Goal: Task Accomplishment & Management: Manage account settings

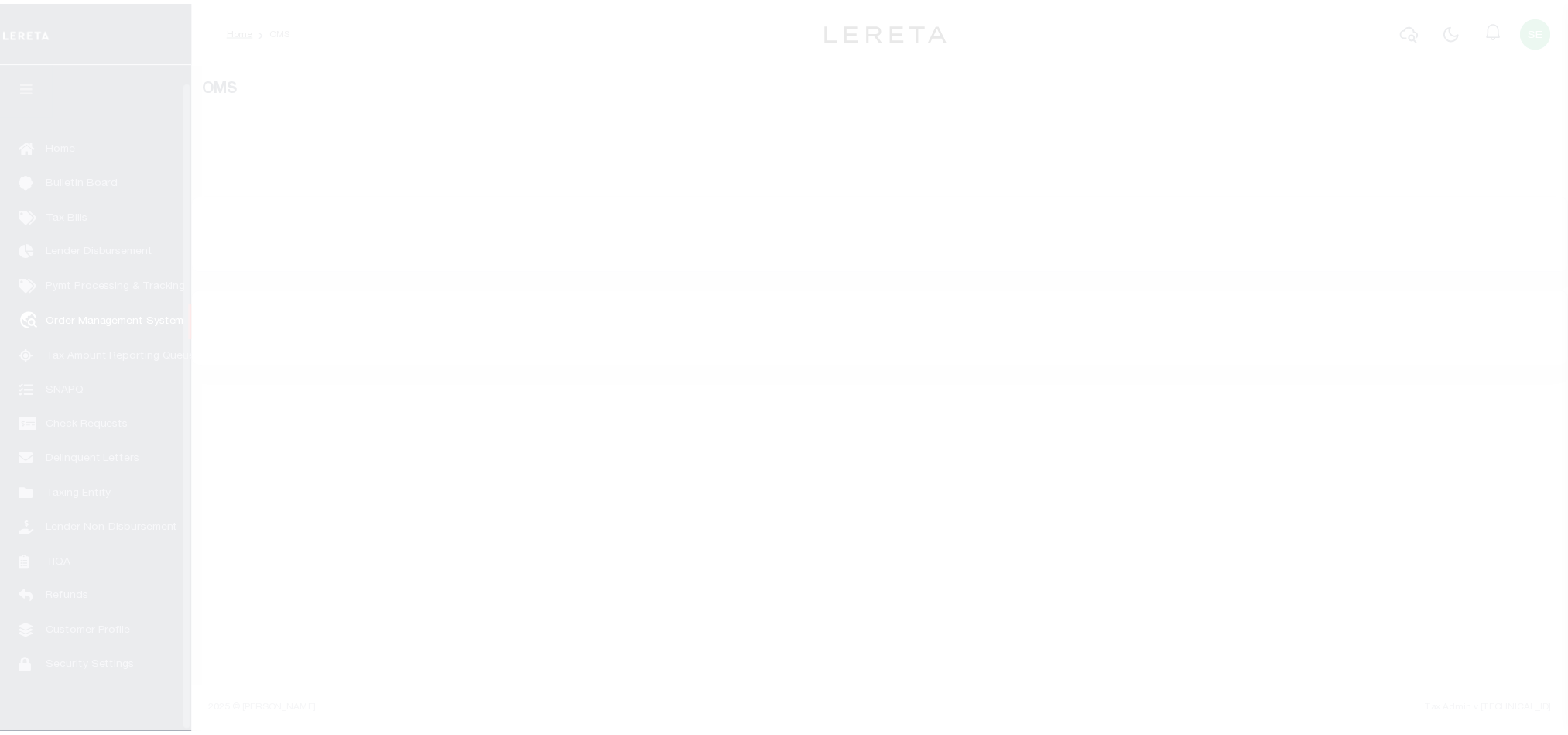
scroll to position [19, 0]
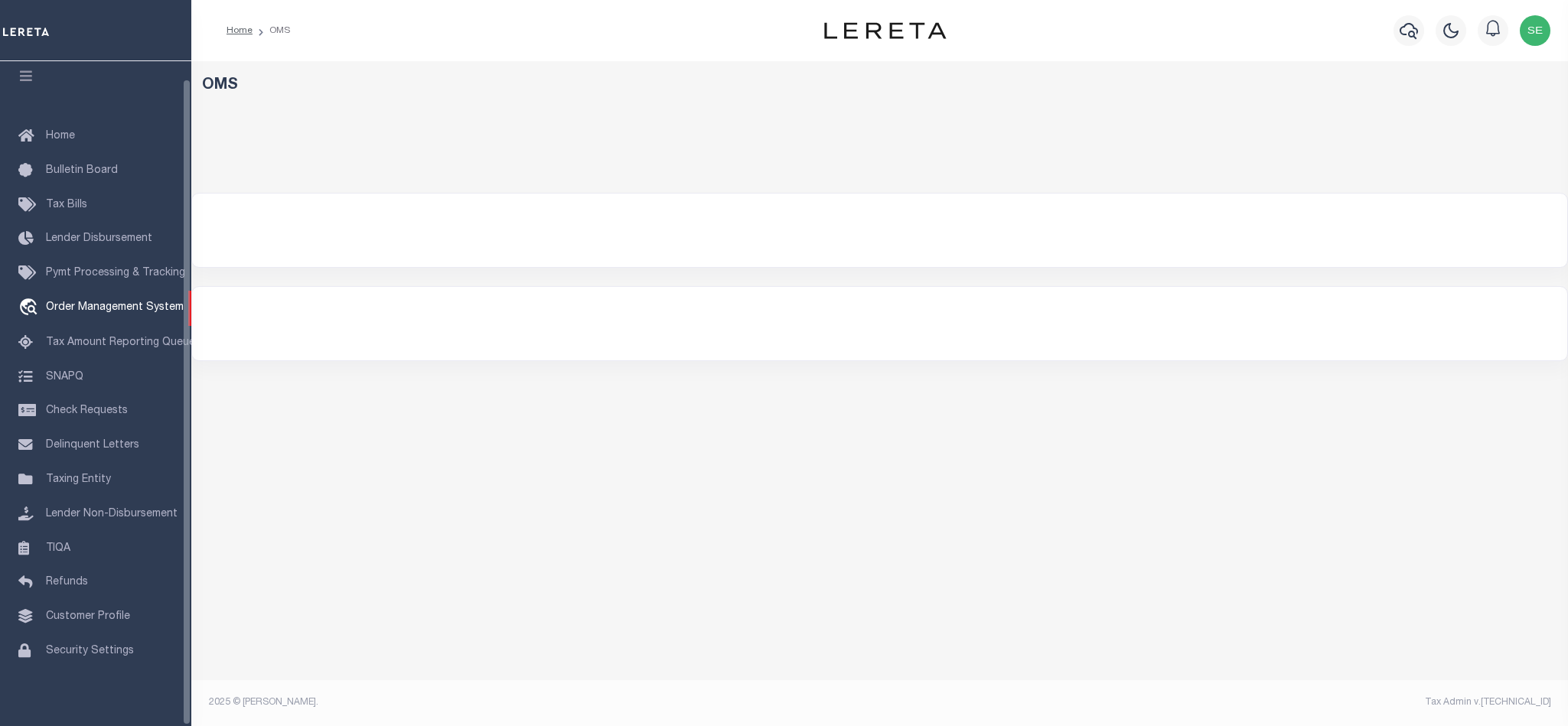
select select "200"
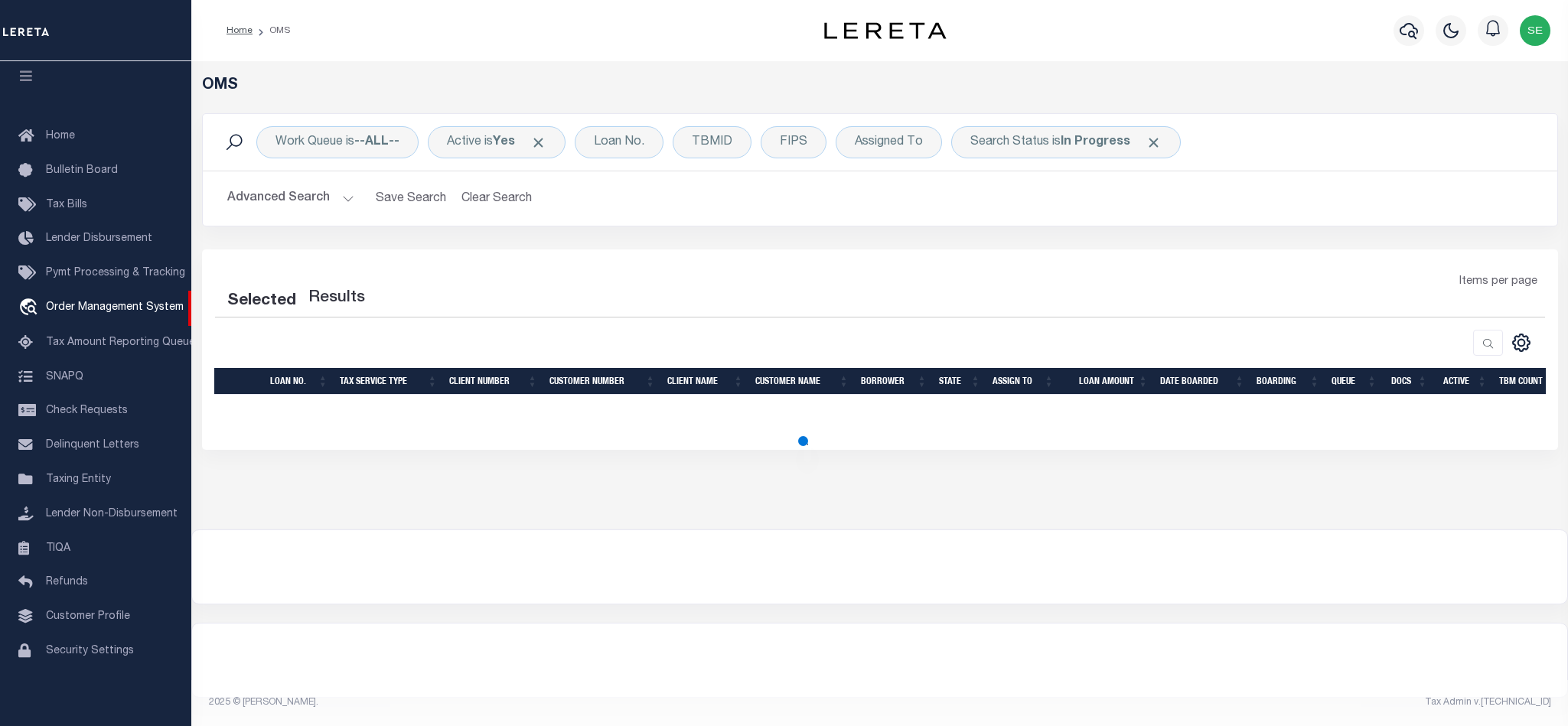
select select "200"
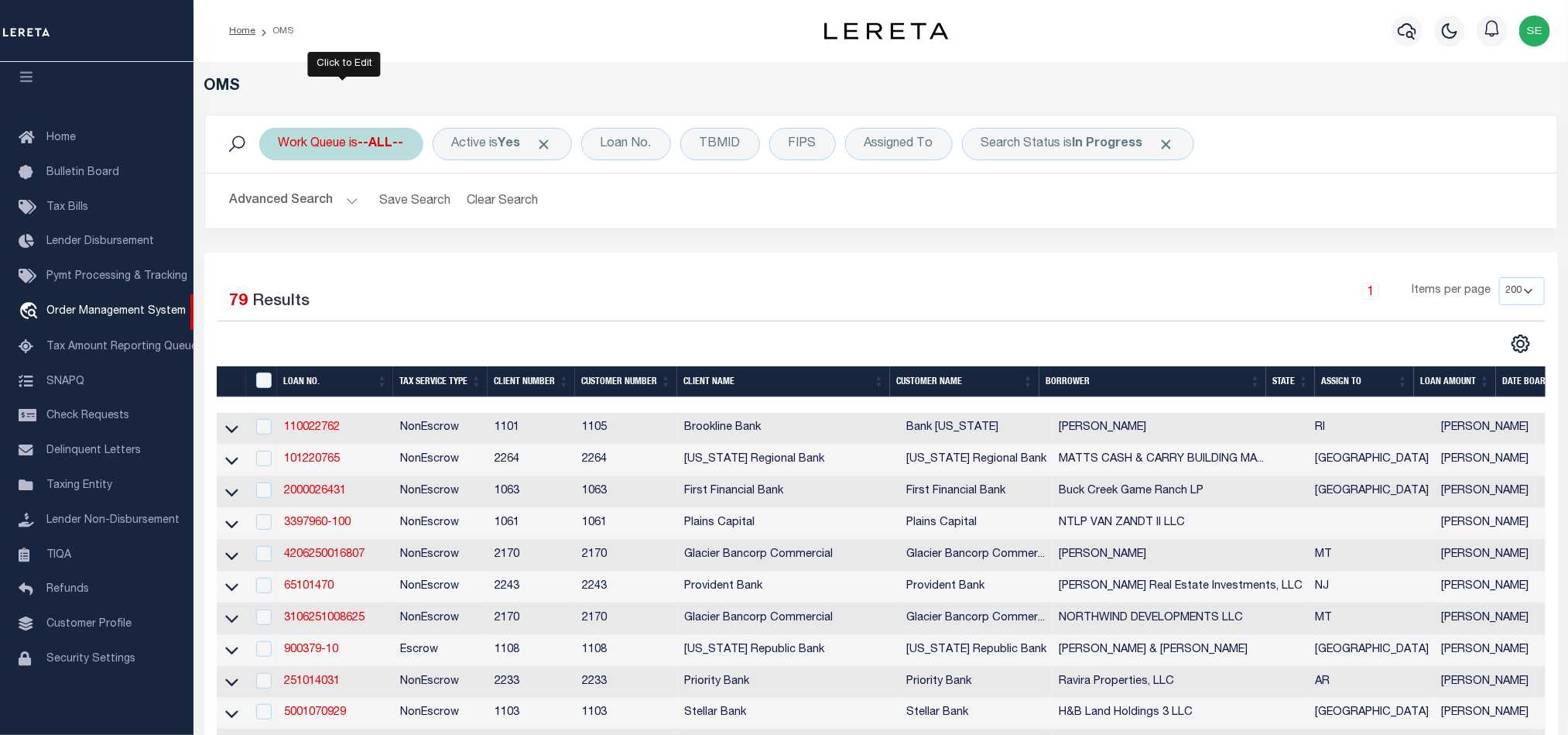
click at [342, 147] on div "Work Queue is --ALL--" at bounding box center [341, 144] width 164 height 32
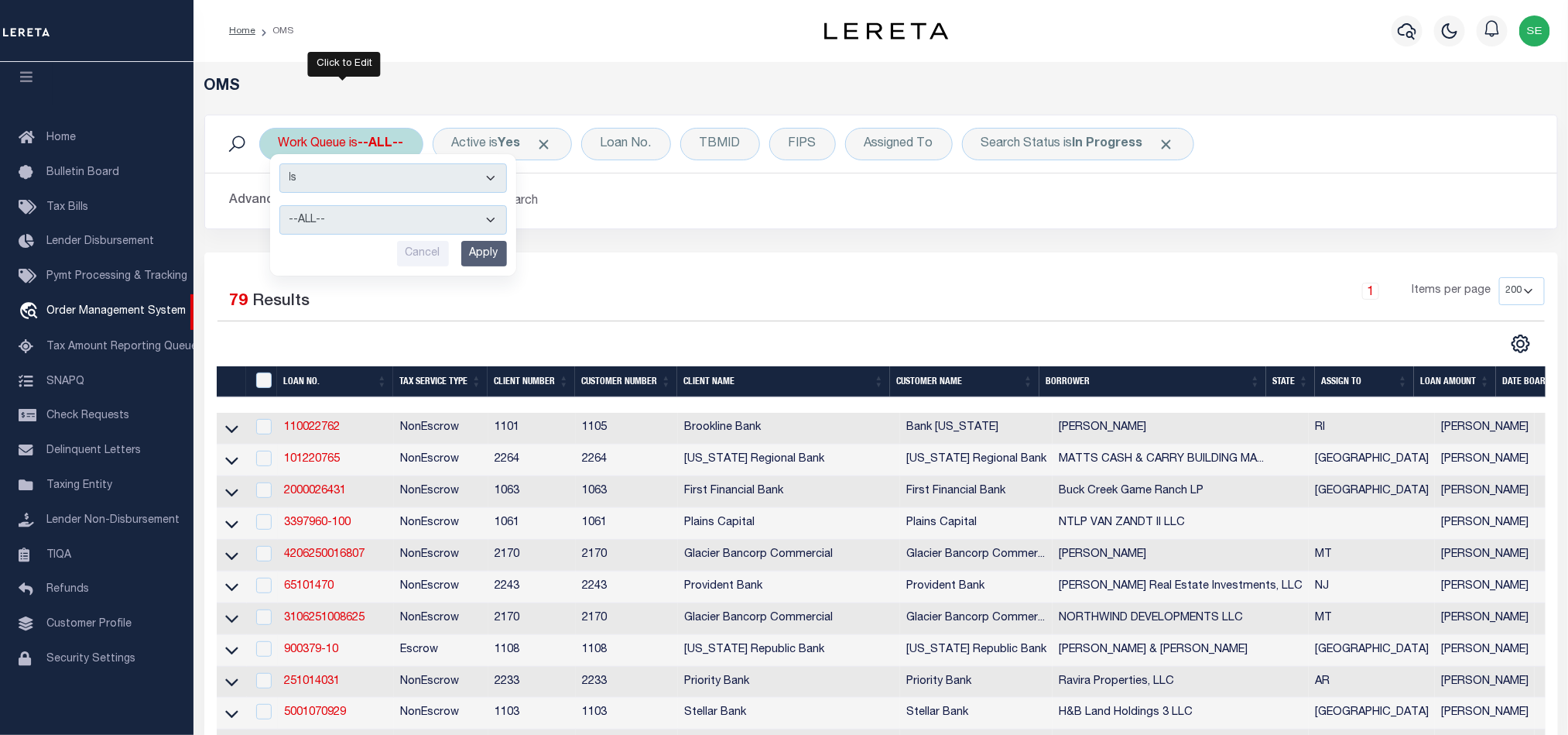
click at [384, 218] on select "--ALL-- factRSystems General ThoughtFocus" at bounding box center [393, 219] width 228 height 29
select select "FAC"
click at [279, 207] on select "--ALL-- factRSystems General ThoughtFocus" at bounding box center [393, 219] width 228 height 29
click at [476, 256] on input "Apply" at bounding box center [484, 253] width 46 height 25
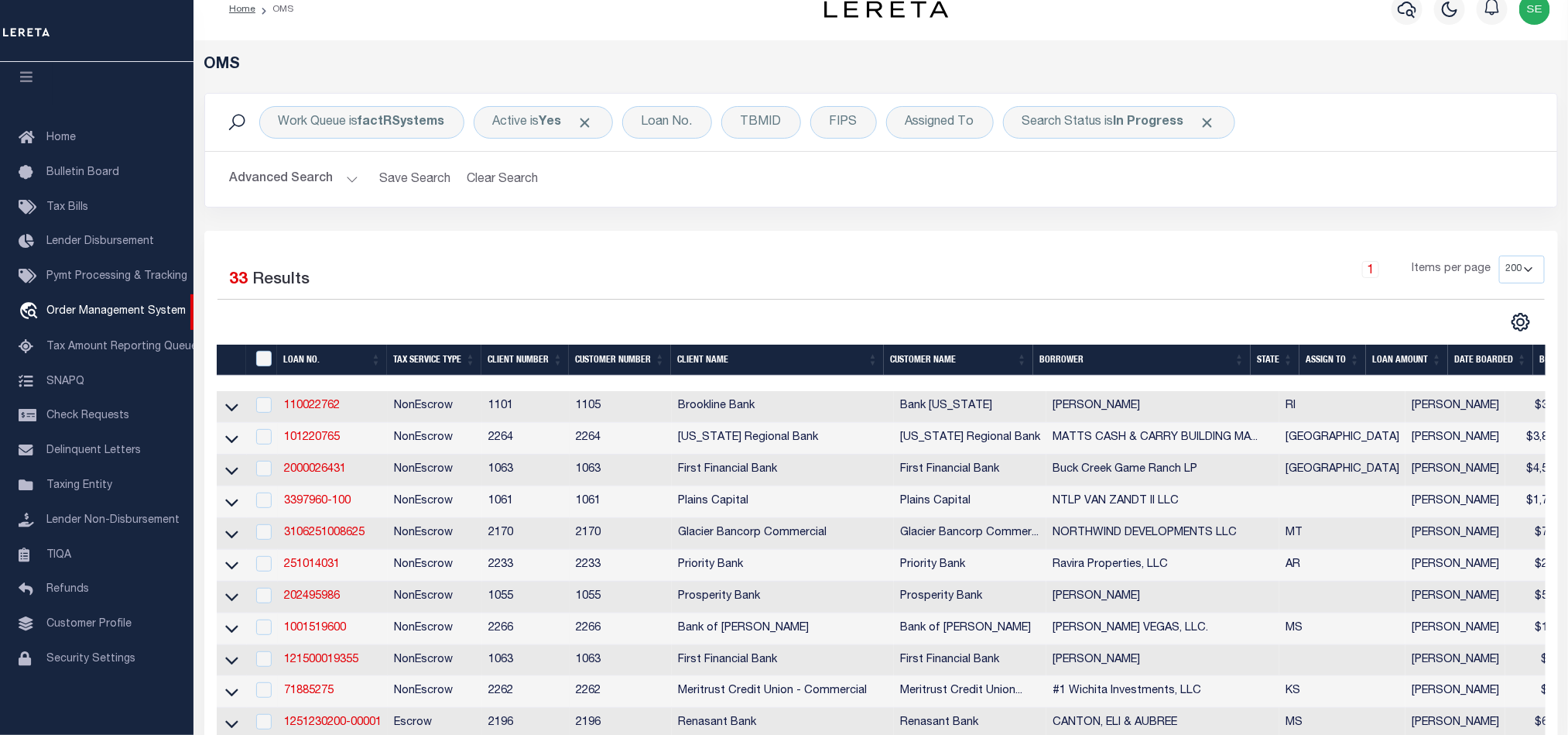
scroll to position [0, 0]
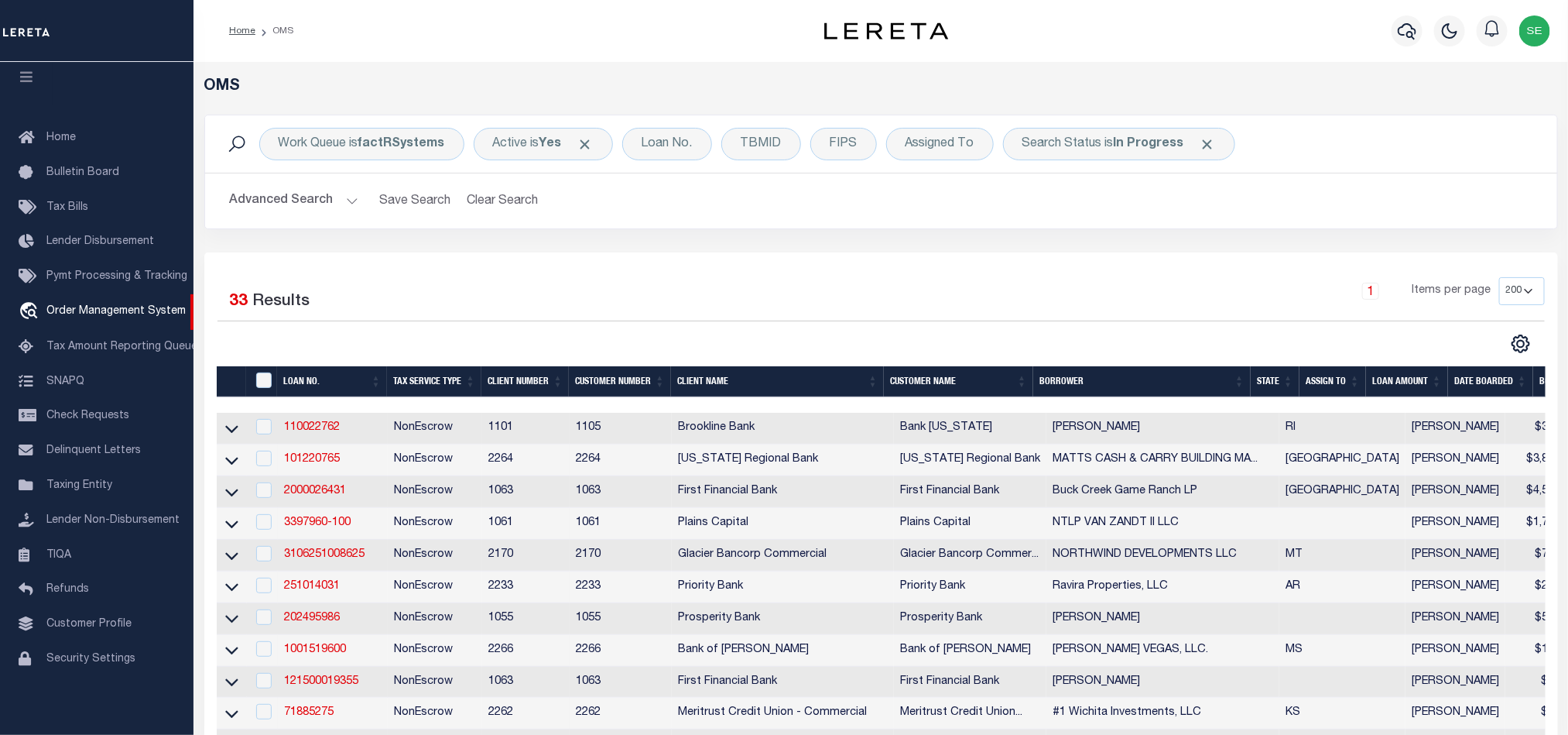
click at [309, 195] on button "Advanced Search" at bounding box center [294, 201] width 128 height 30
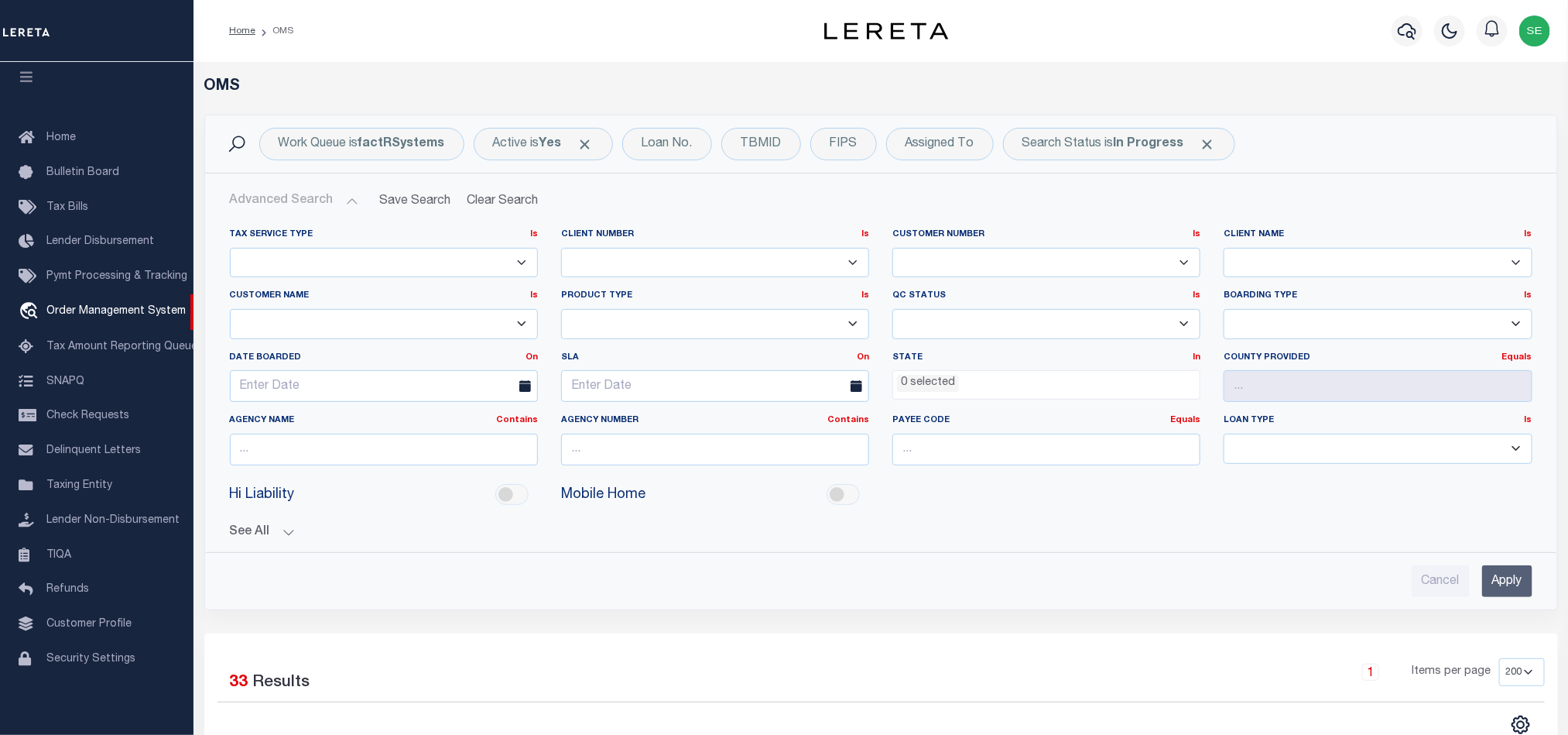
click at [309, 195] on button "Advanced Search" at bounding box center [294, 201] width 128 height 30
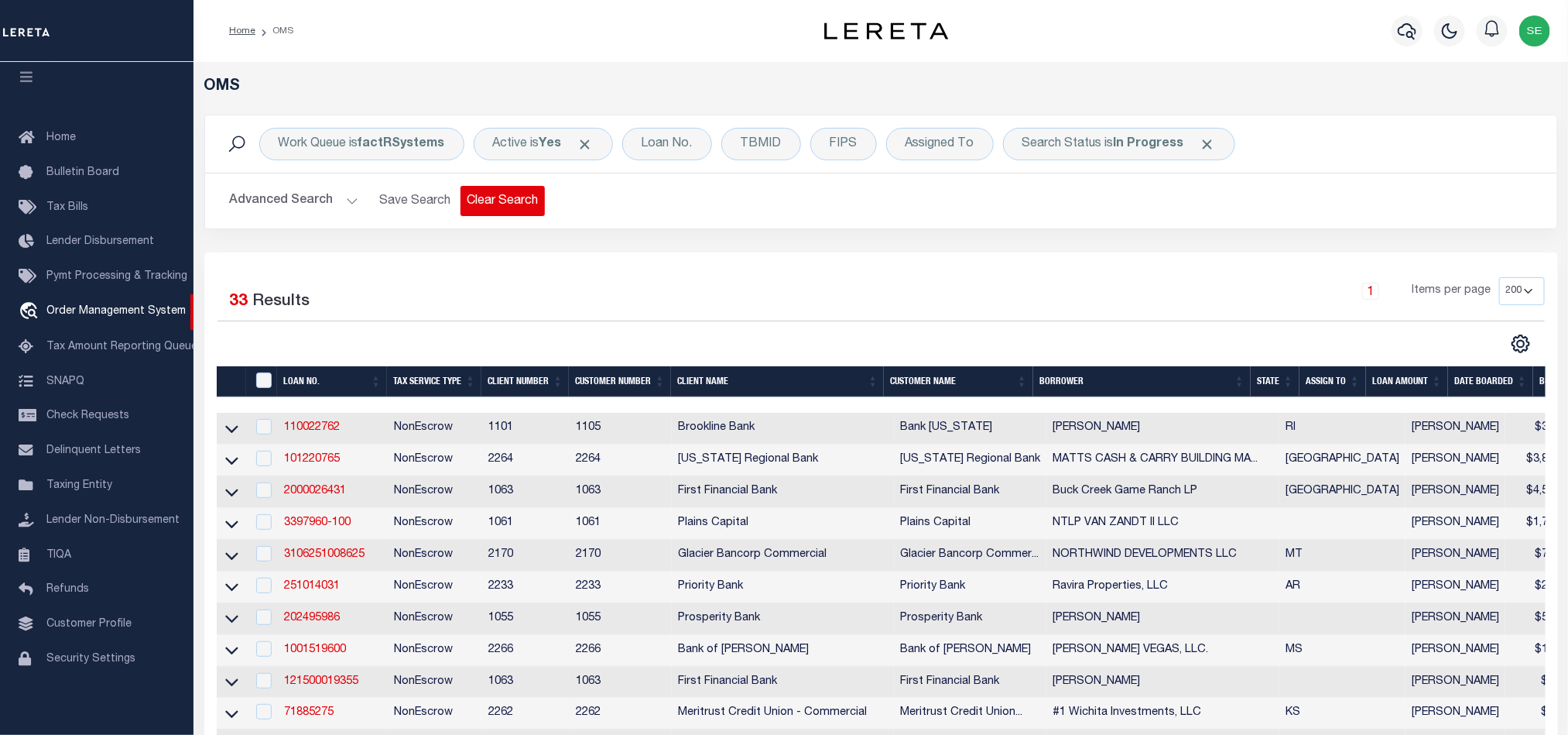
click at [497, 200] on button "Clear Search" at bounding box center [502, 201] width 84 height 30
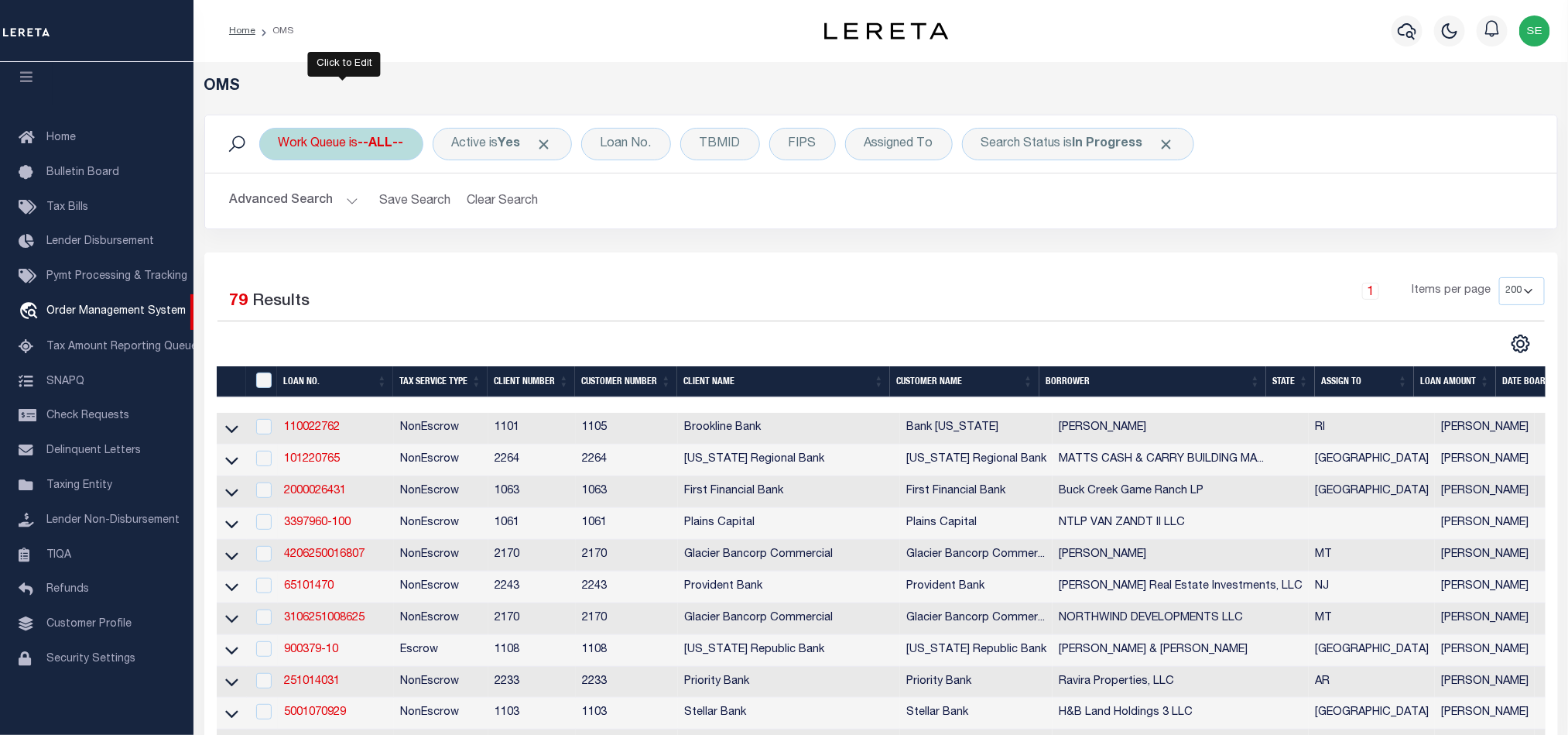
click at [341, 142] on div "Work Queue is --ALL--" at bounding box center [341, 144] width 164 height 32
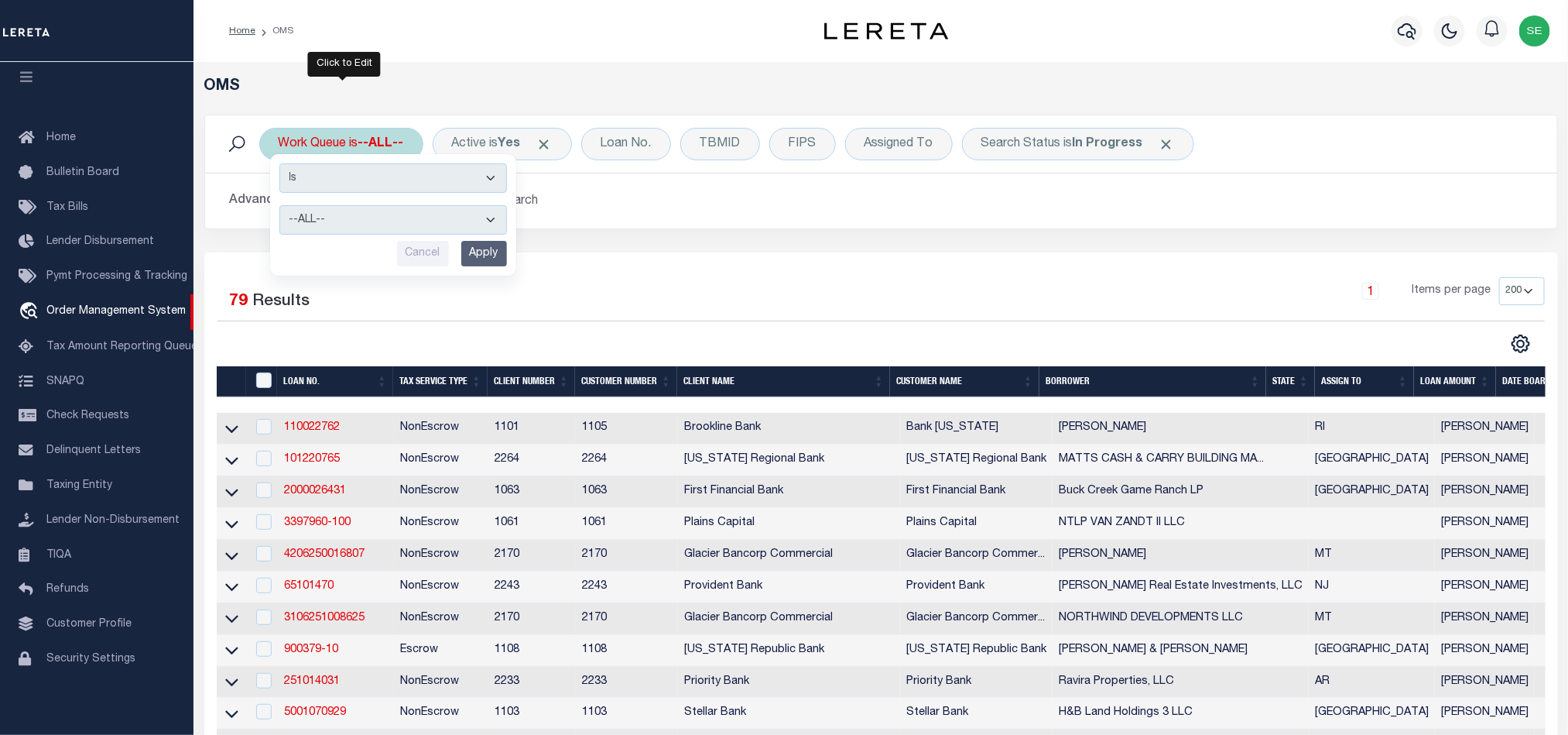
click at [439, 226] on select "--ALL-- factRSystems General ThoughtFocus" at bounding box center [393, 219] width 228 height 29
select select "FAC"
click at [279, 207] on select "--ALL-- factRSystems General ThoughtFocus" at bounding box center [393, 219] width 228 height 29
click at [477, 256] on input "Apply" at bounding box center [484, 253] width 46 height 25
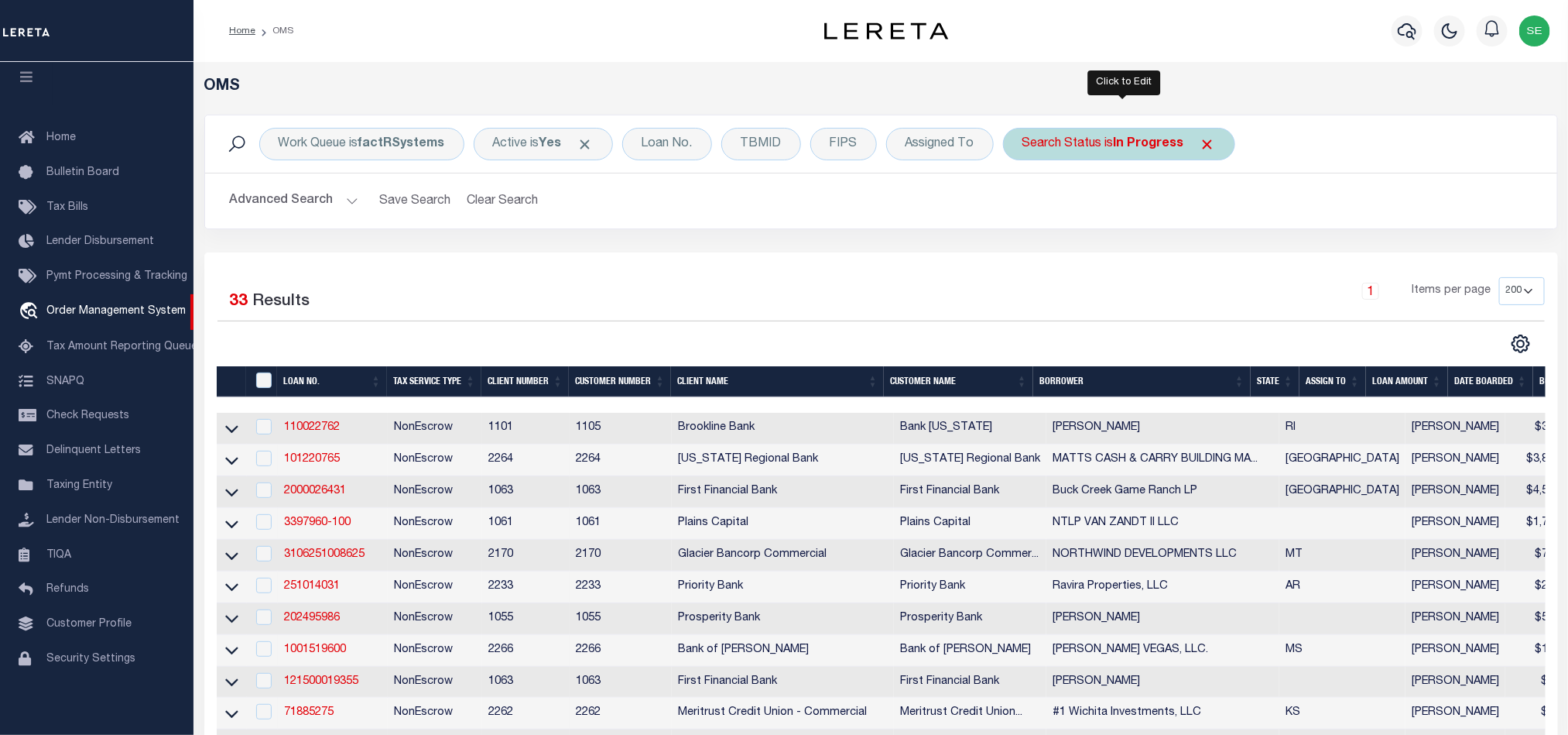
click at [1076, 137] on div "Search Status is In Progress" at bounding box center [1119, 144] width 233 height 32
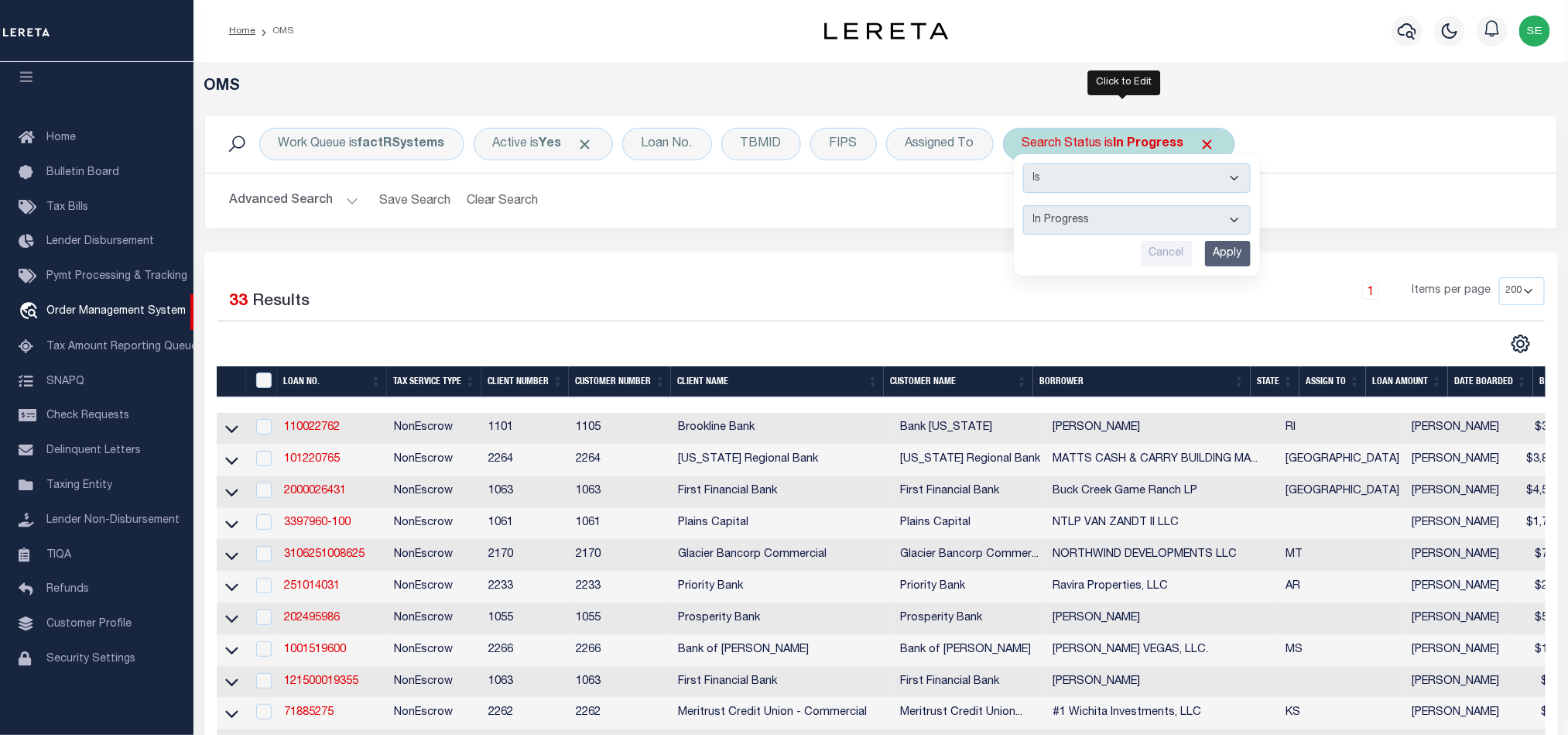
click at [1115, 221] on select "Automated Search Bad Parcel Complete Duplicate Parcel High Dollar Reporting In …" at bounding box center [1137, 219] width 228 height 29
select select "RD"
click at [1027, 207] on select "Automated Search Bad Parcel Complete Duplicate Parcel High Dollar Reporting In …" at bounding box center [1137, 219] width 228 height 29
click at [1227, 254] on input "Apply" at bounding box center [1228, 253] width 46 height 25
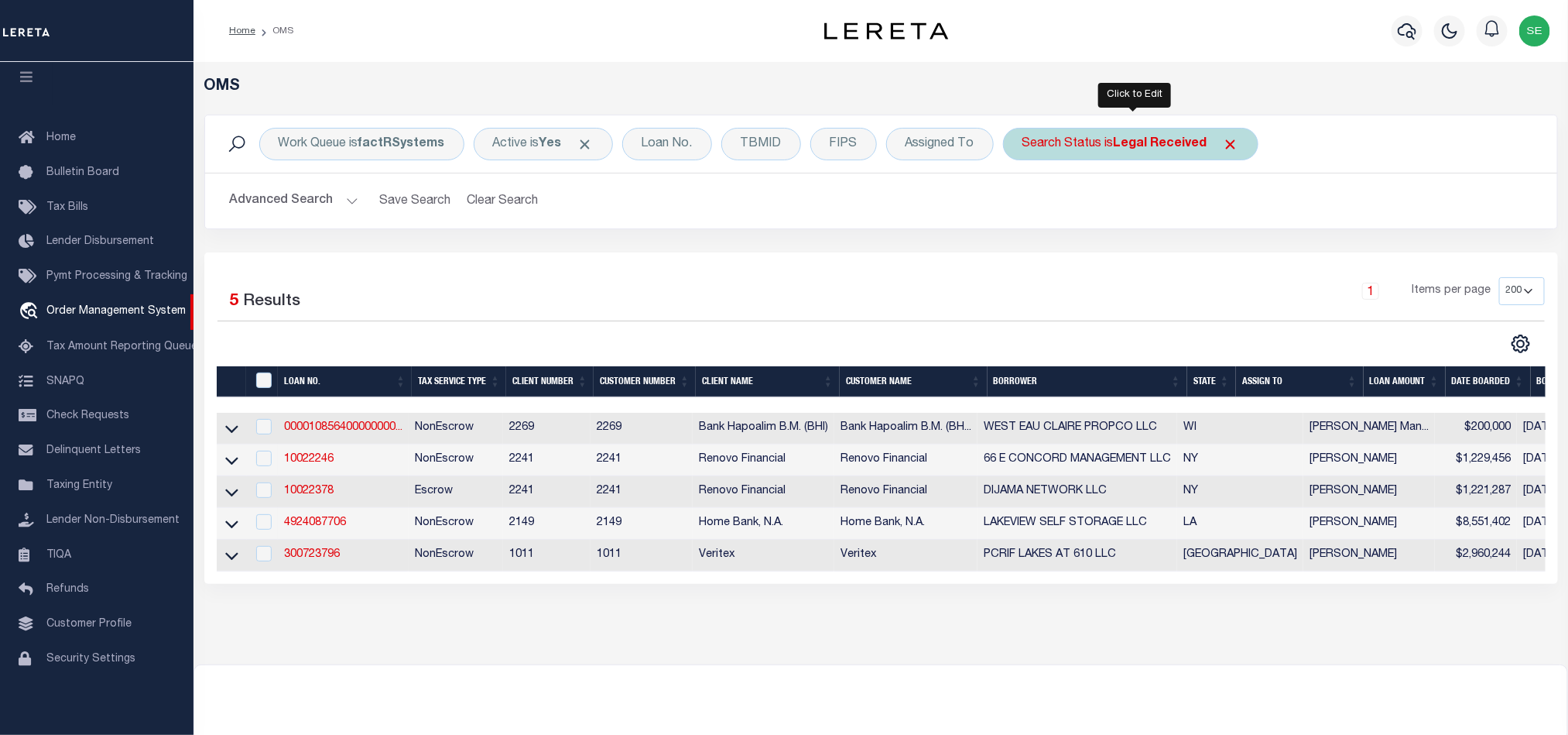
click at [1098, 143] on div "Search Status is Legal Received" at bounding box center [1130, 144] width 255 height 32
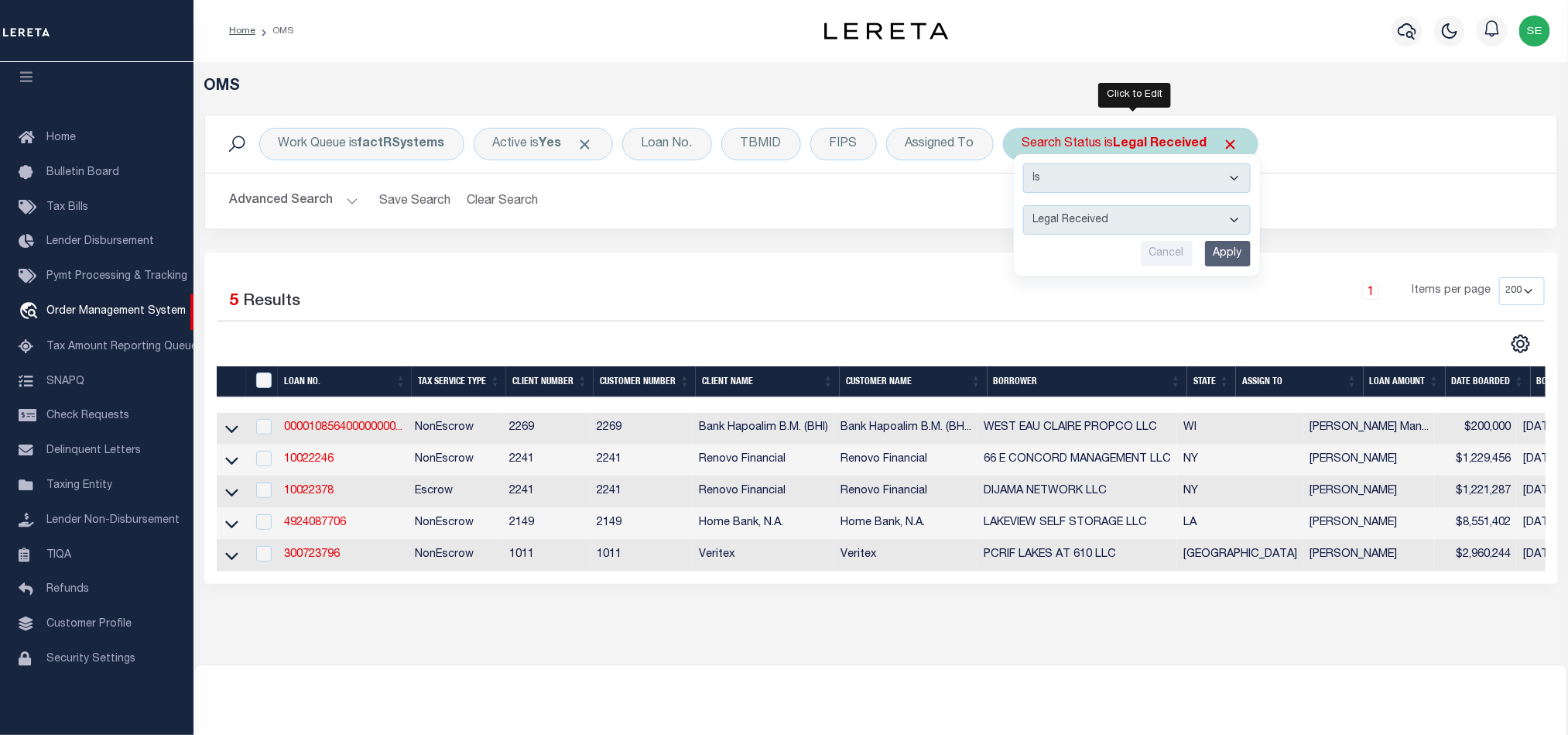
click at [1123, 231] on select "Automated Search Bad Parcel Complete Duplicate Parcel High Dollar Reporting In …" at bounding box center [1137, 219] width 228 height 29
select select "QC"
click at [1027, 207] on select "Automated Search Bad Parcel Complete Duplicate Parcel High Dollar Reporting In …" at bounding box center [1137, 219] width 228 height 29
click at [1226, 248] on input "Apply" at bounding box center [1228, 253] width 46 height 25
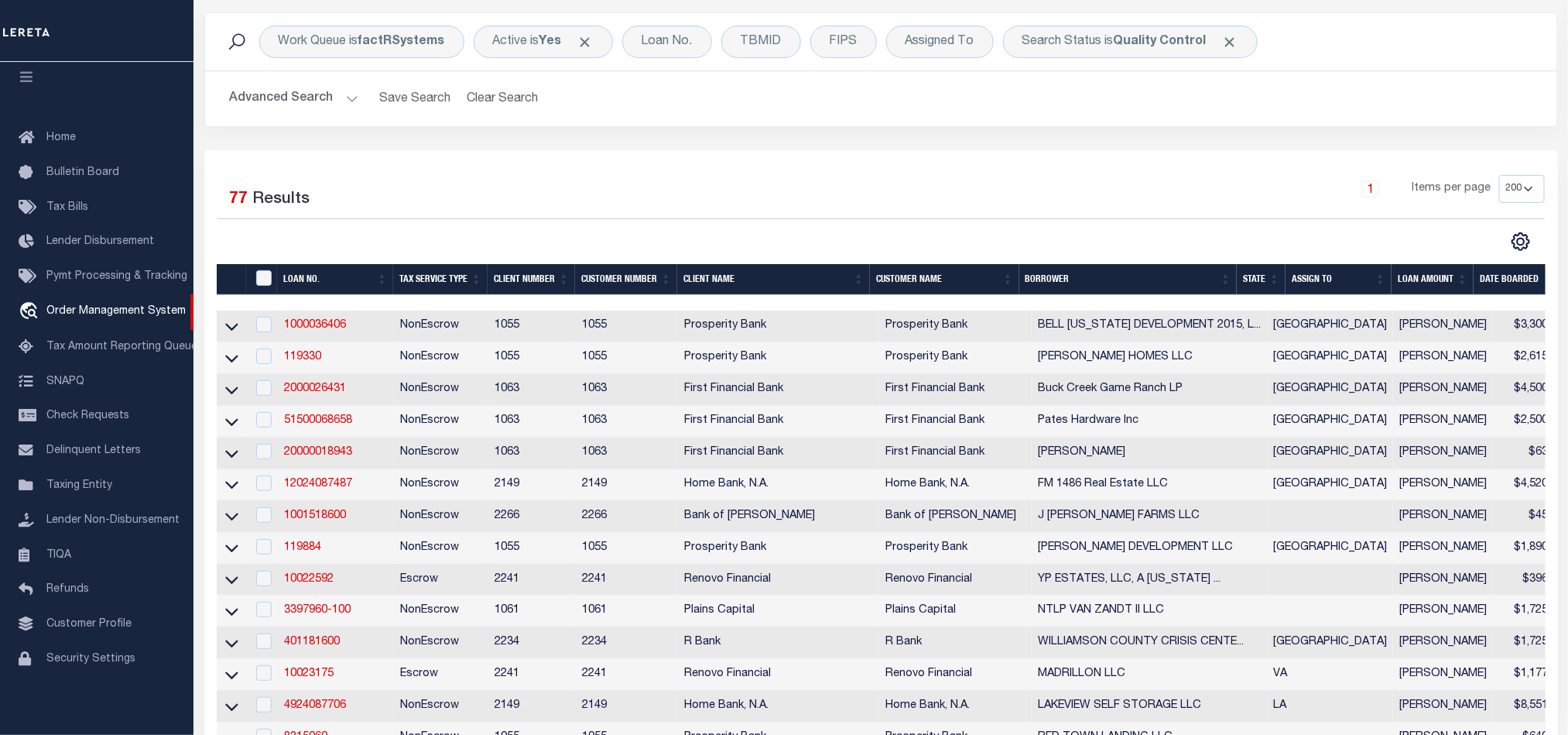
scroll to position [65, 0]
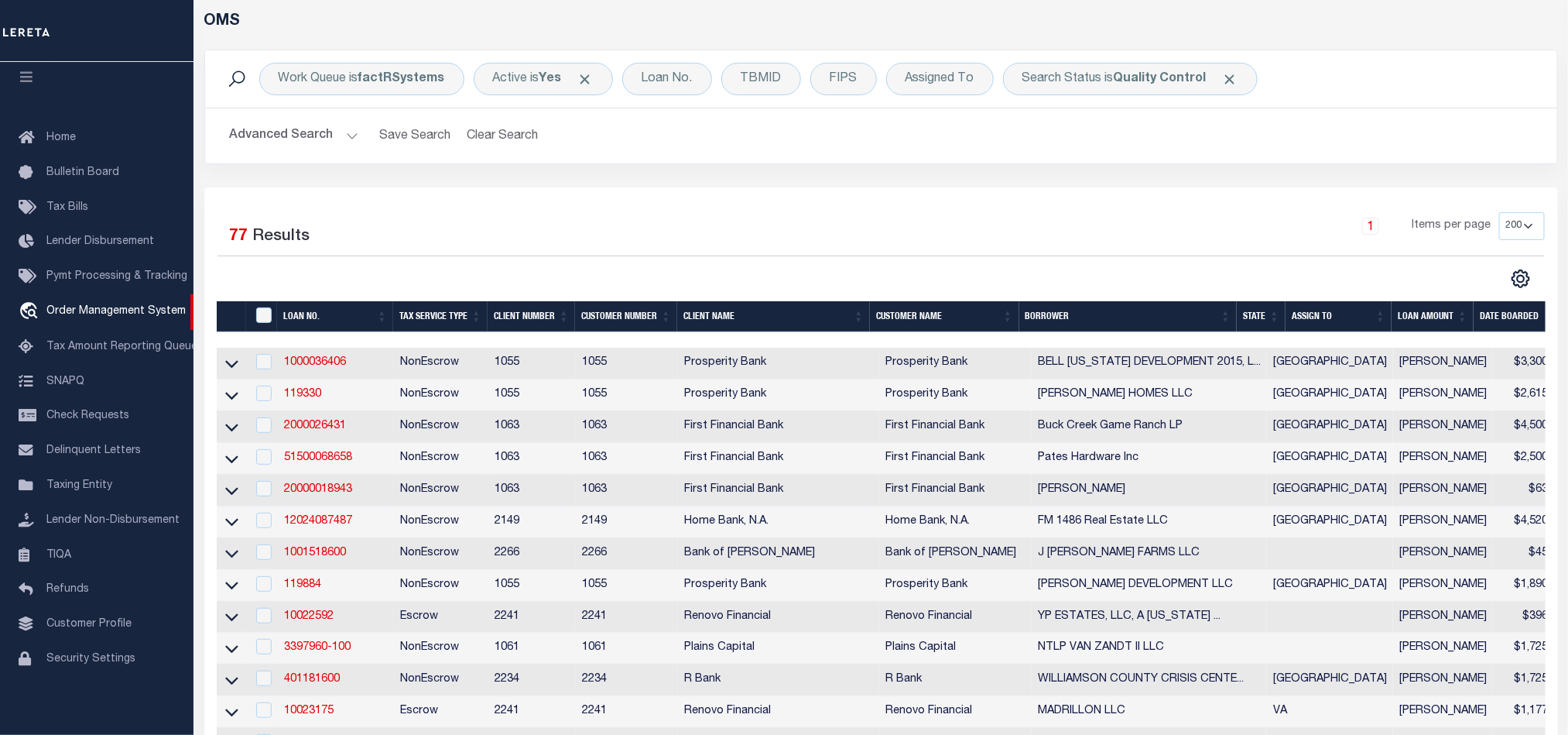
click at [1253, 312] on th "State" at bounding box center [1261, 317] width 49 height 32
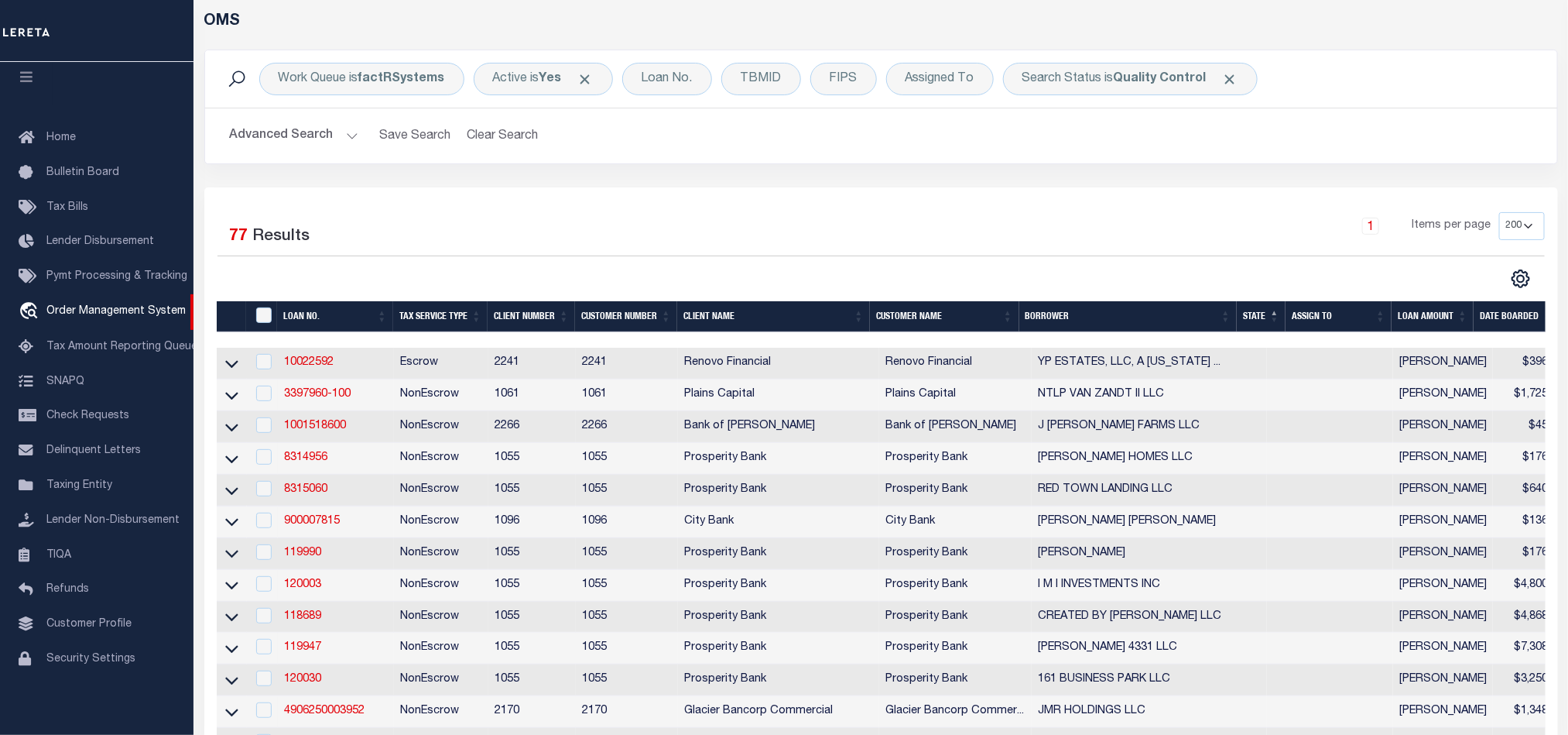
click at [939, 217] on div "1 Items per page 10 25 50 100 200" at bounding box center [1050, 232] width 990 height 40
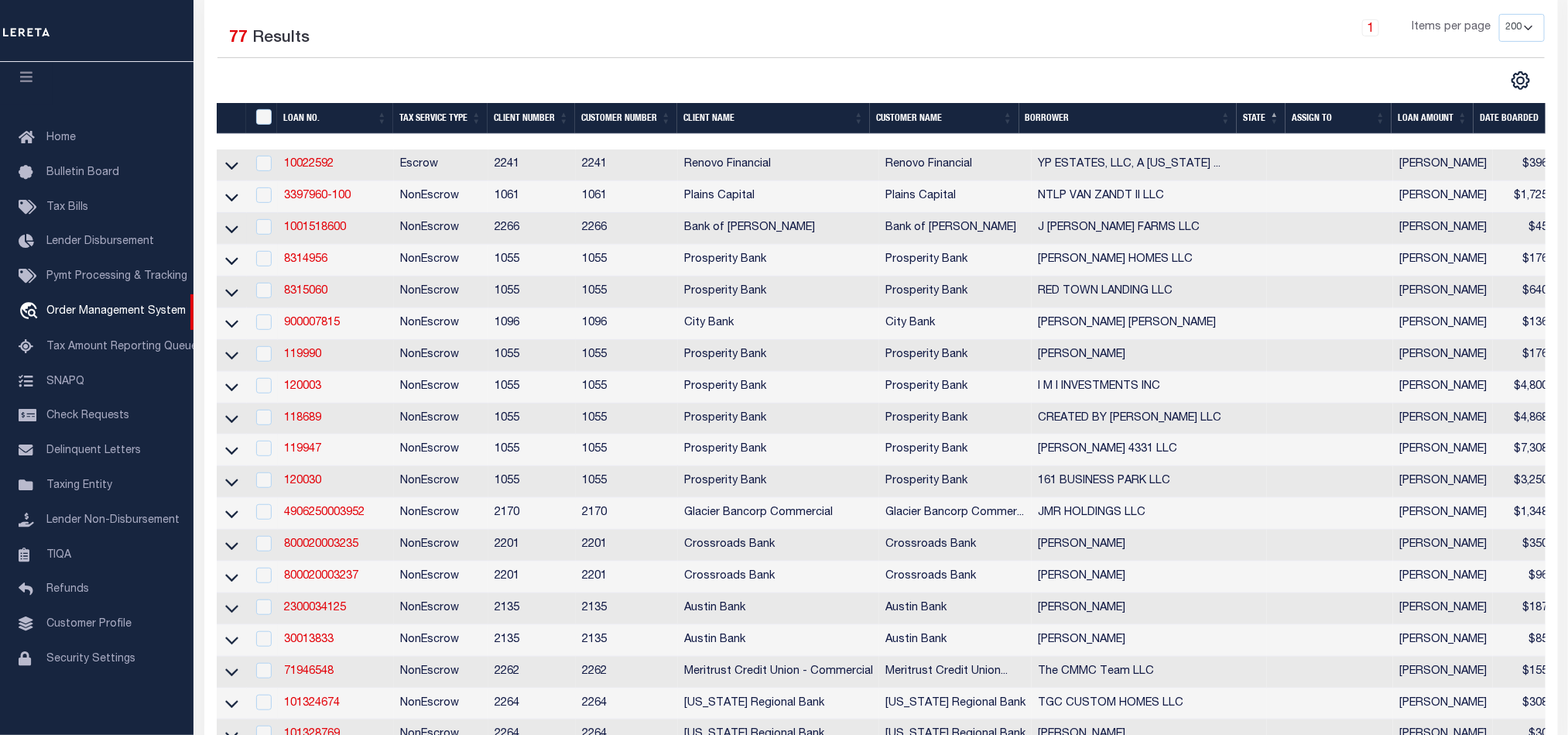
scroll to position [132, 0]
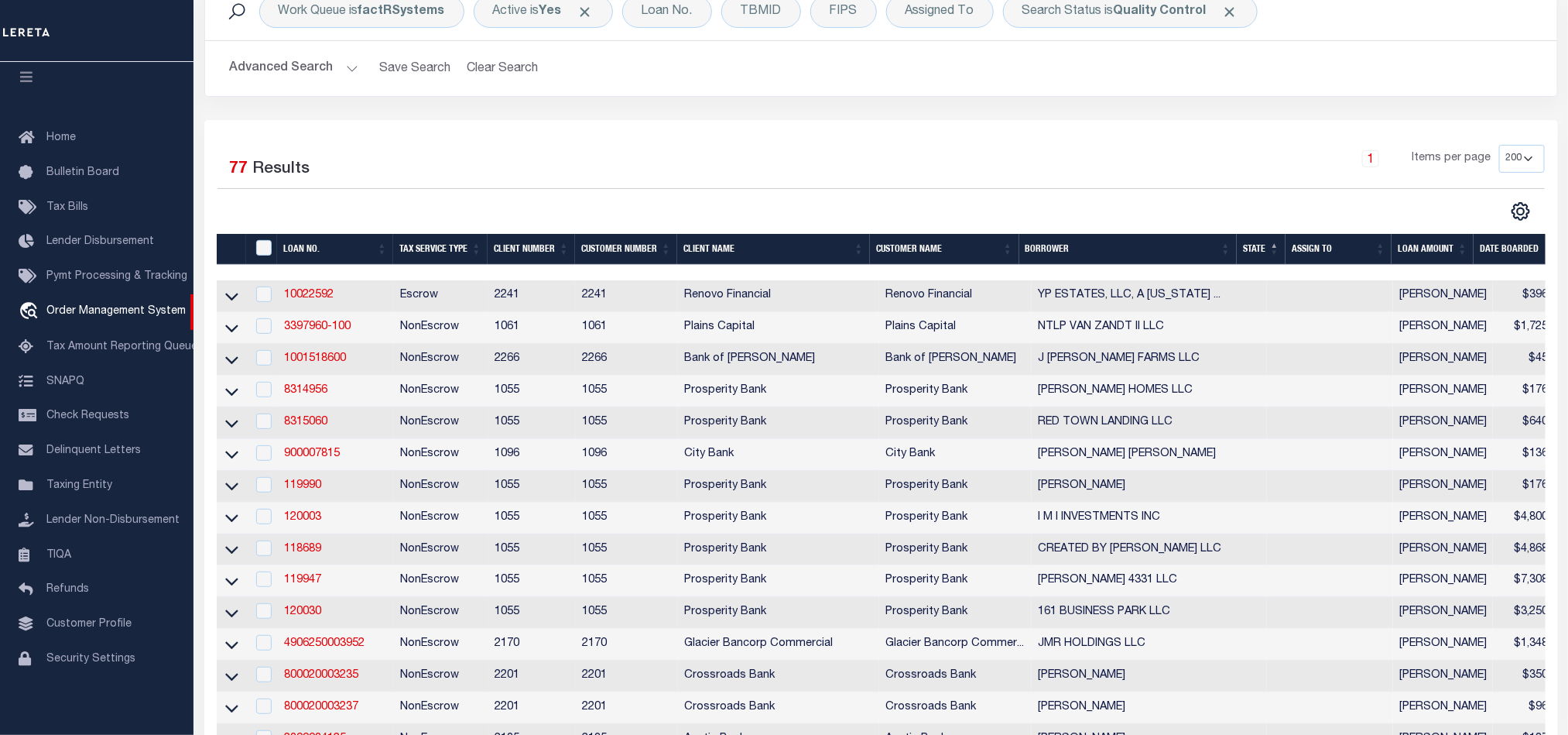
click at [261, 77] on button "Advanced Search" at bounding box center [294, 69] width 128 height 30
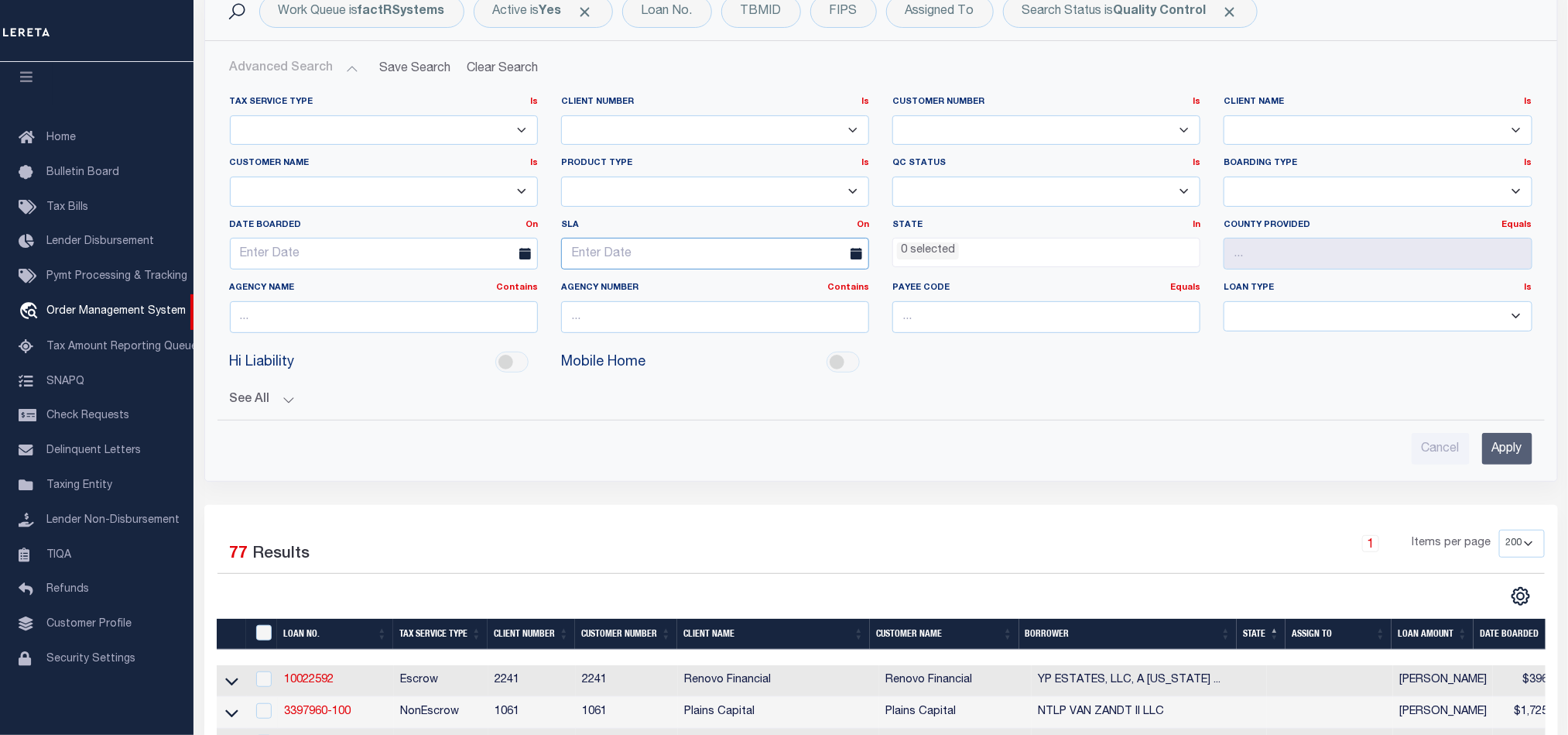
click at [671, 259] on input "text" at bounding box center [715, 253] width 308 height 32
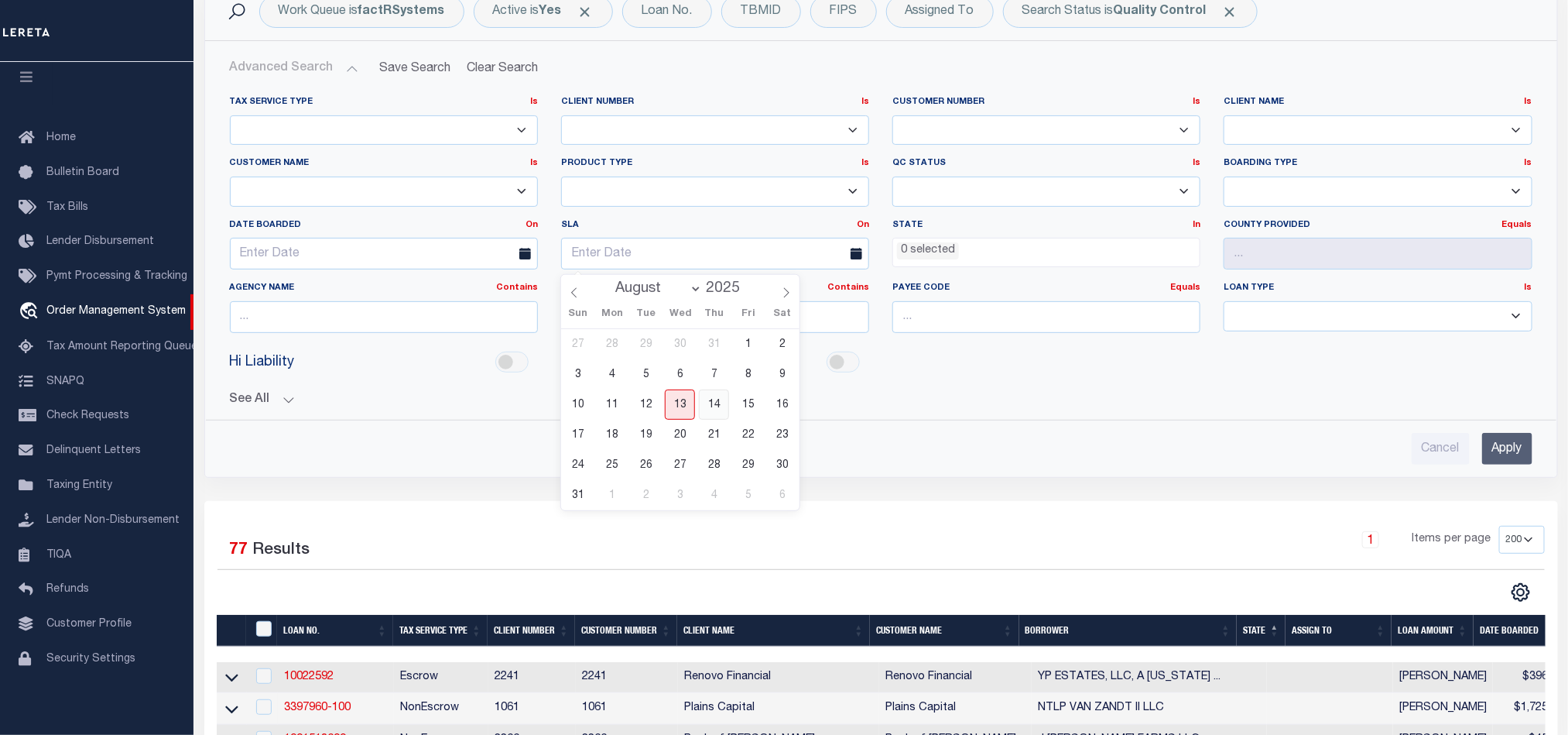
click at [717, 402] on span "14" at bounding box center [714, 405] width 30 height 30
type input "[DATE]"
click at [857, 229] on link "On" at bounding box center [863, 225] width 13 height 9
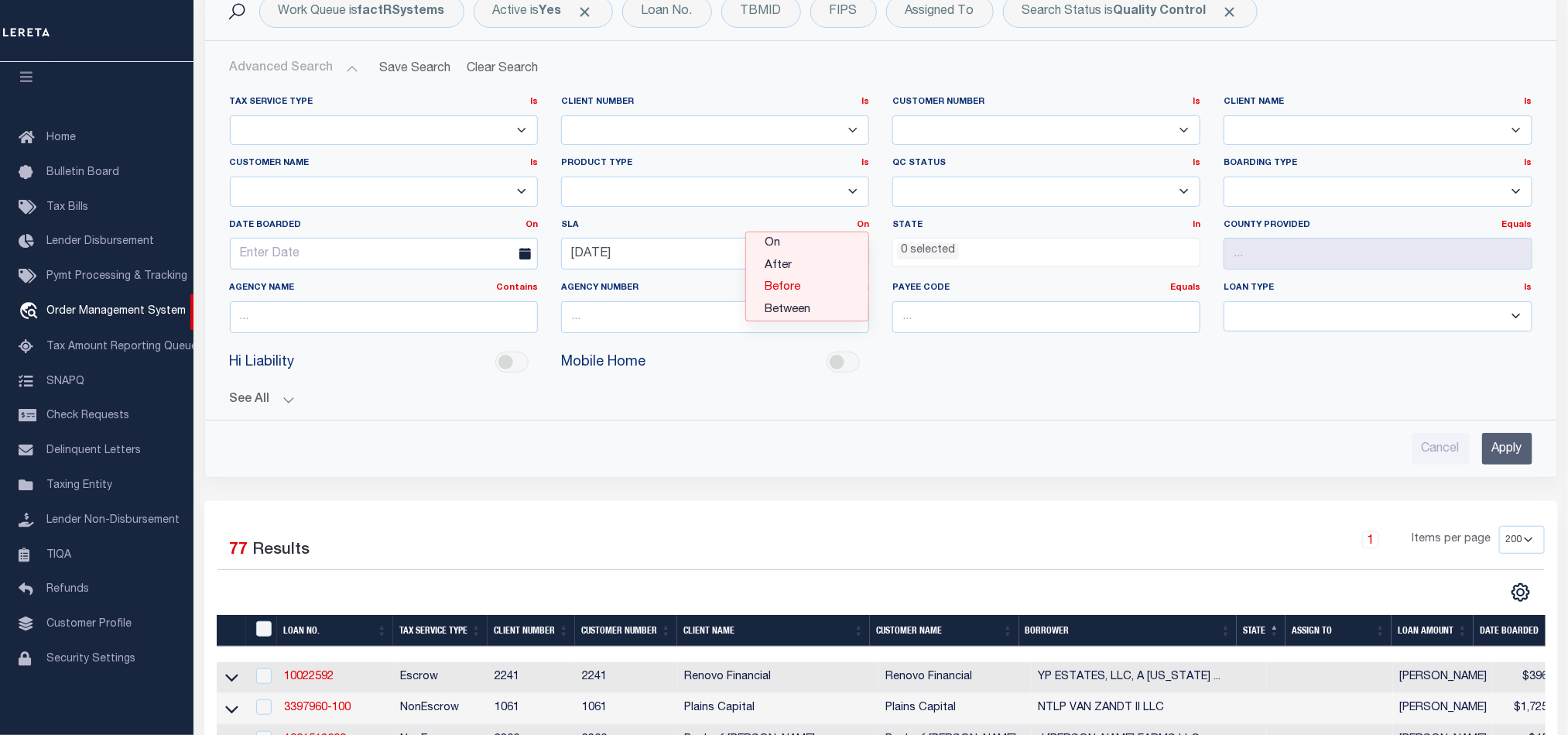
click at [787, 291] on link "Before" at bounding box center [806, 287] width 122 height 22
click at [1499, 448] on input "Apply" at bounding box center [1507, 449] width 50 height 32
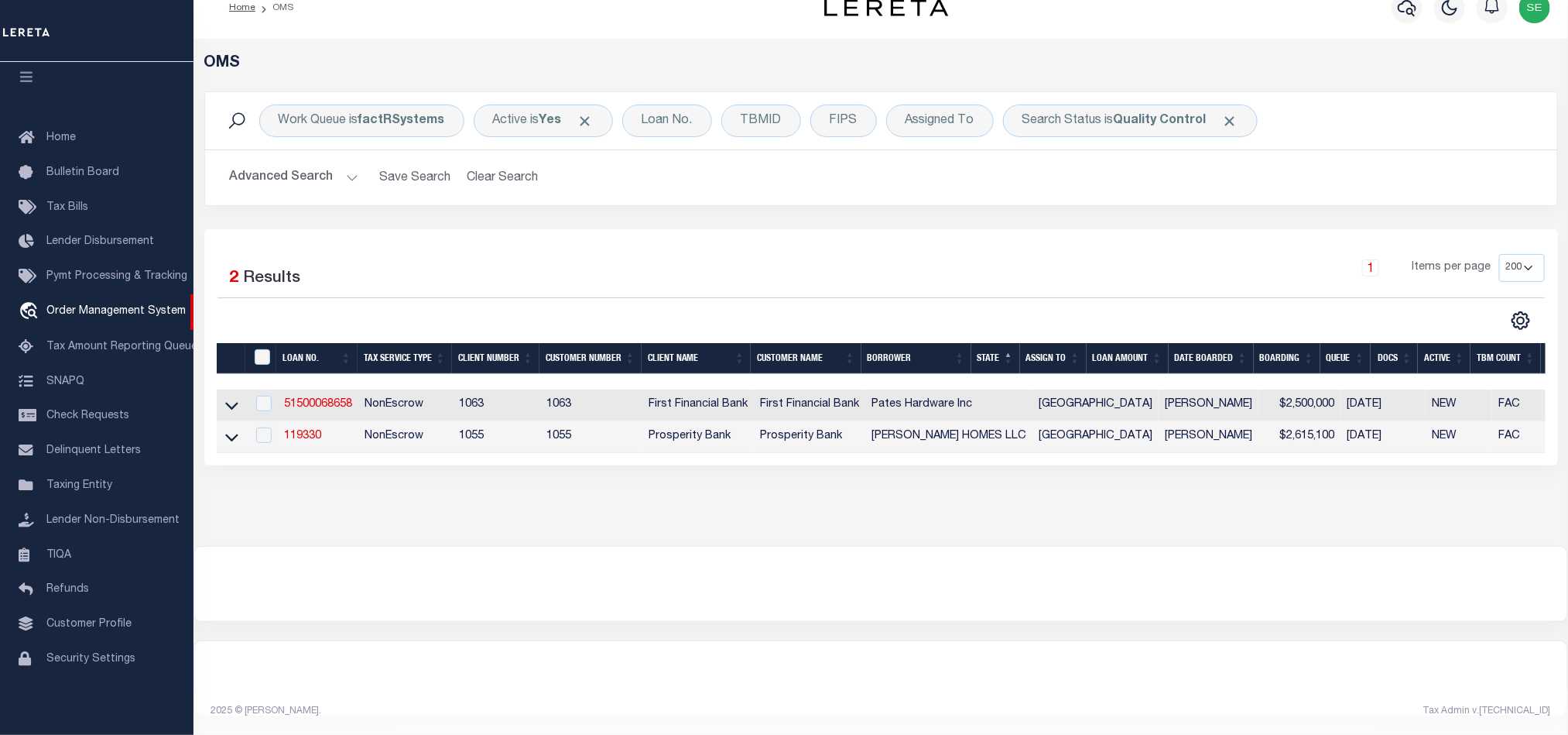
scroll to position [38, 0]
click at [309, 399] on link "51500068658" at bounding box center [318, 405] width 68 height 11
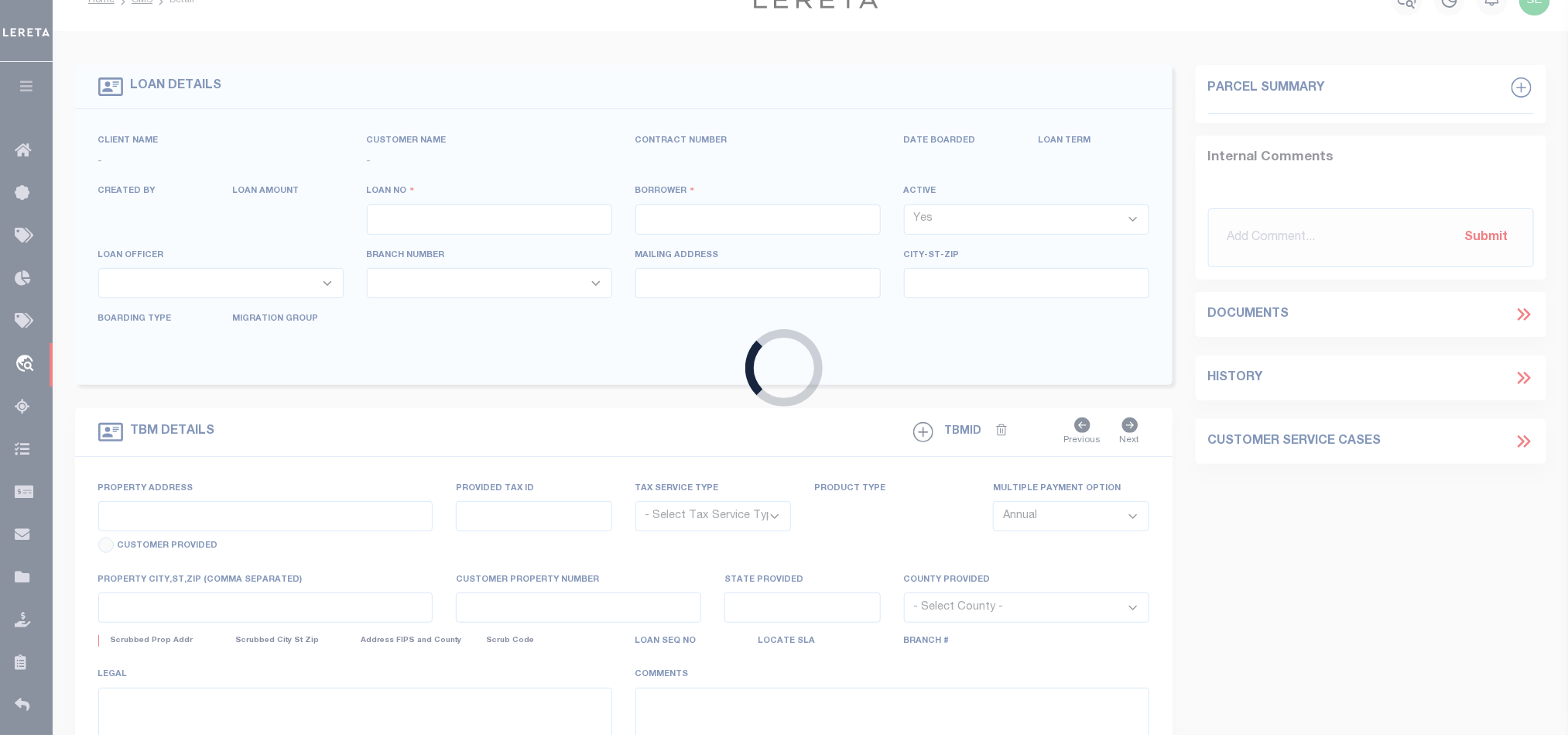
type input "51500068658"
type input "Pates Hardware Inc"
select select
select select "100"
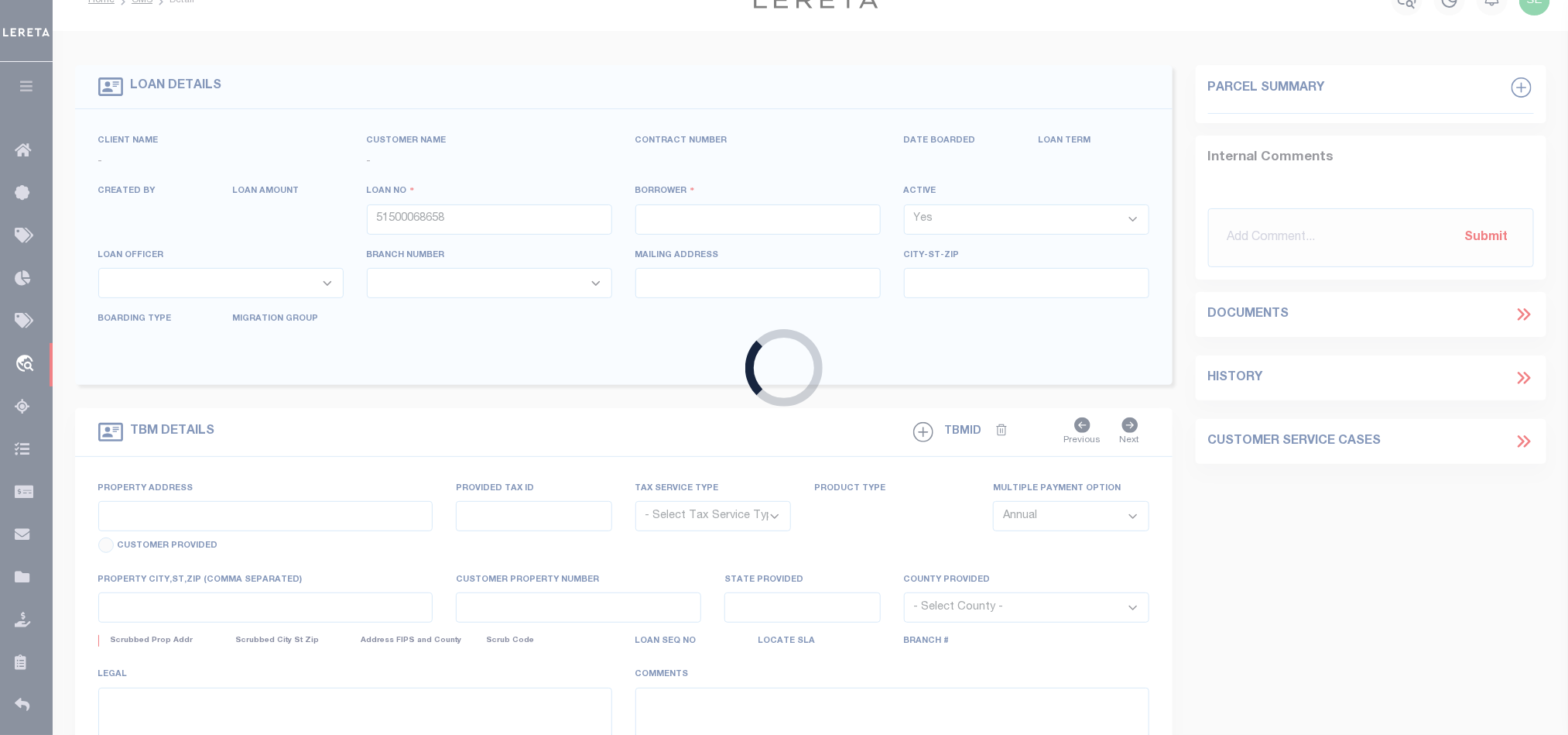
select select "NonEscrow"
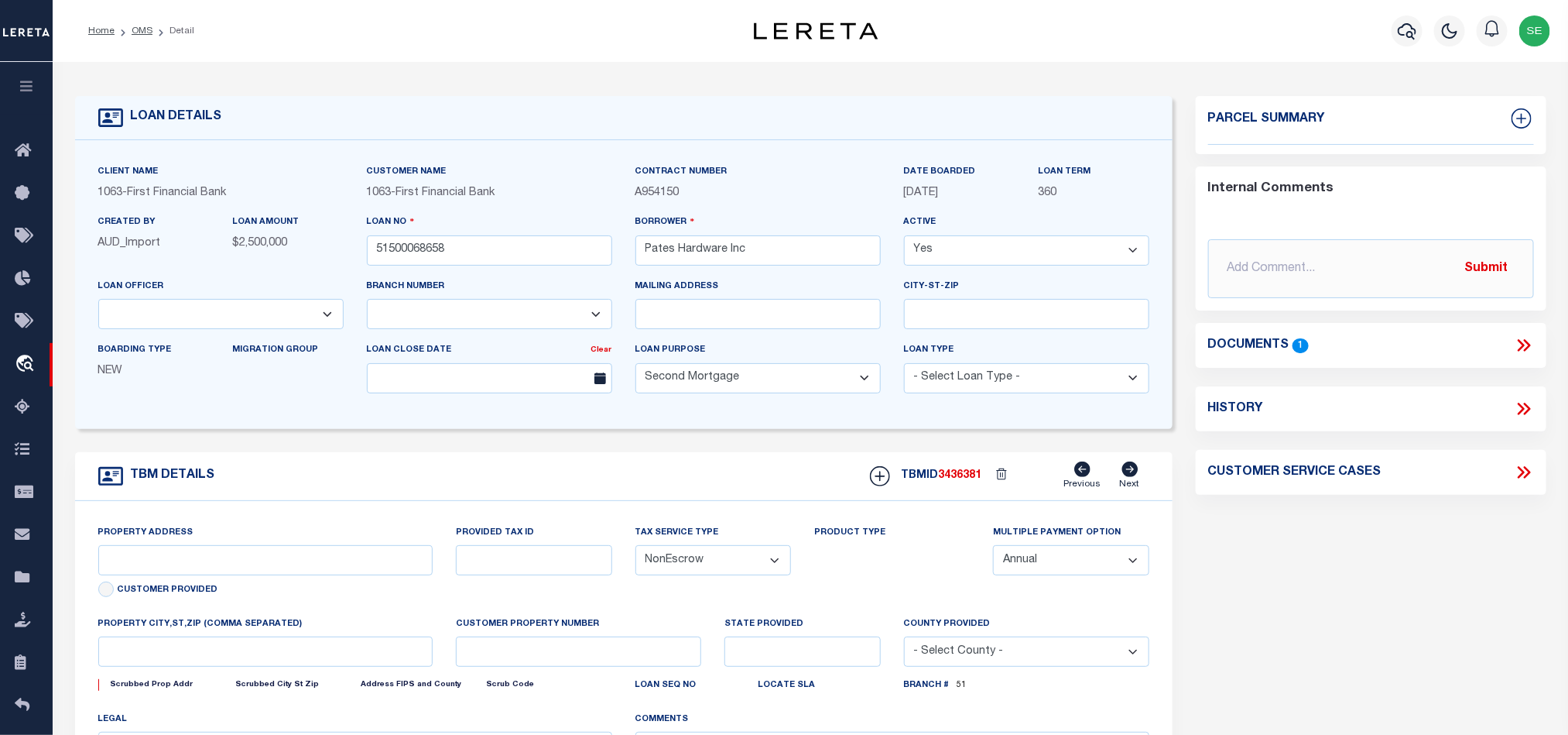
select select "905"
type input "[STREET_ADDRESS]"
select select
type input "Comanche TX 76442"
type input "1"
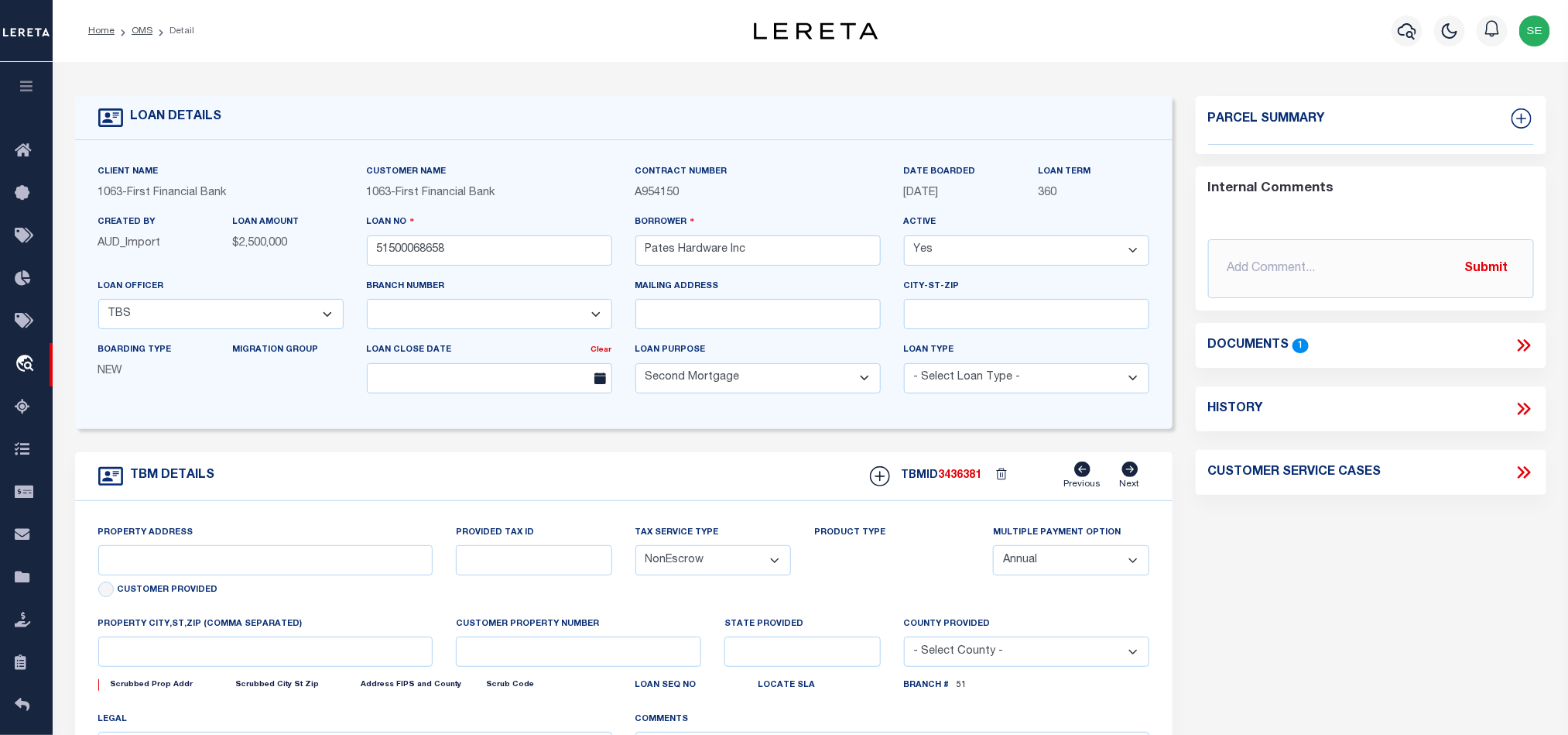
type input "[GEOGRAPHIC_DATA]"
select select "520"
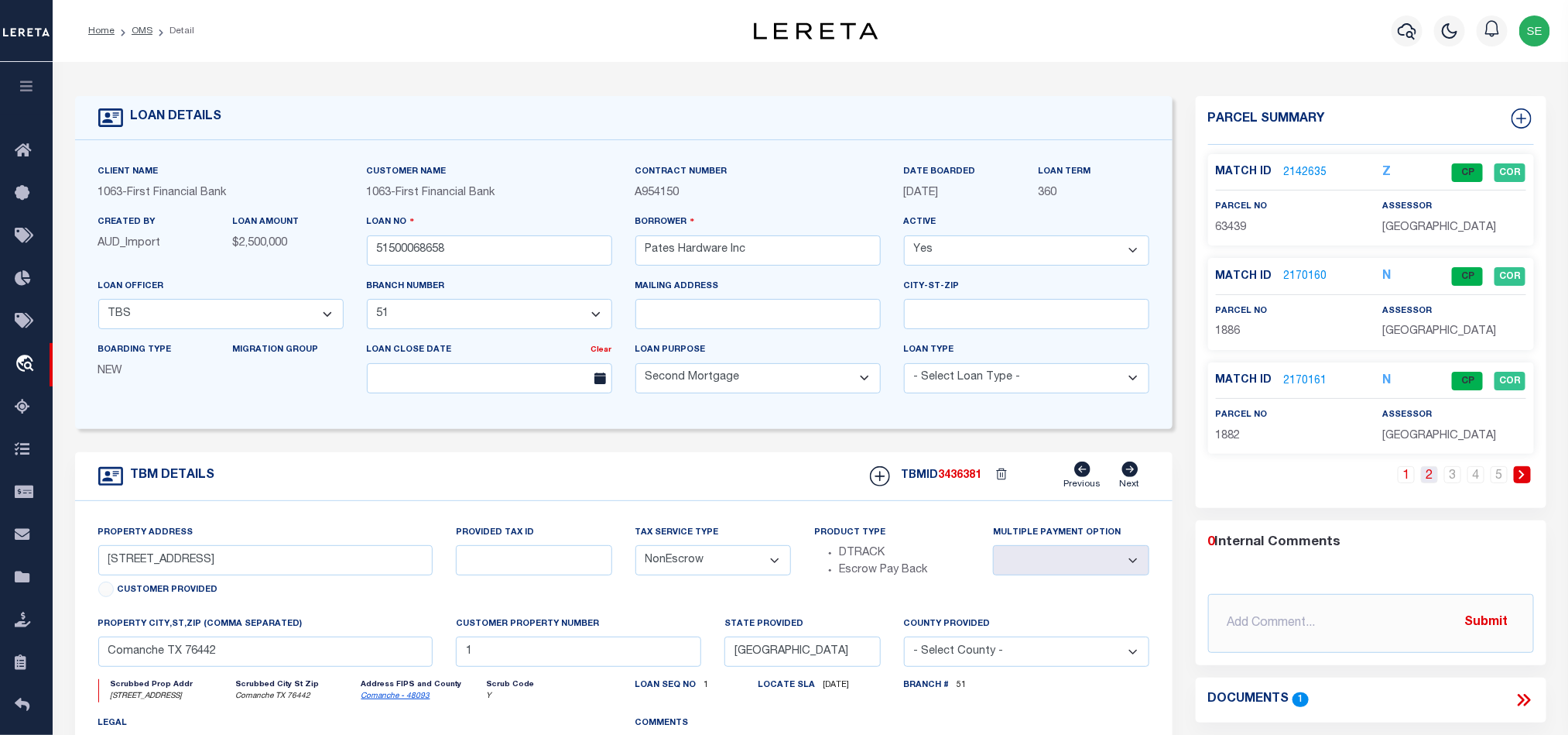
click at [1428, 483] on link "2" at bounding box center [1430, 475] width 17 height 17
click at [1451, 479] on link "3" at bounding box center [1453, 475] width 17 height 17
click at [1479, 483] on link "4" at bounding box center [1476, 475] width 17 height 17
click at [1506, 482] on link "5" at bounding box center [1499, 475] width 17 height 17
click at [1477, 481] on link "3" at bounding box center [1476, 475] width 17 height 17
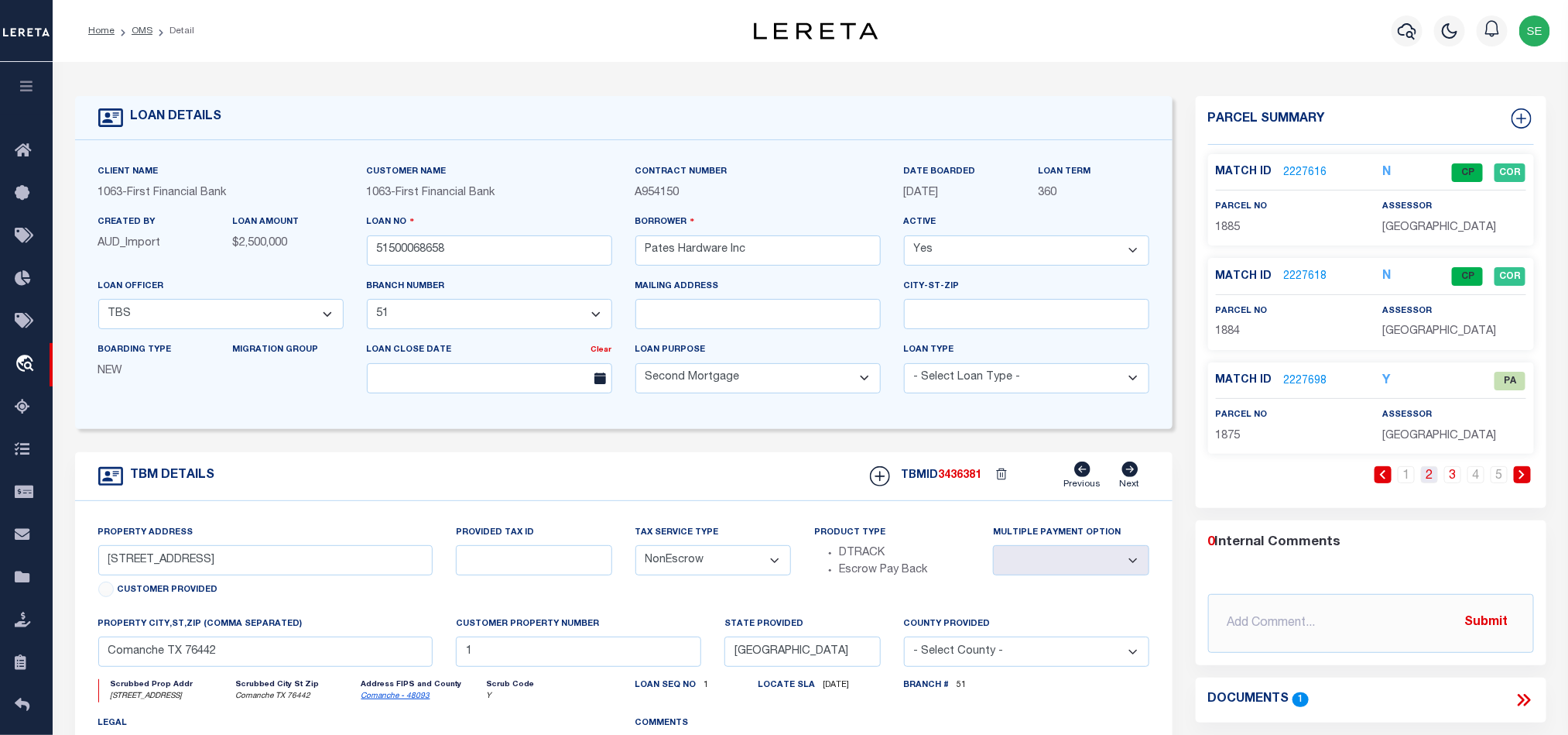
click at [1430, 482] on link "2" at bounding box center [1430, 475] width 17 height 17
click at [1292, 177] on link "2170162" at bounding box center [1305, 173] width 43 height 17
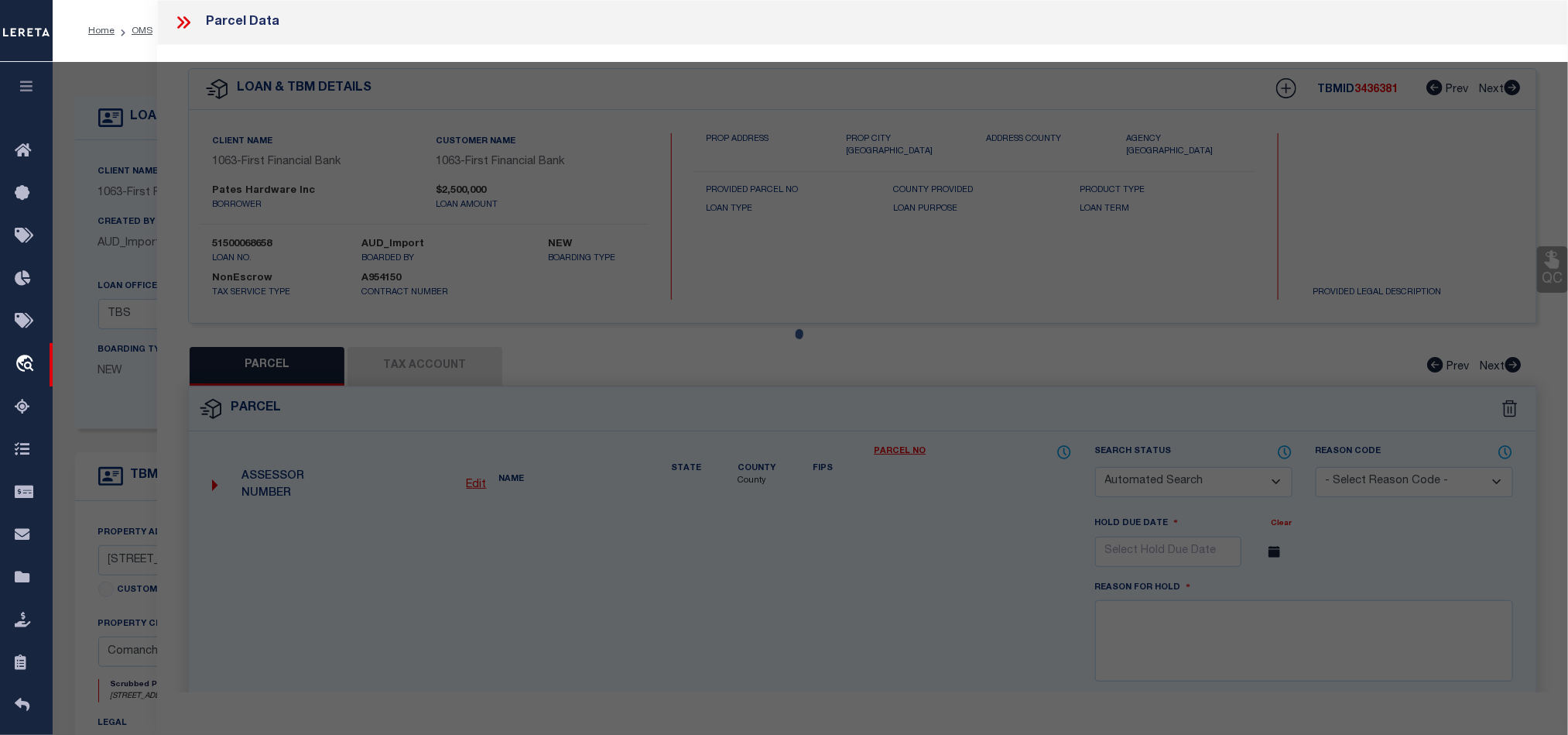
checkbox input "false"
select select "QC"
type input "[PERSON_NAME] HARDWARE INC"
select select "AGW"
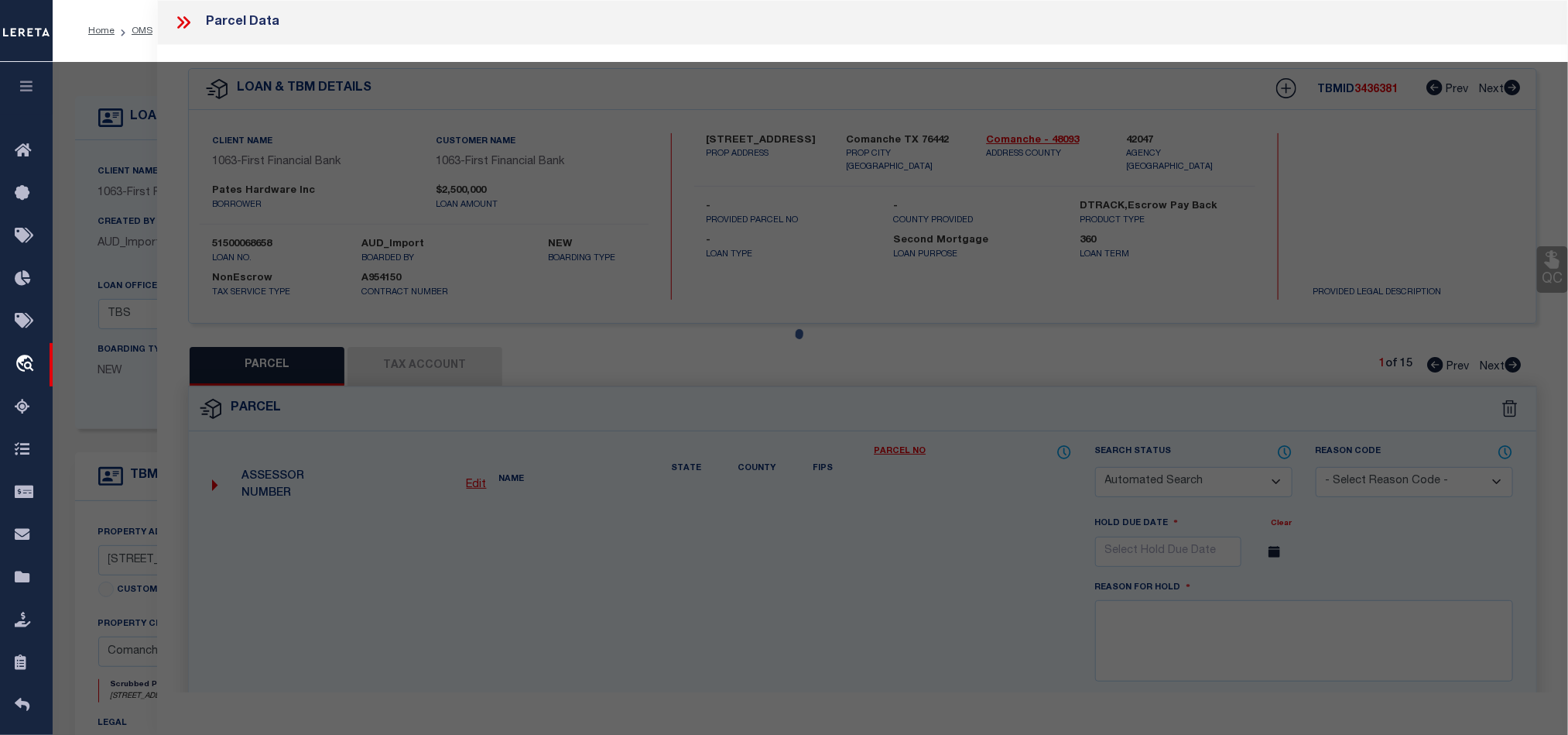
select select
type input "[STREET_ADDRESS][US_STATE]"
type input "[PERSON_NAME], [GEOGRAPHIC_DATA]"
type textarea "CENTRAL [PERSON_NAME], BLOCK XVIII, LOT 1 S 85X250 & LT 2 N 80X250, ACRES .9469…"
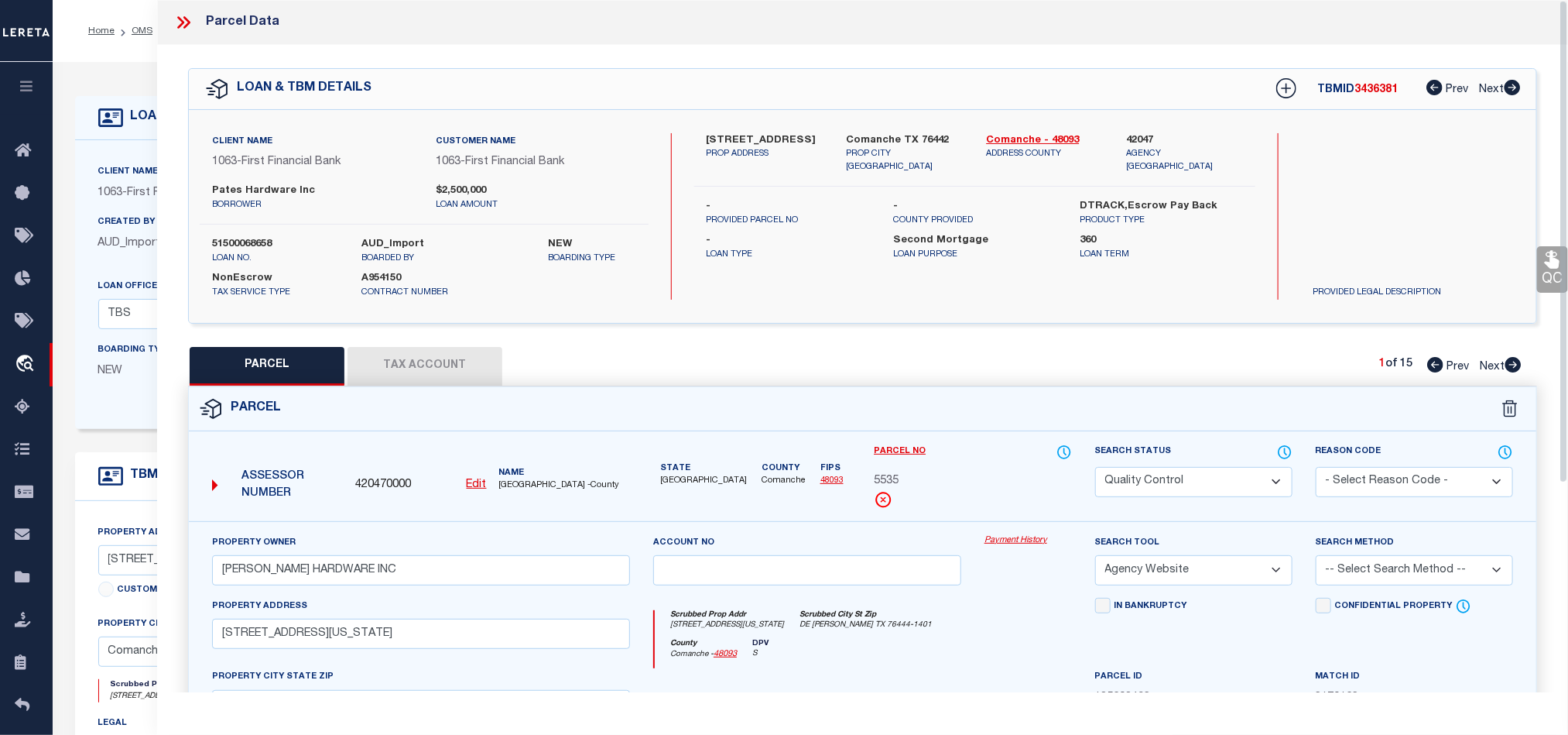
click at [1006, 400] on div "Parcel" at bounding box center [862, 409] width 1347 height 44
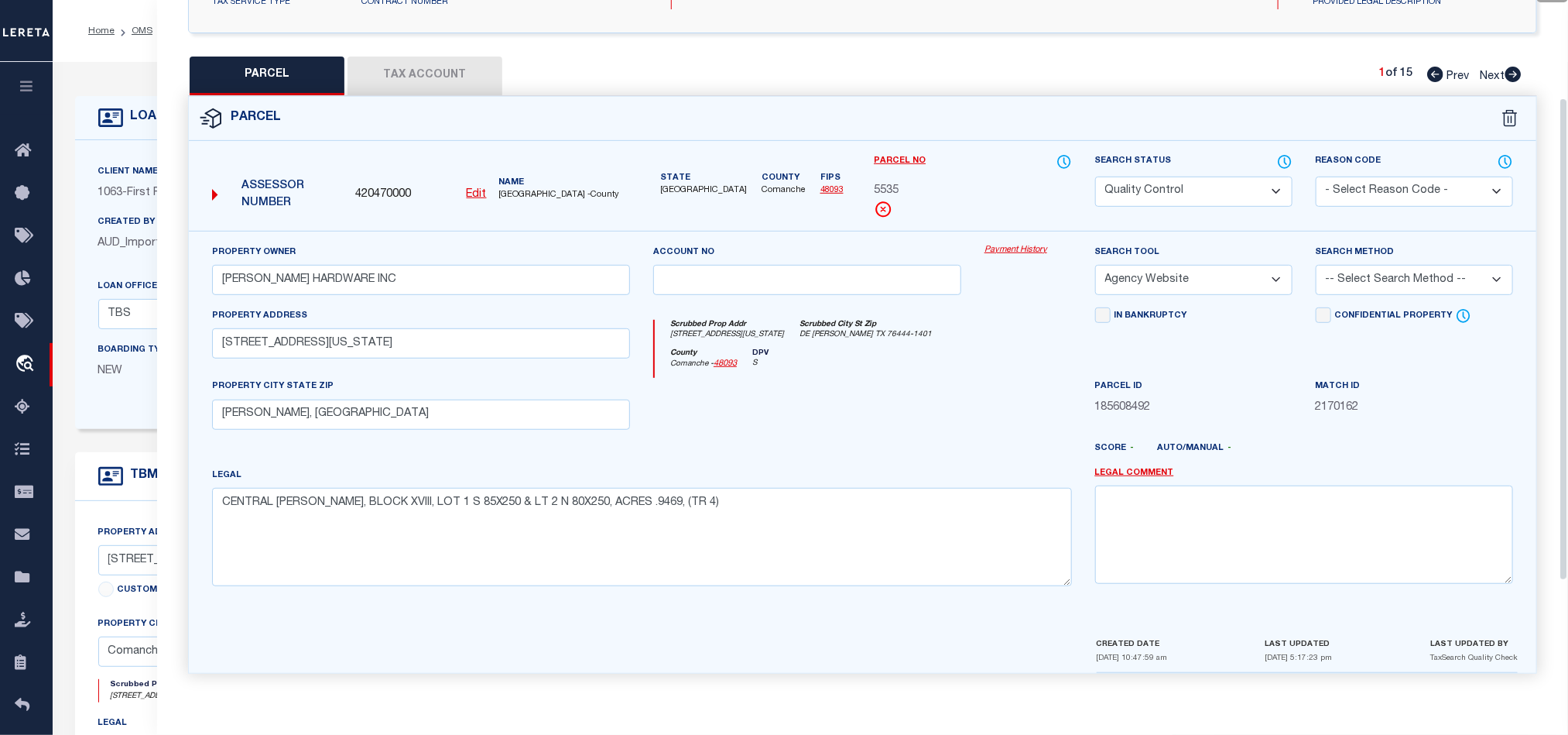
scroll to position [300, 0]
click at [1282, 155] on icon at bounding box center [1285, 162] width 16 height 17
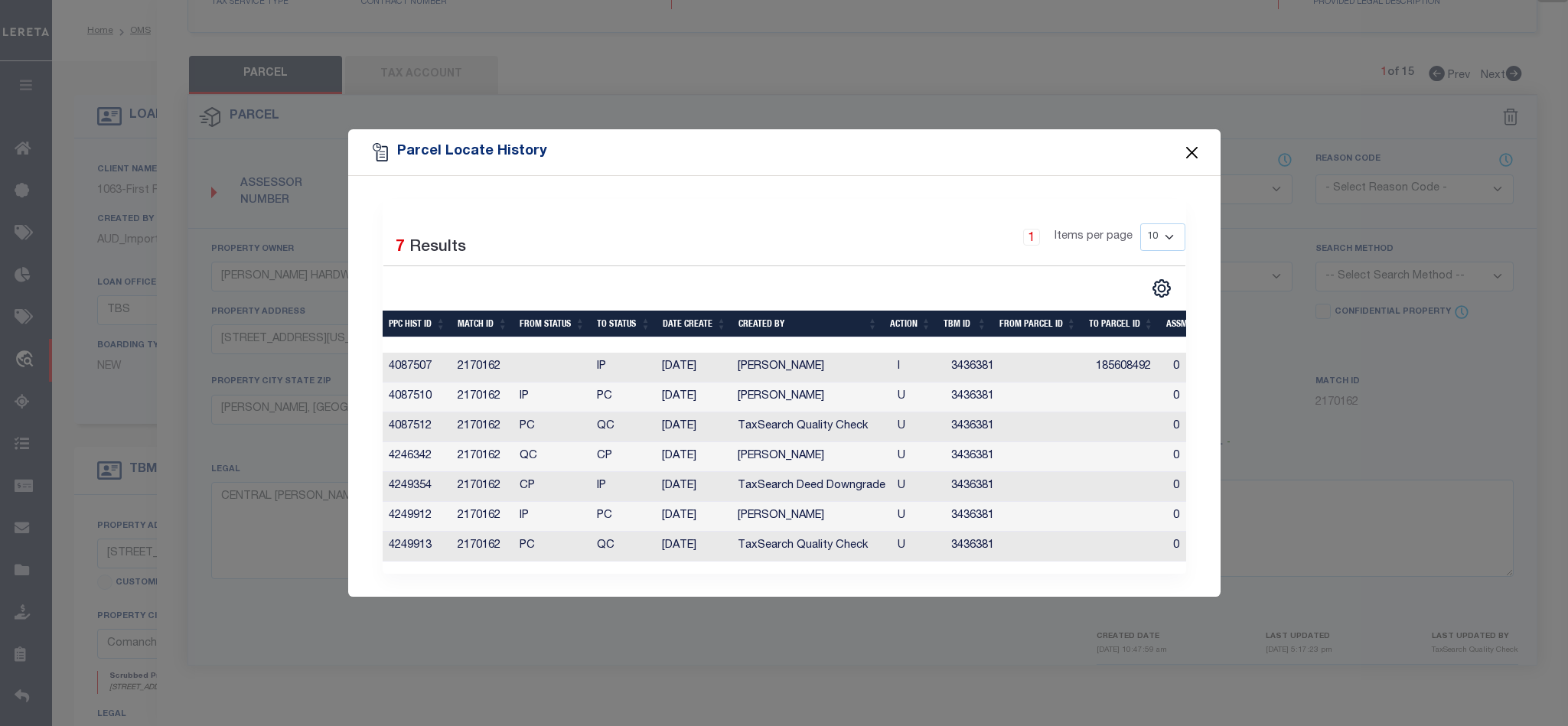
click at [1192, 143] on button "Close" at bounding box center [1192, 153] width 20 height 20
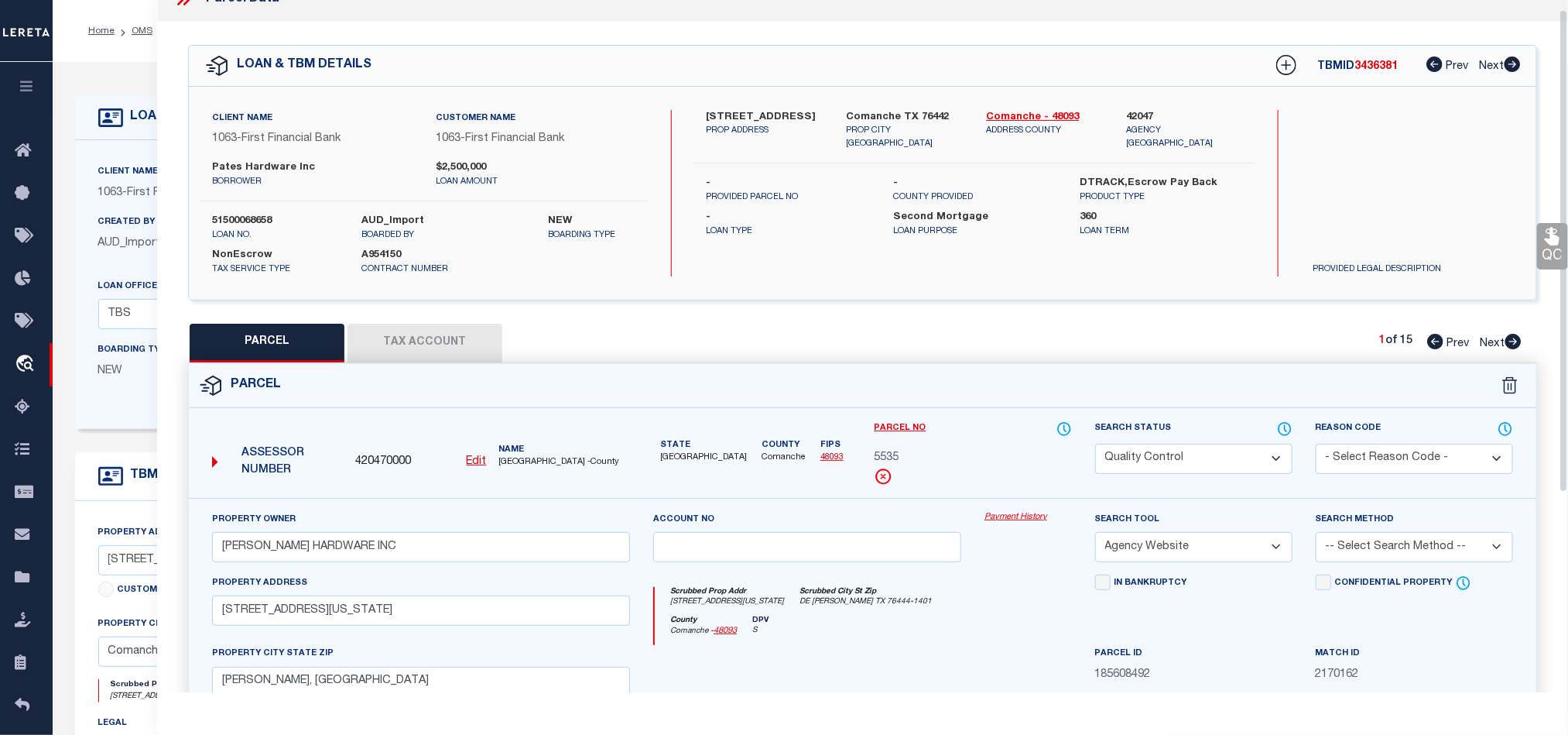
scroll to position [0, 0]
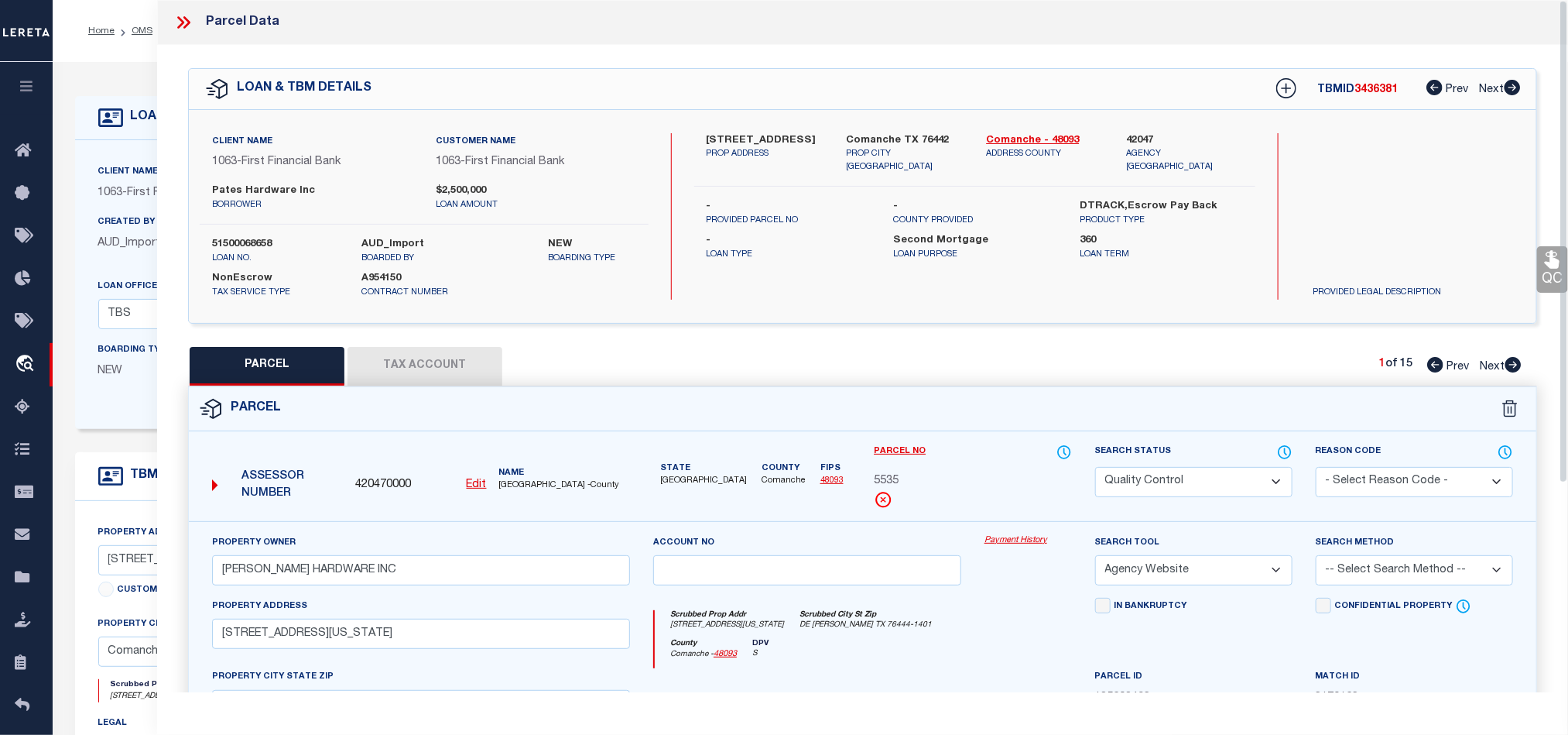
click at [179, 15] on icon at bounding box center [184, 23] width 20 height 21
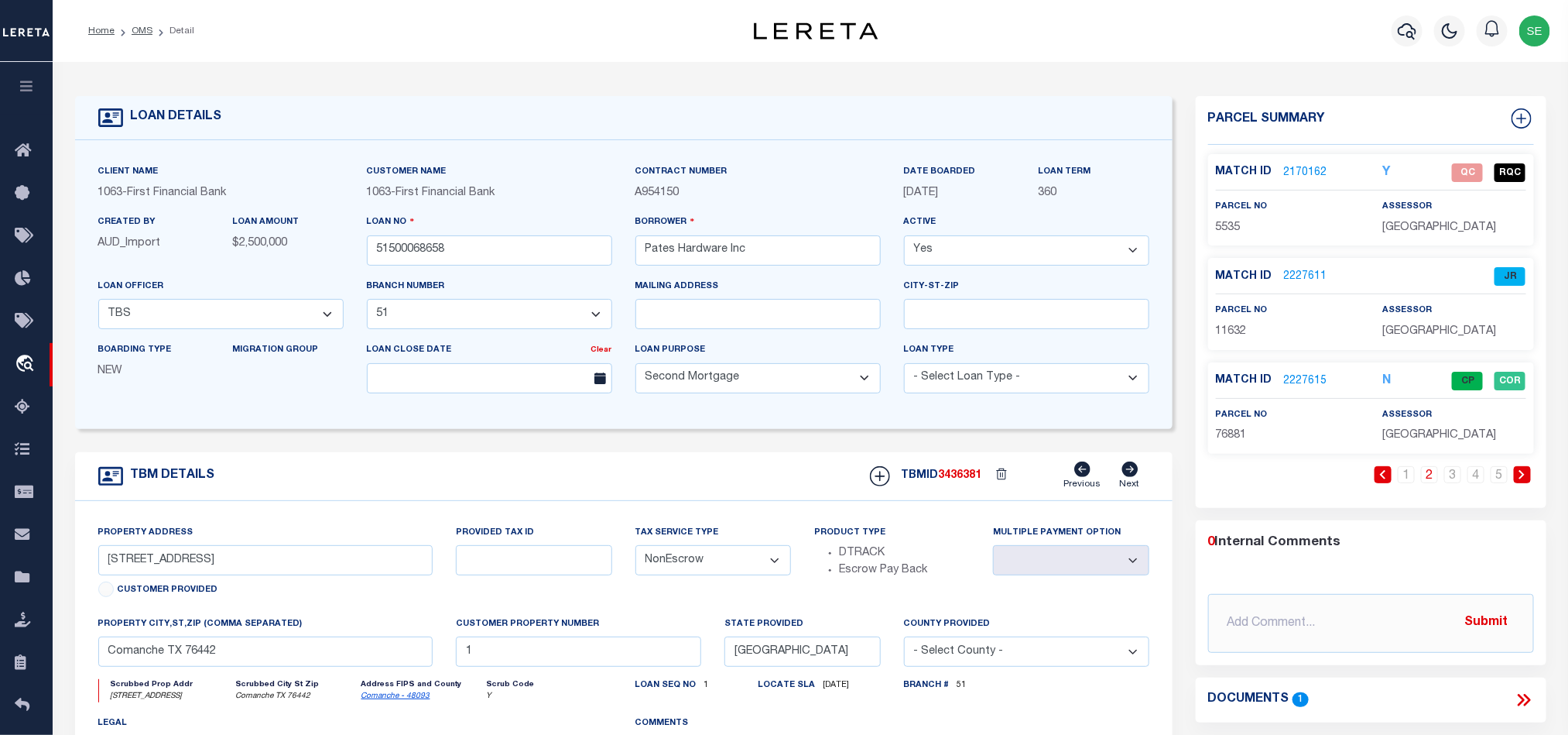
click at [737, 472] on div "TBM DETAILS TBMID 3436381 Previous Next" at bounding box center [624, 476] width 1097 height 49
click at [1298, 278] on link "2227611" at bounding box center [1305, 277] width 43 height 17
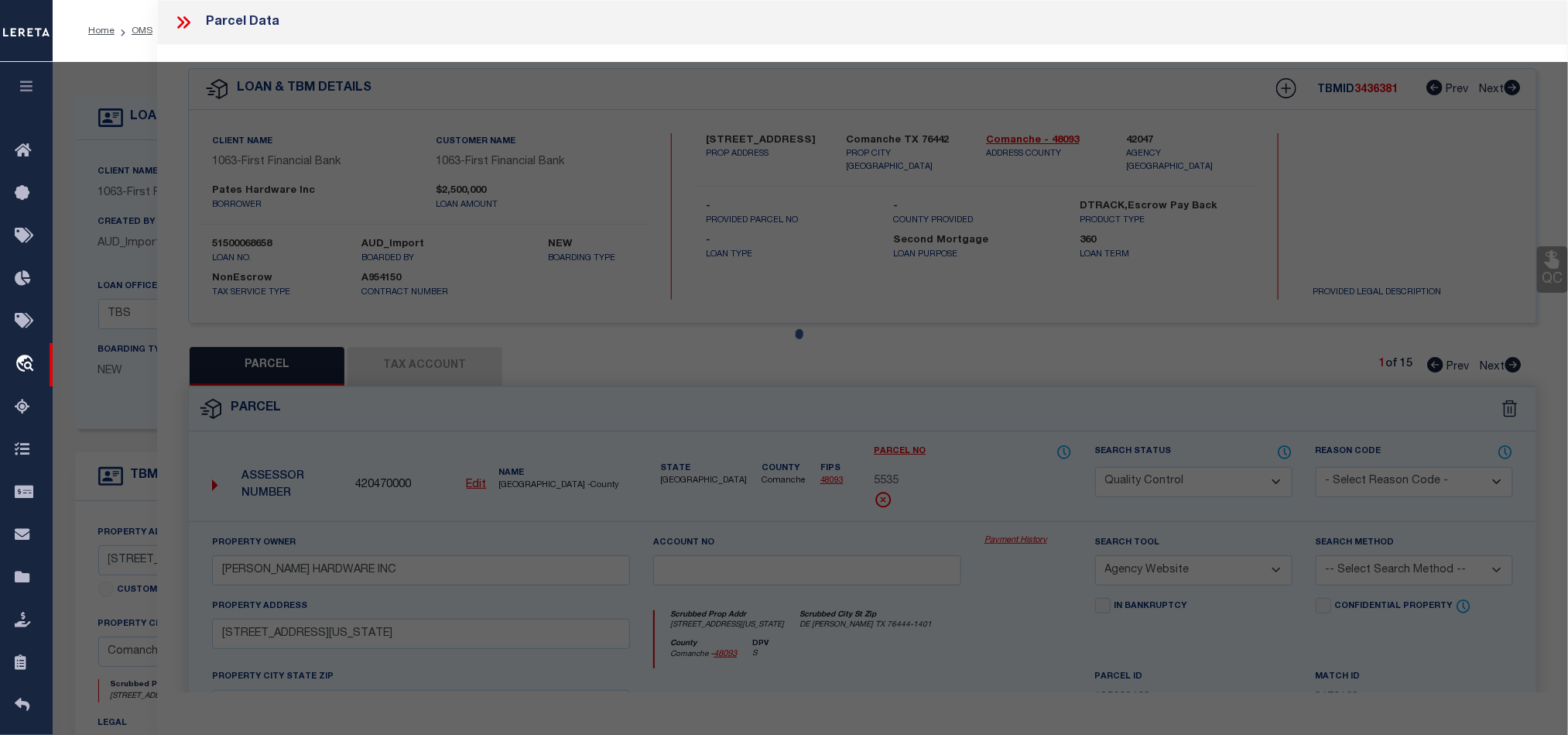
select select "AS"
select select
checkbox input "false"
select select "JR"
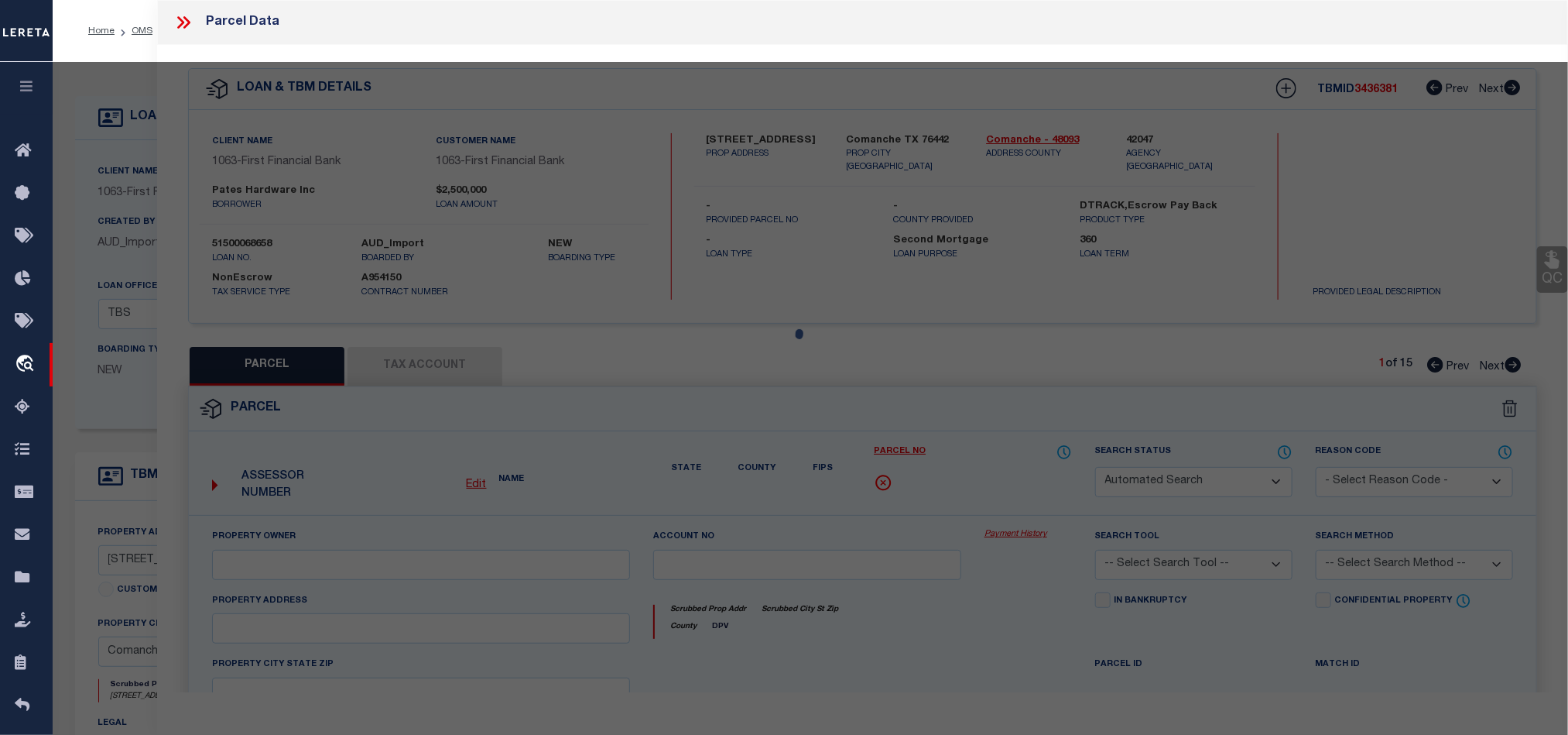
type input "[PERSON_NAME] HARDWARE INC."
select select "AGW"
select select "LEG"
type input "FM 3381"
type input "[GEOGRAPHIC_DATA], TX 76442"
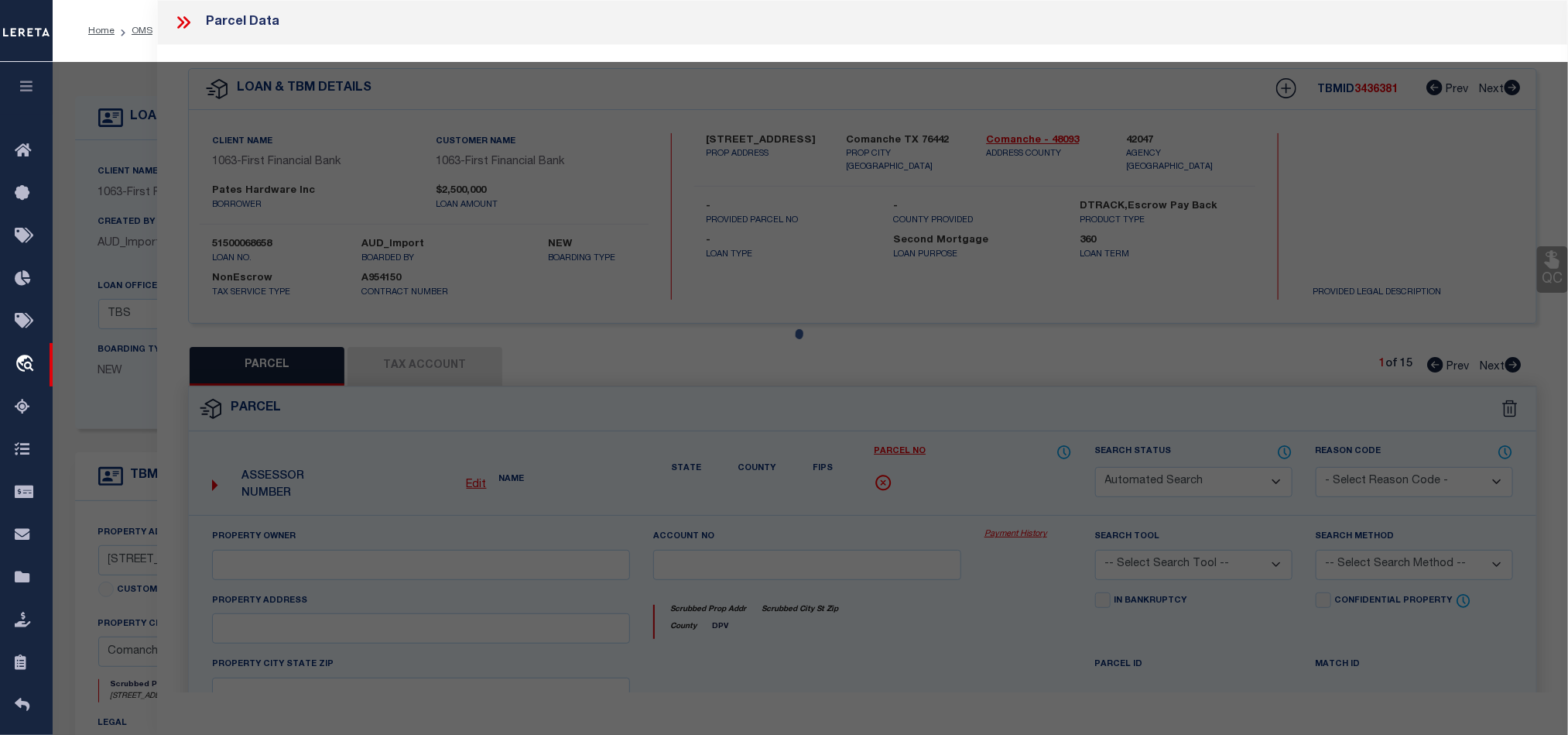
type textarea "A00135 COMANCHE CO. SCH. LAND, ACRES 147.918"
type textarea "WOP Indication is not taking even after entering all the Details SS - [DATE] - …"
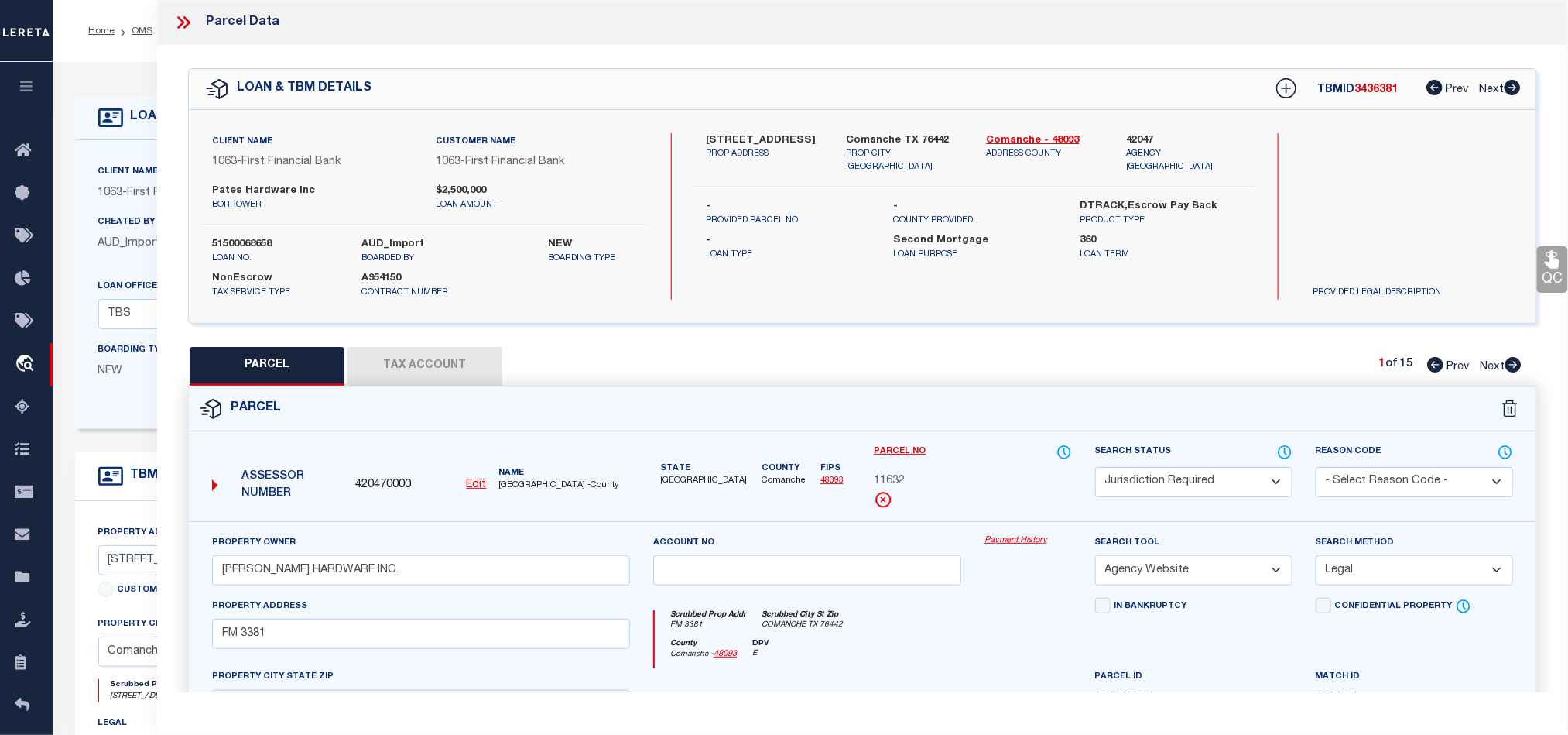
click at [1001, 407] on div "Parcel" at bounding box center [862, 409] width 1347 height 44
click at [184, 28] on icon at bounding box center [184, 23] width 20 height 21
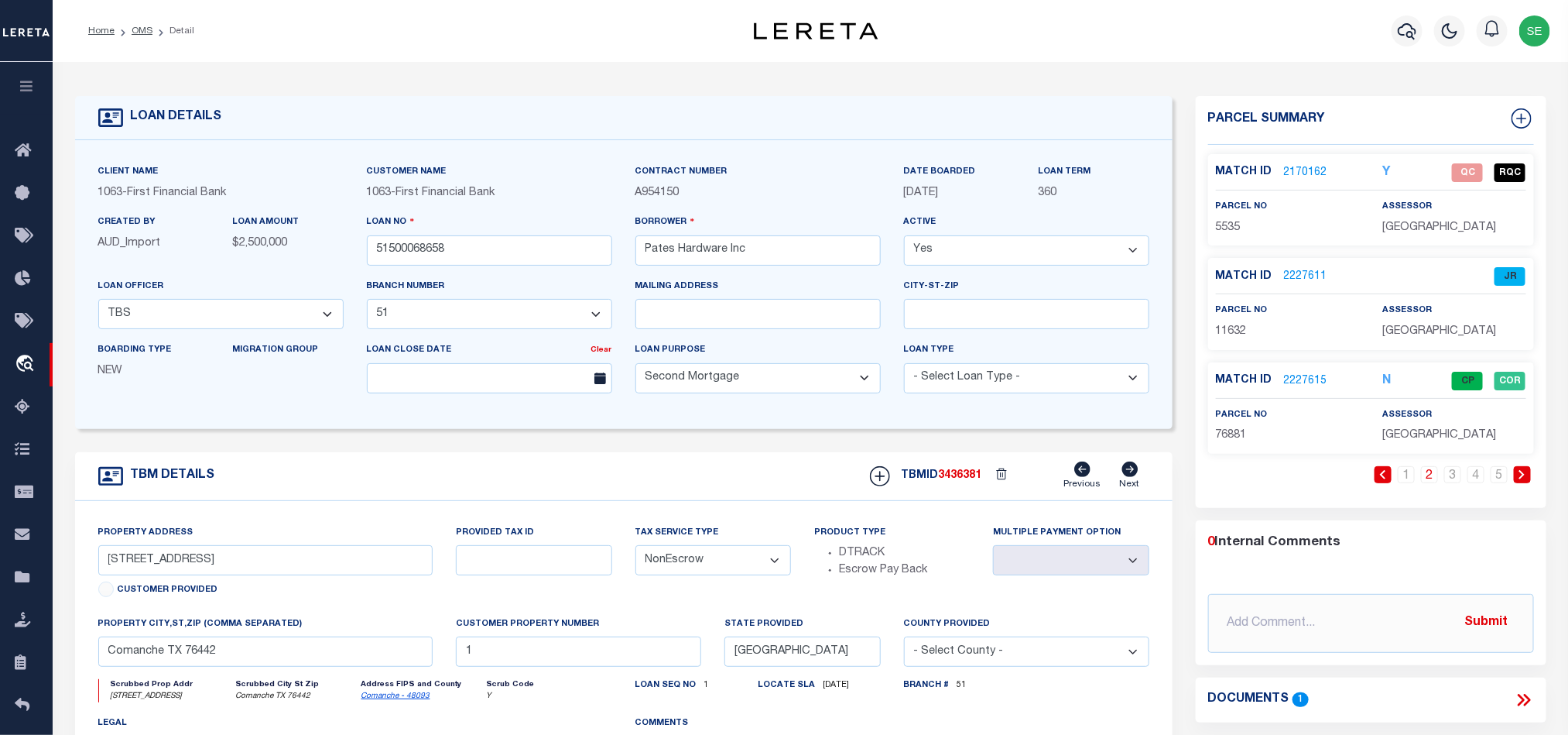
click at [1301, 175] on link "2170162" at bounding box center [1305, 173] width 43 height 17
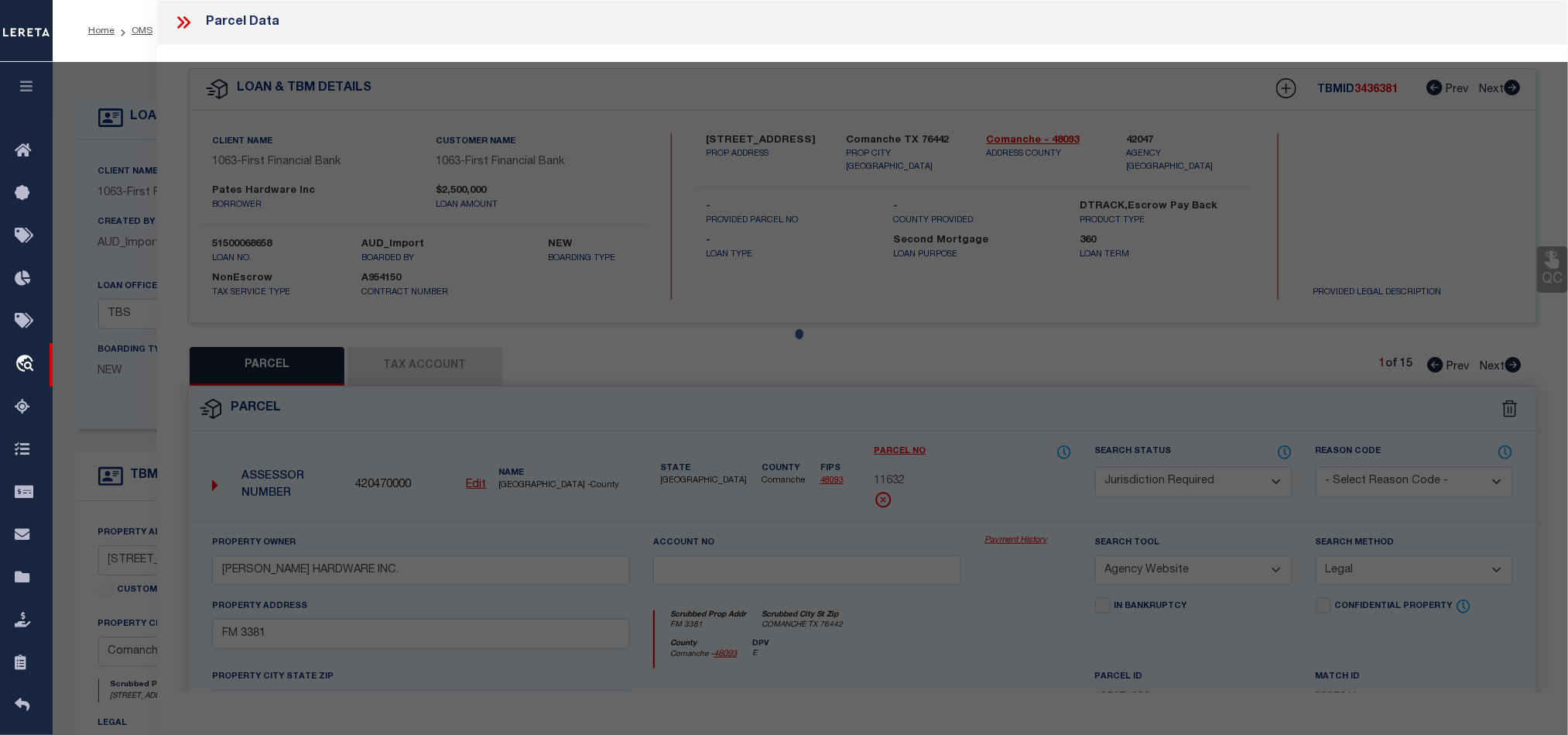
select select "AS"
select select
checkbox input "false"
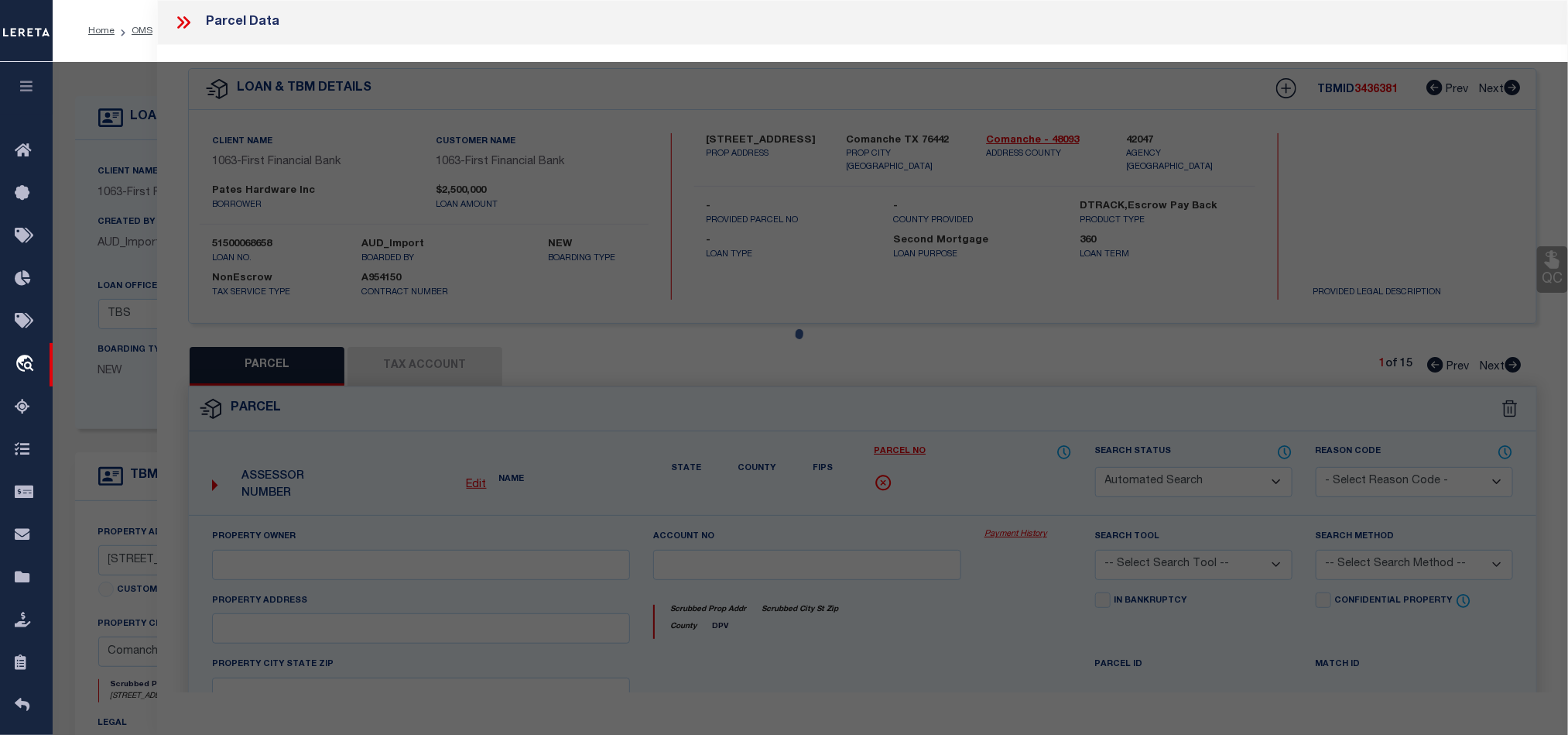
select select "QC"
type input "[PERSON_NAME] HARDWARE INC"
select select "AGW"
select select
type input "[STREET_ADDRESS][US_STATE]"
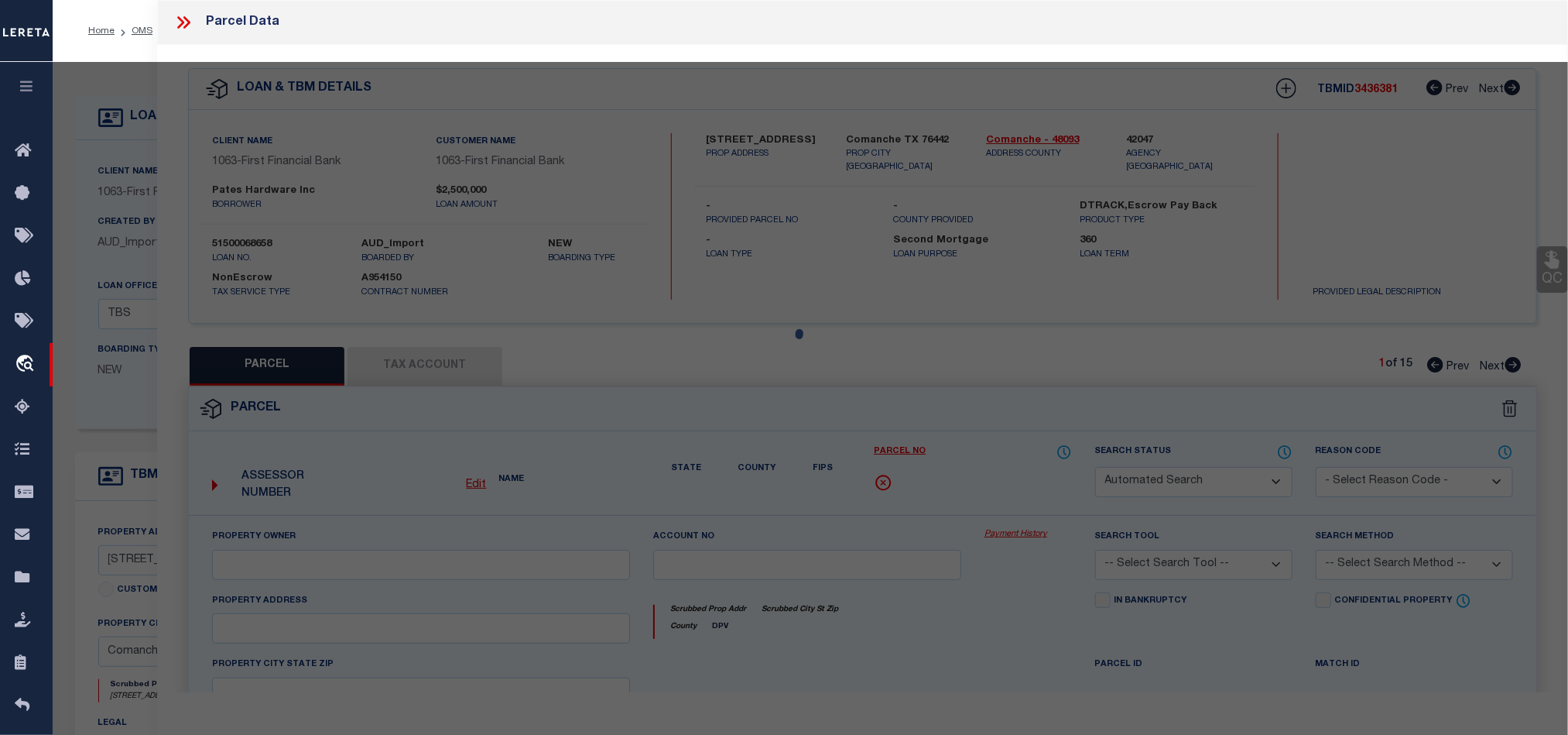
type input "[PERSON_NAME], [GEOGRAPHIC_DATA]"
type textarea "CENTRAL [PERSON_NAME], BLOCK XVIII, LOT 1 S 85X250 & LT 2 N 80X250, ACRES .9469…"
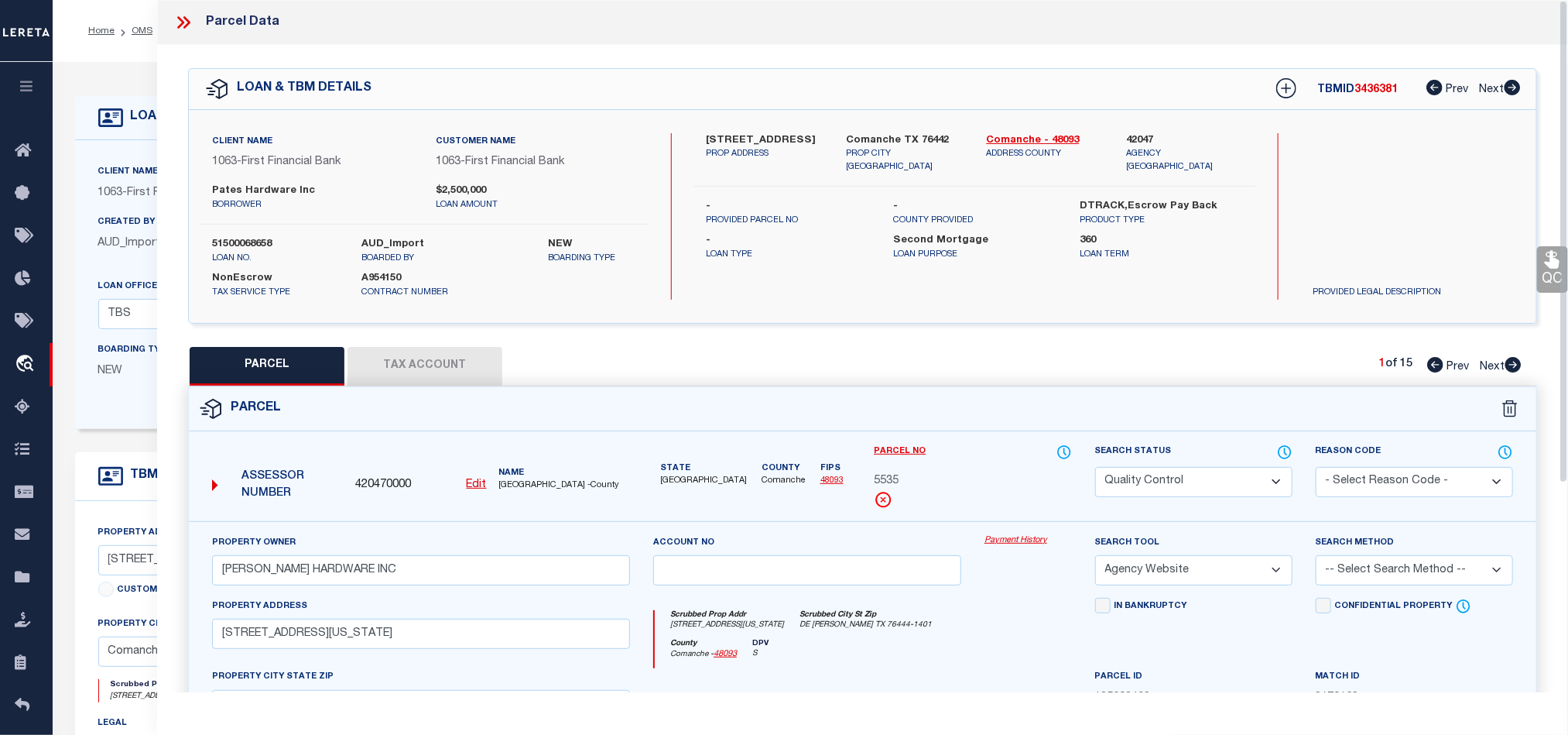
click at [1004, 401] on div "Parcel" at bounding box center [862, 409] width 1347 height 44
click at [1287, 458] on icon at bounding box center [1285, 453] width 16 height 17
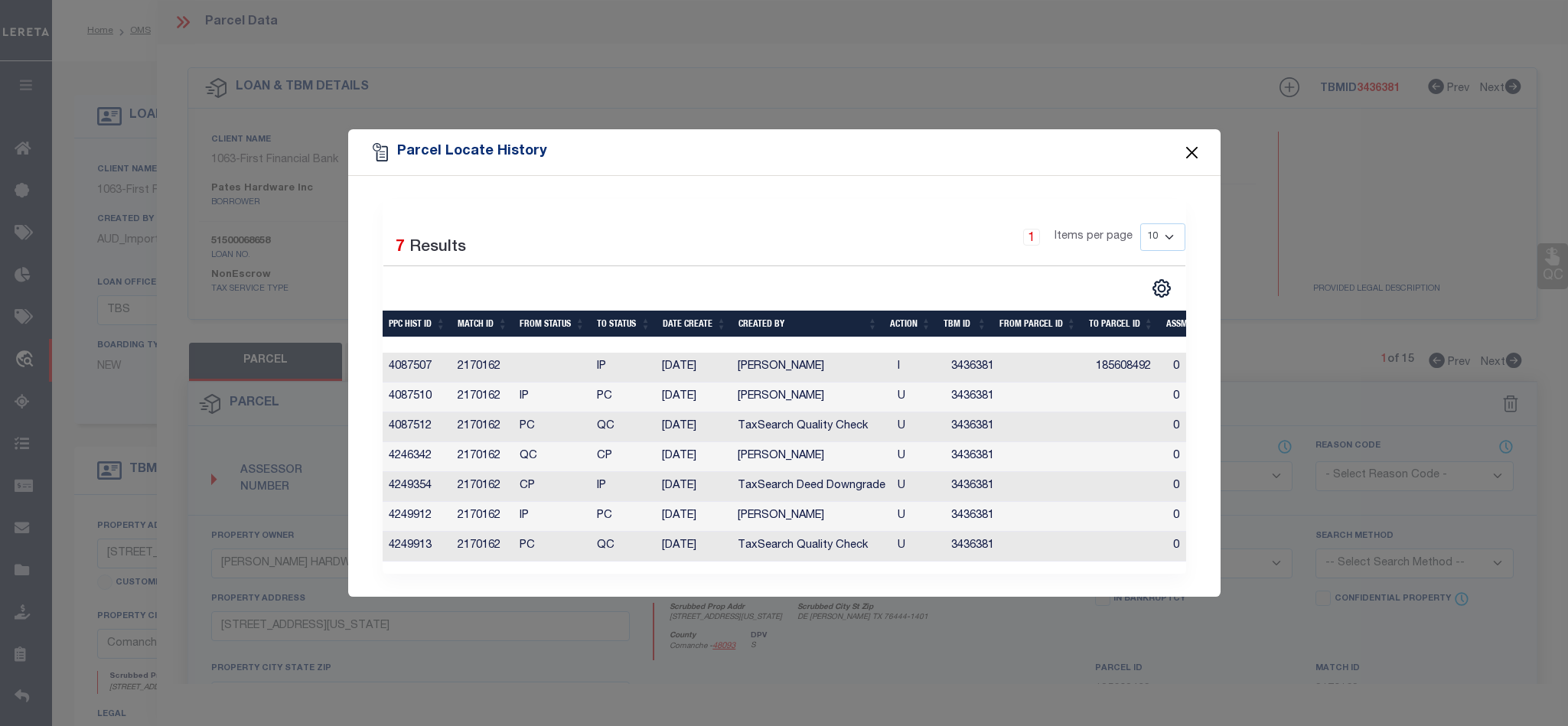
click at [1189, 147] on button "Close" at bounding box center [1192, 153] width 20 height 20
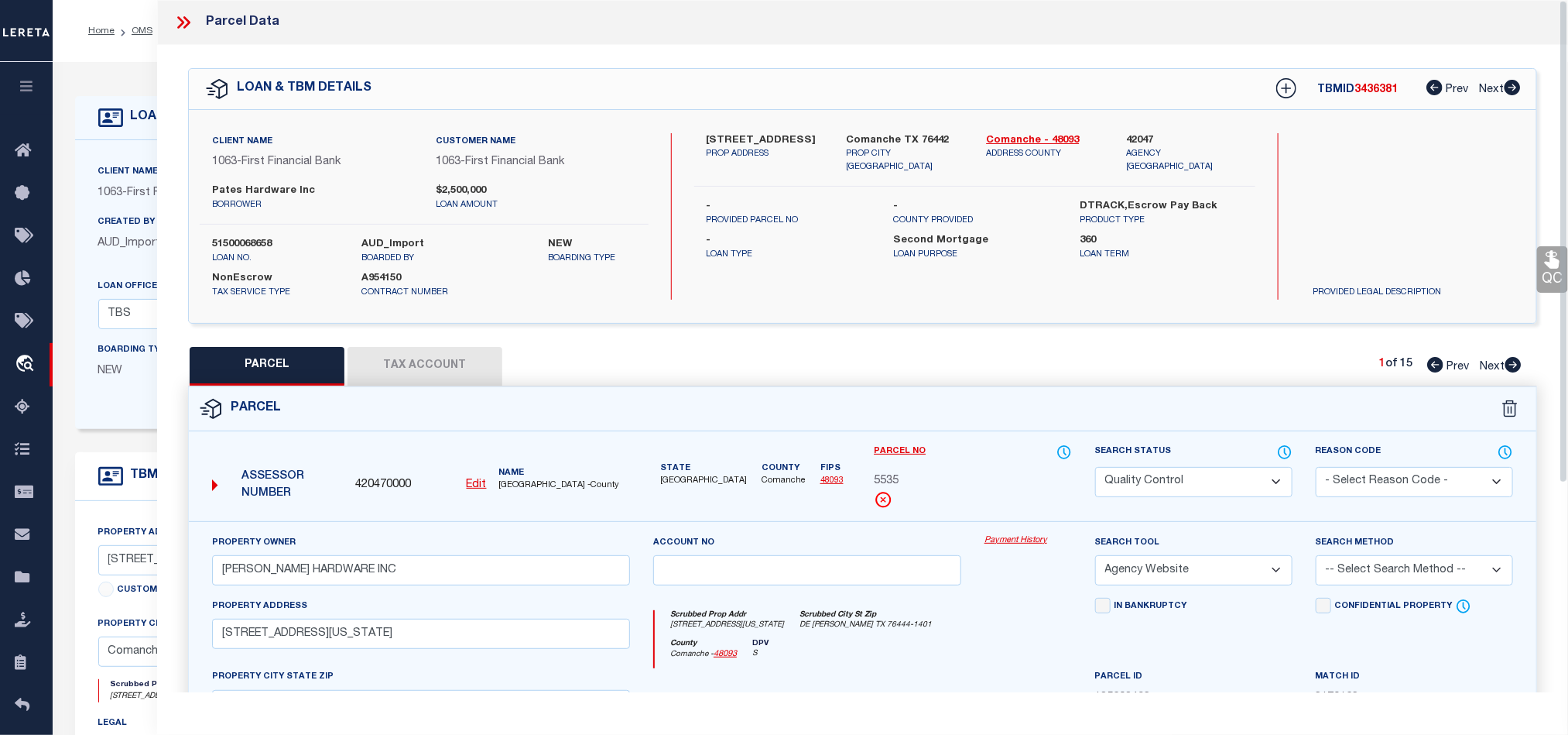
click at [193, 21] on div at bounding box center [189, 23] width 32 height 21
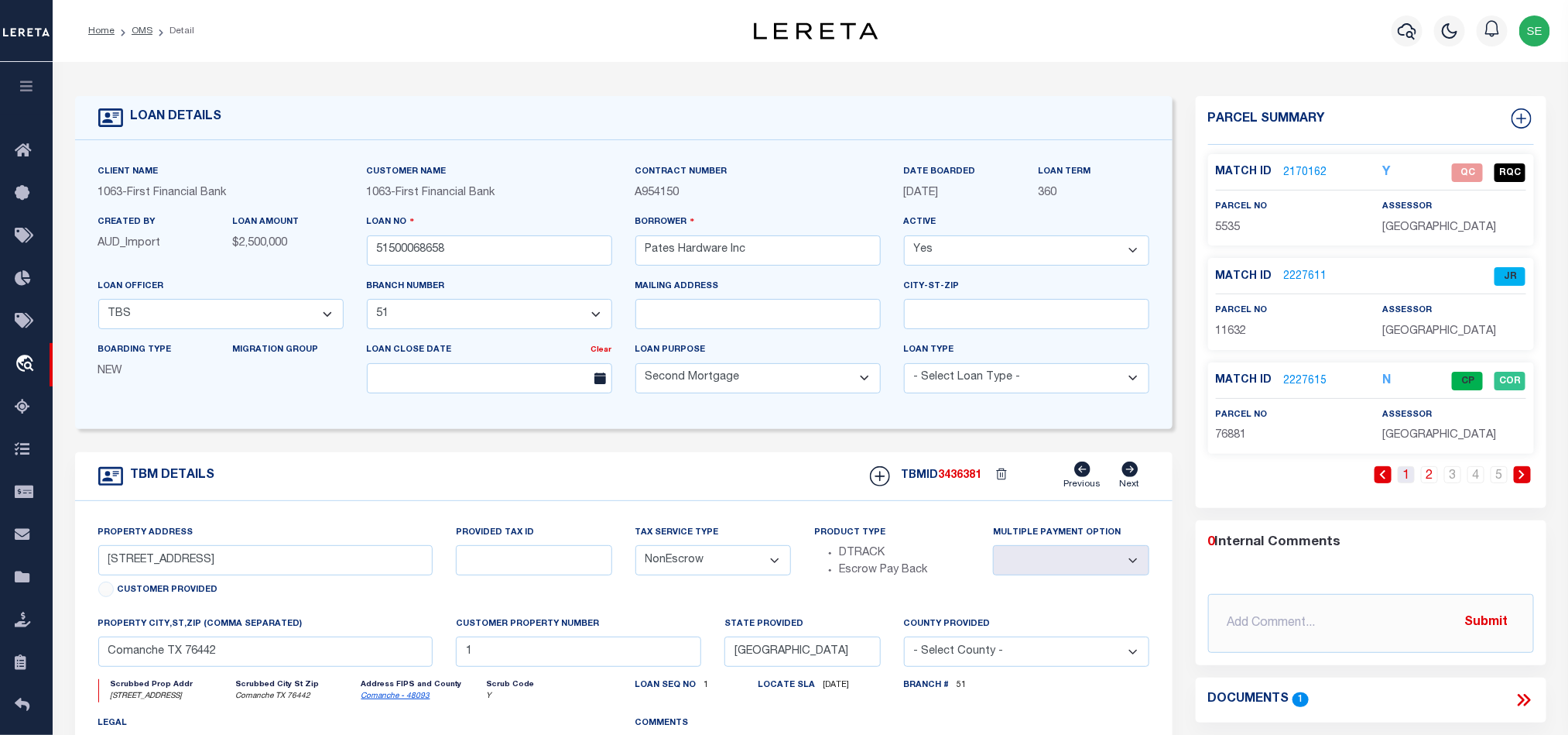
click at [1410, 481] on link "1" at bounding box center [1406, 475] width 17 height 17
click at [592, 462] on div "TBM DETAILS TBMID 3436381 Previous Next" at bounding box center [624, 476] width 1097 height 49
click at [133, 28] on link "OMS" at bounding box center [142, 31] width 21 height 9
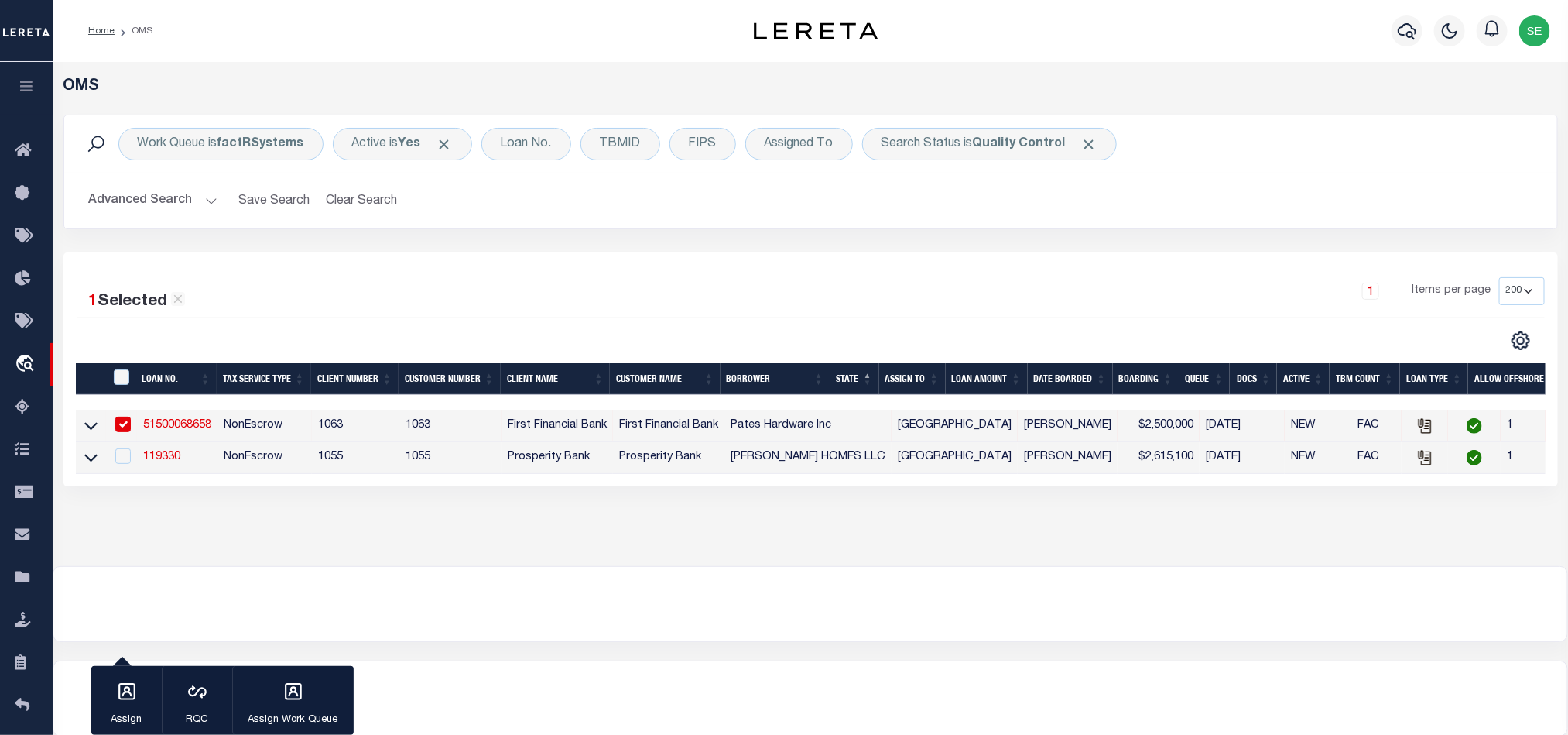
click at [901, 283] on div "1 Items per page 10 25 50 100 200" at bounding box center [996, 297] width 1095 height 40
click at [379, 423] on td "1063" at bounding box center [356, 426] width 88 height 32
checkbox input "false"
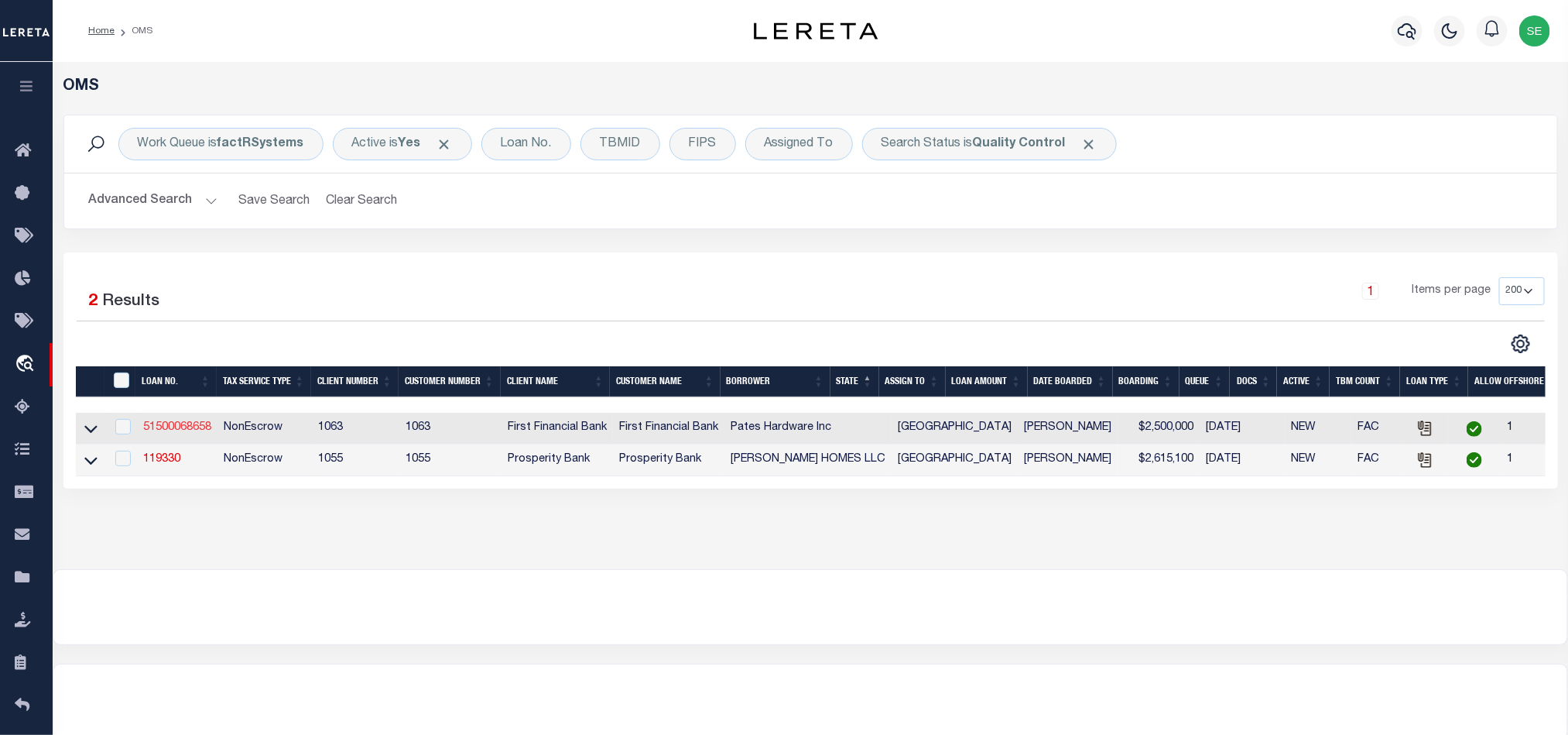
click at [177, 423] on link "51500068658" at bounding box center [177, 427] width 68 height 11
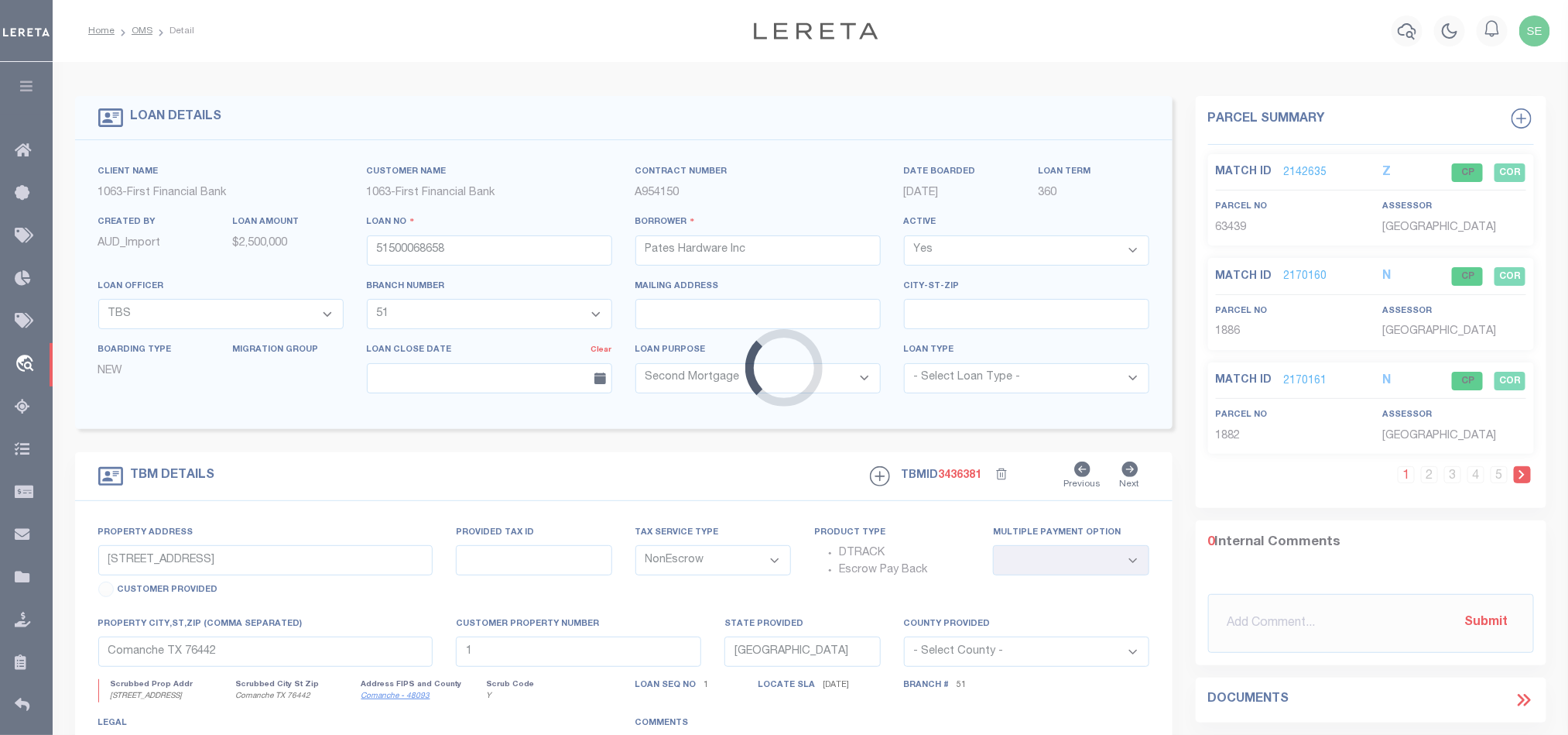
select select
select select "905"
select select "520"
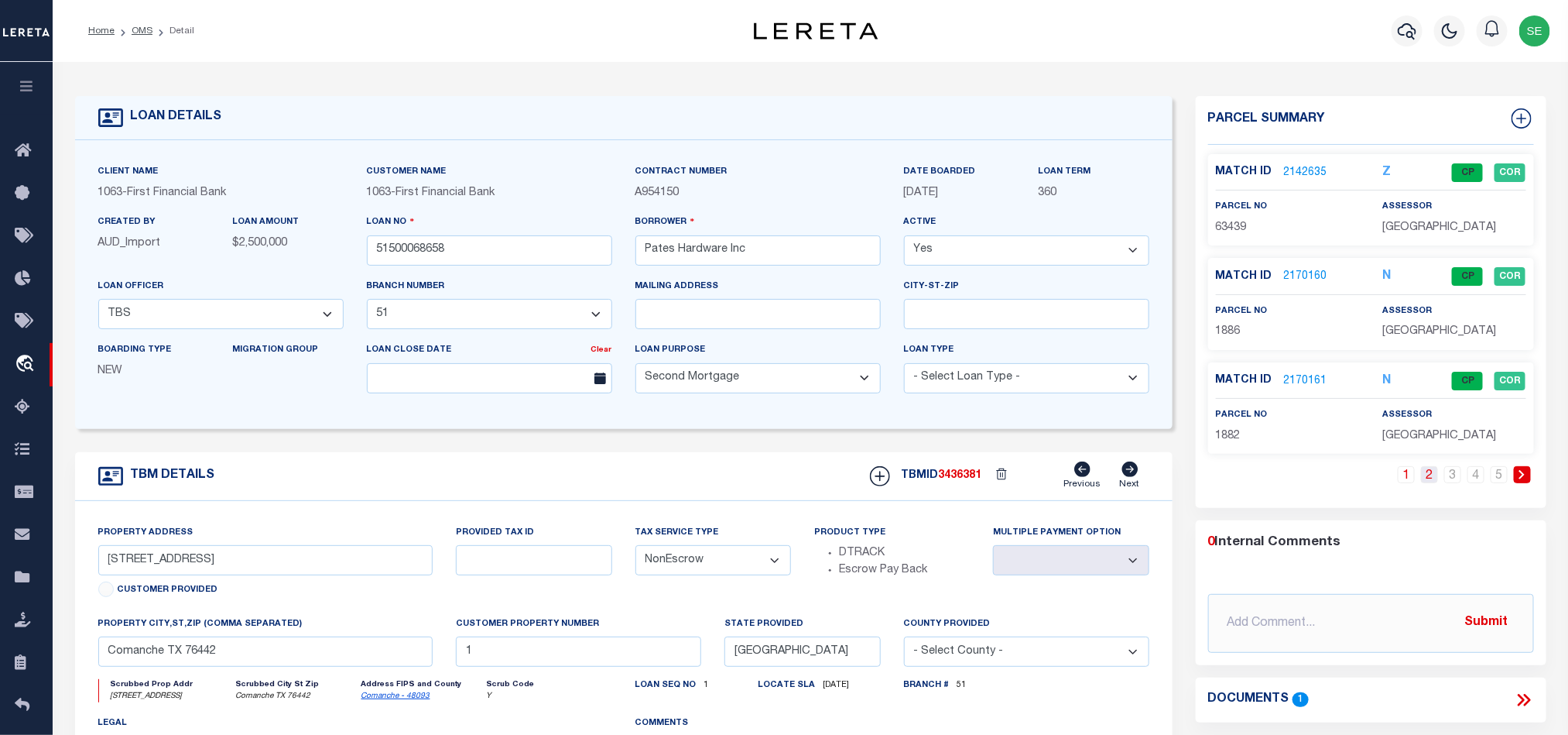
click at [1424, 475] on link "2" at bounding box center [1430, 475] width 17 height 17
click at [1234, 222] on span "5535" at bounding box center [1227, 228] width 24 height 11
copy span "5535"
click at [1277, 504] on div "1 2 3 4 5" at bounding box center [1371, 487] width 326 height 42
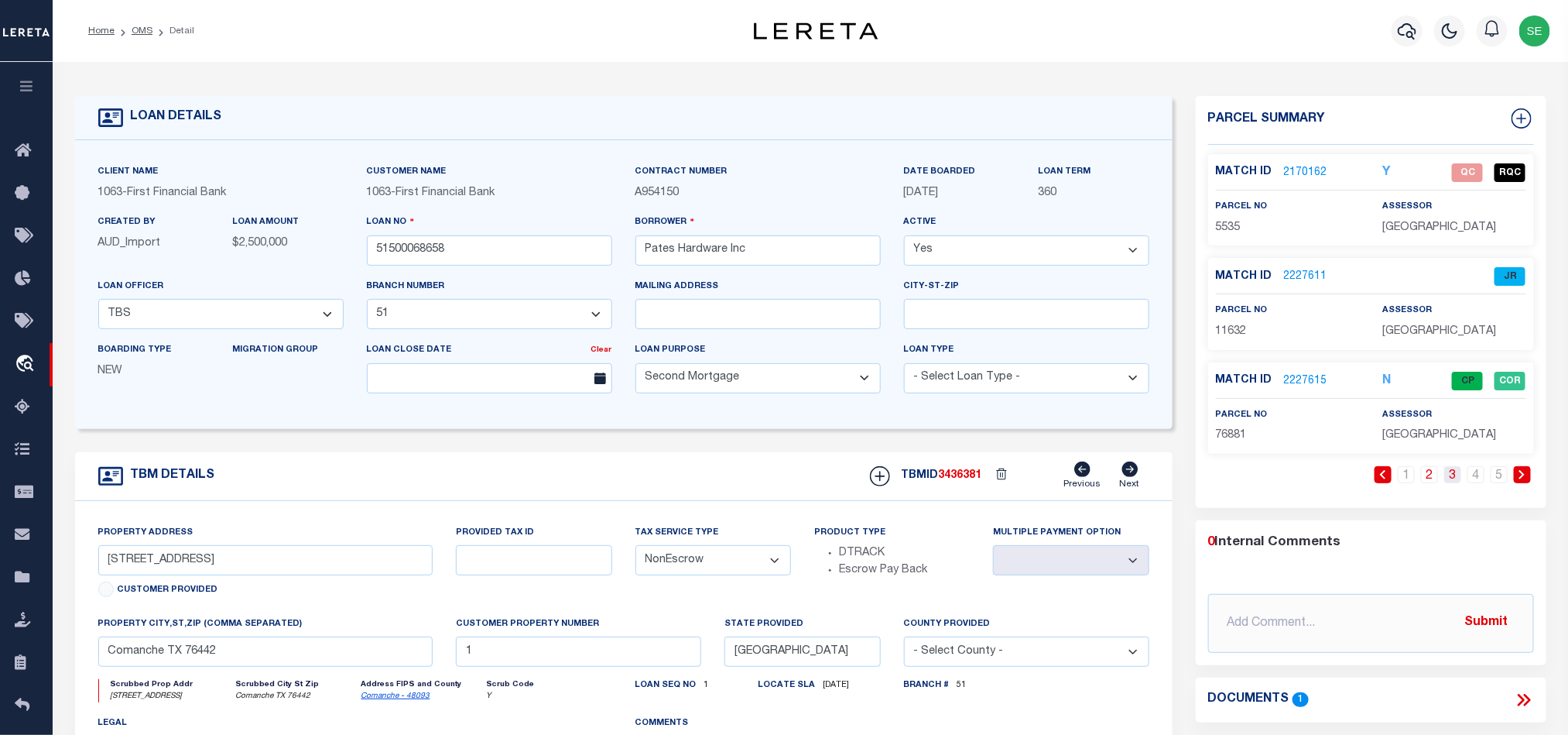
click at [1451, 481] on link "3" at bounding box center [1453, 475] width 17 height 17
click at [1308, 377] on link "2227698" at bounding box center [1305, 381] width 43 height 17
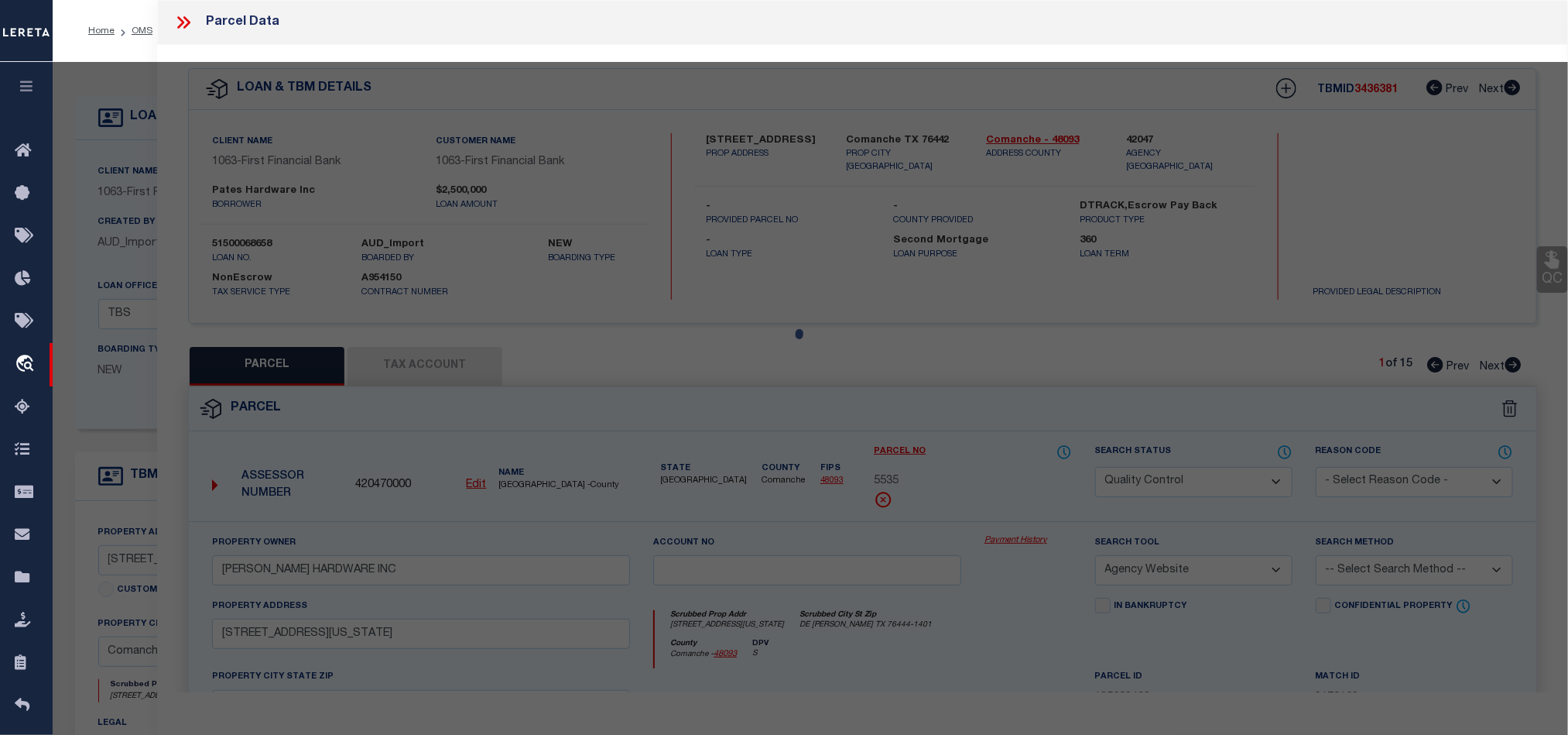
select select "AS"
select select
checkbox input "false"
select select "PA"
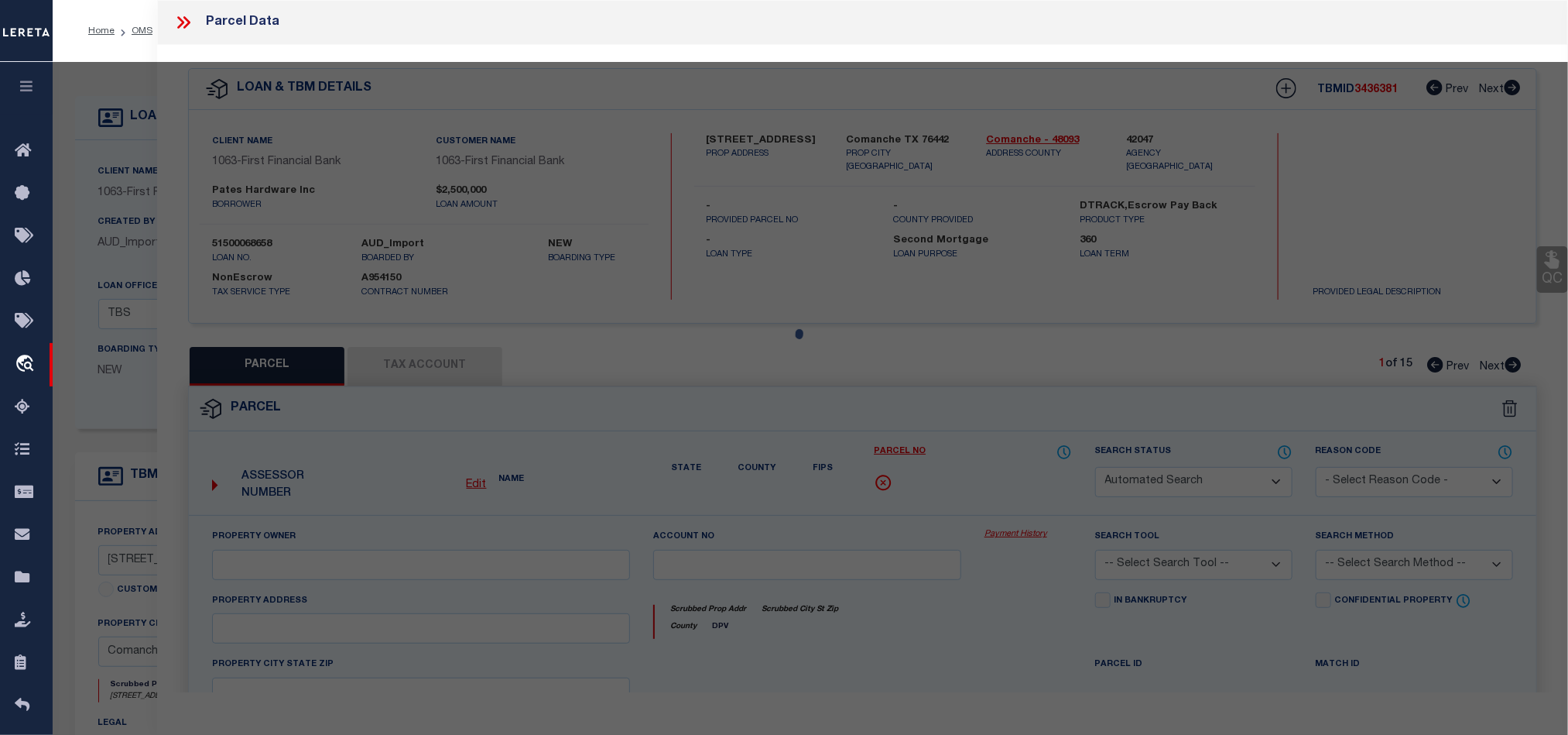
select select "MDD"
select select "ADD"
checkbox input "false"
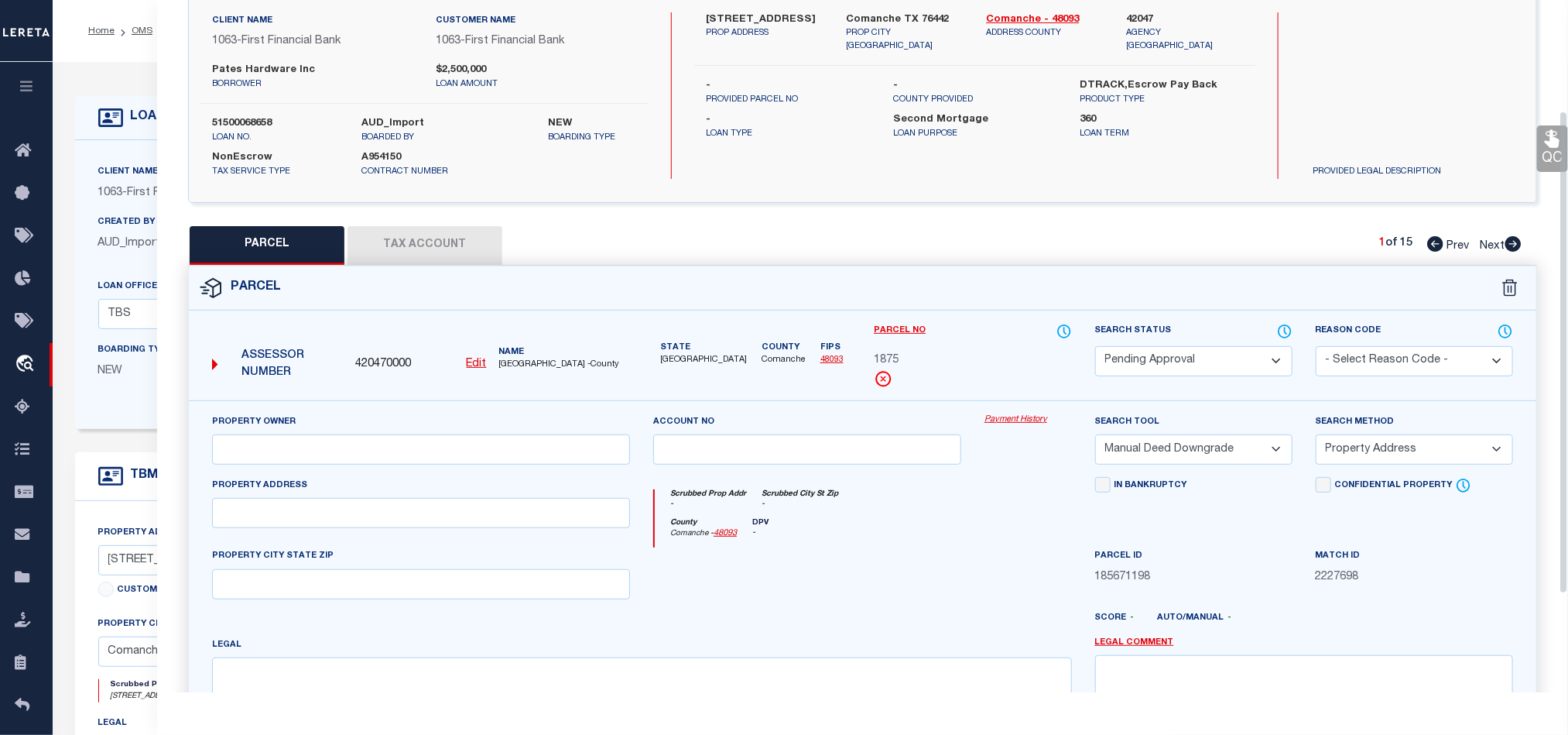
scroll to position [300, 0]
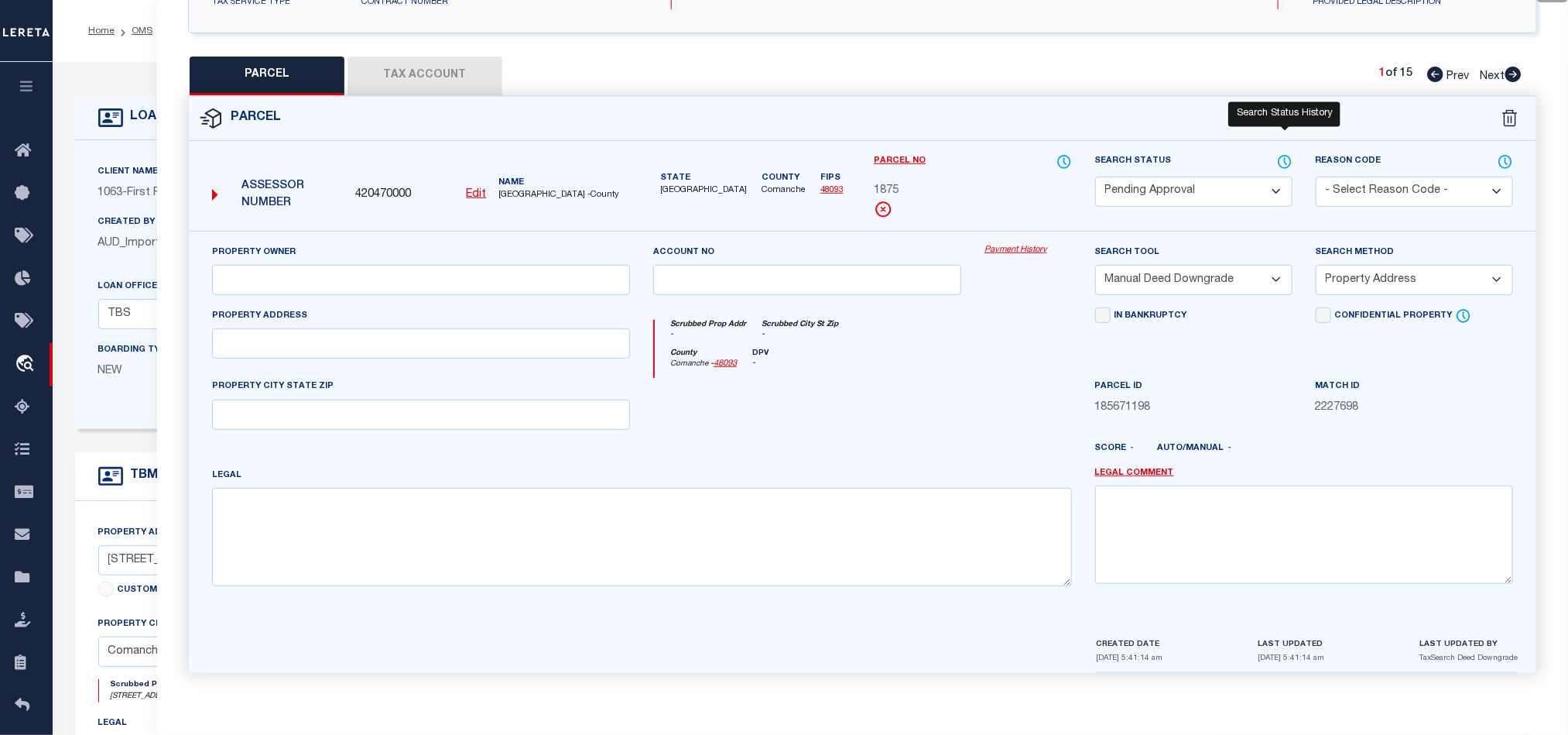
click at [1289, 153] on icon at bounding box center [1285, 162] width 16 height 17
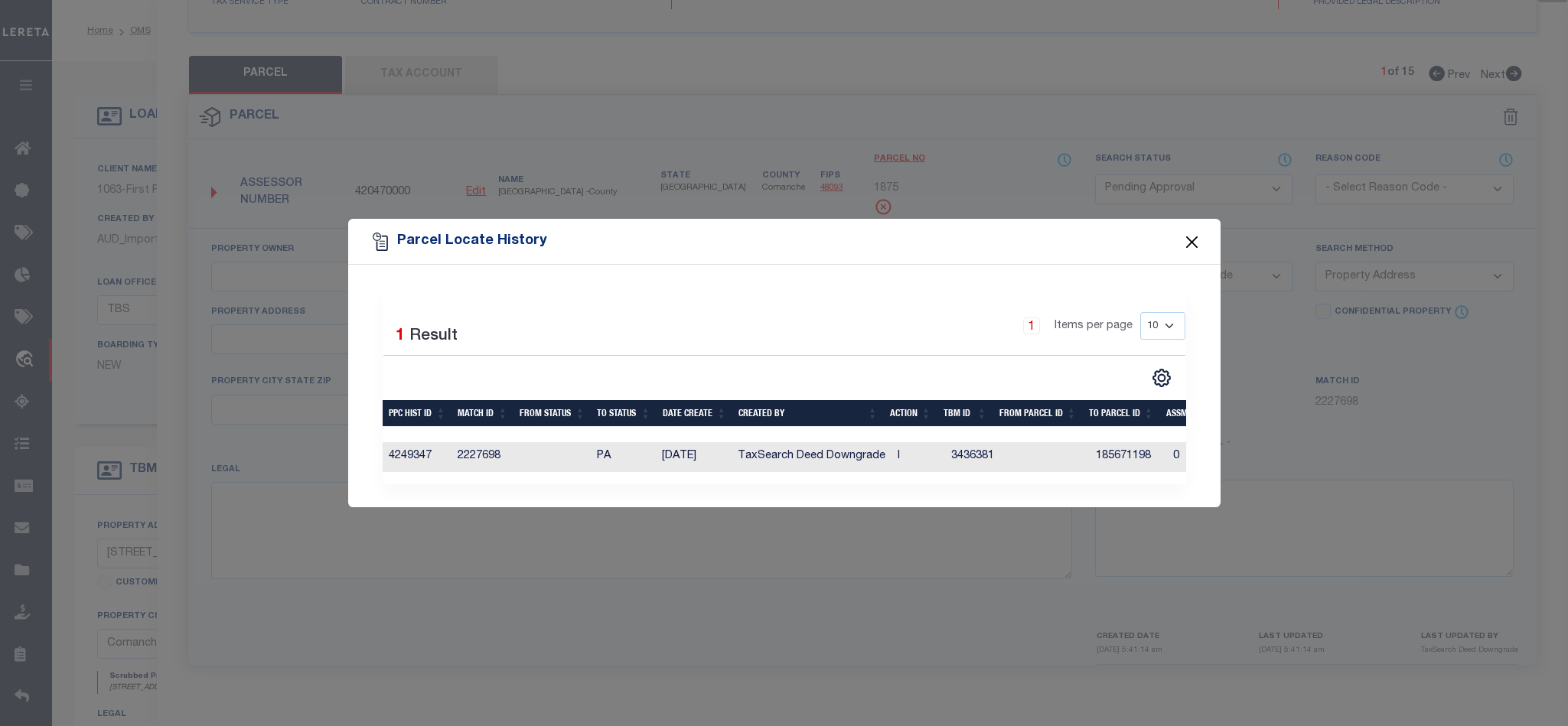
click at [1189, 234] on button "Close" at bounding box center [1192, 241] width 20 height 20
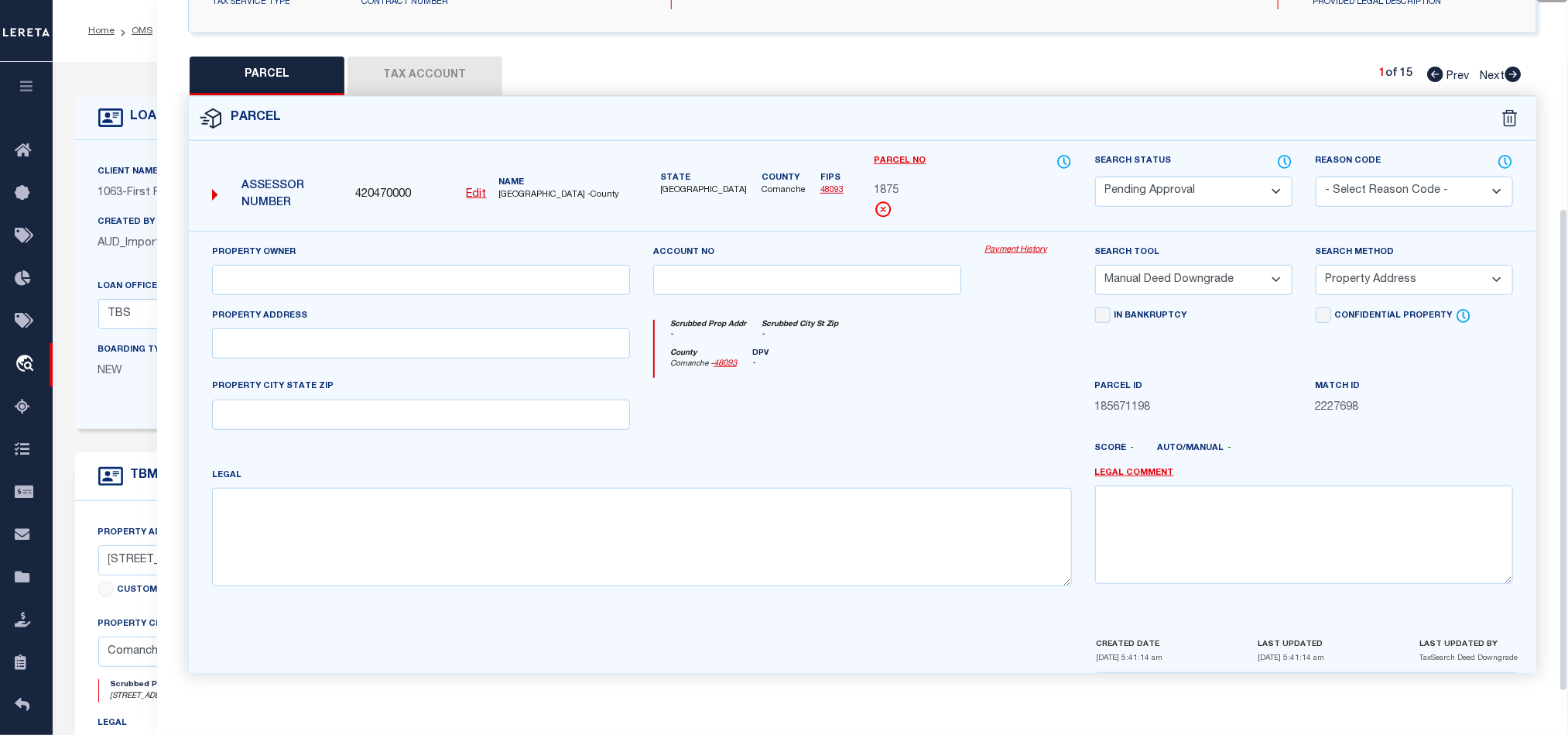
scroll to position [0, 0]
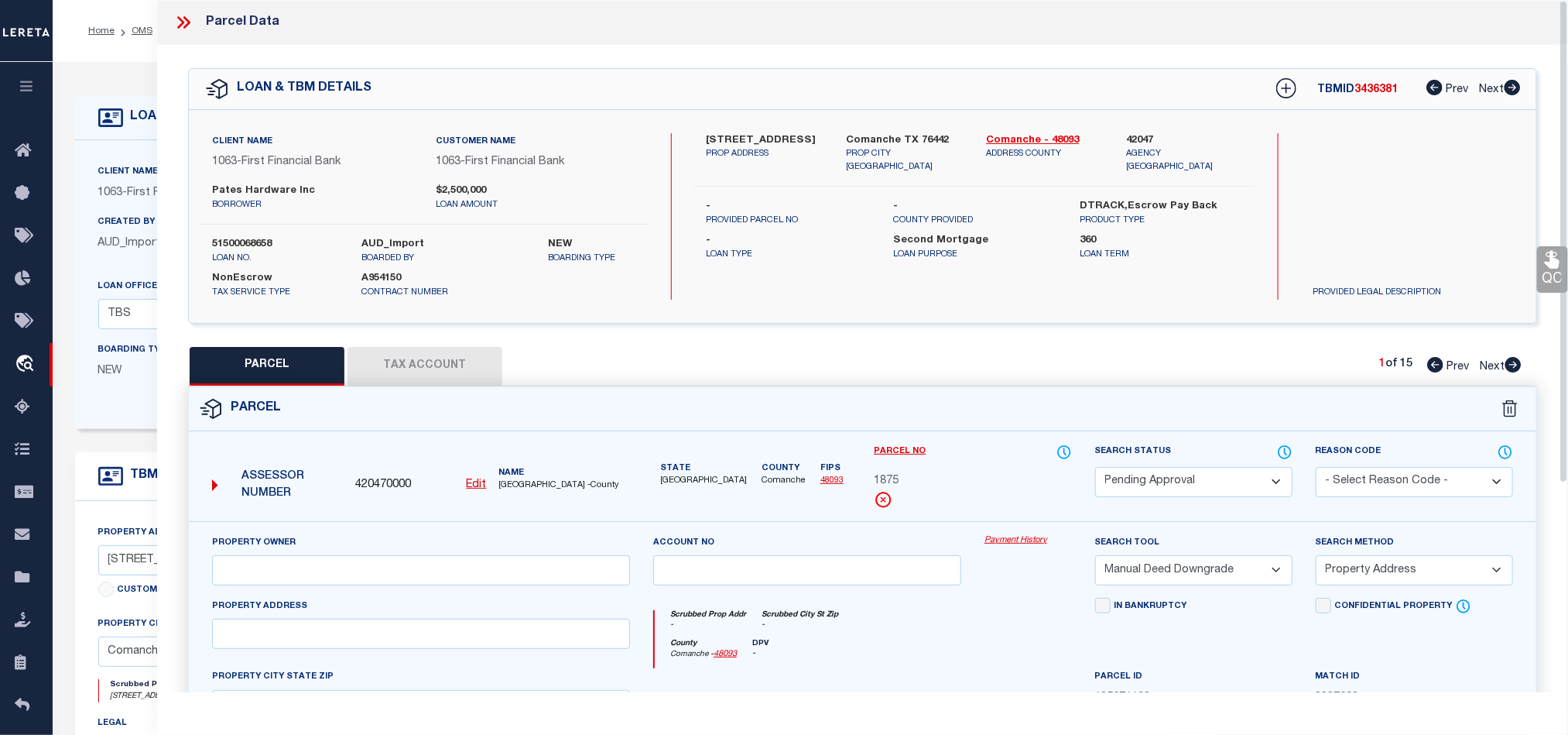
click at [170, 28] on div "Parcel Data" at bounding box center [862, 22] width 1411 height 45
click at [179, 17] on icon at bounding box center [184, 23] width 20 height 21
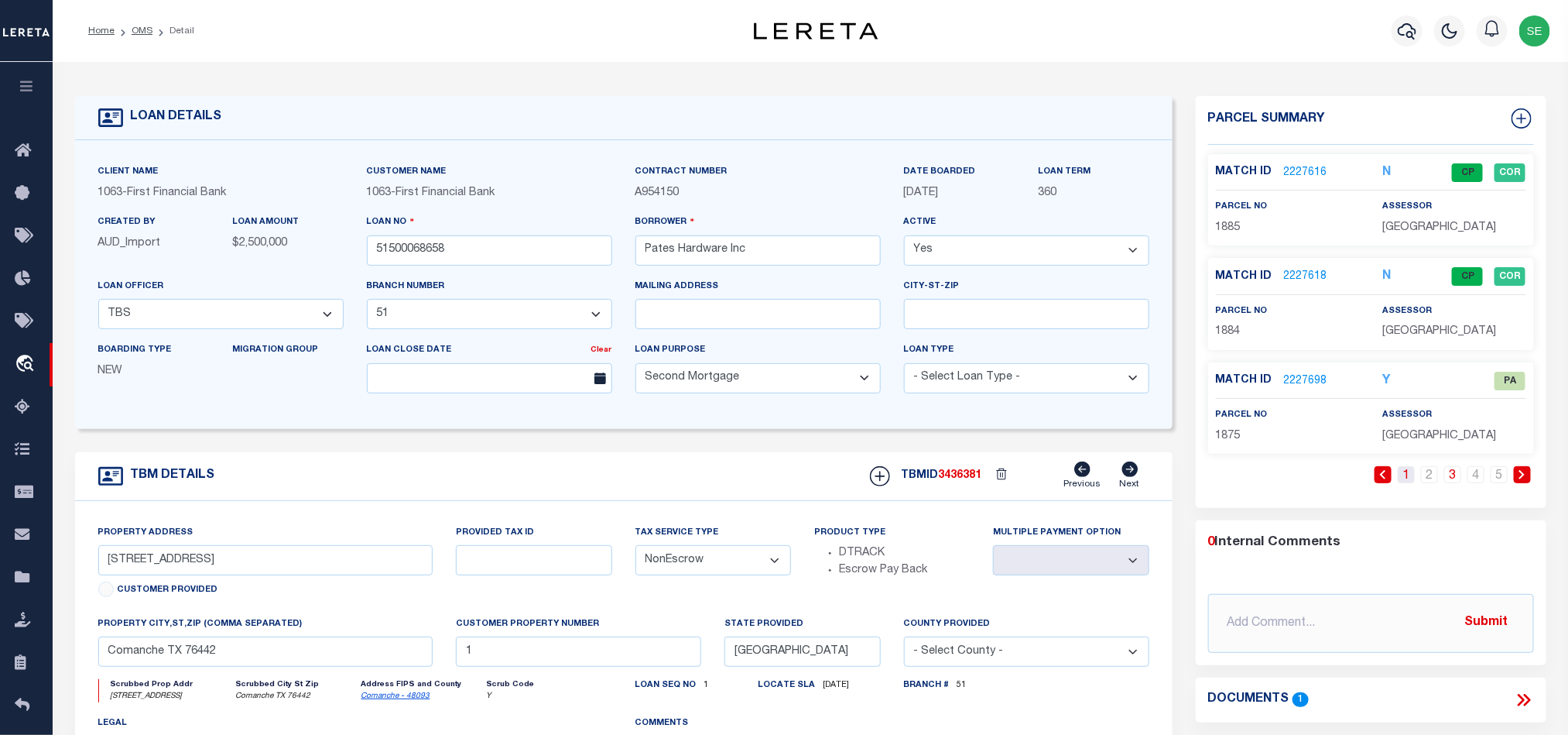
click at [1408, 481] on link "1" at bounding box center [1406, 475] width 17 height 17
click at [1303, 170] on link "2142635" at bounding box center [1305, 173] width 43 height 17
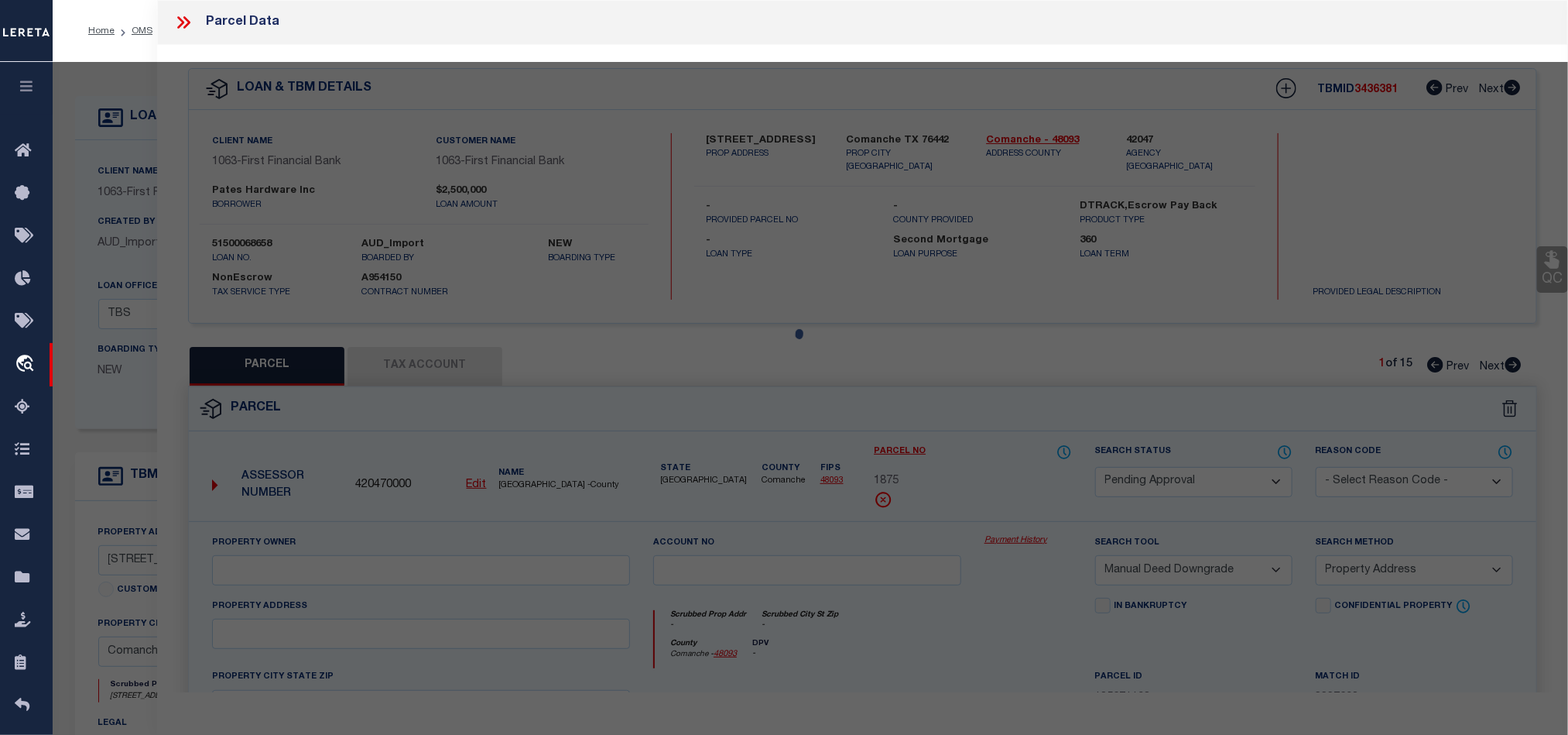
select select "AS"
select select
checkbox input "false"
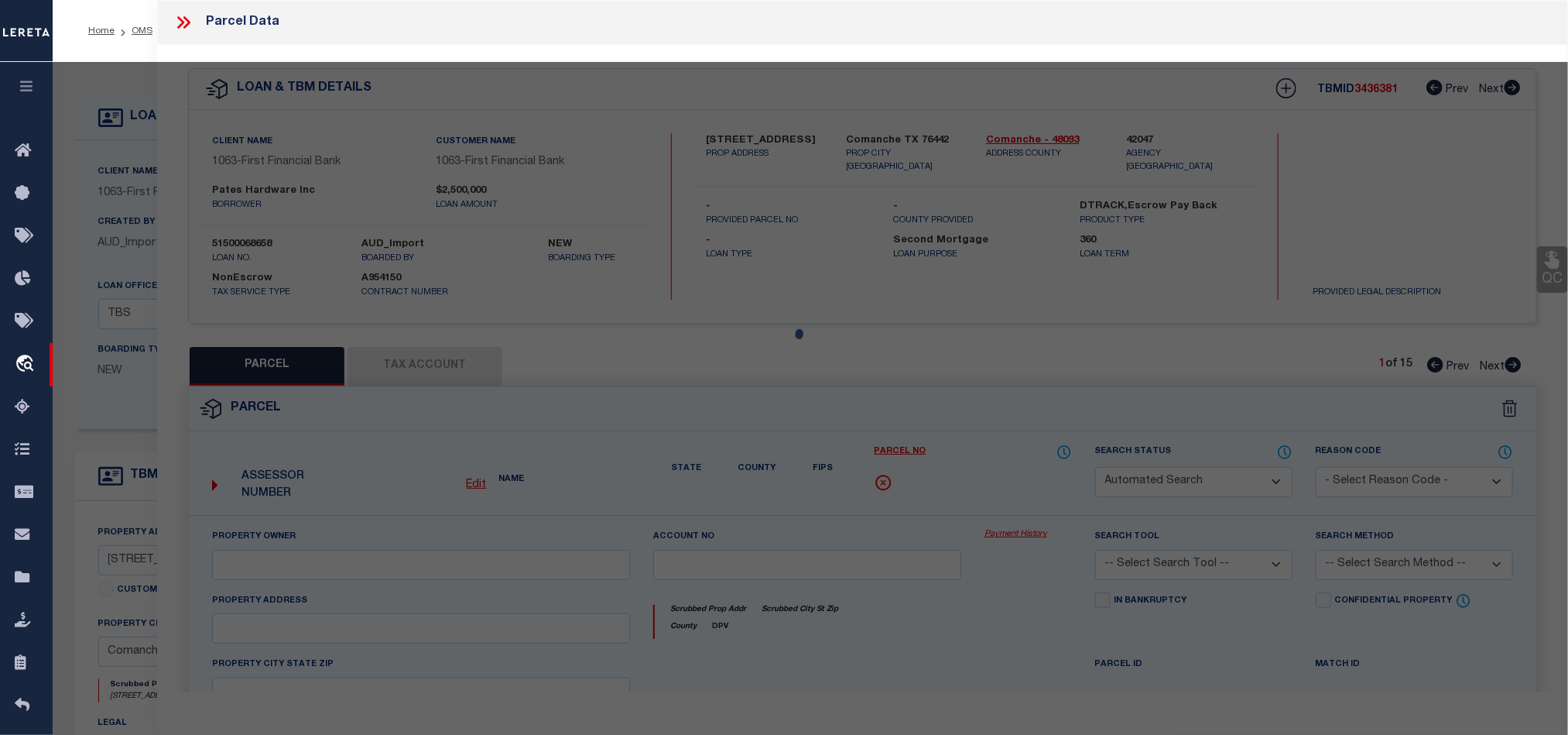
select select "CP"
type input "[PERSON_NAME] HARDWARE INC"
select select "AGW"
select select "LEG"
type input "[STREET_ADDRESS]"
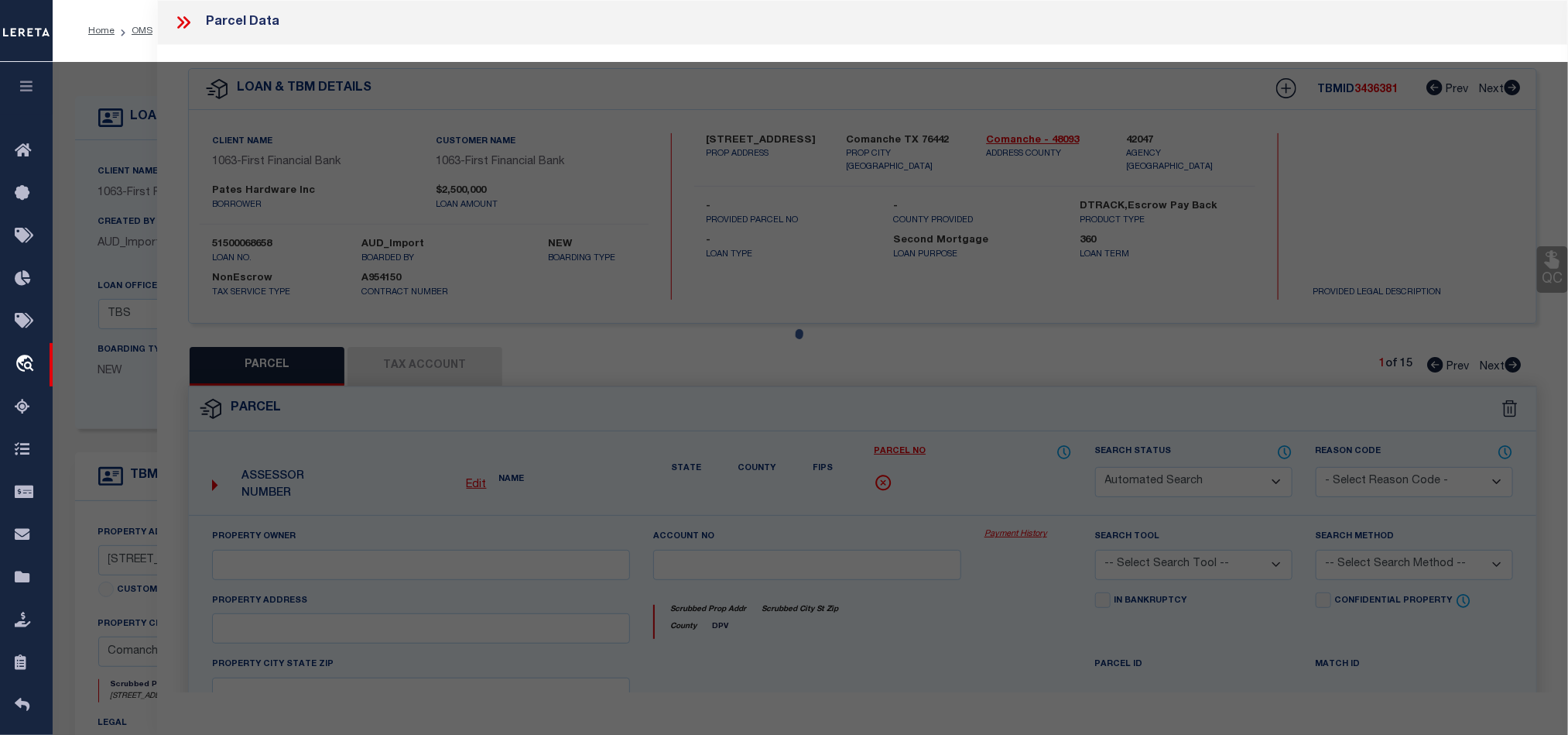
type input "[GEOGRAPHIC_DATA], TX 76442"
type textarea "A00135 COMANCHE CO. SCH. LAND, ACRES 4.437"
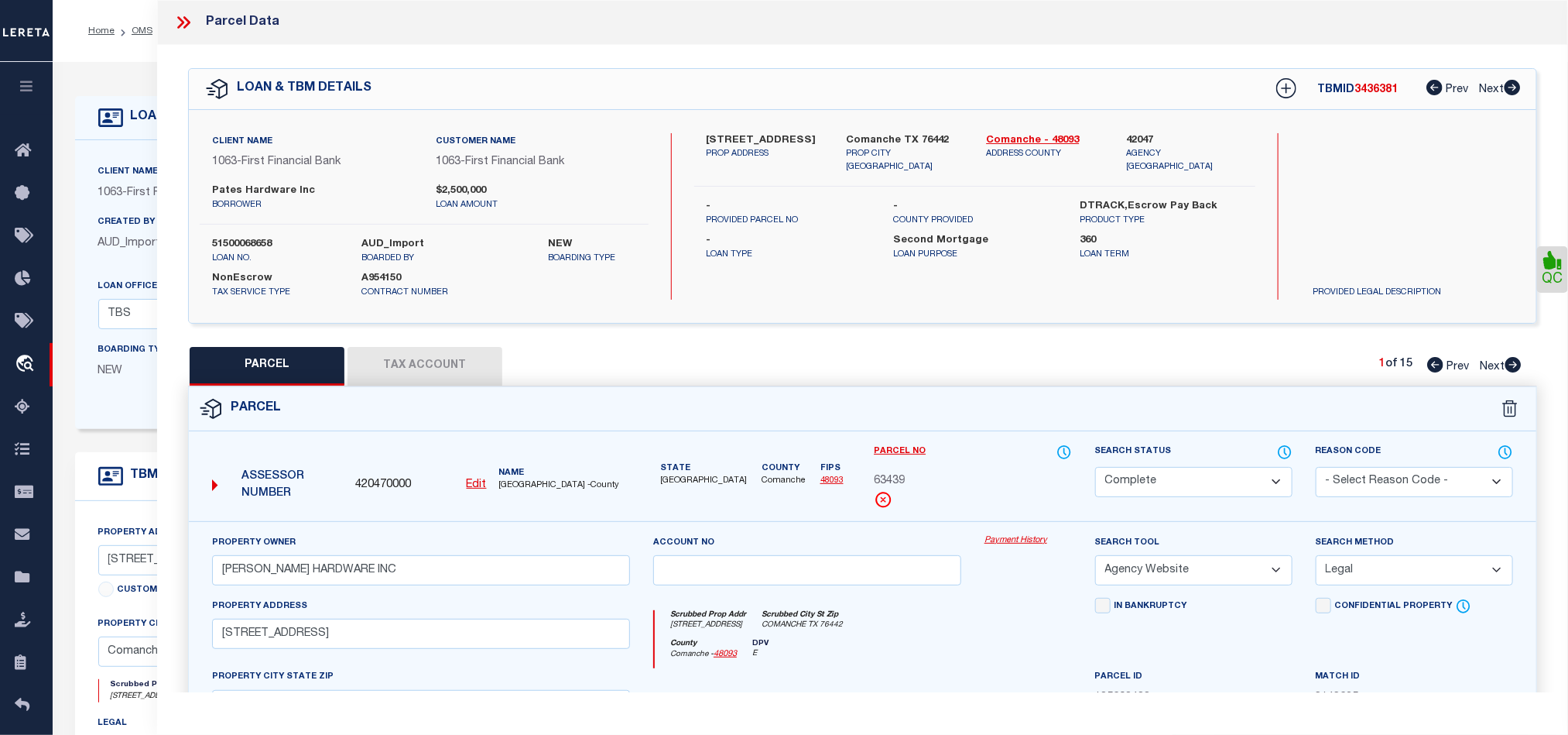
click at [1511, 367] on icon at bounding box center [1514, 365] width 17 height 16
select select "AS"
select select
checkbox input "false"
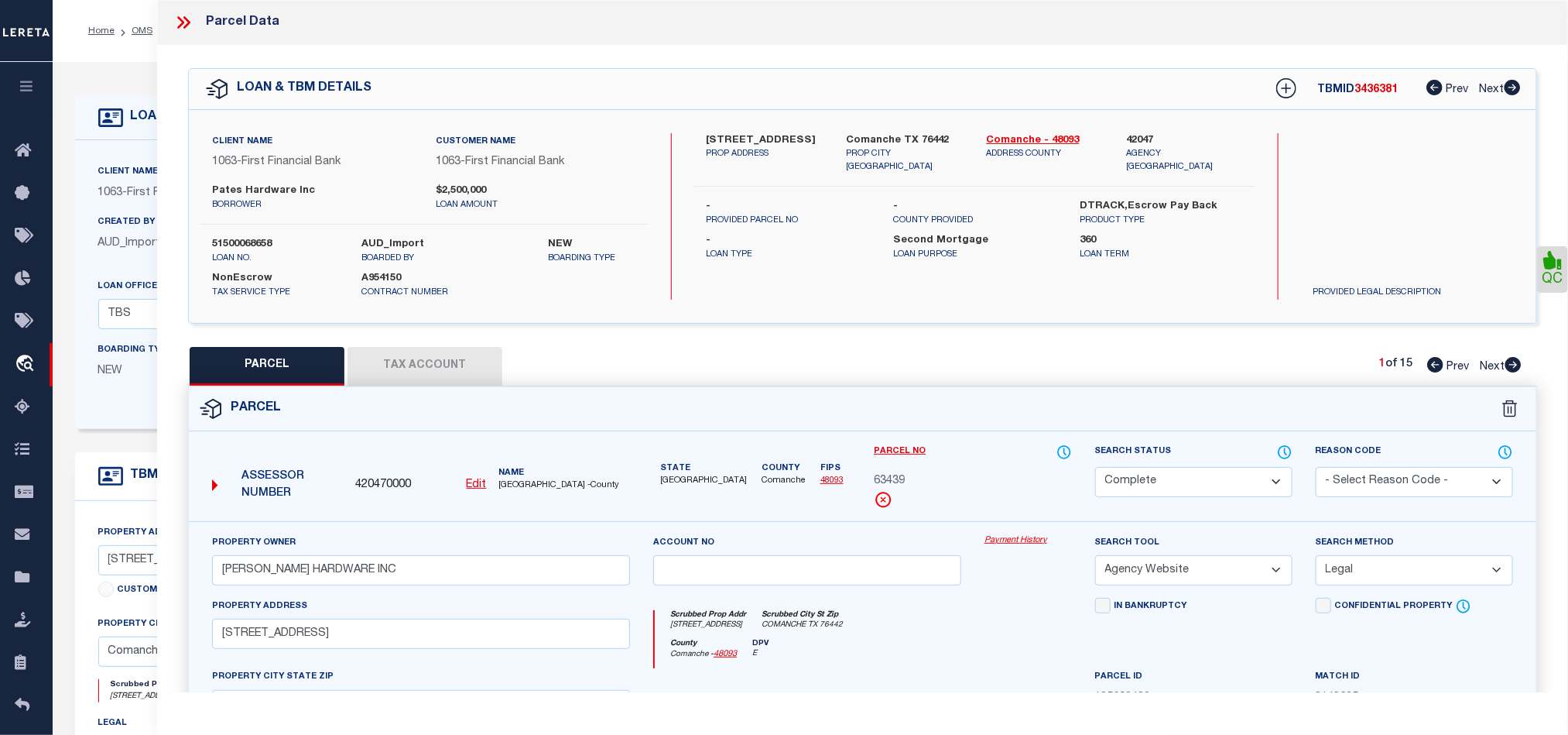
checkbox input "false"
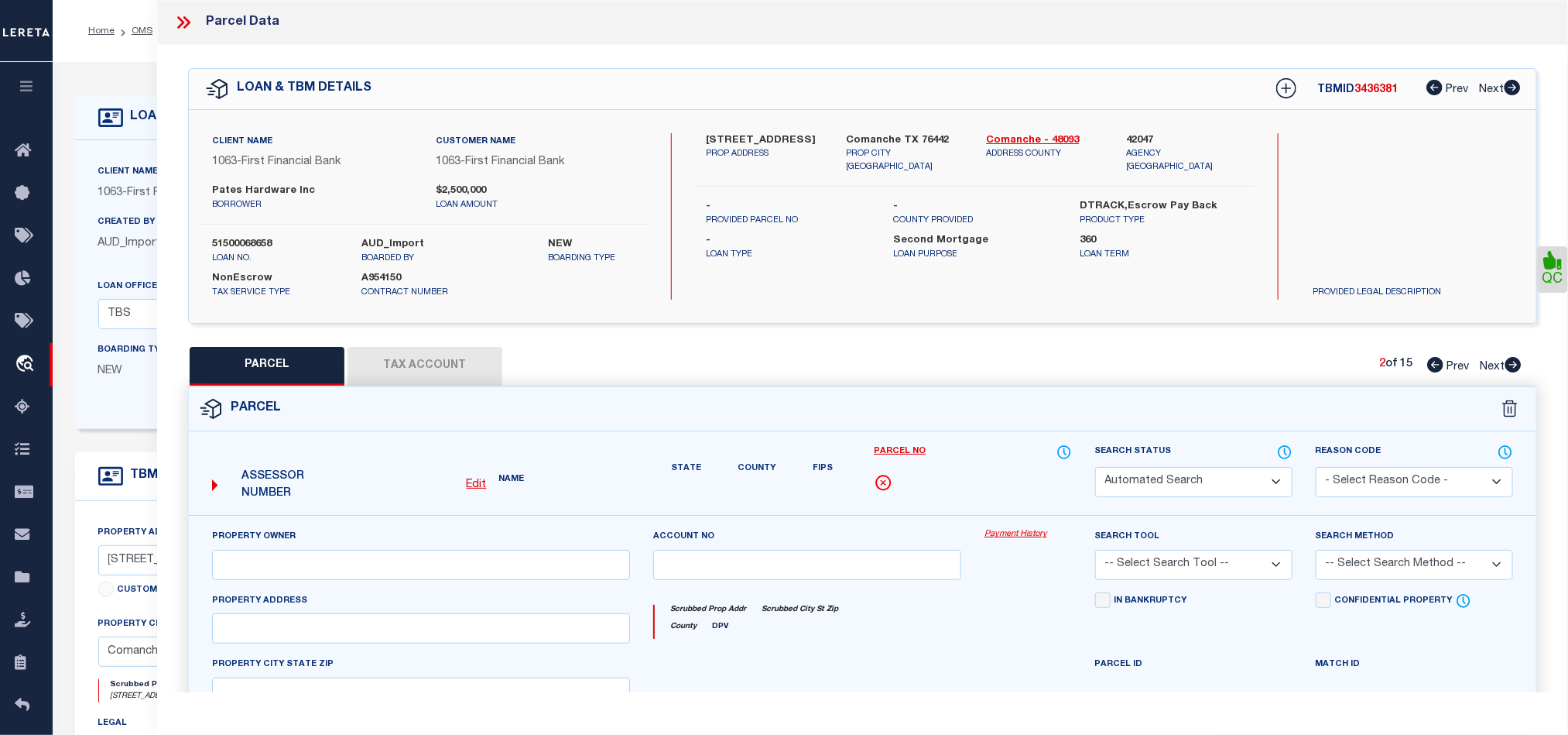
select select "CP"
type input "[PERSON_NAME] HARDWARE INC"
select select "AGW"
select select
type input "[STREET_ADDRESS]"
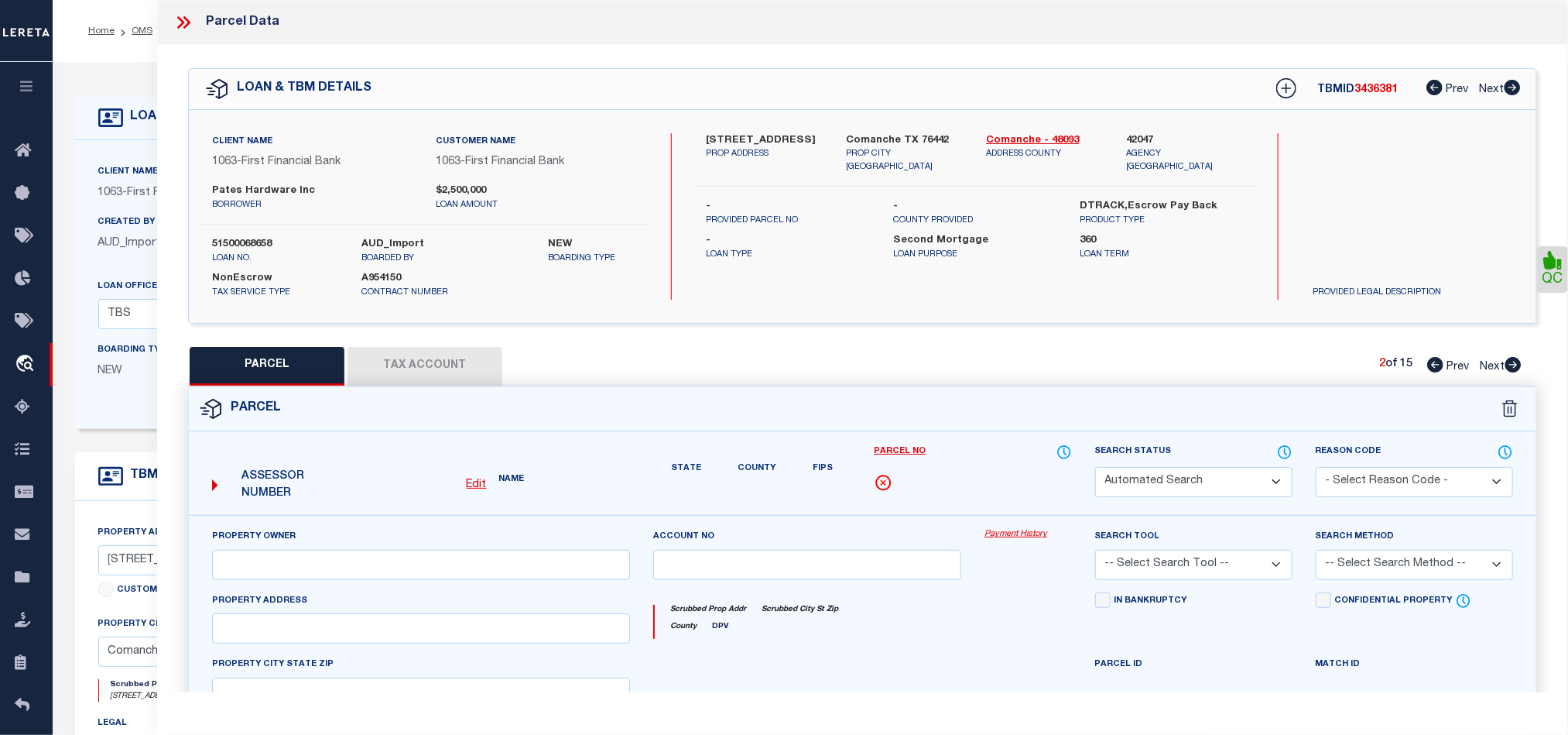
type input "[GEOGRAPHIC_DATA], TX 76442"
type textarea "GAGE, BLOCK 1, LOT 17,18, (TR 17)"
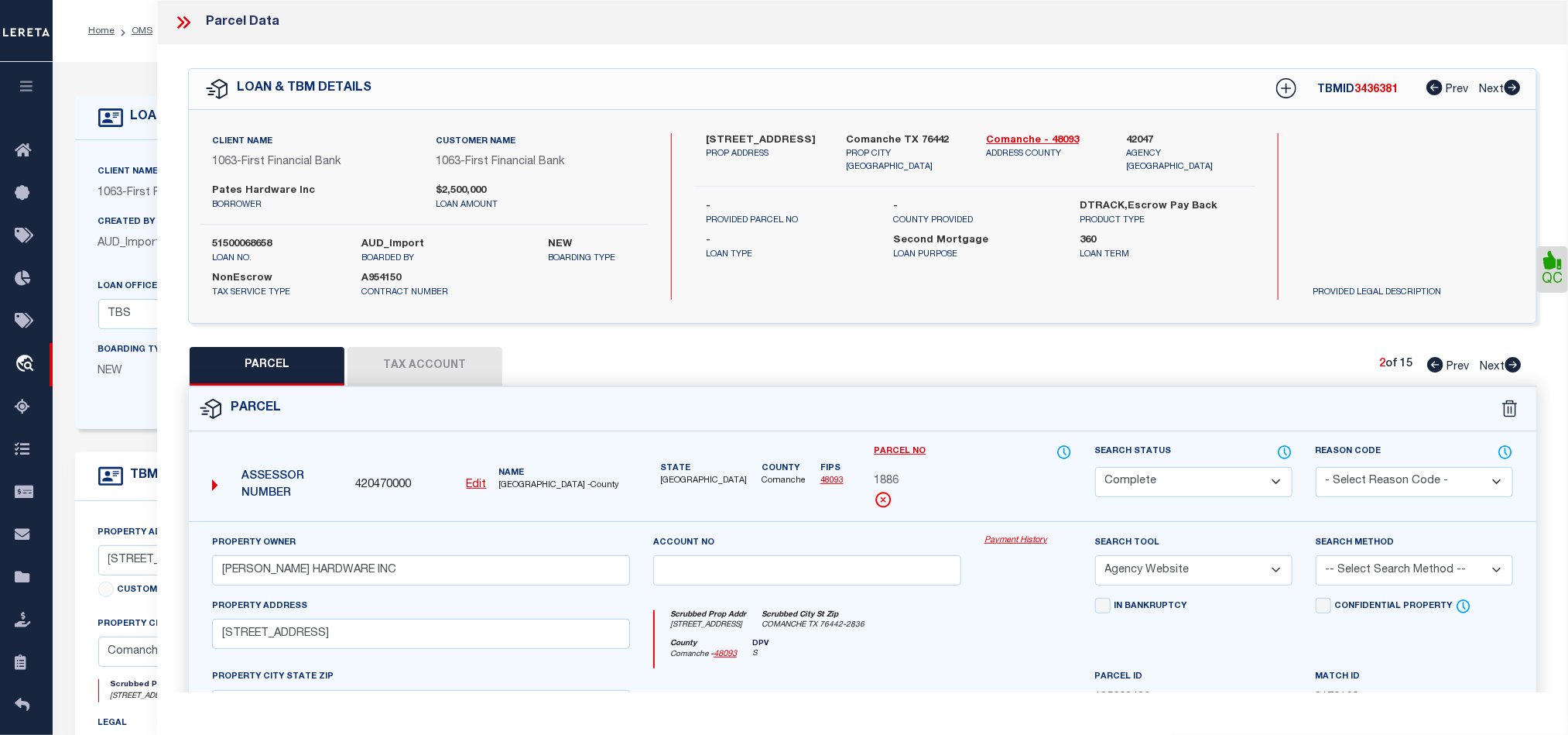
click at [1511, 367] on icon at bounding box center [1514, 365] width 17 height 16
select select "AS"
select select
checkbox input "false"
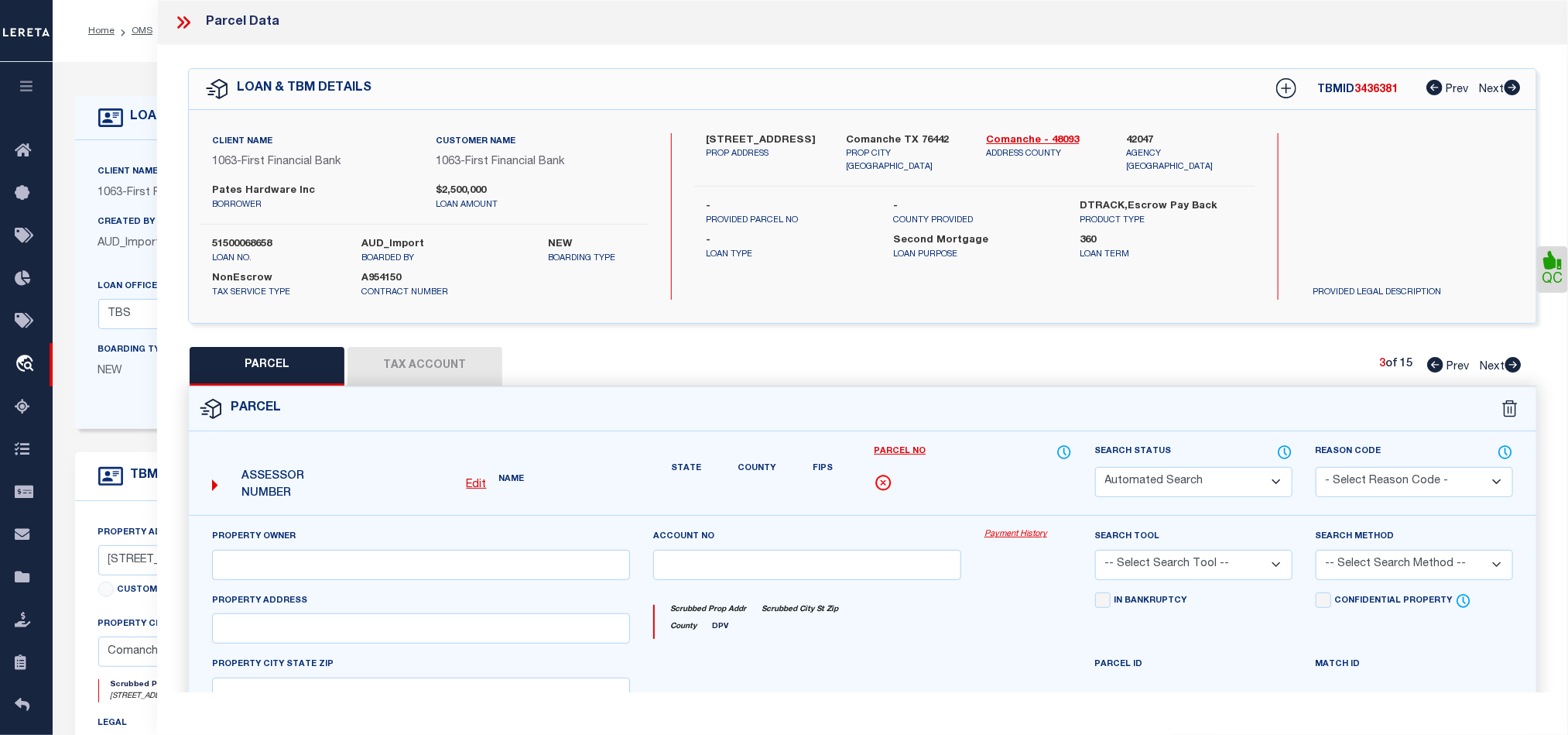
select select "CP"
type input "[PERSON_NAME] HARDWARE INC"
select select "AGW"
select select
type input "[STREET_ADDRESS]"
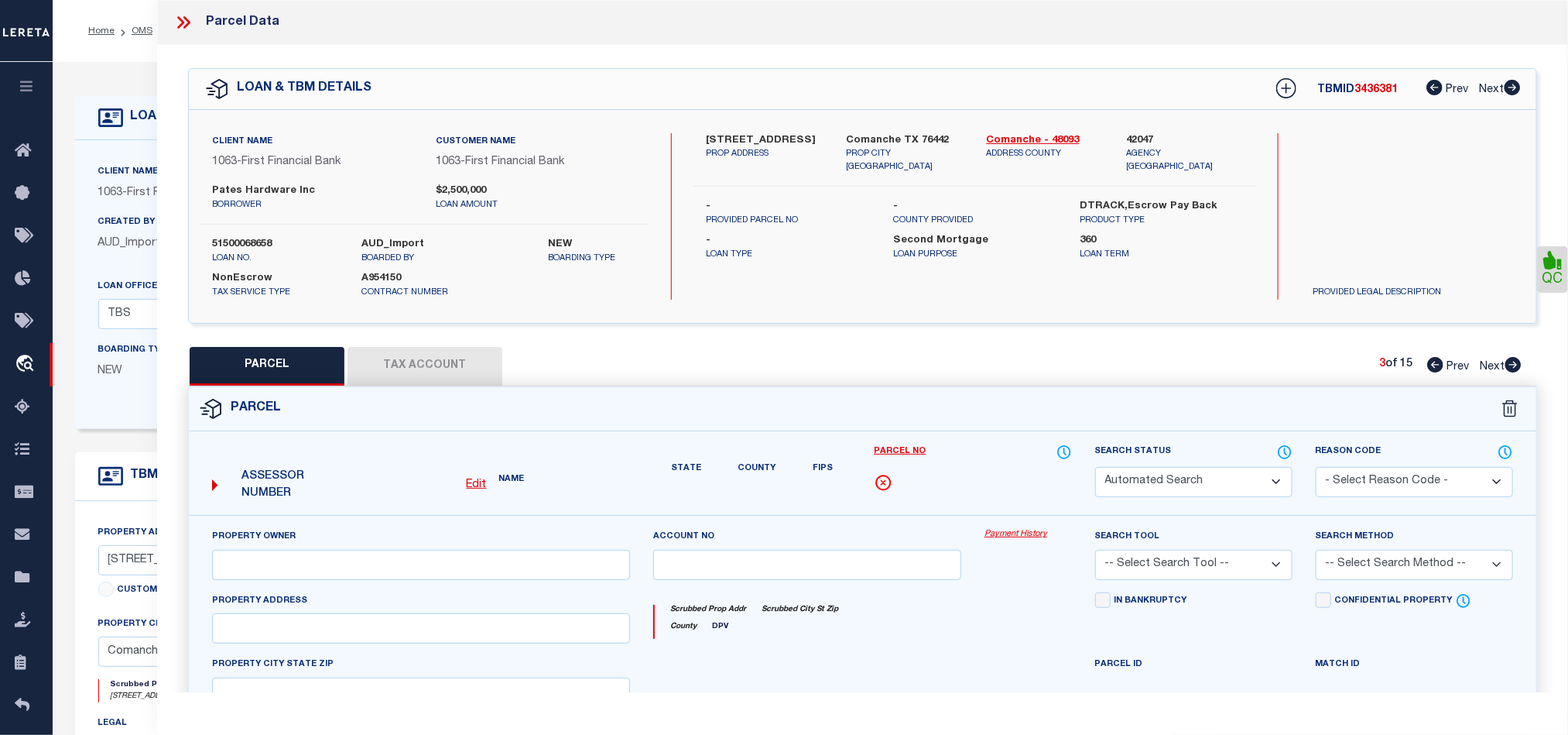
type input "[GEOGRAPHIC_DATA], TX 76442"
type textarea "[STREET_ADDRESS]"
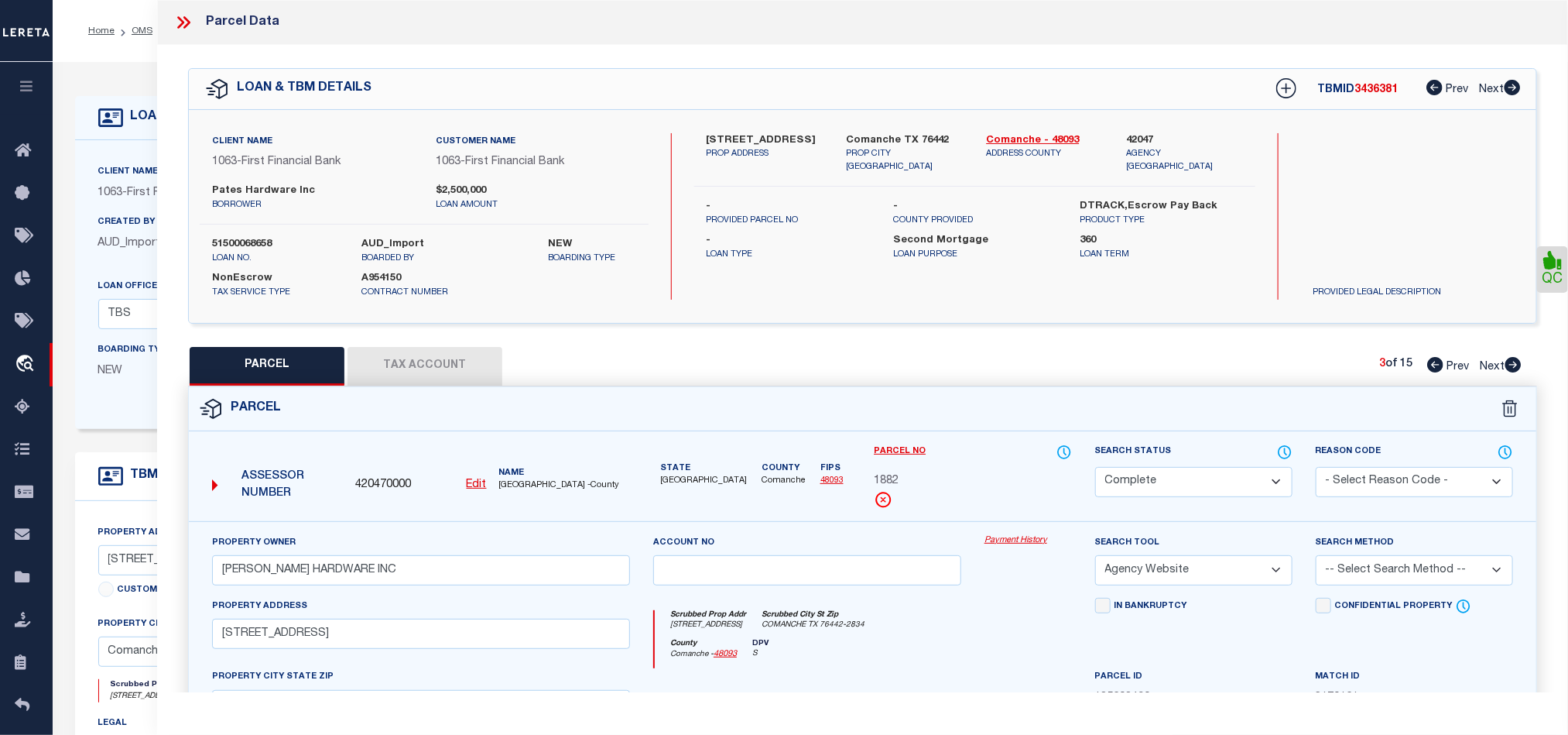
click at [1511, 367] on icon at bounding box center [1514, 365] width 17 height 16
select select "AS"
select select
checkbox input "false"
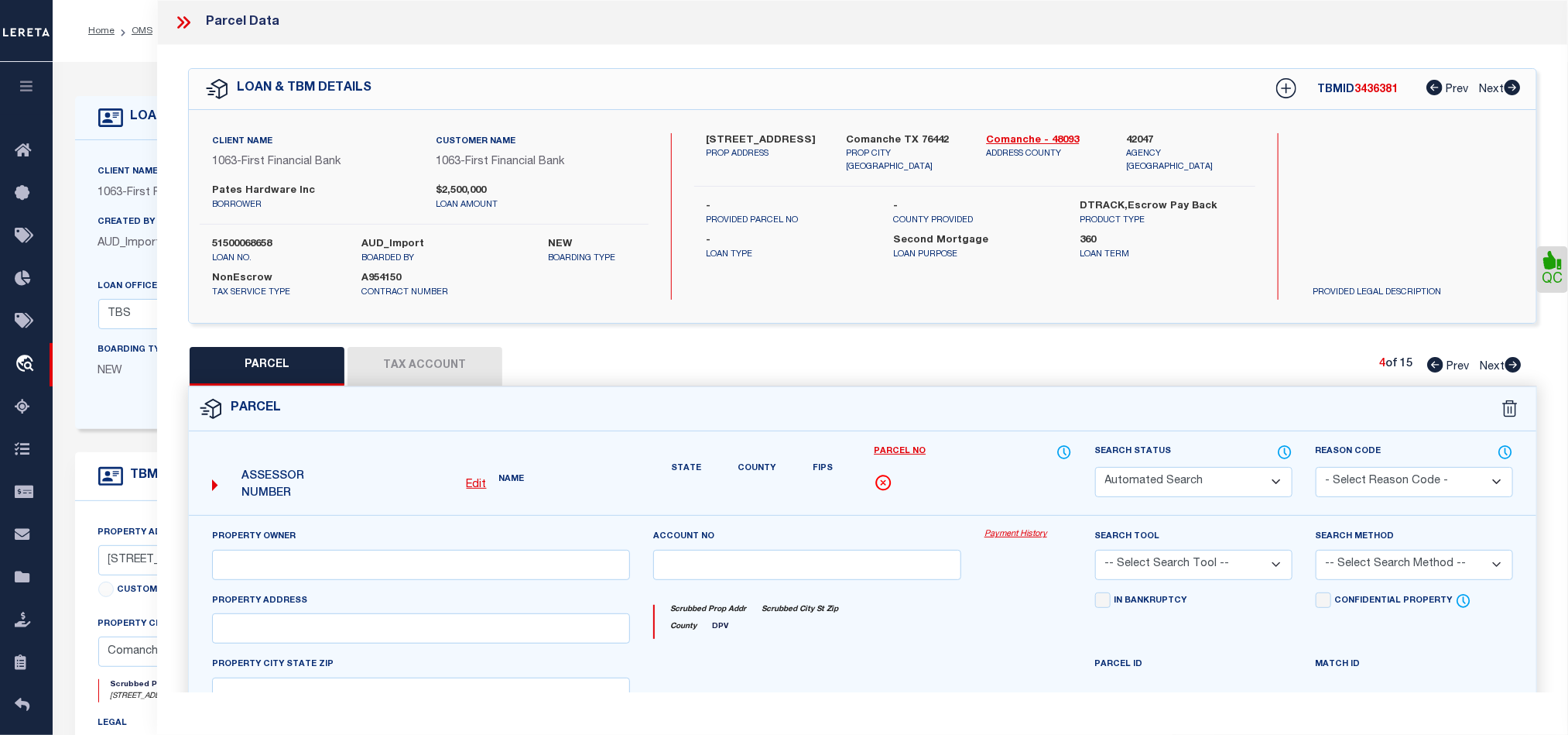
select select "QC"
type input "[PERSON_NAME] HARDWARE INC"
select select "AGW"
select select
type input "[STREET_ADDRESS][US_STATE]"
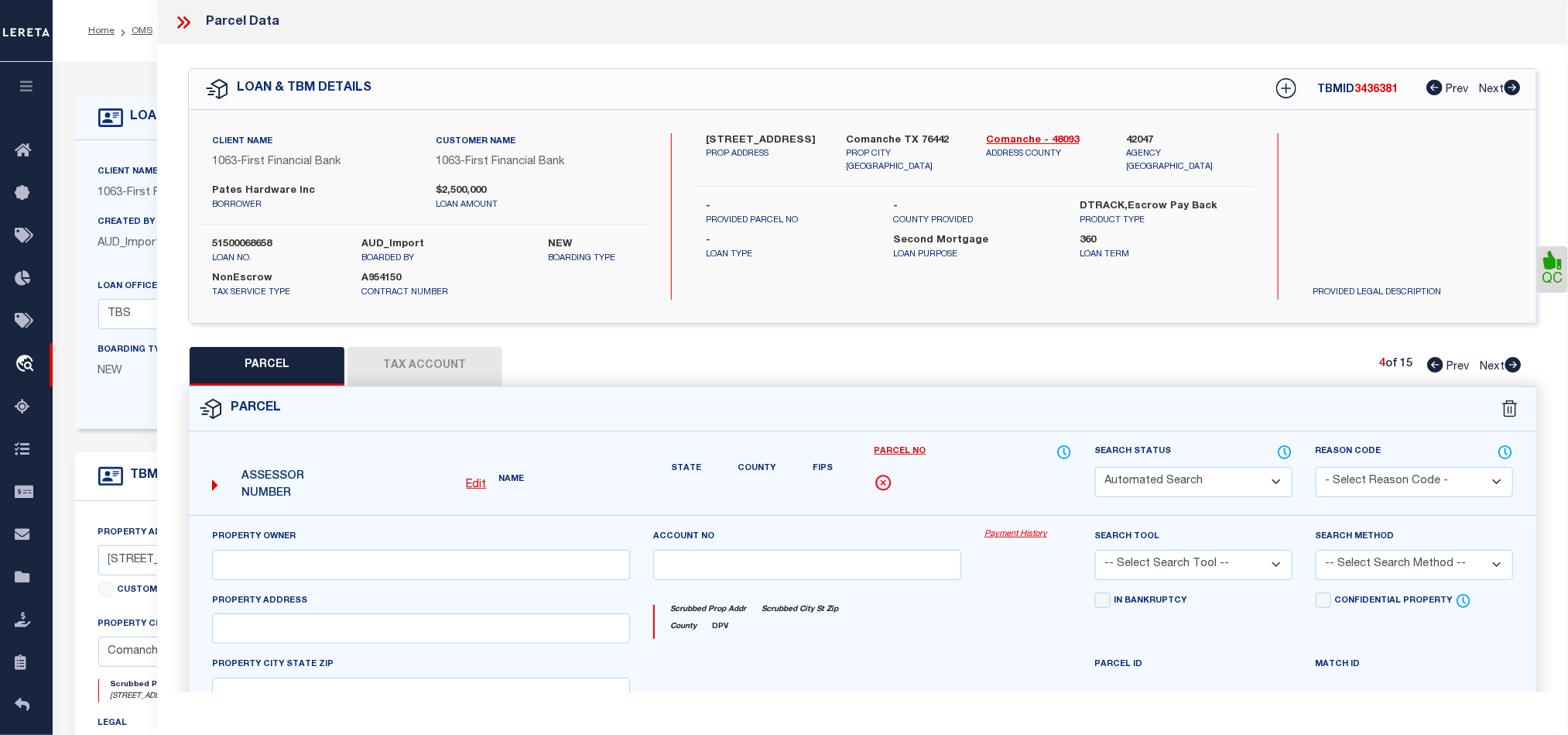
type input "[PERSON_NAME], [GEOGRAPHIC_DATA]"
type textarea "CENTRAL [PERSON_NAME], BLOCK XVIII, LOT 1 S 85X250 & LT 2 N 80X250, ACRES .9469…"
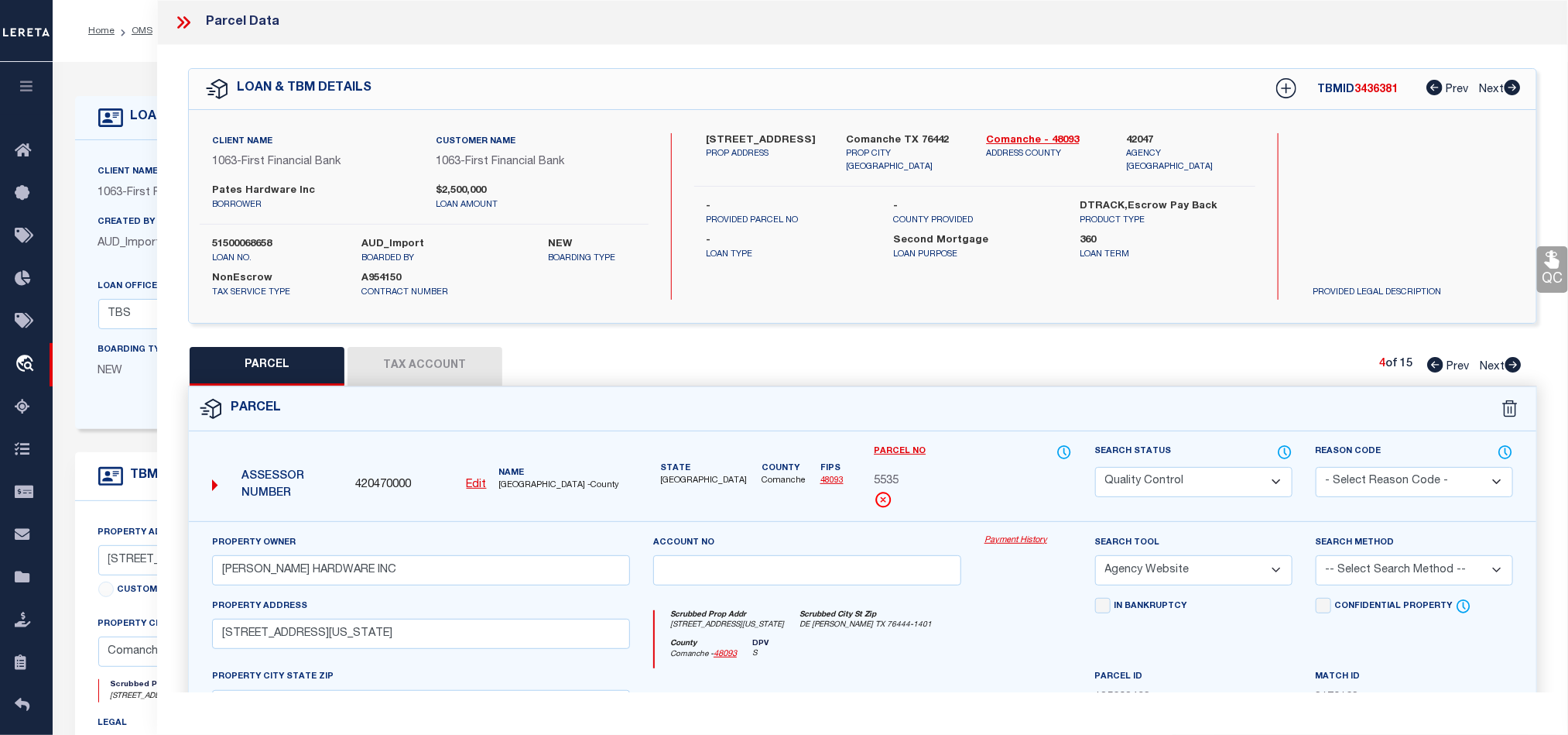
click at [1194, 488] on select "Automated Search Bad Parcel Complete Duplicate Parcel High Dollar Reporting In …" at bounding box center [1194, 482] width 197 height 30
select select "CP"
drag, startPoint x: 865, startPoint y: 670, endPoint x: 917, endPoint y: 648, distance: 56.5
click at [865, 669] on div "County Comanche - 48093 DPV S" at bounding box center [863, 654] width 416 height 30
click at [1542, 281] on link "QC" at bounding box center [1552, 269] width 31 height 47
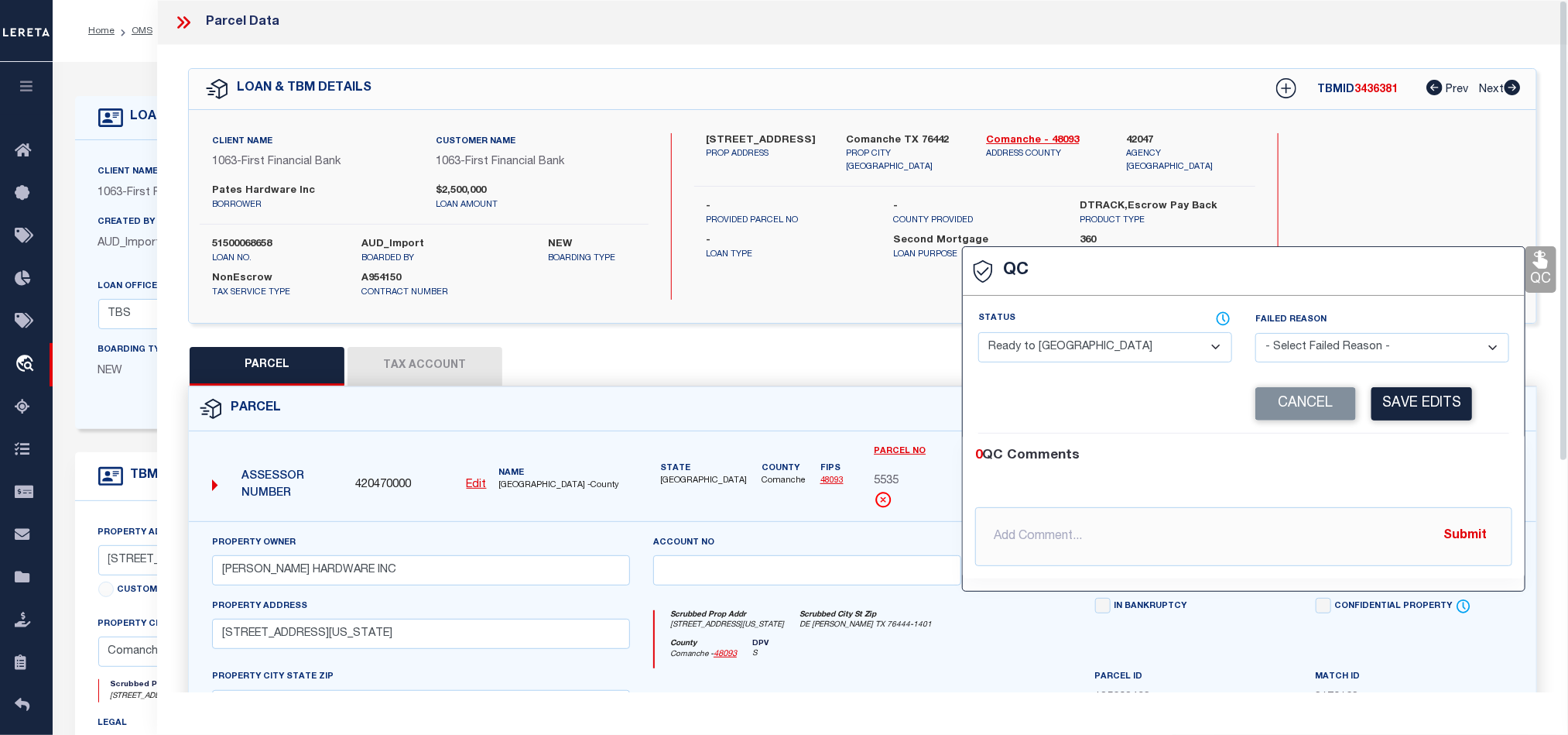
click at [1041, 338] on select "- Select Status - Ready to QC Correct Incorrect" at bounding box center [1105, 347] width 254 height 30
select select "COR"
drag, startPoint x: 1380, startPoint y: 469, endPoint x: 1388, endPoint y: 432, distance: 37.9
click at [1380, 466] on div "0 QC Comments" at bounding box center [1241, 457] width 531 height 21
click at [1391, 416] on button "Save Edits" at bounding box center [1422, 404] width 101 height 33
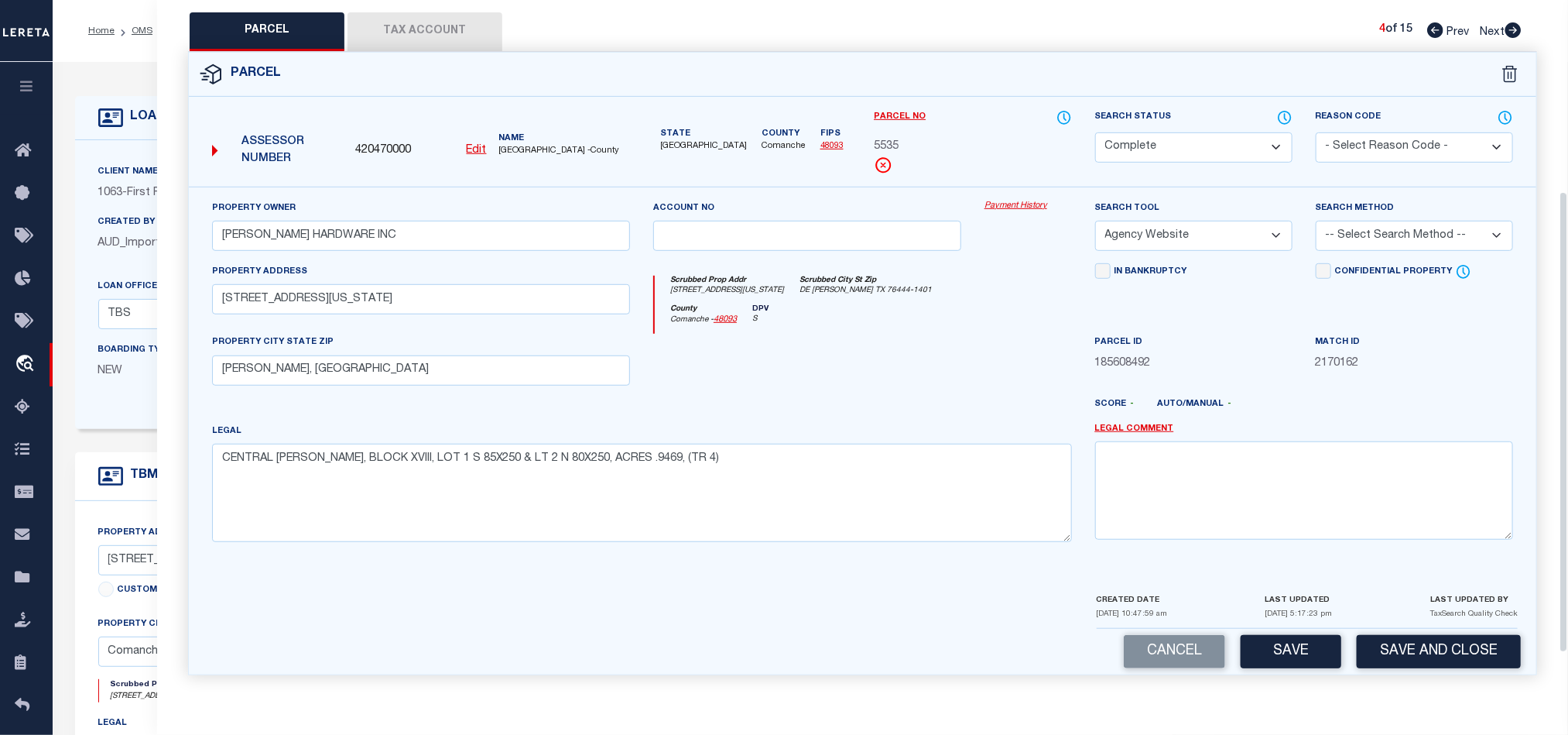
scroll to position [346, 0]
click at [1358, 237] on select "-- Select Search Method -- Property Address Legal Liability Info Provided" at bounding box center [1414, 234] width 197 height 30
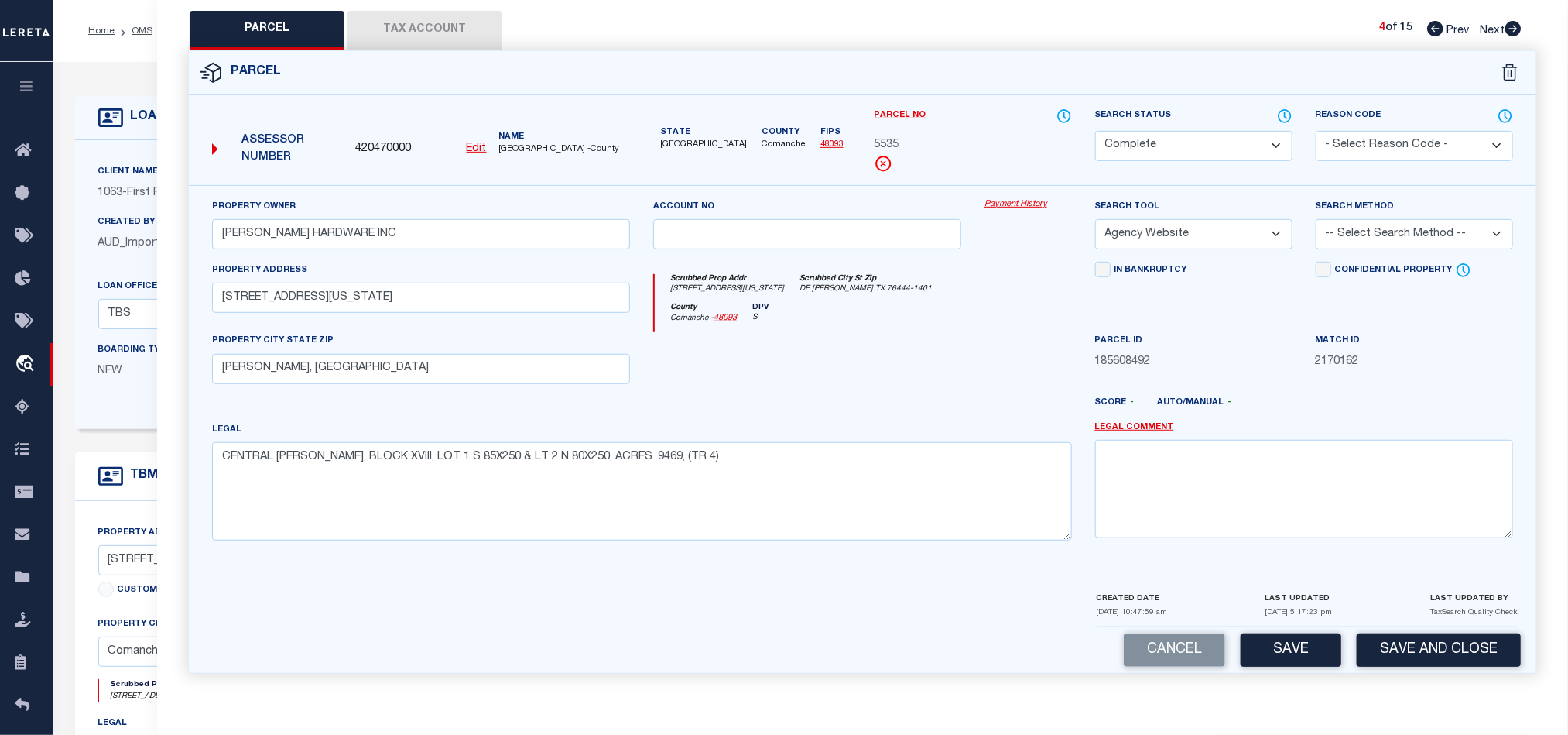
select select "LEG"
click at [1316, 219] on select "-- Select Search Method -- Property Address Legal Liability Info Provided" at bounding box center [1414, 234] width 197 height 30
click at [925, 332] on div at bounding box center [807, 364] width 331 height 64
click at [1289, 649] on button "Save" at bounding box center [1291, 650] width 101 height 33
select select "AS"
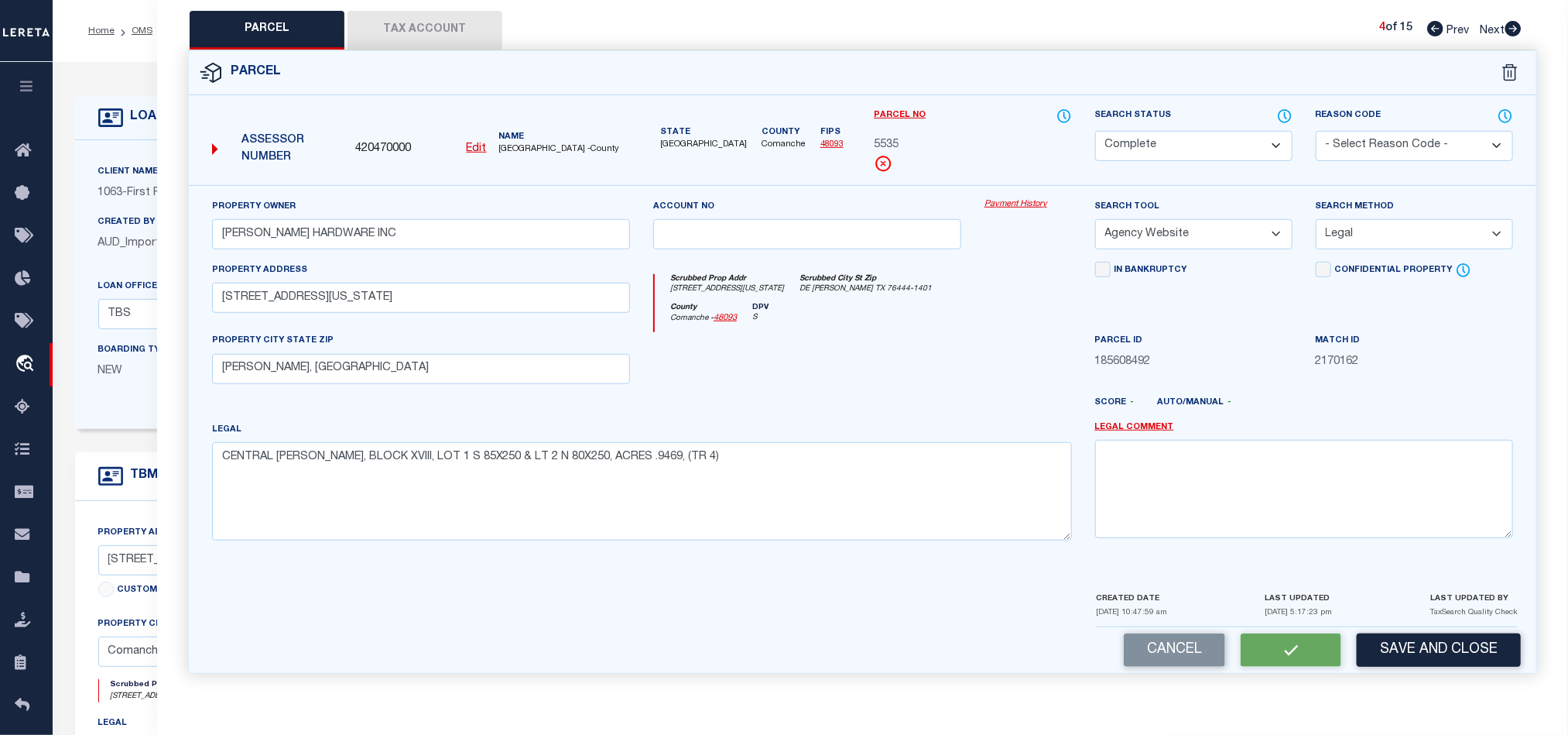
select select
checkbox input "false"
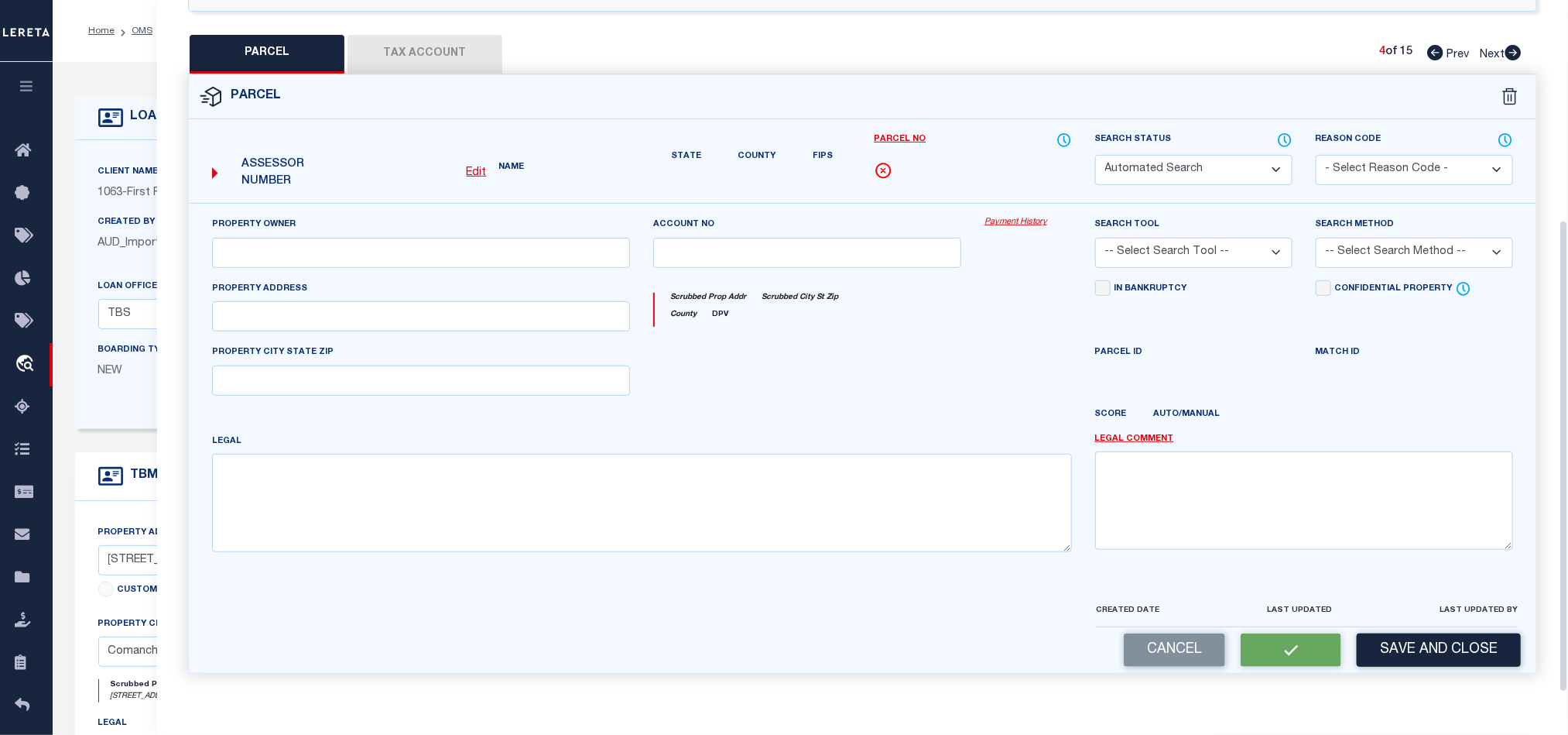
select select "CP"
type input "[PERSON_NAME] HARDWARE INC"
select select "AGW"
select select "LEG"
type input "[STREET_ADDRESS][US_STATE]"
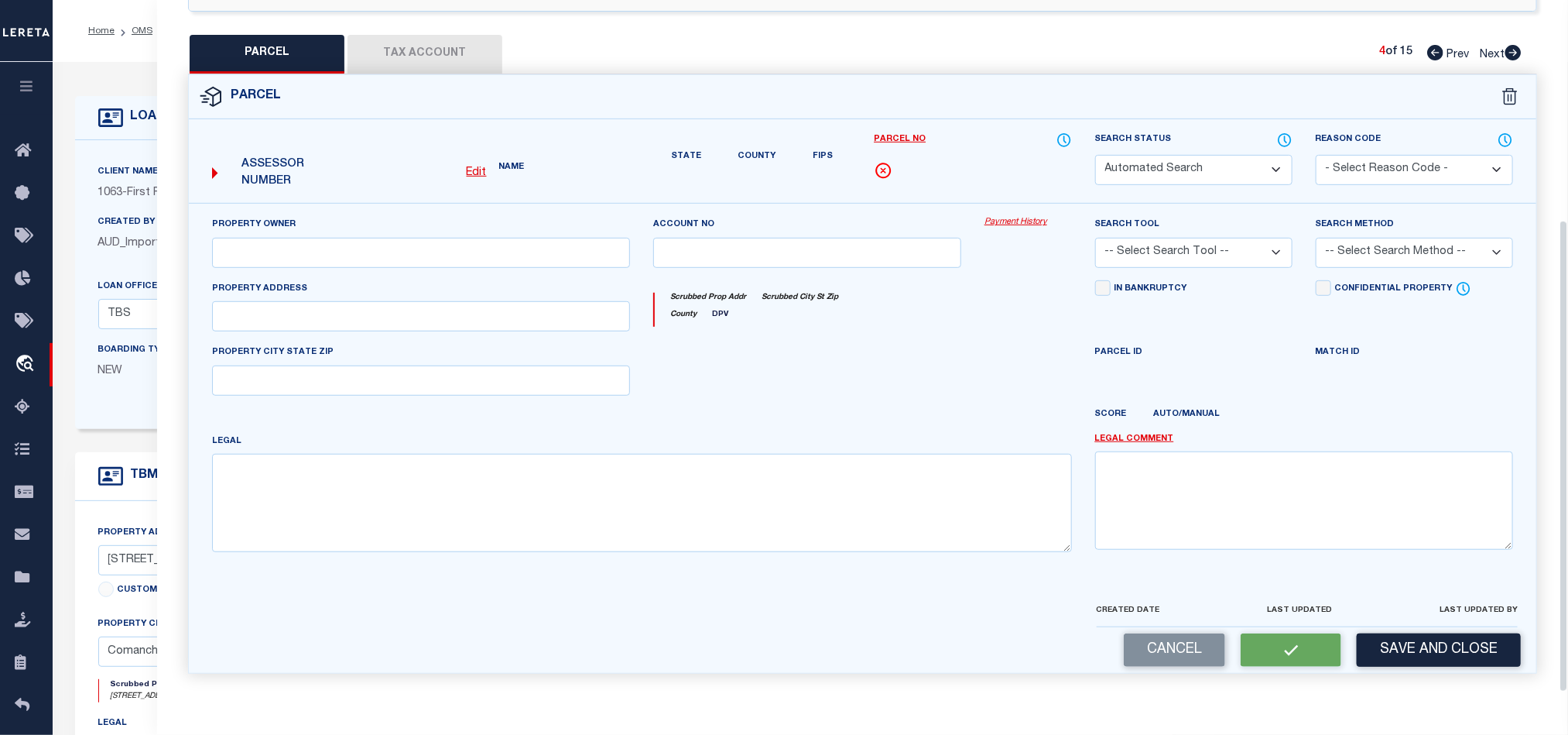
type input "[PERSON_NAME], [GEOGRAPHIC_DATA]"
type textarea "CENTRAL [PERSON_NAME], BLOCK XVIII, LOT 1 S 85X250 & LT 2 N 80X250, ACRES .9469…"
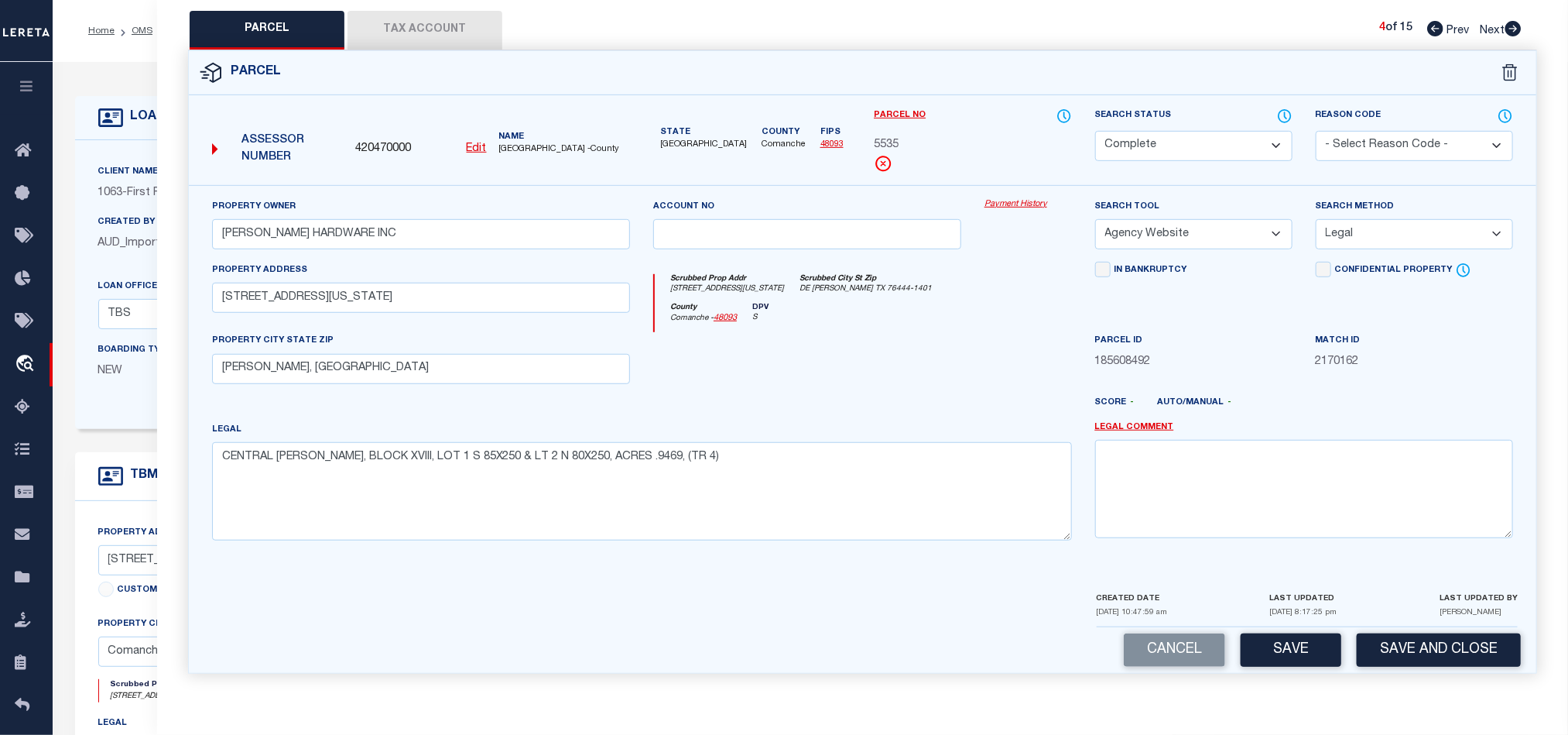
click at [363, 28] on button "Tax Account" at bounding box center [425, 30] width 155 height 39
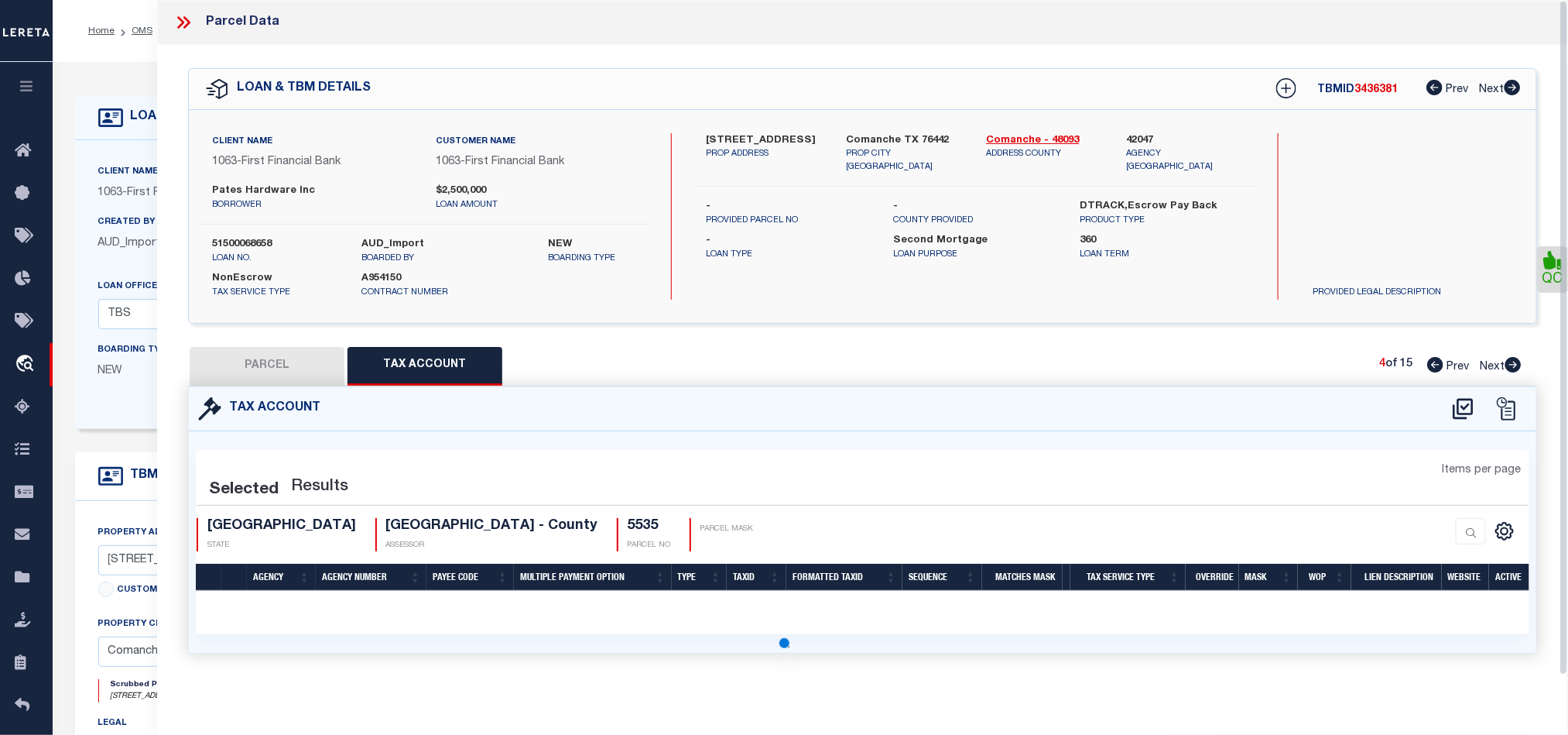
select select "100"
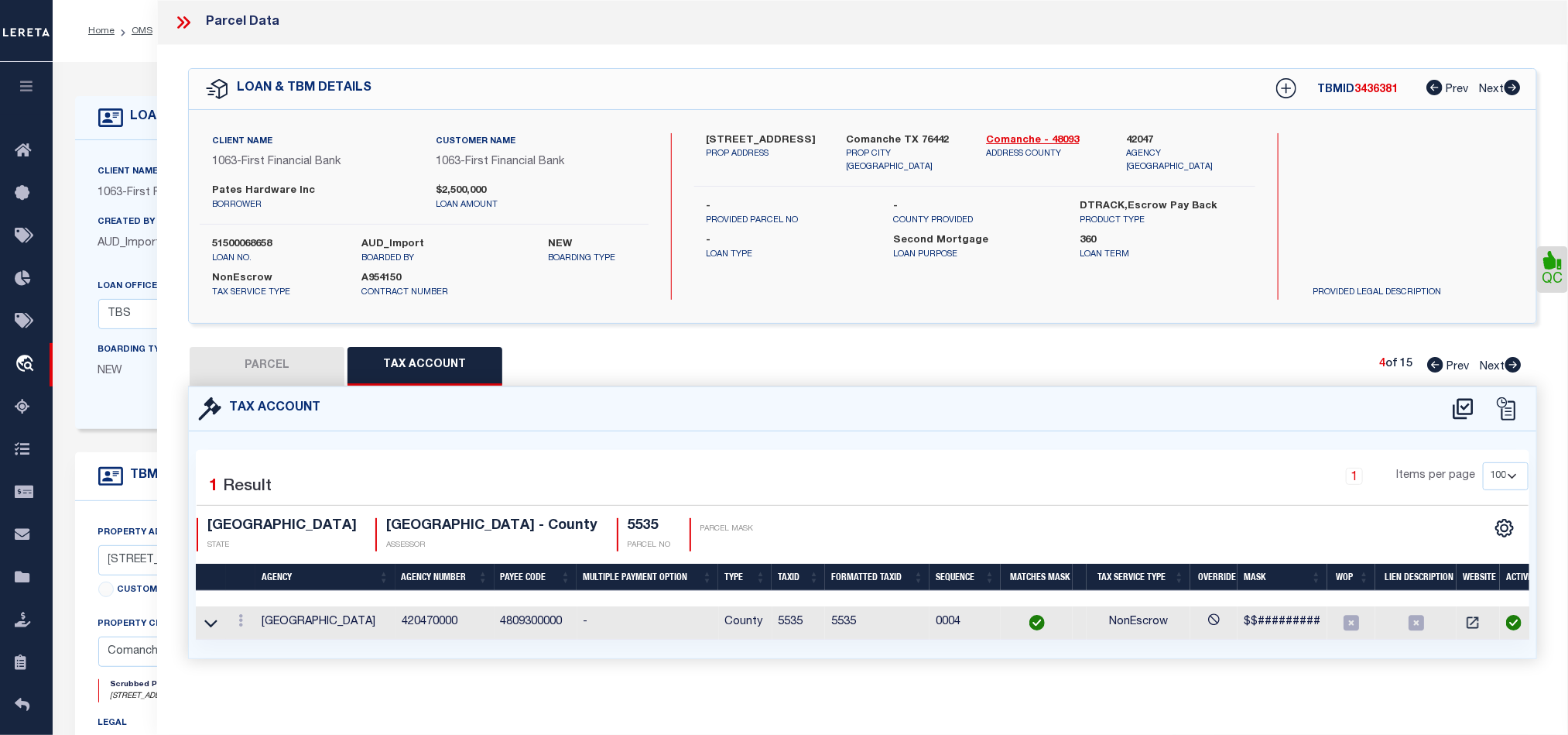
click at [1514, 363] on icon at bounding box center [1514, 365] width 17 height 16
select select "AS"
select select
checkbox input "false"
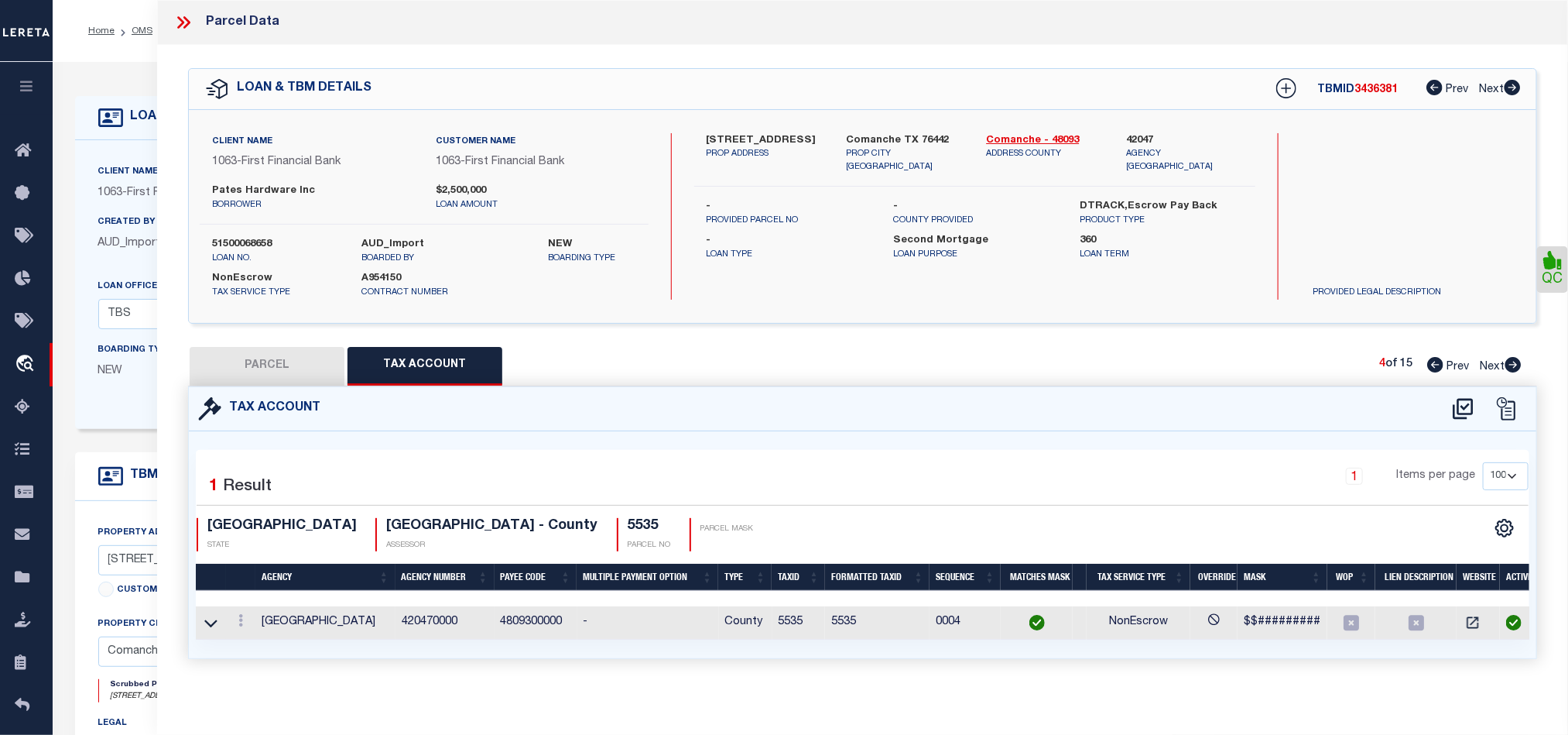
checkbox input "false"
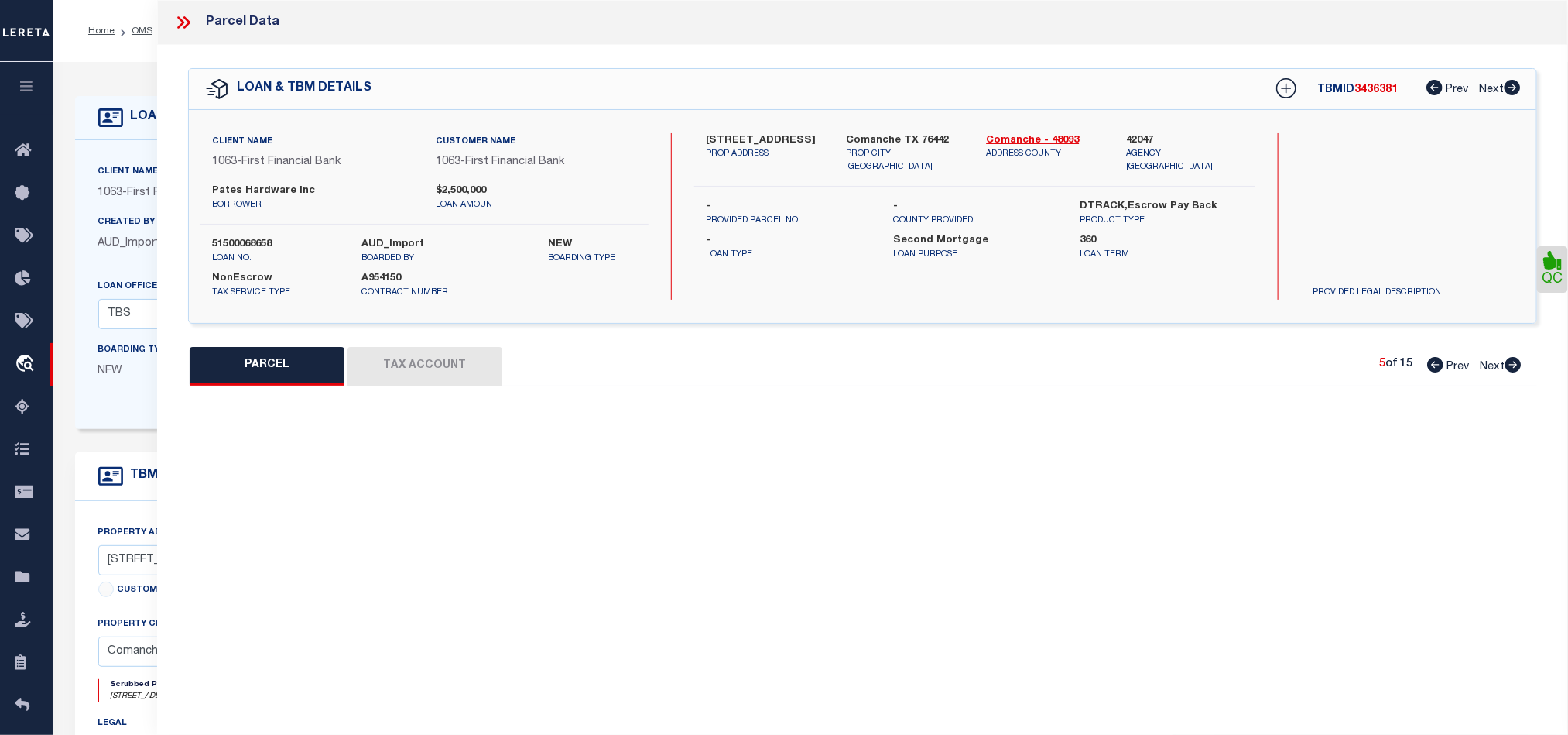
select select "JR"
type input "[PERSON_NAME] HARDWARE INC."
select select "AGW"
select select "LEG"
type input "FM 3381"
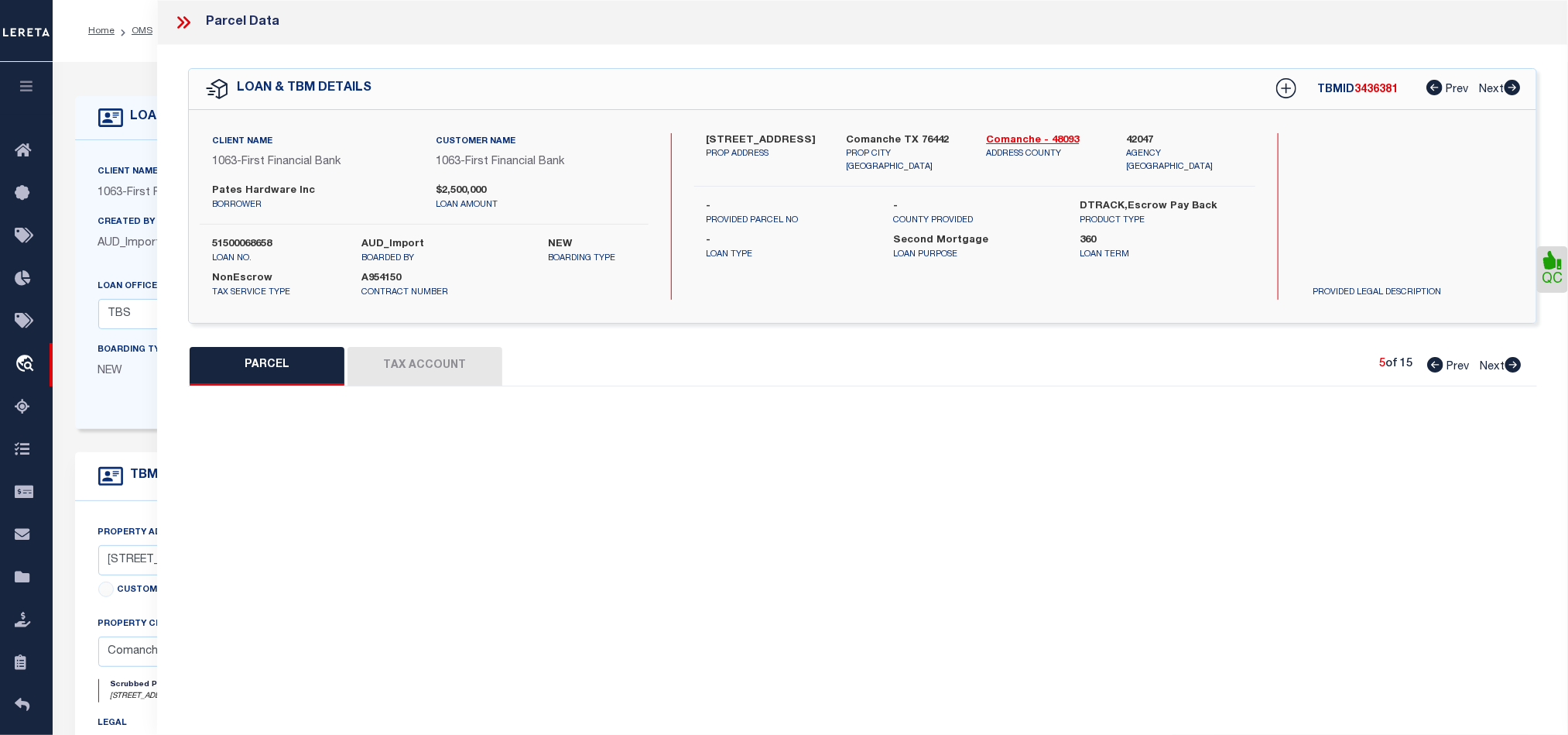
type input "[GEOGRAPHIC_DATA], TX 76442"
type textarea "A00135 COMANCHE CO. SCH. LAND, ACRES 147.918"
type textarea "WOP Indication is not taking even after entering all the Details SS - [DATE] - …"
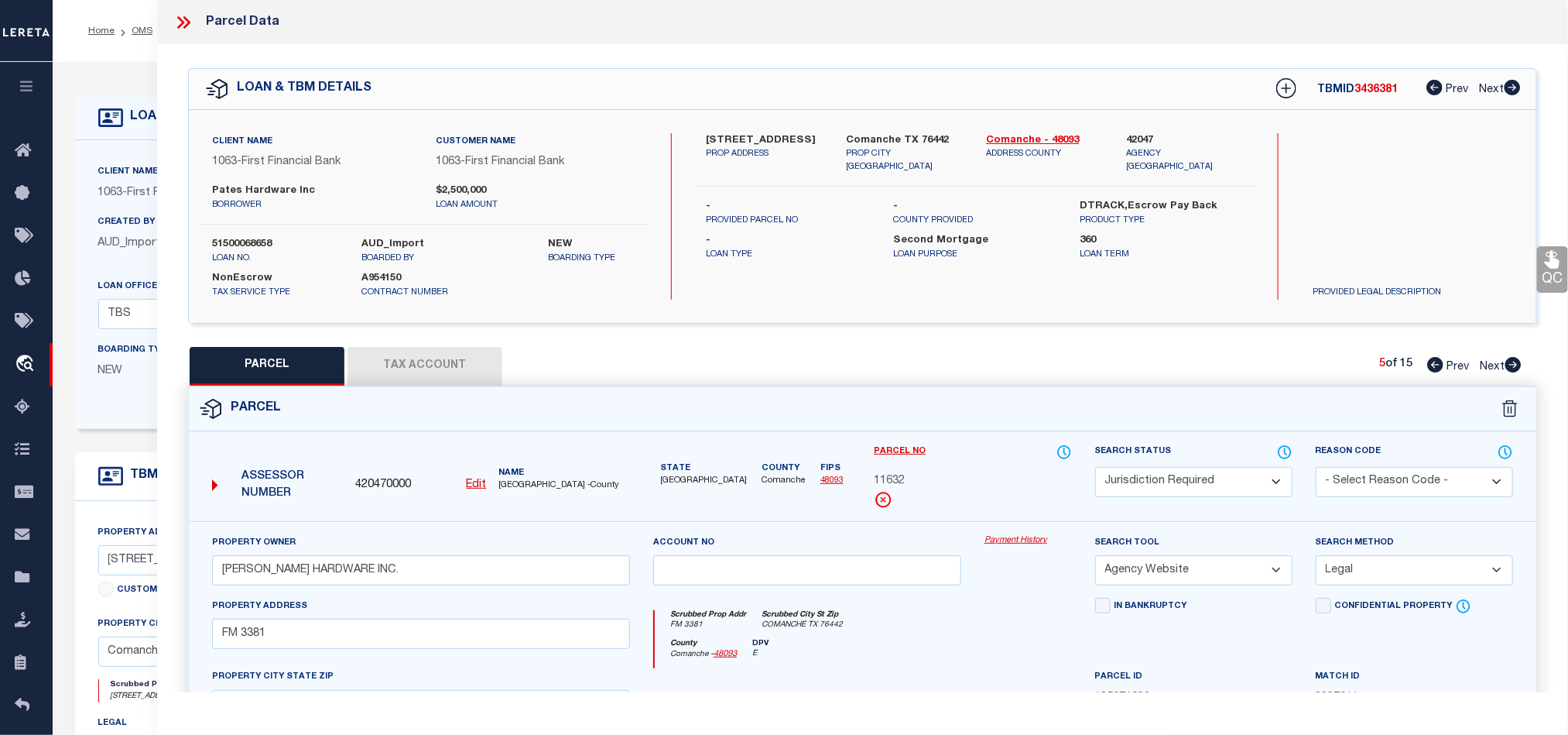
click at [1508, 363] on icon at bounding box center [1514, 365] width 17 height 16
select select "AS"
select select
checkbox input "false"
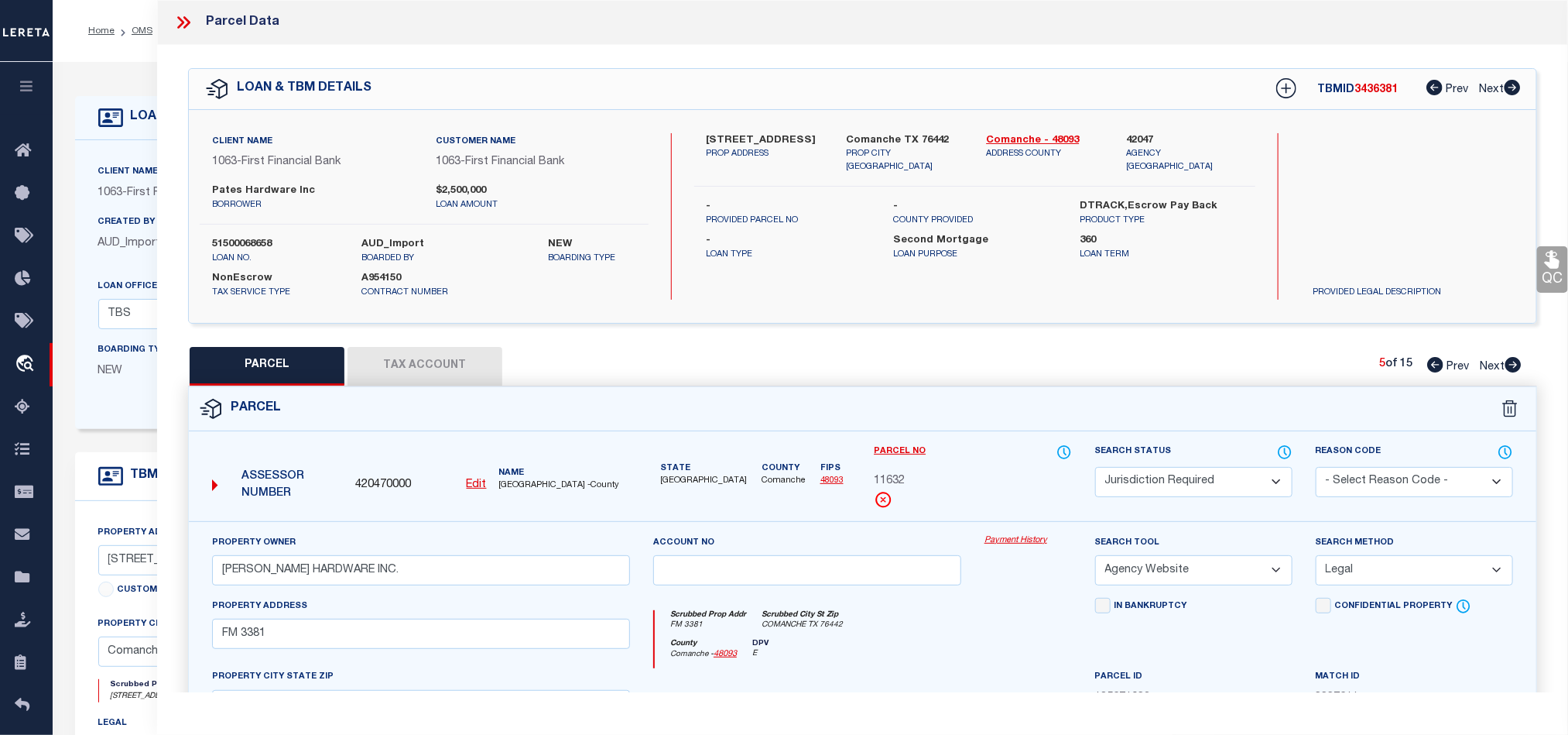
checkbox input "false"
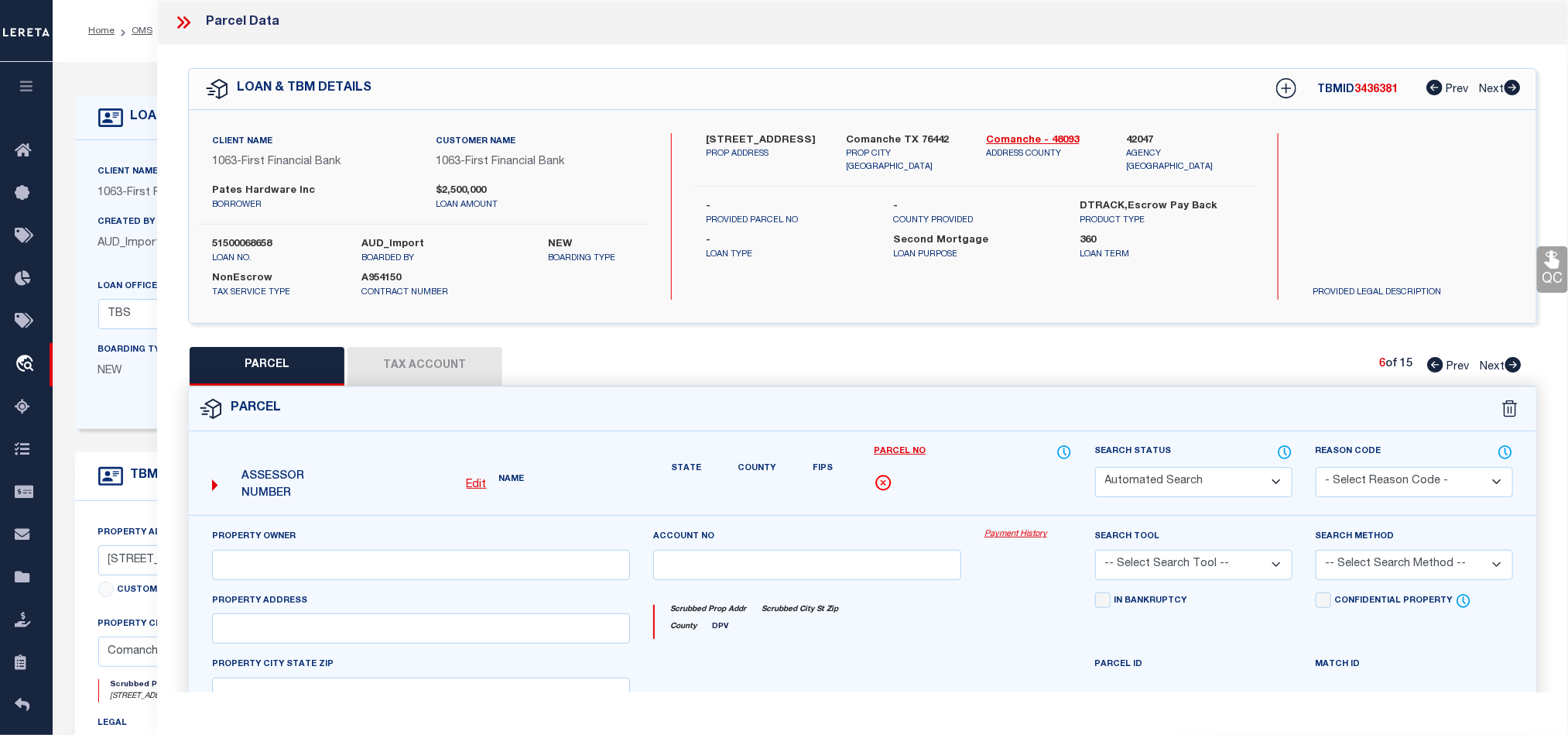
select select "CP"
type input "[PERSON_NAME] HARDWARE INC."
select select "AGW"
select select
type input "[GEOGRAPHIC_DATA]"
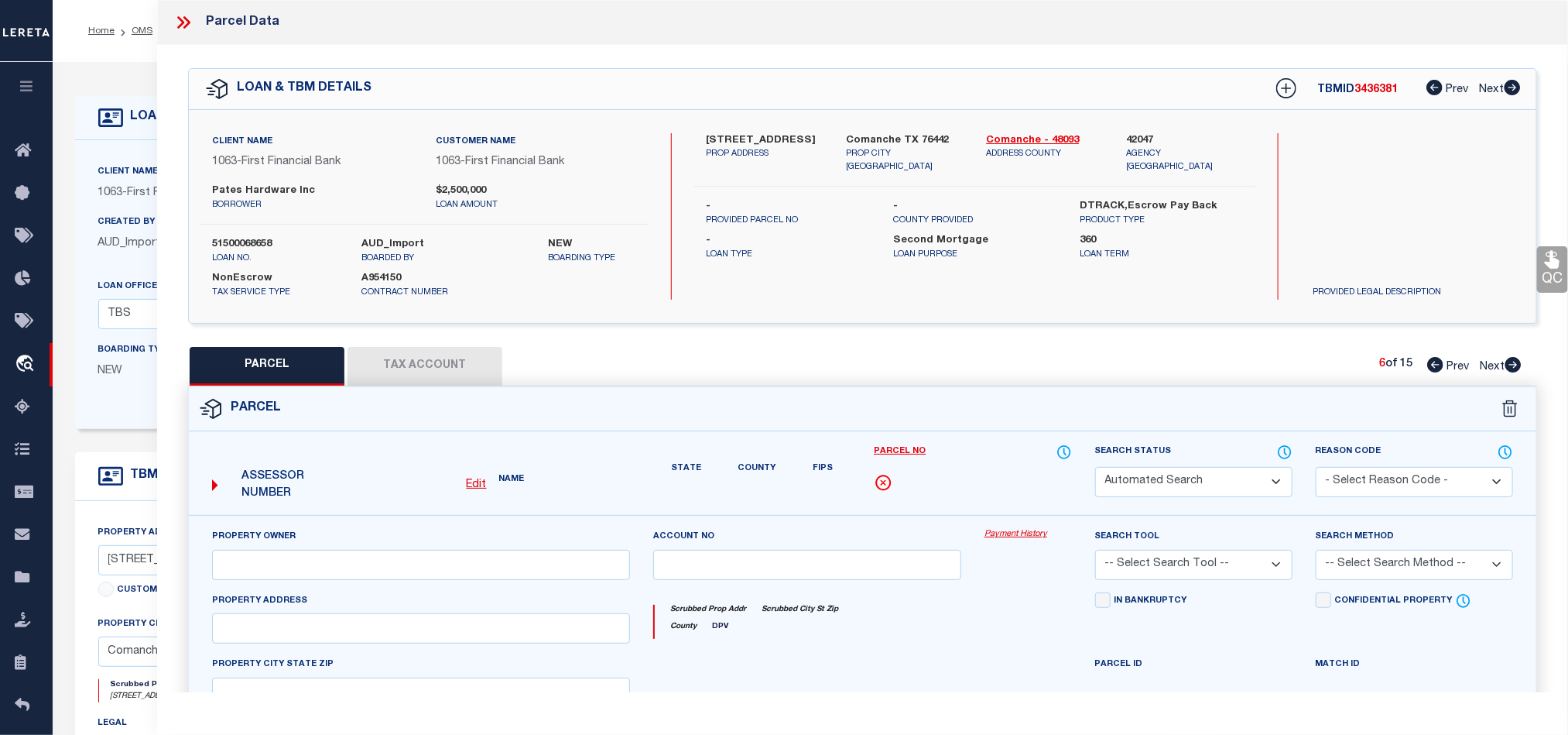
type textarea "A00135 COMANCHE CO. SCH. LAND, ACRES 2.85"
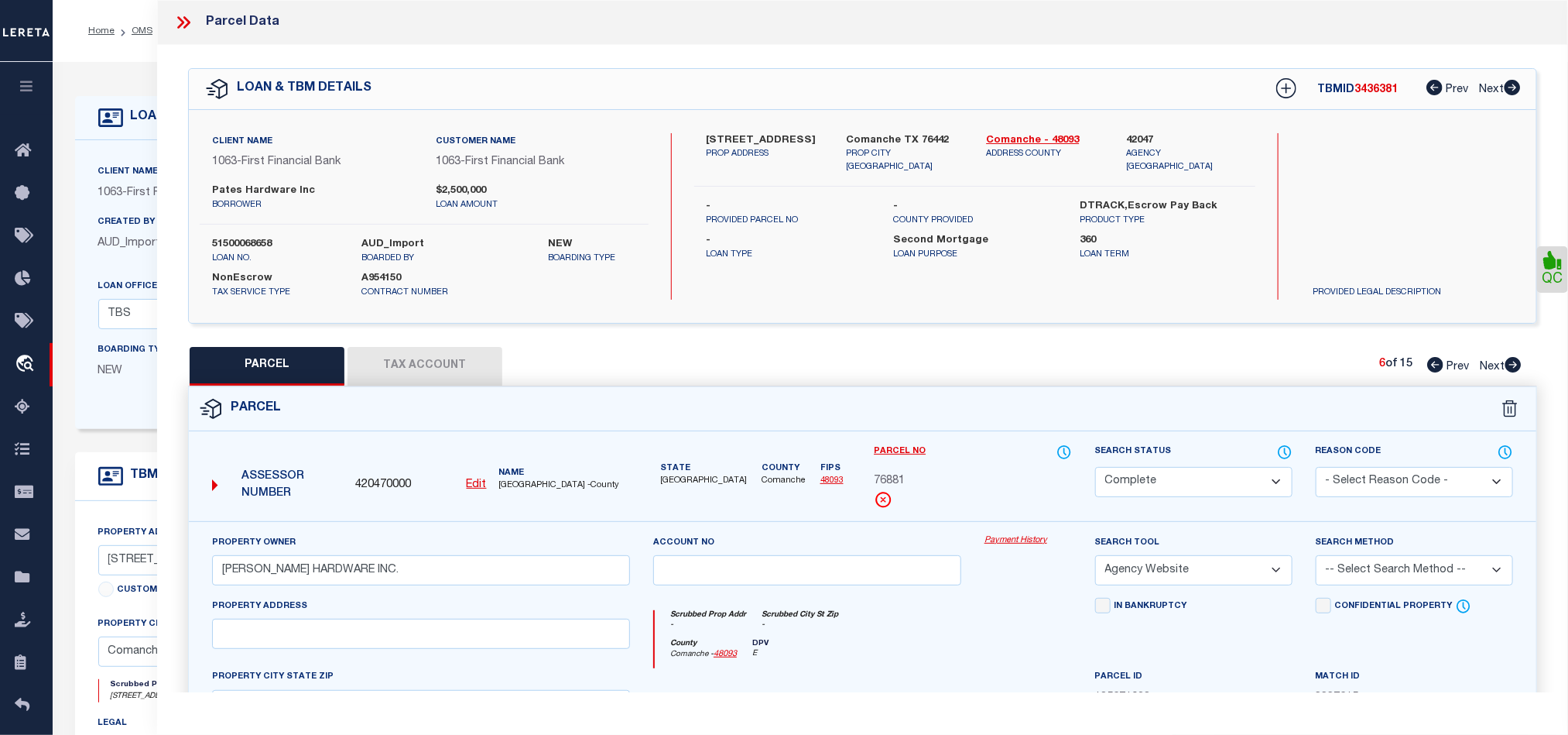
click at [1514, 365] on icon at bounding box center [1514, 365] width 17 height 16
select select "AS"
select select
checkbox input "false"
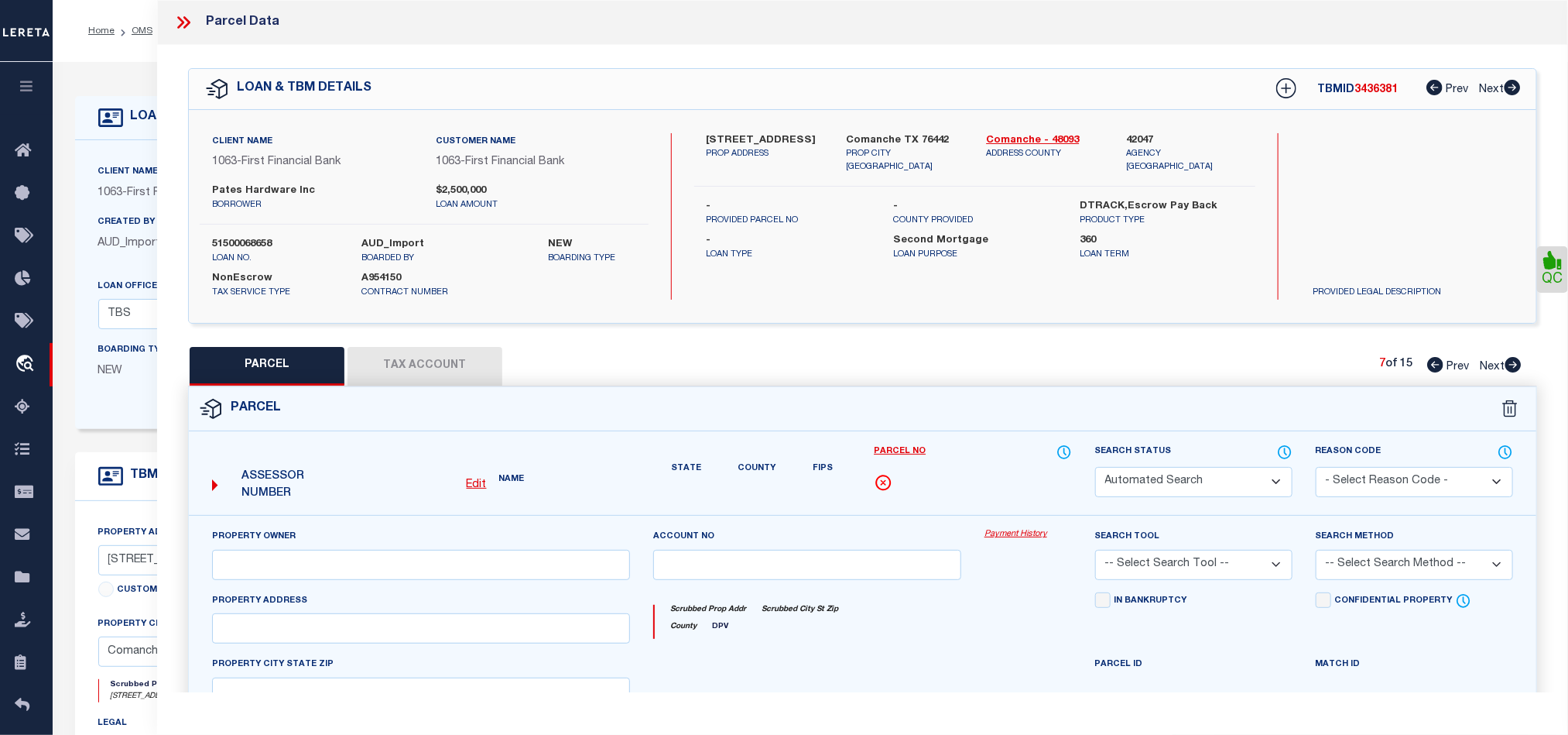
select select "CP"
type input "[PERSON_NAME] HARDWARE INC"
select select "AGW"
select select
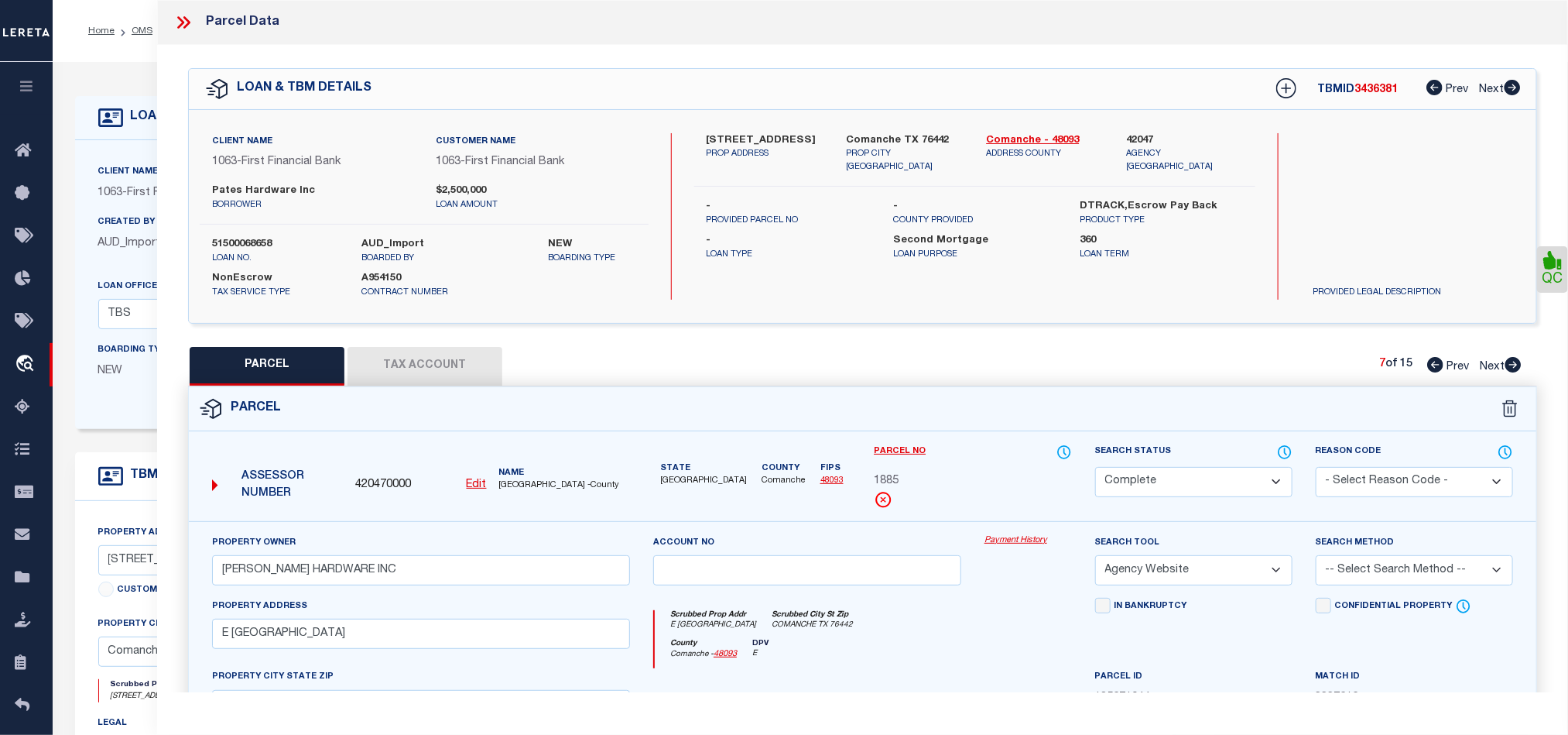
click at [1514, 365] on icon at bounding box center [1514, 365] width 17 height 16
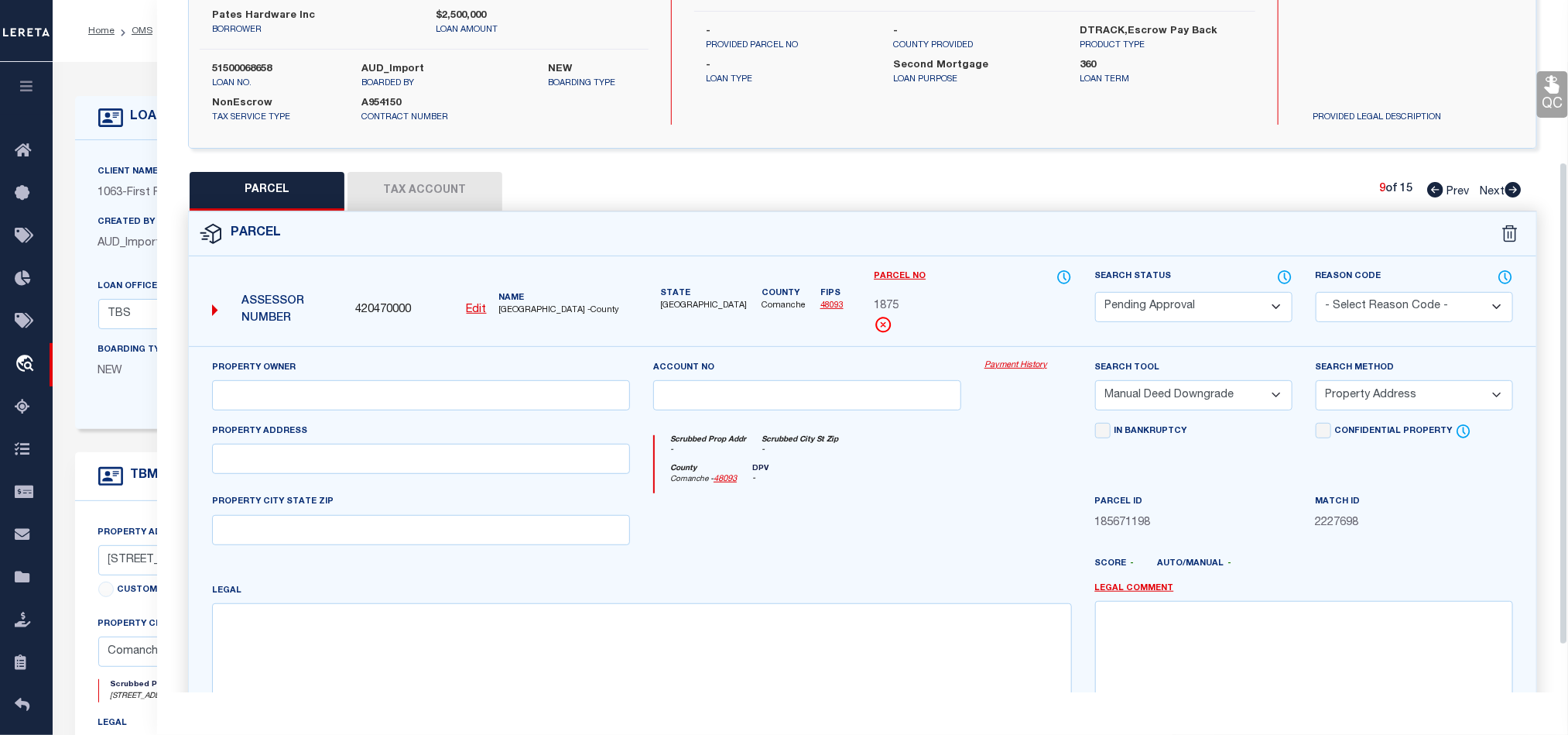
scroll to position [233, 0]
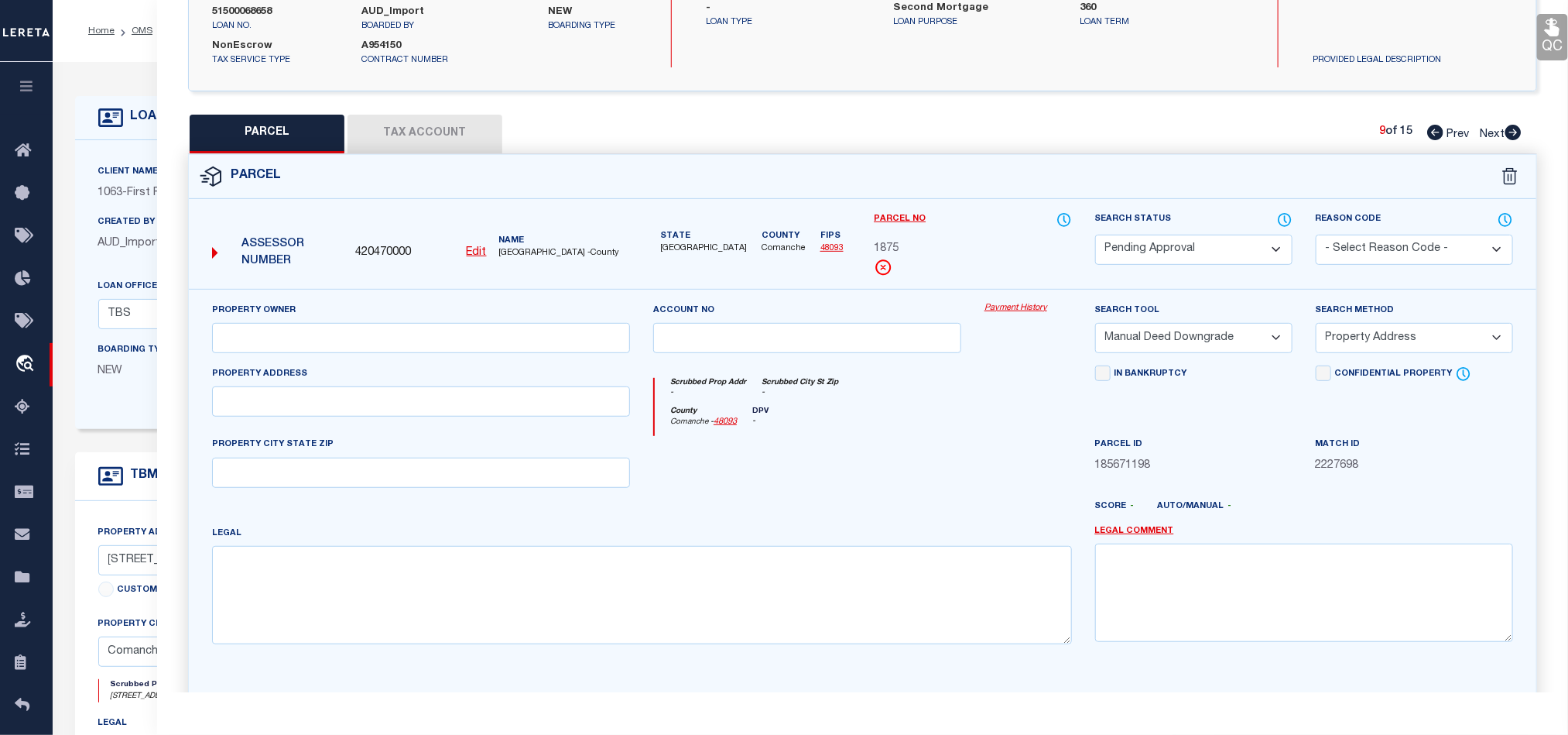
click at [1201, 258] on select "Automated Search Bad Parcel Complete Duplicate Parcel High Dollar Reporting In …" at bounding box center [1194, 249] width 197 height 30
click at [1095, 236] on select "Automated Search Bad Parcel Complete Duplicate Parcel High Dollar Reporting In …" at bounding box center [1194, 249] width 197 height 30
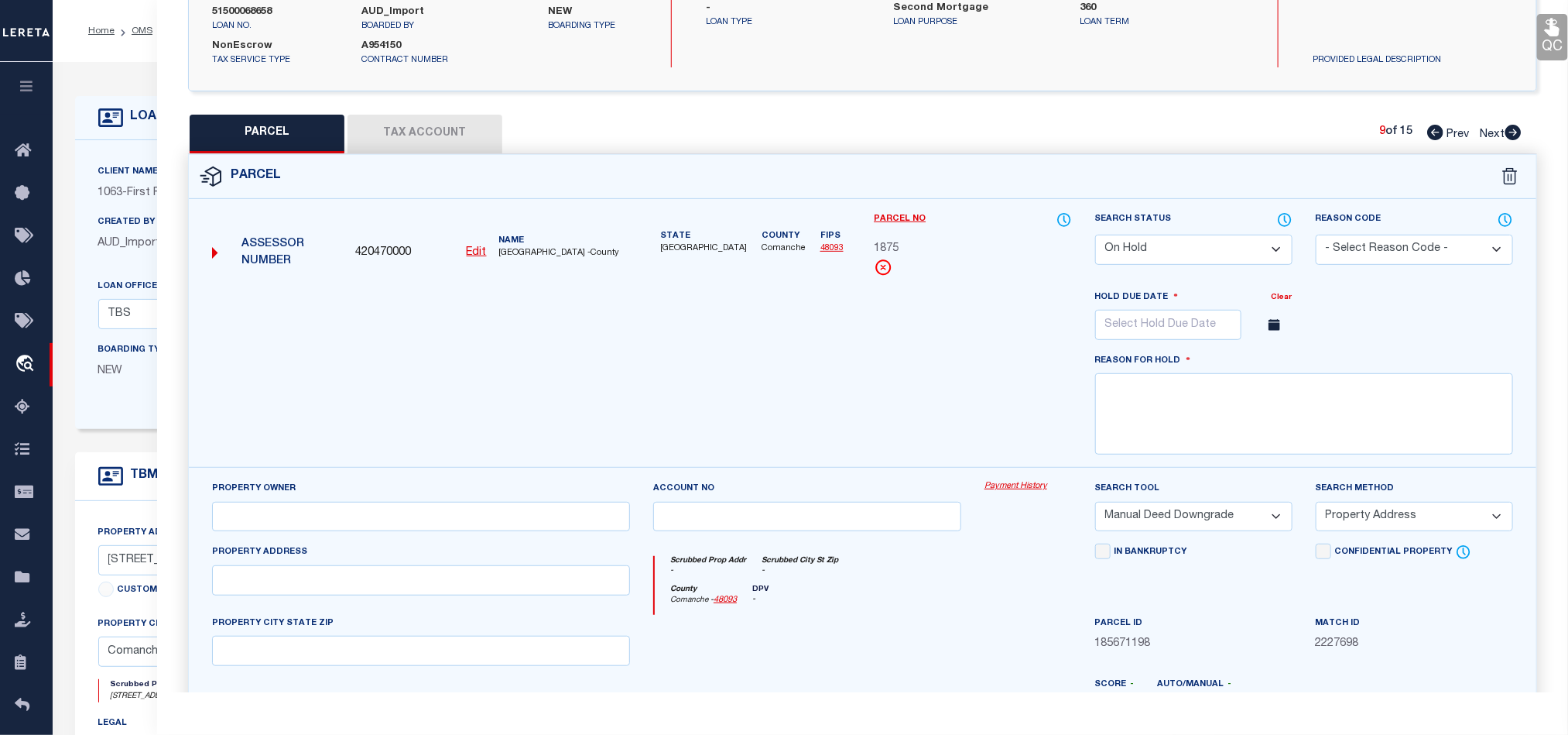
click at [1197, 231] on div "Search Status Automated Search Bad Parcel Complete Duplicate Parcel High Dollar…" at bounding box center [1194, 238] width 197 height 54
drag, startPoint x: 1191, startPoint y: 252, endPoint x: 1191, endPoint y: 261, distance: 9.0
click at [1191, 252] on select "Automated Search Bad Parcel Complete Duplicate Parcel High Dollar Reporting In …" at bounding box center [1194, 249] width 197 height 30
click at [1095, 236] on select "Automated Search Bad Parcel Complete Duplicate Parcel High Dollar Reporting In …" at bounding box center [1194, 249] width 197 height 30
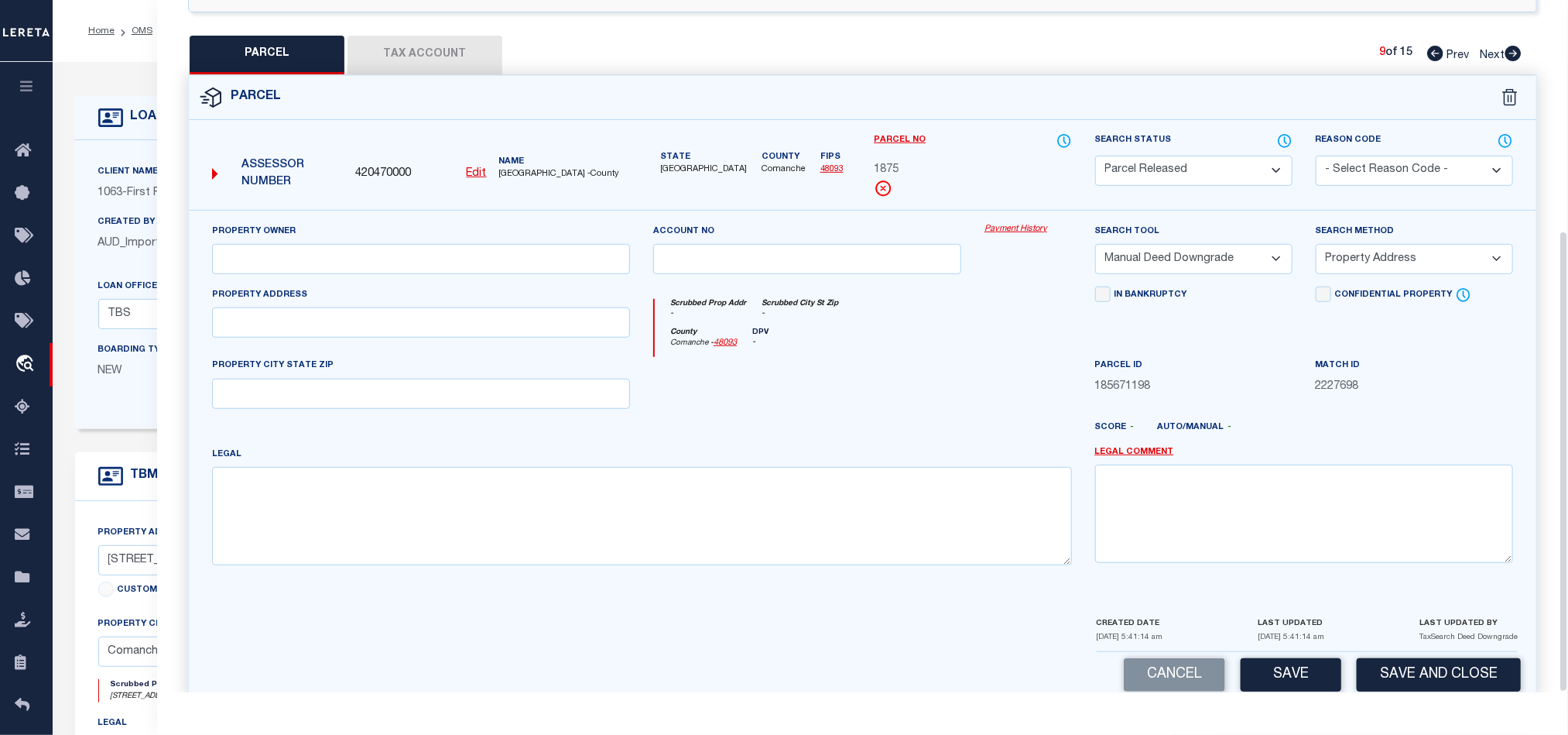
scroll to position [346, 0]
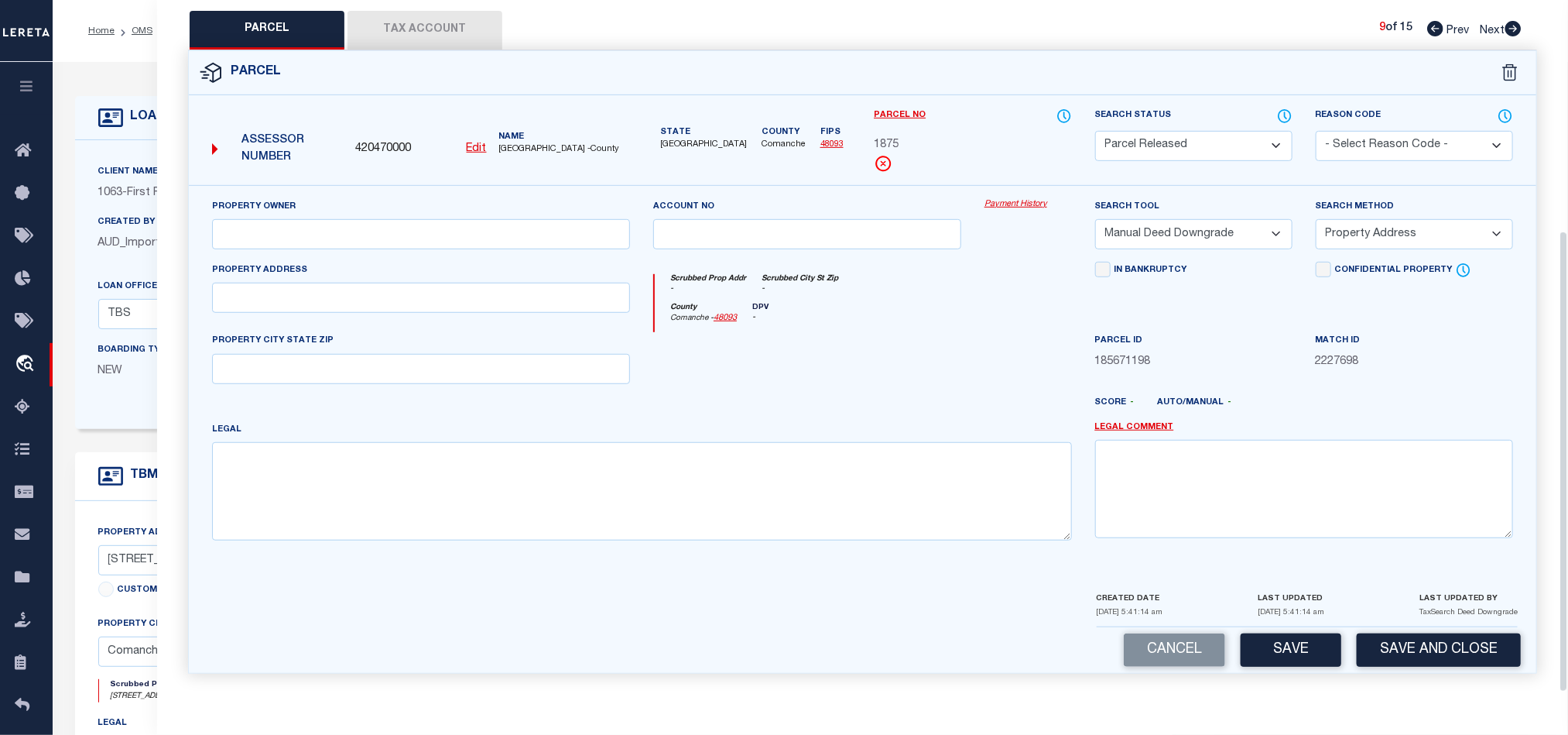
click at [1387, 138] on select "- Select Reason Code - 099 - Other (Provide additional detail) ACT - Agency Cha…" at bounding box center [1414, 146] width 197 height 30
click at [1316, 131] on select "- Select Reason Code - 099 - Other (Provide additional detail) ACT - Agency Cha…" at bounding box center [1414, 146] width 197 height 30
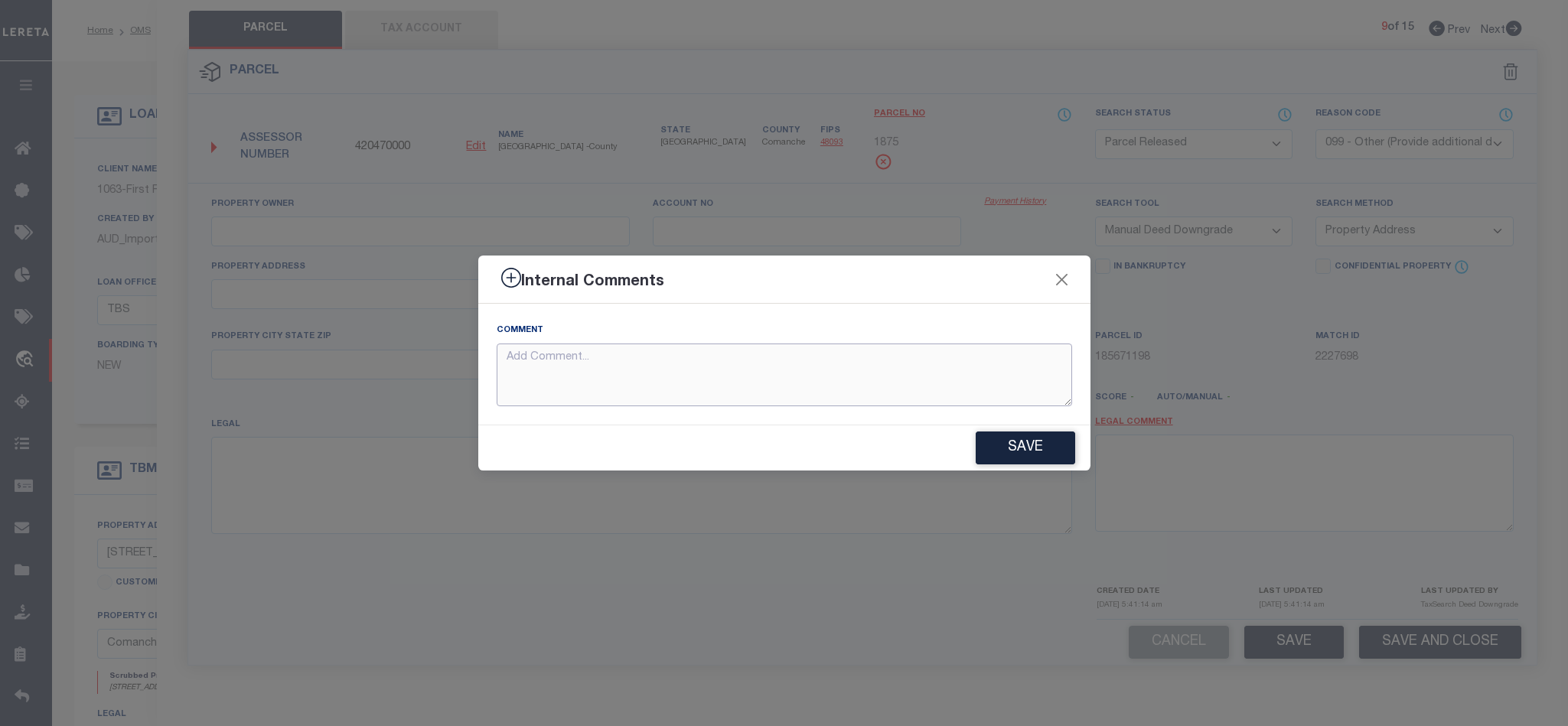
click at [730, 377] on textarea at bounding box center [784, 375] width 575 height 63
paste textarea "Parcel not required."
click at [1026, 463] on button "Save" at bounding box center [1026, 448] width 100 height 33
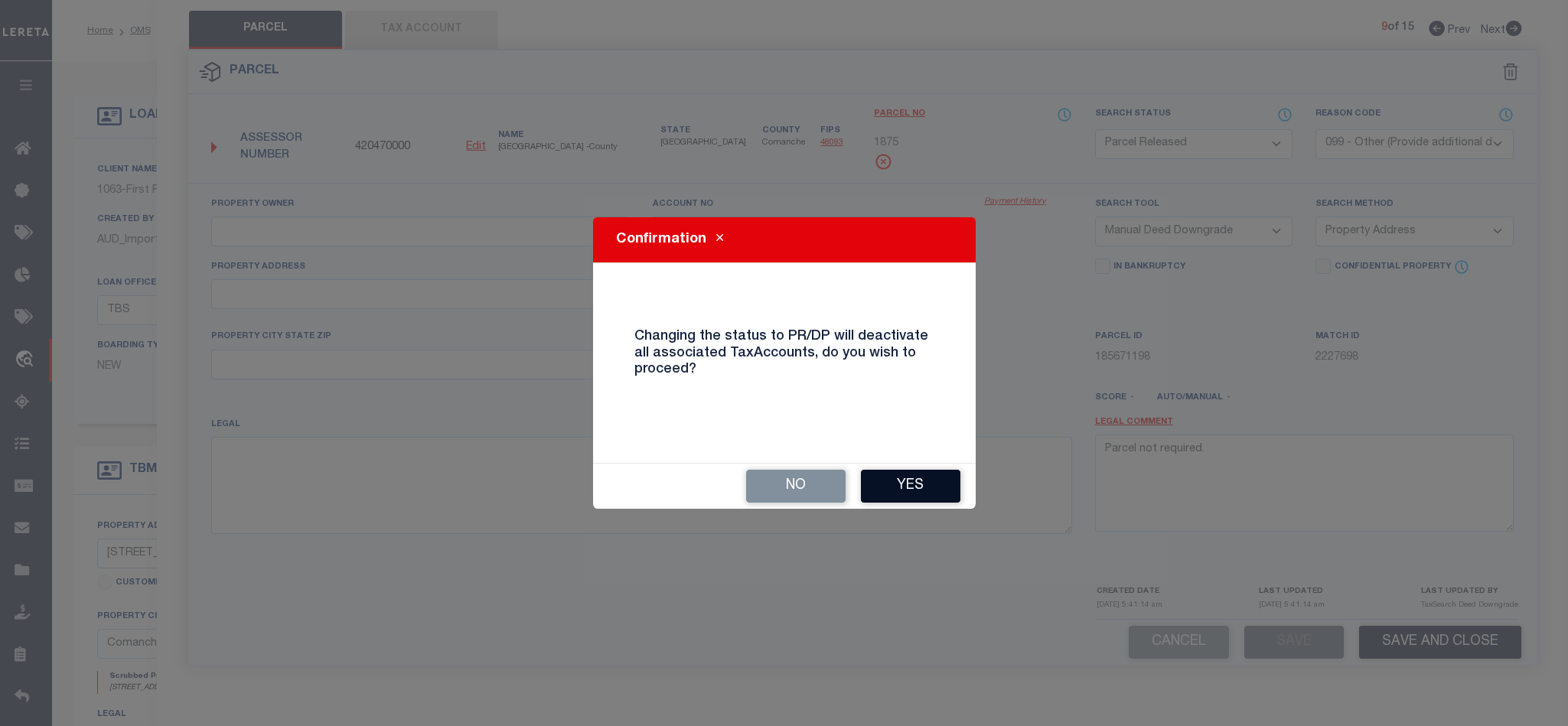
click at [942, 478] on button "Yes" at bounding box center [911, 486] width 100 height 33
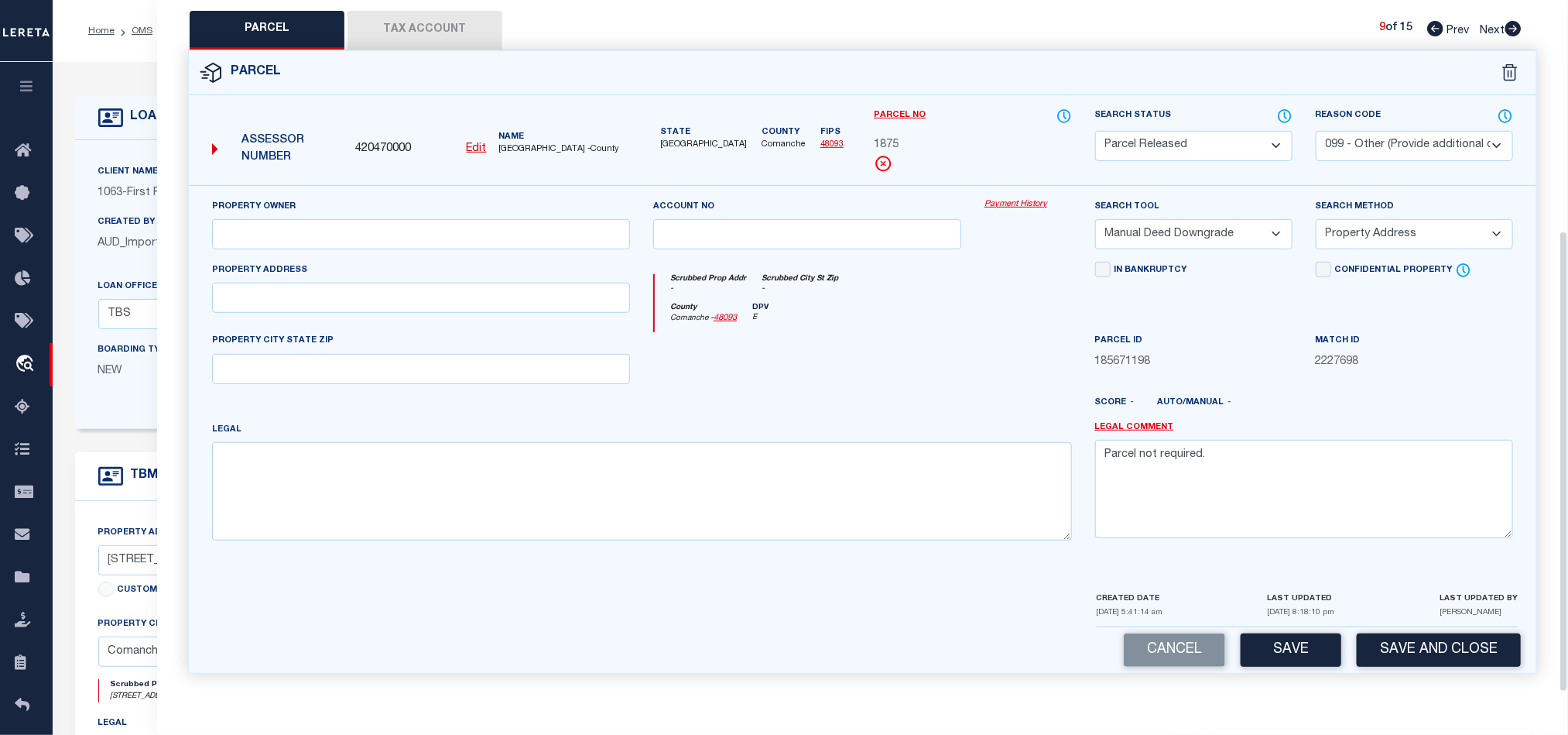
click at [1514, 23] on icon at bounding box center [1514, 29] width 17 height 16
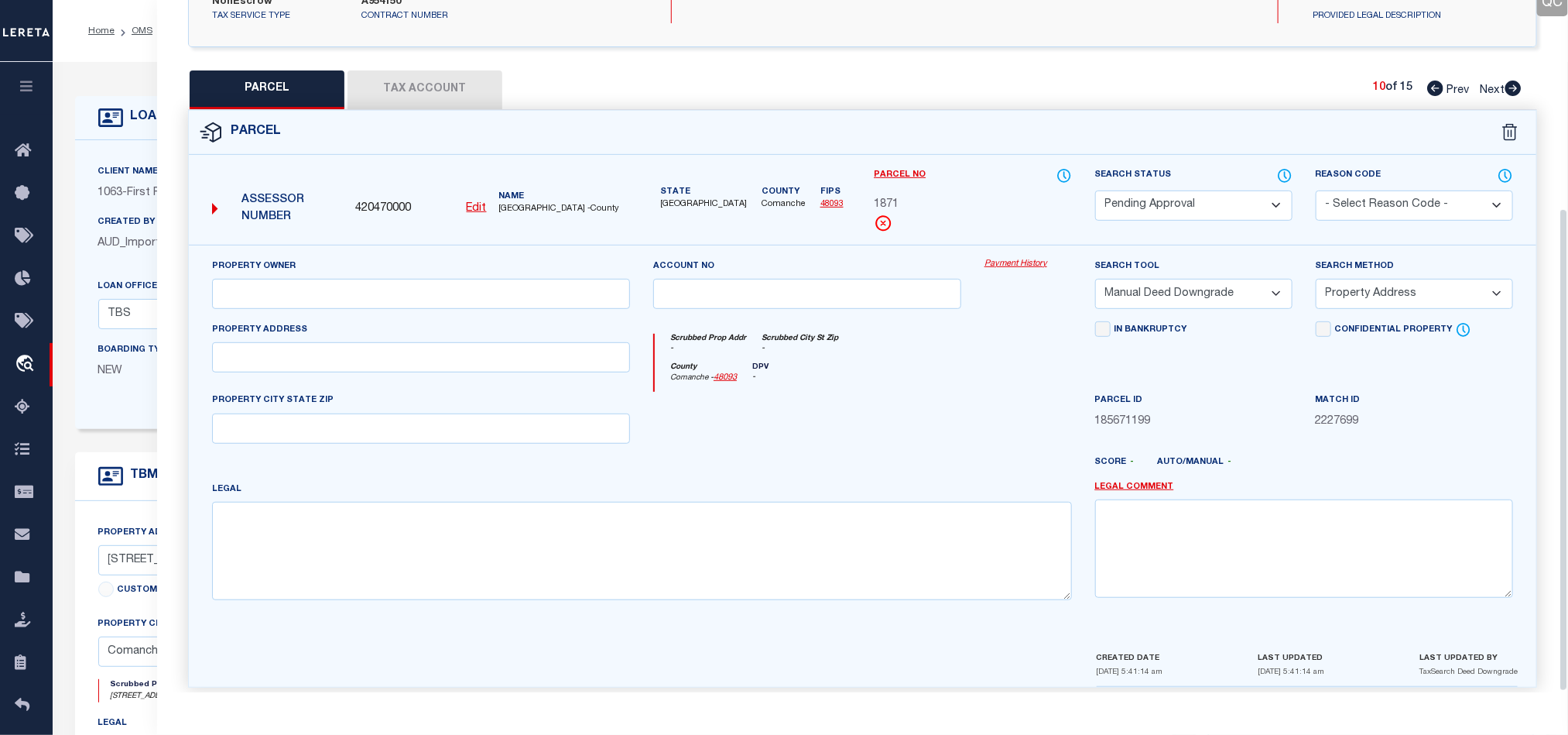
scroll to position [300, 0]
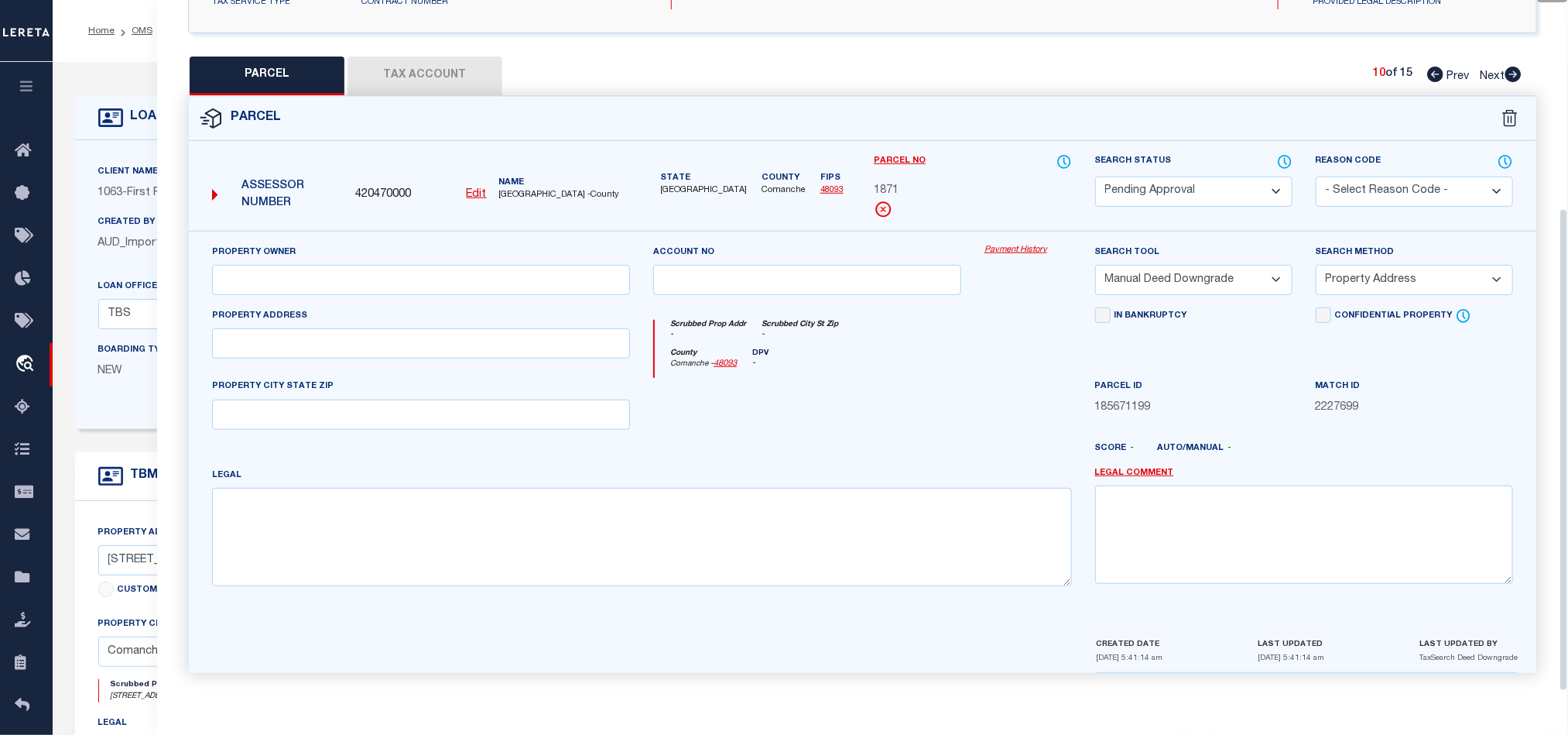
click at [1190, 185] on select "Automated Search Bad Parcel Complete Duplicate Parcel High Dollar Reporting In …" at bounding box center [1194, 192] width 197 height 30
click at [1095, 177] on select "Automated Search Bad Parcel Complete Duplicate Parcel High Dollar Reporting In …" at bounding box center [1194, 192] width 197 height 30
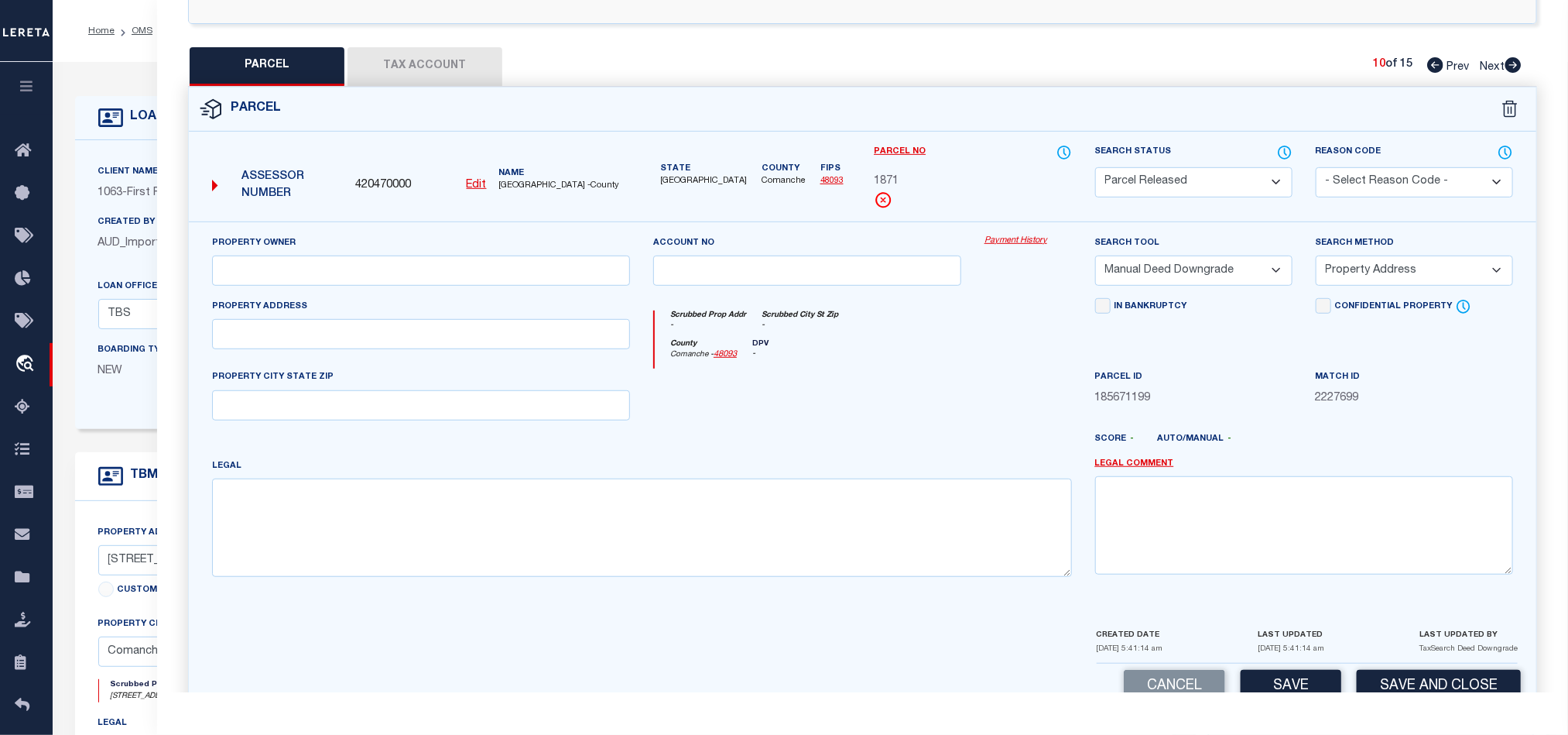
click at [1375, 187] on select "- Select Reason Code - 099 - Other (Provide additional detail) ACT - Agency Cha…" at bounding box center [1414, 182] width 197 height 30
click at [1316, 169] on select "- Select Reason Code - 099 - Other (Provide additional detail) ACT - Agency Cha…" at bounding box center [1414, 182] width 197 height 30
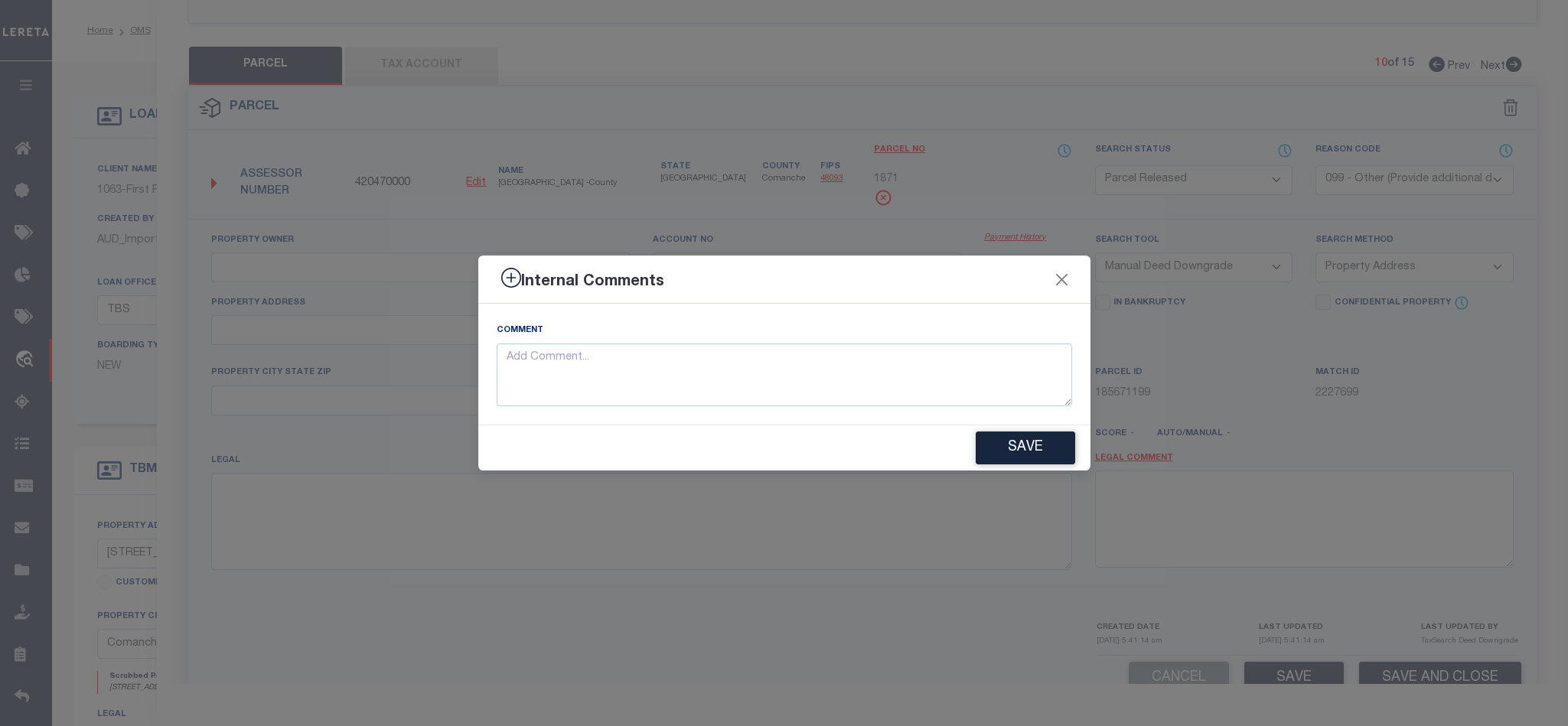
click at [733, 365] on textarea at bounding box center [784, 375] width 575 height 63
click at [886, 361] on textarea at bounding box center [784, 375] width 575 height 63
paste textarea "Parcel not required."
click at [1045, 449] on button "Save" at bounding box center [1026, 448] width 100 height 33
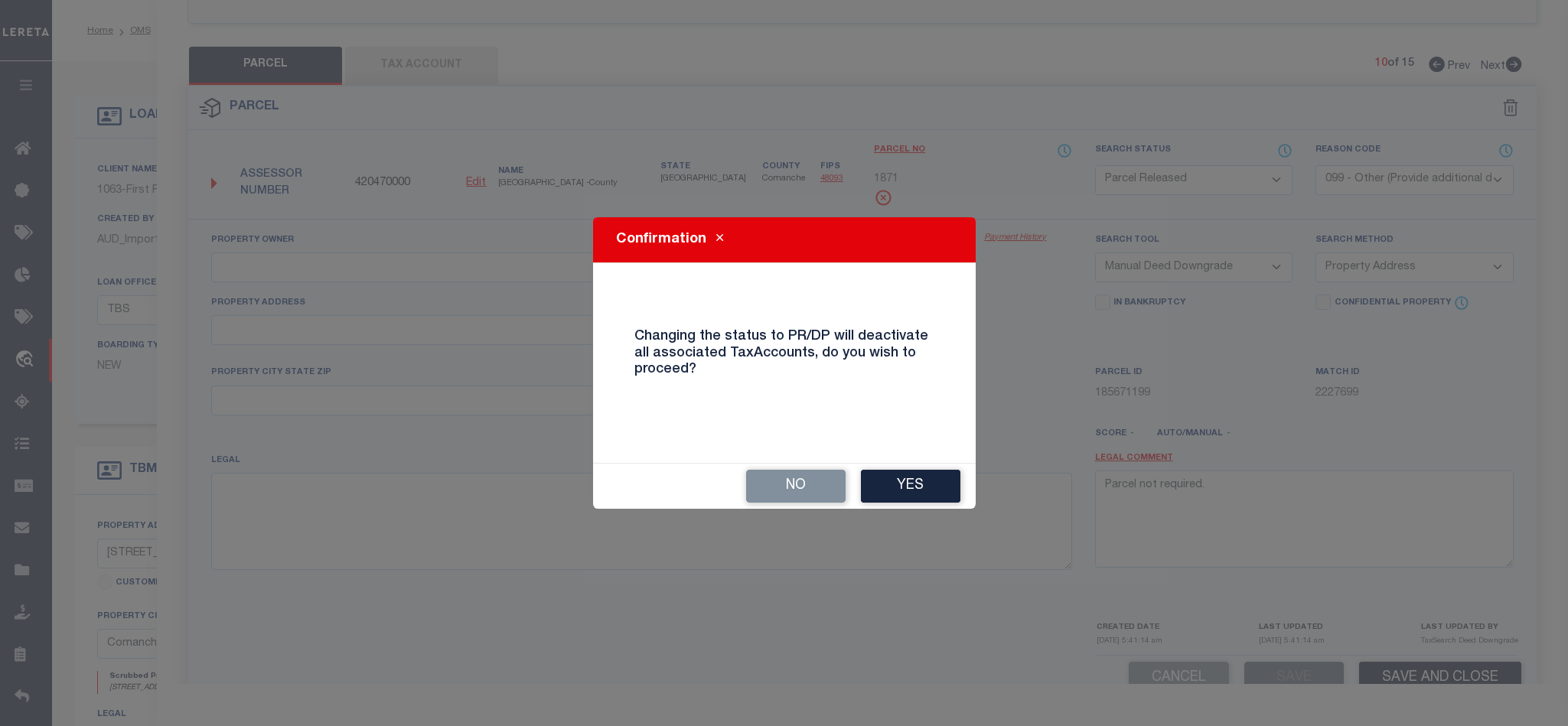
click at [932, 492] on button "Yes" at bounding box center [911, 486] width 100 height 33
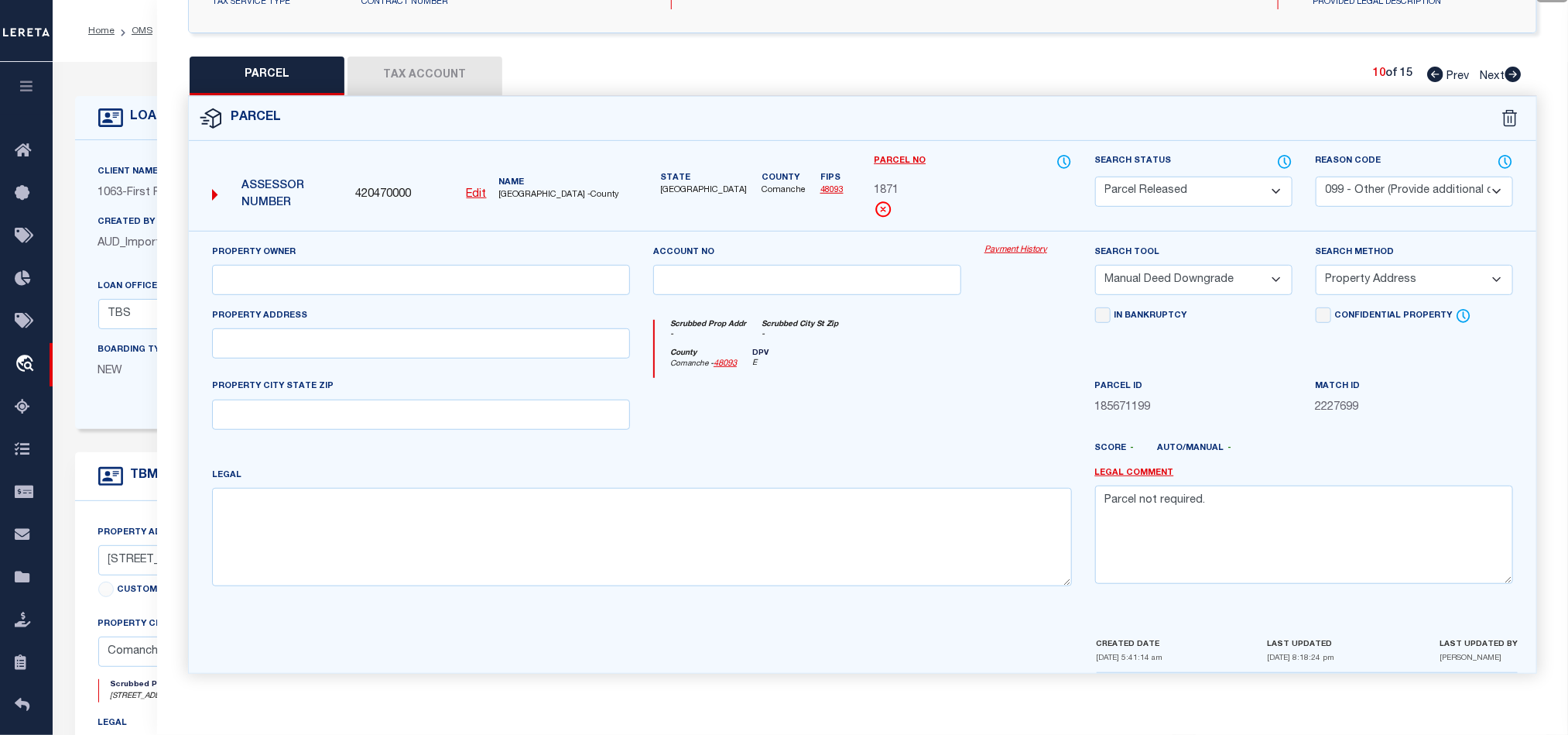
click at [1514, 67] on icon at bounding box center [1514, 74] width 17 height 16
click at [1248, 189] on select "Automated Search Bad Parcel Complete Duplicate Parcel High Dollar Reporting In …" at bounding box center [1194, 192] width 197 height 30
drag, startPoint x: 851, startPoint y: 403, endPoint x: 1043, endPoint y: 339, distance: 202.4
click at [851, 403] on div at bounding box center [807, 409] width 331 height 64
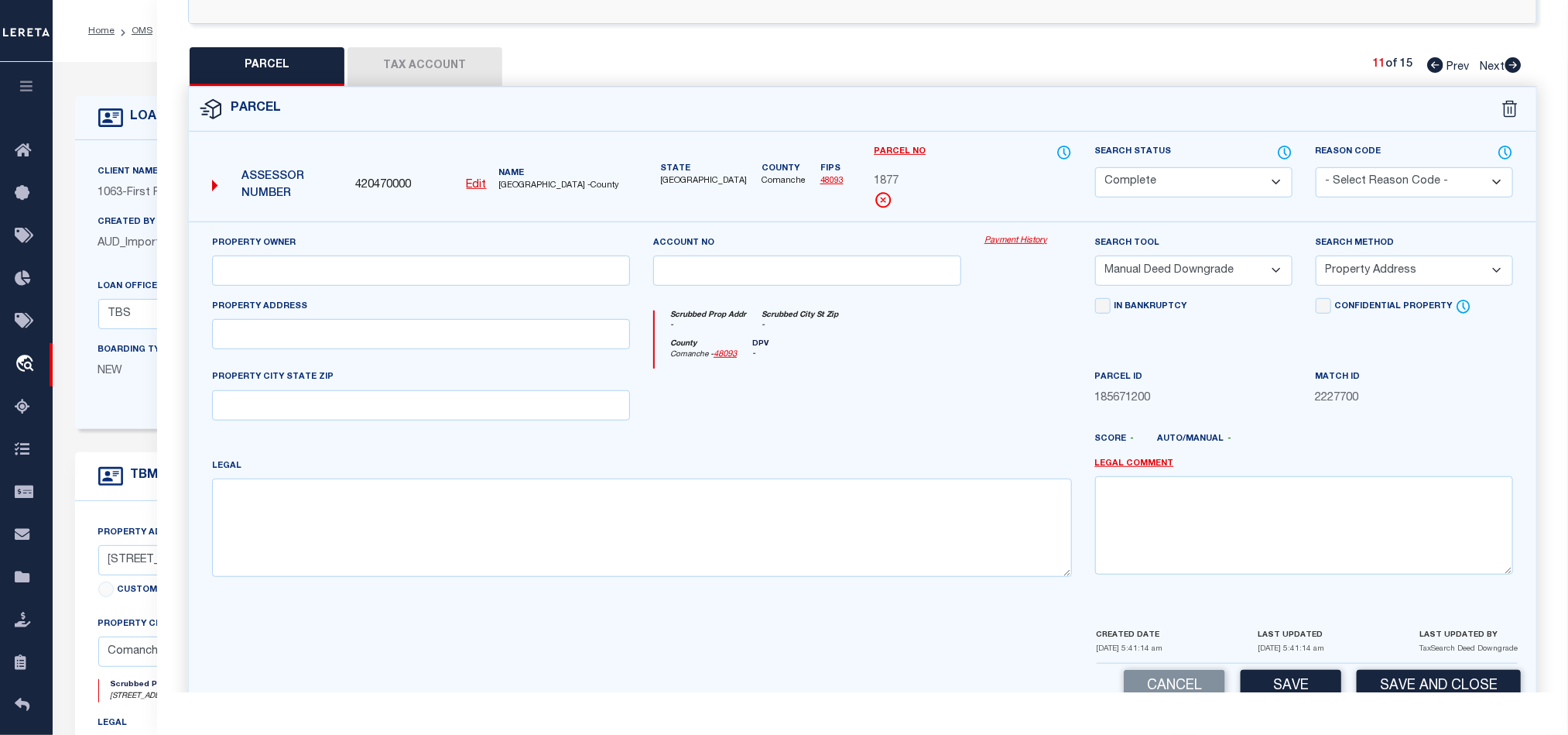
click at [1261, 182] on select "Automated Search Bad Parcel Complete Duplicate Parcel High Dollar Reporting In …" at bounding box center [1194, 182] width 197 height 30
click at [1095, 169] on select "Automated Search Bad Parcel Complete Duplicate Parcel High Dollar Reporting In …" at bounding box center [1194, 182] width 197 height 30
drag, startPoint x: 1394, startPoint y: 182, endPoint x: 1391, endPoint y: 191, distance: 9.5
click at [1394, 182] on select "- Select Reason Code - 099 - Other (Provide additional detail) ACT - Agency Cha…" at bounding box center [1414, 182] width 197 height 30
click at [1316, 169] on select "- Select Reason Code - 099 - Other (Provide additional detail) ACT - Agency Cha…" at bounding box center [1414, 182] width 197 height 30
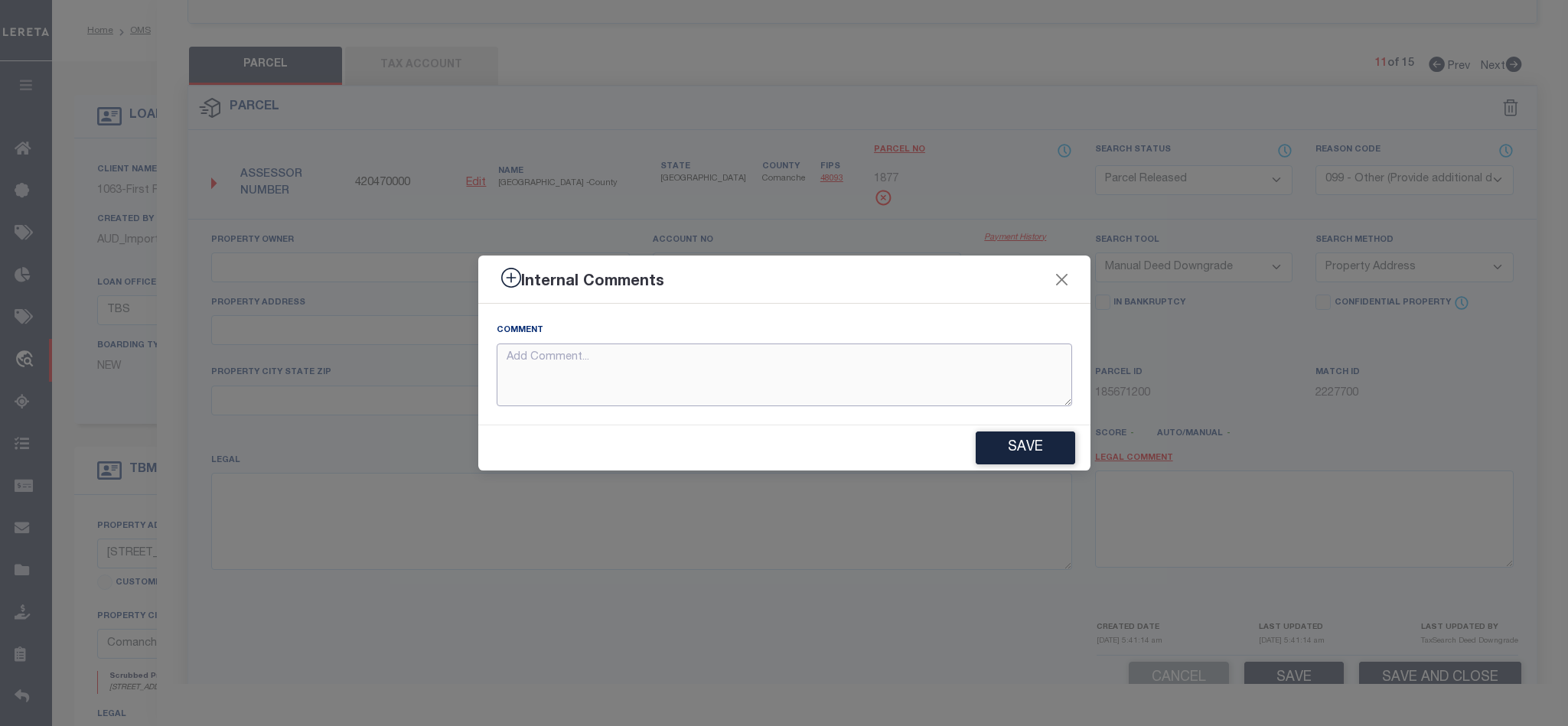
click at [691, 386] on textarea at bounding box center [784, 375] width 575 height 63
paste textarea "Parcel not required."
click at [1035, 445] on button "Save" at bounding box center [1026, 448] width 100 height 33
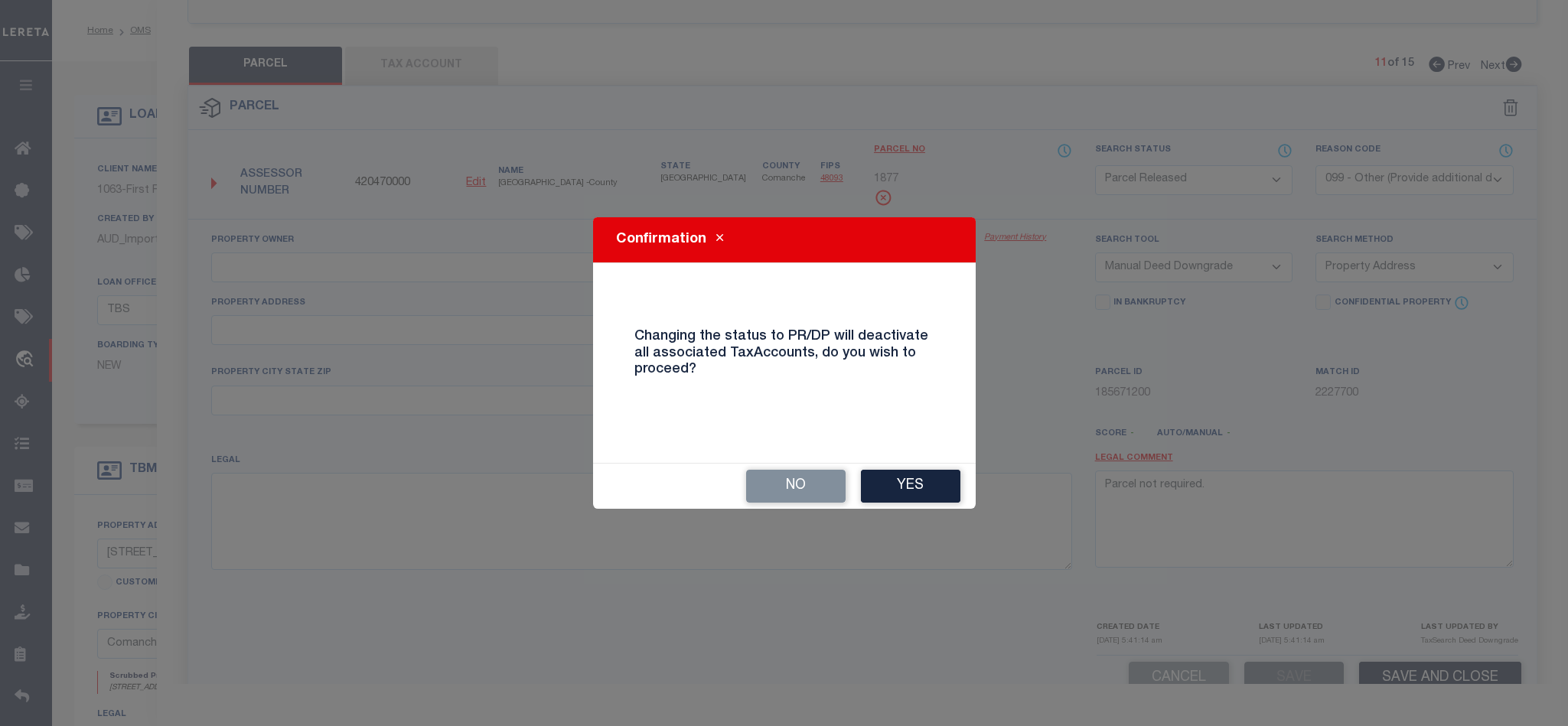
click at [934, 484] on button "Yes" at bounding box center [911, 486] width 100 height 33
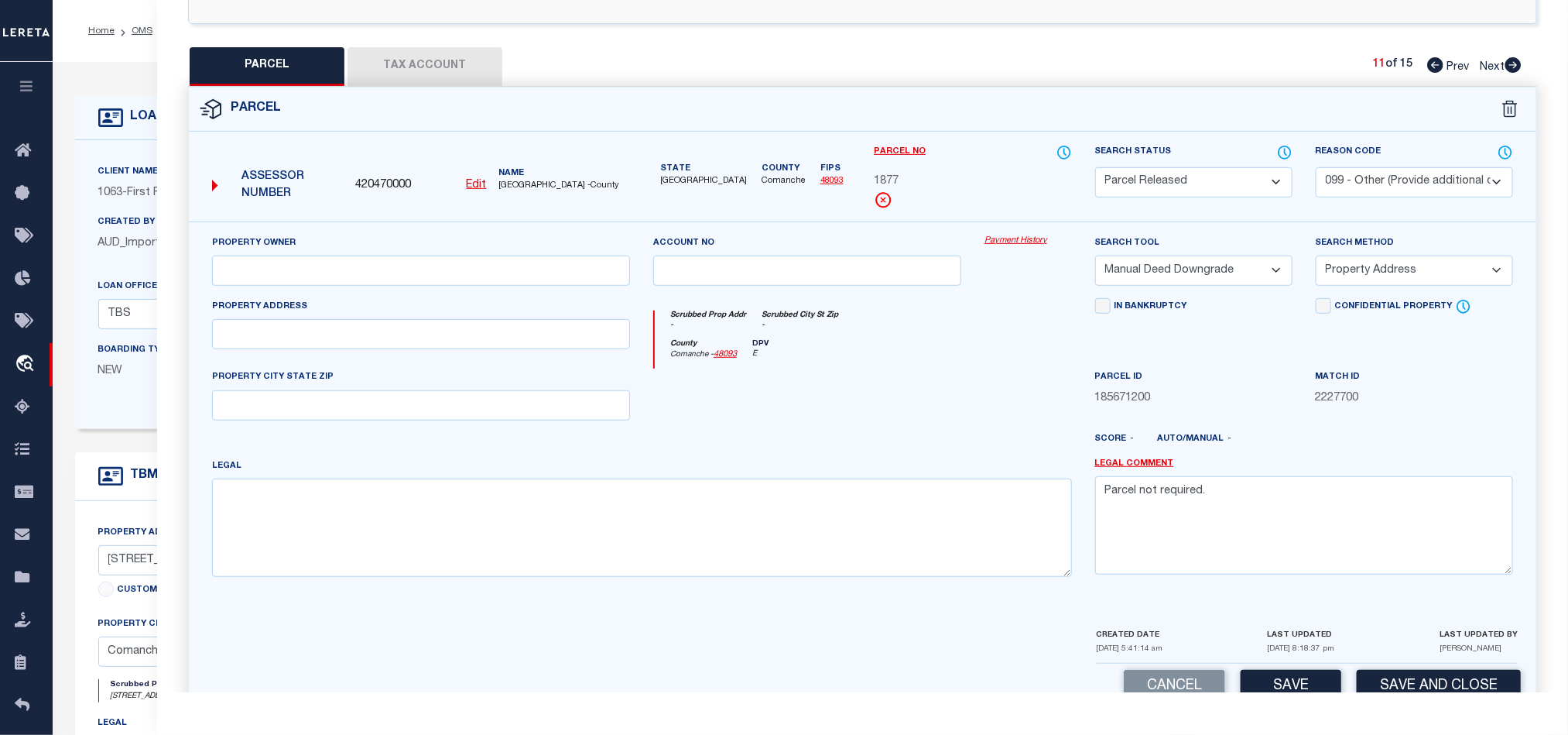
click at [1512, 68] on icon at bounding box center [1514, 65] width 17 height 16
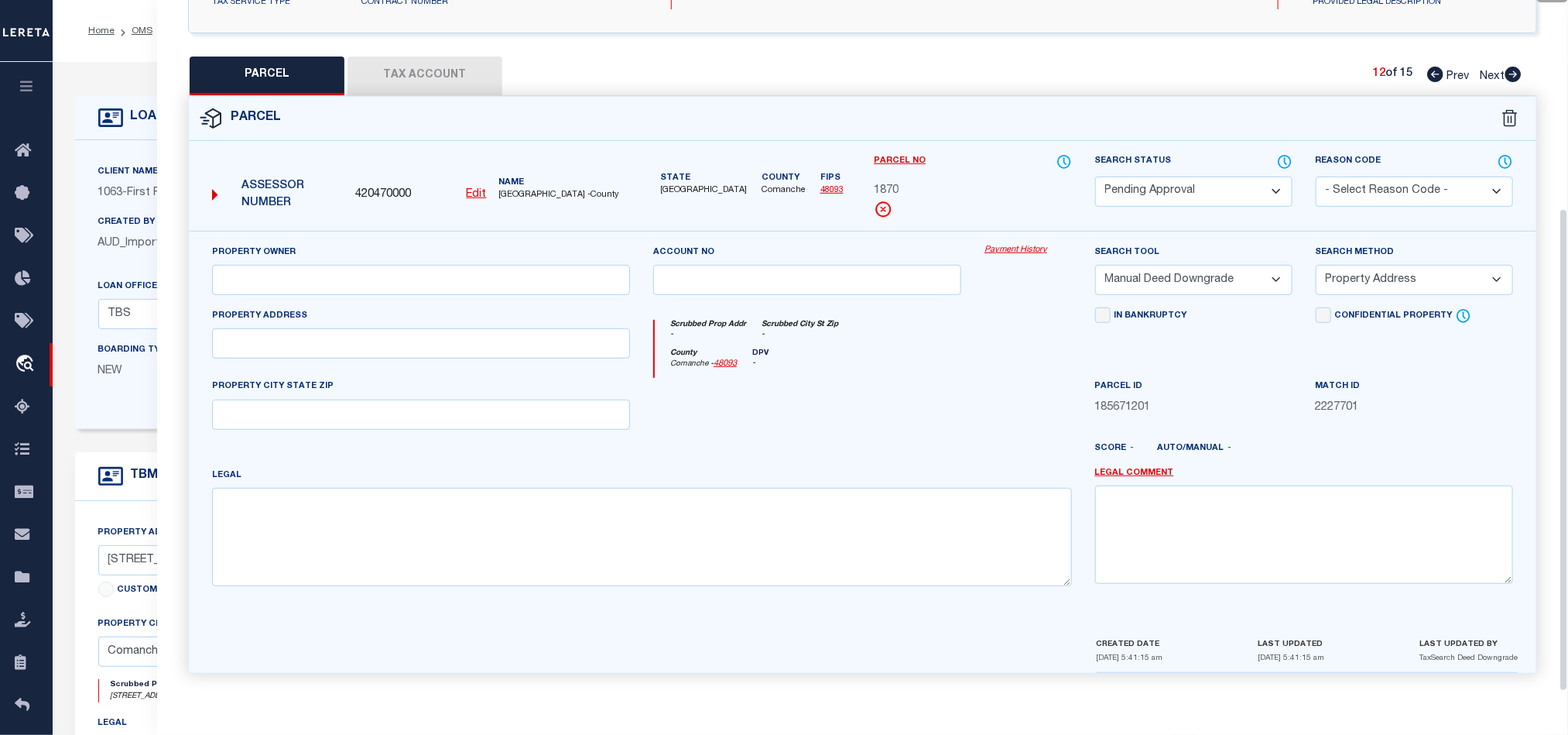
click at [1212, 185] on select "Automated Search Bad Parcel Complete Duplicate Parcel High Dollar Reporting In …" at bounding box center [1194, 192] width 197 height 30
click at [1095, 177] on select "Automated Search Bad Parcel Complete Duplicate Parcel High Dollar Reporting In …" at bounding box center [1194, 192] width 197 height 30
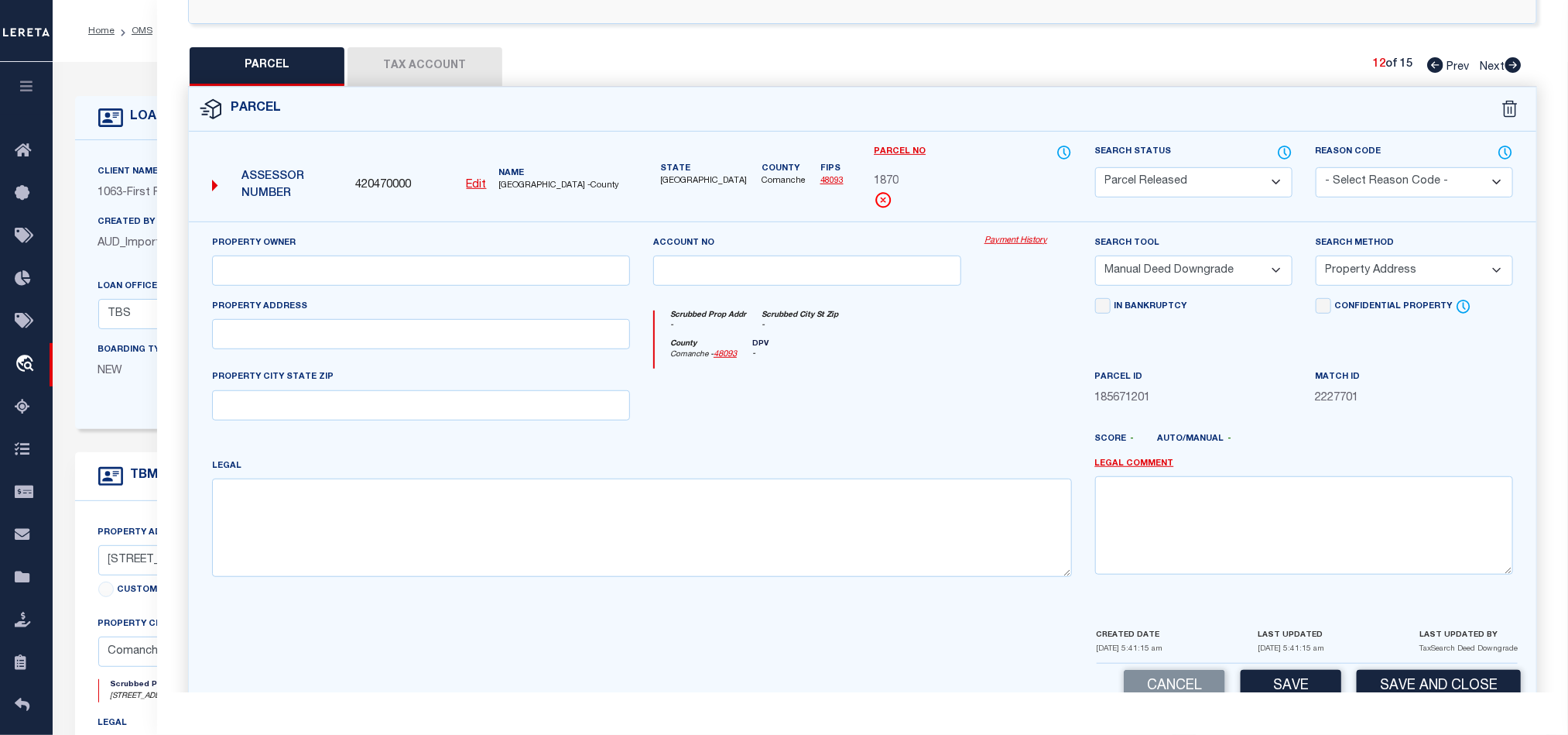
click at [1396, 191] on select "- Select Reason Code - 099 - Other (Provide additional detail) ACT - Agency Cha…" at bounding box center [1414, 182] width 197 height 30
click at [1316, 169] on select "- Select Reason Code - 099 - Other (Provide additional detail) ACT - Agency Cha…" at bounding box center [1414, 182] width 197 height 30
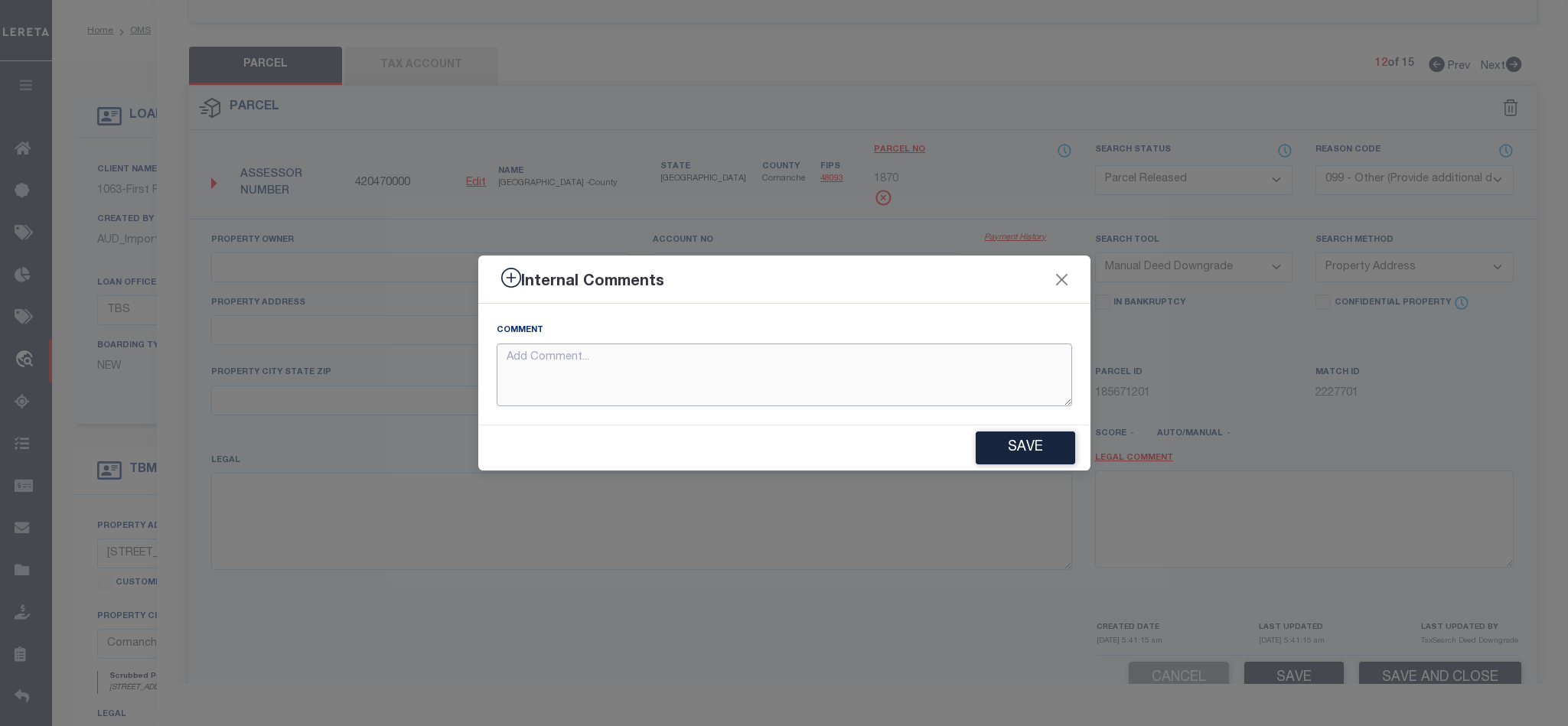
click at [808, 363] on textarea at bounding box center [784, 375] width 575 height 63
paste textarea "Parcel not required."
click at [1030, 469] on div "Save" at bounding box center [784, 448] width 612 height 45
click at [1025, 439] on button "Save" at bounding box center [1026, 448] width 100 height 33
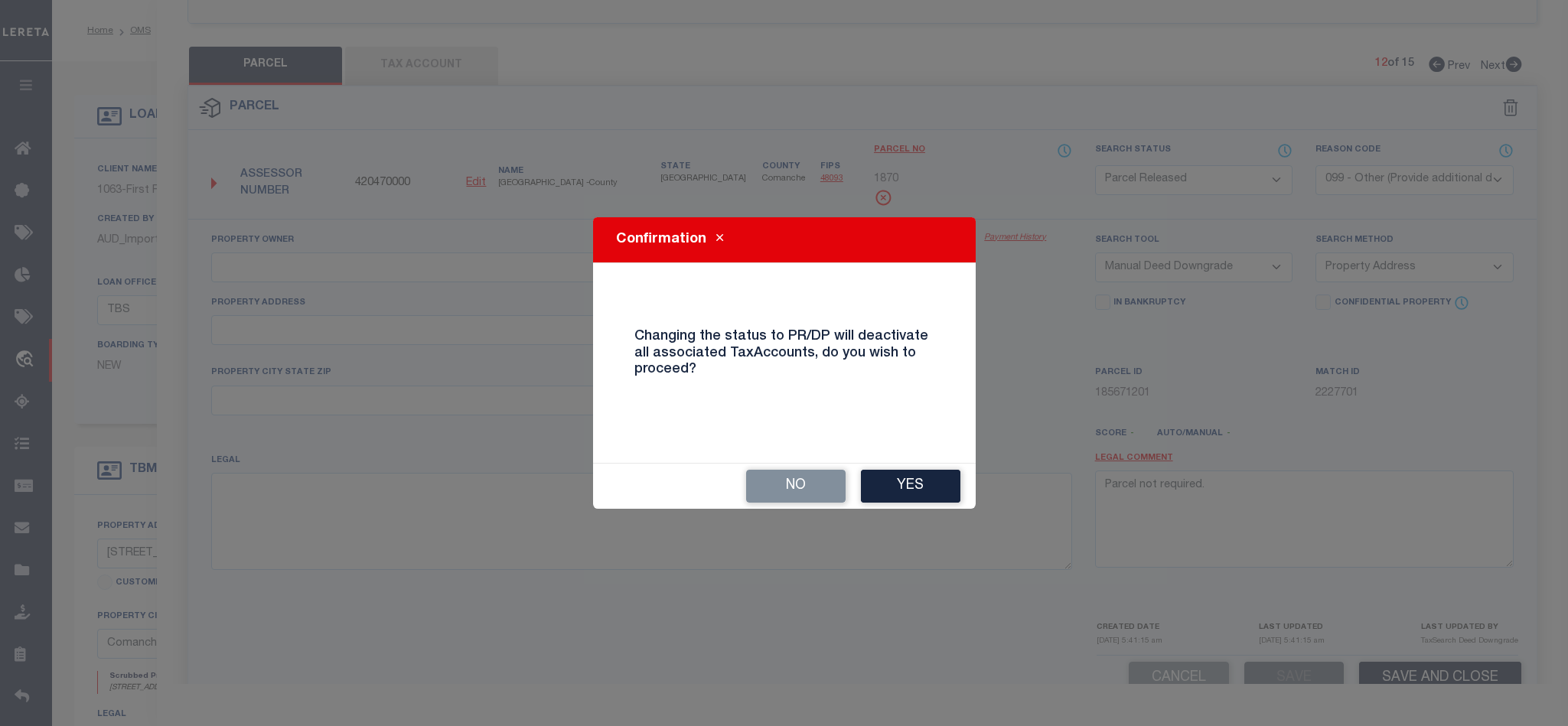
click at [931, 488] on button "Yes" at bounding box center [911, 486] width 100 height 33
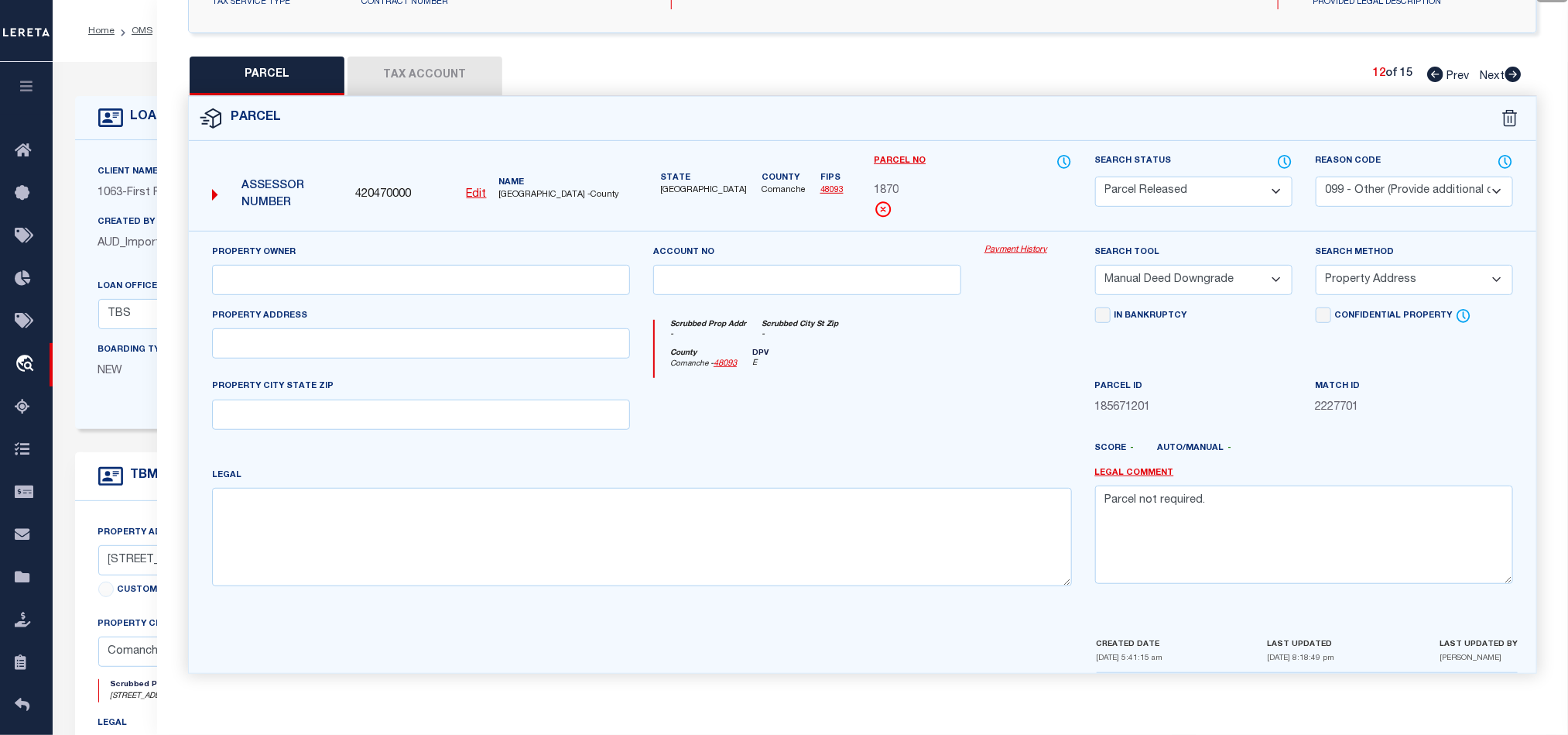
click at [1509, 67] on icon at bounding box center [1514, 74] width 17 height 16
click at [1212, 189] on select "Automated Search Bad Parcel Complete Duplicate Parcel High Dollar Reporting In …" at bounding box center [1194, 192] width 197 height 30
click at [1095, 177] on select "Automated Search Bad Parcel Complete Duplicate Parcel High Dollar Reporting In …" at bounding box center [1194, 192] width 197 height 30
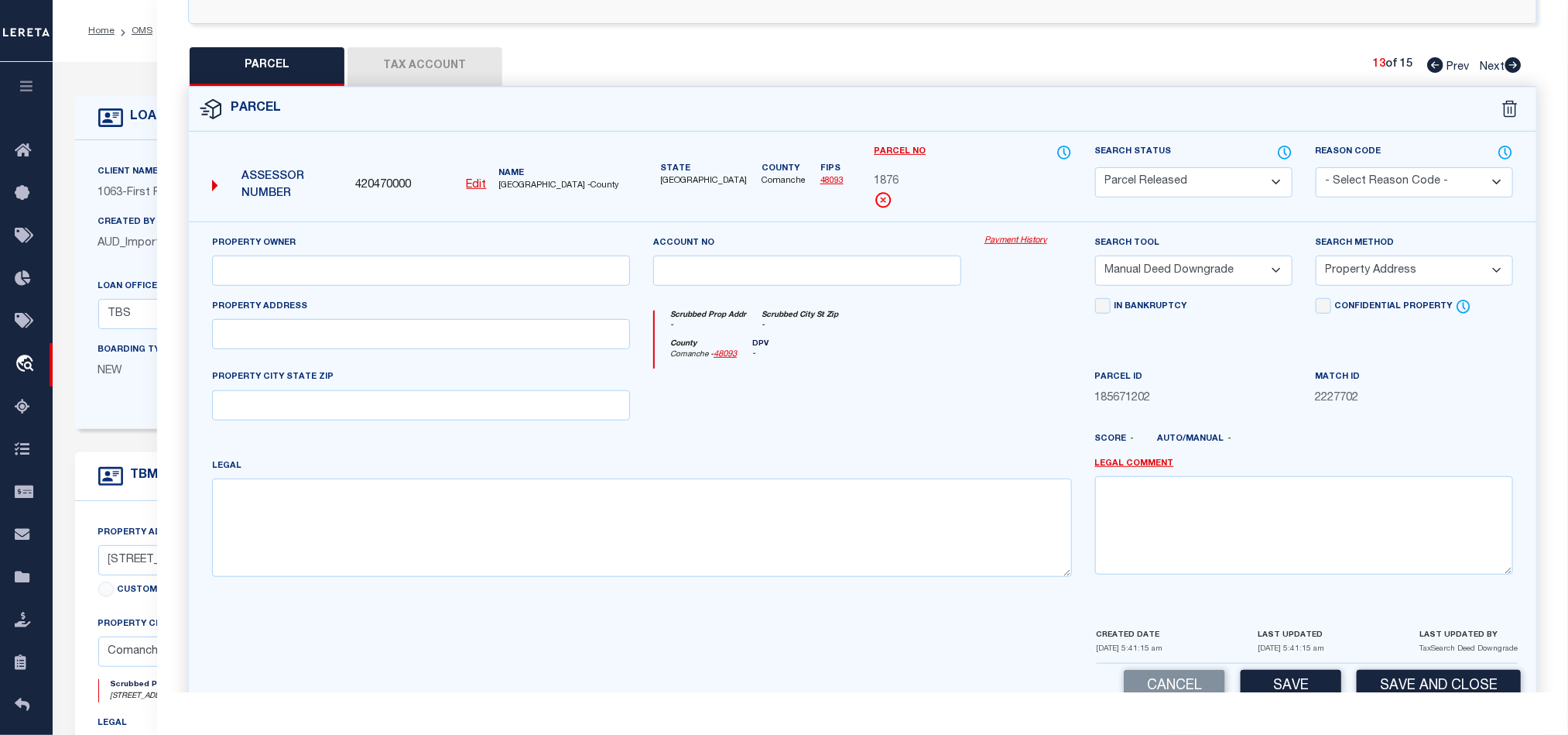
drag, startPoint x: 1431, startPoint y: 188, endPoint x: 1426, endPoint y: 195, distance: 8.6
click at [1431, 188] on select "- Select Reason Code - 099 - Other (Provide additional detail) ACT - Agency Cha…" at bounding box center [1414, 182] width 197 height 30
click at [1316, 169] on select "- Select Reason Code - 099 - Other (Provide additional detail) ACT - Agency Cha…" at bounding box center [1414, 182] width 197 height 30
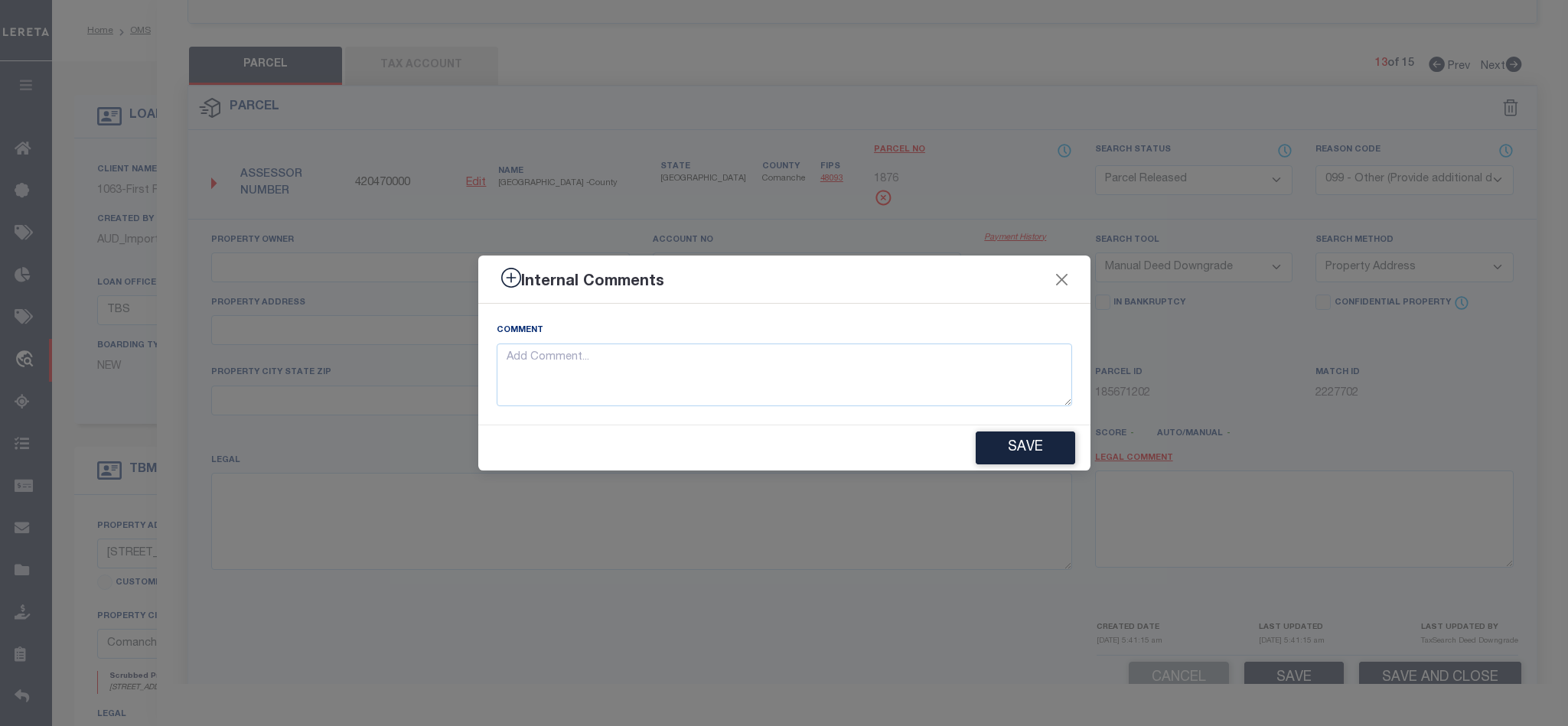
click at [793, 382] on textarea at bounding box center [784, 375] width 575 height 63
click at [865, 367] on textarea at bounding box center [784, 375] width 575 height 63
paste textarea "Parcel not required."
click at [1026, 456] on button "Save" at bounding box center [1026, 448] width 100 height 33
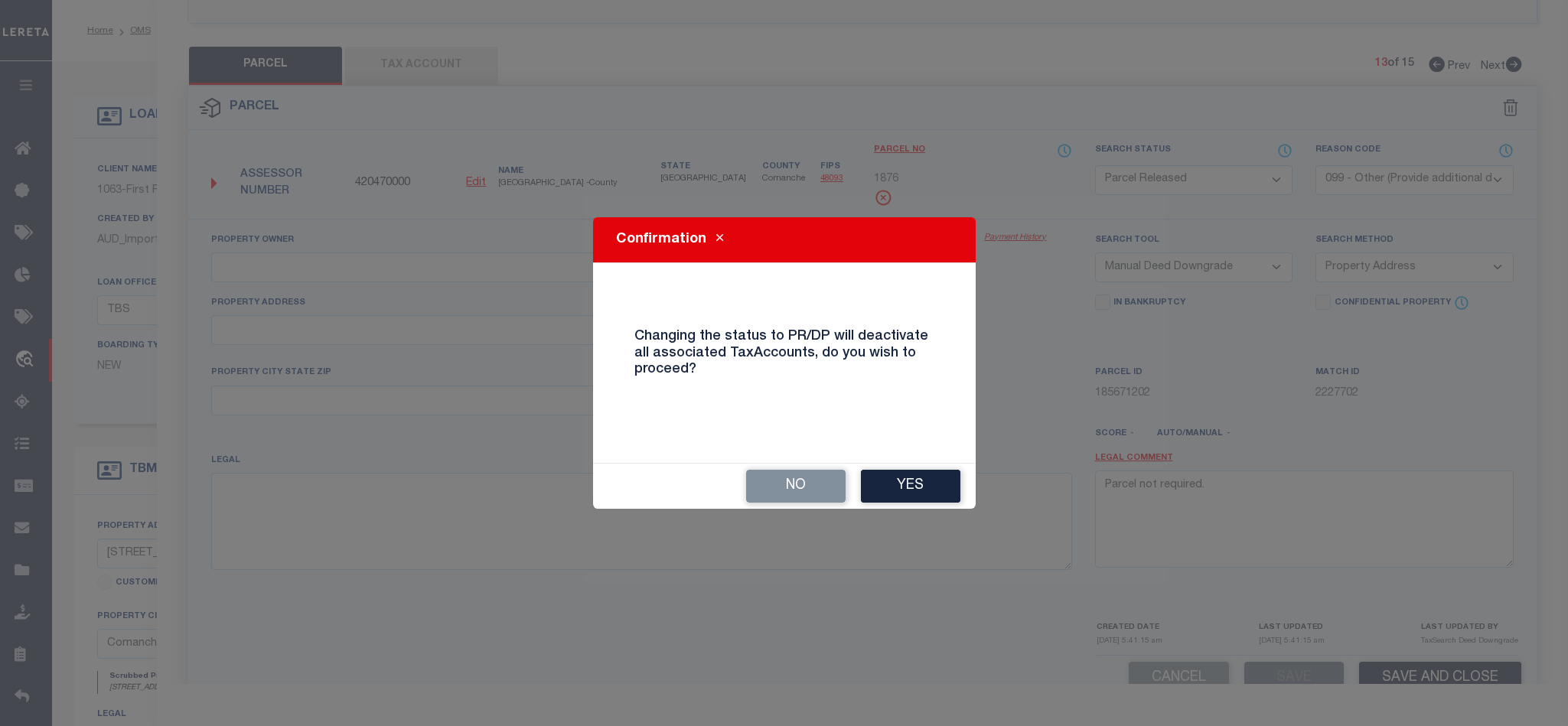
click at [932, 480] on button "Yes" at bounding box center [911, 486] width 100 height 33
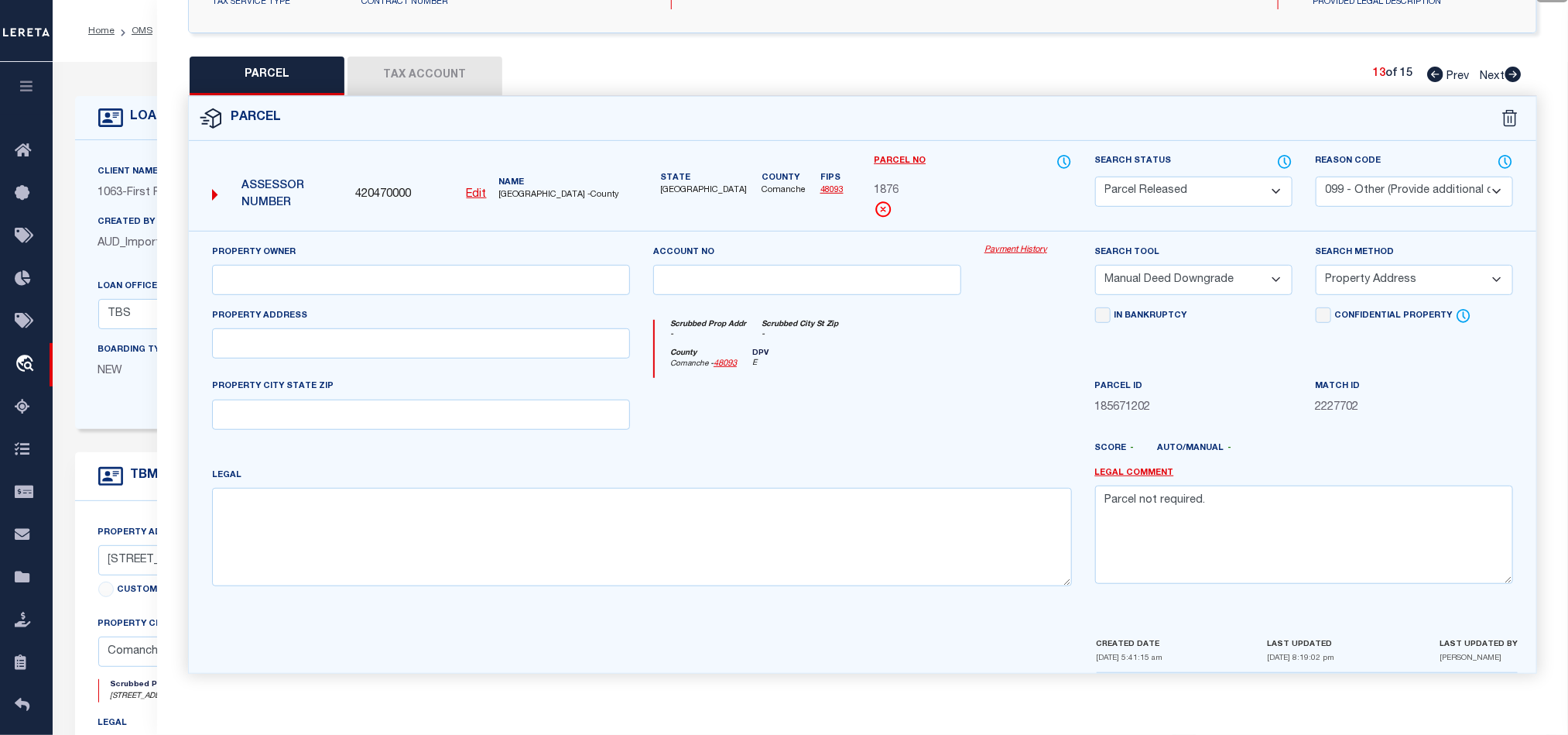
click at [1511, 66] on icon at bounding box center [1514, 74] width 17 height 16
click at [1238, 191] on select "Automated Search Bad Parcel Complete Duplicate Parcel High Dollar Reporting In …" at bounding box center [1194, 192] width 197 height 30
click at [1095, 177] on select "Automated Search Bad Parcel Complete Duplicate Parcel High Dollar Reporting In …" at bounding box center [1194, 192] width 197 height 30
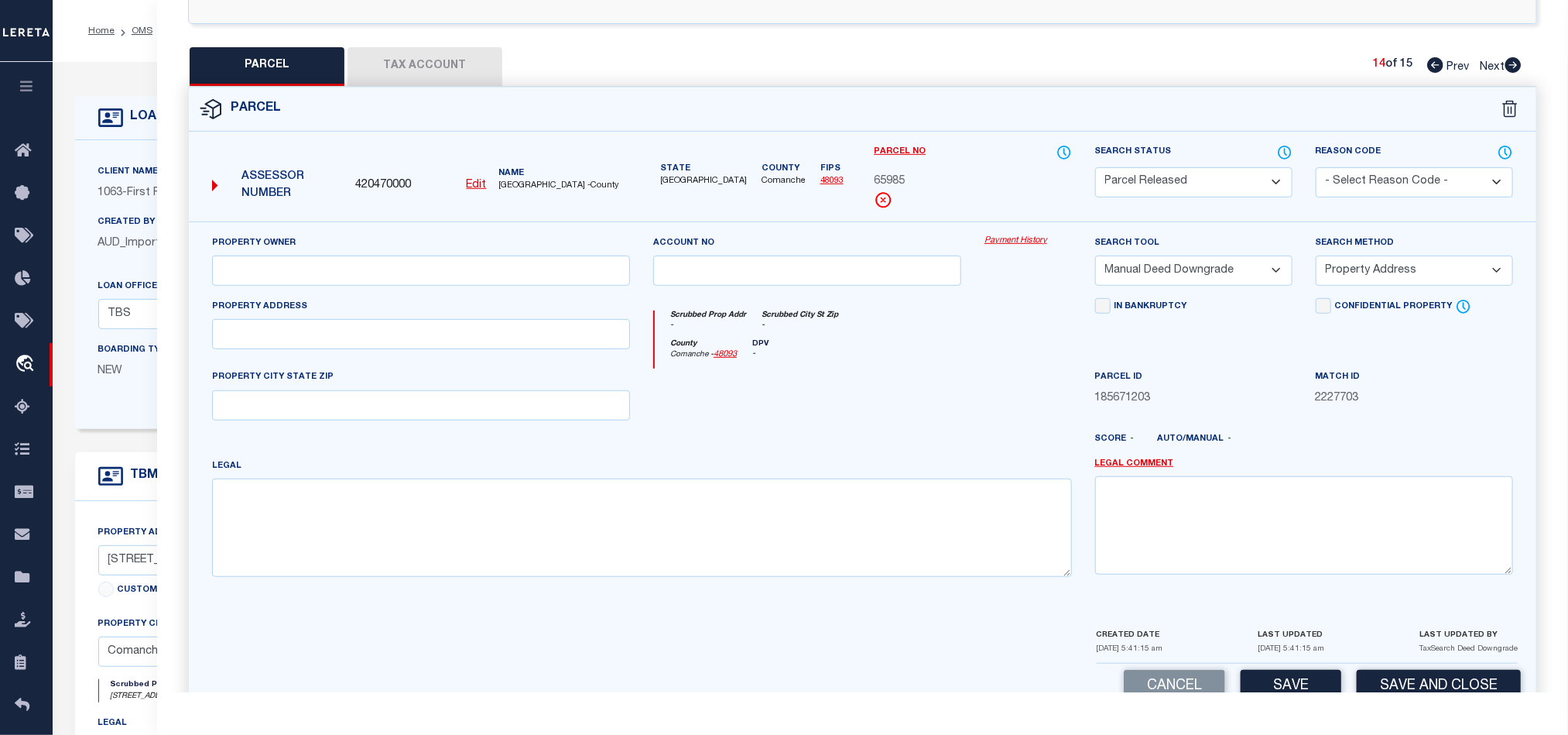
click at [1364, 170] on select "- Select Reason Code - 099 - Other (Provide additional detail) ACT - Agency Cha…" at bounding box center [1414, 182] width 197 height 30
click at [1316, 169] on select "- Select Reason Code - 099 - Other (Provide additional detail) ACT - Agency Cha…" at bounding box center [1414, 182] width 197 height 30
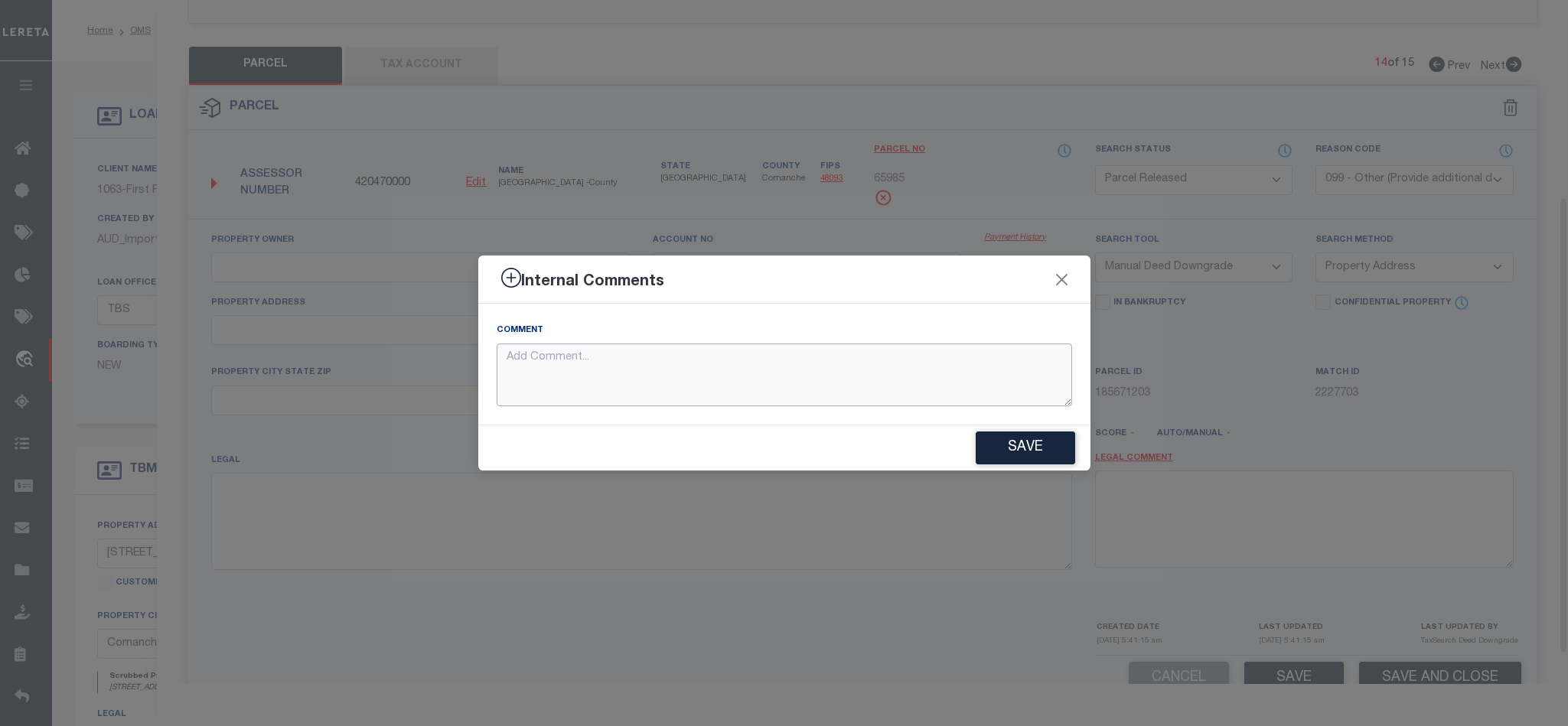
click at [772, 390] on textarea at bounding box center [784, 375] width 575 height 63
paste textarea "Parcel not required."
click at [998, 456] on button "Save" at bounding box center [1026, 448] width 100 height 33
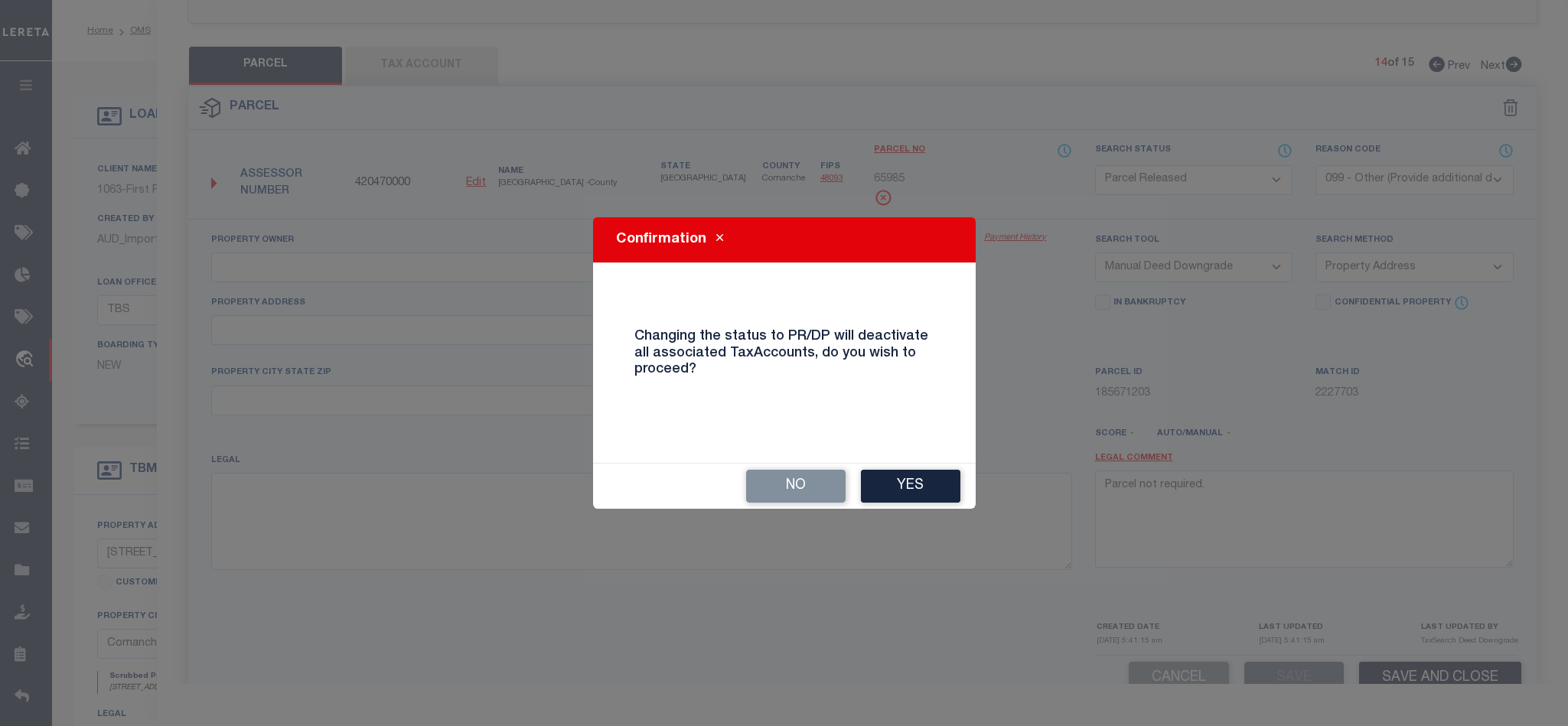
click at [928, 485] on button "Yes" at bounding box center [911, 486] width 100 height 33
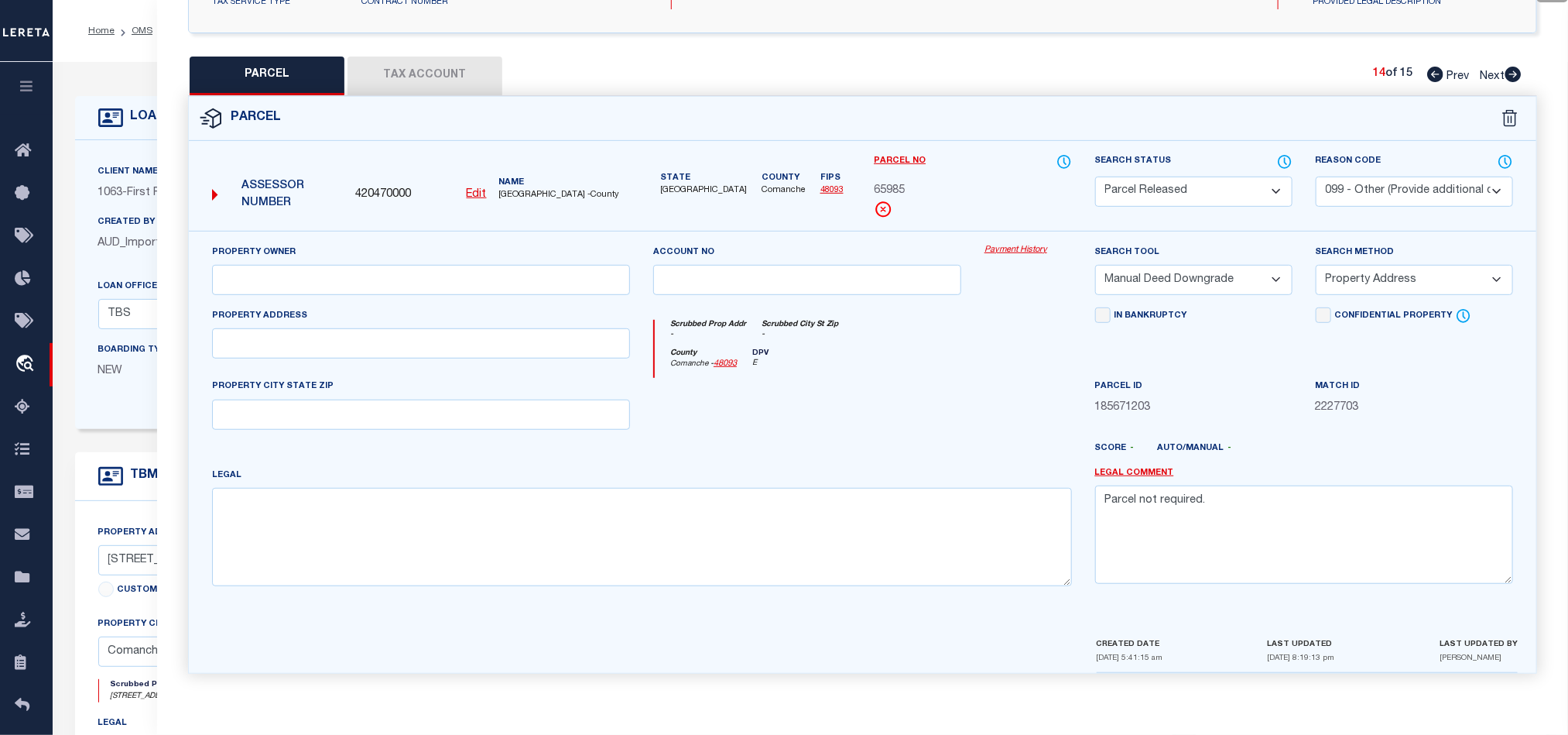
click at [1514, 67] on icon at bounding box center [1514, 74] width 17 height 16
click at [1217, 186] on select "Automated Search Bad Parcel Complete Duplicate Parcel High Dollar Reporting In …" at bounding box center [1194, 192] width 197 height 30
click at [1095, 177] on select "Automated Search Bad Parcel Complete Duplicate Parcel High Dollar Reporting In …" at bounding box center [1194, 192] width 197 height 30
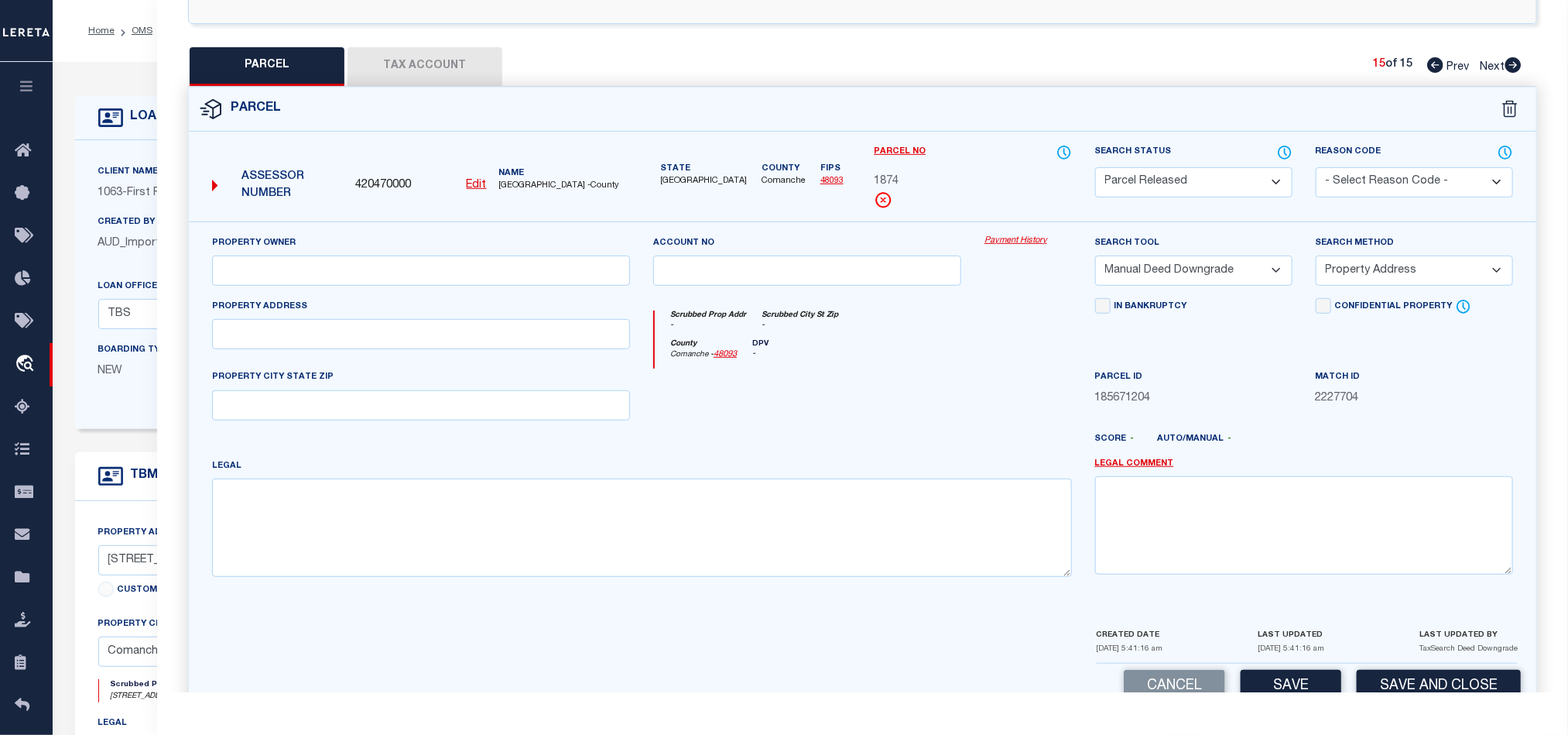
click at [1386, 203] on div "Reason Code - Select Reason Code - 099 - Other (Provide additional detail) ACT …" at bounding box center [1414, 183] width 221 height 77
drag, startPoint x: 1407, startPoint y: 177, endPoint x: 1402, endPoint y: 189, distance: 13.0
click at [1407, 177] on select "- Select Reason Code - 099 - Other (Provide additional detail) ACT - Agency Cha…" at bounding box center [1414, 182] width 197 height 30
click at [1316, 169] on select "- Select Reason Code - 099 - Other (Provide additional detail) ACT - Agency Cha…" at bounding box center [1414, 182] width 197 height 30
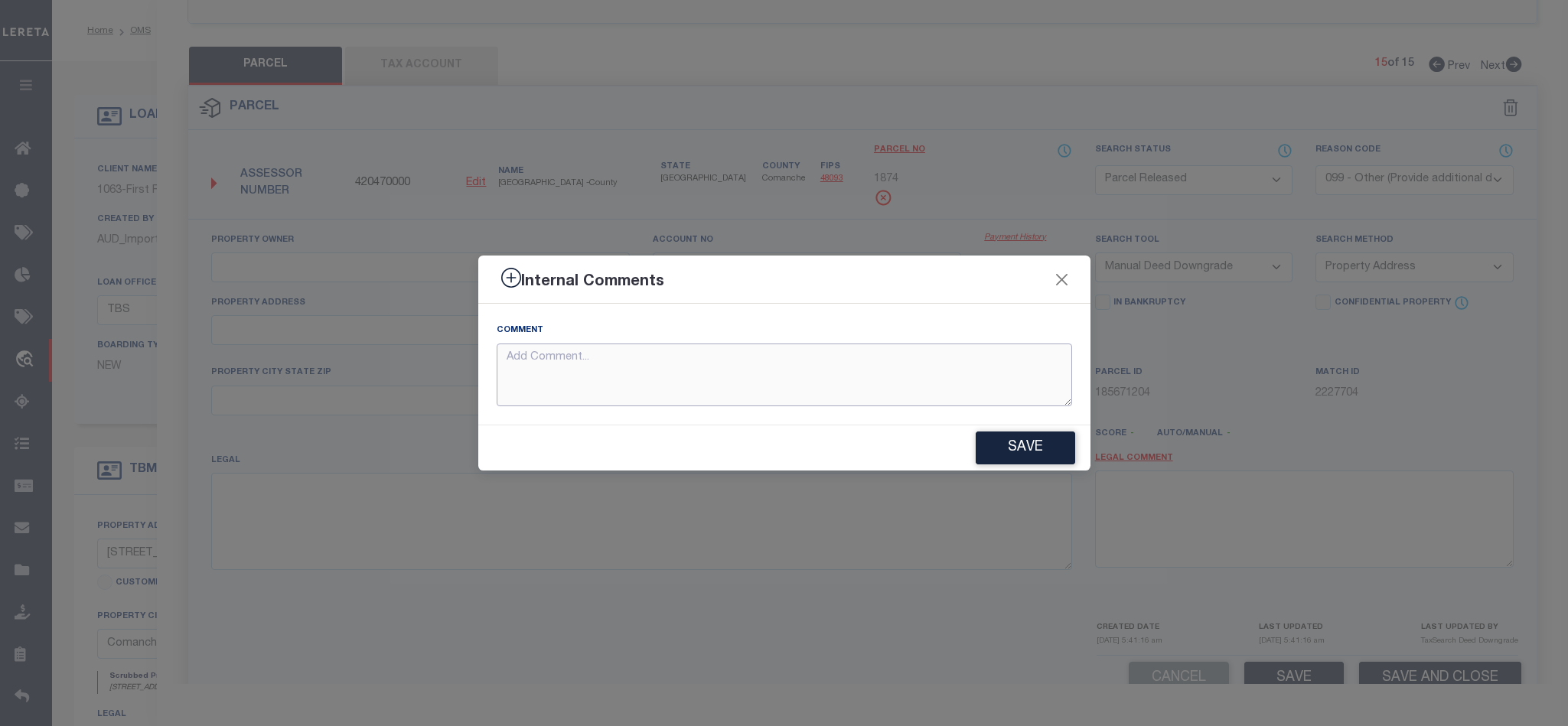
click at [892, 356] on textarea at bounding box center [784, 375] width 575 height 63
paste textarea "Parcel not required."
click at [1033, 446] on button "Save" at bounding box center [1026, 448] width 100 height 33
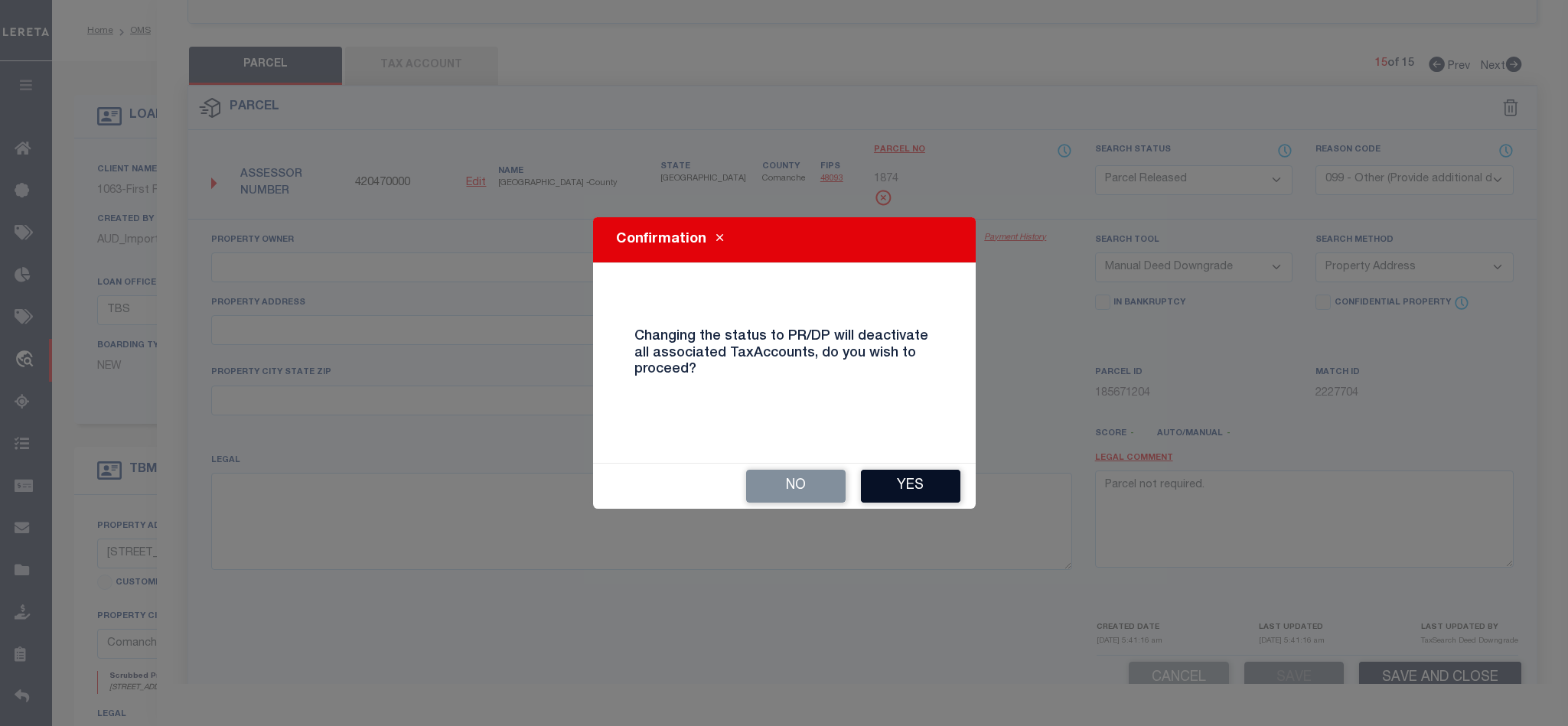
click at [909, 488] on button "Yes" at bounding box center [911, 486] width 100 height 33
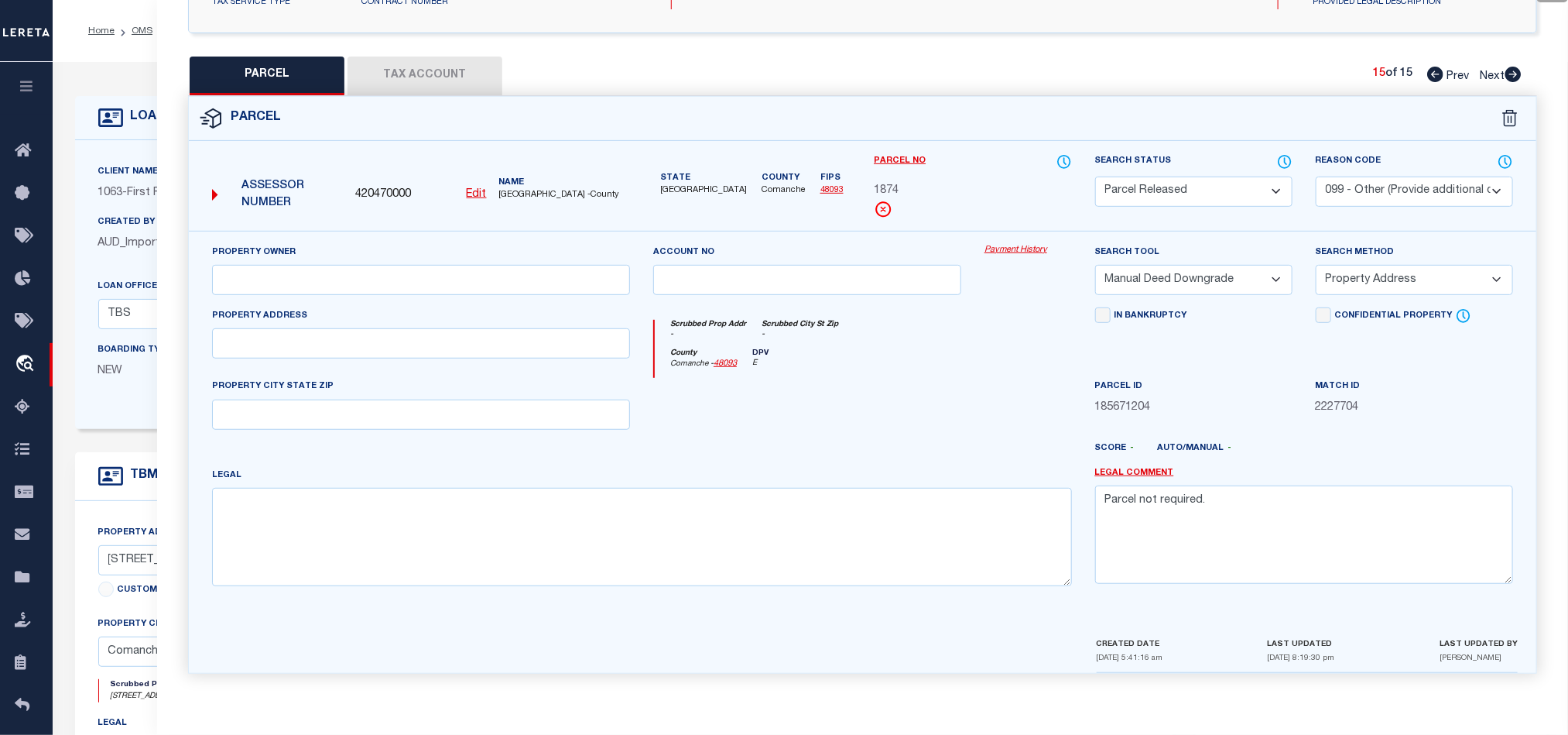
click at [929, 372] on div "County Comanche - 48093 DPV E" at bounding box center [863, 364] width 416 height 30
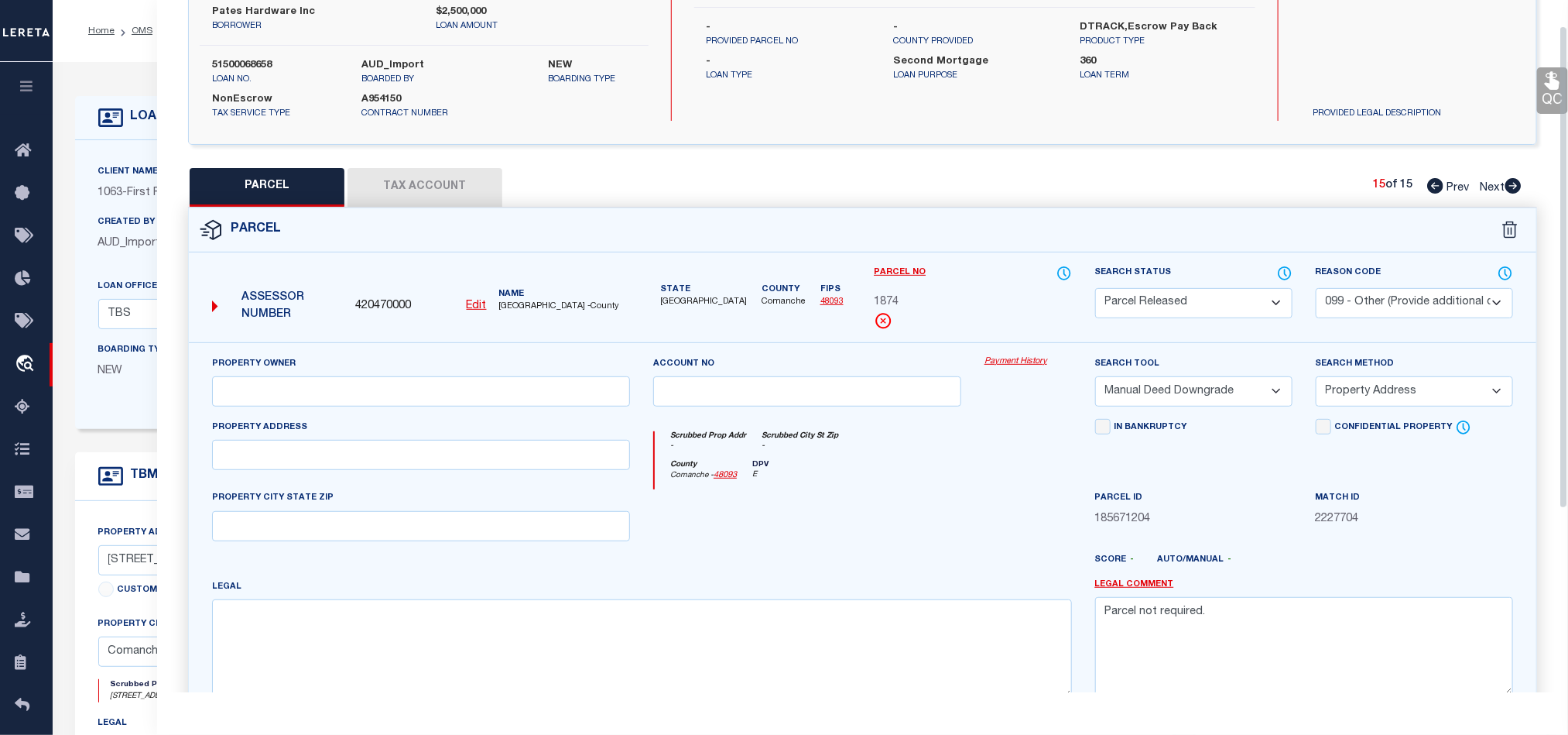
scroll to position [0, 0]
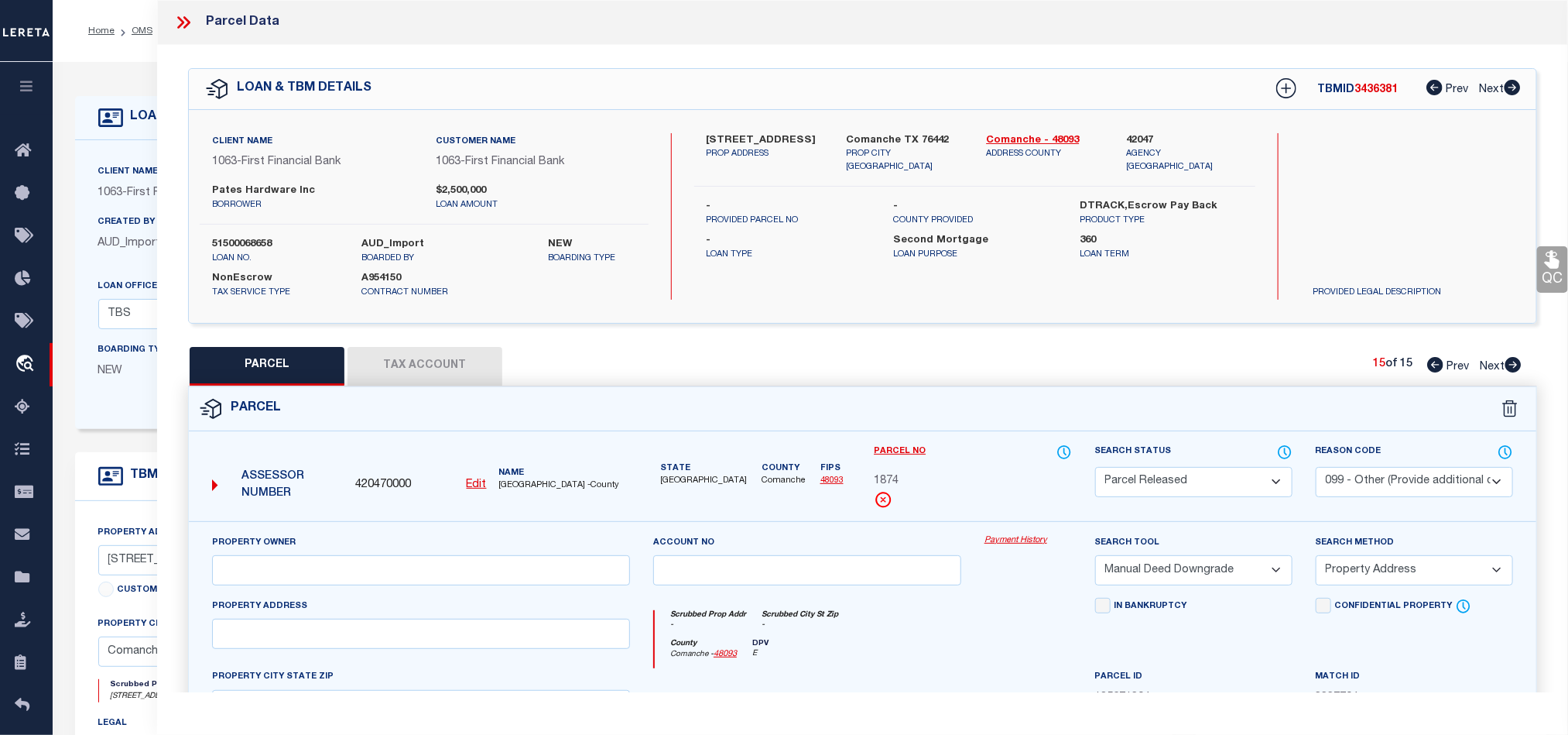
click at [187, 21] on icon at bounding box center [187, 23] width 7 height 13
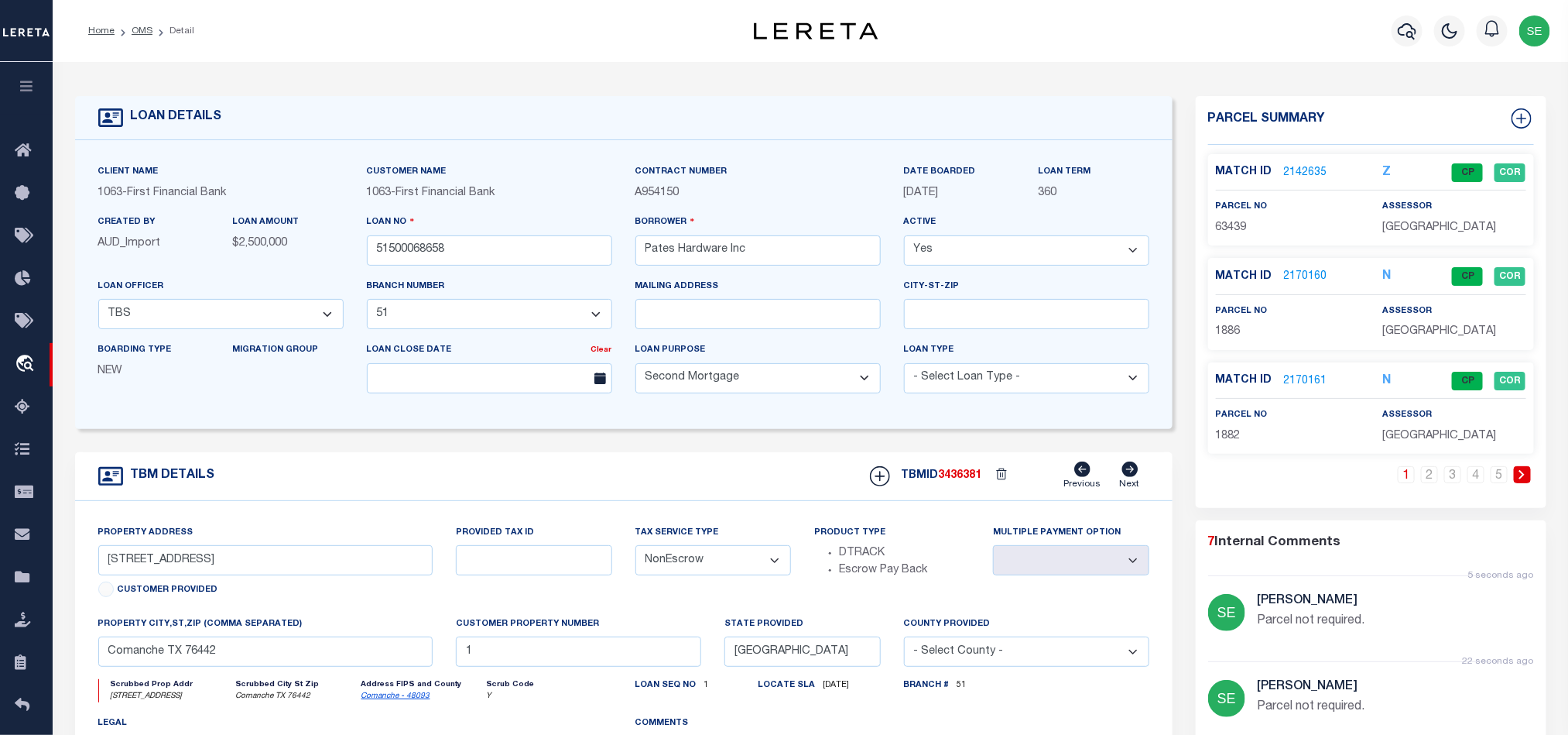
click at [739, 486] on div "TBM DETAILS TBMID 3436381 Previous Next" at bounding box center [624, 476] width 1097 height 49
click at [502, 474] on div "TBM DETAILS TBMID 3436381 Previous Next" at bounding box center [624, 476] width 1097 height 49
click at [711, 468] on div "TBM DETAILS TBMID 3436381 Previous Next" at bounding box center [624, 476] width 1097 height 49
drag, startPoint x: 730, startPoint y: 487, endPoint x: 680, endPoint y: 446, distance: 64.7
click at [730, 487] on div "TBM DETAILS TBMID 3436381 Previous Next" at bounding box center [624, 476] width 1097 height 49
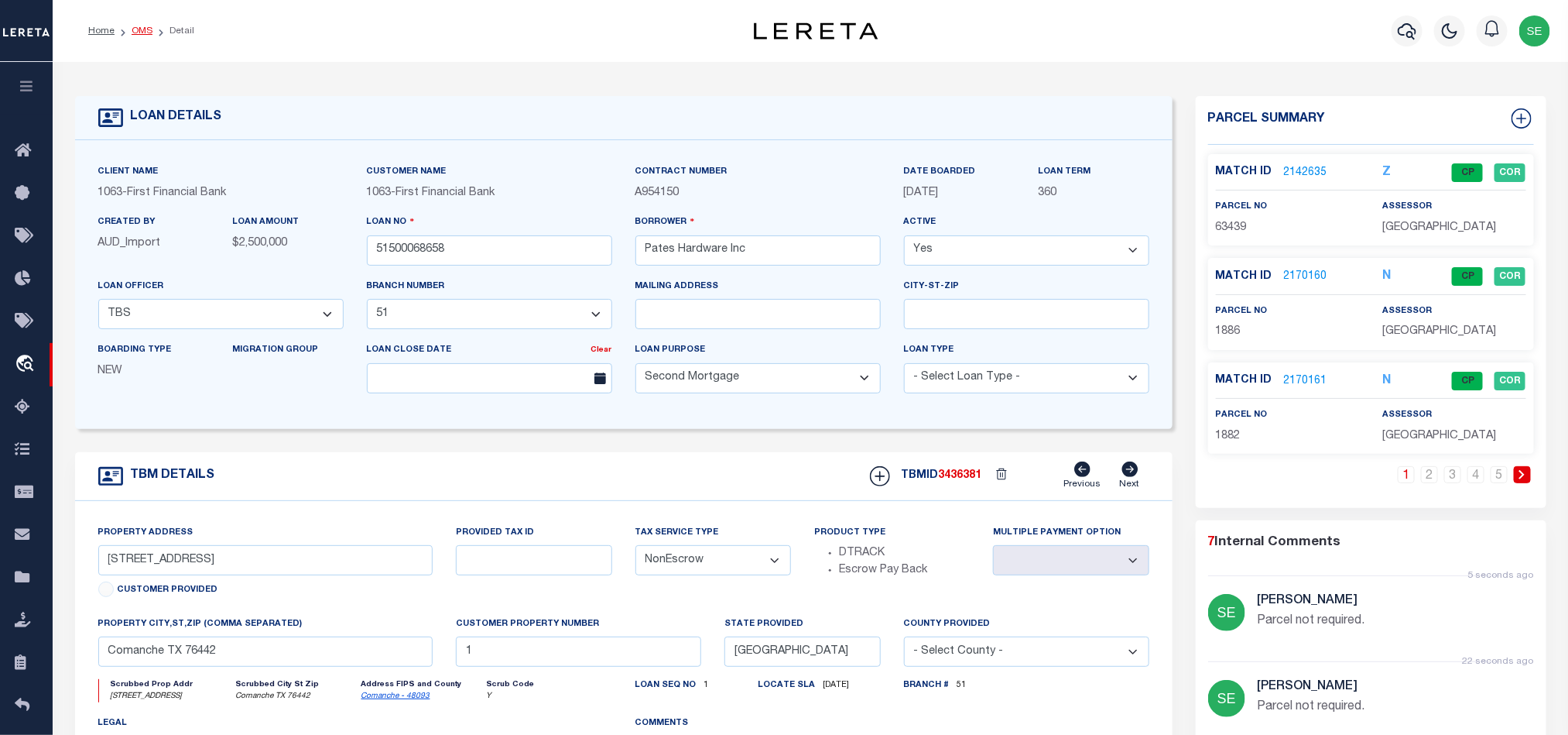
click at [147, 28] on link "OMS" at bounding box center [142, 31] width 21 height 9
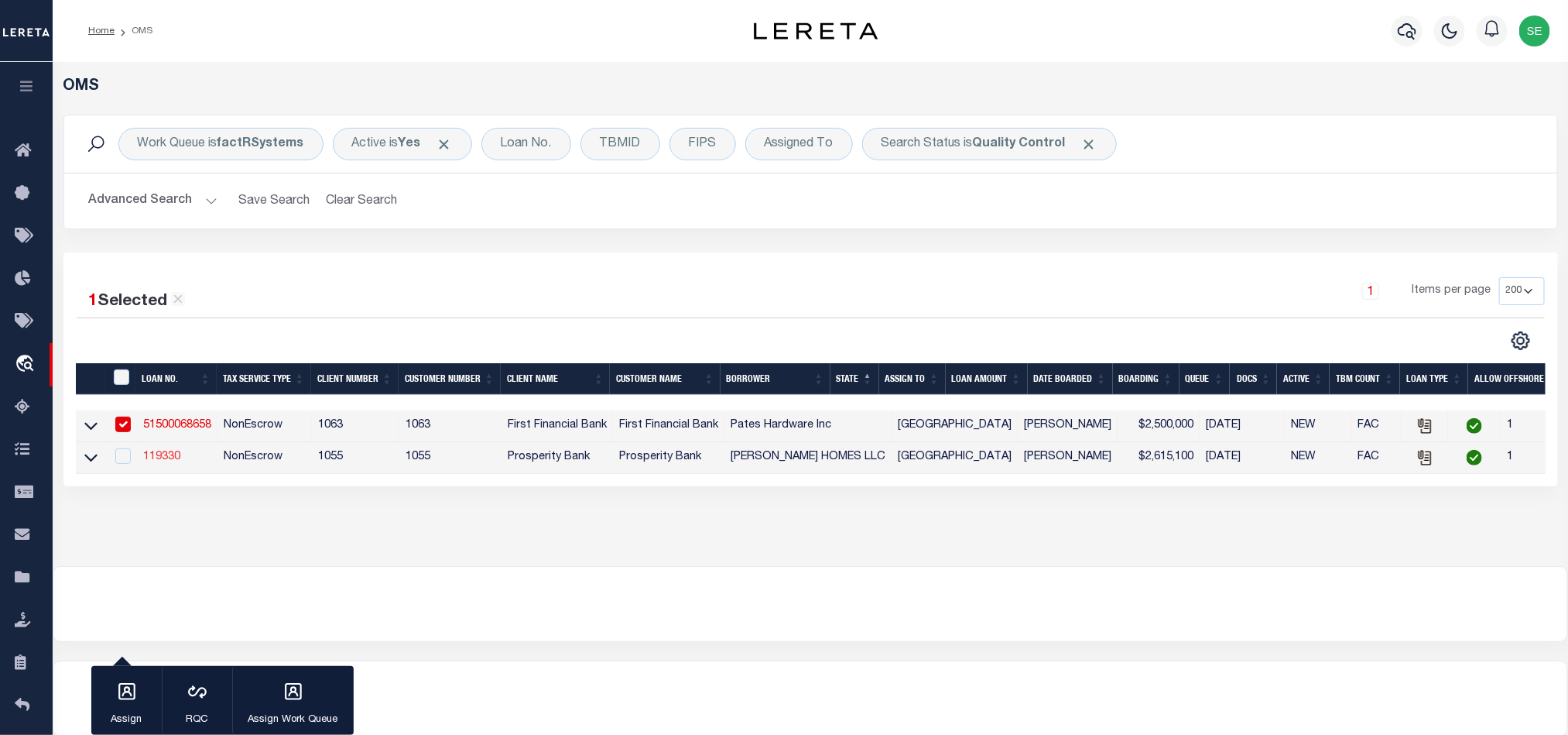
click at [155, 456] on link "119330" at bounding box center [162, 457] width 37 height 11
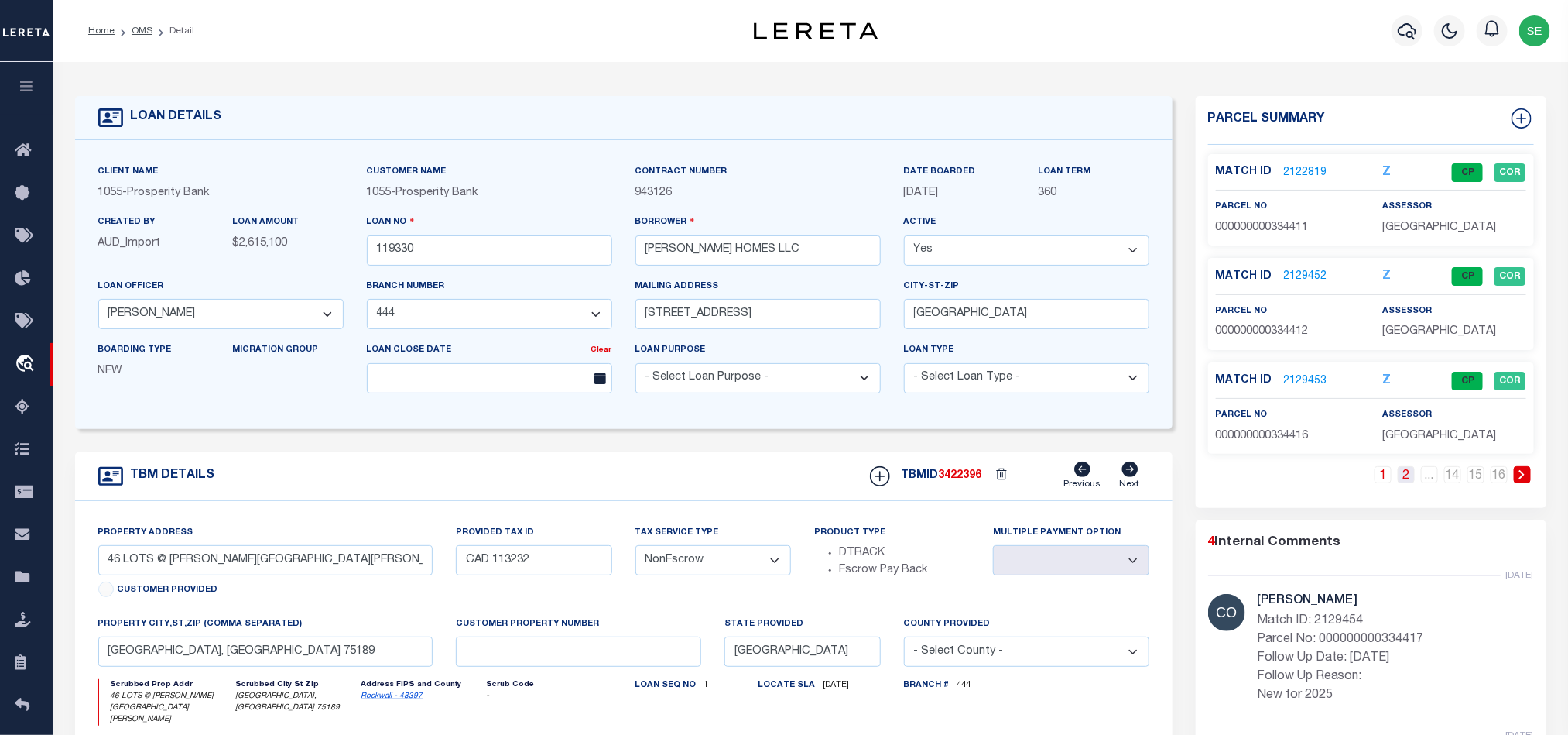
click at [1403, 483] on link "2" at bounding box center [1406, 475] width 17 height 17
click at [1403, 483] on link "3" at bounding box center [1406, 475] width 17 height 17
click at [1403, 483] on link "4" at bounding box center [1406, 475] width 17 height 17
click at [1403, 483] on link "5" at bounding box center [1406, 475] width 17 height 17
click at [1403, 483] on link "6" at bounding box center [1406, 475] width 17 height 17
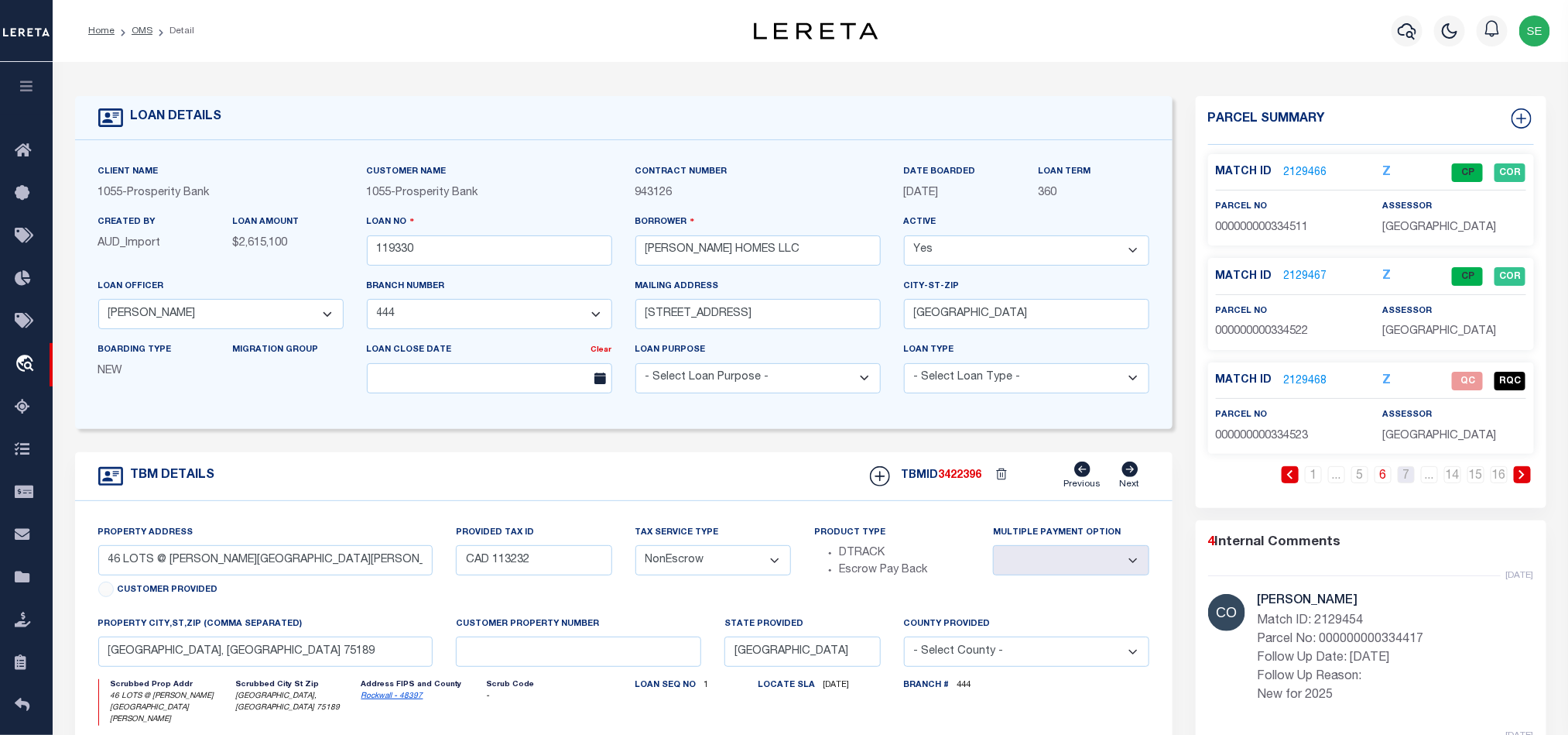
click at [1403, 483] on link "7" at bounding box center [1406, 475] width 17 height 17
click at [1403, 483] on link "8" at bounding box center [1406, 475] width 17 height 17
click at [1403, 483] on link "9" at bounding box center [1406, 475] width 17 height 17
click at [1403, 483] on link "10" at bounding box center [1406, 475] width 17 height 17
click at [1403, 483] on link "11" at bounding box center [1406, 475] width 17 height 17
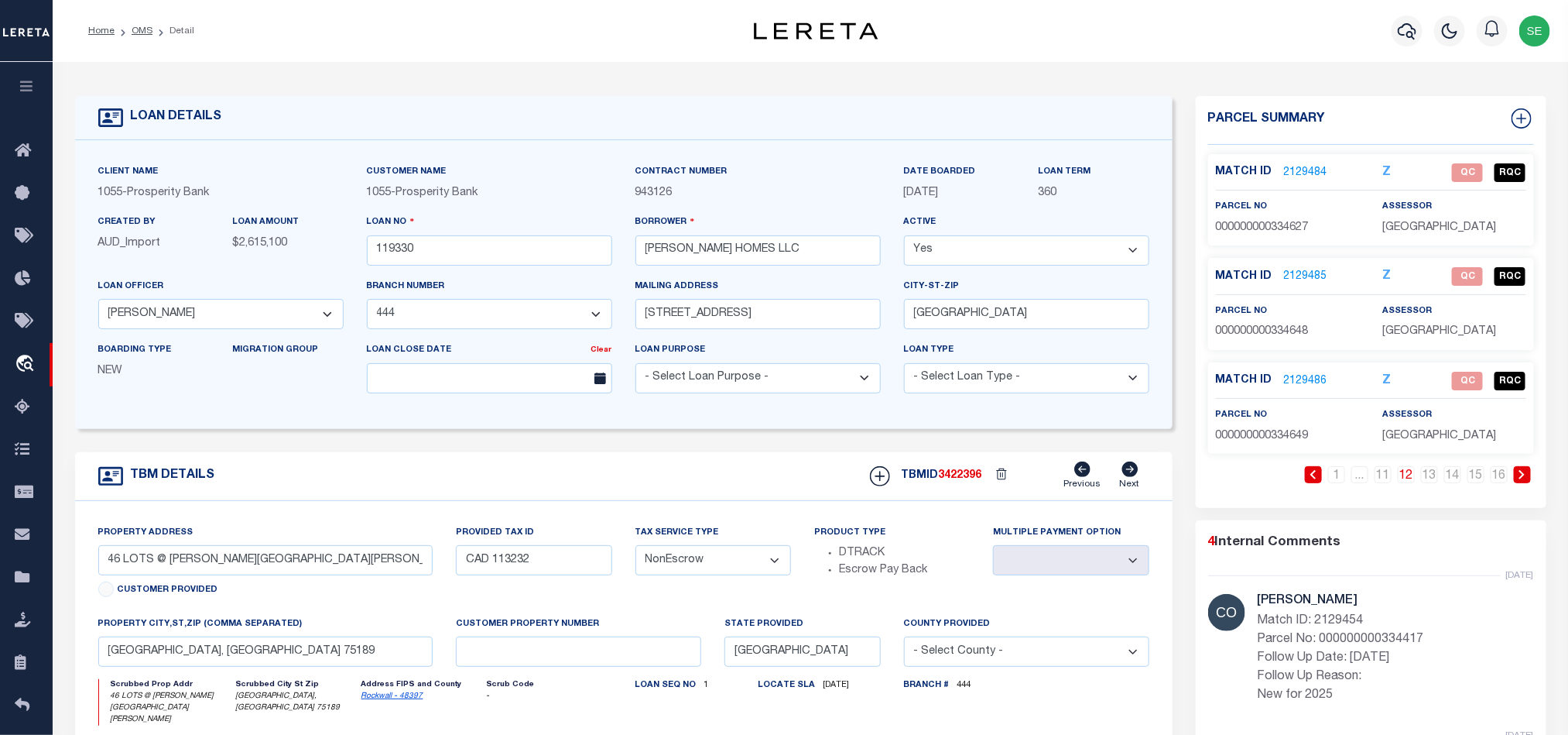
click at [1403, 483] on link "12" at bounding box center [1406, 475] width 17 height 17
click at [1500, 476] on link "16" at bounding box center [1499, 475] width 17 height 17
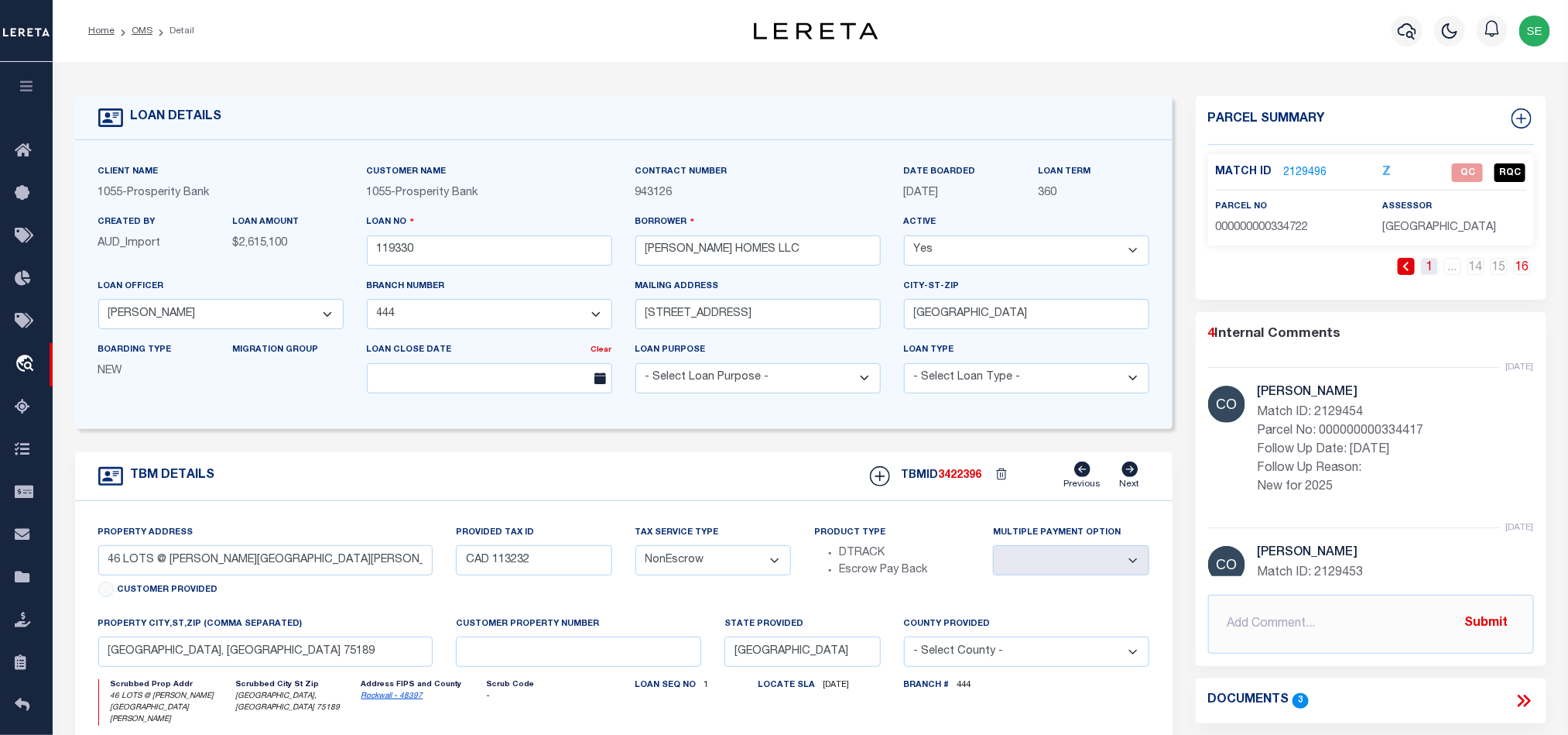
click at [1422, 266] on link "1" at bounding box center [1430, 267] width 17 height 17
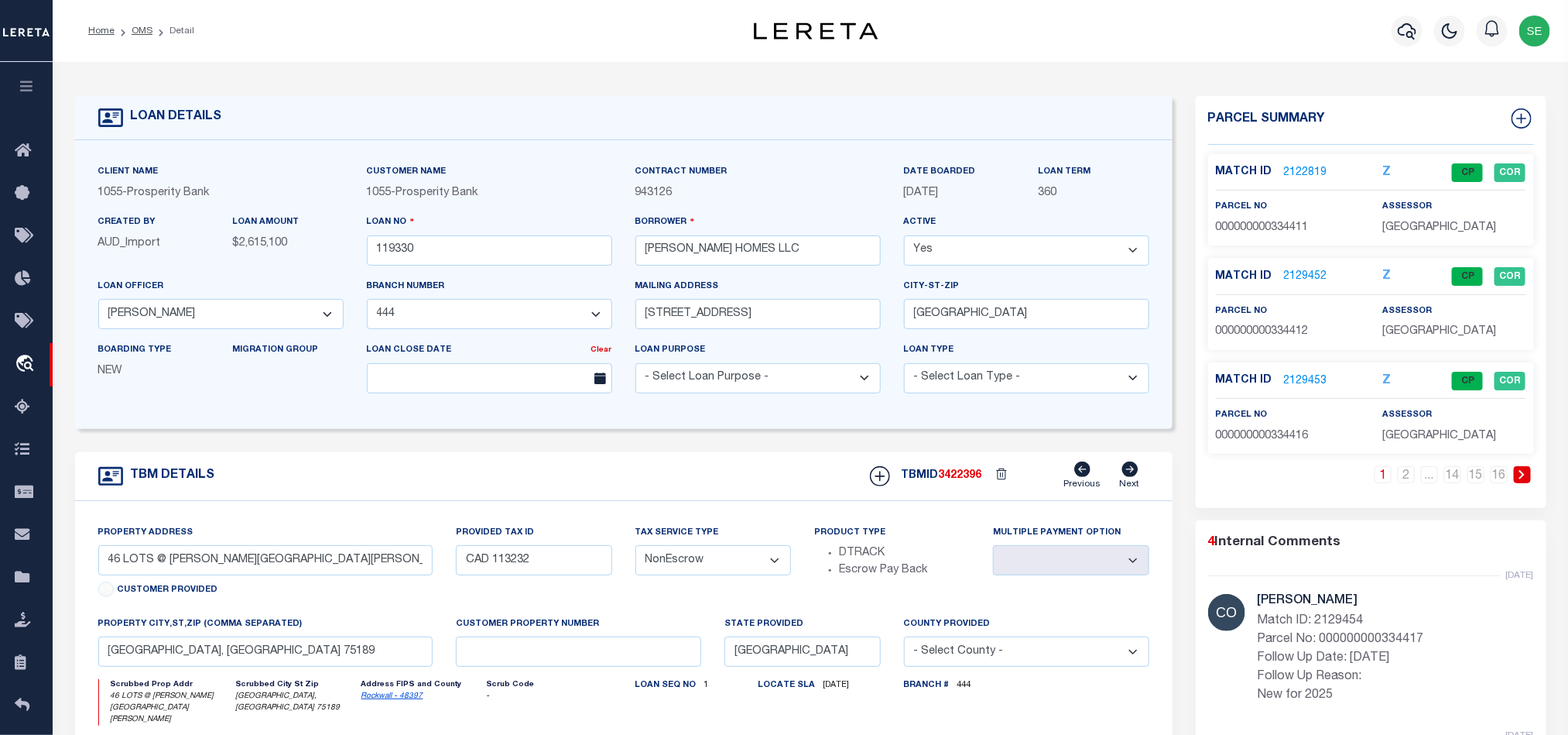
click at [1305, 165] on link "2122819" at bounding box center [1305, 173] width 43 height 17
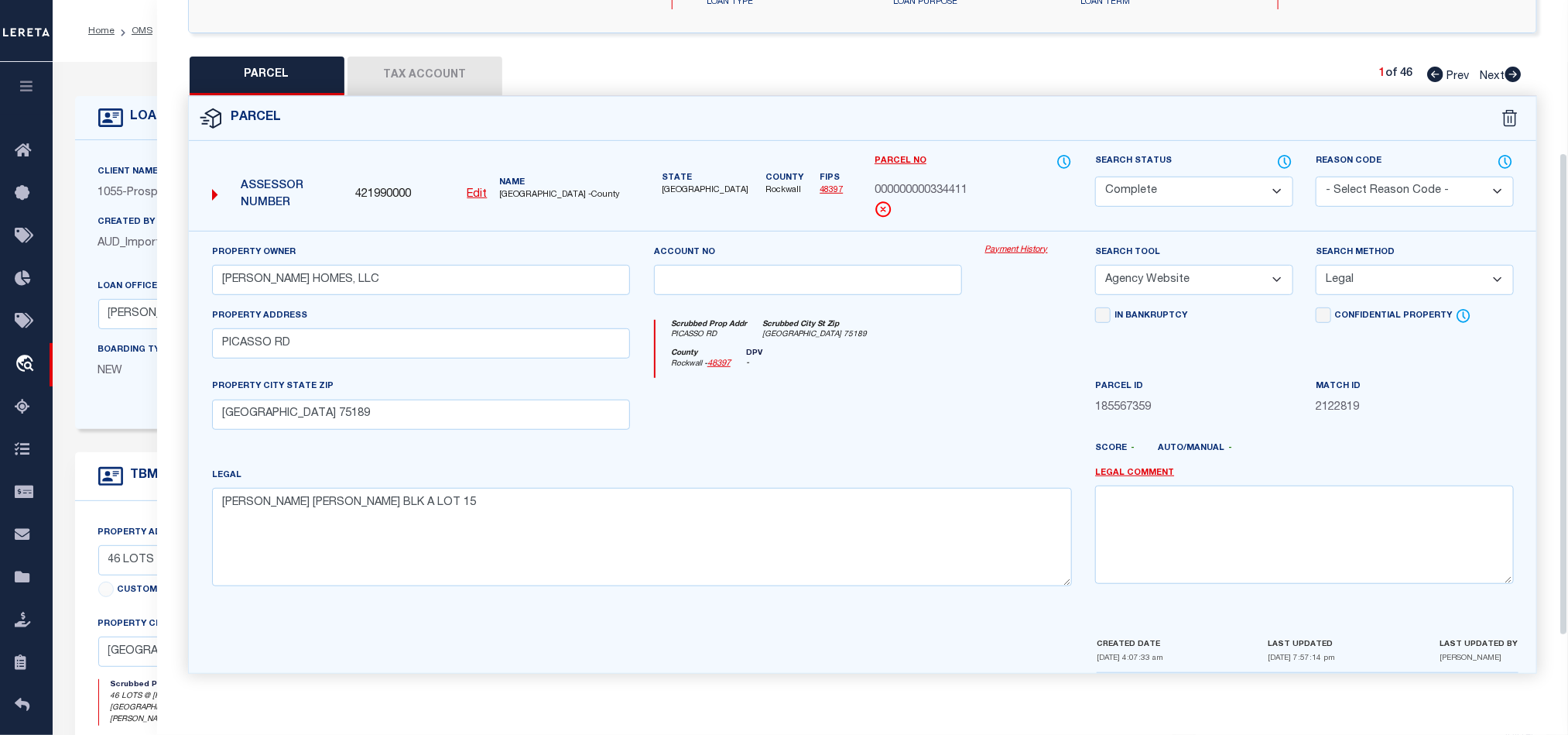
scroll to position [184, 0]
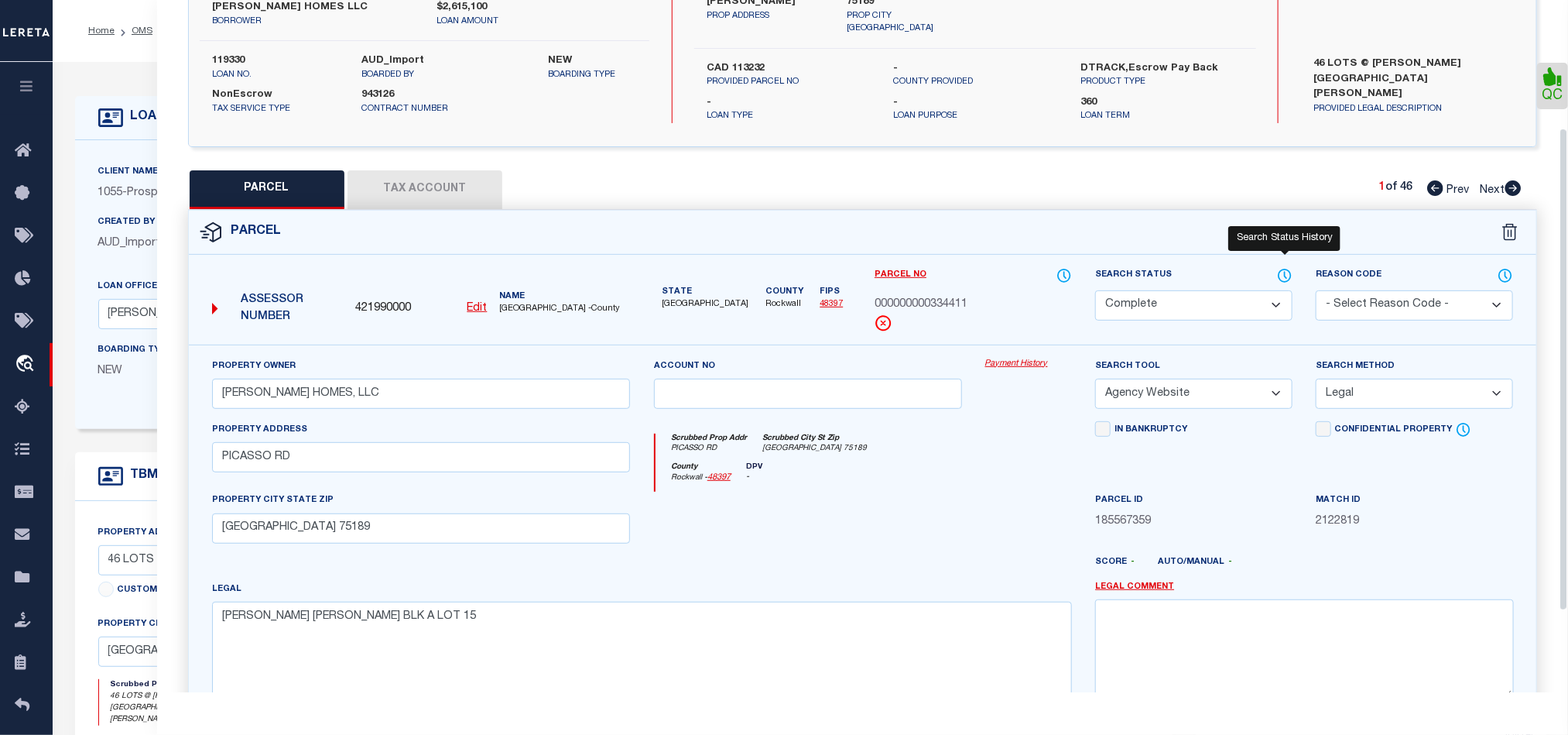
click at [1279, 270] on icon at bounding box center [1285, 276] width 16 height 17
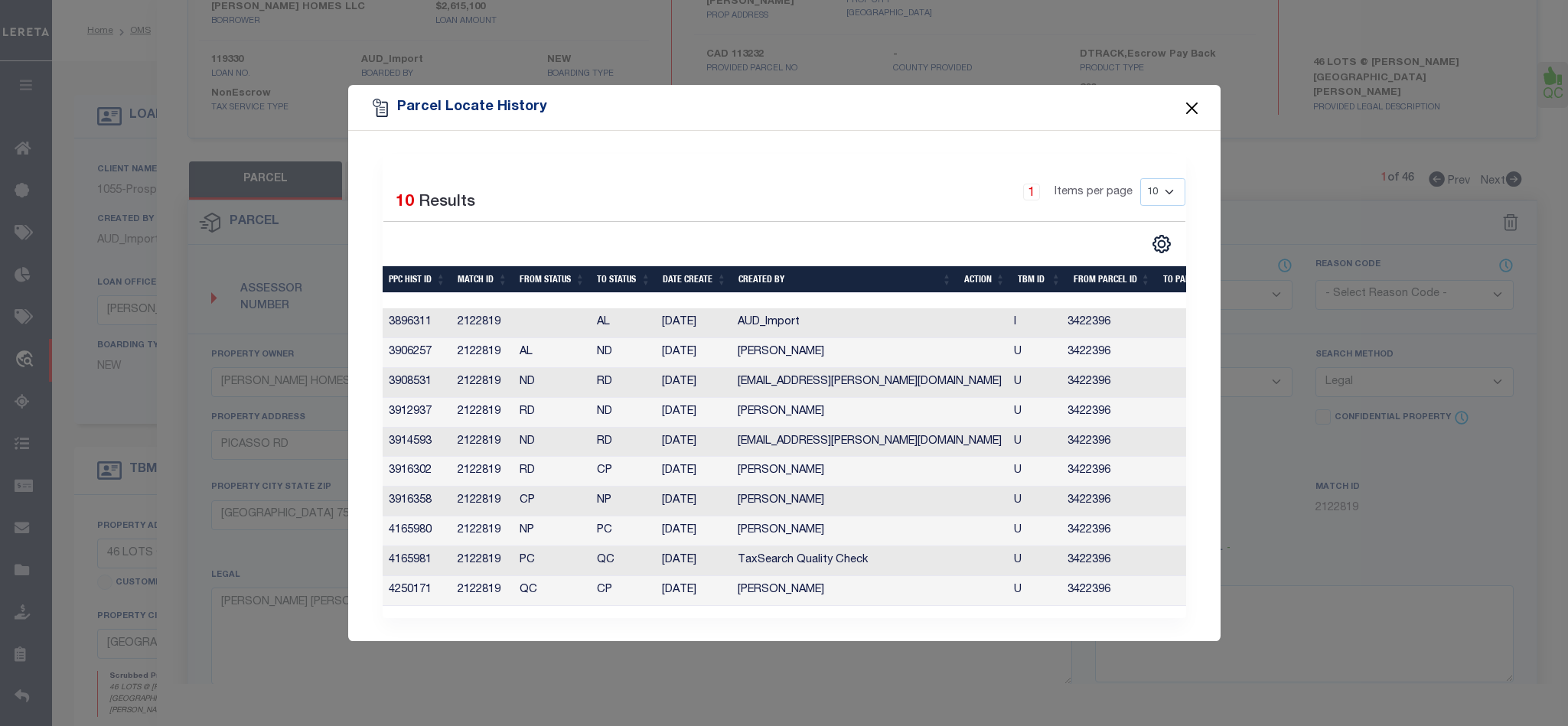
click at [1190, 98] on button "Close" at bounding box center [1192, 108] width 20 height 20
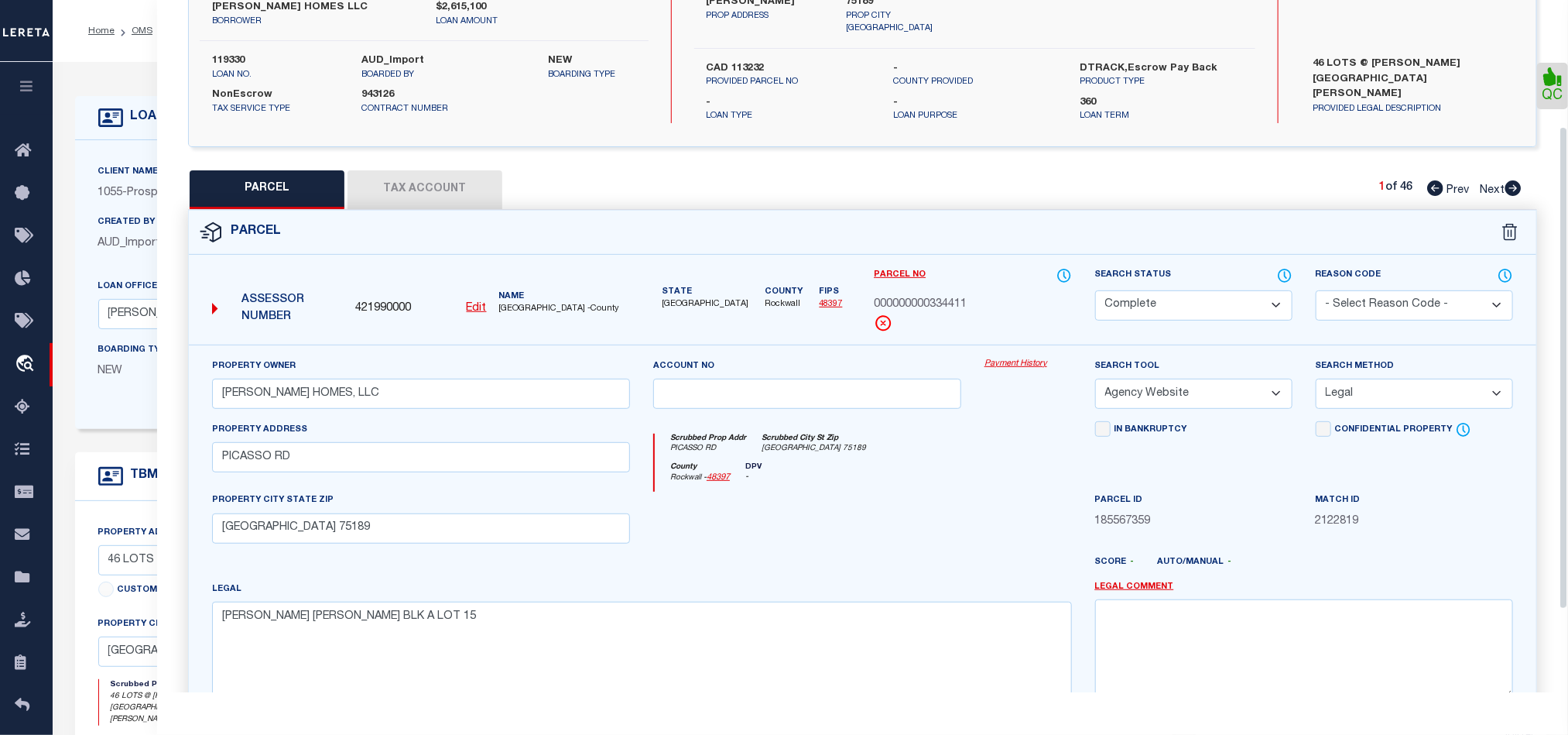
scroll to position [0, 0]
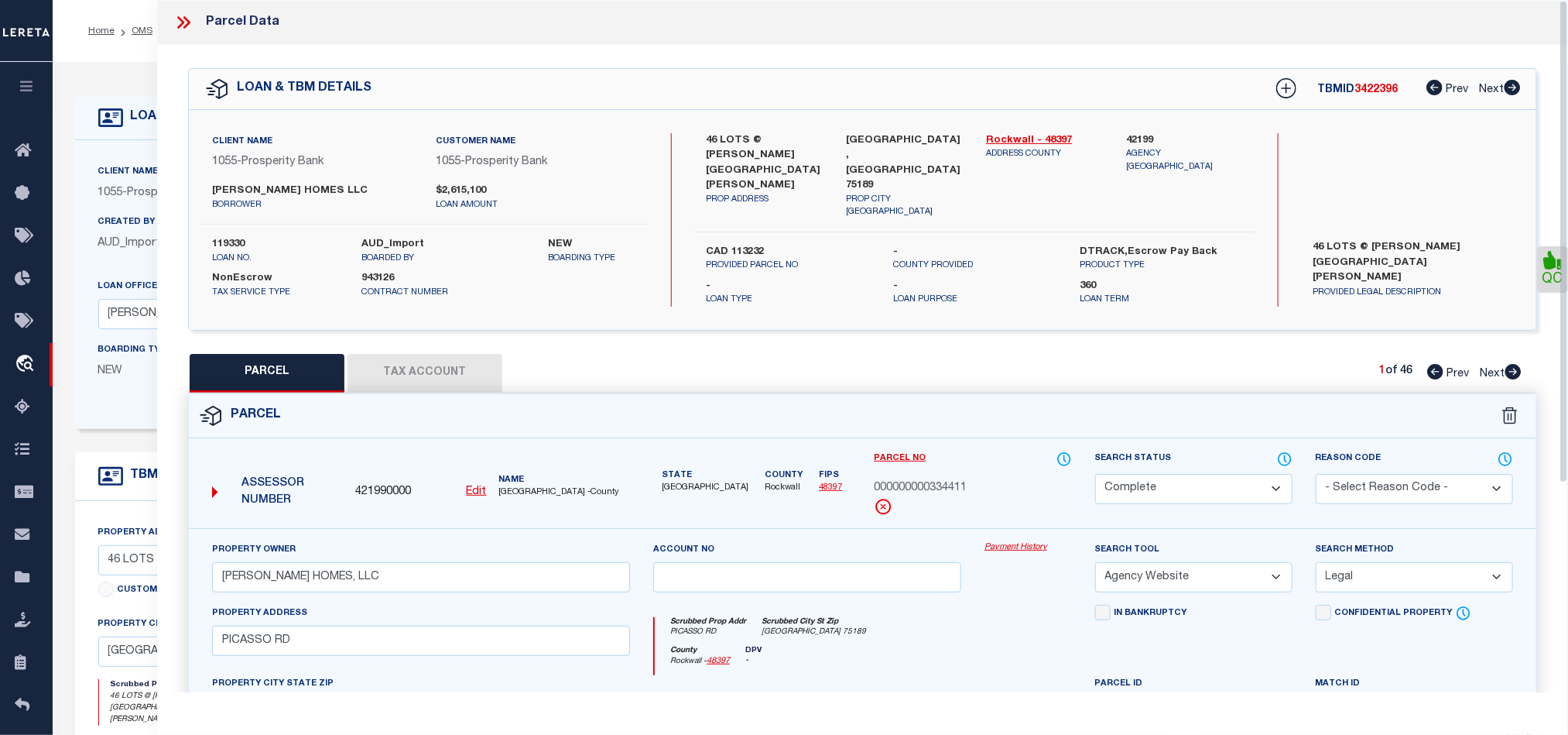
click at [186, 25] on icon at bounding box center [187, 23] width 7 height 13
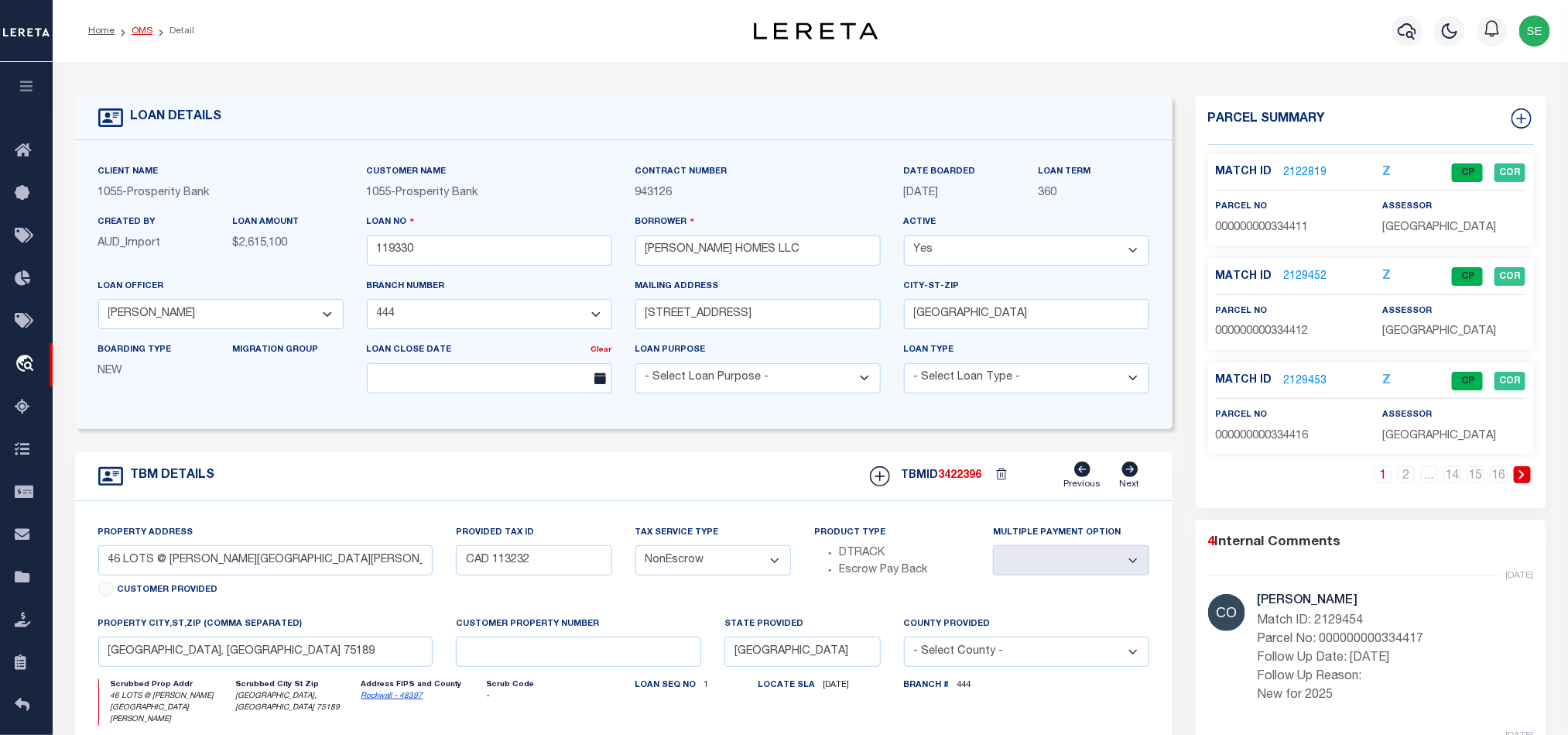
click at [133, 26] on link "OMS" at bounding box center [142, 31] width 21 height 9
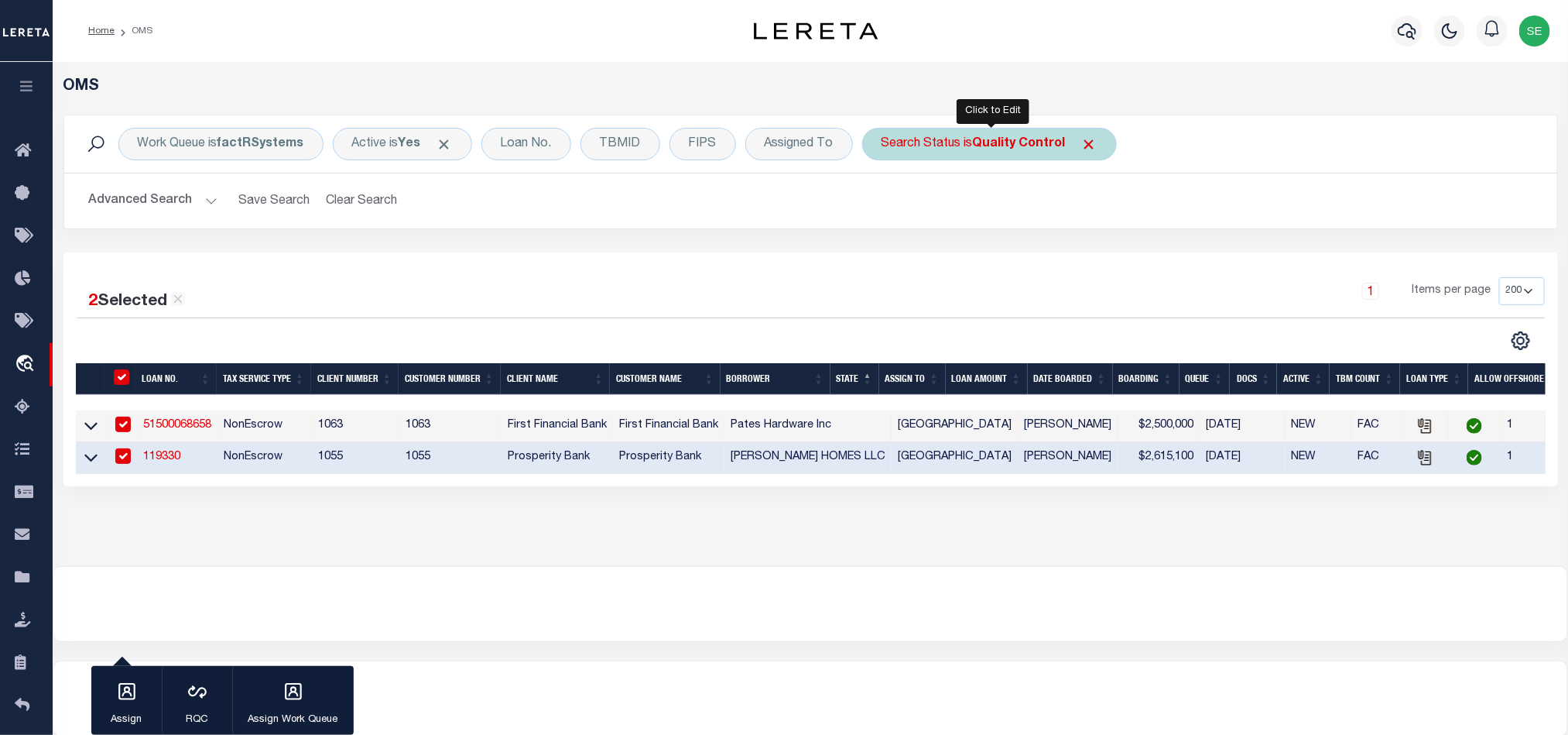
click at [985, 145] on b "Quality Control" at bounding box center [1019, 144] width 93 height 13
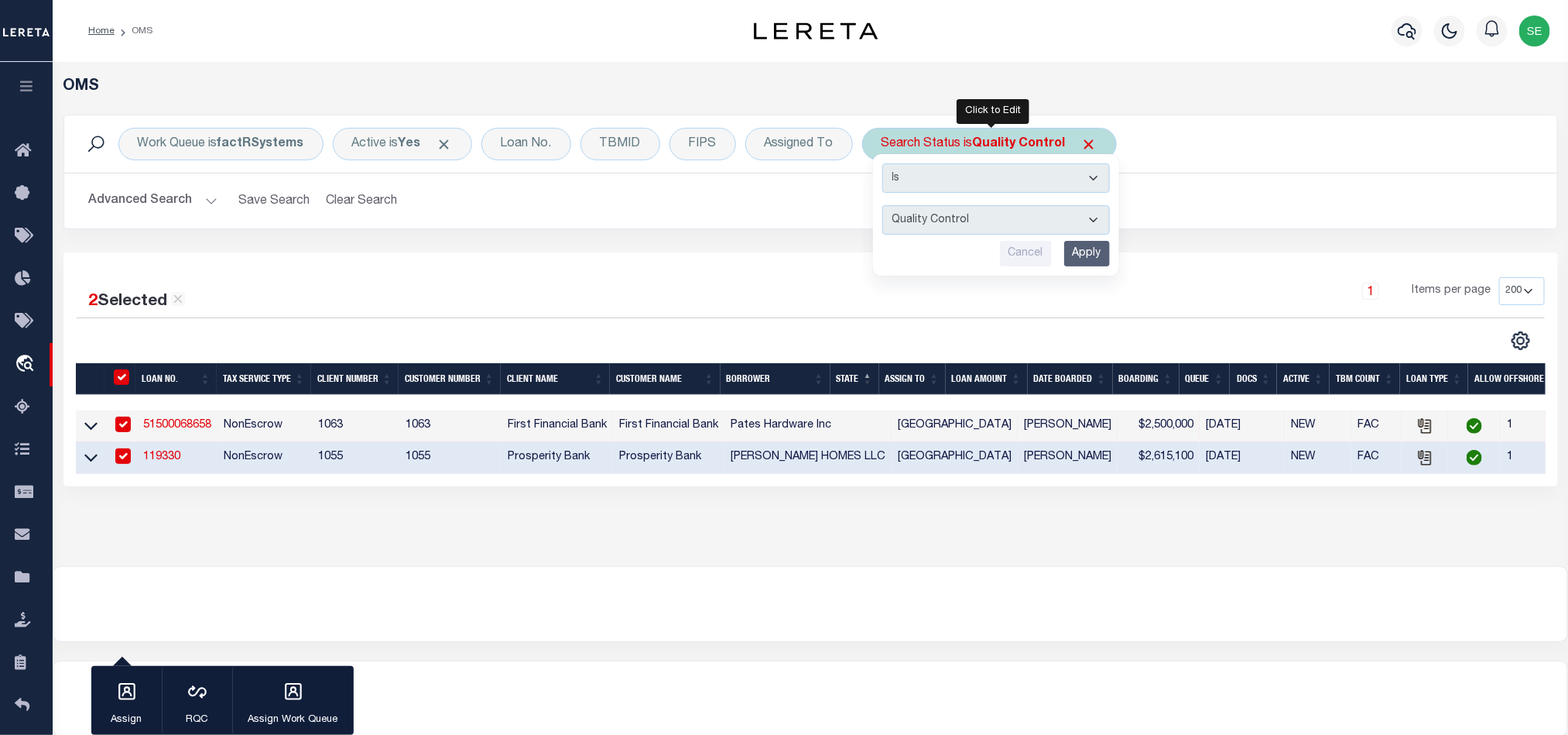
click at [1094, 256] on input "Apply" at bounding box center [1087, 253] width 46 height 25
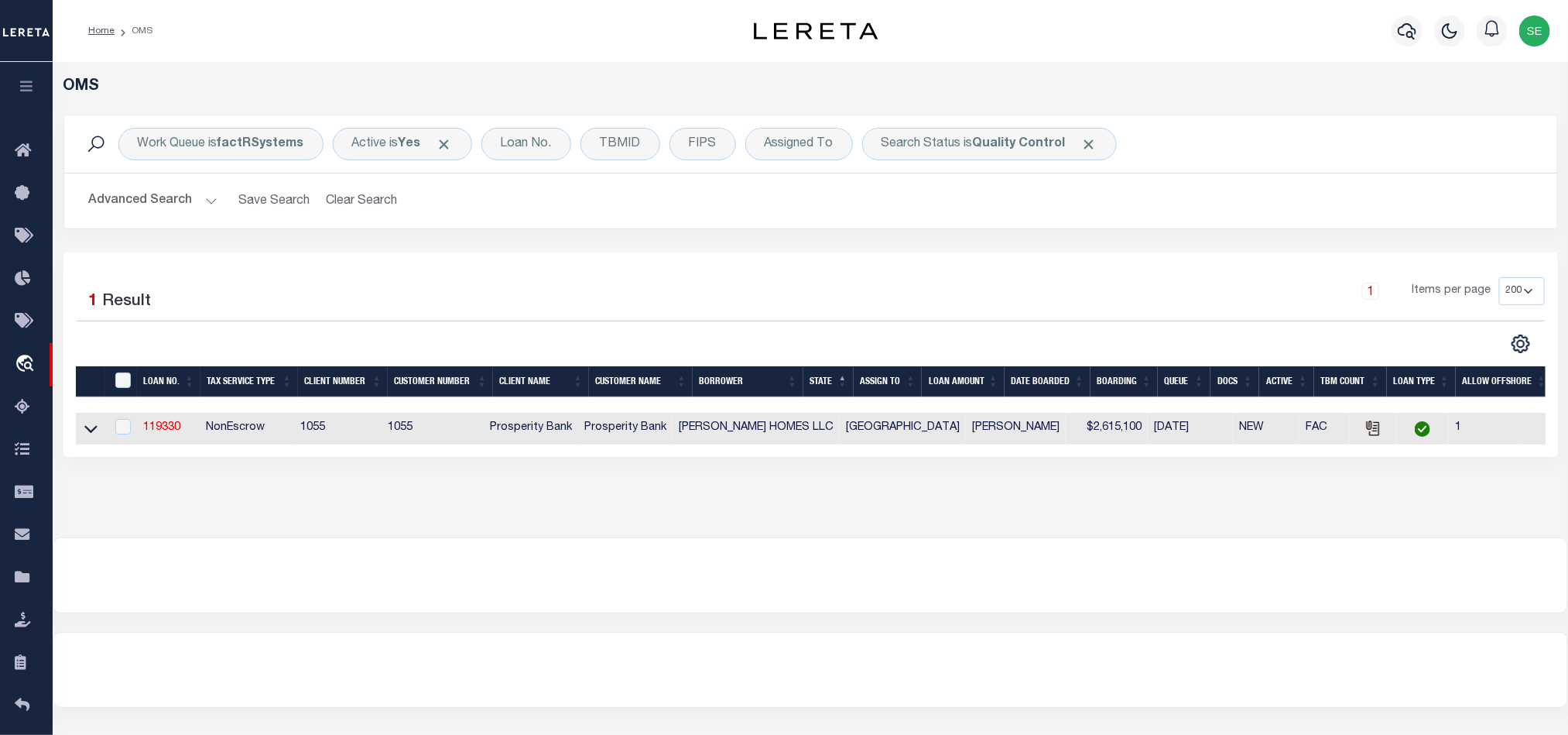
click at [153, 205] on button "Advanced Search" at bounding box center [153, 201] width 128 height 30
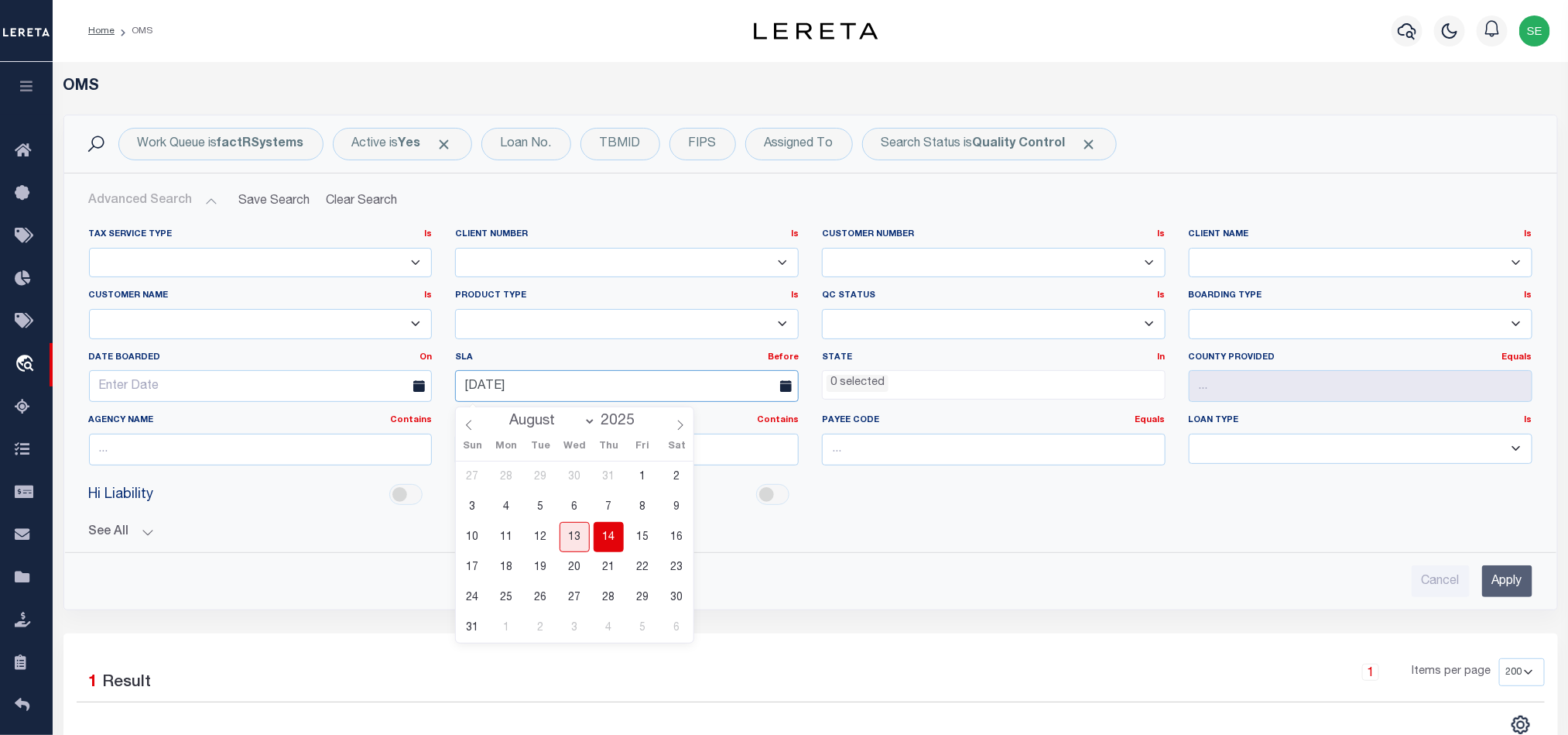
drag, startPoint x: 653, startPoint y: 391, endPoint x: 411, endPoint y: 391, distance: 242.0
click at [411, 391] on div "Tax Service Type Is Is Contains Escrow NonEscrow Client Number Is Is Contains 1…" at bounding box center [810, 353] width 1466 height 249
click at [1514, 586] on input "Apply" at bounding box center [1507, 581] width 50 height 32
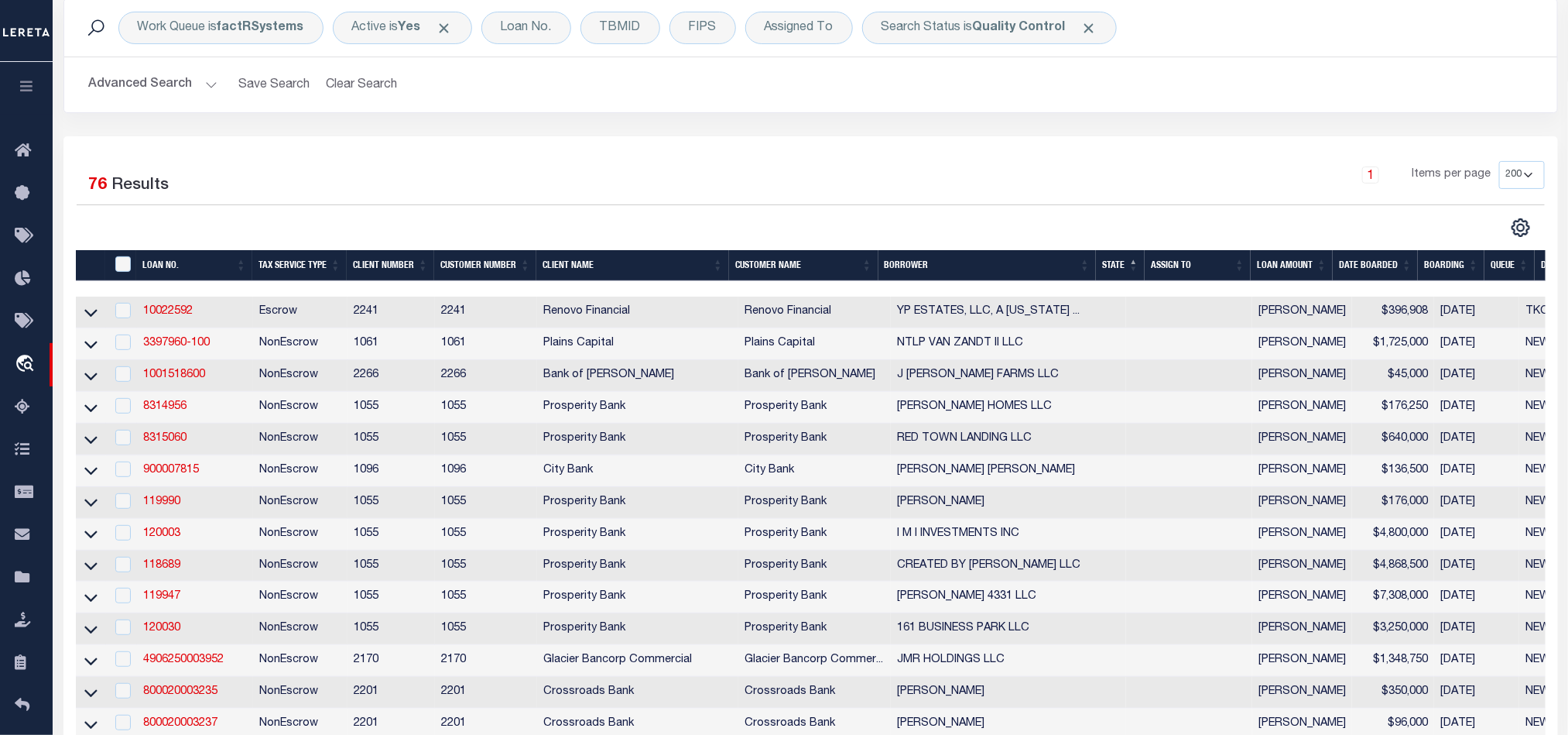
scroll to position [233, 0]
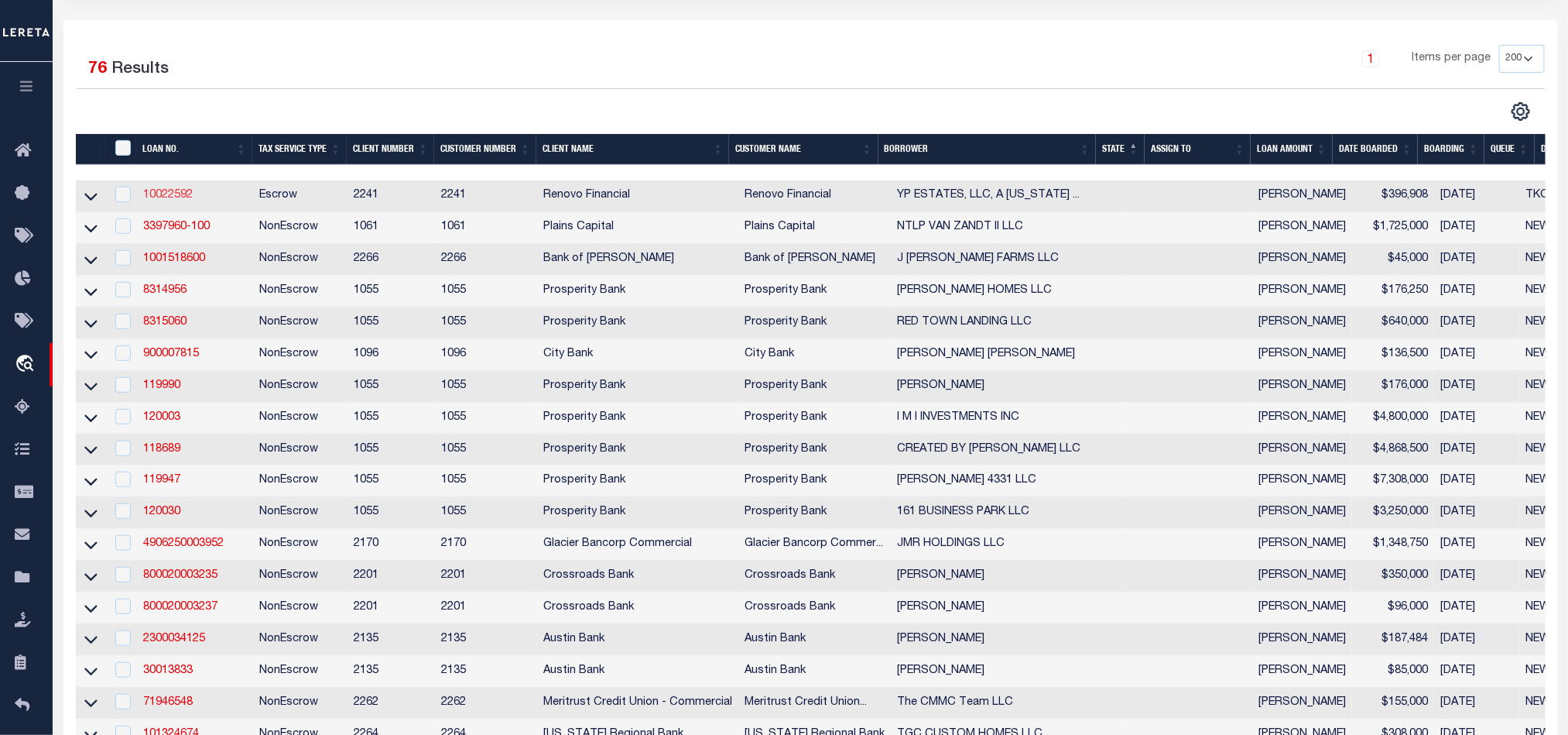
click at [167, 195] on link "10022592" at bounding box center [168, 196] width 50 height 11
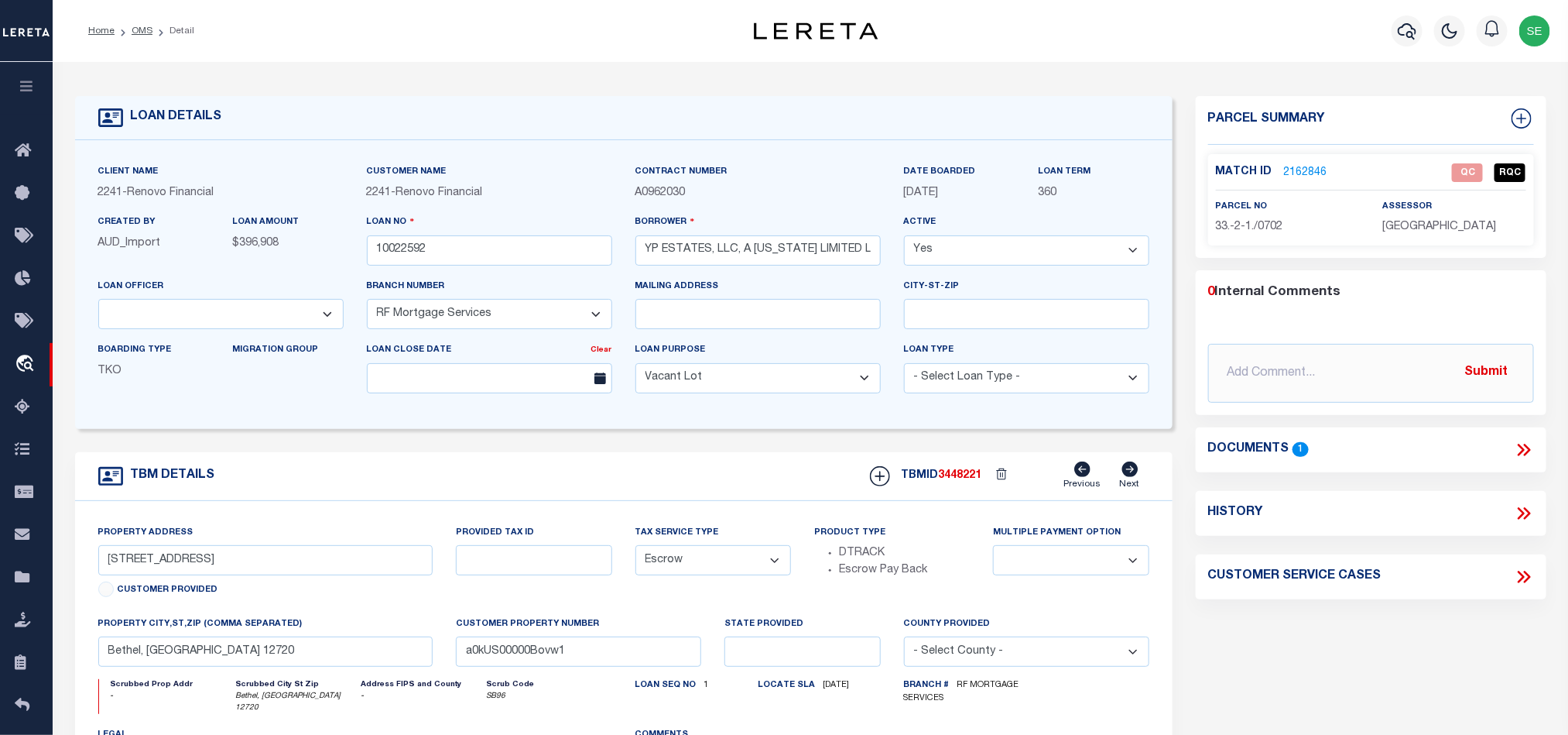
click at [137, 37] on li "OMS" at bounding box center [133, 31] width 38 height 14
click at [135, 33] on link "OMS" at bounding box center [142, 31] width 21 height 9
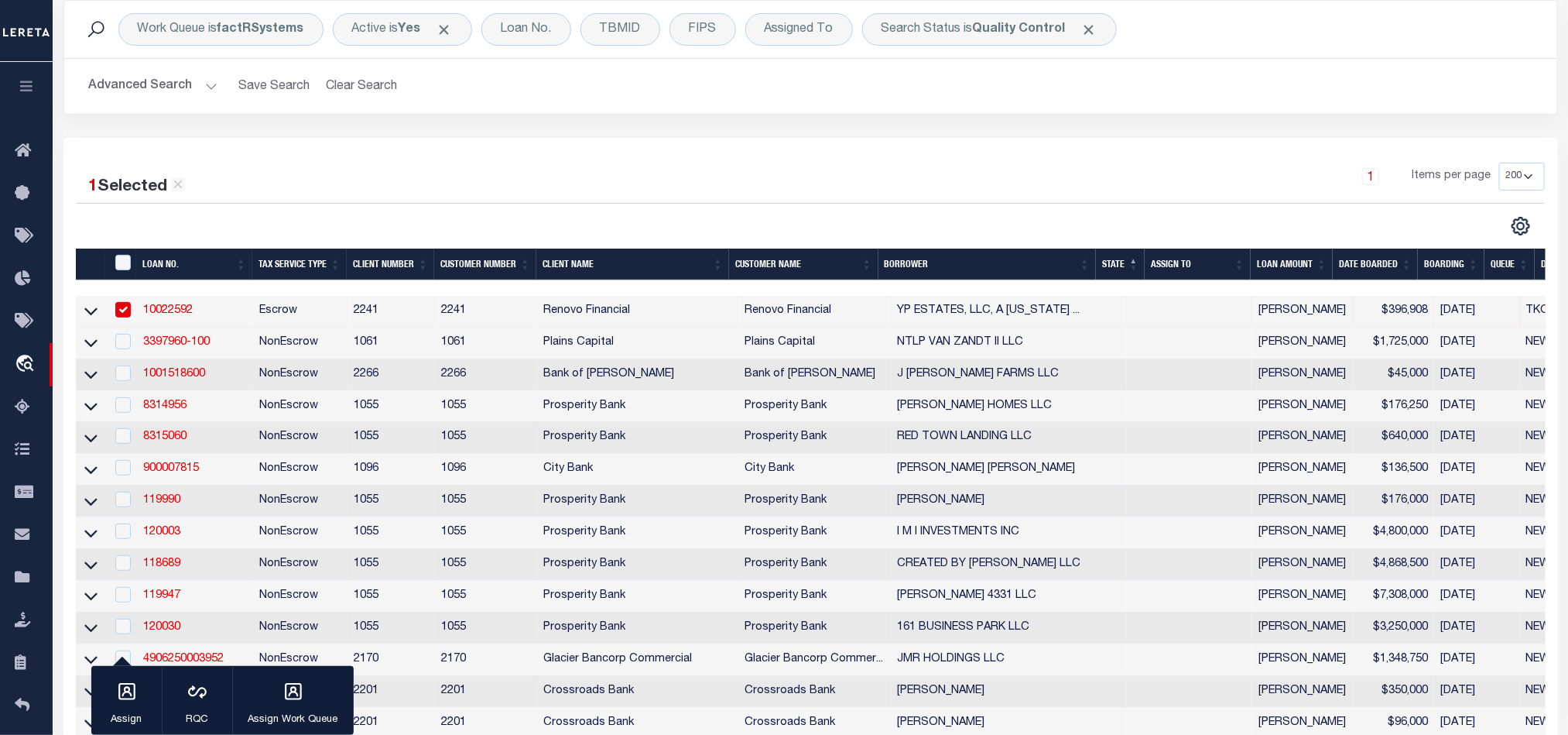
scroll to position [116, 0]
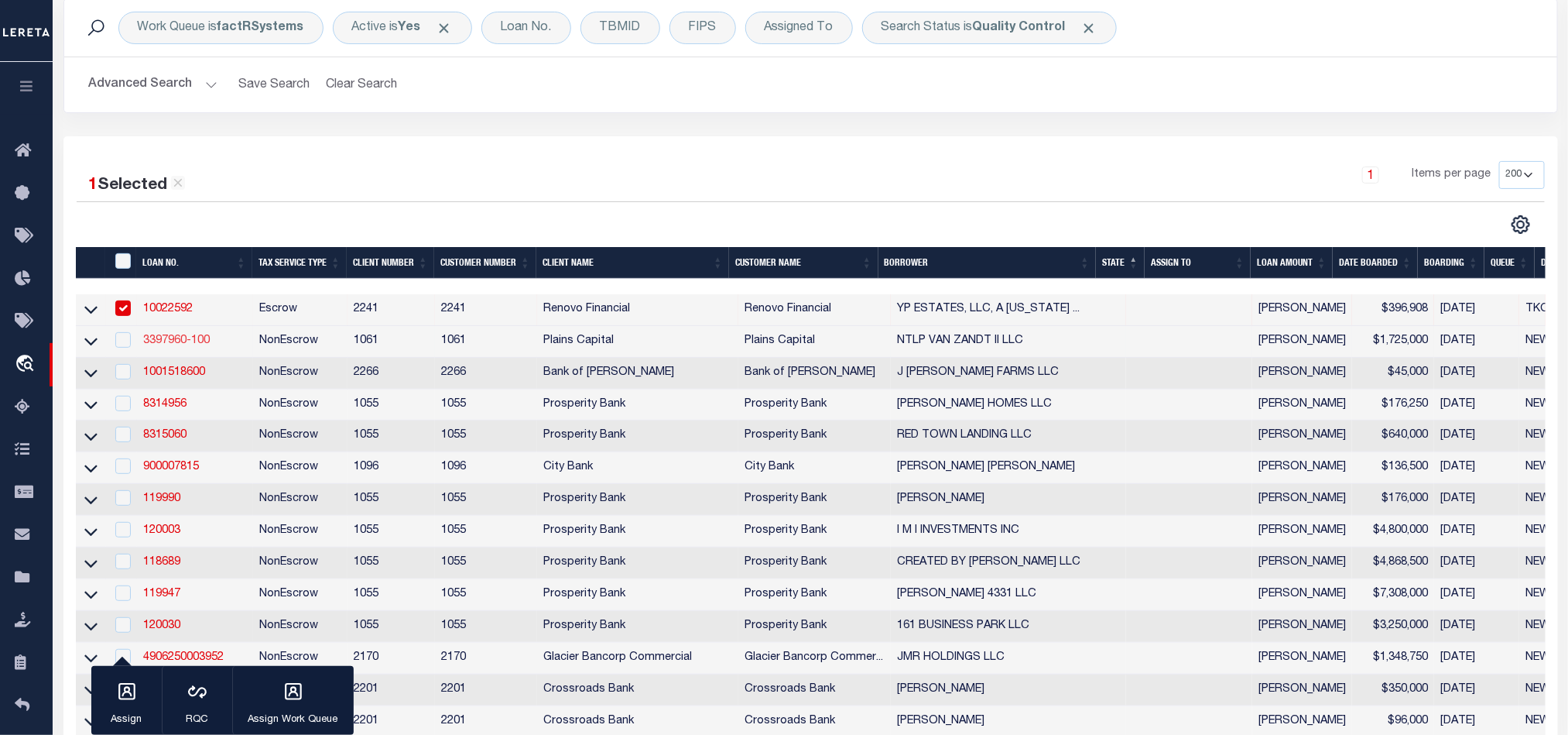
click at [172, 340] on link "3397960-100" at bounding box center [177, 341] width 66 height 11
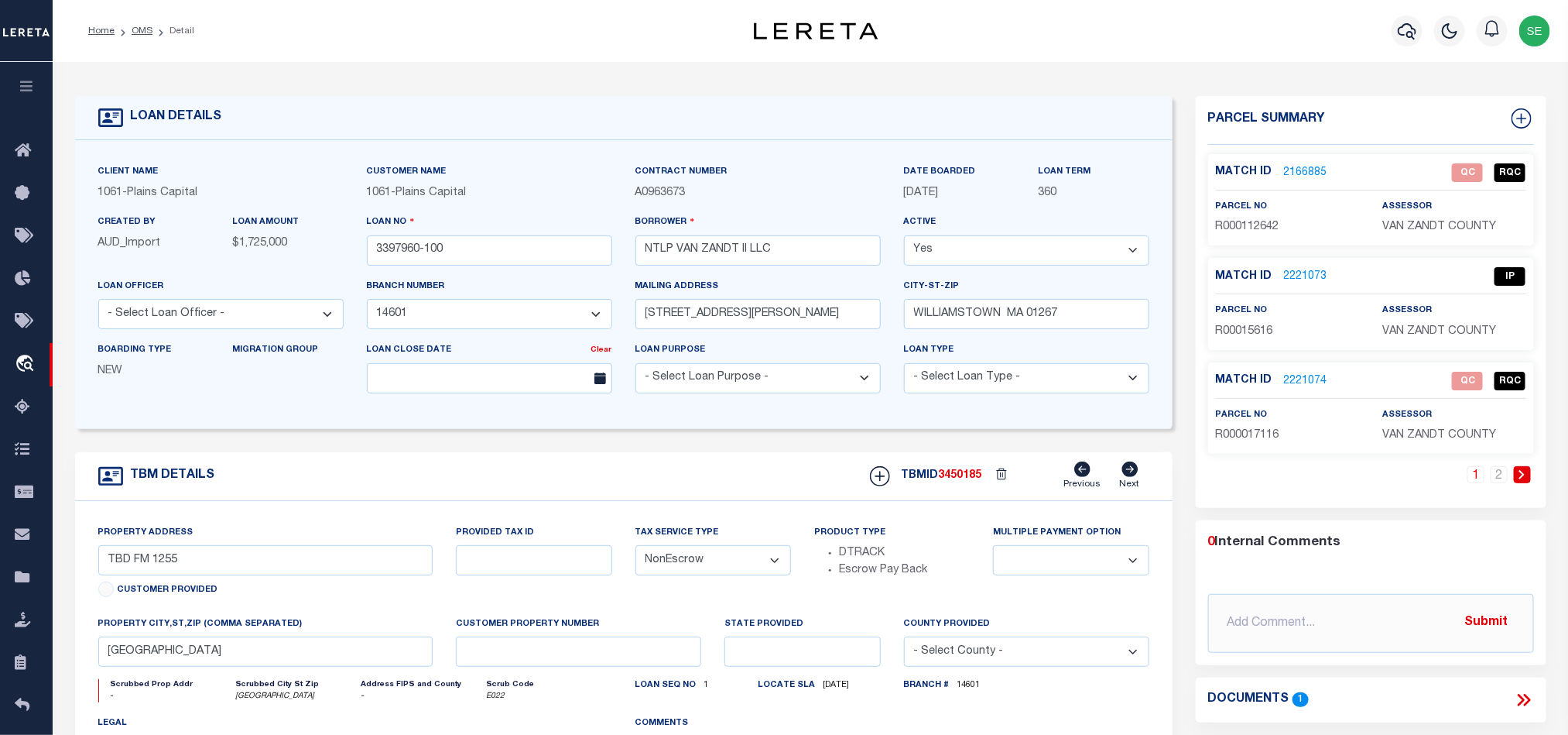
scroll to position [116, 0]
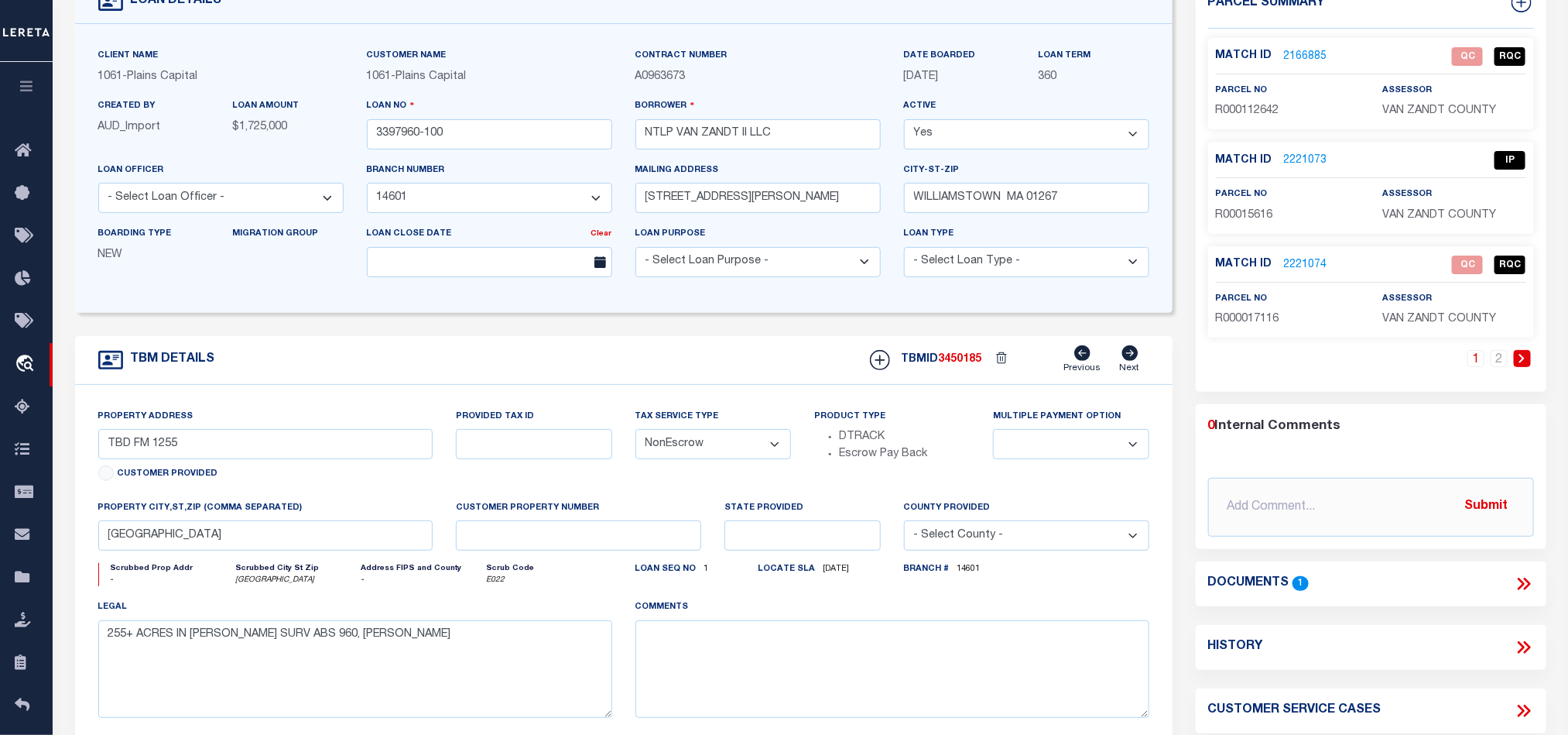
click at [1289, 165] on link "2221073" at bounding box center [1305, 160] width 43 height 17
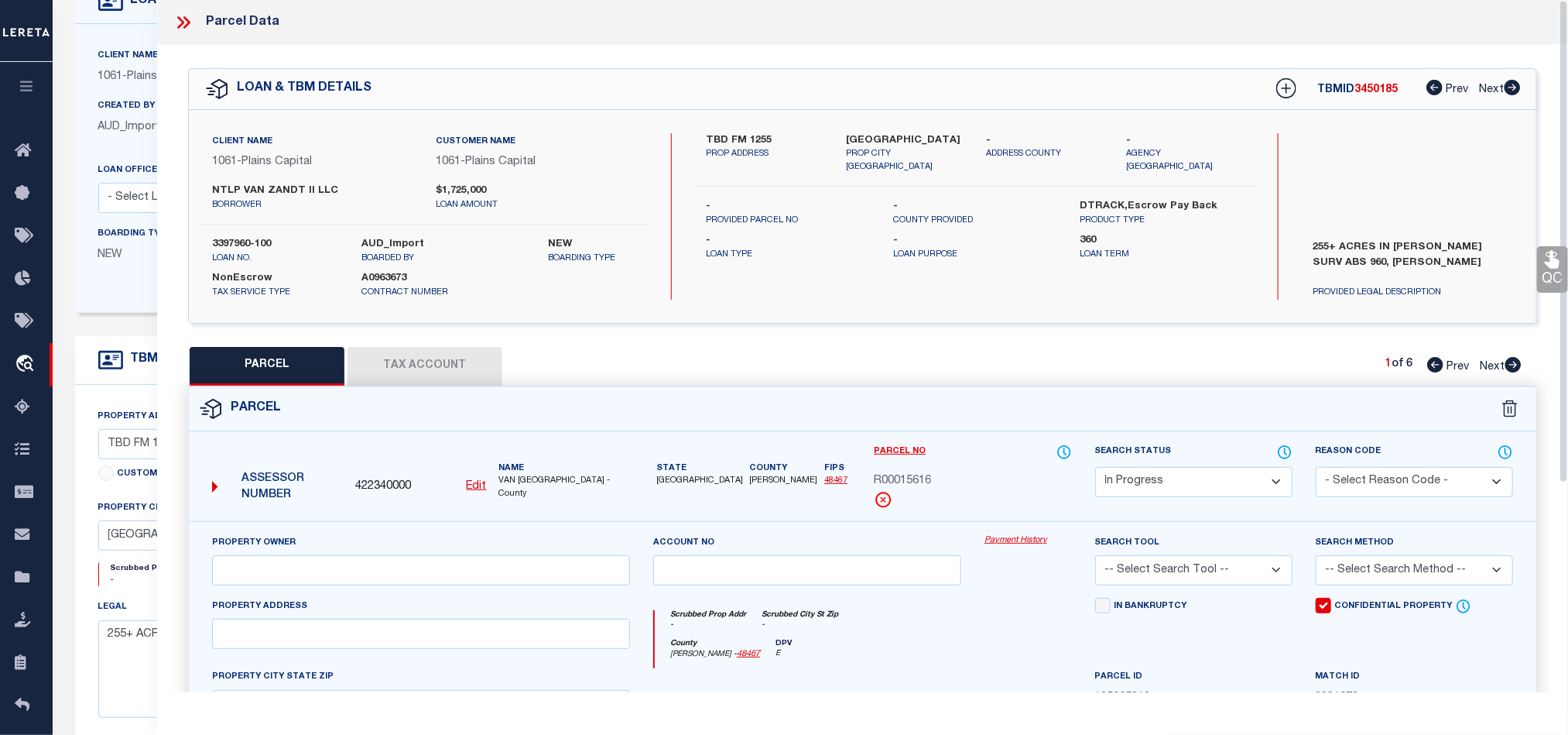
click at [981, 413] on div "Parcel" at bounding box center [862, 409] width 1347 height 44
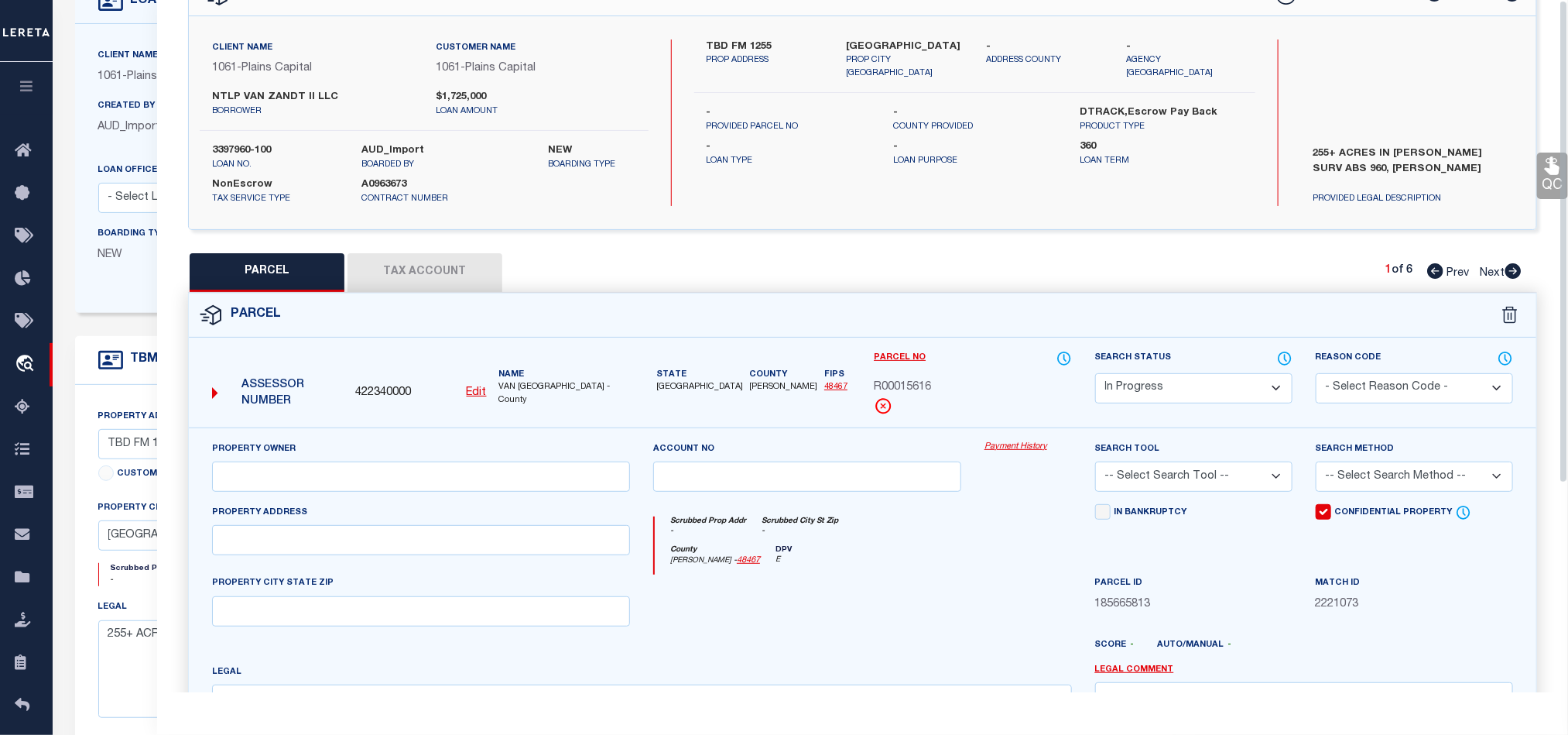
scroll to position [0, 0]
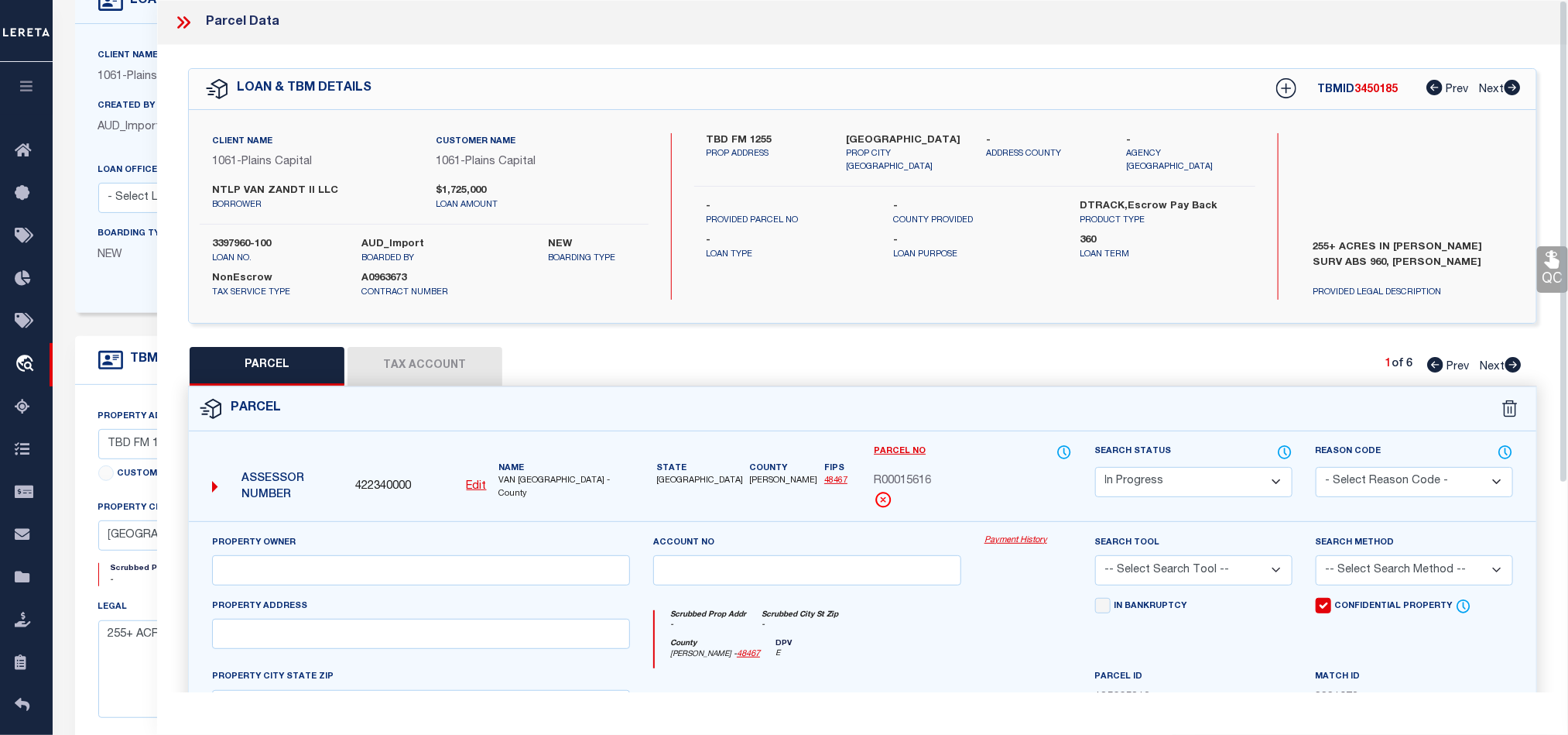
click at [181, 26] on icon at bounding box center [184, 23] width 20 height 21
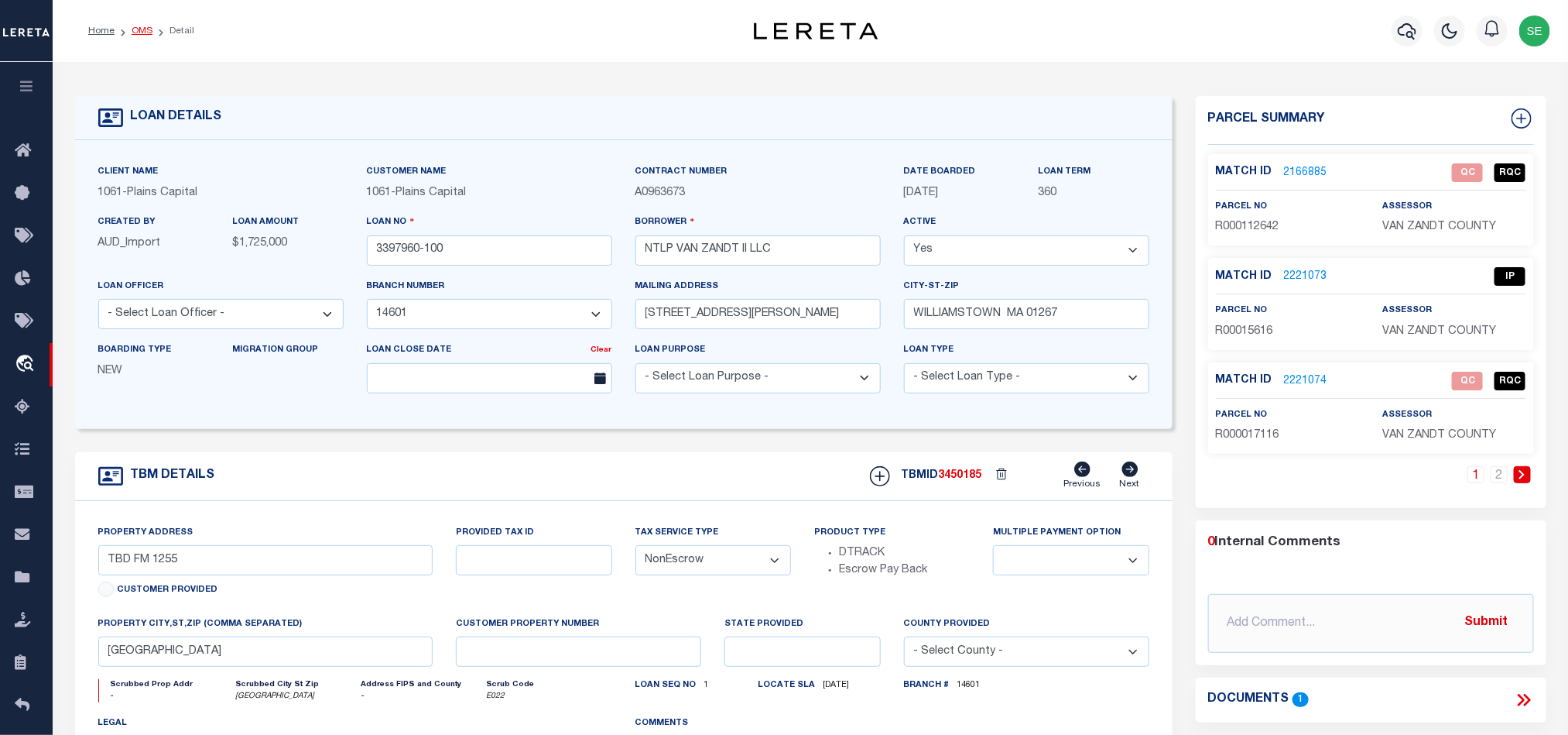
click at [147, 31] on link "OMS" at bounding box center [142, 31] width 21 height 9
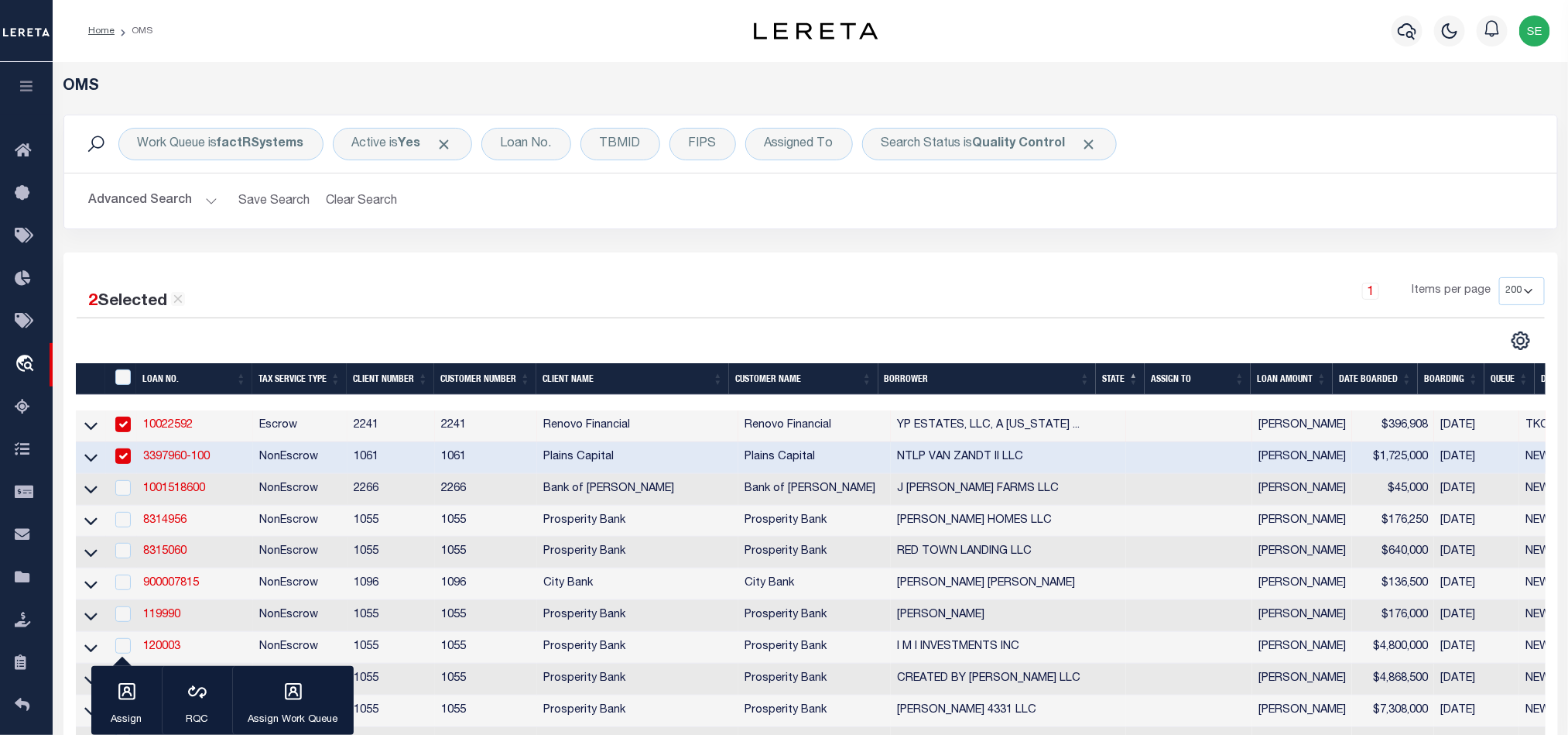
scroll to position [116, 0]
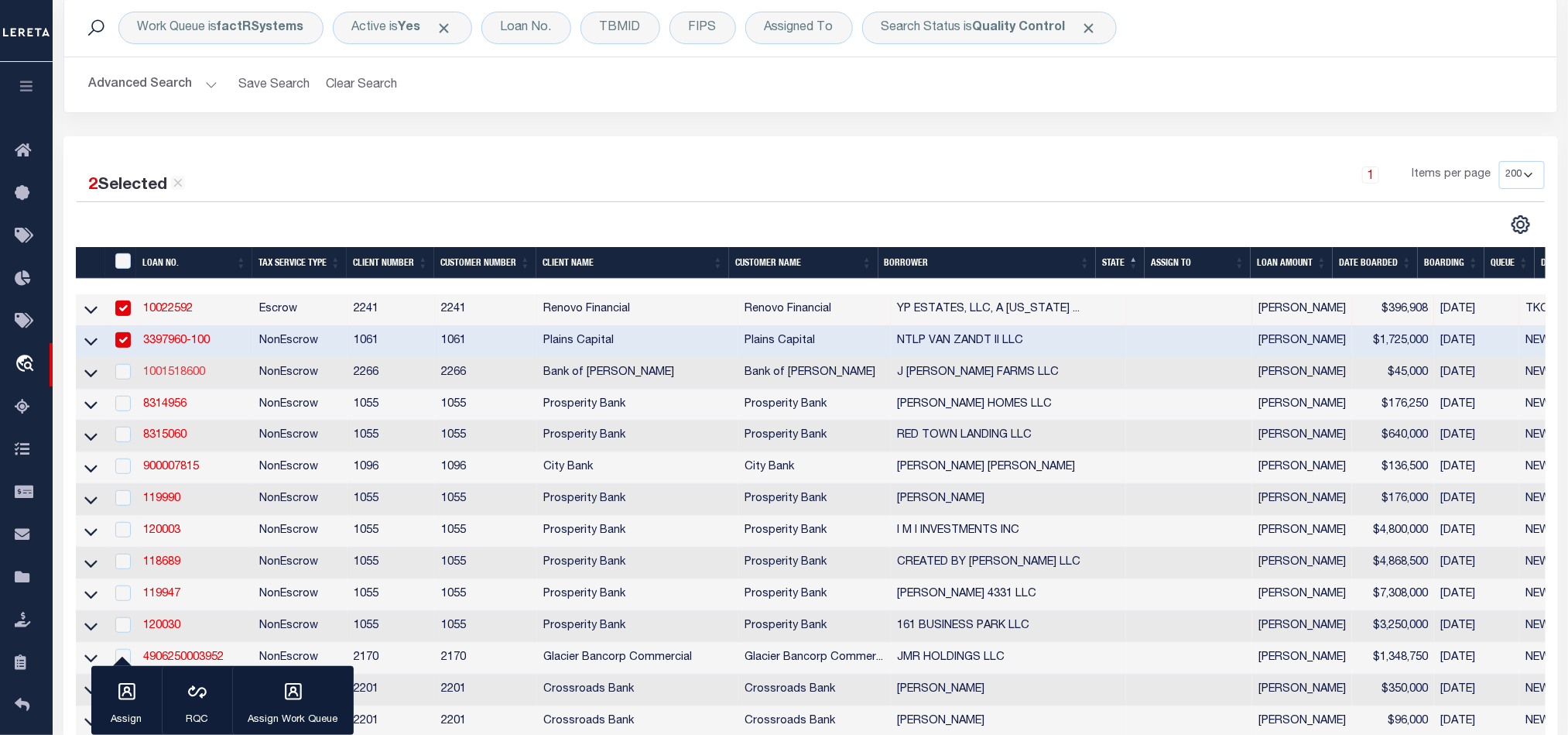
click at [165, 374] on link "1001518600" at bounding box center [174, 372] width 62 height 11
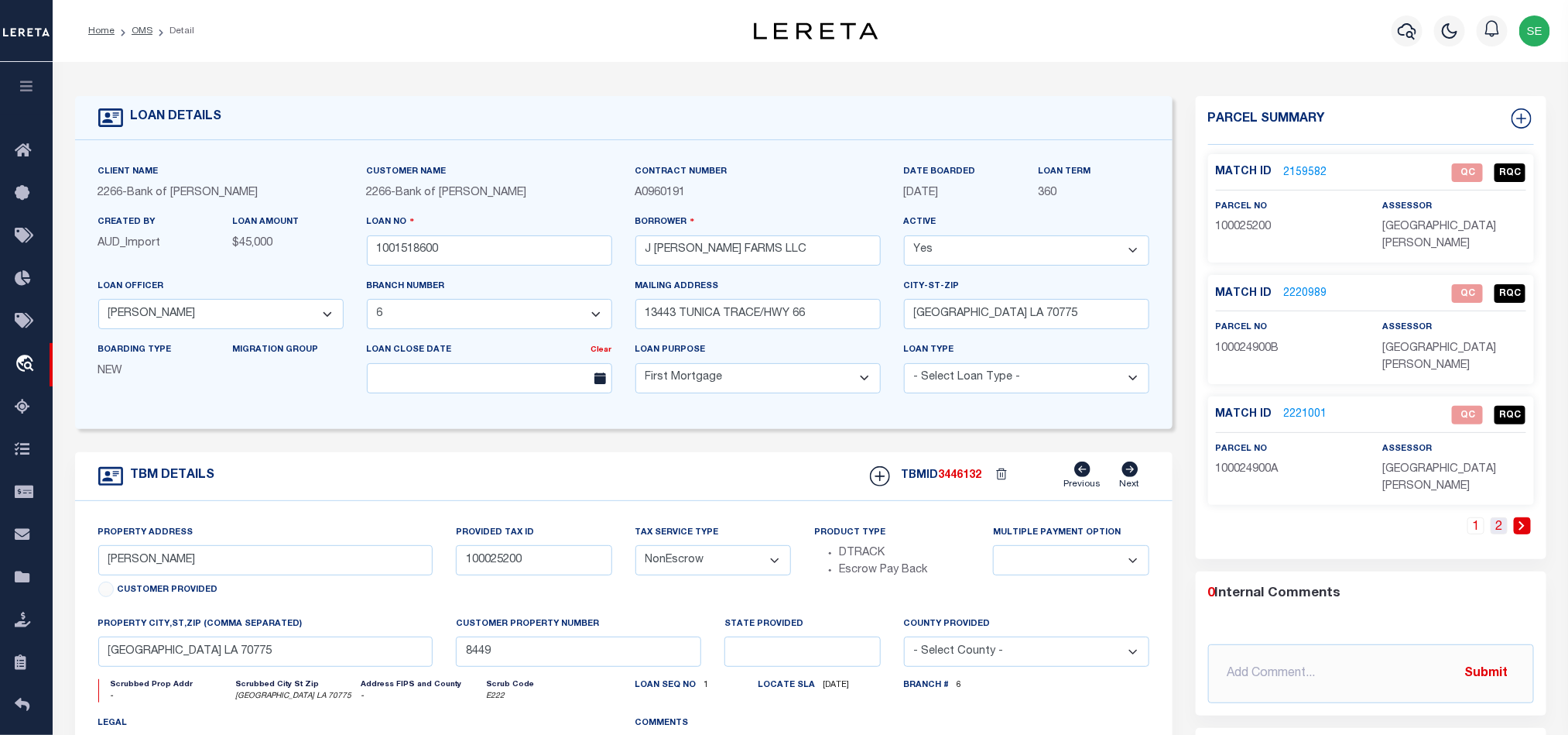
click at [1505, 517] on link "2" at bounding box center [1499, 526] width 17 height 17
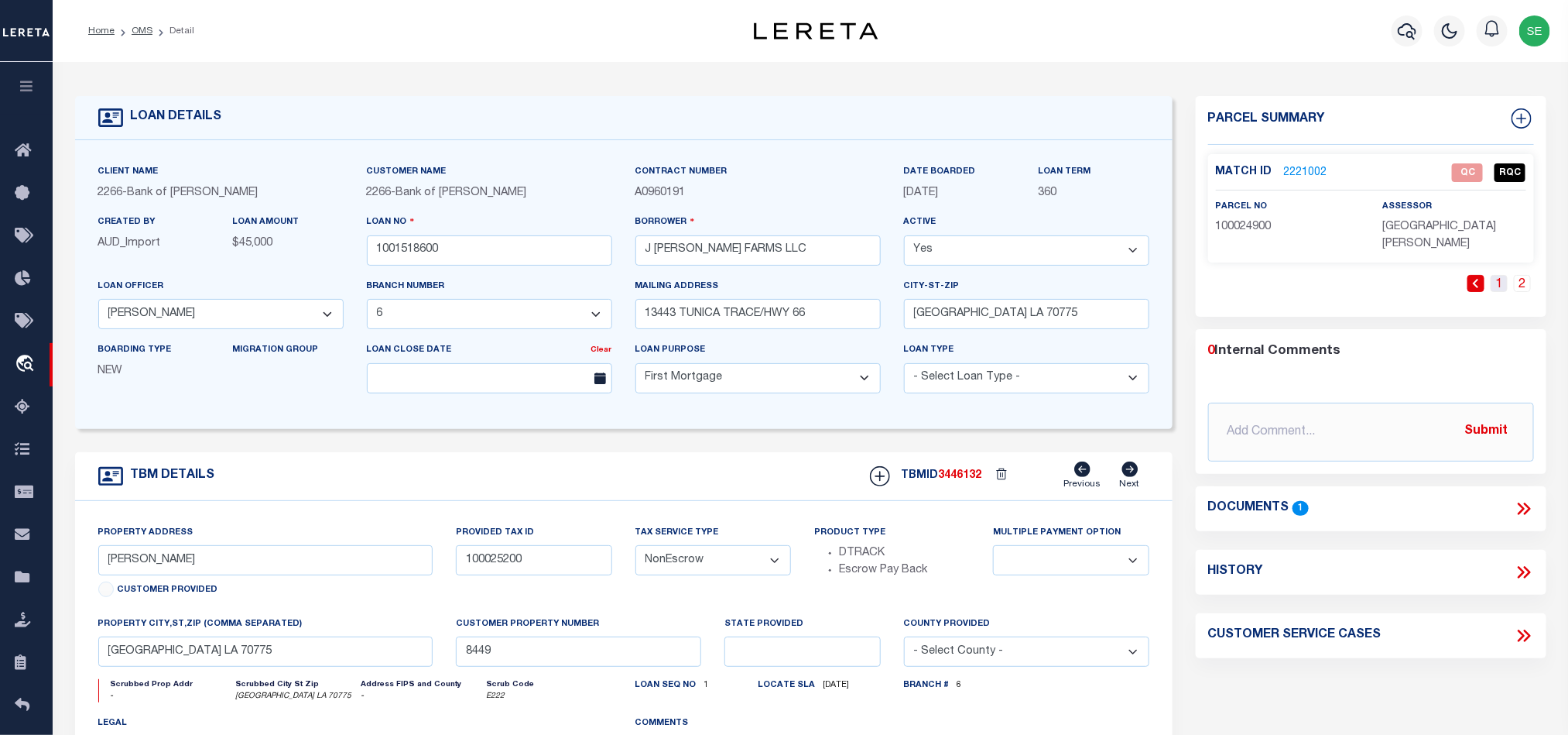
click at [1498, 275] on link "1" at bounding box center [1499, 284] width 17 height 17
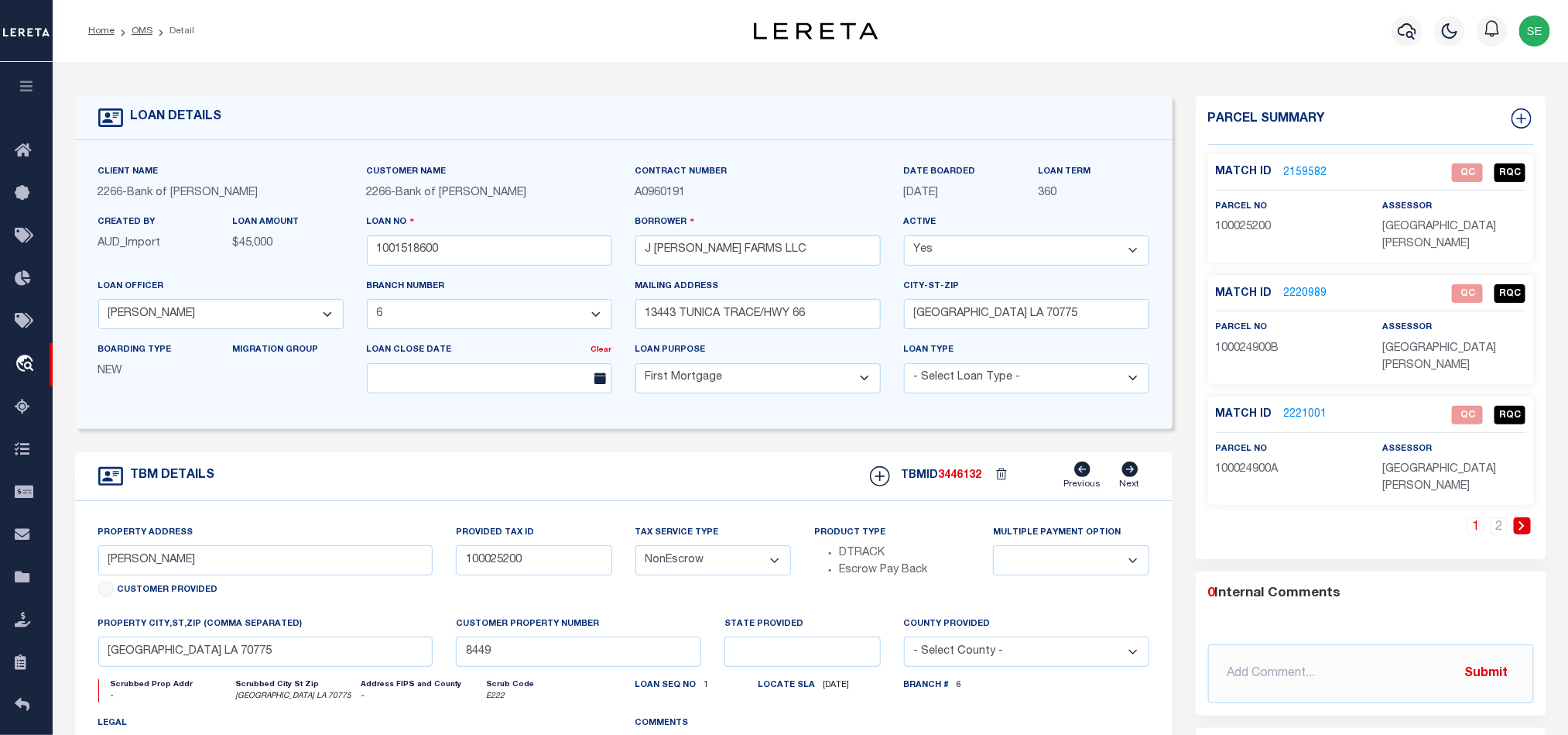
scroll to position [116, 0]
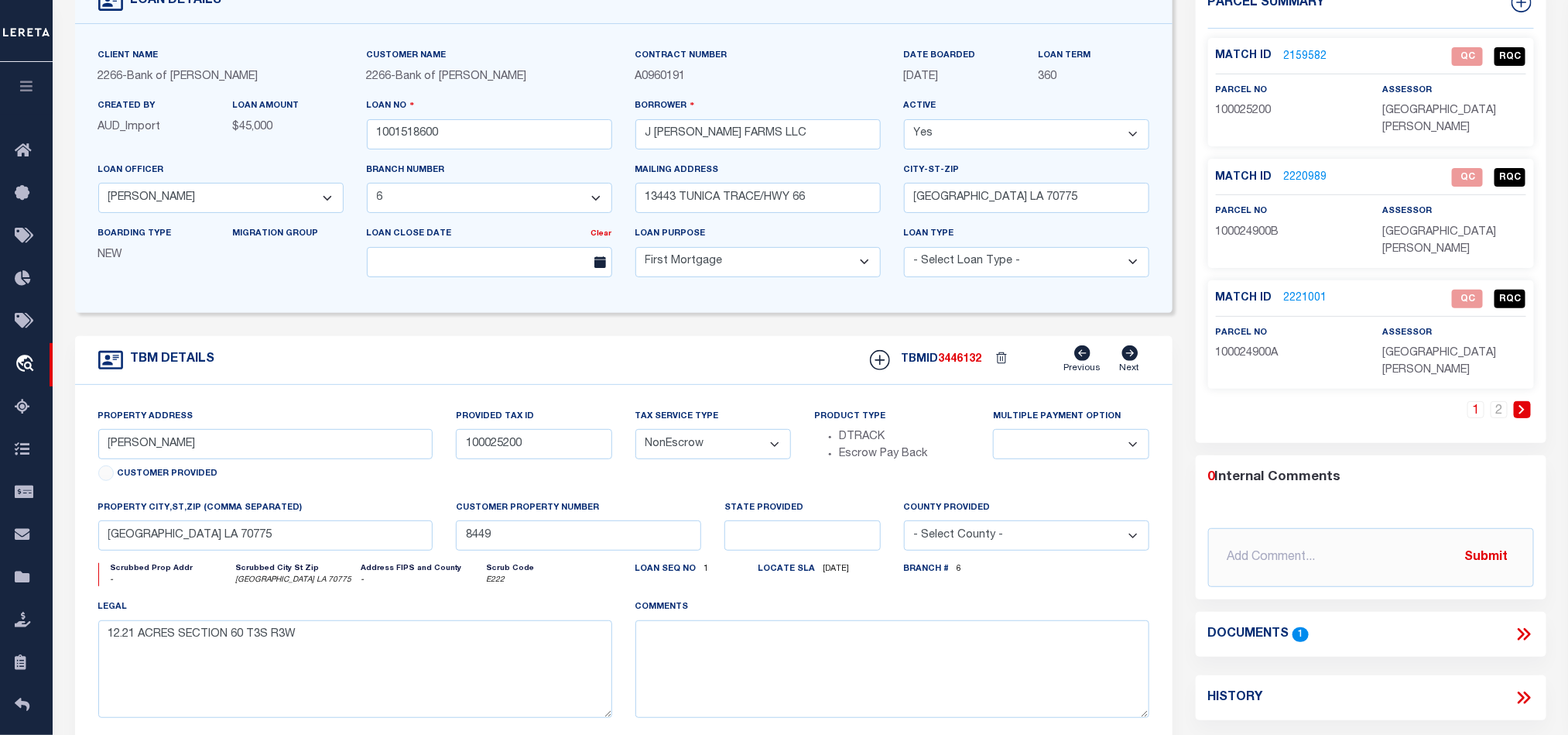
click at [1240, 107] on span "100025200" at bounding box center [1243, 111] width 56 height 11
copy span "100025200"
click at [1285, 401] on div "1 2" at bounding box center [1371, 422] width 326 height 42
click at [1245, 110] on span "100025200" at bounding box center [1243, 111] width 56 height 11
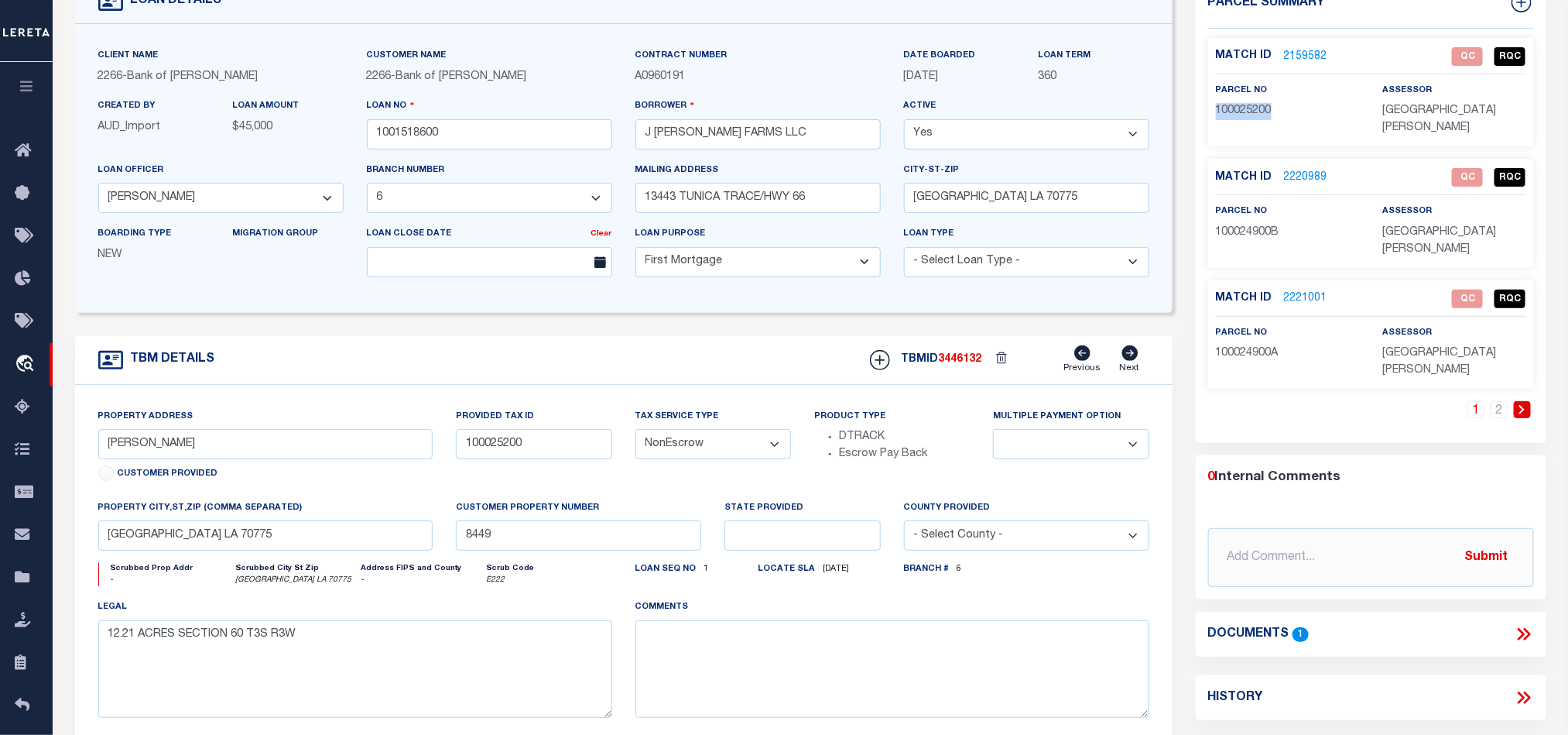
click at [1245, 110] on span "100025200" at bounding box center [1243, 111] width 56 height 11
copy span "100025200"
click at [1241, 227] on span "100024900B" at bounding box center [1247, 233] width 64 height 11
copy span "100024900B"
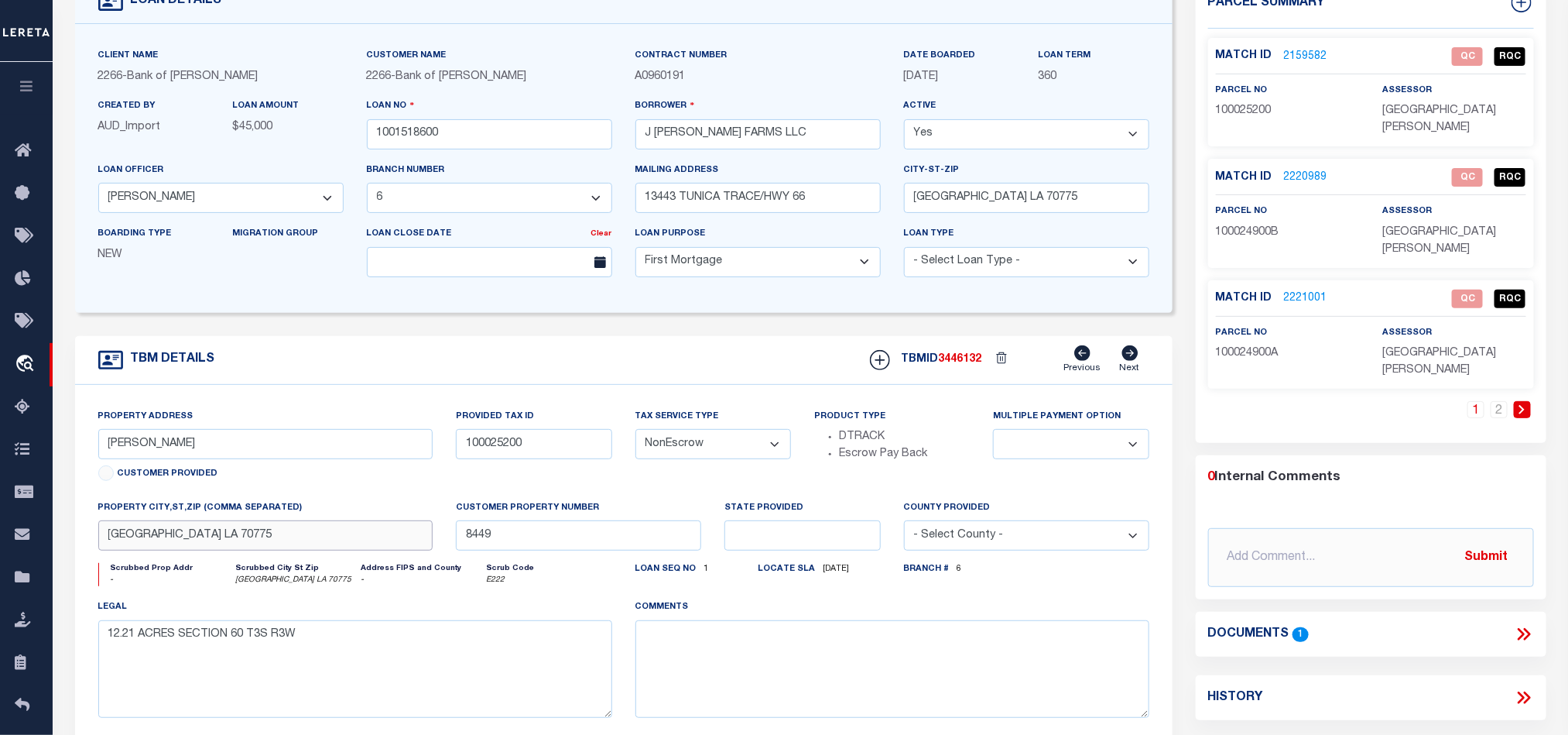
click at [360, 542] on input "[GEOGRAPHIC_DATA] LA 70775" at bounding box center [266, 535] width 335 height 30
click at [1319, 401] on div "1 2" at bounding box center [1371, 422] width 326 height 42
click at [1521, 624] on icon at bounding box center [1524, 634] width 20 height 21
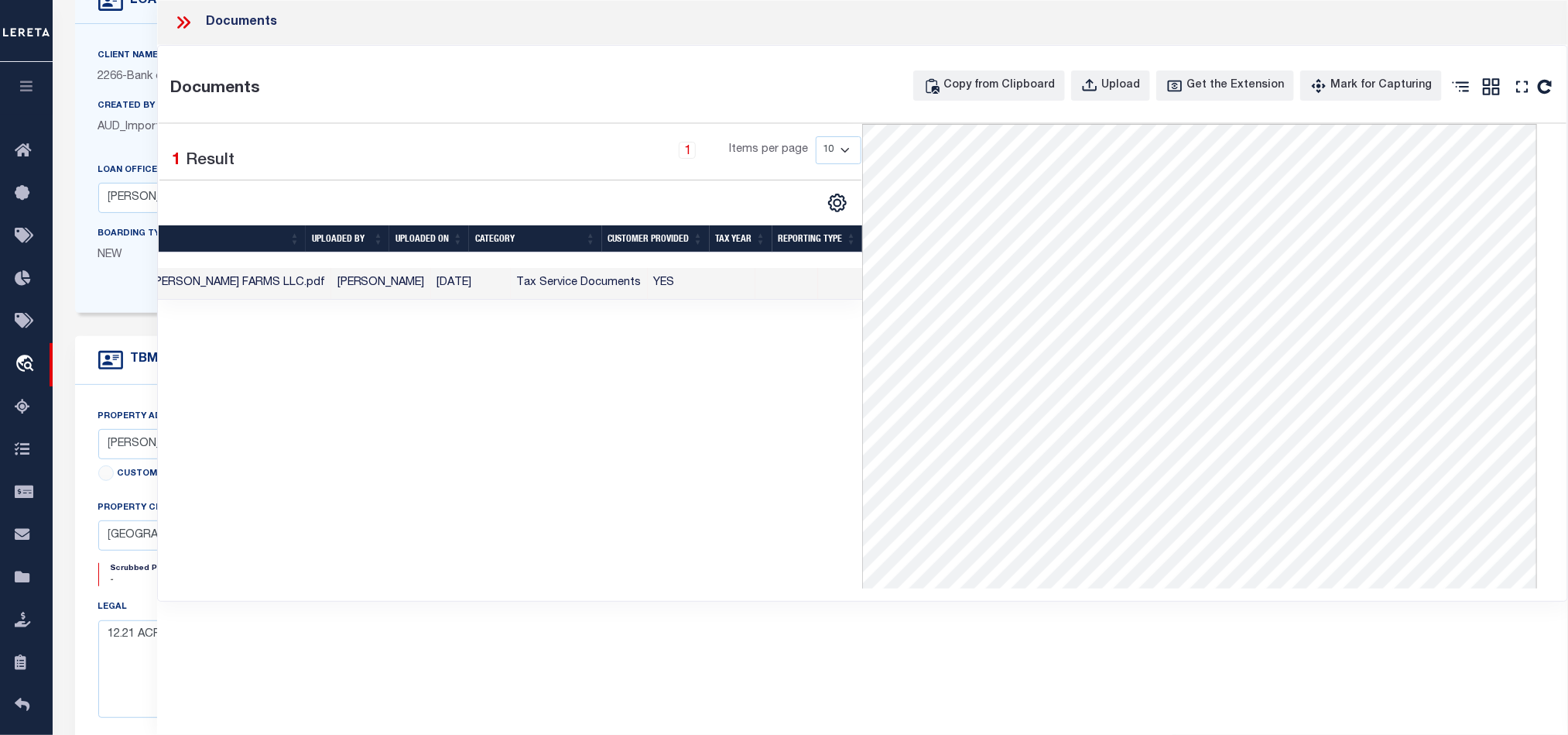
scroll to position [0, 0]
click at [655, 393] on div "1 Selected 1 Result 1 Items per page 10 25 50 100" at bounding box center [510, 356] width 704 height 465
click at [191, 19] on icon at bounding box center [184, 23] width 20 height 21
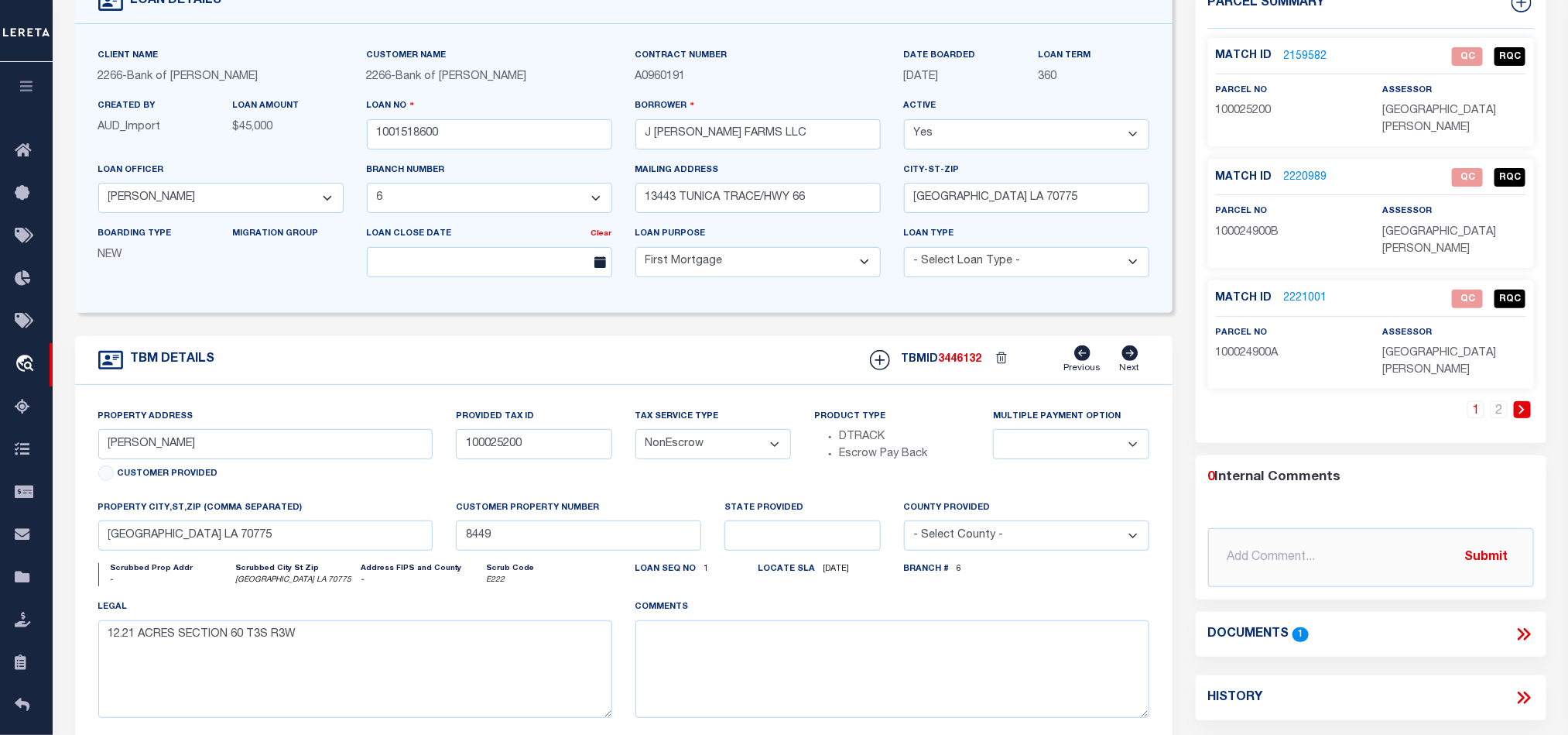
click at [1280, 401] on div "1 2" at bounding box center [1371, 422] width 326 height 42
click at [1279, 401] on div "1 2" at bounding box center [1371, 422] width 326 height 42
click at [1307, 50] on link "2159582" at bounding box center [1305, 57] width 43 height 17
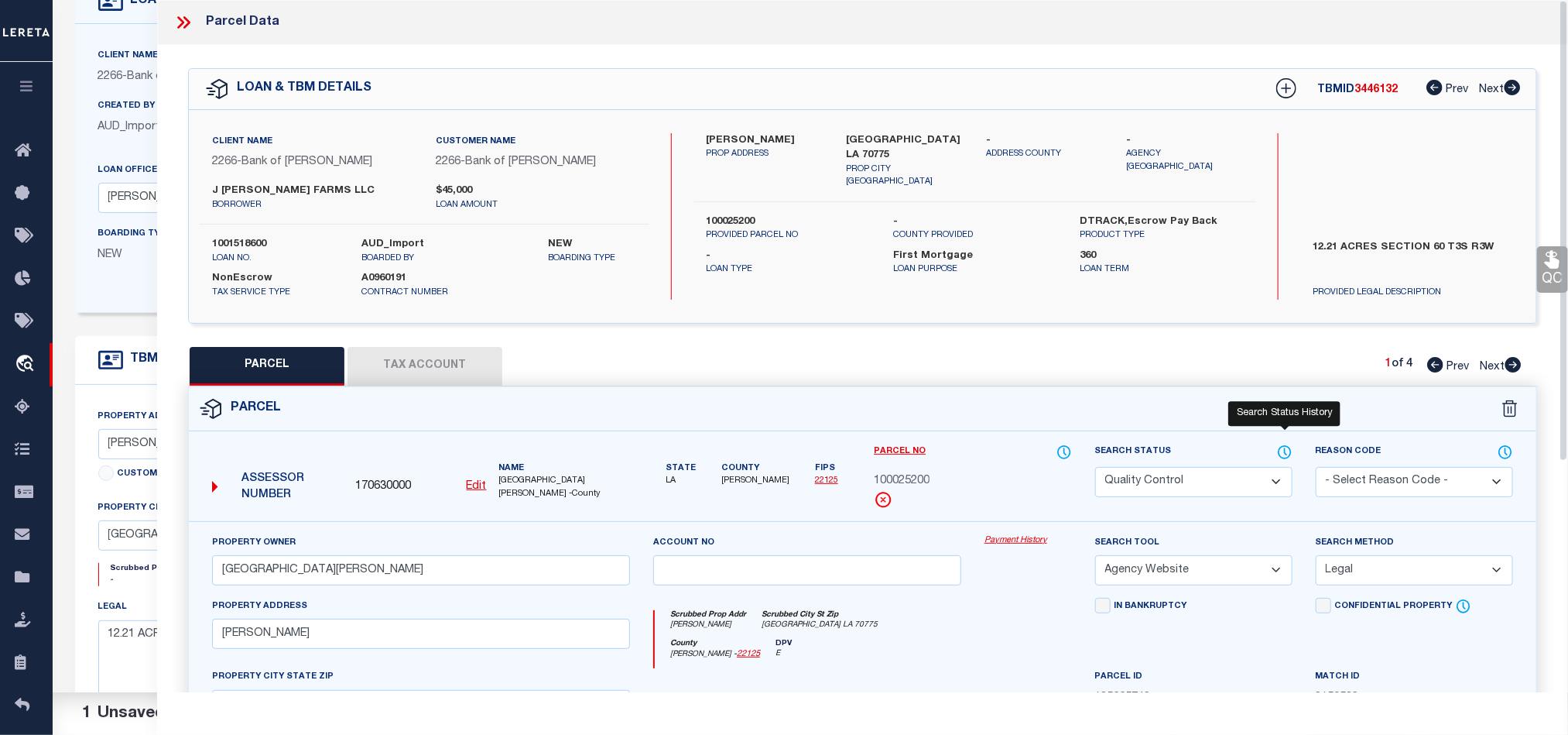
click at [1284, 455] on icon at bounding box center [1285, 453] width 16 height 17
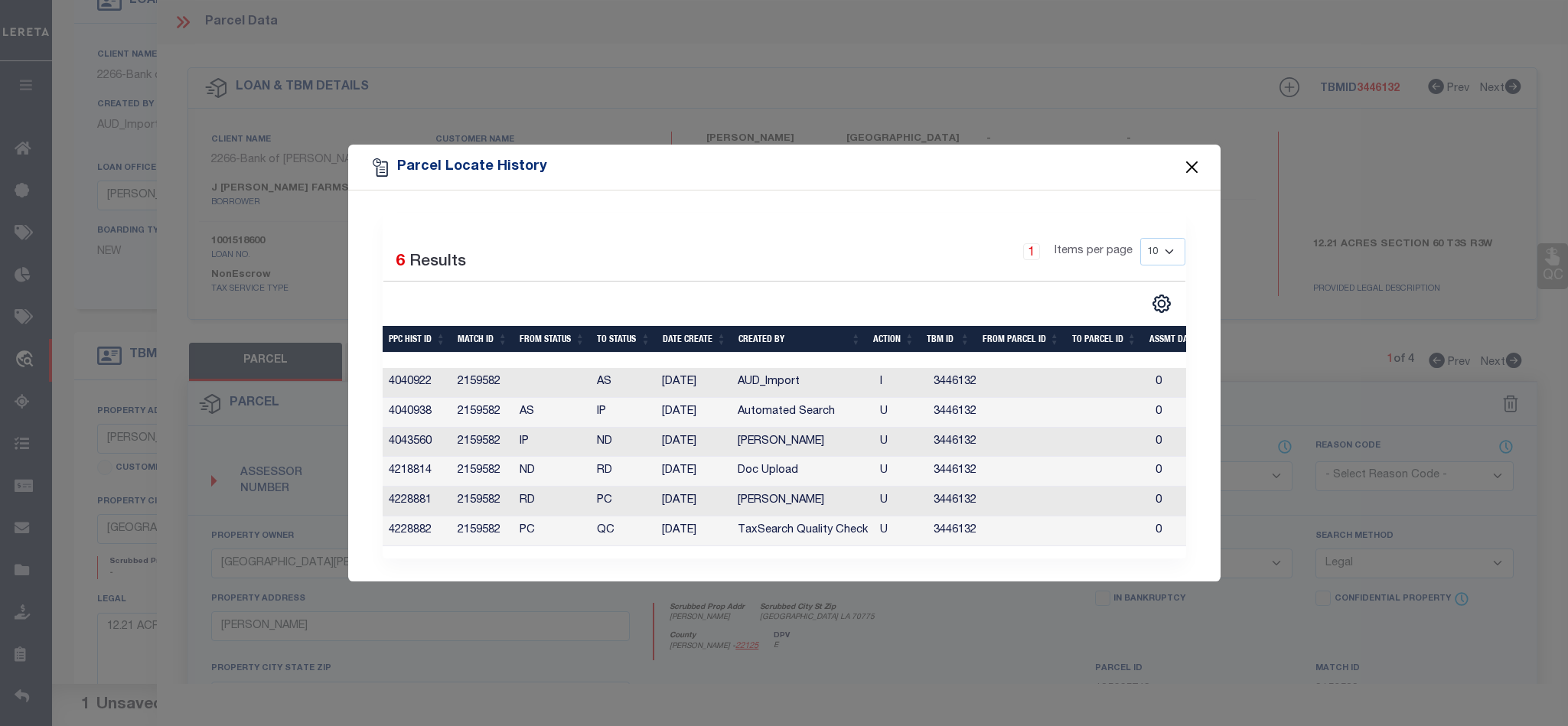
click at [1196, 164] on button "Close" at bounding box center [1192, 167] width 20 height 20
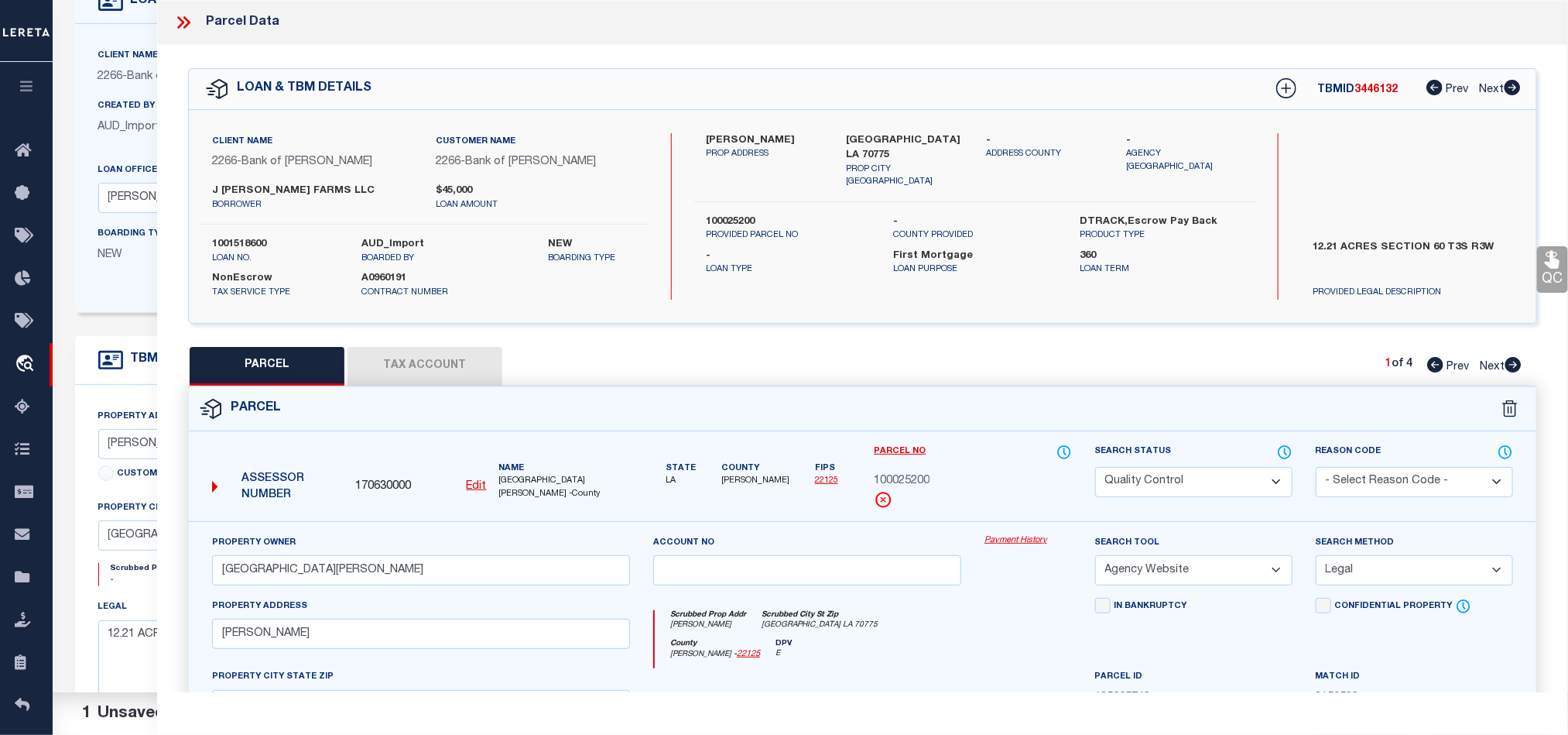
click at [181, 23] on icon at bounding box center [184, 23] width 20 height 21
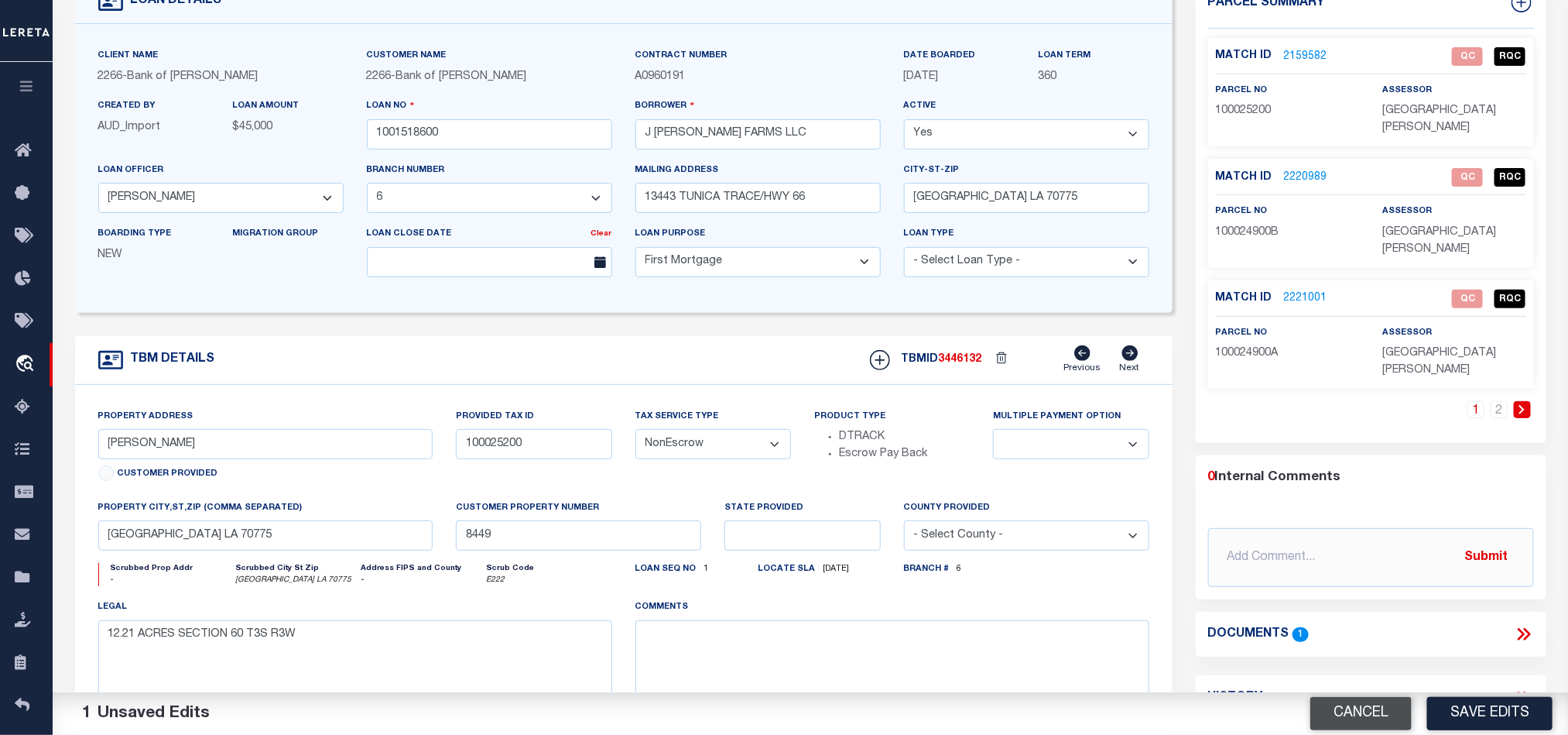
click at [1364, 713] on button "Cancel" at bounding box center [1361, 714] width 102 height 33
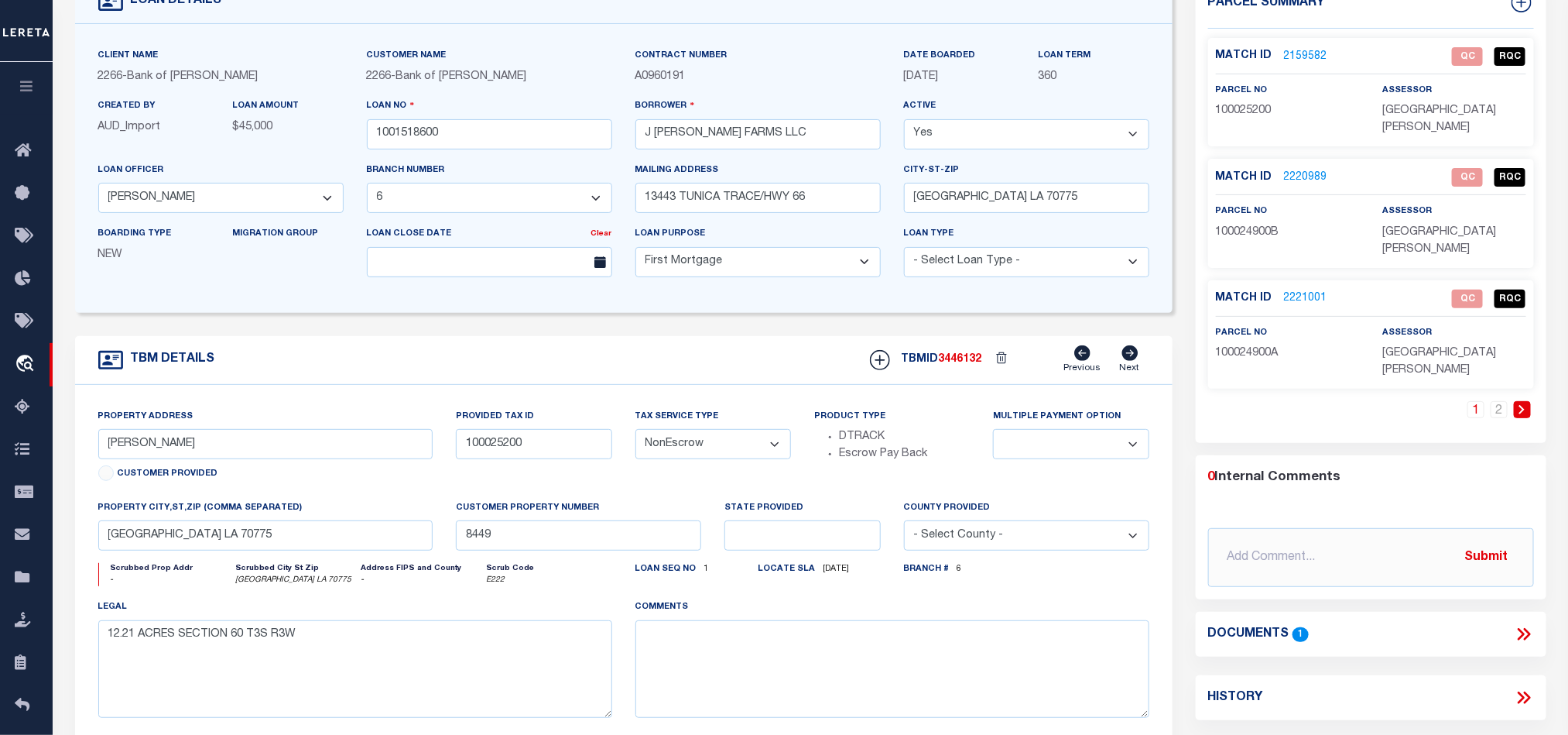
click at [742, 352] on div "TBM DETAILS TBMID 3446132 Previous Next" at bounding box center [624, 360] width 1097 height 49
click at [1321, 401] on div "1 2" at bounding box center [1371, 422] width 326 height 42
click at [1242, 111] on span "100025200" at bounding box center [1243, 111] width 56 height 11
copy span "100025200"
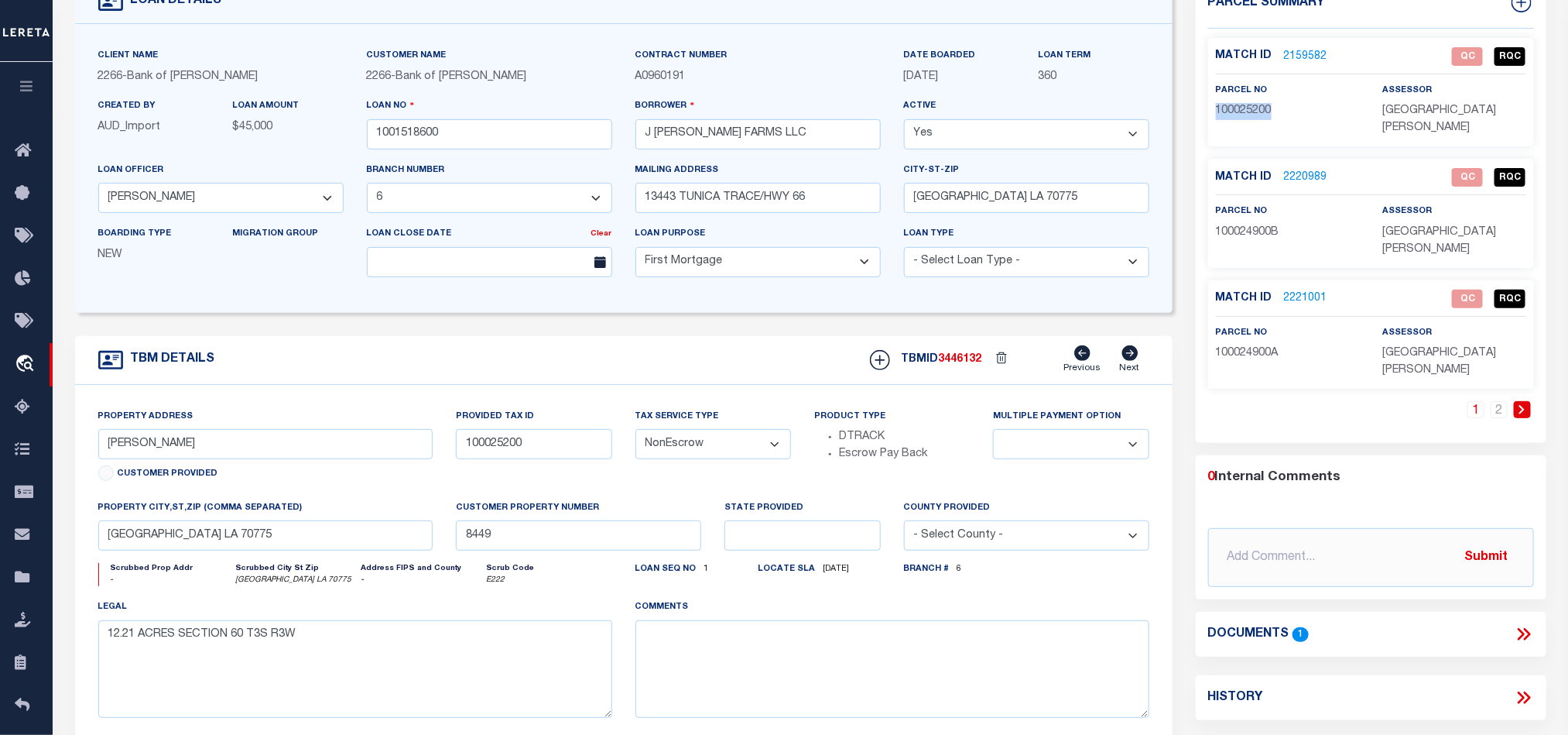
click at [706, 364] on div "TBM DETAILS TBMID 3446132 Previous Next" at bounding box center [624, 360] width 1097 height 49
click at [1298, 57] on link "2159582" at bounding box center [1305, 57] width 43 height 17
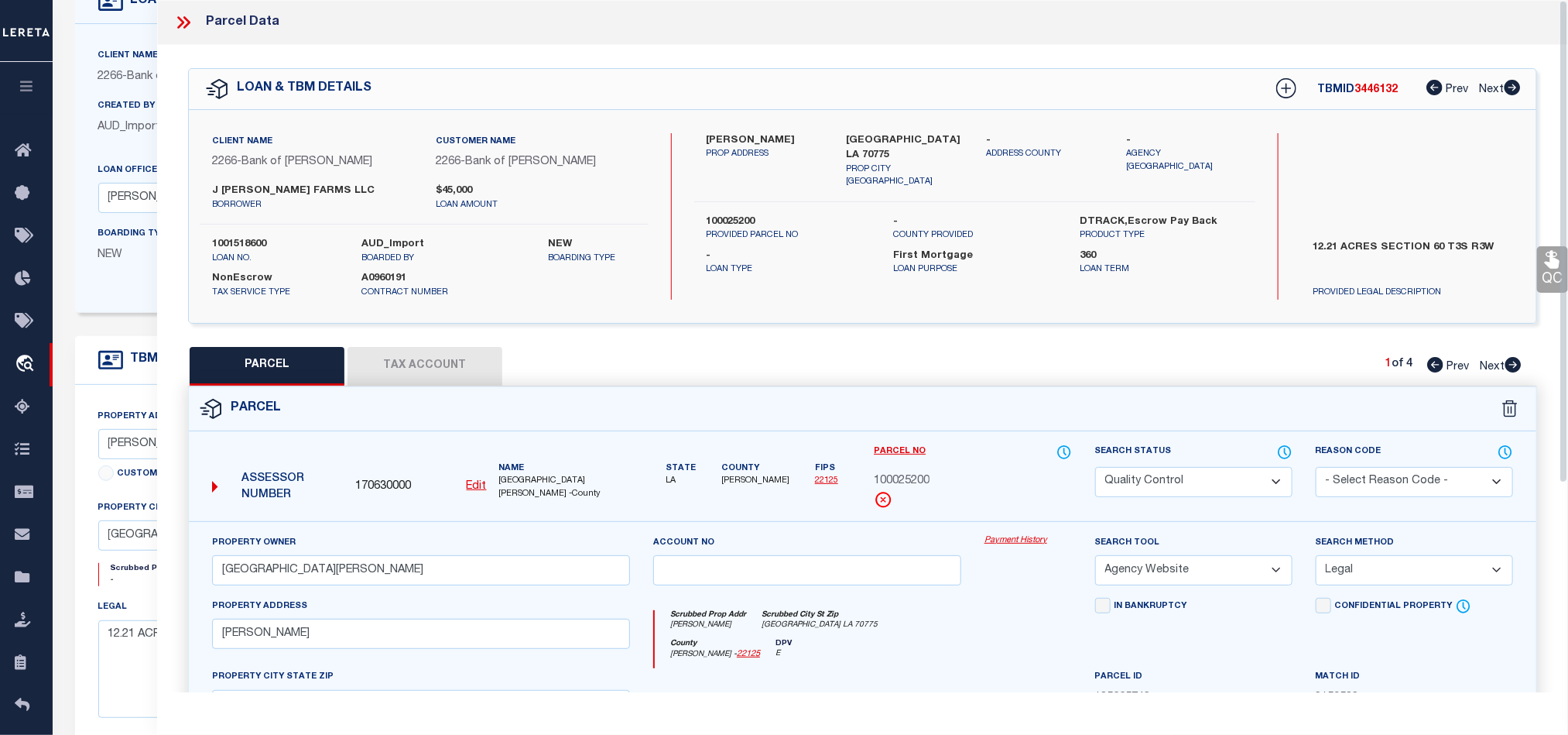
click at [1514, 367] on icon at bounding box center [1514, 365] width 17 height 16
click at [191, 17] on icon at bounding box center [184, 23] width 20 height 21
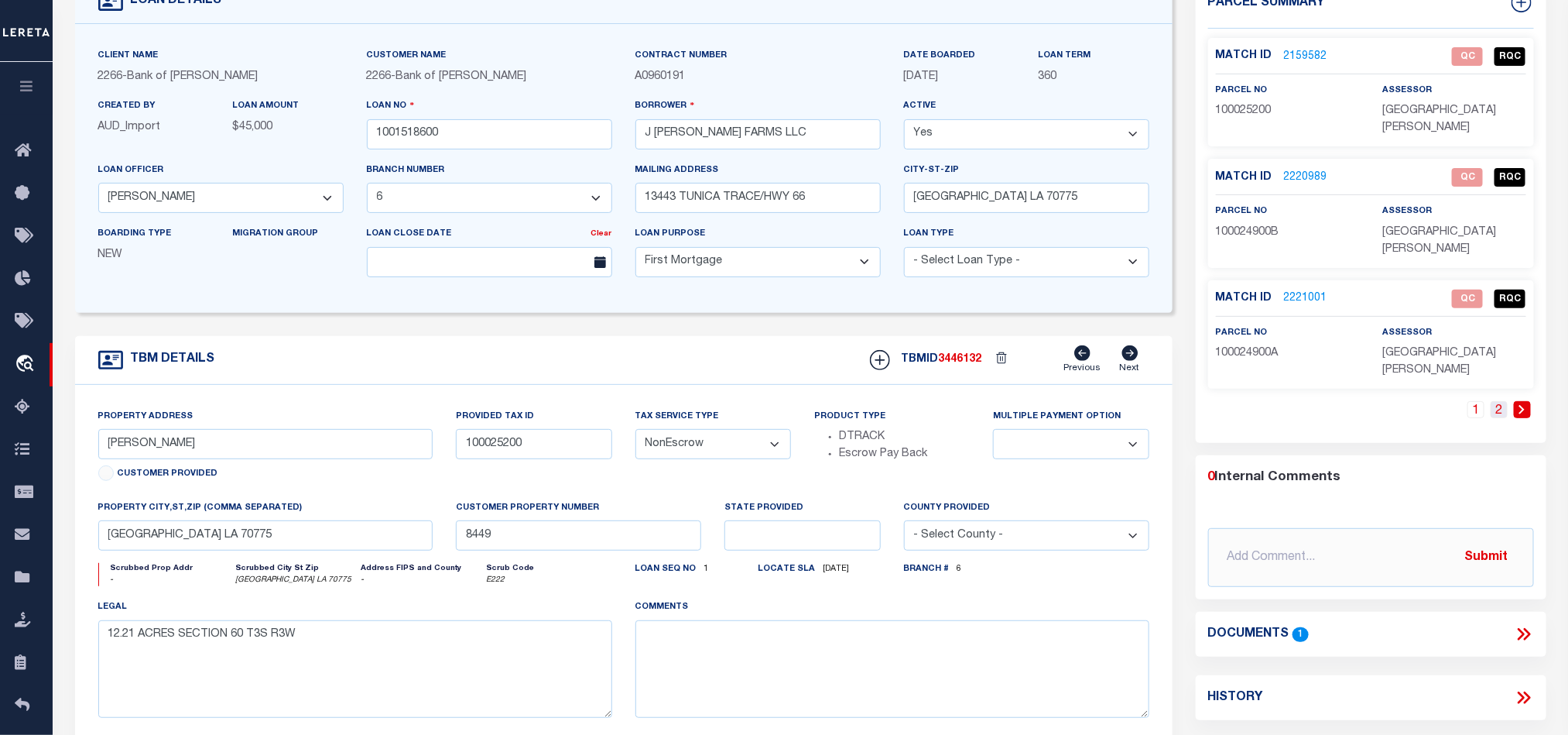
click at [1498, 401] on link "2" at bounding box center [1499, 410] width 17 height 17
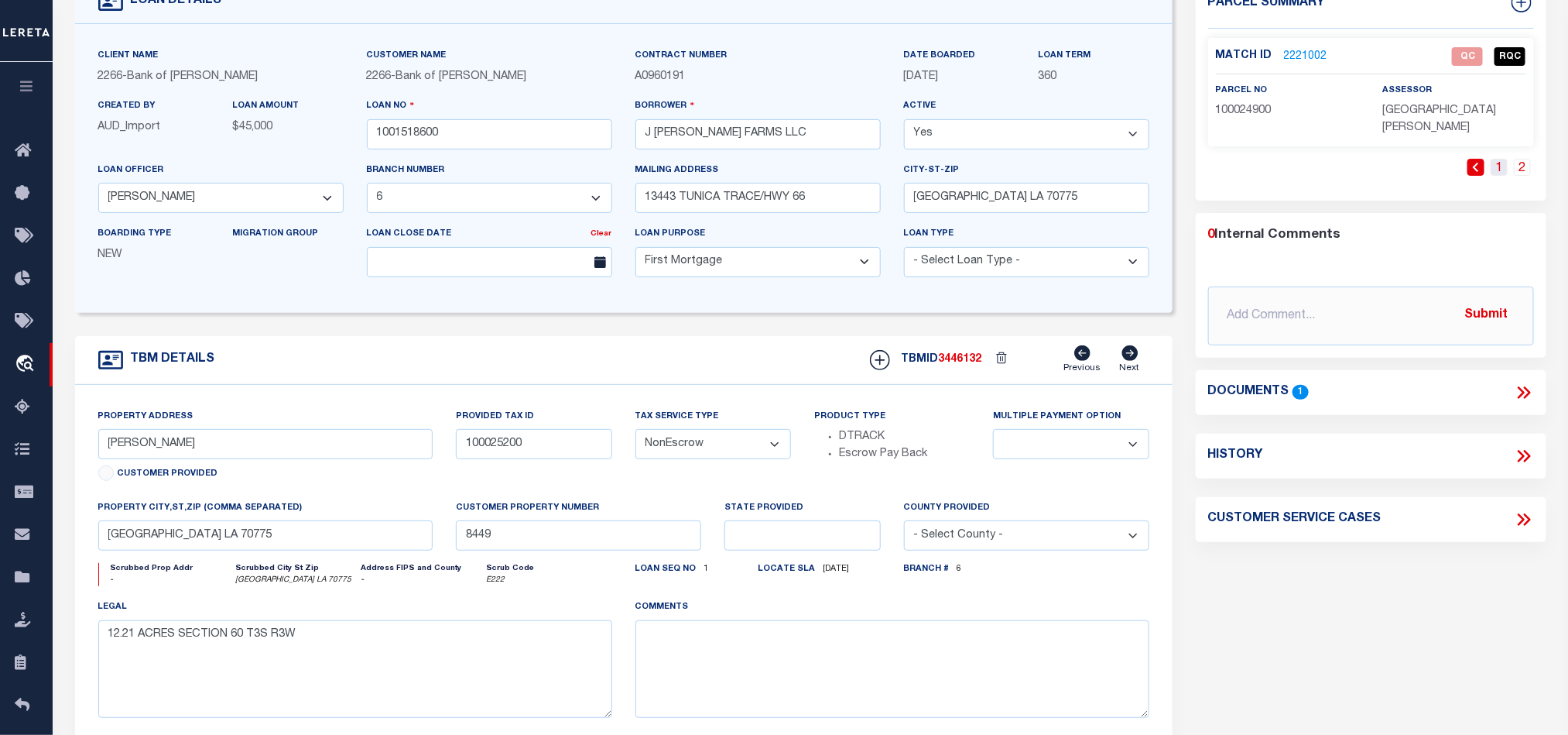
click at [1499, 159] on link "1" at bounding box center [1499, 167] width 17 height 17
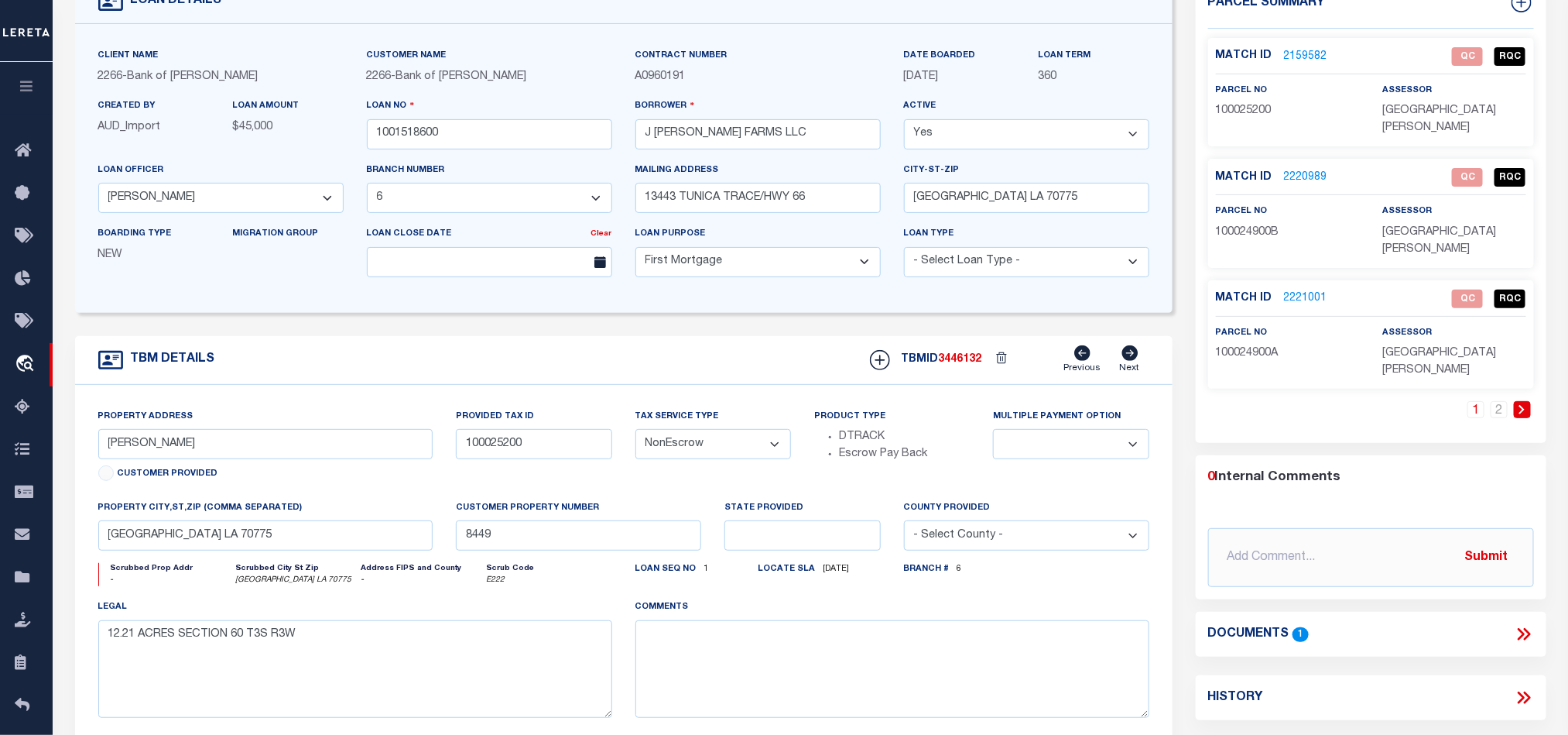
click at [804, 367] on div "TBM DETAILS TBMID 3446132 Previous Next" at bounding box center [624, 360] width 1097 height 49
click at [780, 364] on div "TBM DETAILS TBMID 3446132 Previous Next" at bounding box center [624, 360] width 1097 height 49
click at [1295, 401] on div "1 2" at bounding box center [1371, 422] width 326 height 42
click at [695, 347] on div "TBM DETAILS TBMID 3446132 Previous Next" at bounding box center [624, 360] width 1097 height 49
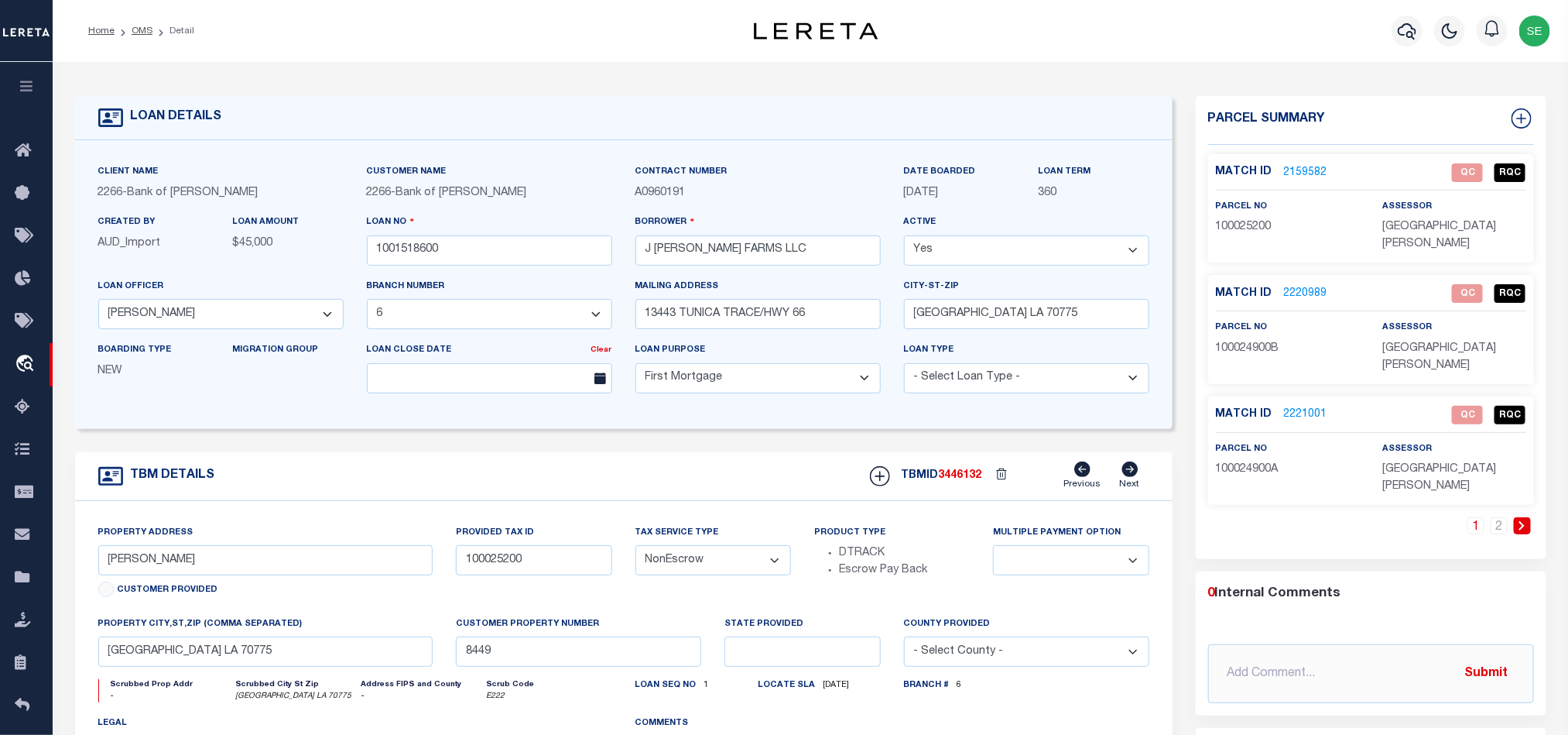
drag, startPoint x: 132, startPoint y: 33, endPoint x: 300, endPoint y: 6, distance: 170.2
click at [132, 33] on link "OMS" at bounding box center [142, 31] width 21 height 9
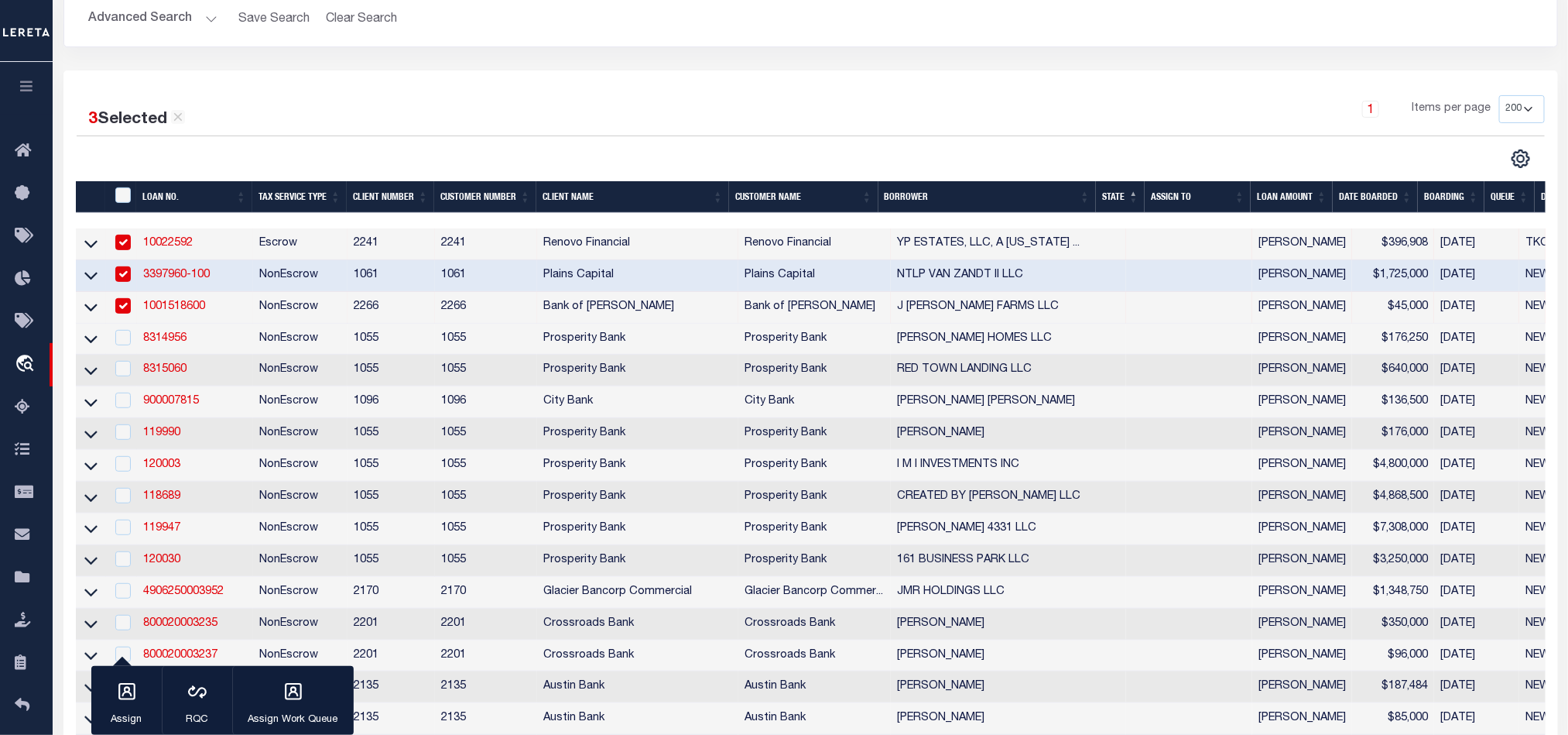
scroll to position [233, 0]
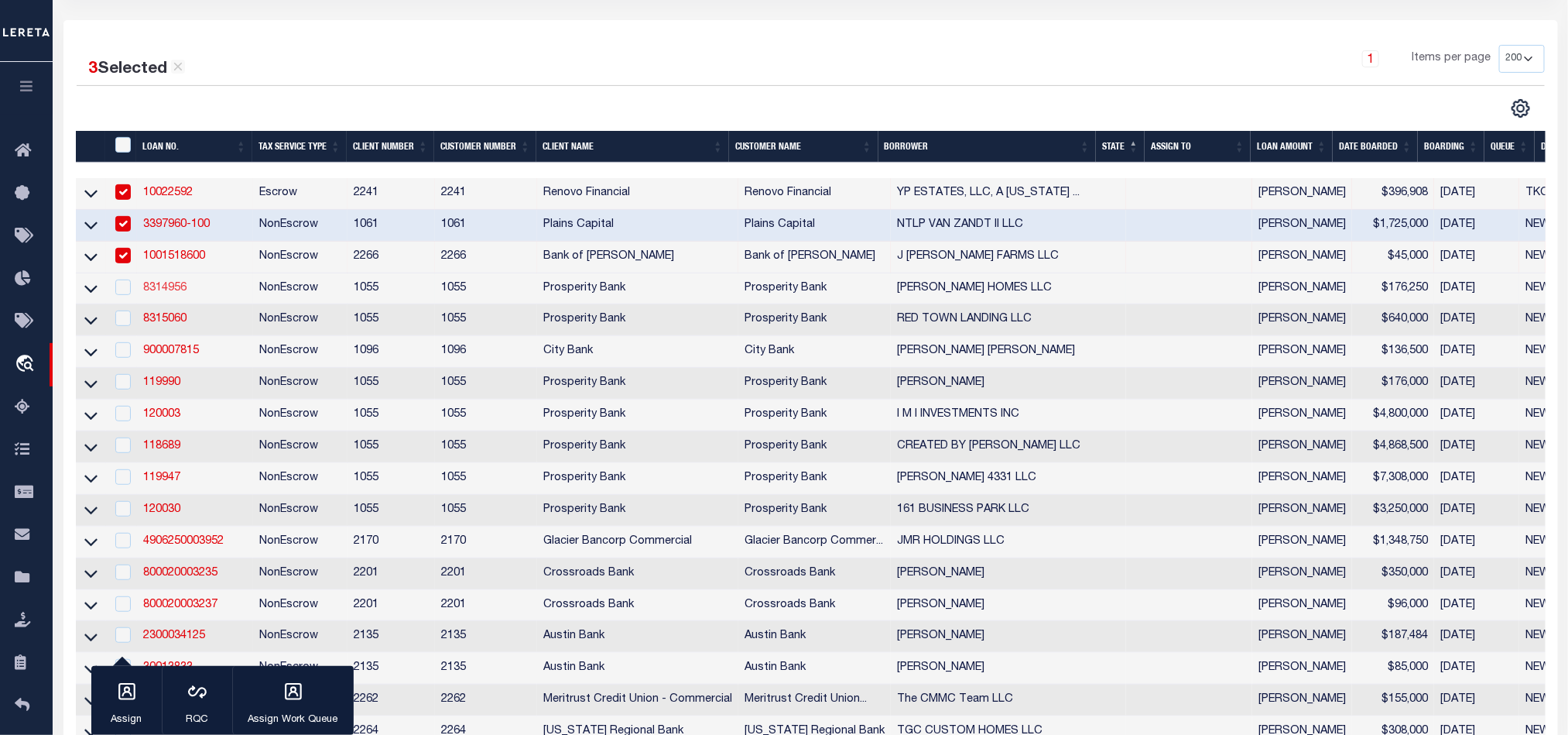
click at [162, 288] on link "8314956" at bounding box center [165, 288] width 43 height 11
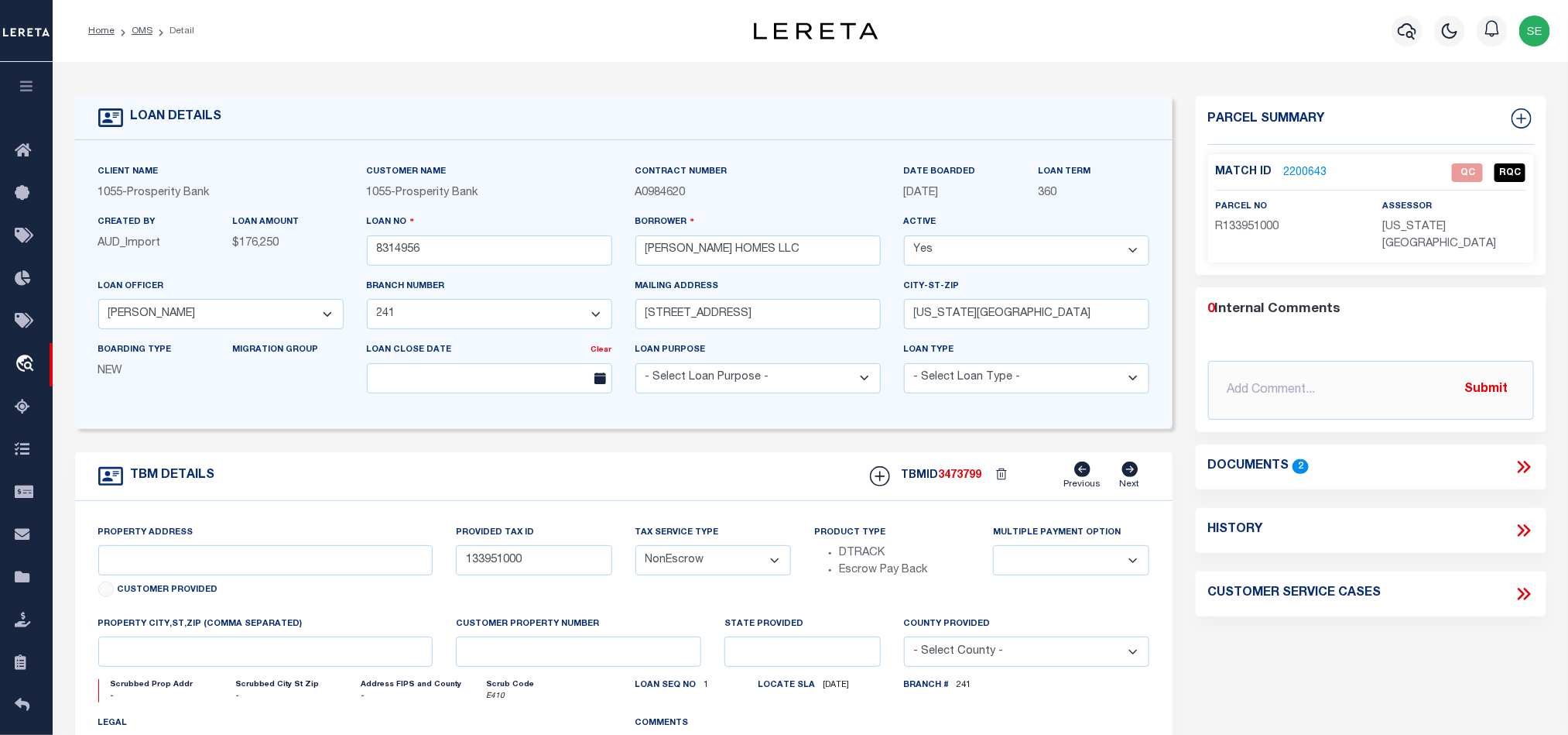
click at [1298, 170] on link "2200643" at bounding box center [1305, 173] width 43 height 17
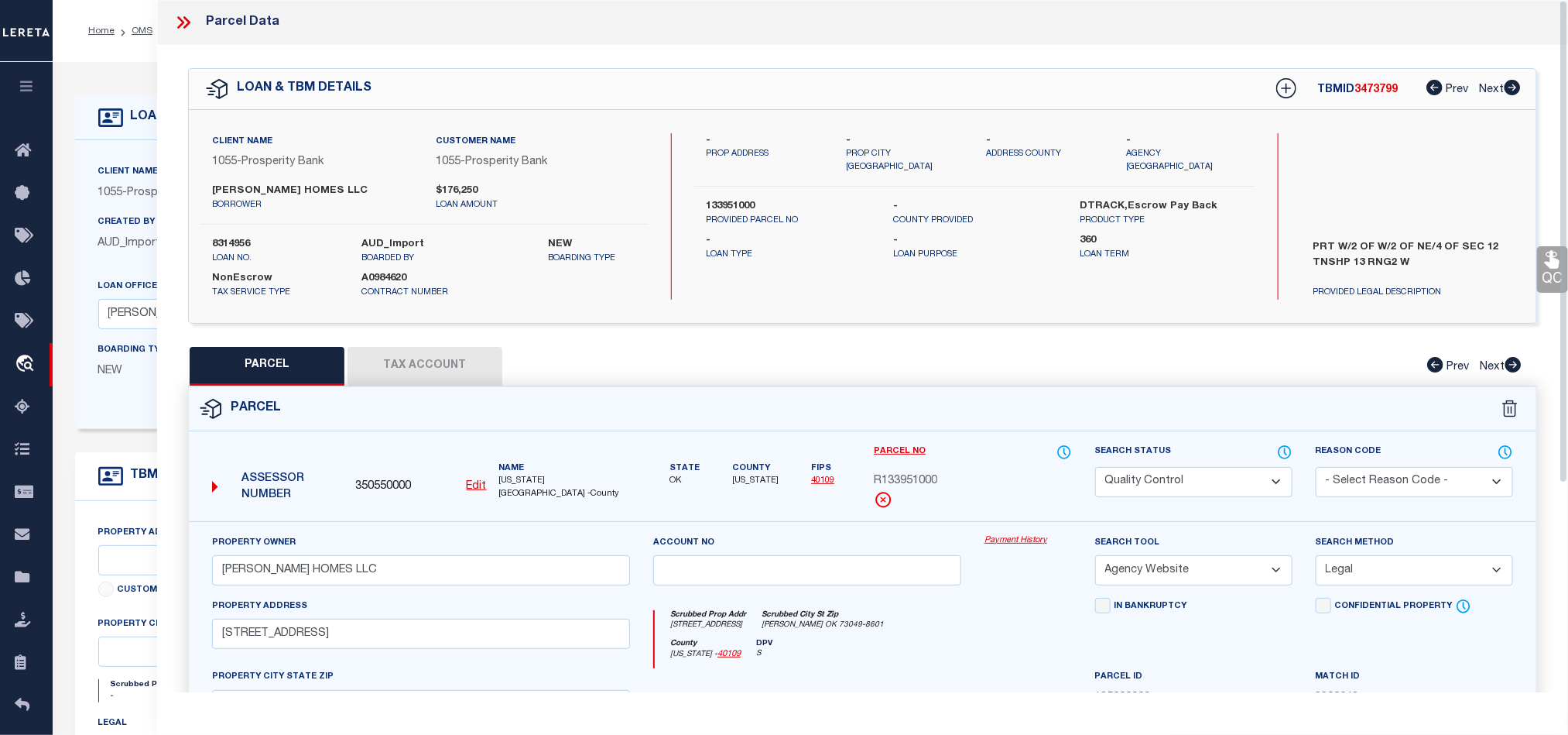
click at [182, 14] on icon at bounding box center [184, 23] width 20 height 21
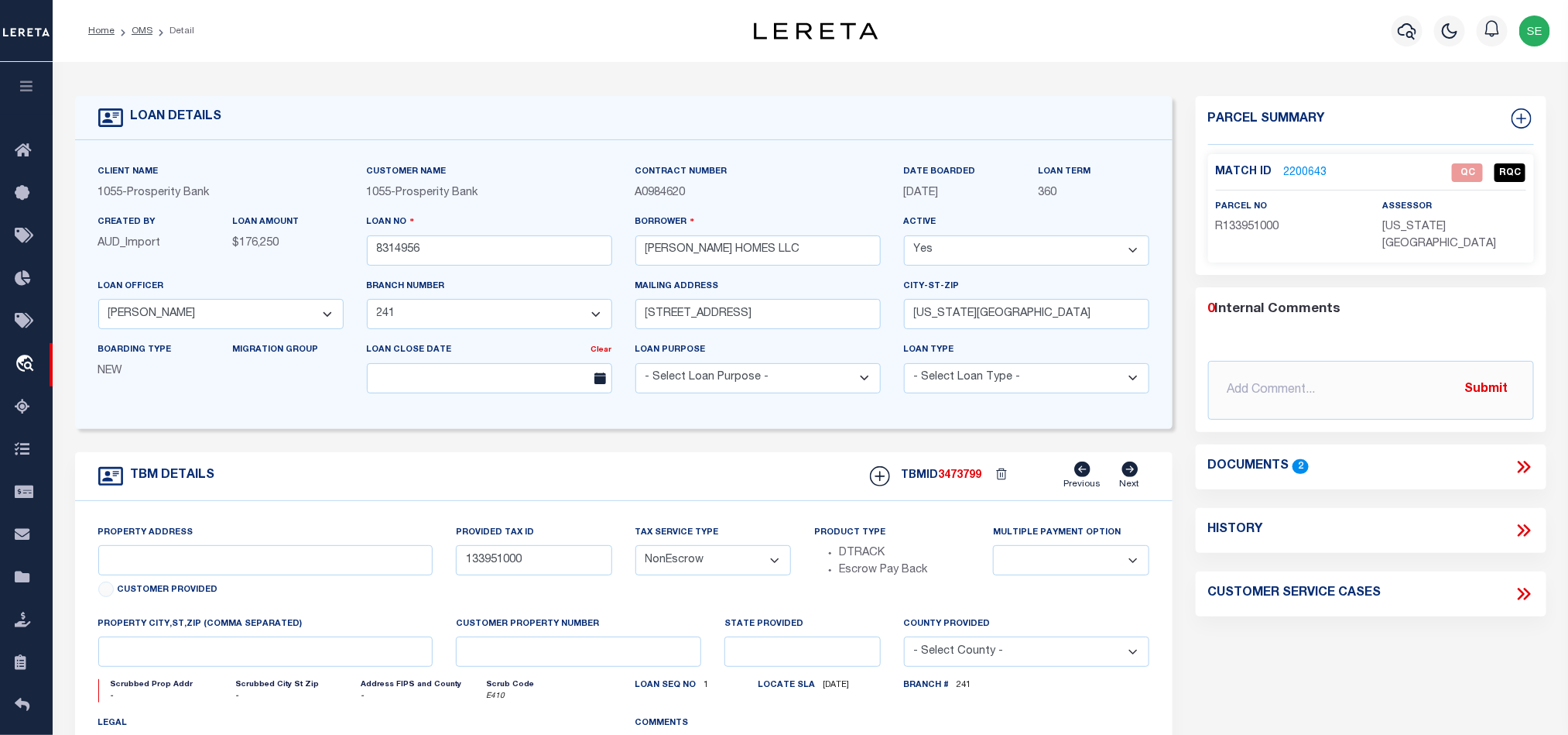
click at [1256, 224] on span "R133951000" at bounding box center [1247, 227] width 64 height 11
click at [1264, 223] on span "R133951000" at bounding box center [1247, 227] width 64 height 11
copy span "R133951000"
click at [1523, 457] on icon at bounding box center [1524, 467] width 20 height 21
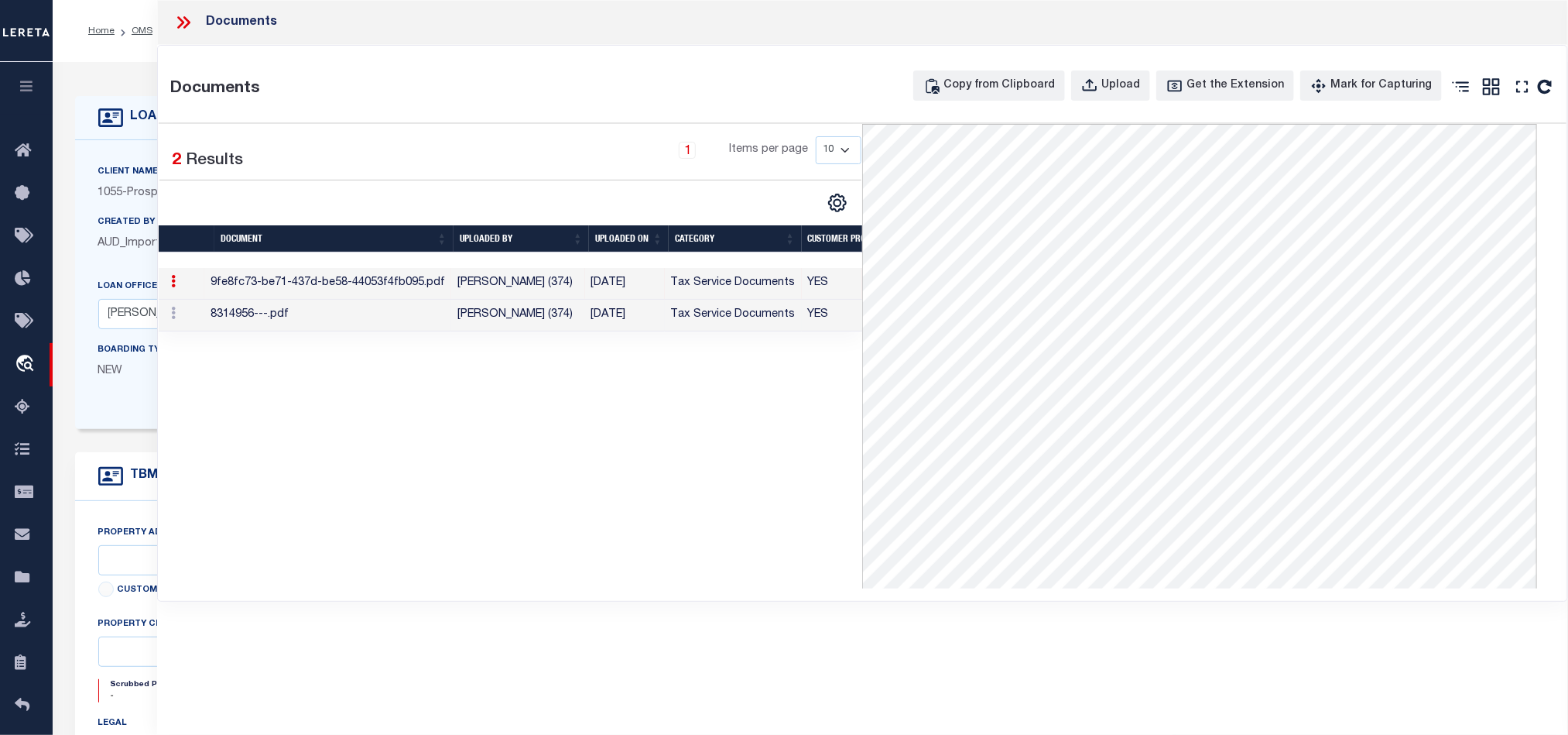
click at [637, 323] on td "[DATE]" at bounding box center [624, 315] width 80 height 32
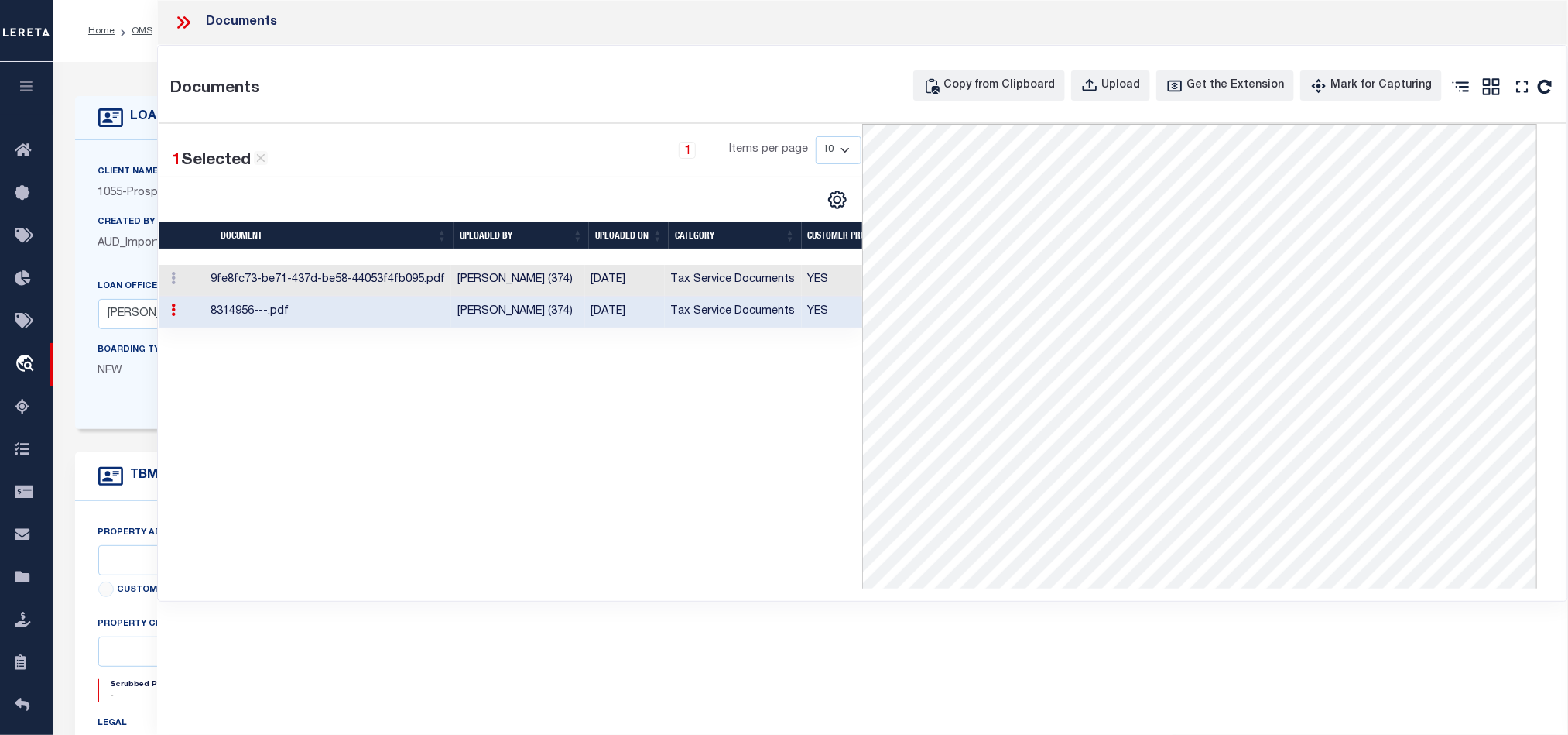
click at [158, 20] on div "Documents" at bounding box center [862, 22] width 1411 height 45
click at [195, 21] on div at bounding box center [189, 23] width 32 height 21
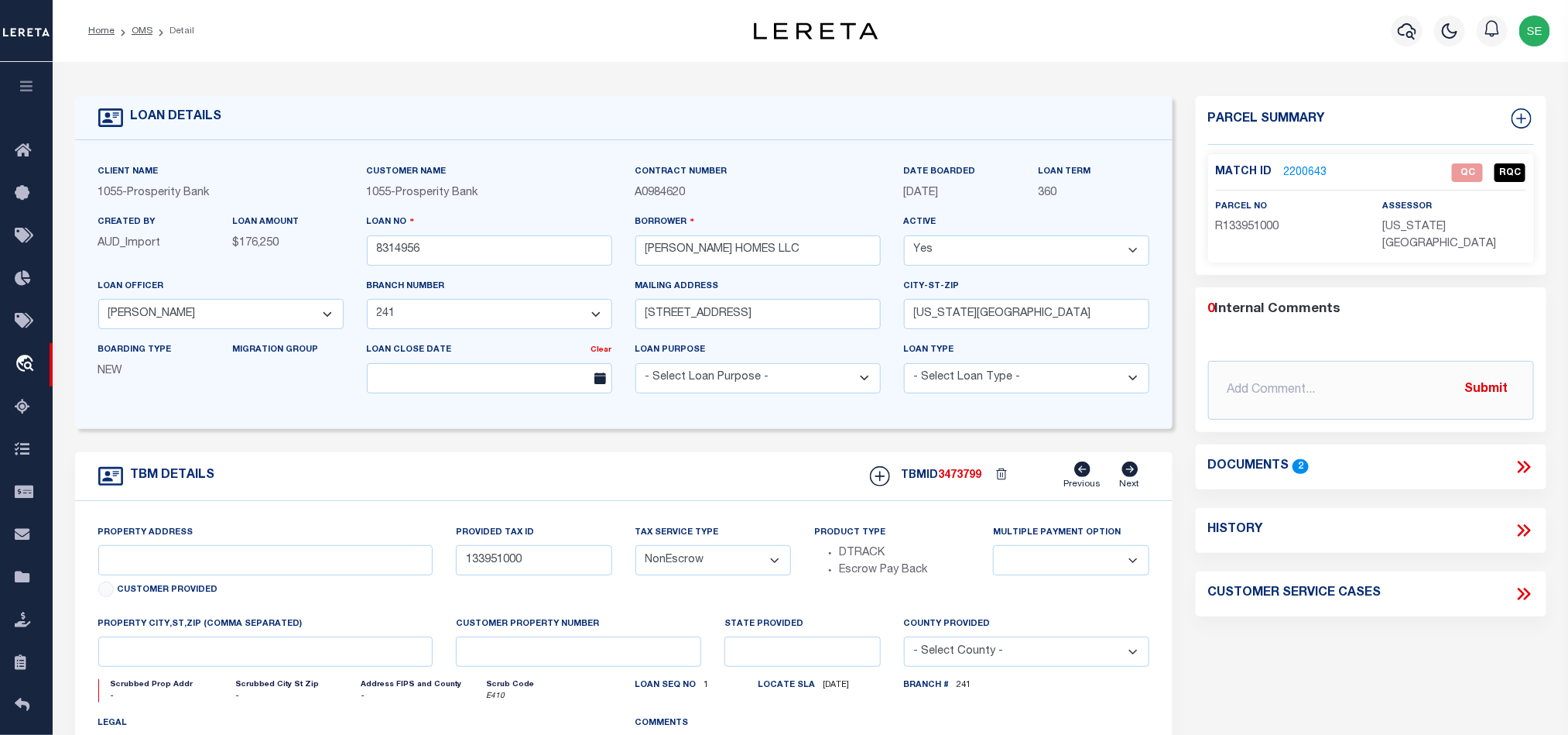
click at [702, 484] on div "TBM DETAILS TBMID 3473799 Previous Next" at bounding box center [624, 476] width 1097 height 49
click at [1298, 168] on link "2200643" at bounding box center [1305, 173] width 43 height 17
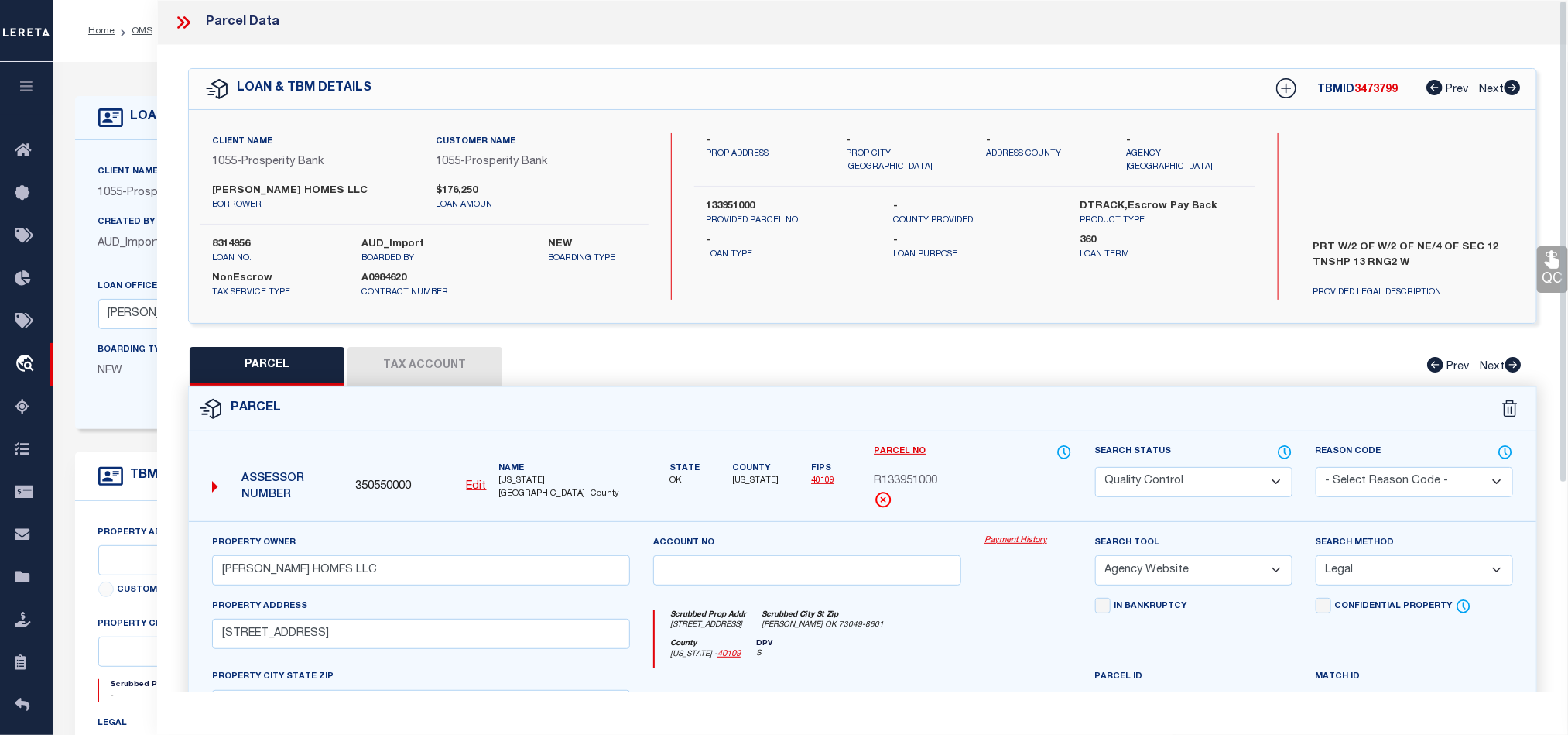
click at [998, 414] on div "Parcel" at bounding box center [862, 409] width 1347 height 44
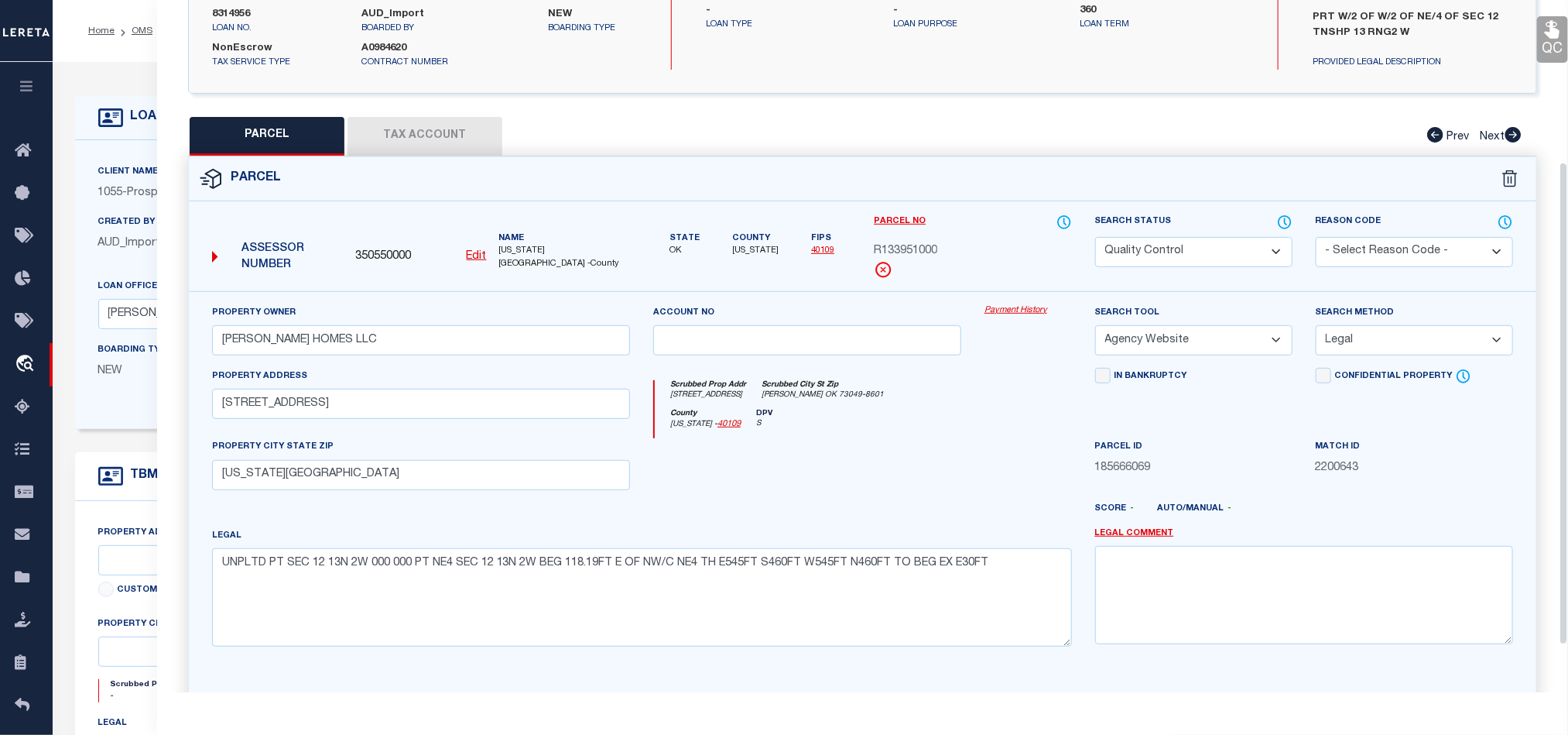
scroll to position [233, 0]
click at [982, 428] on div "County [US_STATE] - 40109 DPV S" at bounding box center [863, 421] width 416 height 30
click at [978, 437] on div "County [US_STATE] - 40109 DPV S" at bounding box center [863, 421] width 416 height 30
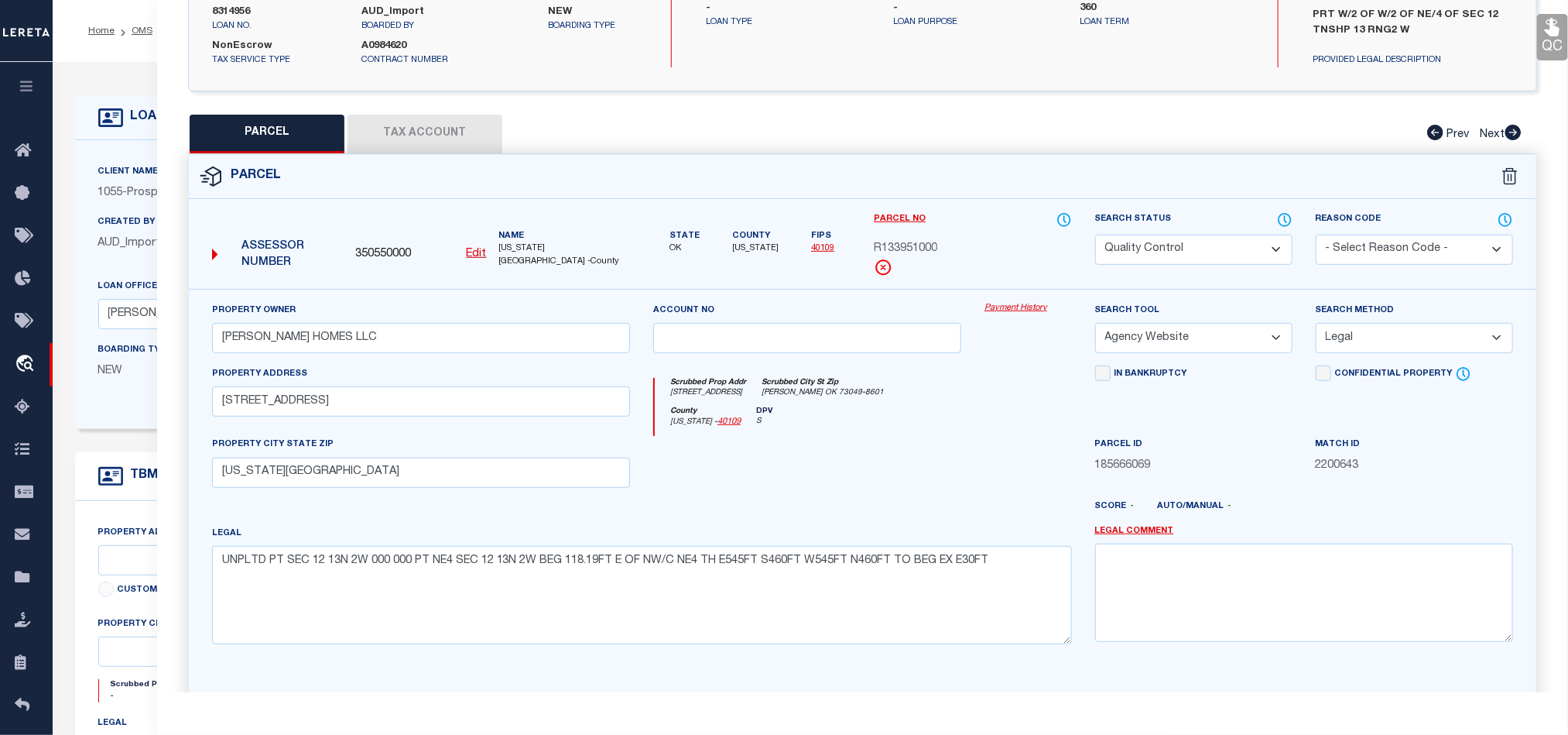
click at [404, 133] on button "Tax Account" at bounding box center [425, 133] width 155 height 39
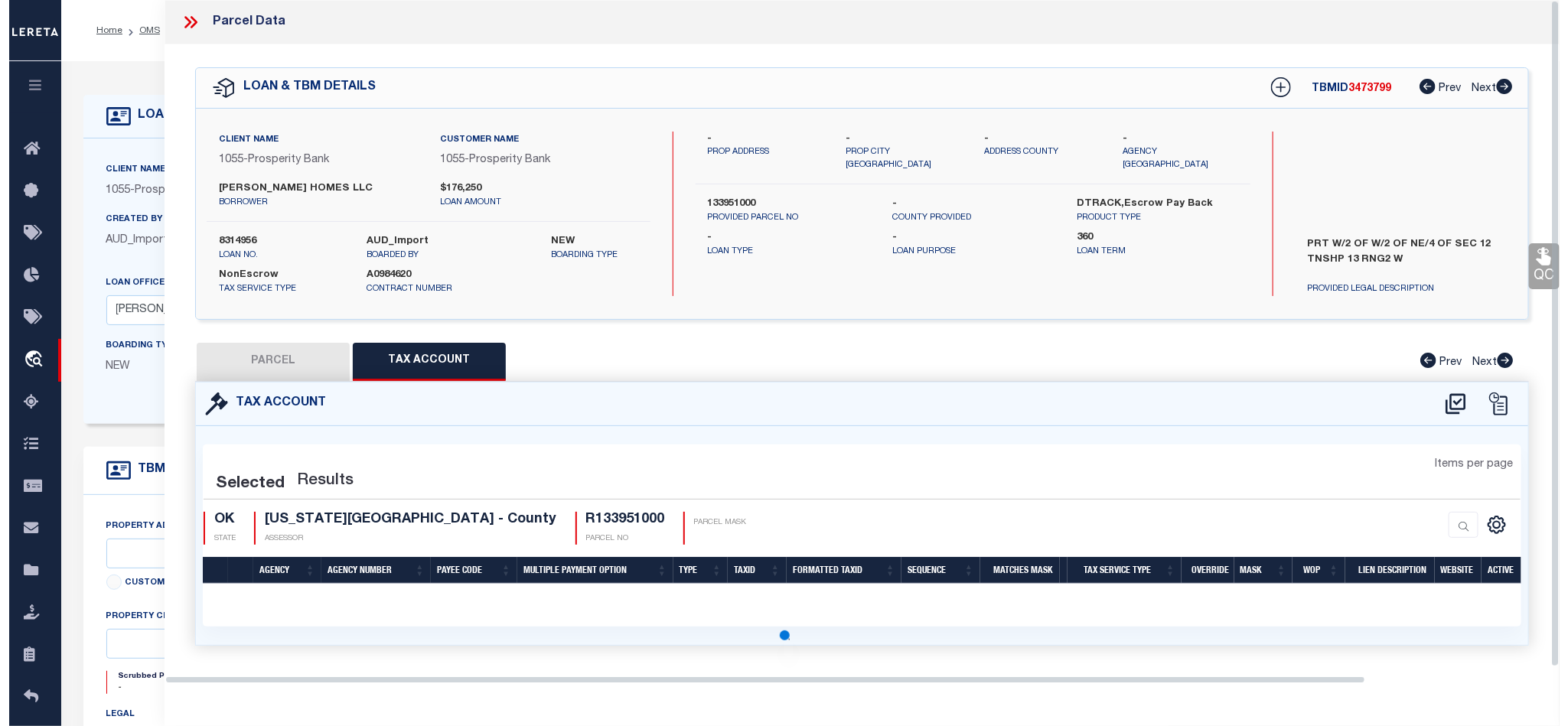
scroll to position [0, 0]
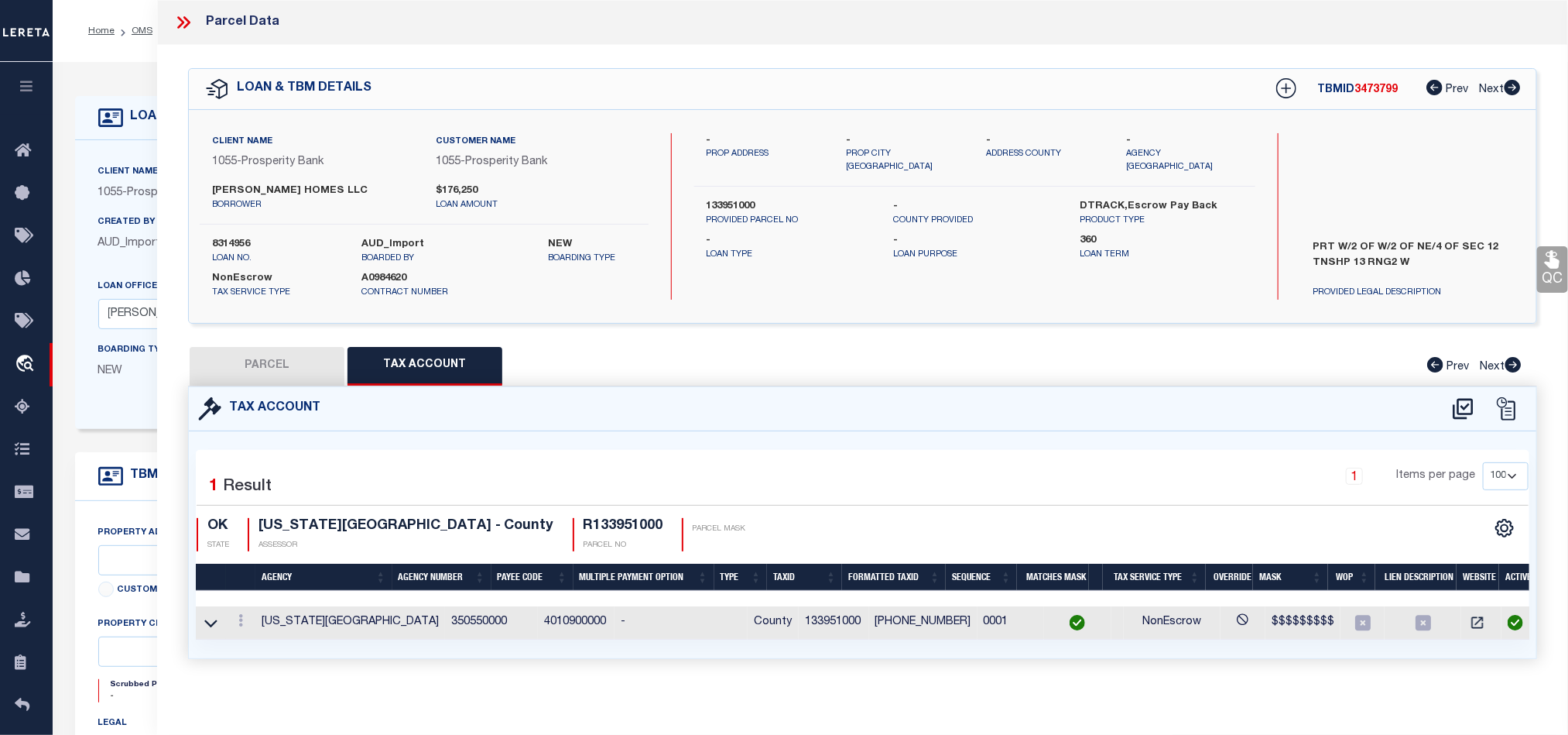
click at [276, 364] on button "PARCEL" at bounding box center [267, 366] width 155 height 39
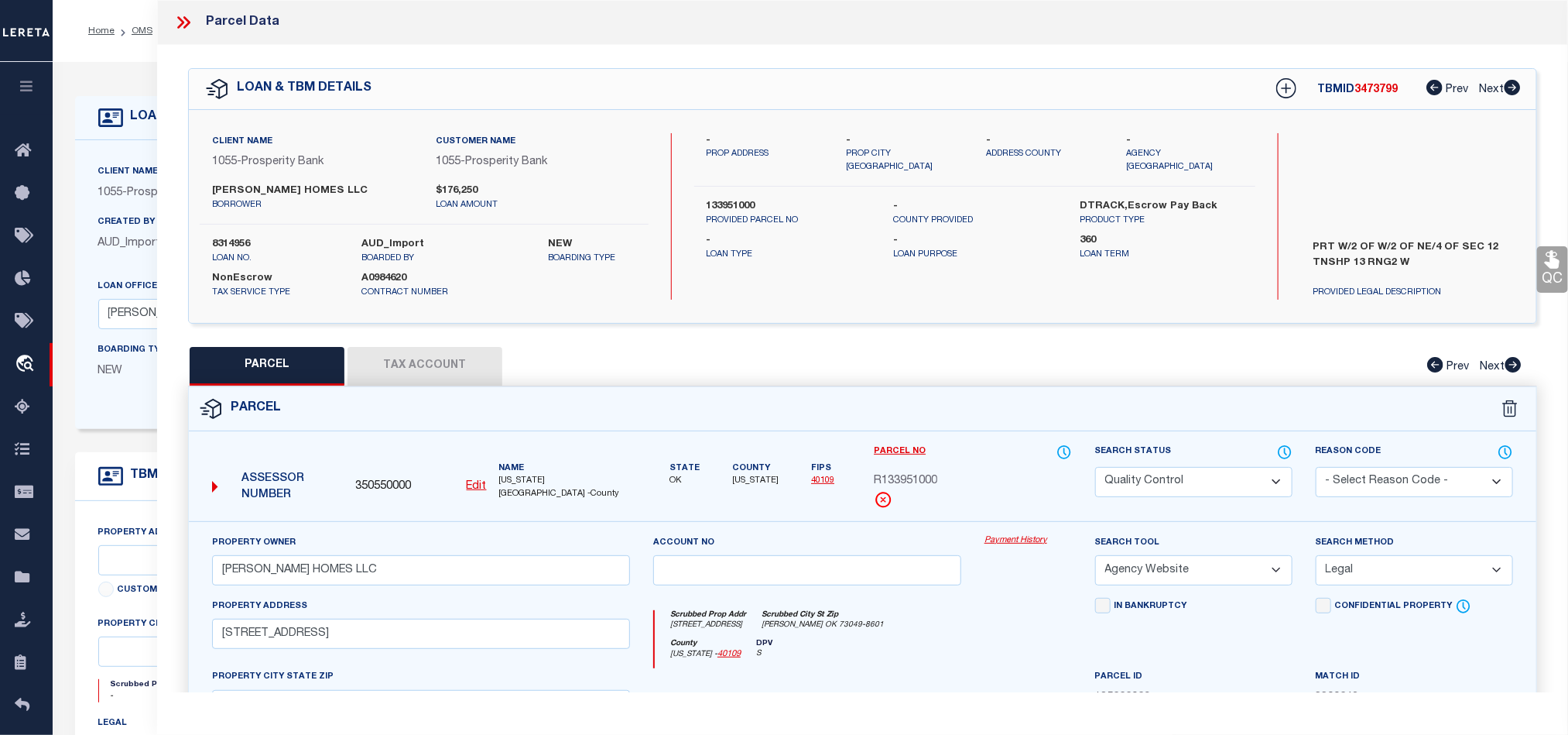
click at [1125, 489] on select "Automated Search Bad Parcel Complete Duplicate Parcel High Dollar Reporting In …" at bounding box center [1194, 482] width 197 height 30
click at [966, 636] on div "Scrubbed Prop Addr [STREET_ADDRESS] Scrubbed City St Zip [PERSON_NAME] OK 73049…" at bounding box center [863, 625] width 416 height 28
click at [1550, 267] on icon at bounding box center [1552, 259] width 15 height 18
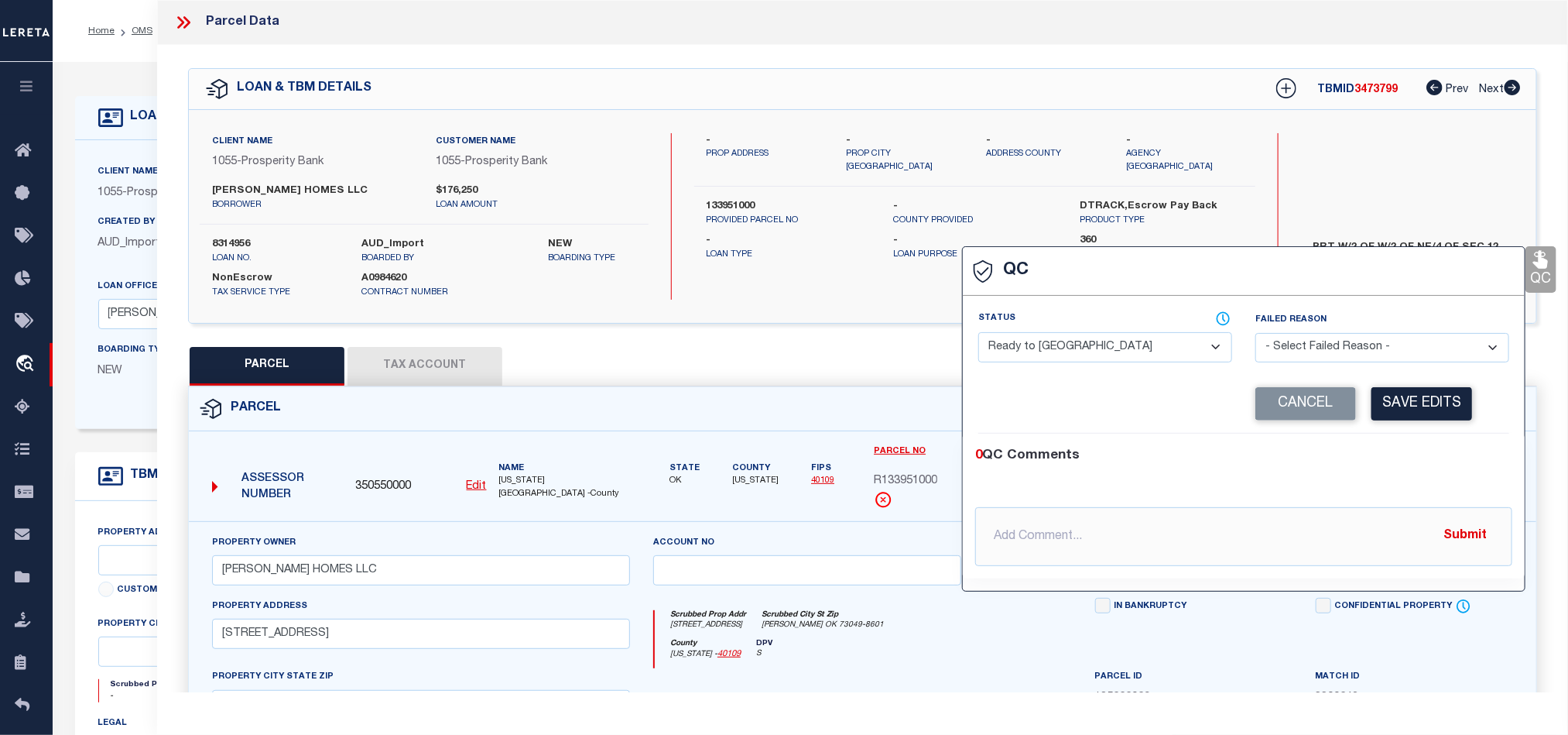
drag, startPoint x: 1081, startPoint y: 347, endPoint x: 1345, endPoint y: 386, distance: 266.9
click at [1081, 347] on select "- Select Status - Ready to QC Correct Incorrect" at bounding box center [1105, 347] width 254 height 30
click at [1443, 455] on div "0 QC Comments" at bounding box center [1241, 457] width 531 height 21
click at [1449, 409] on button "Save Edits" at bounding box center [1422, 404] width 101 height 33
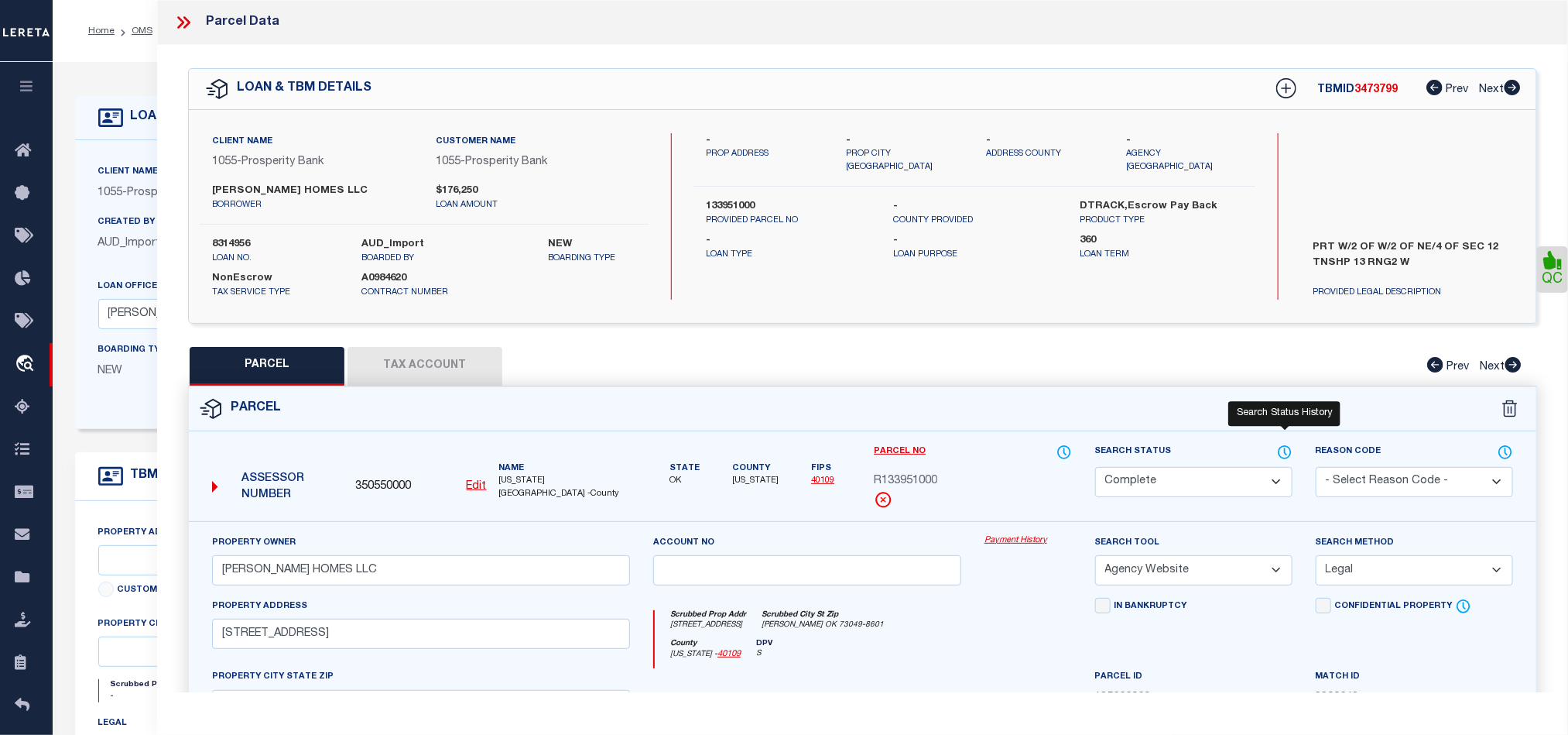
click at [1280, 461] on icon at bounding box center [1285, 453] width 16 height 17
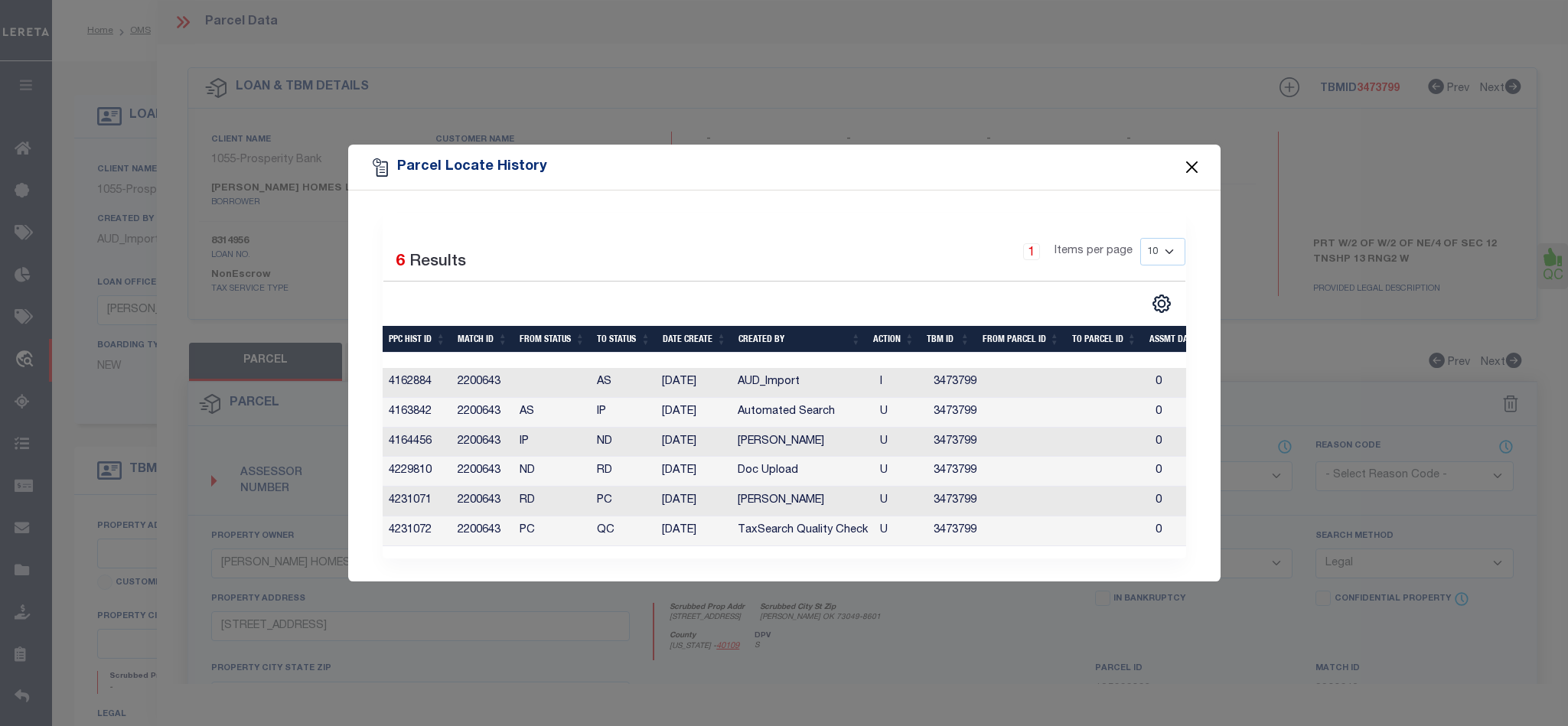
click at [1190, 168] on button "Close" at bounding box center [1192, 167] width 20 height 20
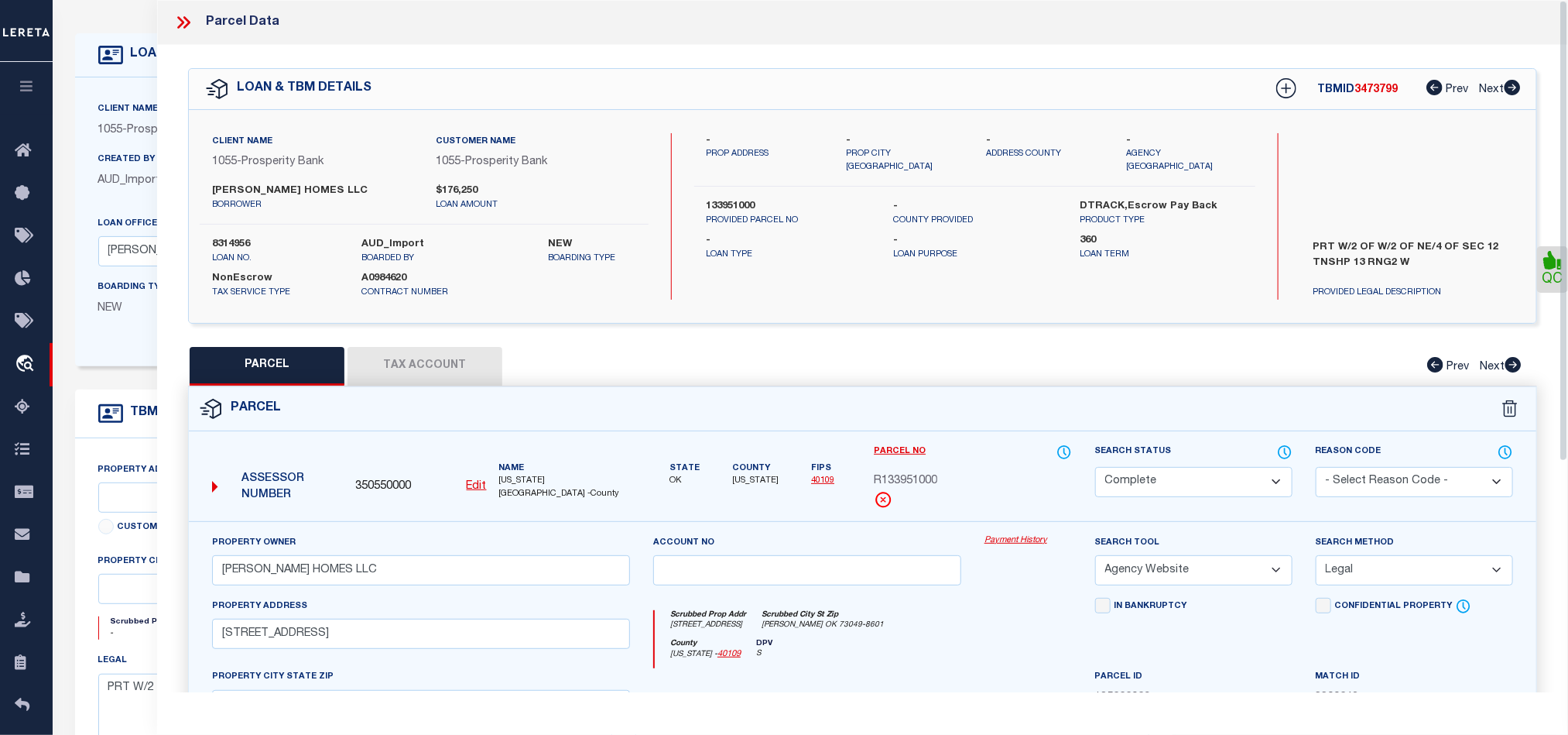
scroll to position [233, 0]
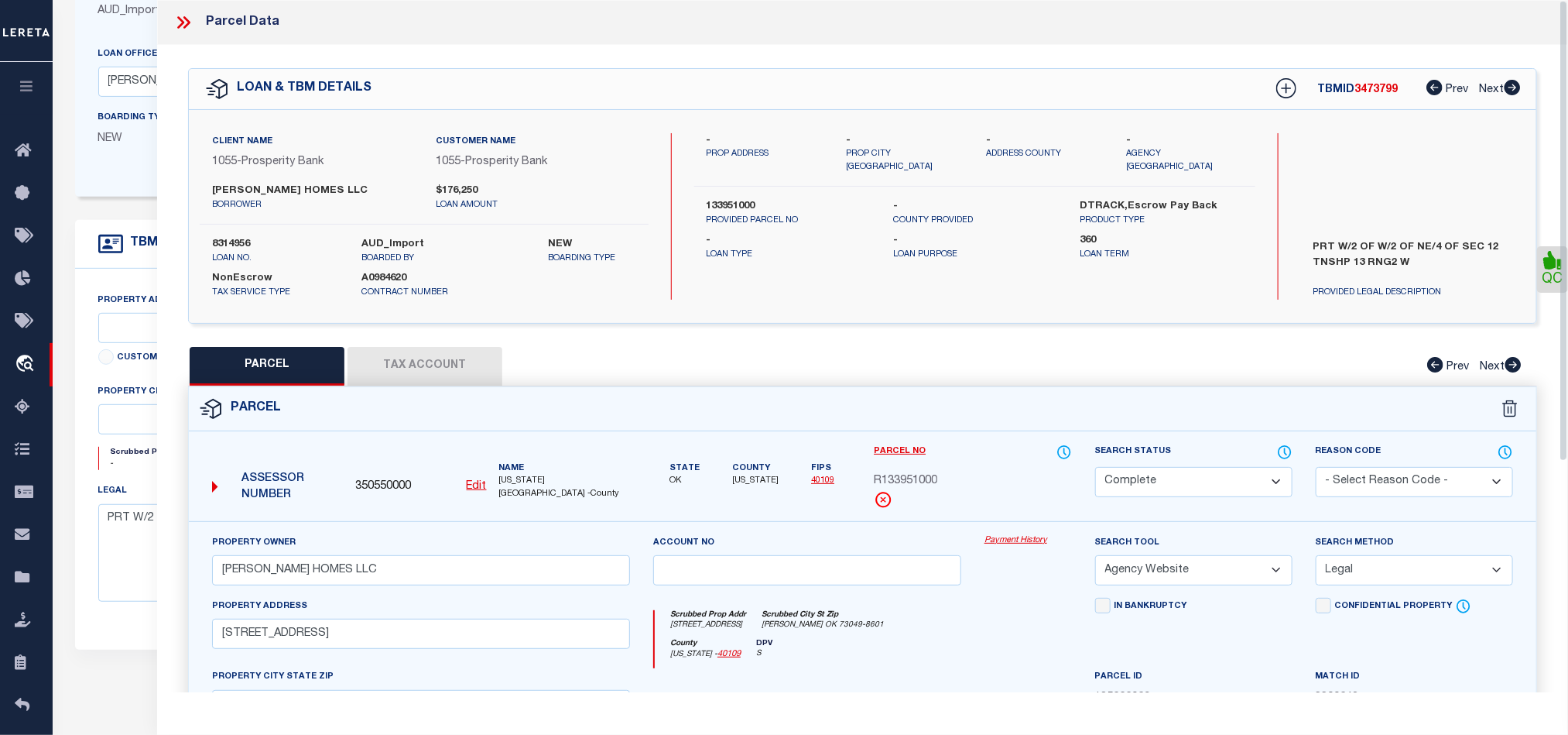
click at [1150, 416] on div "Parcel" at bounding box center [862, 409] width 1347 height 44
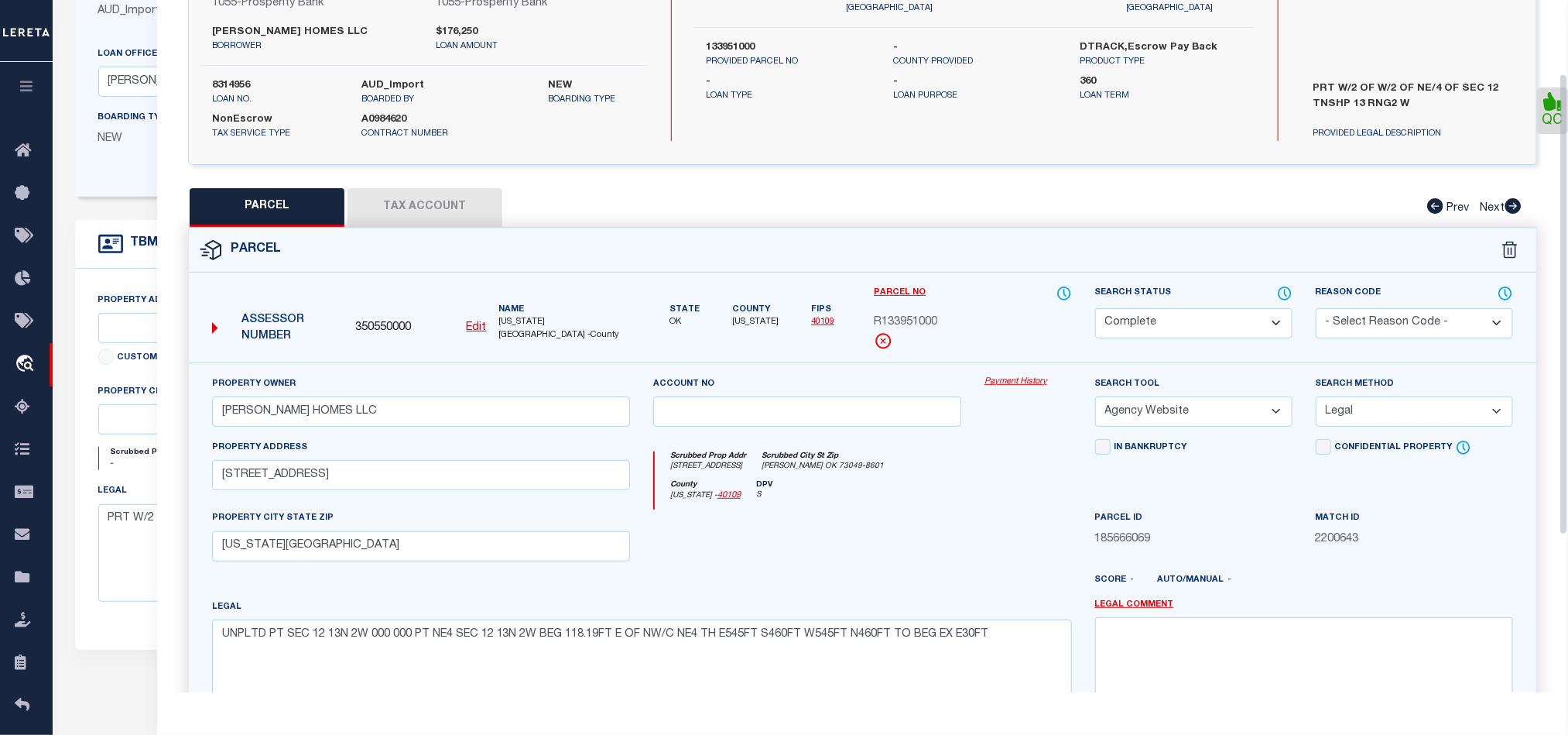
scroll to position [346, 0]
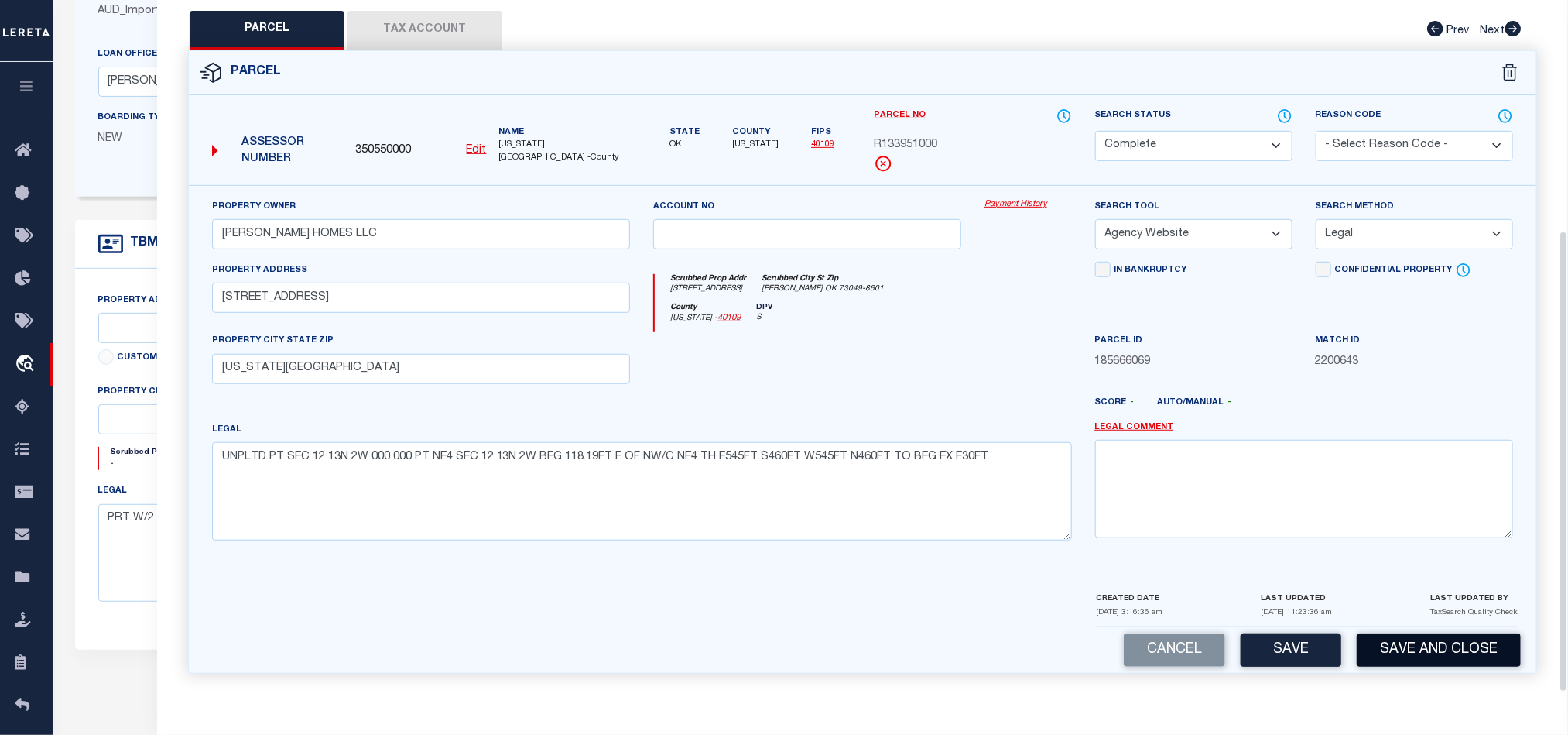
click at [1410, 659] on button "Save and Close" at bounding box center [1439, 650] width 164 height 33
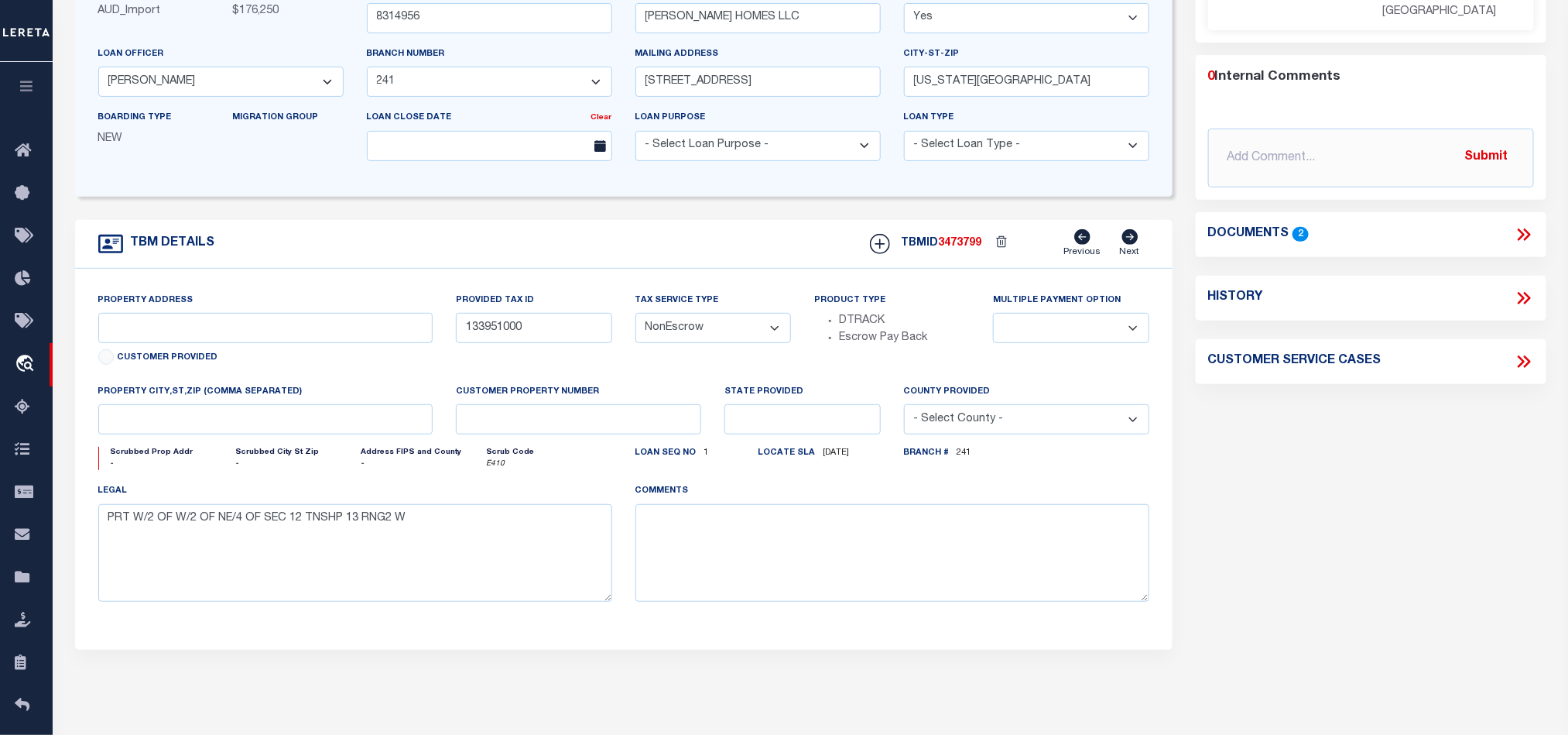
scroll to position [0, 0]
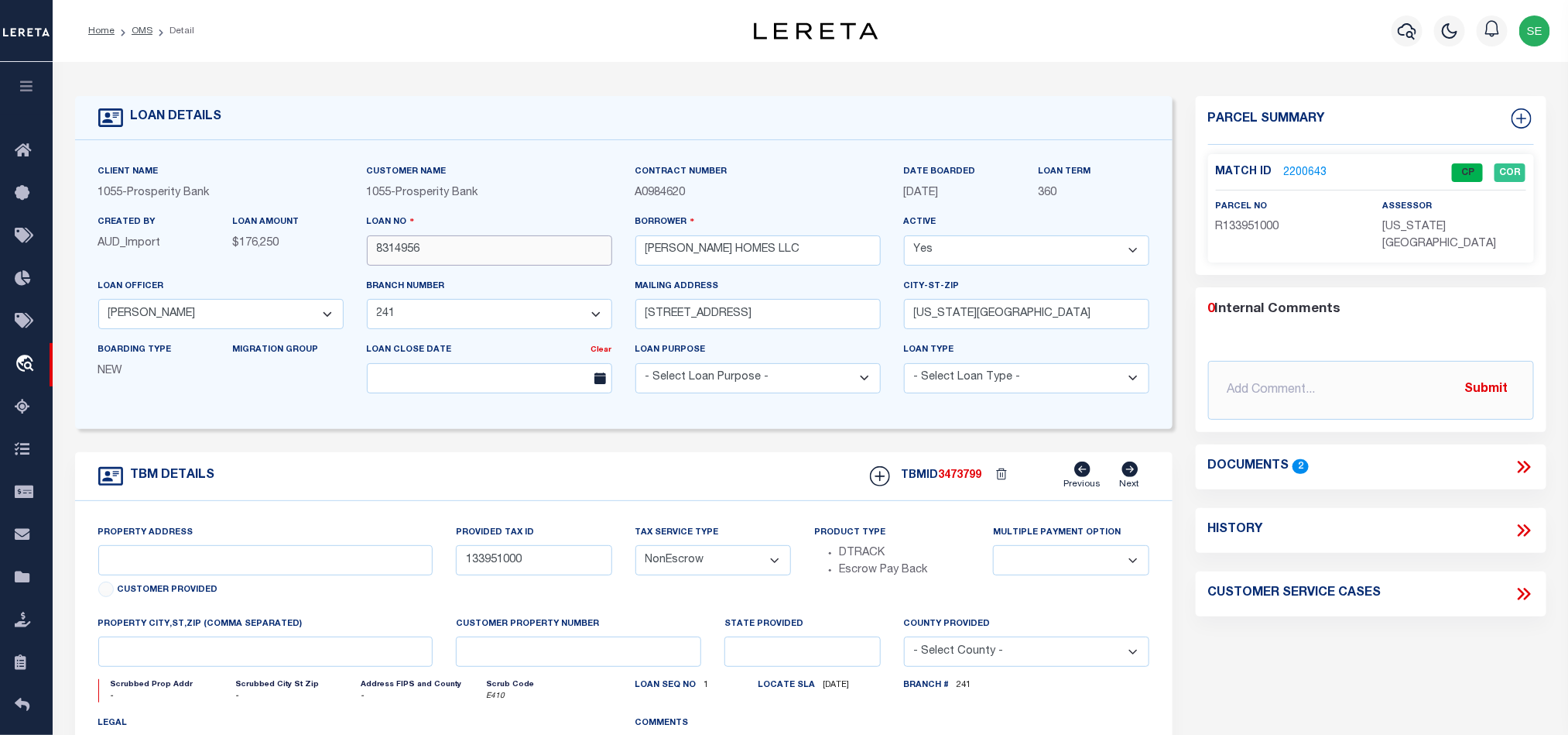
click at [509, 237] on input "8314956" at bounding box center [489, 250] width 245 height 30
click at [963, 476] on span "3473799" at bounding box center [960, 476] width 43 height 11
copy span "3473799"
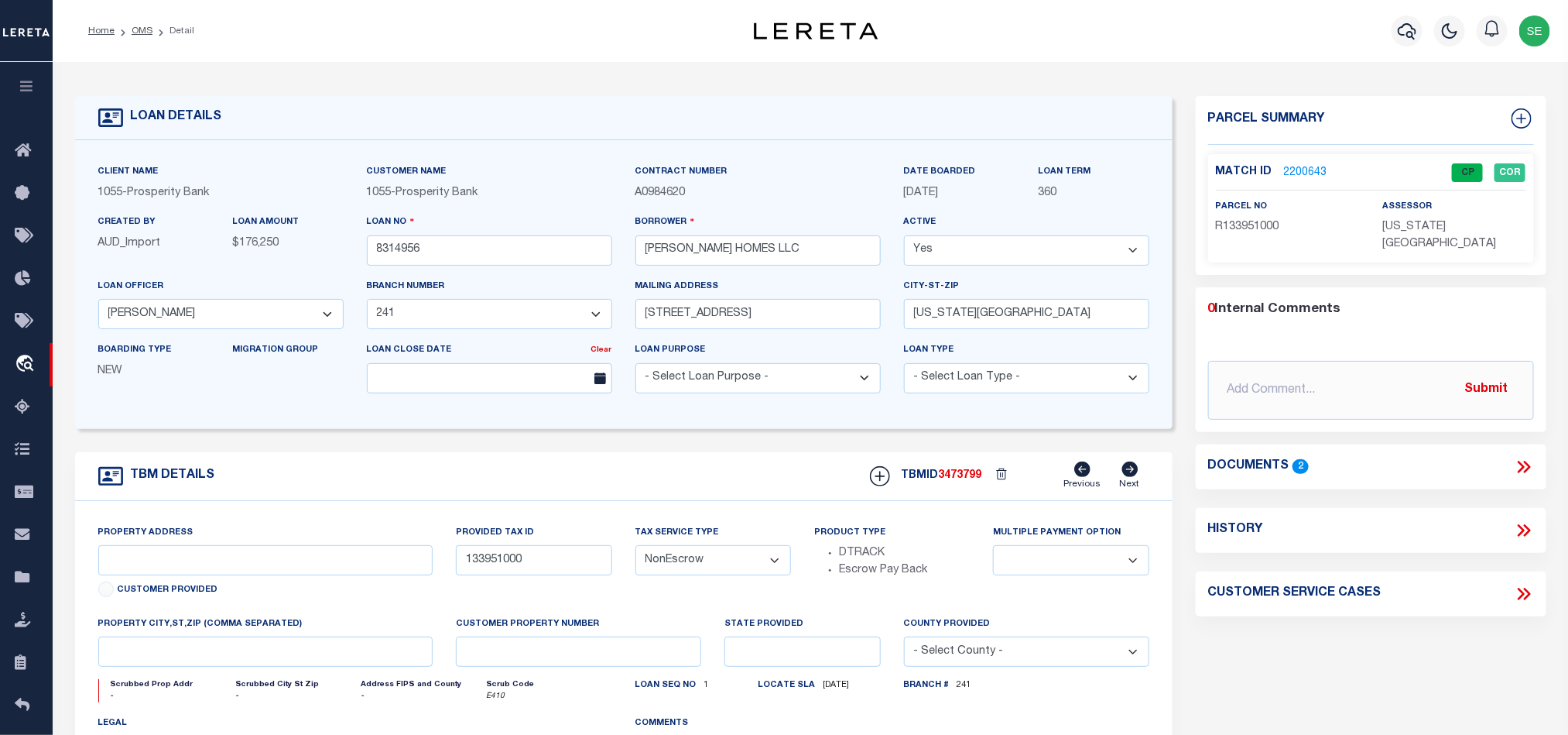
click at [1425, 233] on span "[US_STATE][GEOGRAPHIC_DATA]" at bounding box center [1439, 235] width 114 height 28
copy div "[US_STATE][GEOGRAPHIC_DATA]"
click at [1242, 222] on span "R133951000" at bounding box center [1247, 227] width 64 height 11
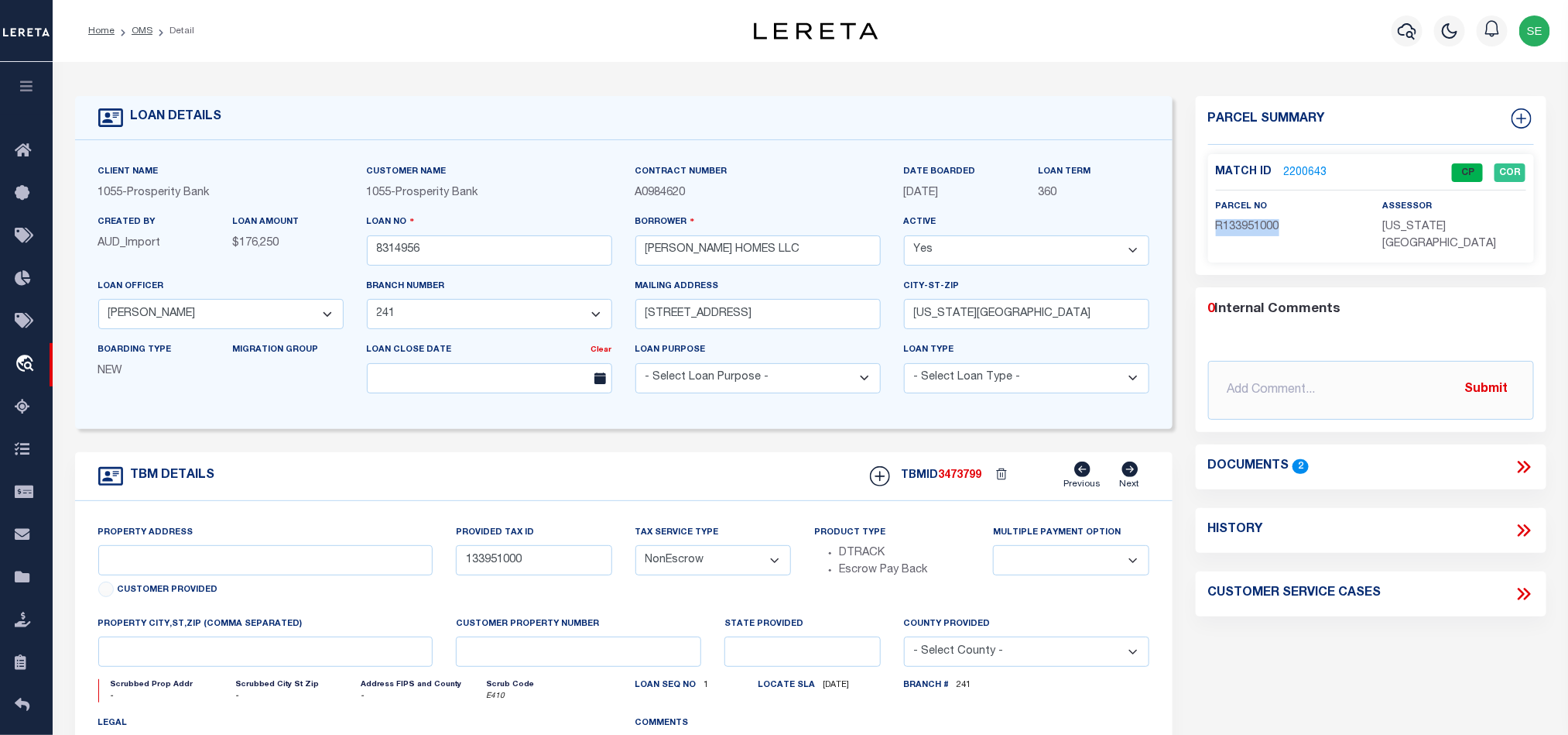
click at [1242, 222] on span "R133951000" at bounding box center [1247, 227] width 64 height 11
copy span "R133951000"
click at [472, 256] on input "8314956" at bounding box center [489, 250] width 245 height 30
click at [971, 481] on span "3473799" at bounding box center [960, 476] width 43 height 11
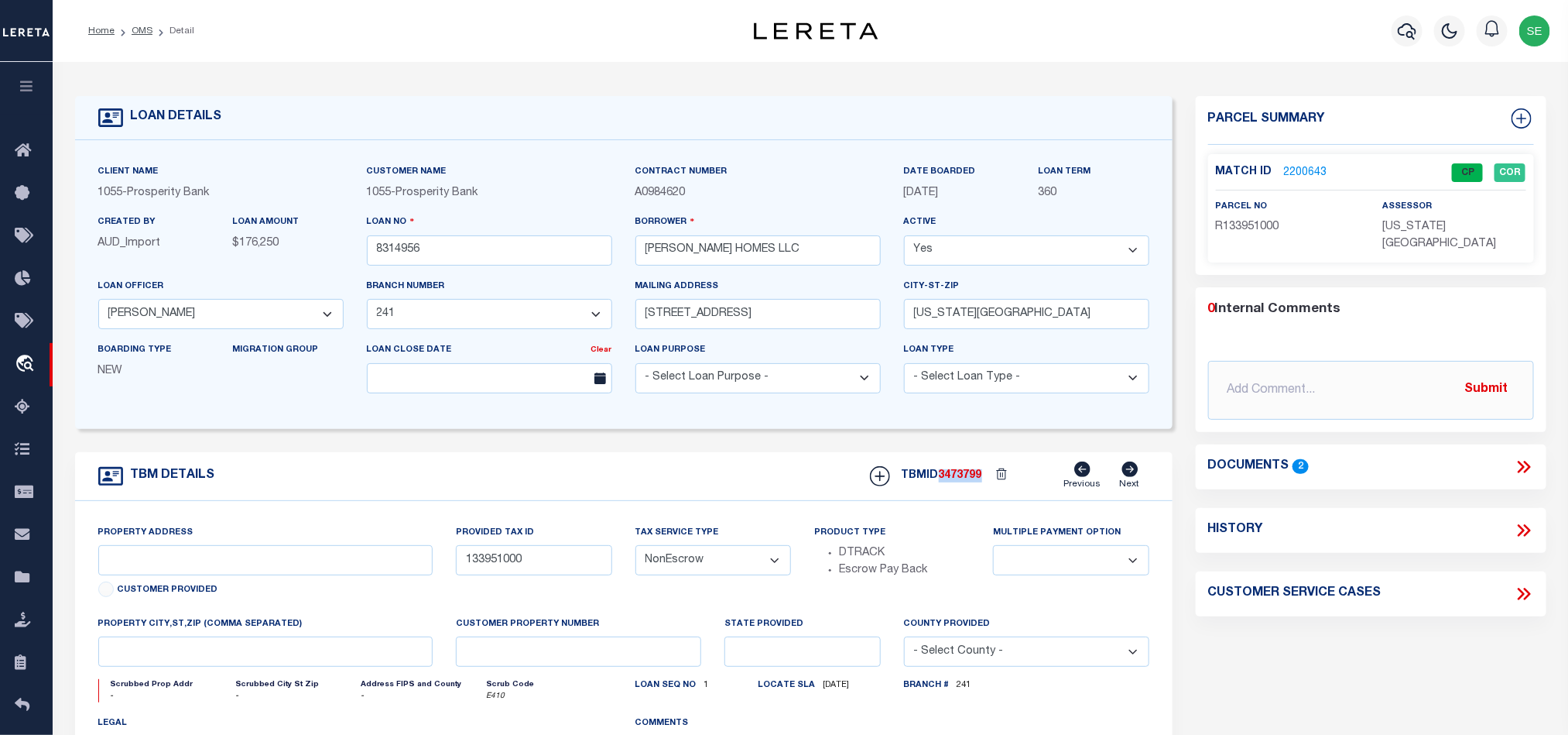
click at [971, 481] on span "3473799" at bounding box center [960, 476] width 43 height 11
copy span "3473799"
click at [1431, 224] on span "[US_STATE][GEOGRAPHIC_DATA]" at bounding box center [1439, 235] width 114 height 28
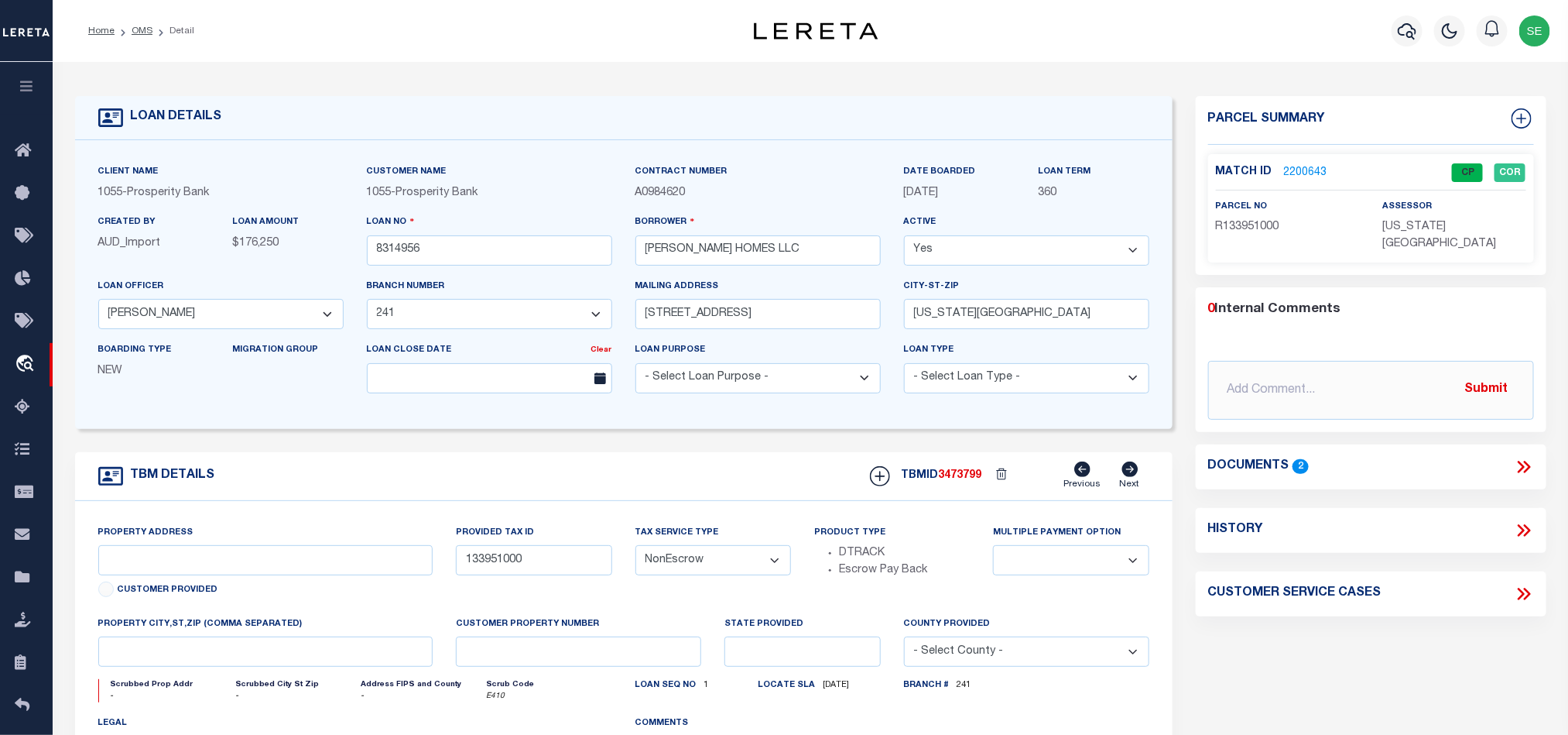
click at [1247, 224] on span "R133951000" at bounding box center [1247, 227] width 64 height 11
click at [667, 475] on div "TBM DETAILS TBMID 3473799 Previous Next" at bounding box center [624, 476] width 1097 height 49
drag, startPoint x: 147, startPoint y: 33, endPoint x: 298, endPoint y: 51, distance: 152.1
click at [147, 33] on link "OMS" at bounding box center [142, 31] width 21 height 9
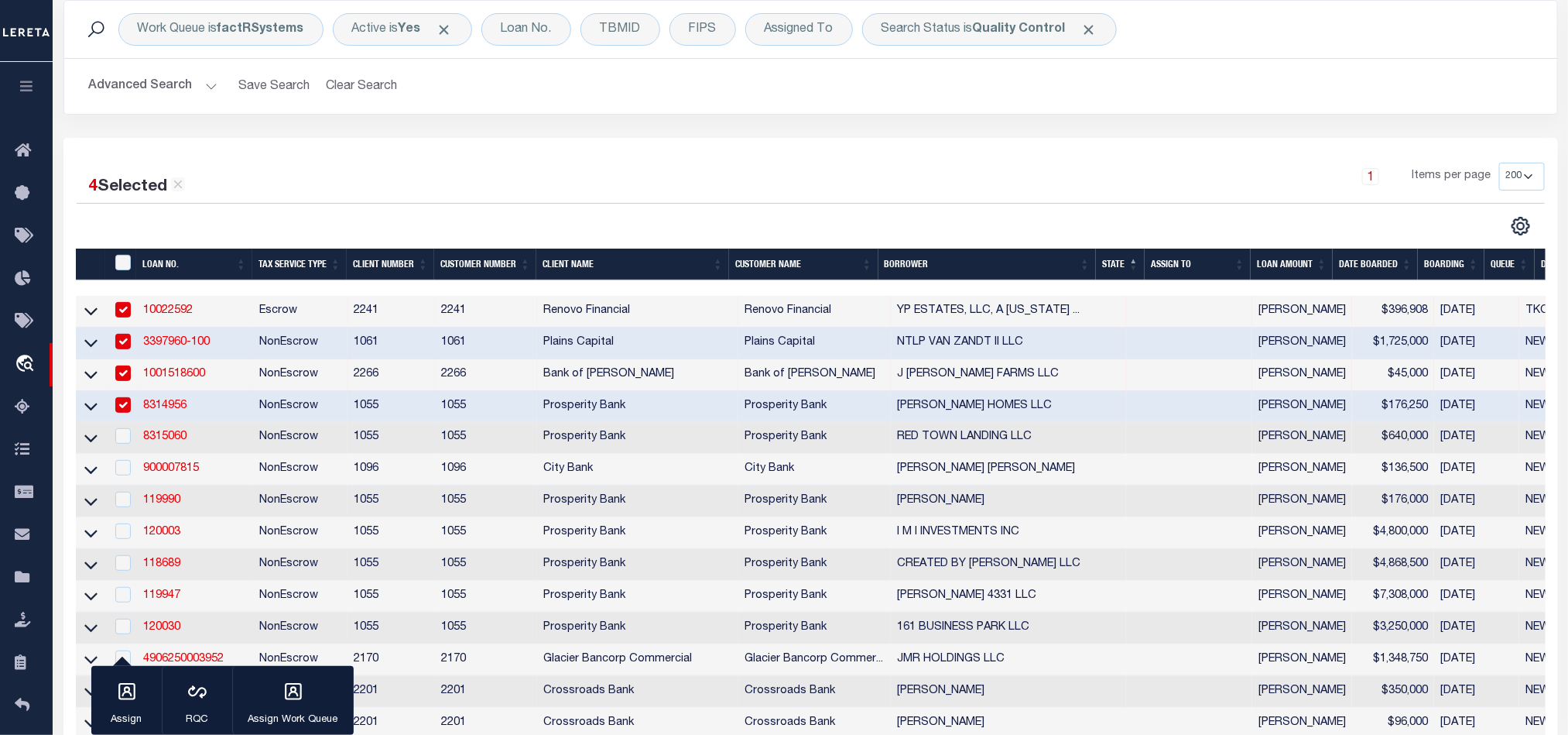
scroll to position [116, 0]
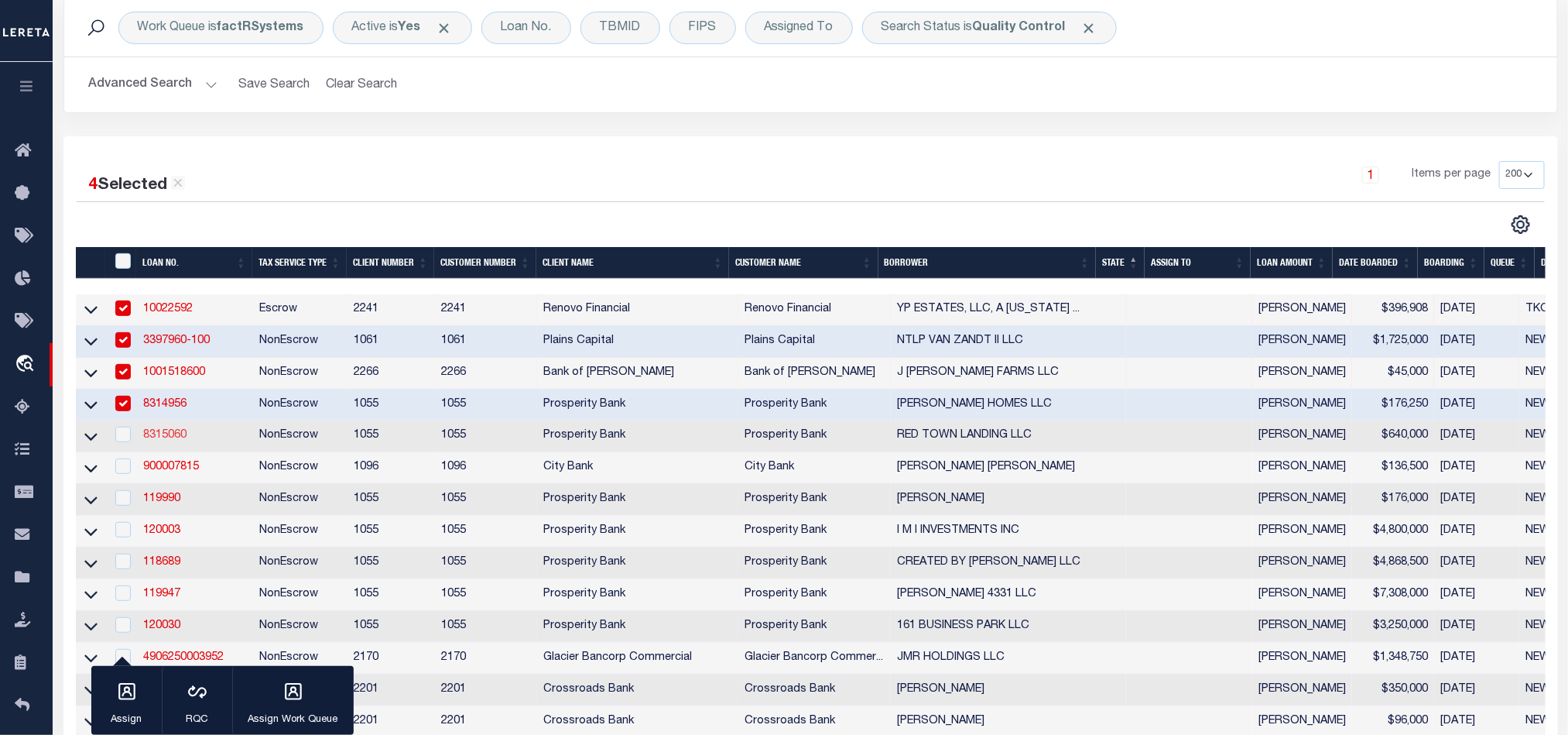
click at [161, 439] on link "8315060" at bounding box center [165, 435] width 43 height 11
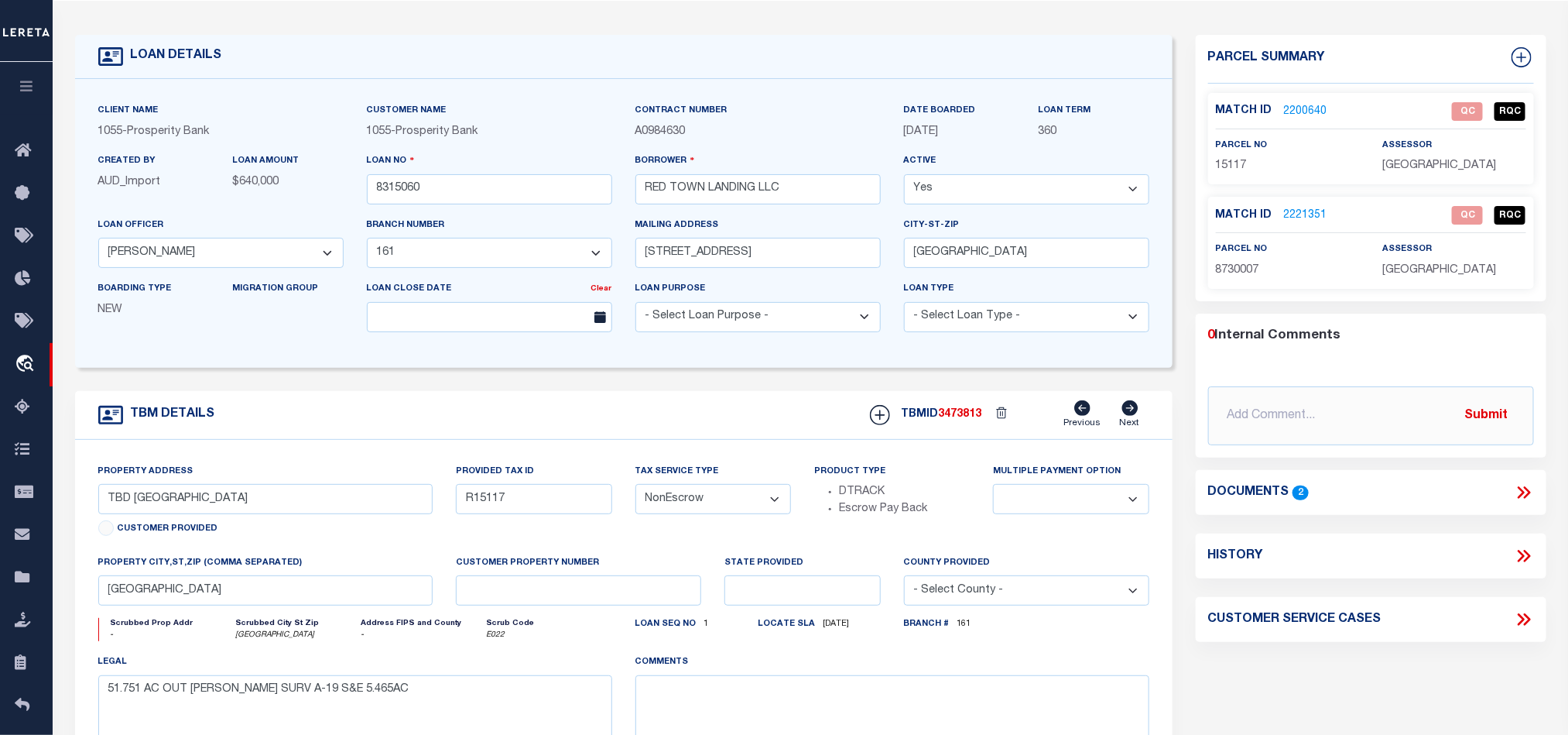
scroll to position [116, 0]
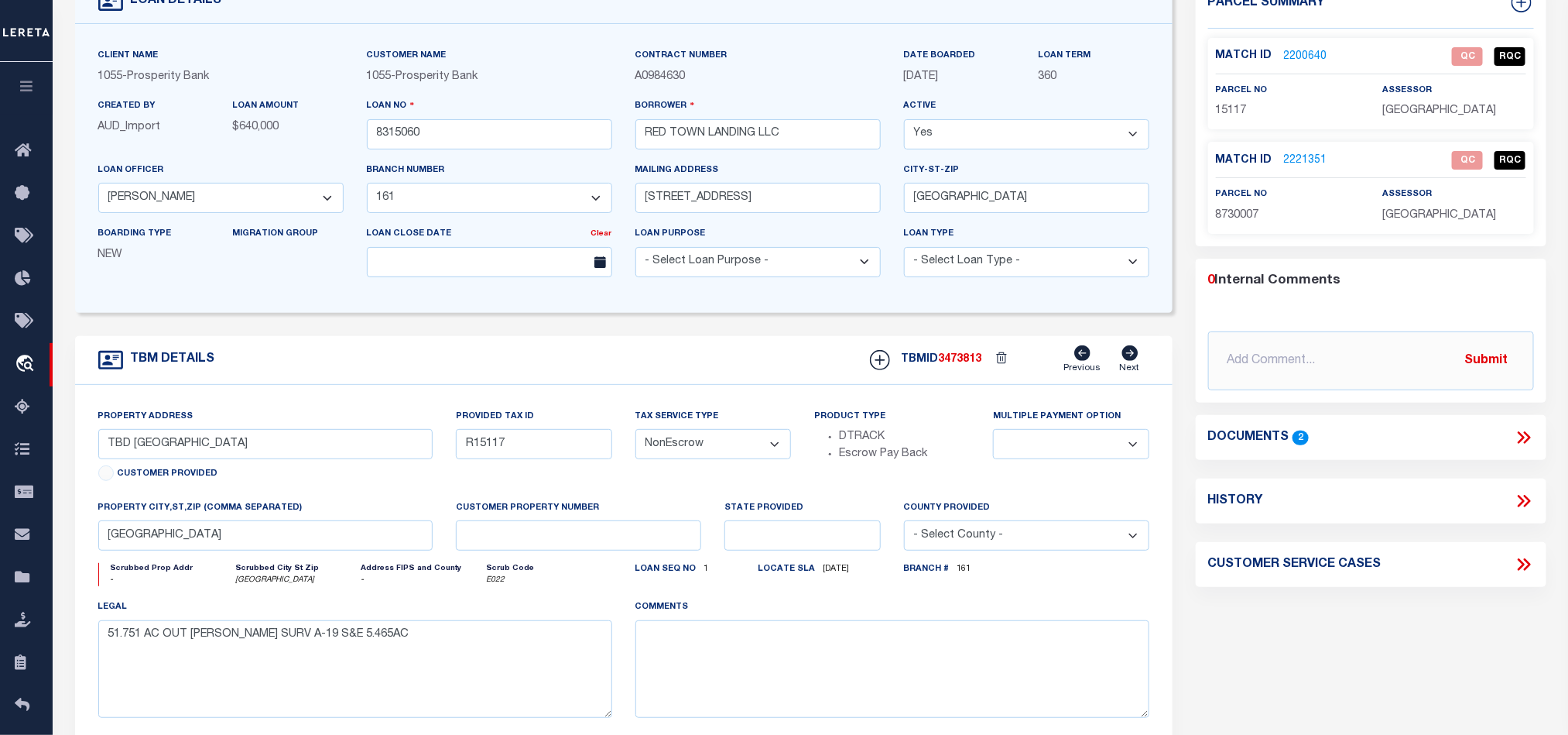
click at [1528, 433] on icon at bounding box center [1524, 438] width 20 height 21
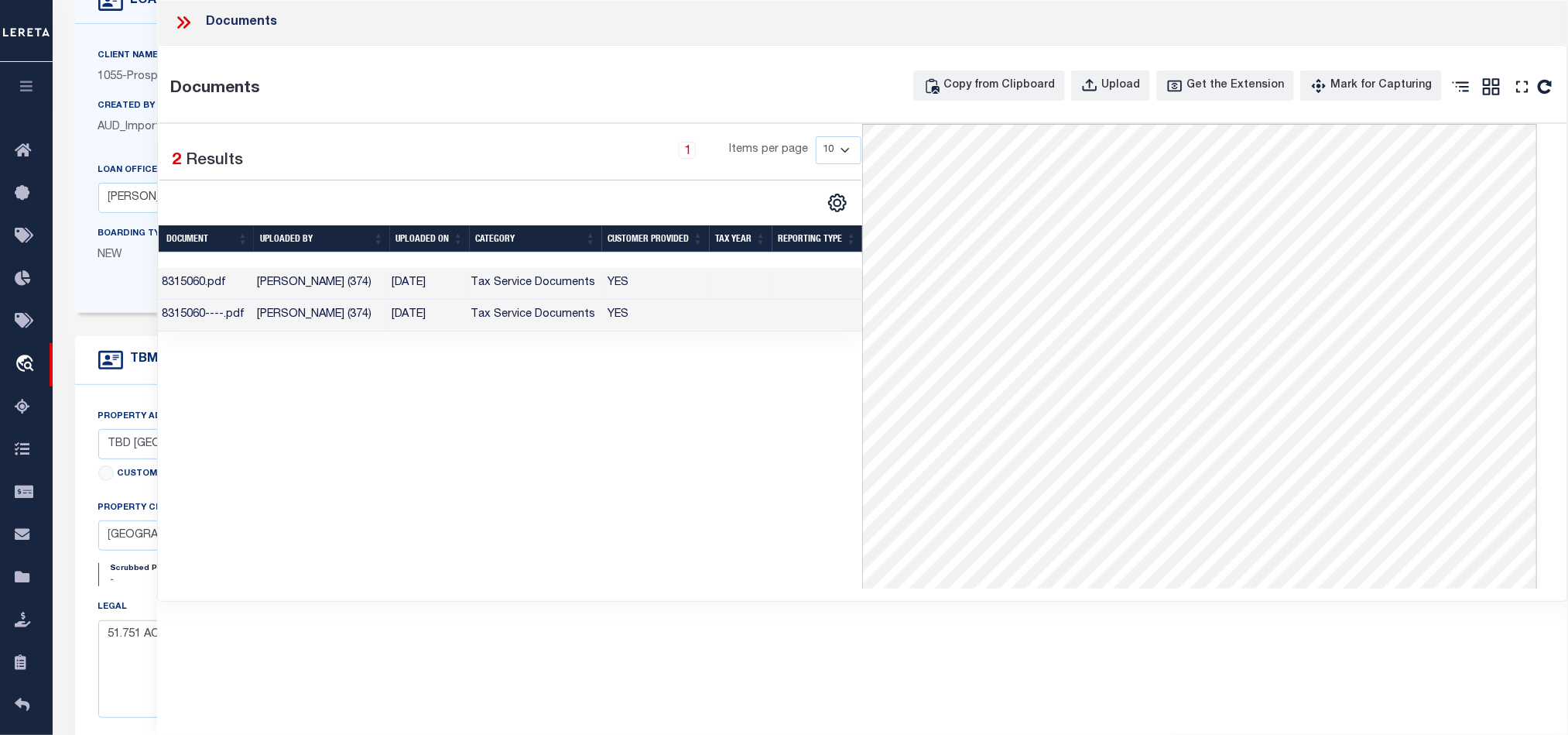
scroll to position [0, 0]
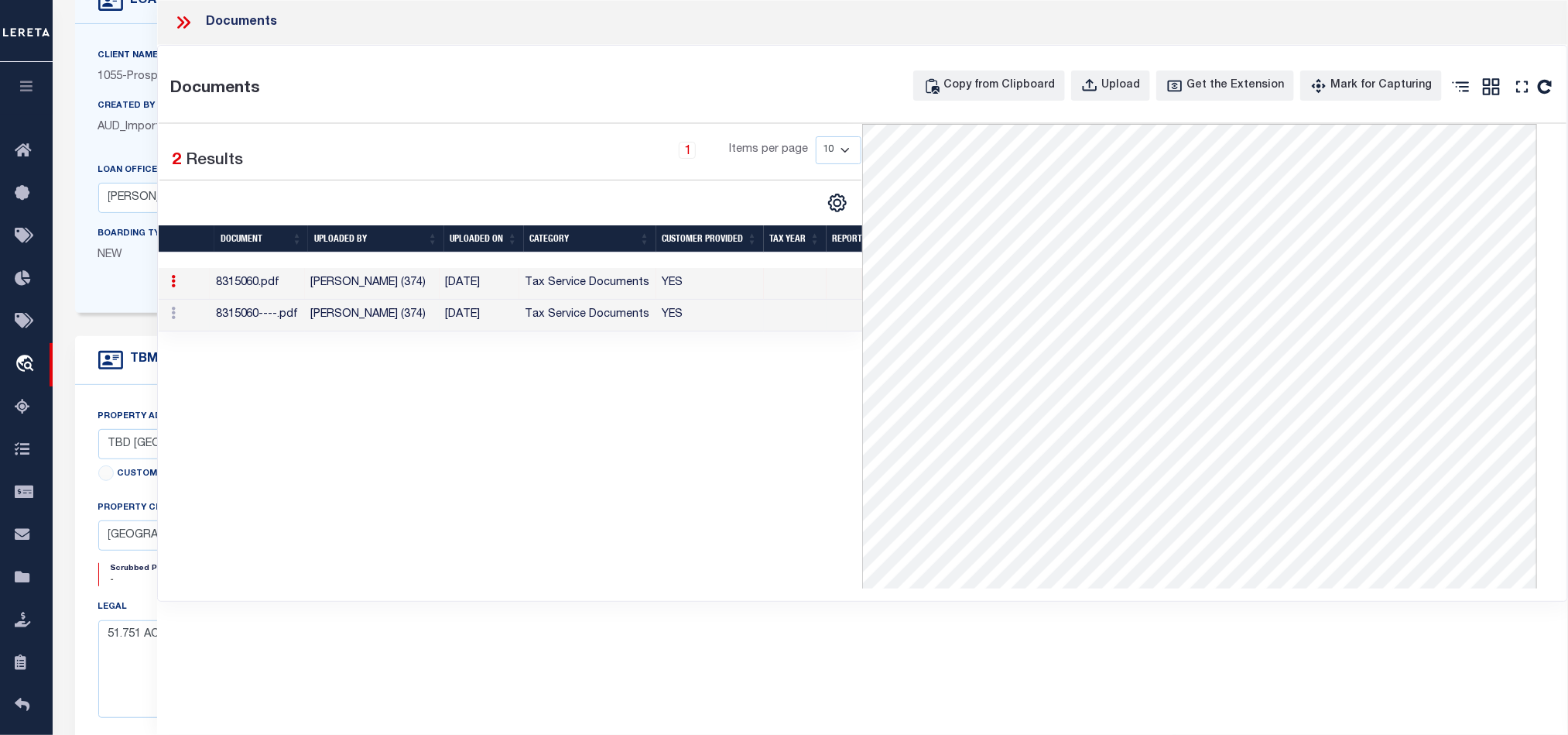
click at [612, 323] on td "Tax Service Documents" at bounding box center [588, 315] width 137 height 32
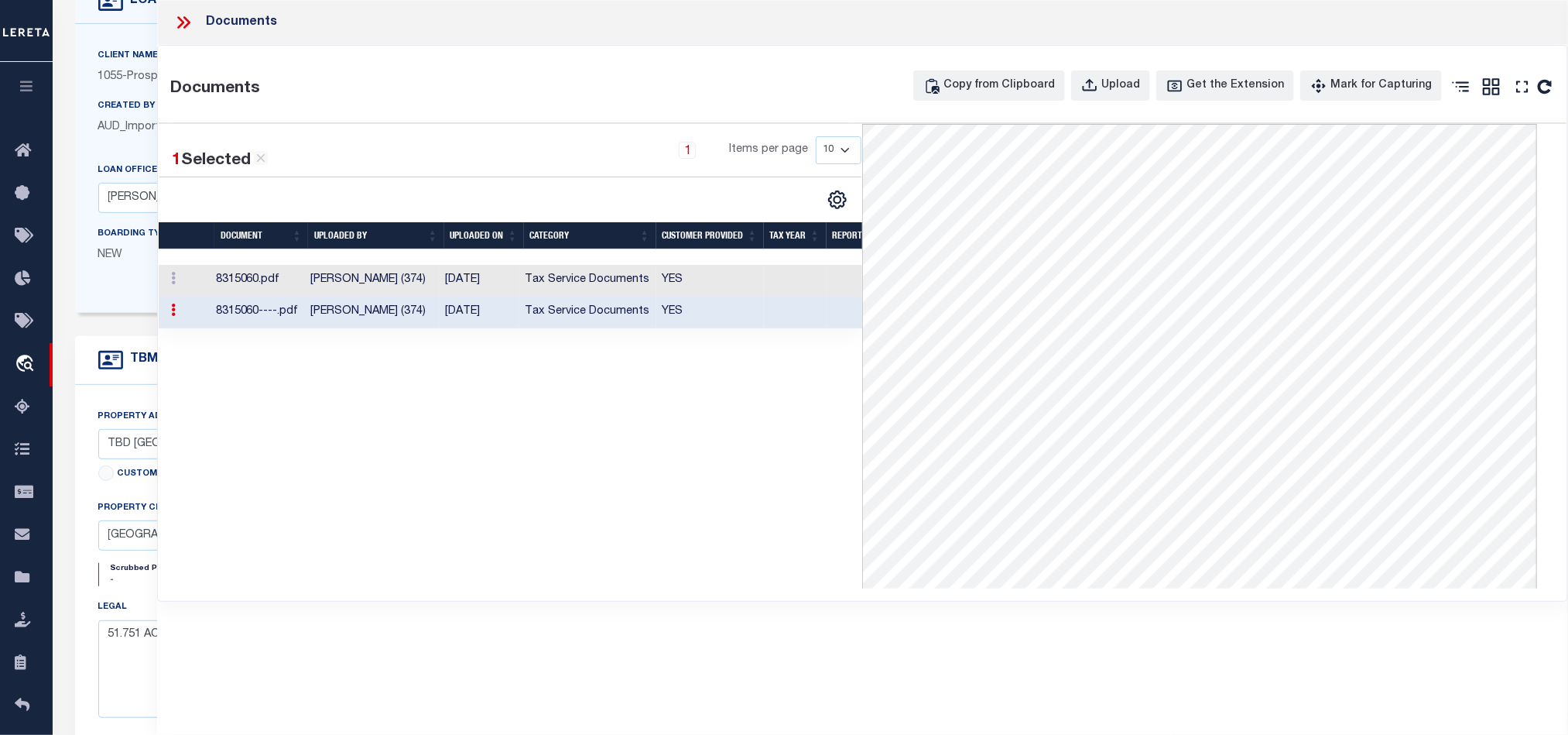
click at [186, 23] on icon at bounding box center [184, 23] width 20 height 21
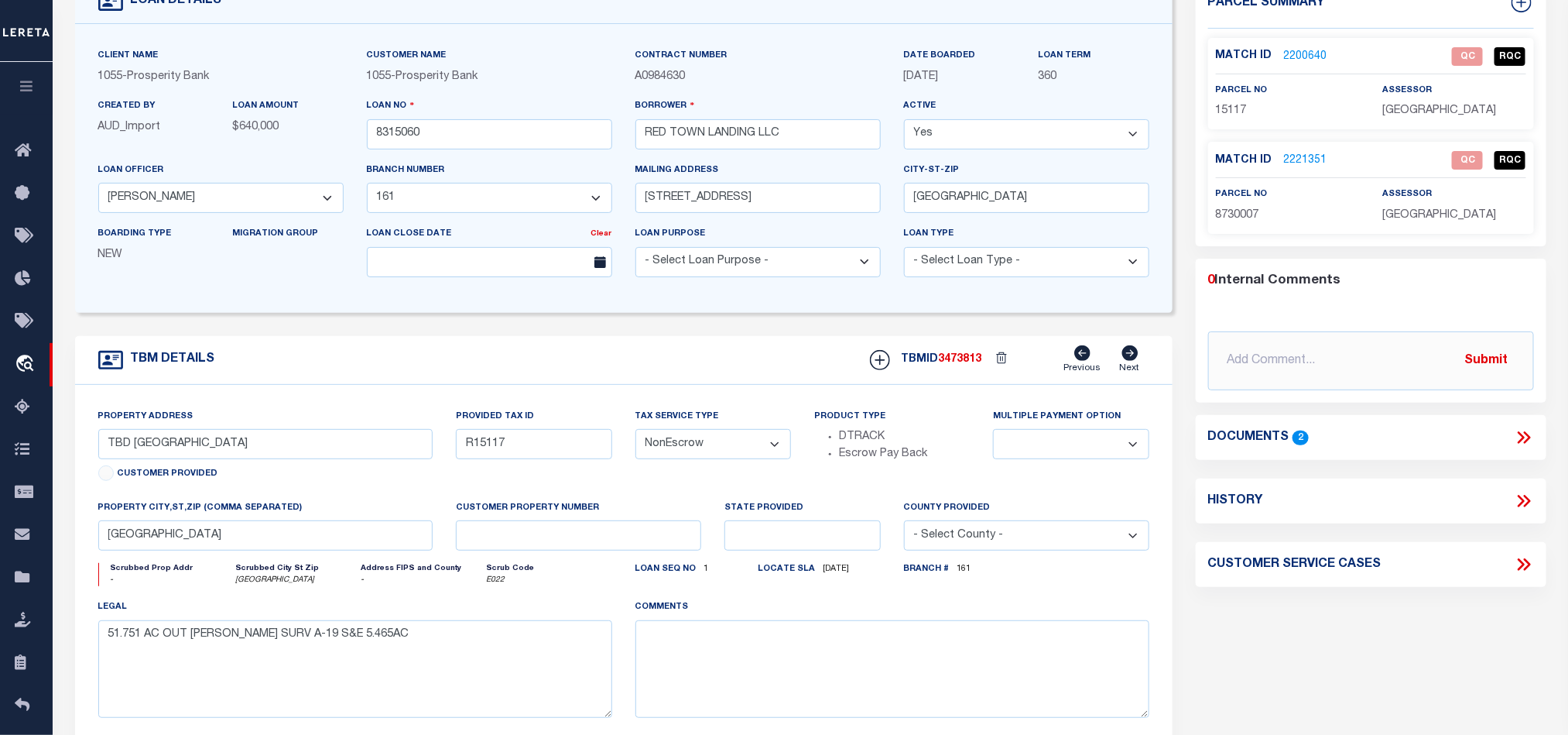
click at [1228, 114] on span "15117" at bounding box center [1231, 111] width 31 height 11
click at [1291, 121] on div "Match ID 2200640 QC RQC parcel no 15117 assessor" at bounding box center [1371, 84] width 326 height 91
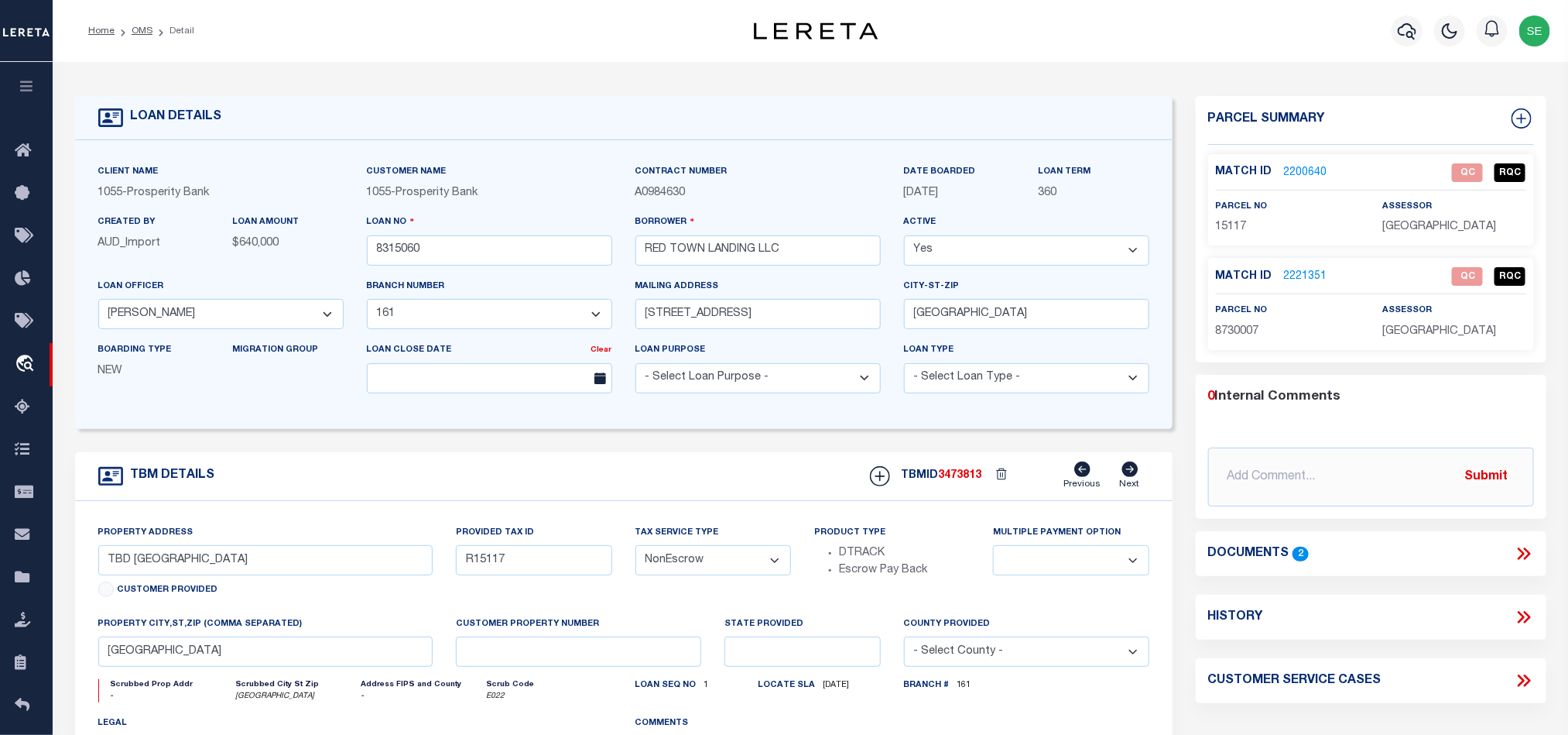
click at [1301, 174] on link "2200640" at bounding box center [1305, 173] width 43 height 17
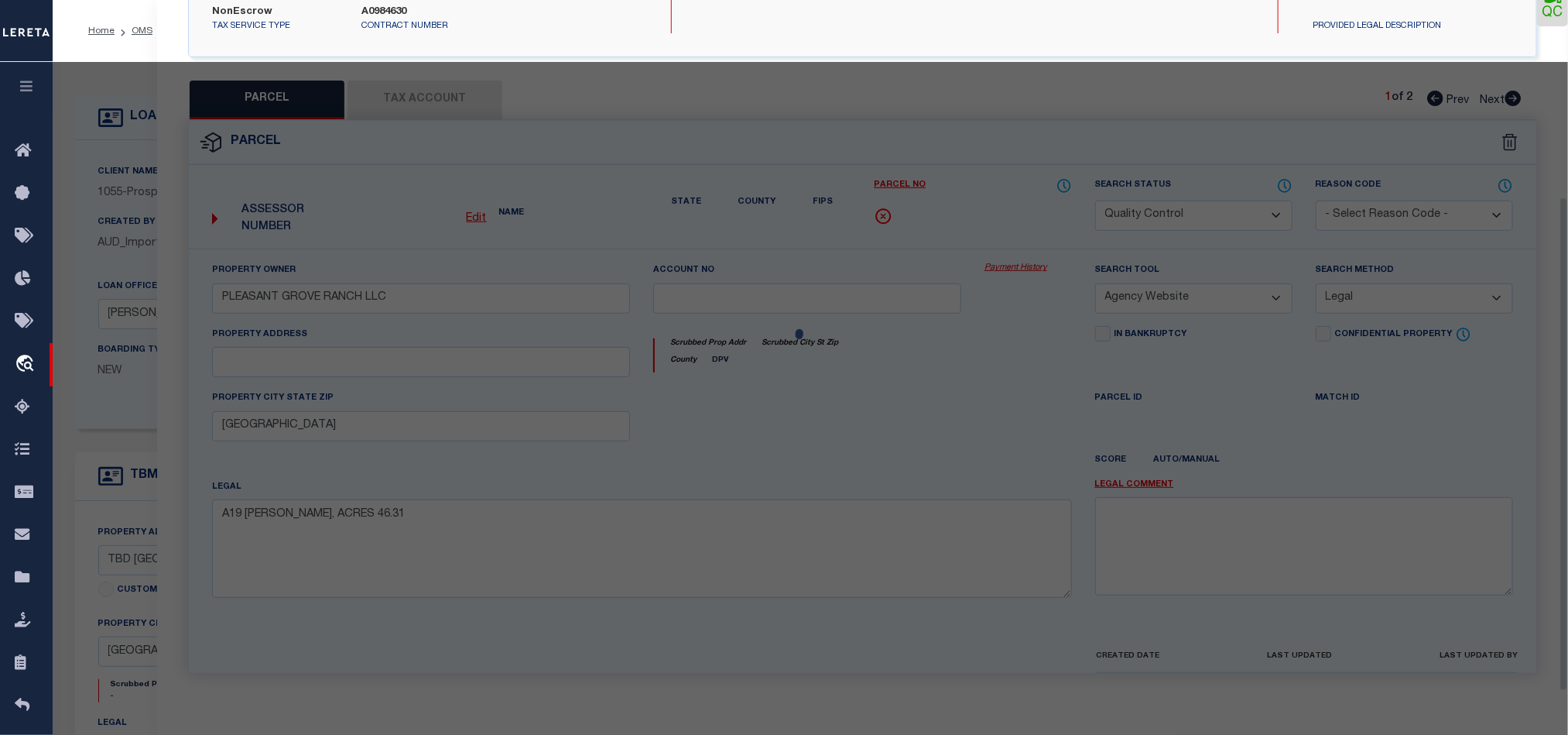
scroll to position [300, 0]
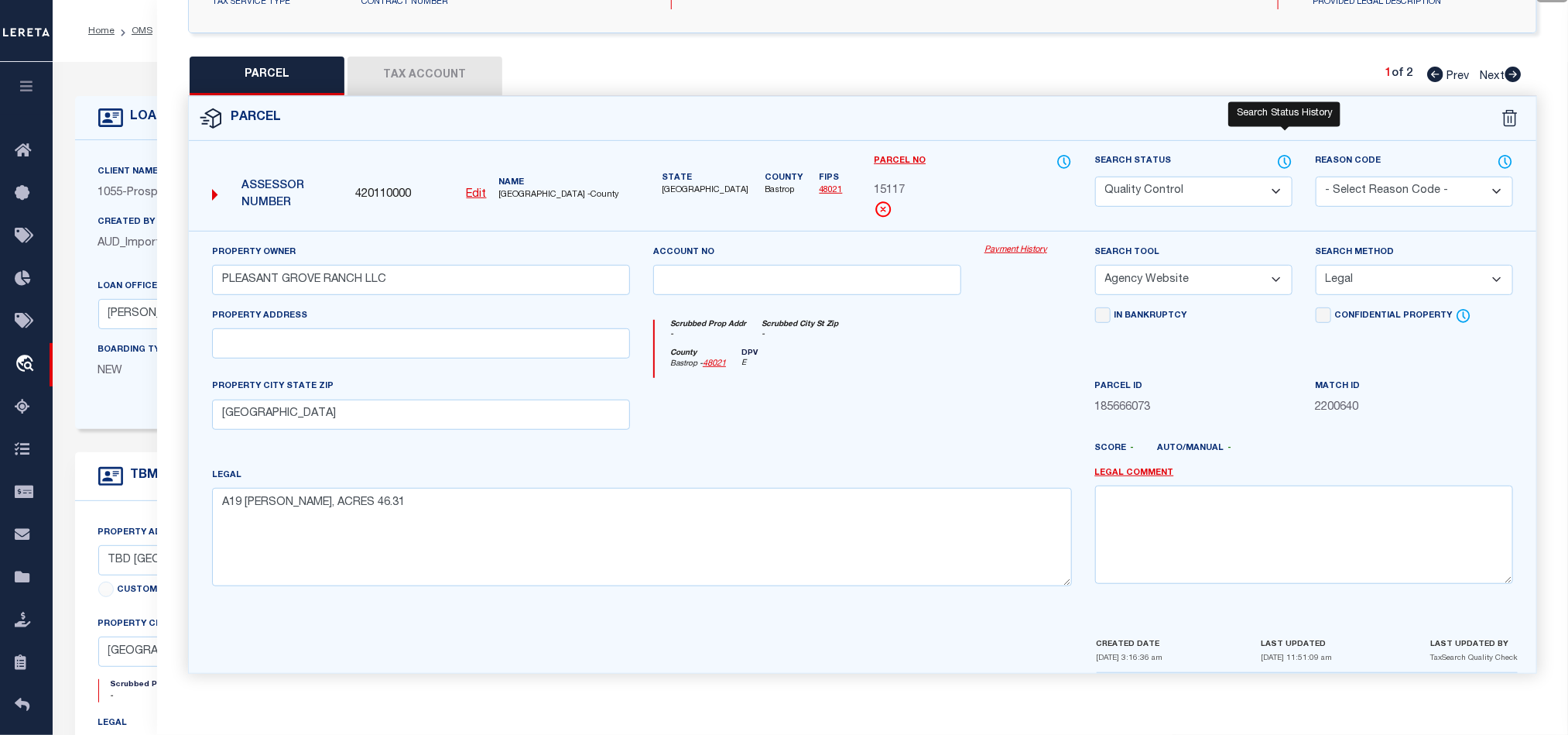
click at [1285, 158] on icon at bounding box center [1286, 161] width 2 height 6
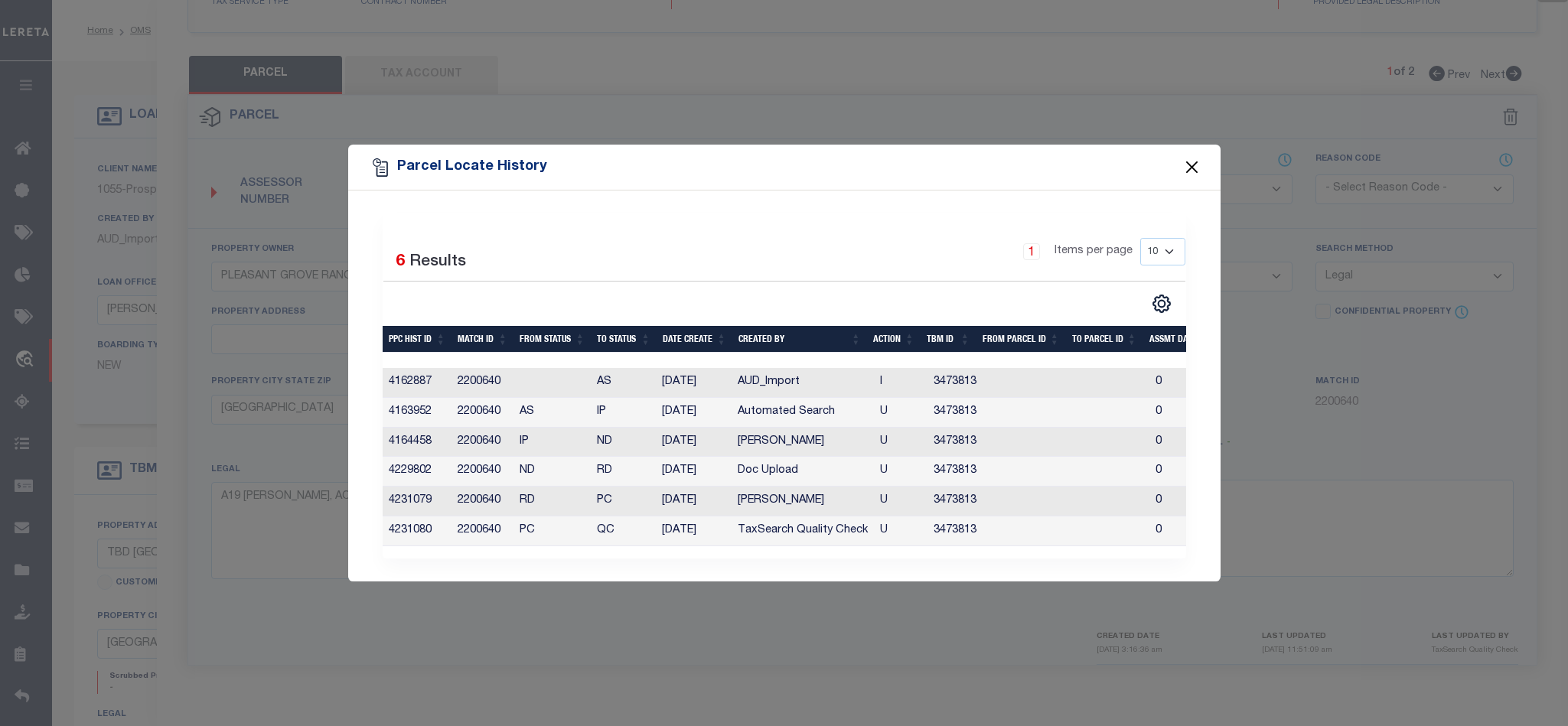
click at [1198, 160] on button "Close" at bounding box center [1192, 167] width 20 height 20
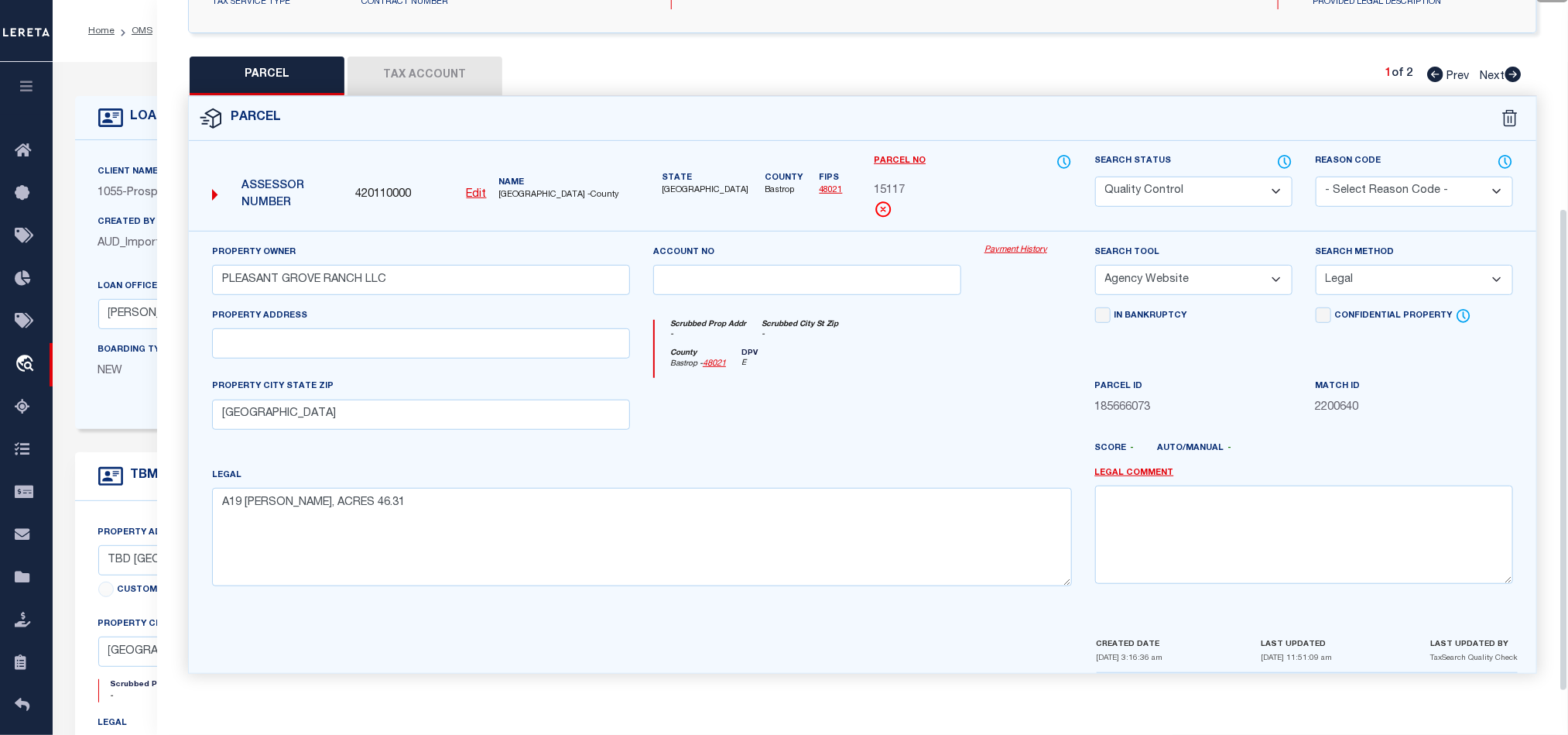
drag, startPoint x: 827, startPoint y: 391, endPoint x: 814, endPoint y: 375, distance: 20.6
click at [827, 391] on div at bounding box center [807, 409] width 331 height 64
click at [412, 68] on button "Tax Account" at bounding box center [425, 76] width 155 height 39
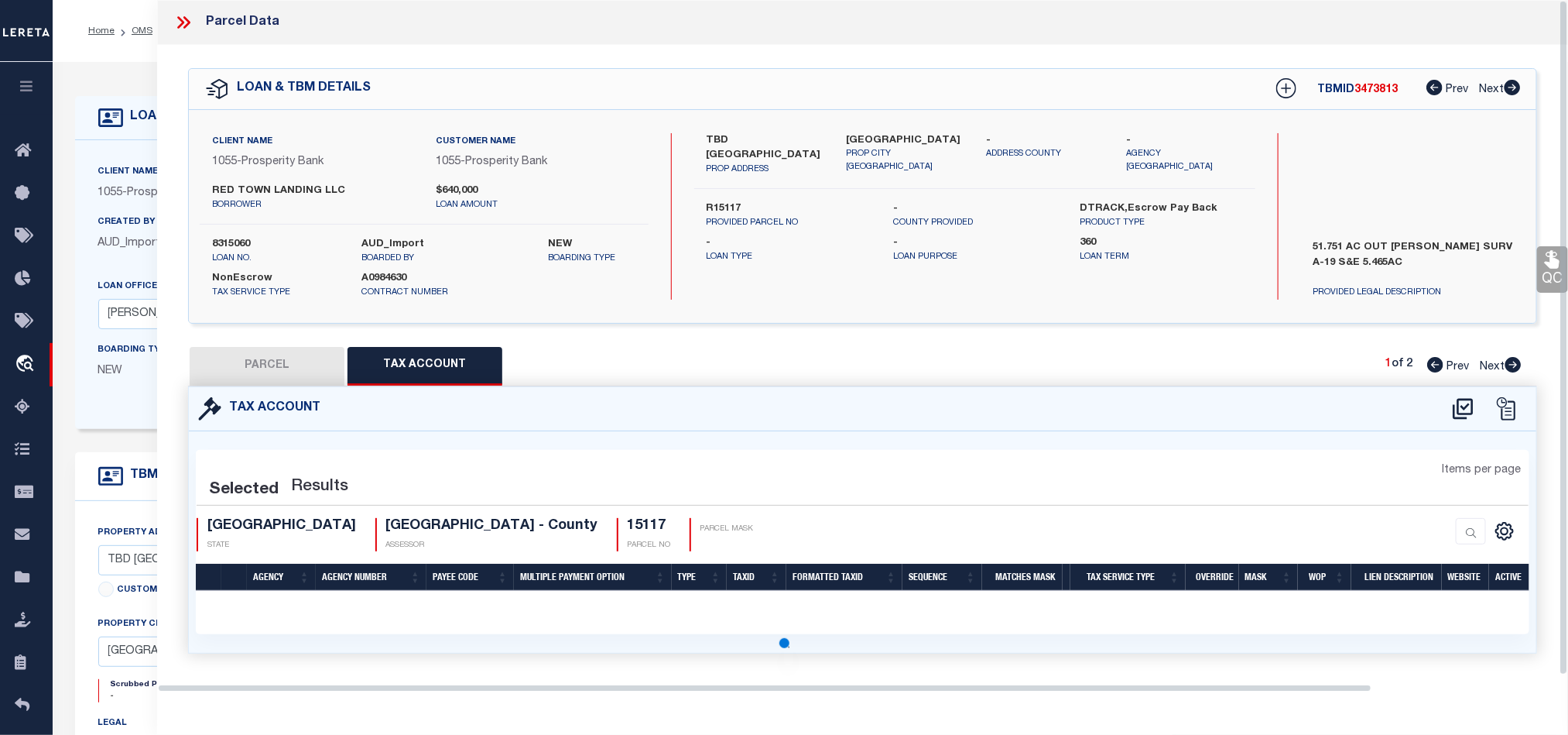
scroll to position [0, 0]
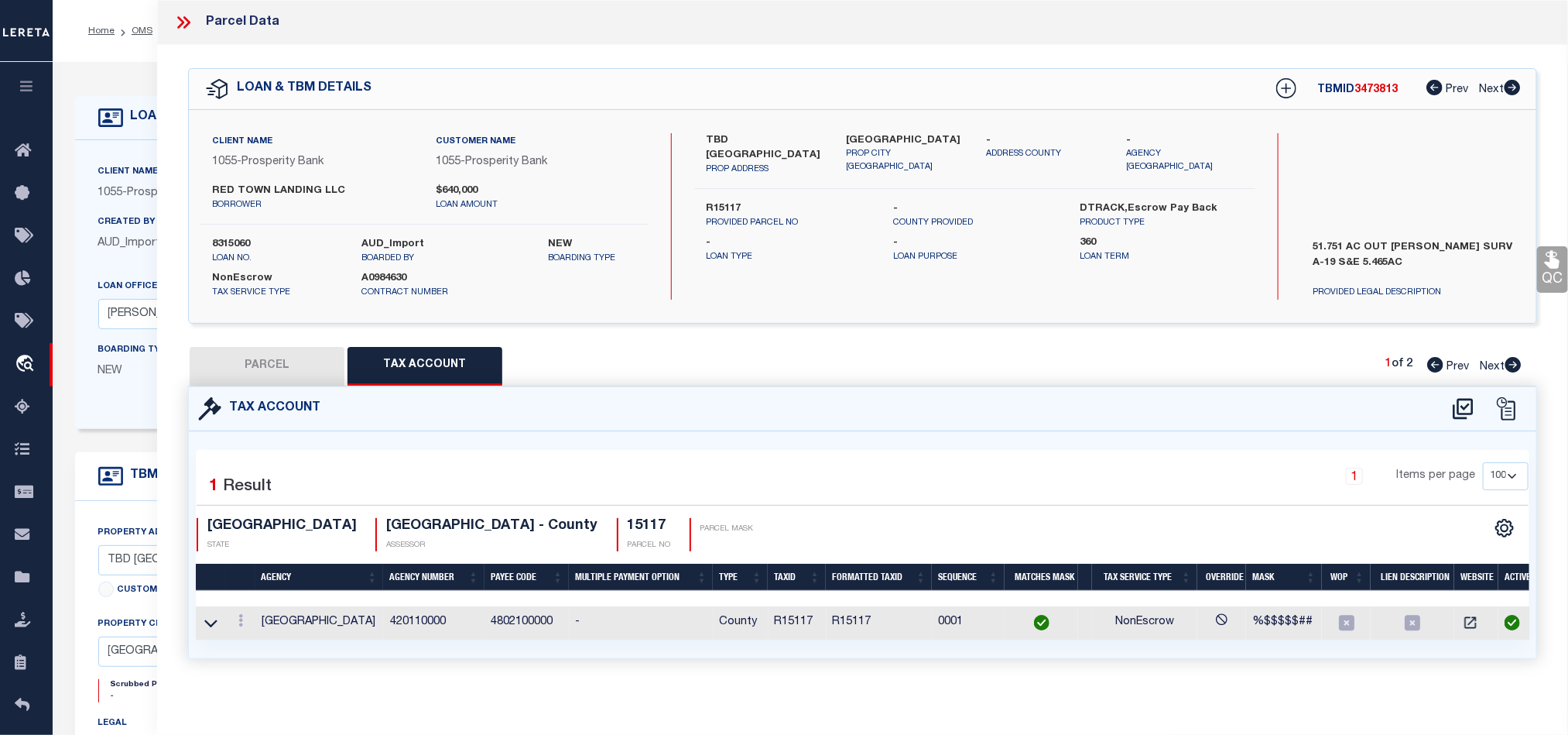
click at [251, 356] on button "PARCEL" at bounding box center [267, 366] width 155 height 39
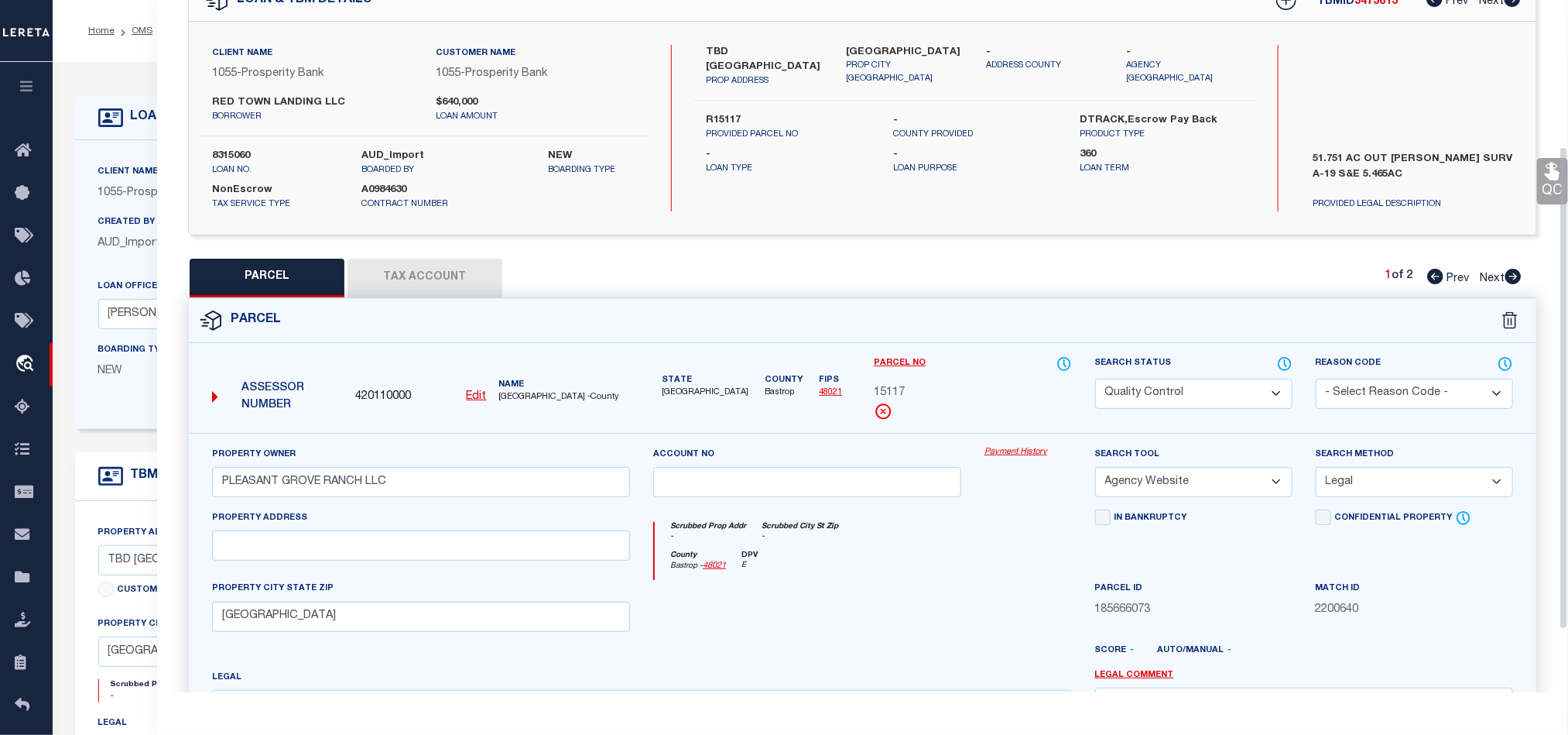
scroll to position [233, 0]
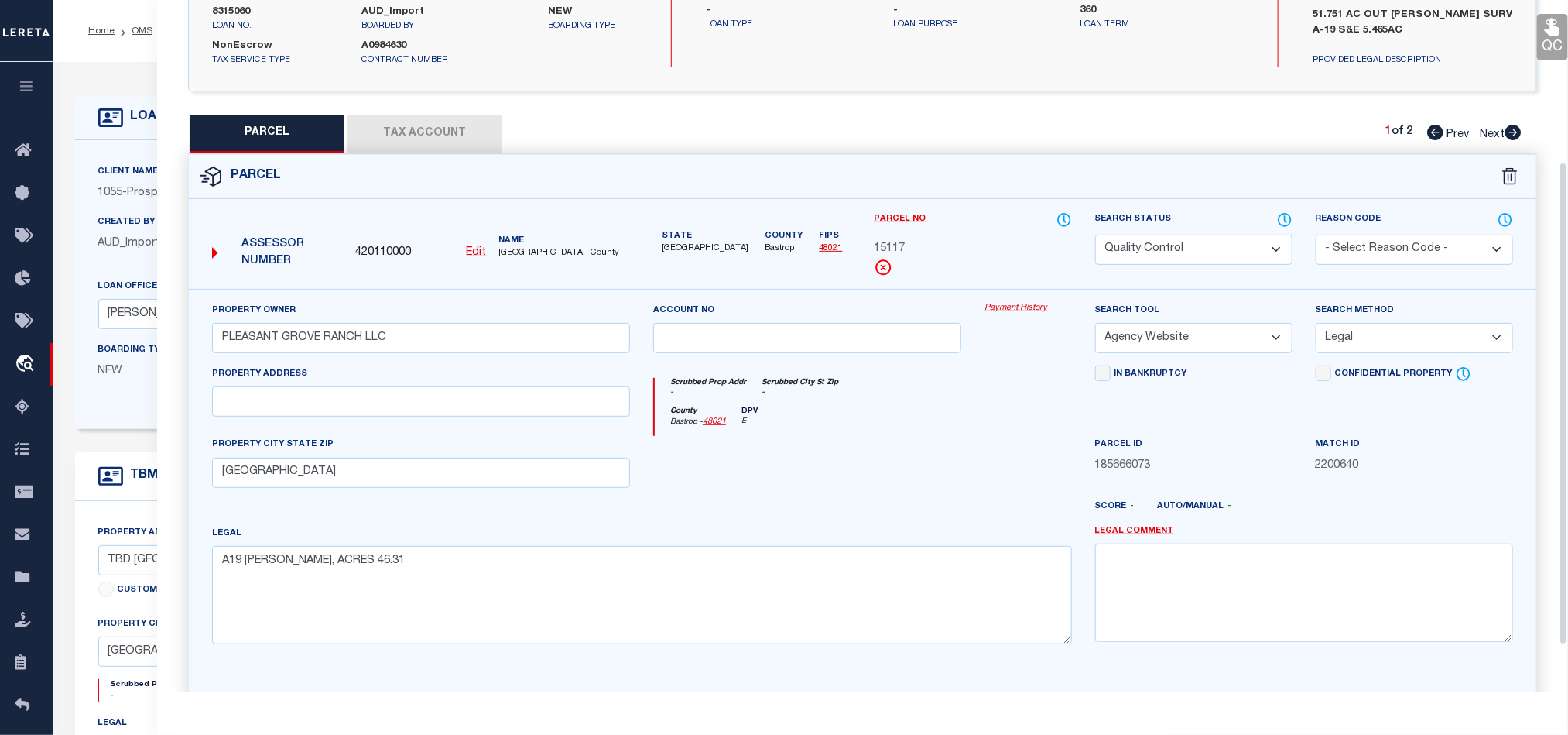
click at [890, 484] on div at bounding box center [807, 468] width 331 height 64
click at [420, 128] on button "Tax Account" at bounding box center [425, 133] width 155 height 39
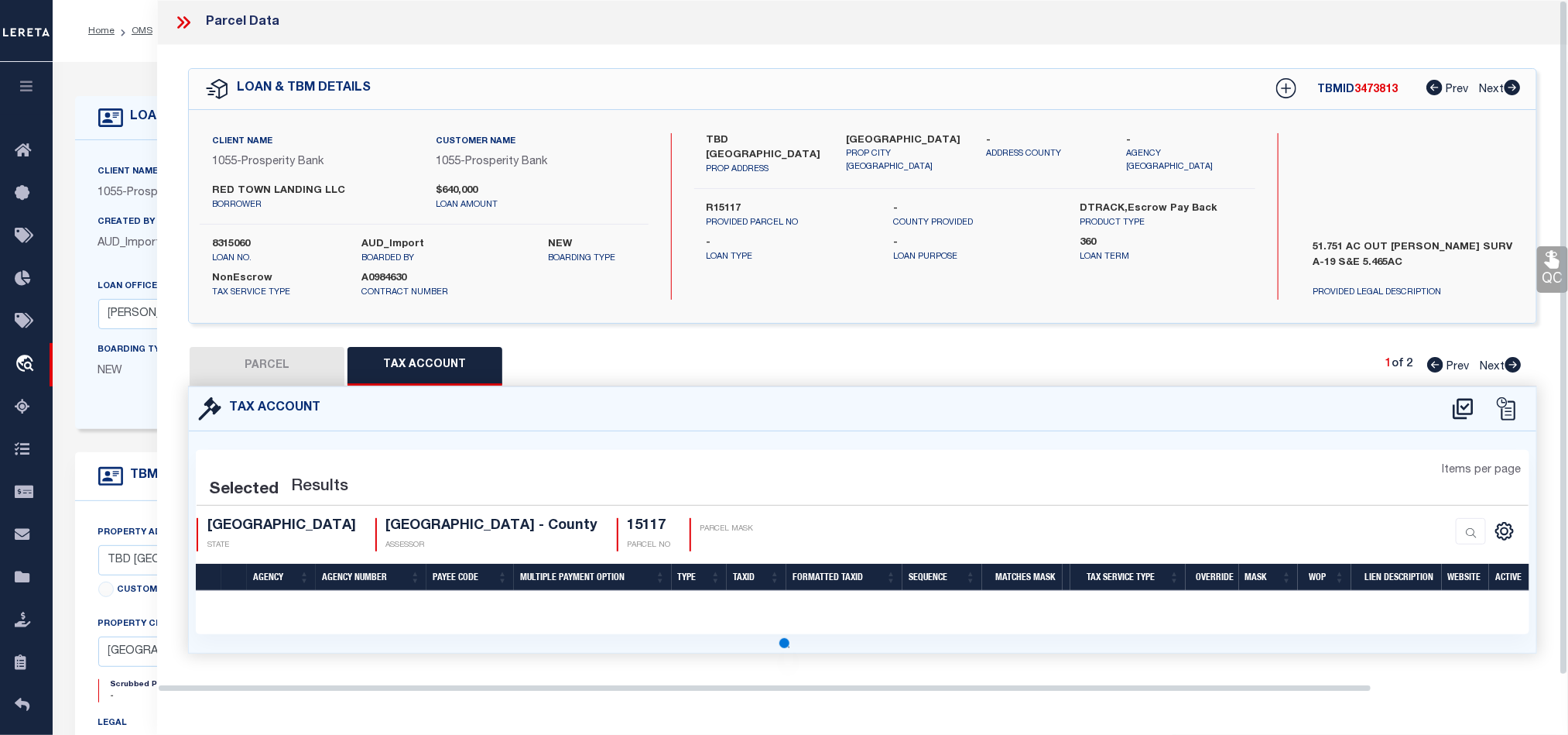
scroll to position [0, 0]
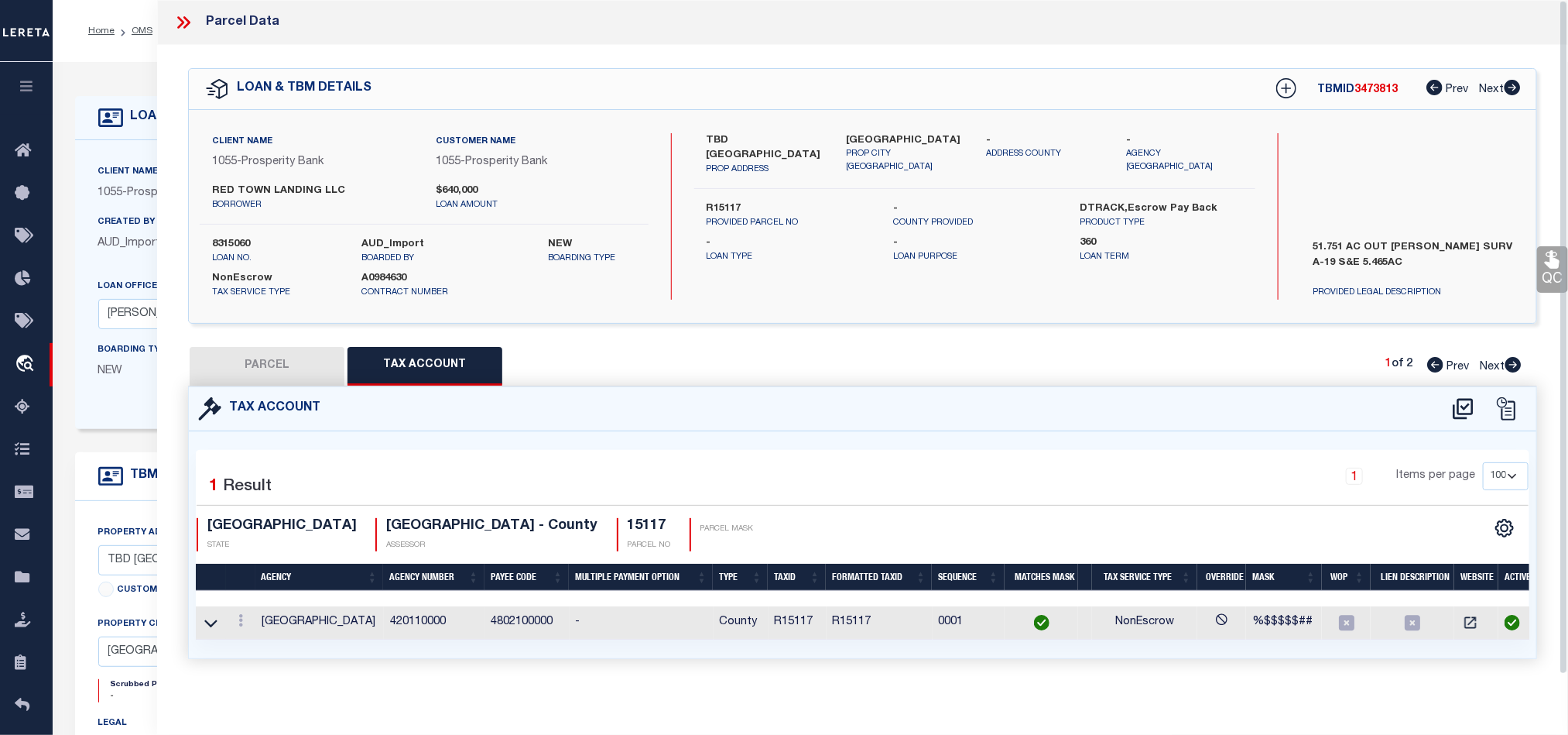
click at [300, 376] on button "PARCEL" at bounding box center [267, 366] width 155 height 39
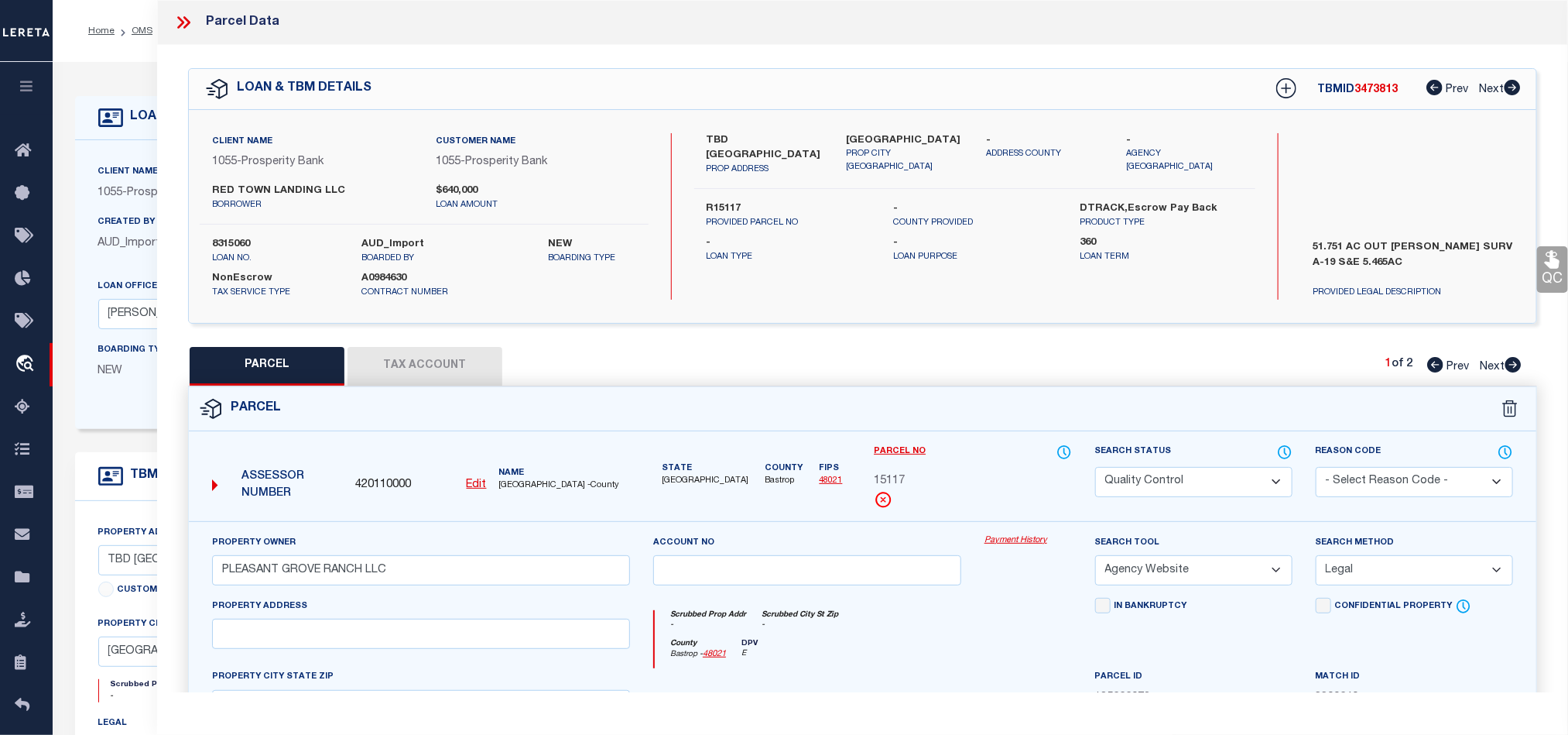
click at [1194, 489] on select "Automated Search Bad Parcel Complete Duplicate Parcel High Dollar Reporting In …" at bounding box center [1194, 482] width 197 height 30
drag, startPoint x: 933, startPoint y: 621, endPoint x: 1386, endPoint y: 458, distance: 481.4
click at [933, 621] on div "Scrubbed Prop Addr - Scrubbed City [GEOGRAPHIC_DATA] -" at bounding box center [863, 625] width 416 height 28
drag, startPoint x: 1550, startPoint y: 268, endPoint x: 1403, endPoint y: 312, distance: 153.4
click at [1550, 268] on icon at bounding box center [1552, 259] width 15 height 18
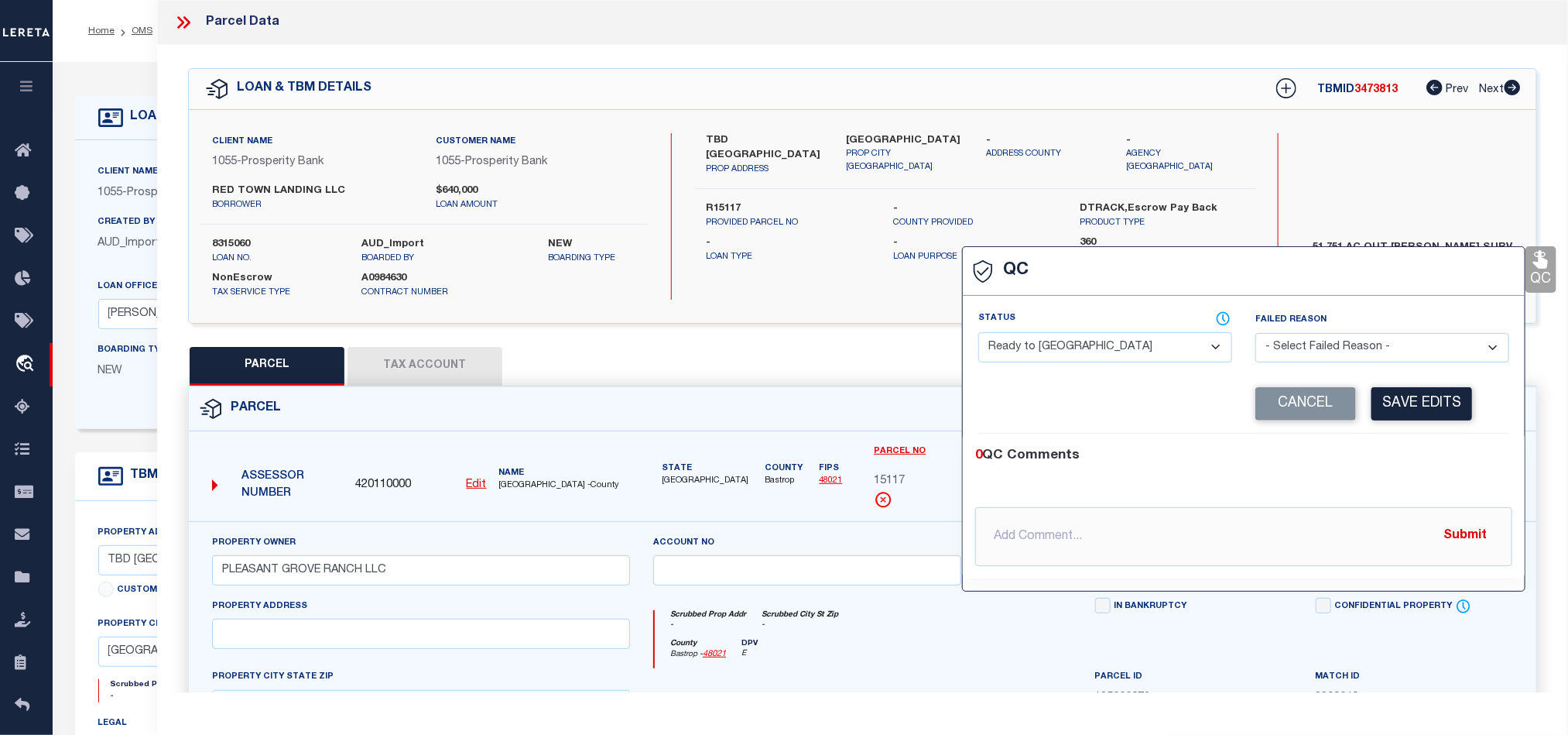
click at [1078, 360] on select "- Select Status - Ready to QC Correct Incorrect" at bounding box center [1105, 347] width 254 height 30
click at [979, 333] on select "- Select Status - Ready to QC Correct Incorrect" at bounding box center [1105, 347] width 254 height 30
click at [1368, 442] on div "0 QC Comments @[PERSON_NAME] @[PERSON_NAME] @[PERSON_NAME] @[PERSON_NAME] @[PER…" at bounding box center [1243, 506] width 562 height 145
click at [1403, 396] on button "Save Edits" at bounding box center [1422, 404] width 101 height 33
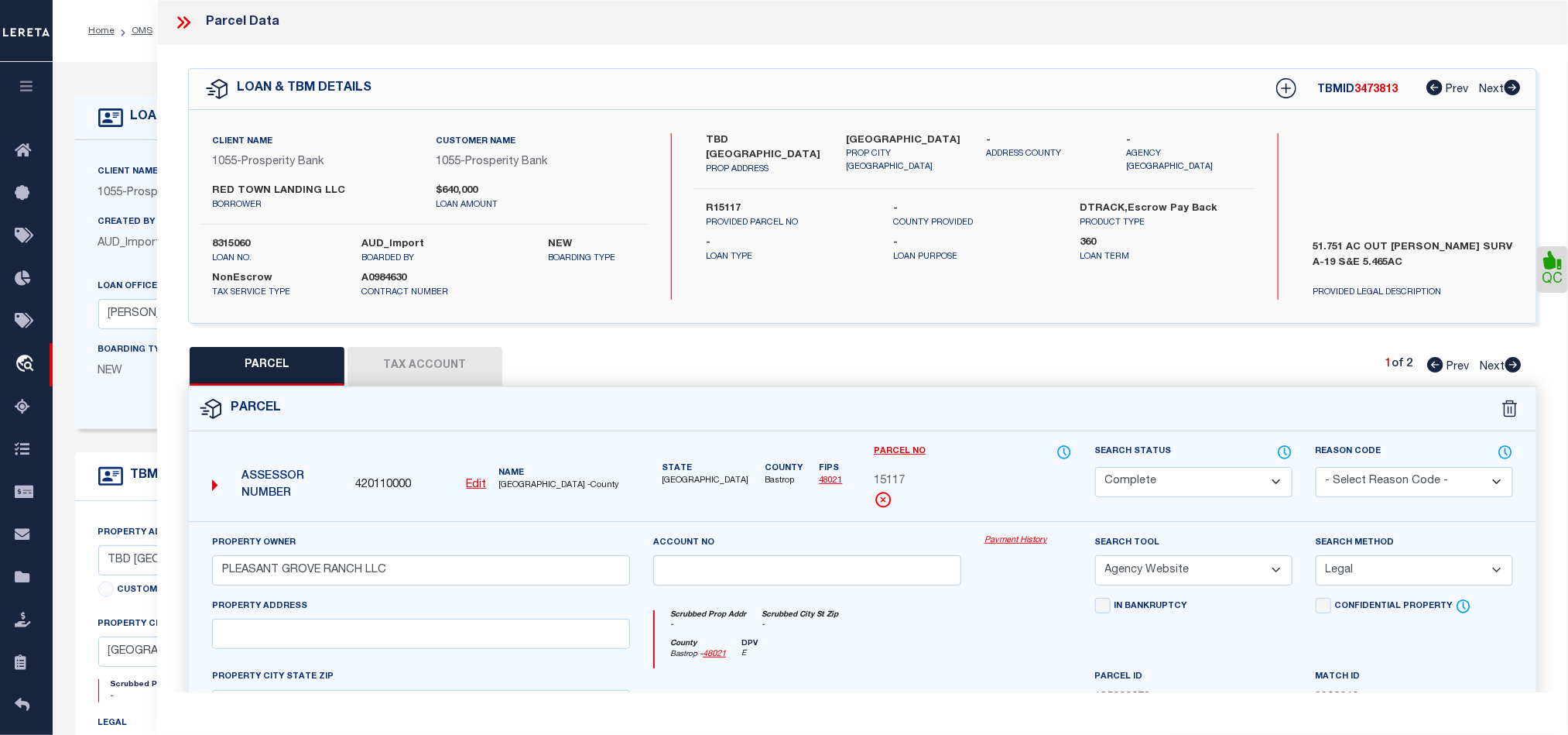
scroll to position [346, 0]
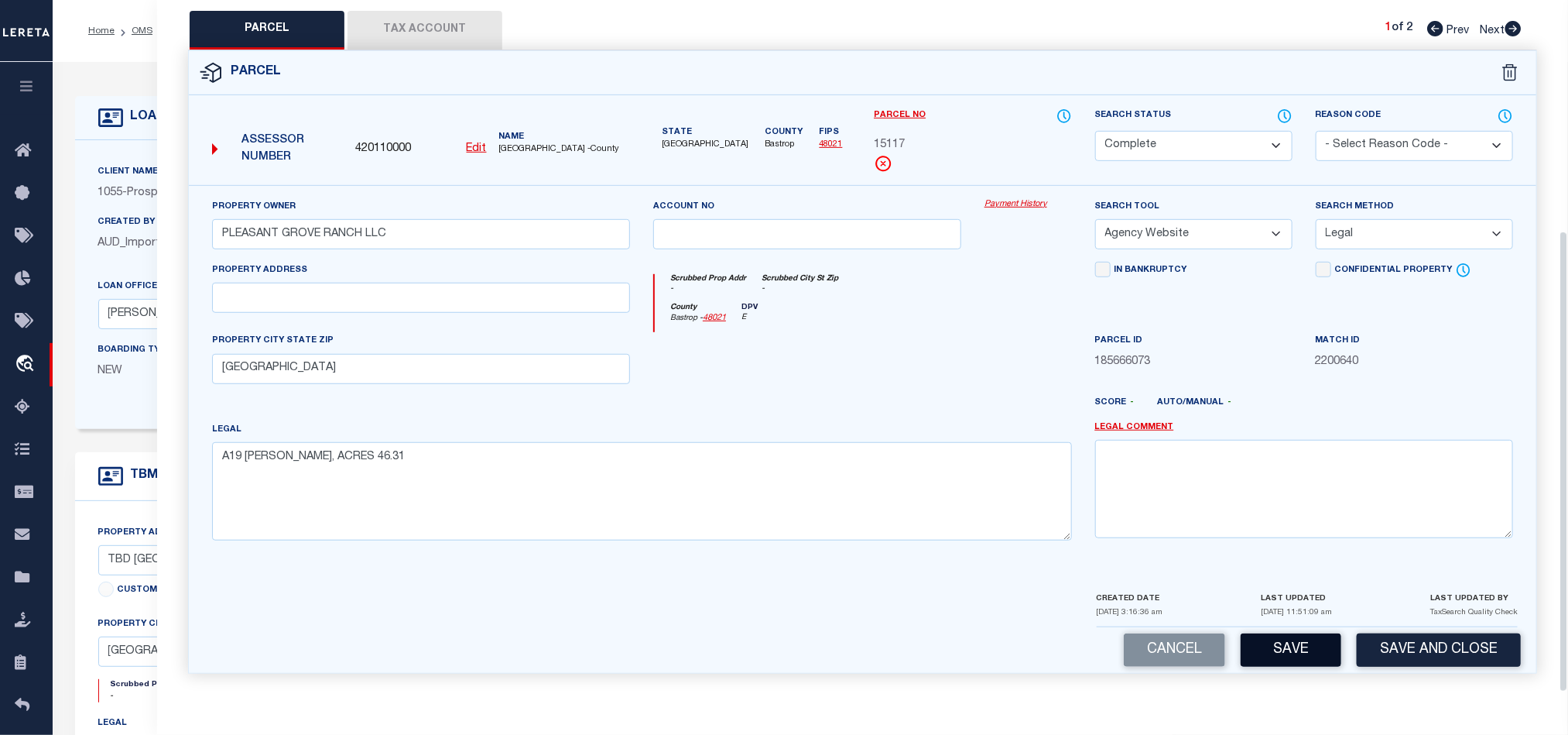
click at [1285, 640] on button "Save" at bounding box center [1291, 650] width 101 height 33
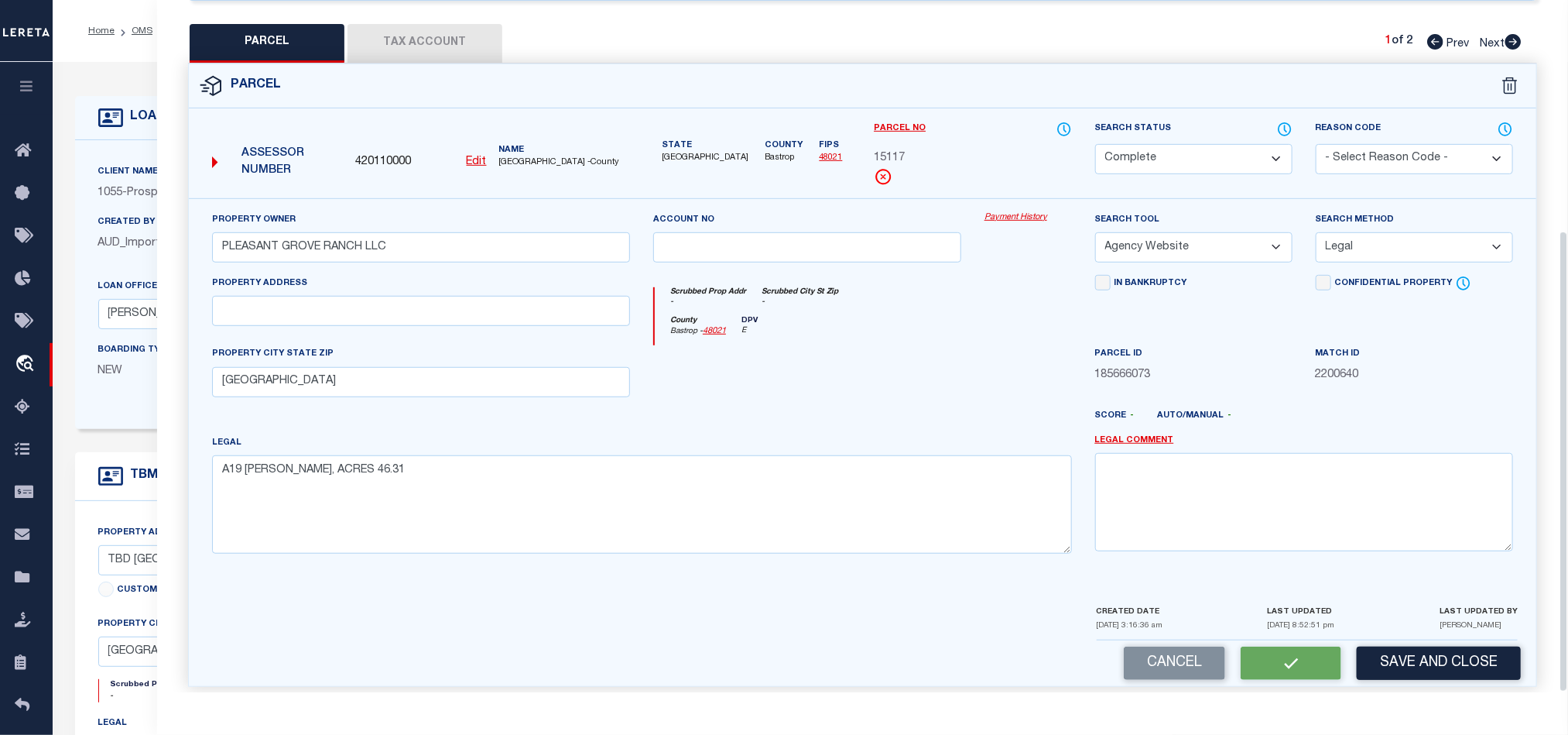
scroll to position [300, 0]
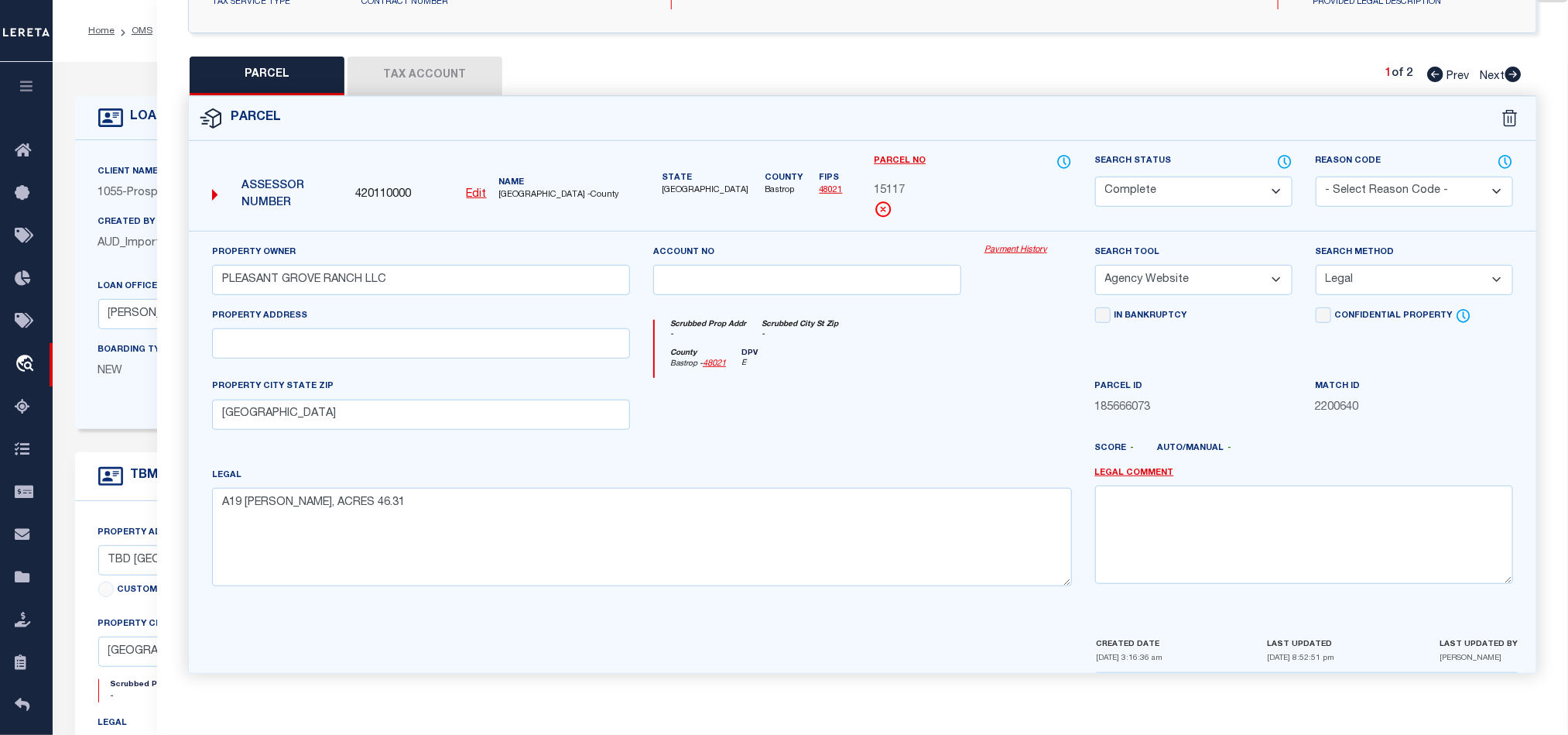
click at [397, 57] on button "Tax Account" at bounding box center [425, 76] width 155 height 39
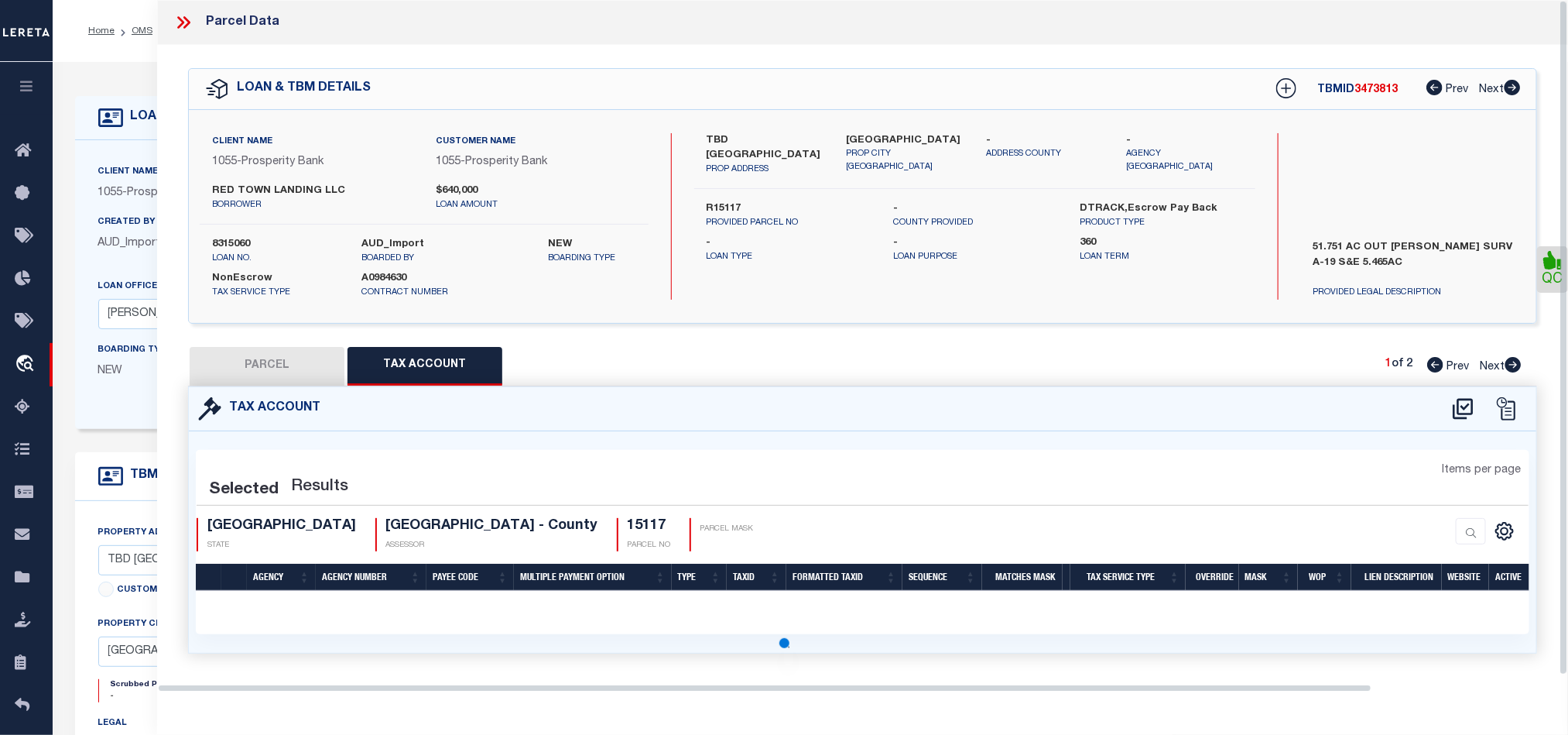
scroll to position [0, 0]
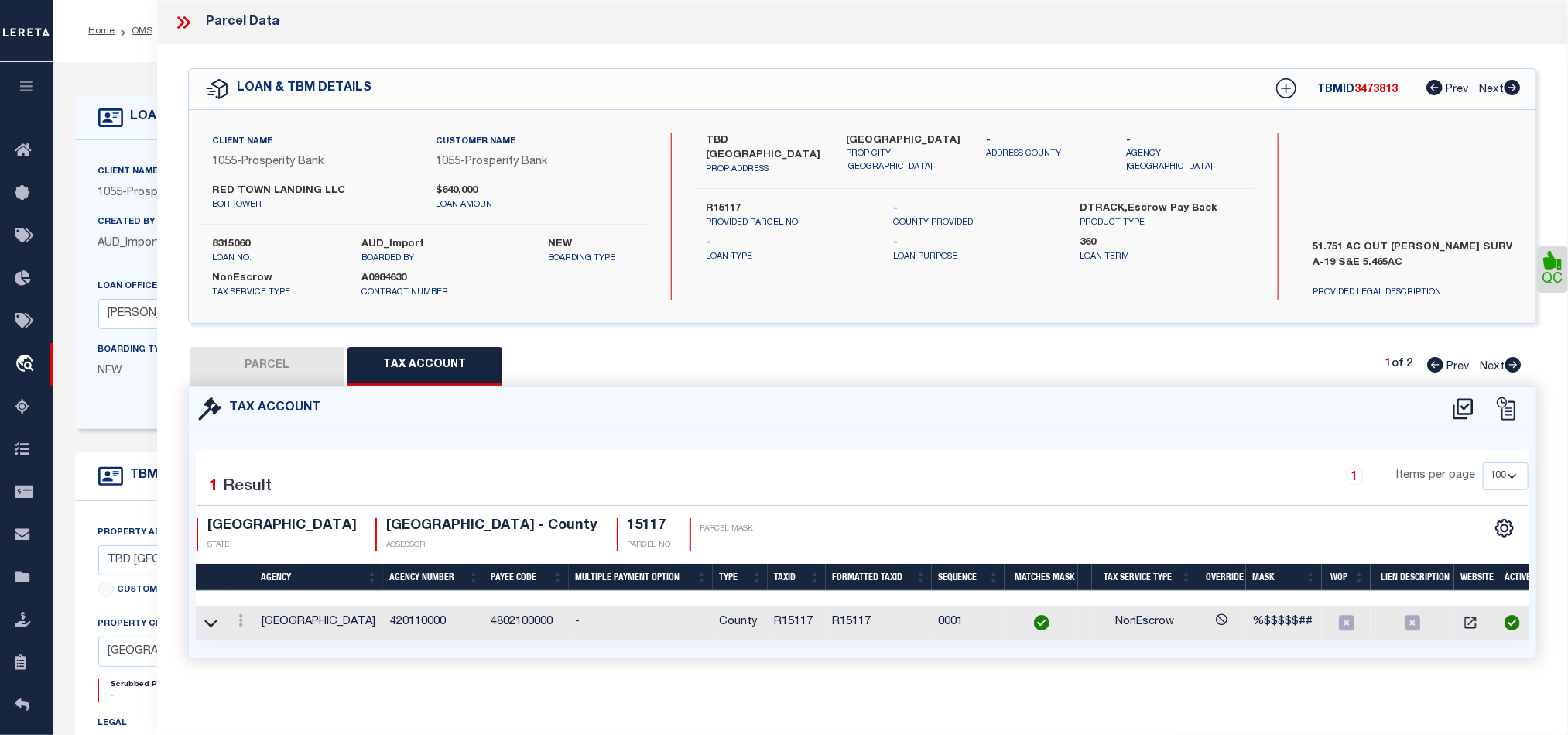
drag, startPoint x: 1517, startPoint y: 365, endPoint x: 1187, endPoint y: 409, distance: 332.9
click at [1517, 365] on icon at bounding box center [1514, 365] width 17 height 16
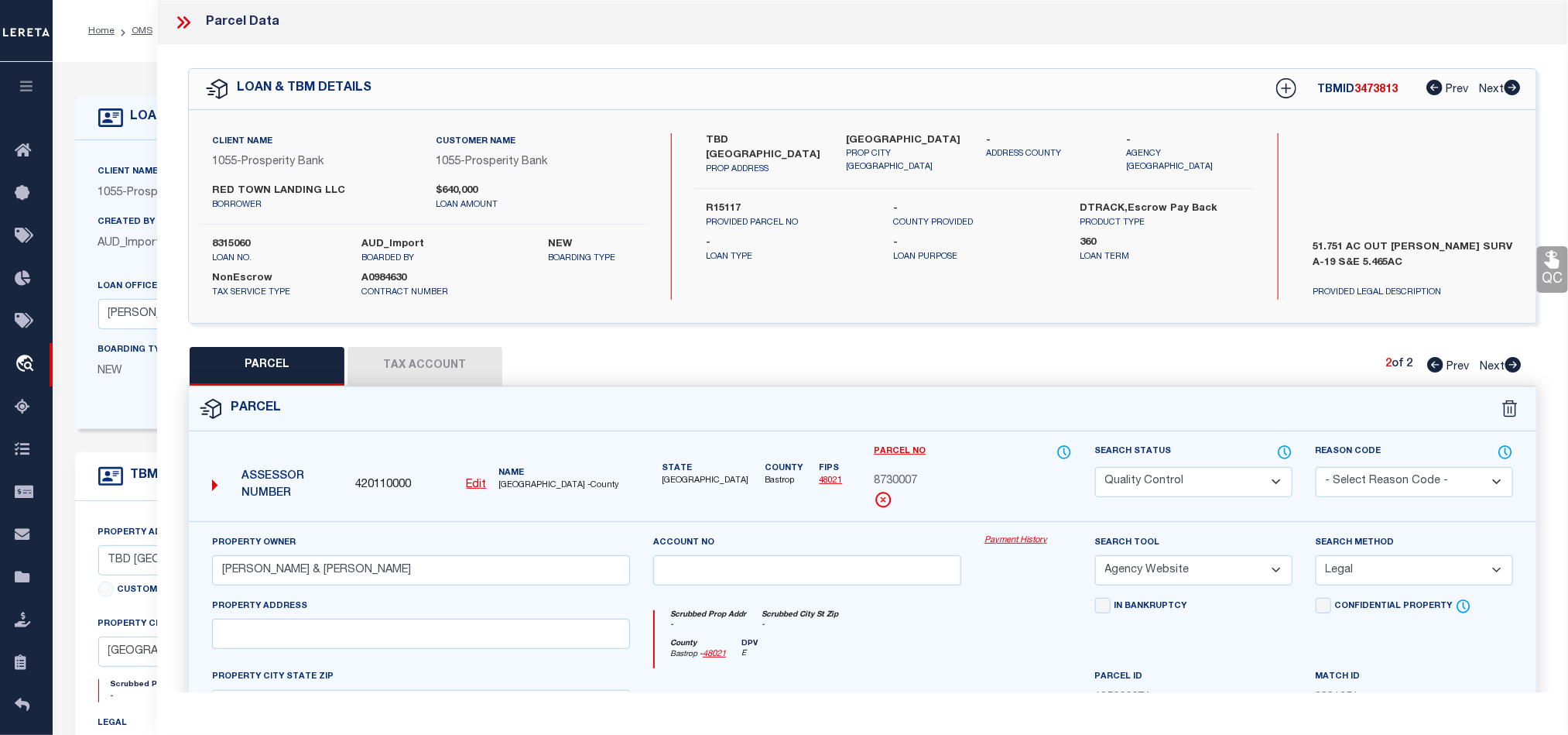
drag, startPoint x: 1198, startPoint y: 475, endPoint x: 1154, endPoint y: 524, distance: 65.9
click at [1198, 475] on select "Automated Search Bad Parcel Complete Duplicate Parcel High Dollar Reporting In …" at bounding box center [1194, 482] width 197 height 30
drag, startPoint x: 867, startPoint y: 644, endPoint x: 1129, endPoint y: 539, distance: 282.3
click at [881, 637] on div "Scrubbed Prop Addr - Scrubbed City [GEOGRAPHIC_DATA] - [GEOGRAPHIC_DATA] - 4802…" at bounding box center [862, 640] width 418 height 59
click at [1542, 272] on link "QC" at bounding box center [1552, 269] width 31 height 47
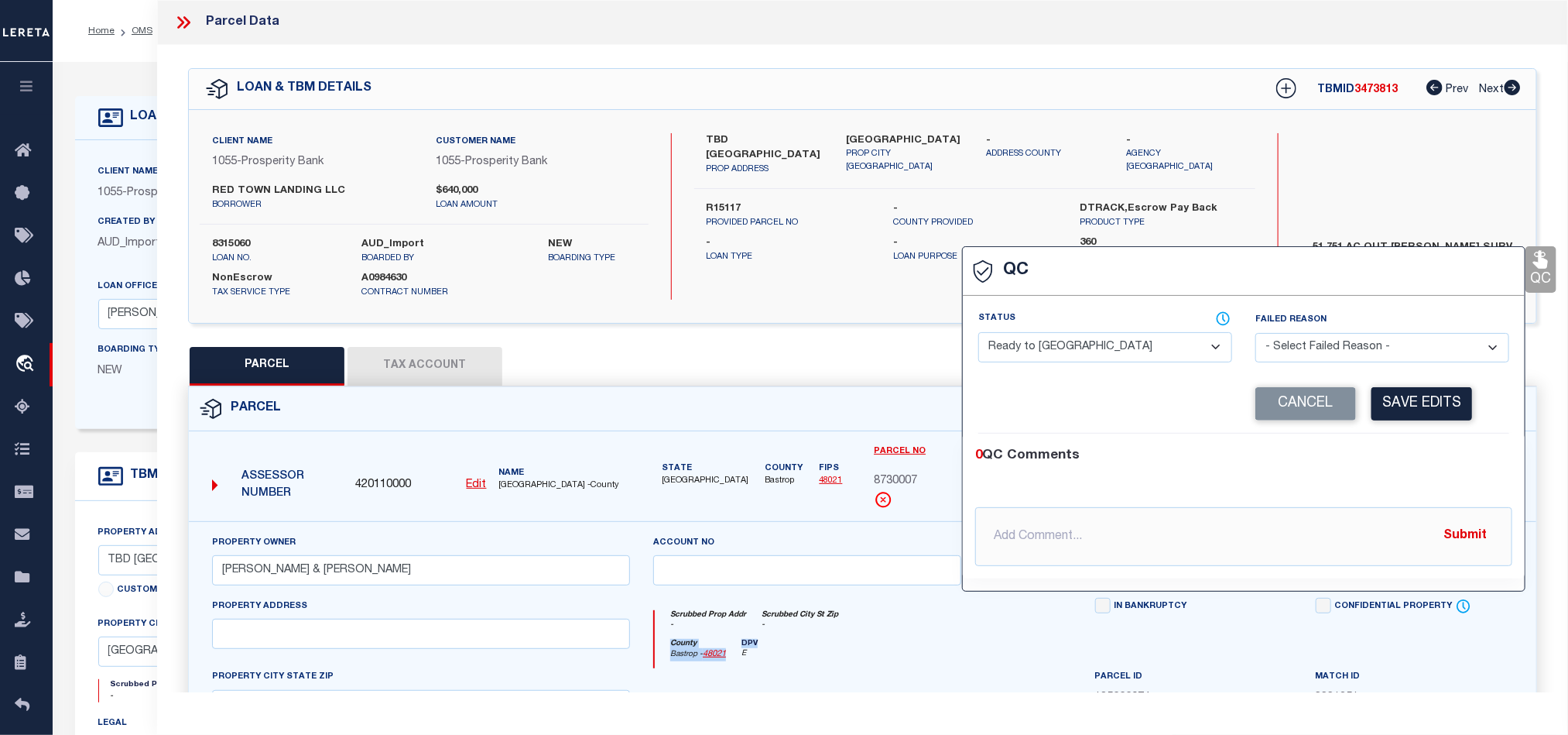
drag, startPoint x: 1152, startPoint y: 349, endPoint x: 1334, endPoint y: 356, distance: 182.1
click at [1152, 349] on select "- Select Status - Ready to QC Correct Incorrect" at bounding box center [1105, 347] width 254 height 30
click at [1380, 465] on div "0 QC Comments" at bounding box center [1241, 457] width 531 height 21
click at [1421, 397] on button "Save Edits" at bounding box center [1422, 404] width 101 height 33
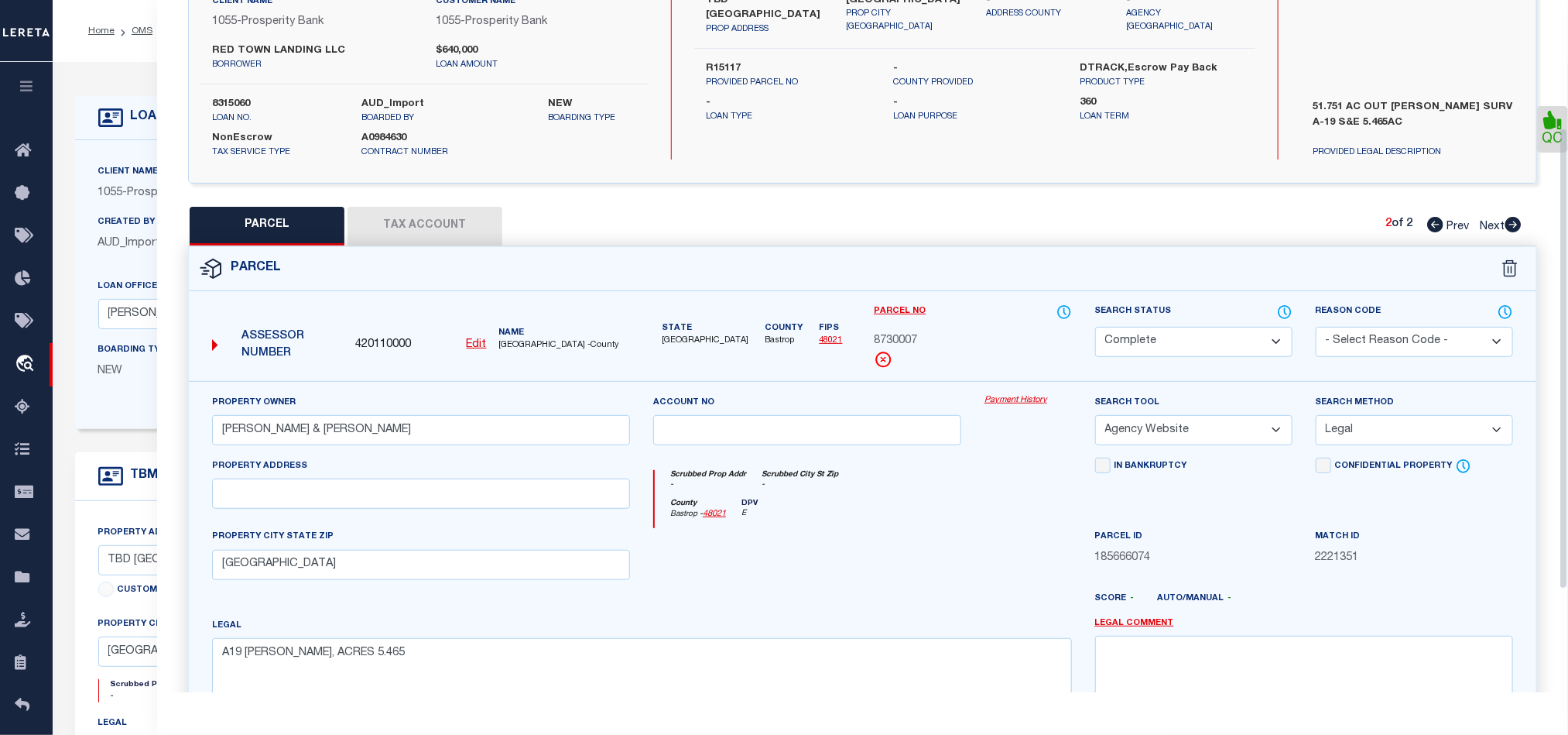
scroll to position [346, 0]
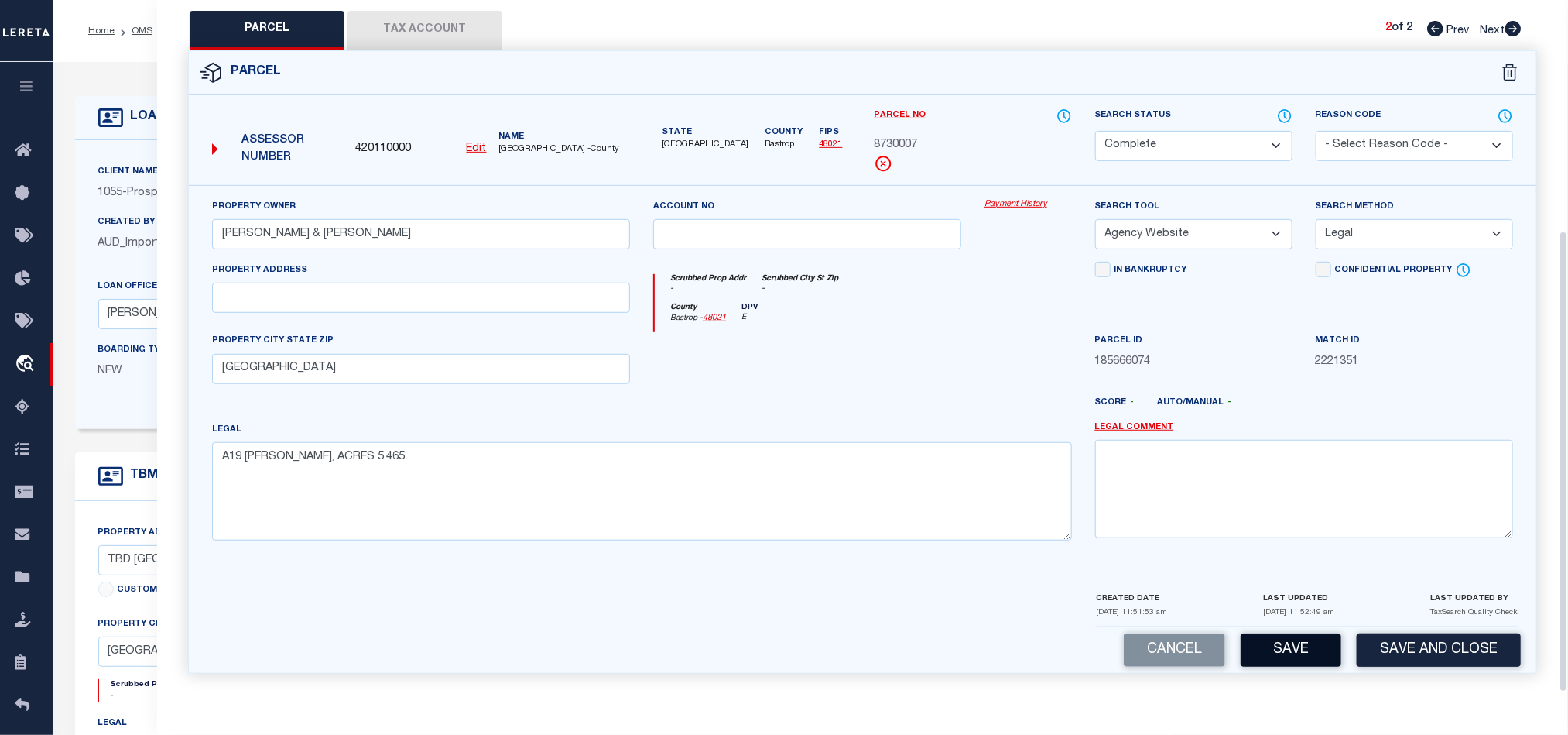
click at [1305, 633] on button "Save" at bounding box center [1291, 650] width 101 height 33
click at [402, 23] on button "Tax Account" at bounding box center [425, 30] width 155 height 39
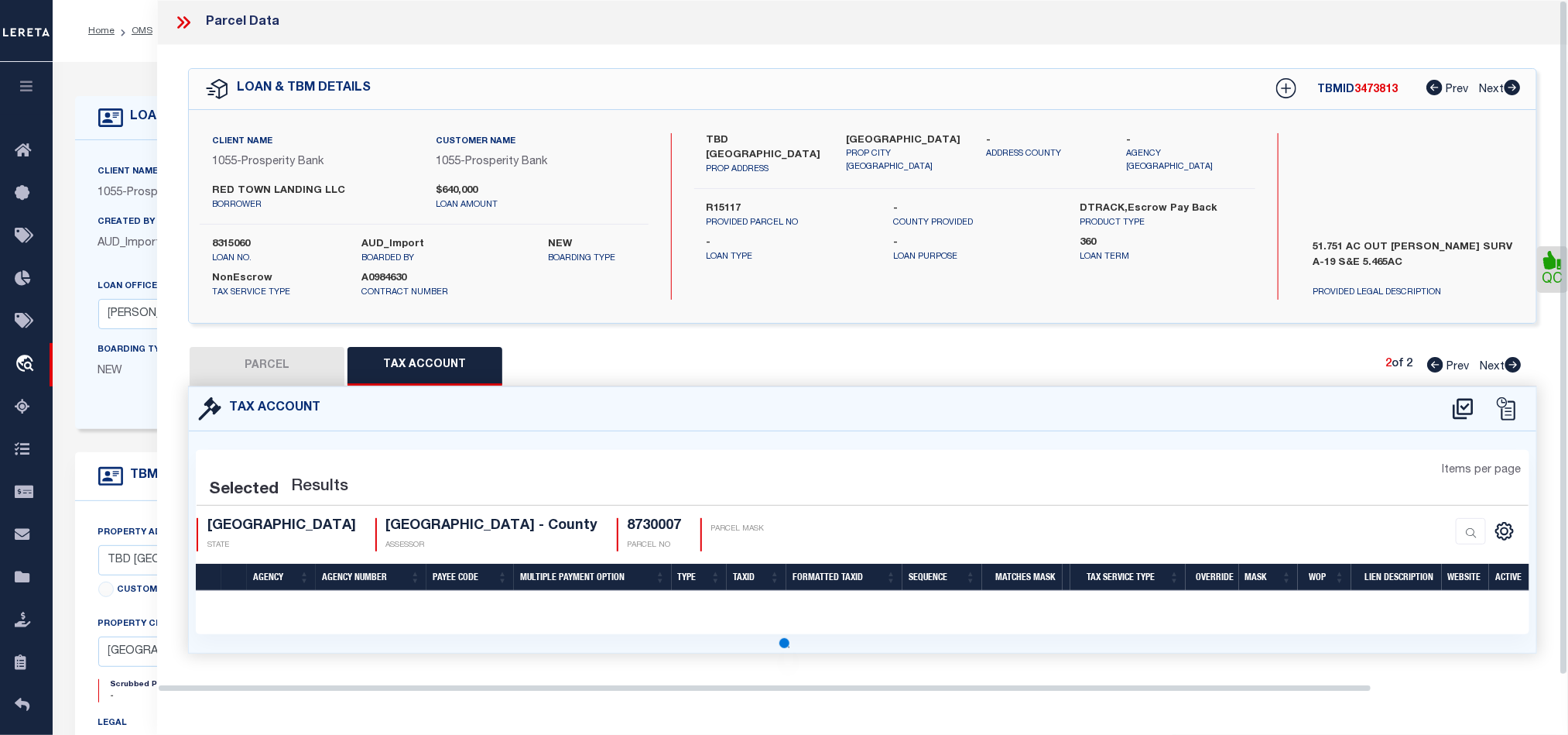
scroll to position [0, 0]
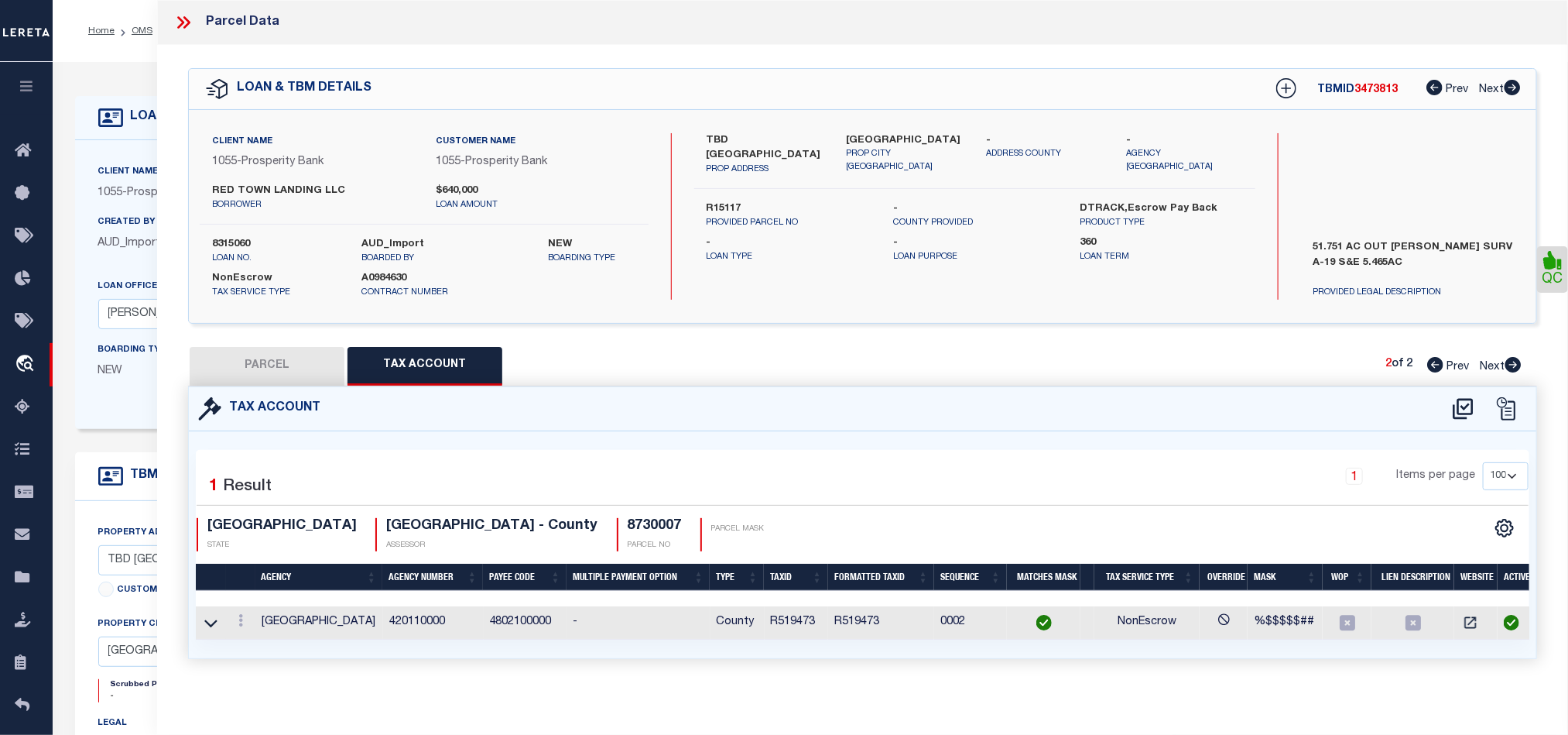
click at [272, 360] on button "PARCEL" at bounding box center [267, 366] width 155 height 39
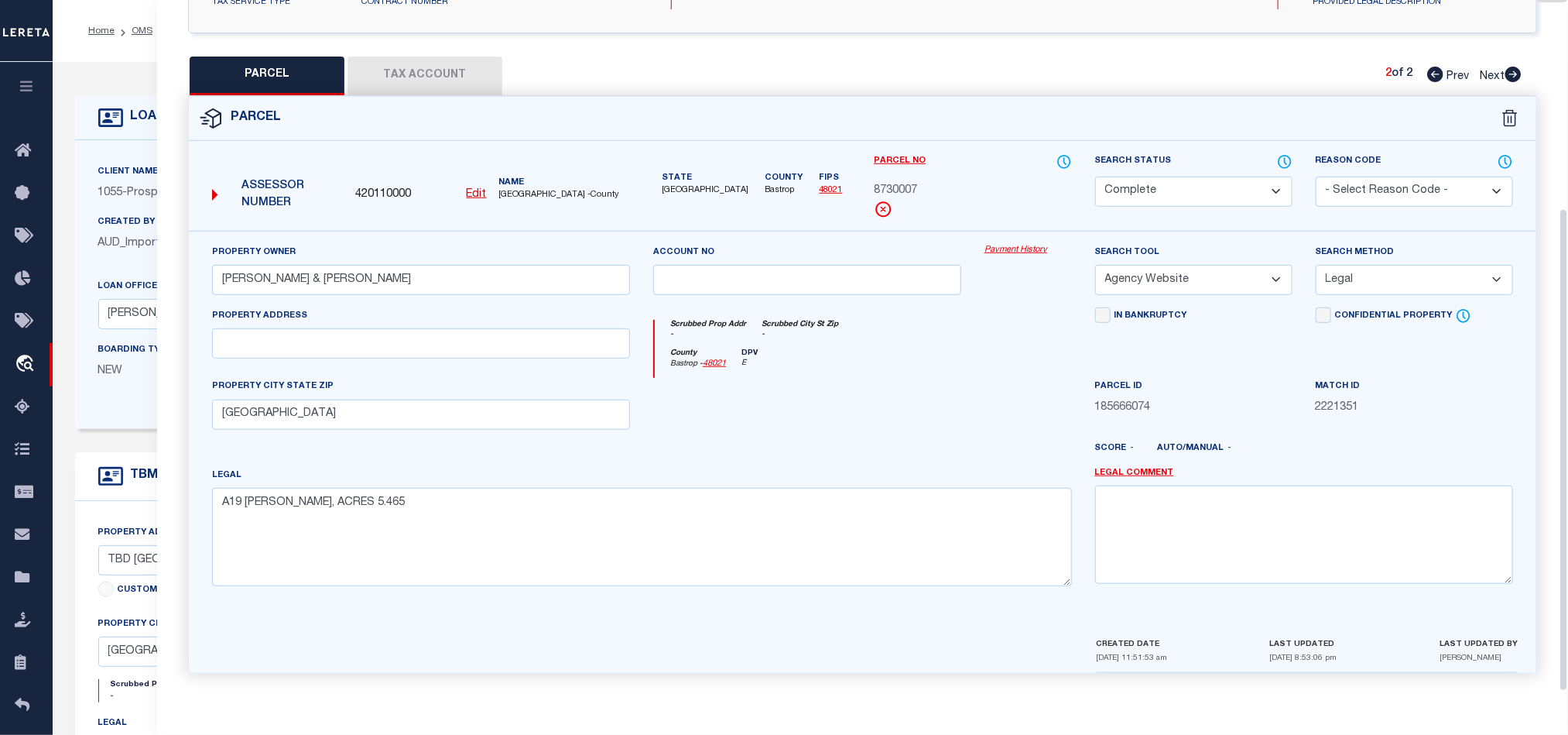
scroll to position [300, 0]
click at [955, 423] on div at bounding box center [807, 409] width 331 height 64
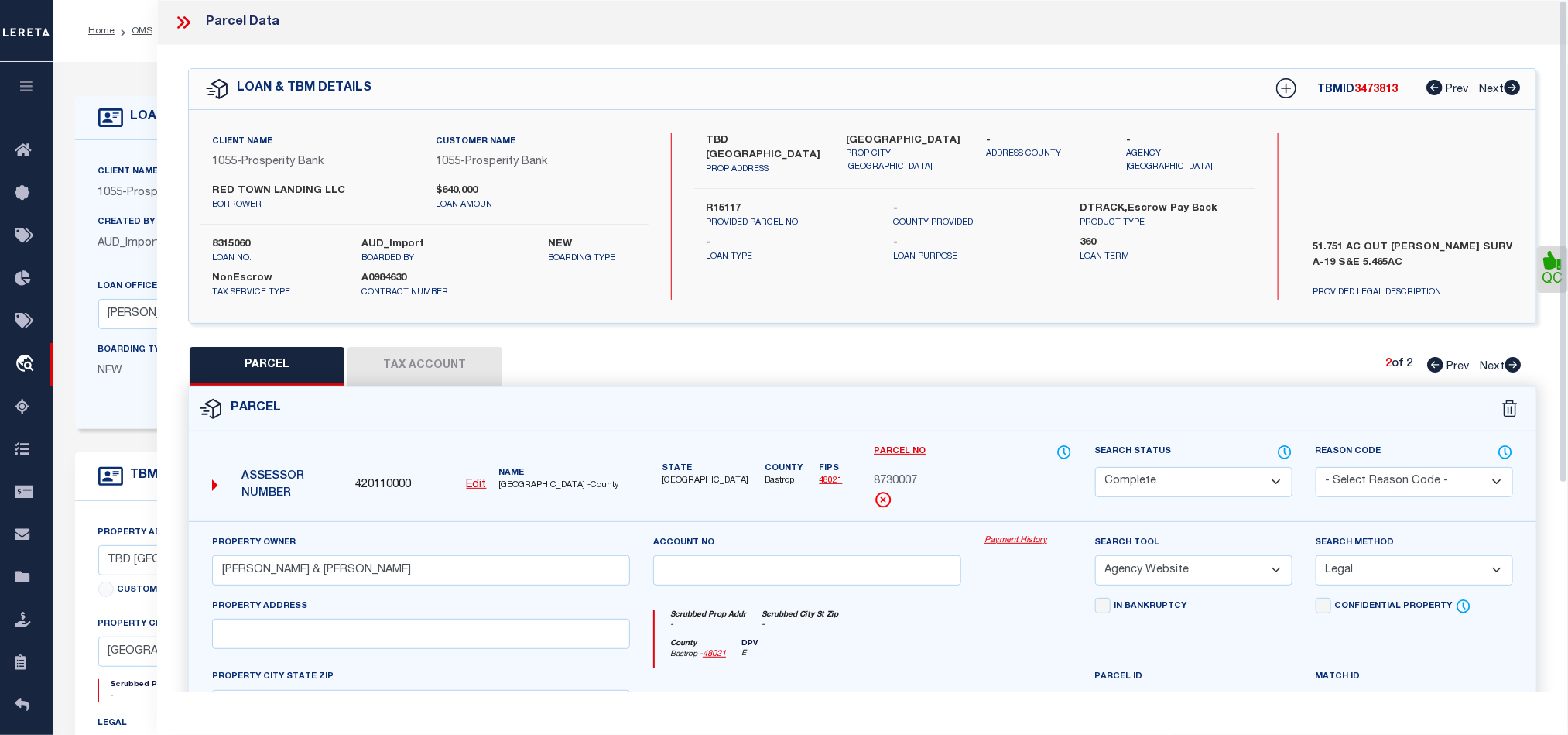
drag, startPoint x: 175, startPoint y: 21, endPoint x: 189, endPoint y: 28, distance: 15.7
click at [184, 28] on icon at bounding box center [184, 23] width 20 height 21
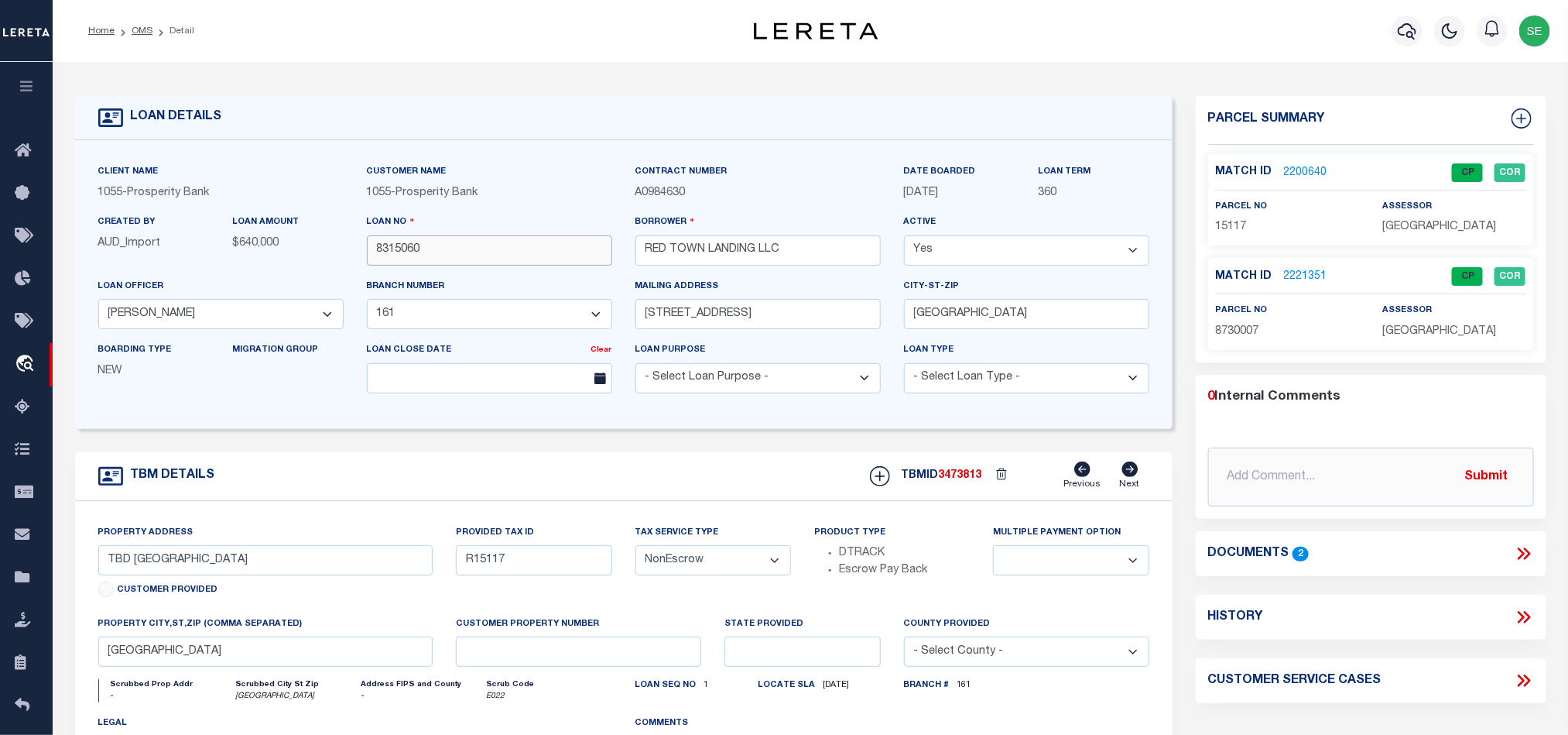
click at [446, 246] on input "8315060" at bounding box center [489, 250] width 245 height 30
click at [951, 481] on span "3473813" at bounding box center [960, 476] width 43 height 11
click at [1424, 224] on span "[GEOGRAPHIC_DATA]" at bounding box center [1439, 227] width 114 height 11
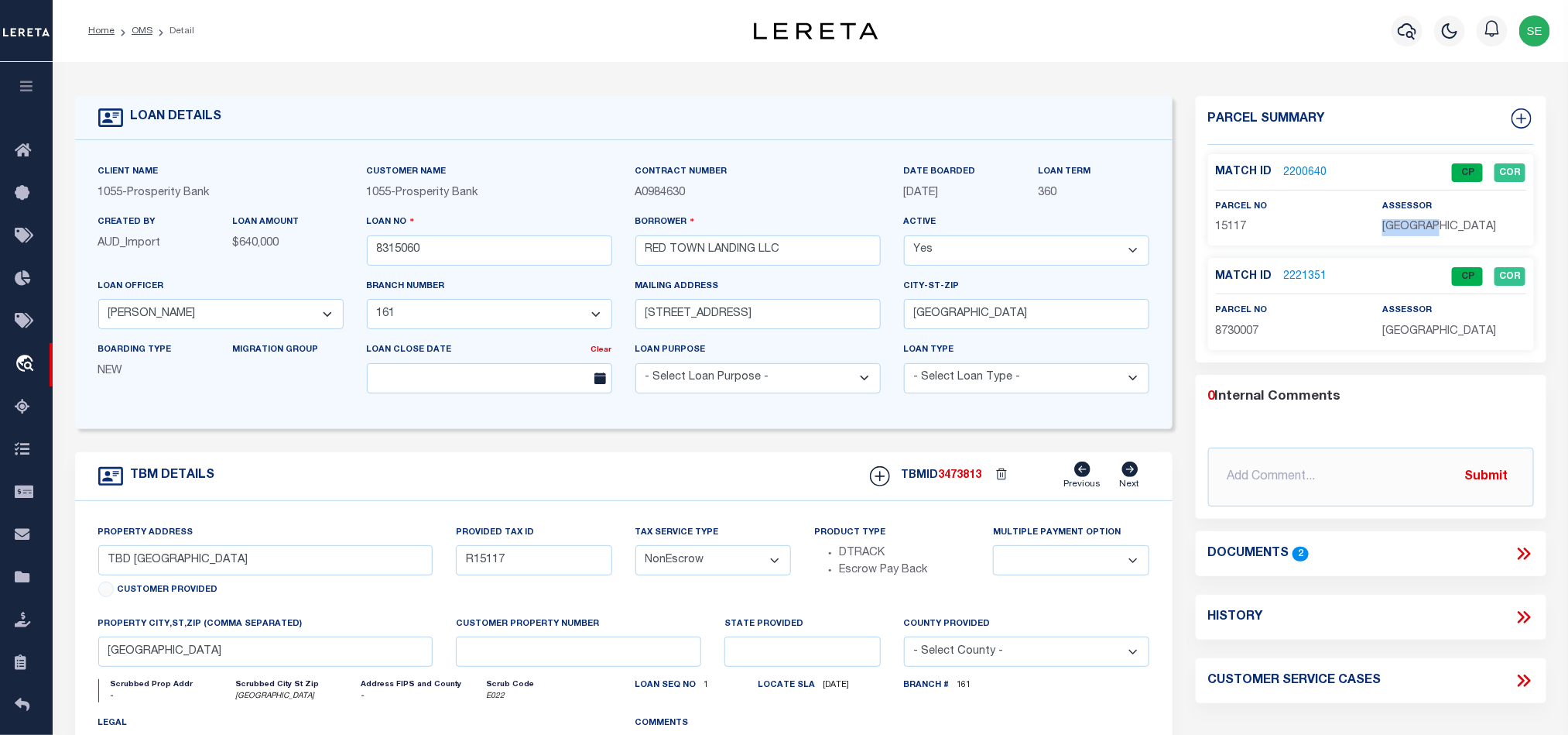
click at [1424, 224] on span "[GEOGRAPHIC_DATA]" at bounding box center [1439, 227] width 114 height 11
click at [1216, 224] on span "15117" at bounding box center [1231, 227] width 31 height 11
click at [1238, 233] on span "15117" at bounding box center [1231, 227] width 31 height 11
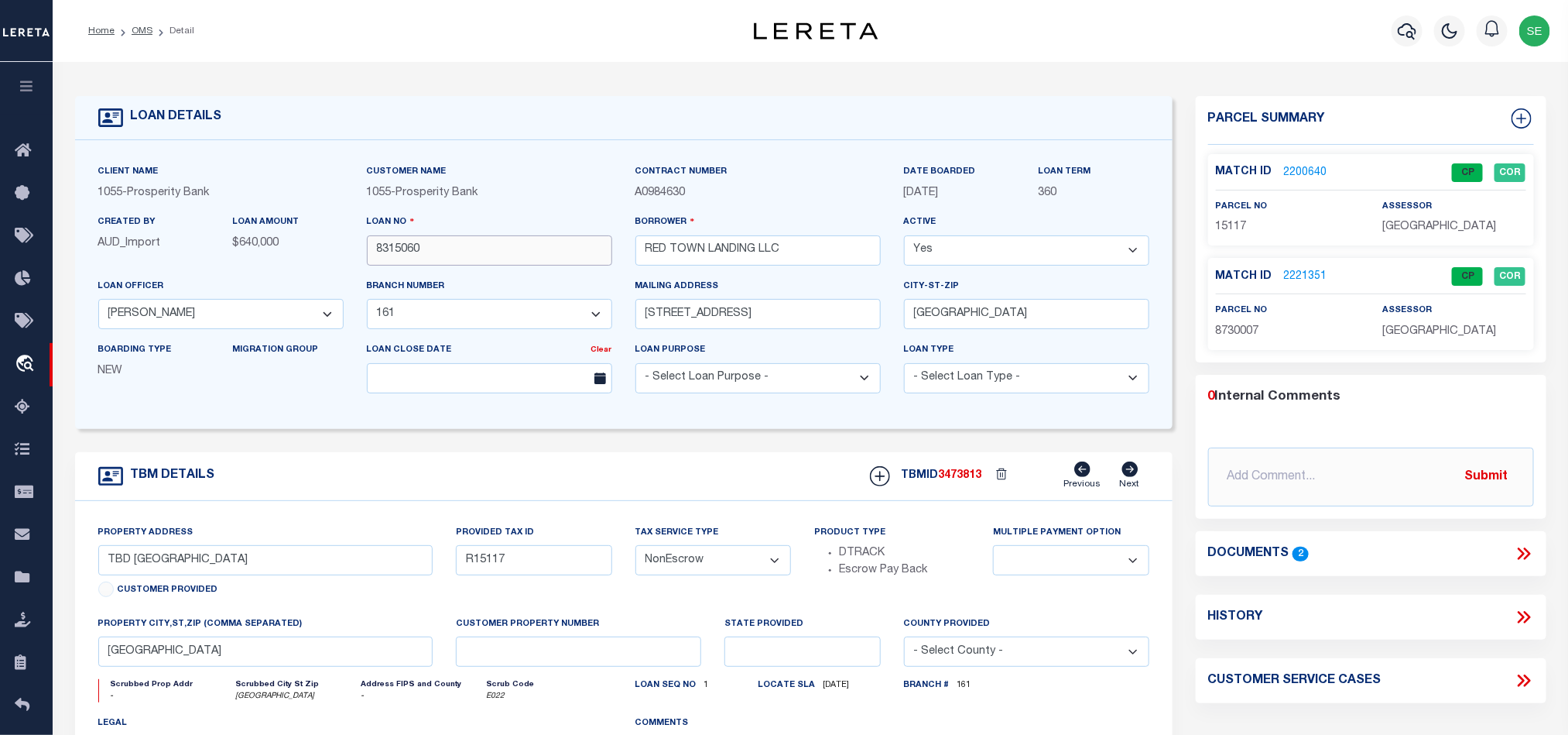
click at [442, 244] on input "8315060" at bounding box center [489, 250] width 245 height 30
click at [962, 481] on span "3473813" at bounding box center [960, 476] width 43 height 11
click at [1402, 330] on span "[GEOGRAPHIC_DATA]" at bounding box center [1439, 331] width 114 height 11
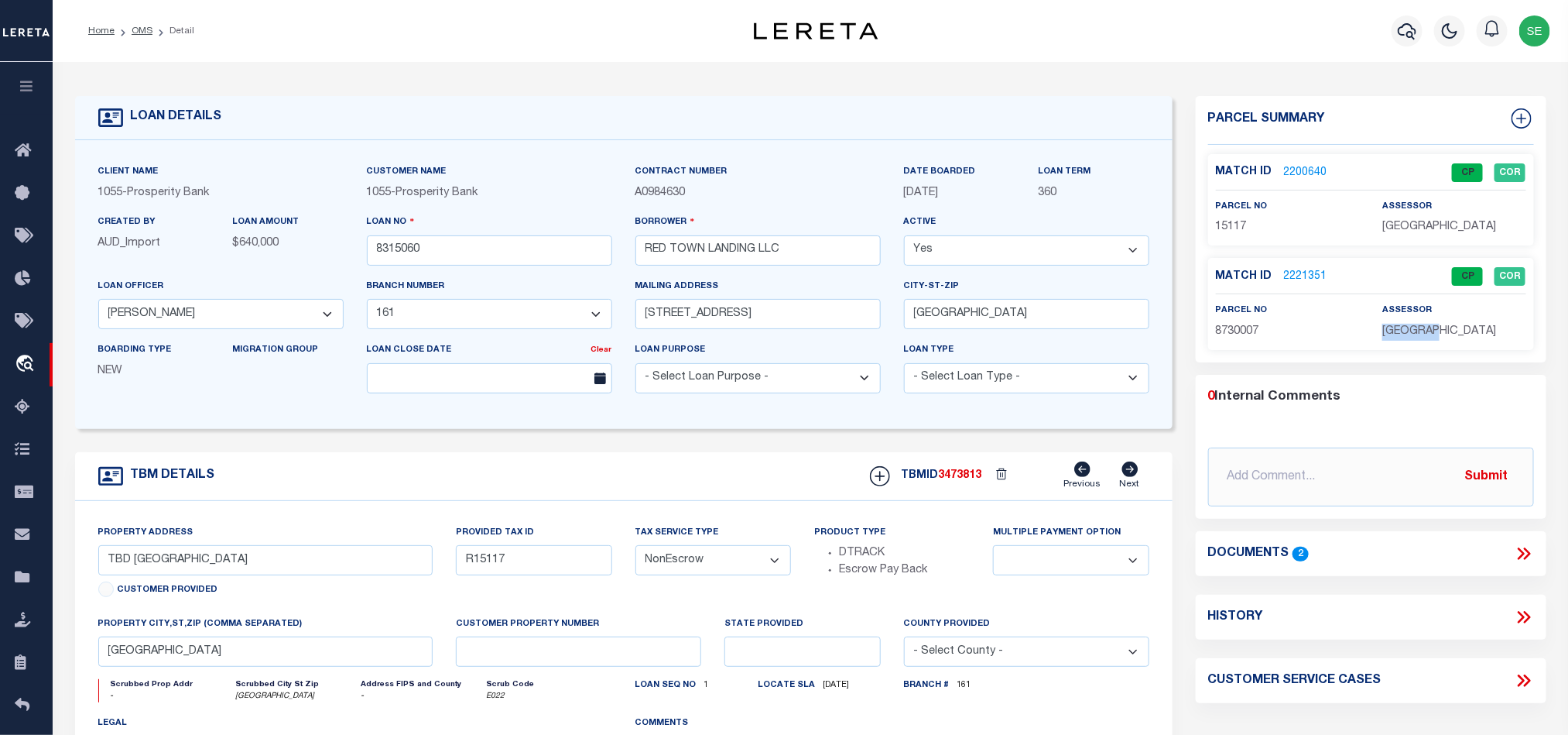
click at [1402, 330] on span "[GEOGRAPHIC_DATA]" at bounding box center [1439, 331] width 114 height 11
click at [1241, 333] on span "8730007" at bounding box center [1237, 331] width 43 height 11
drag, startPoint x: 579, startPoint y: 465, endPoint x: 574, endPoint y: 451, distance: 14.9
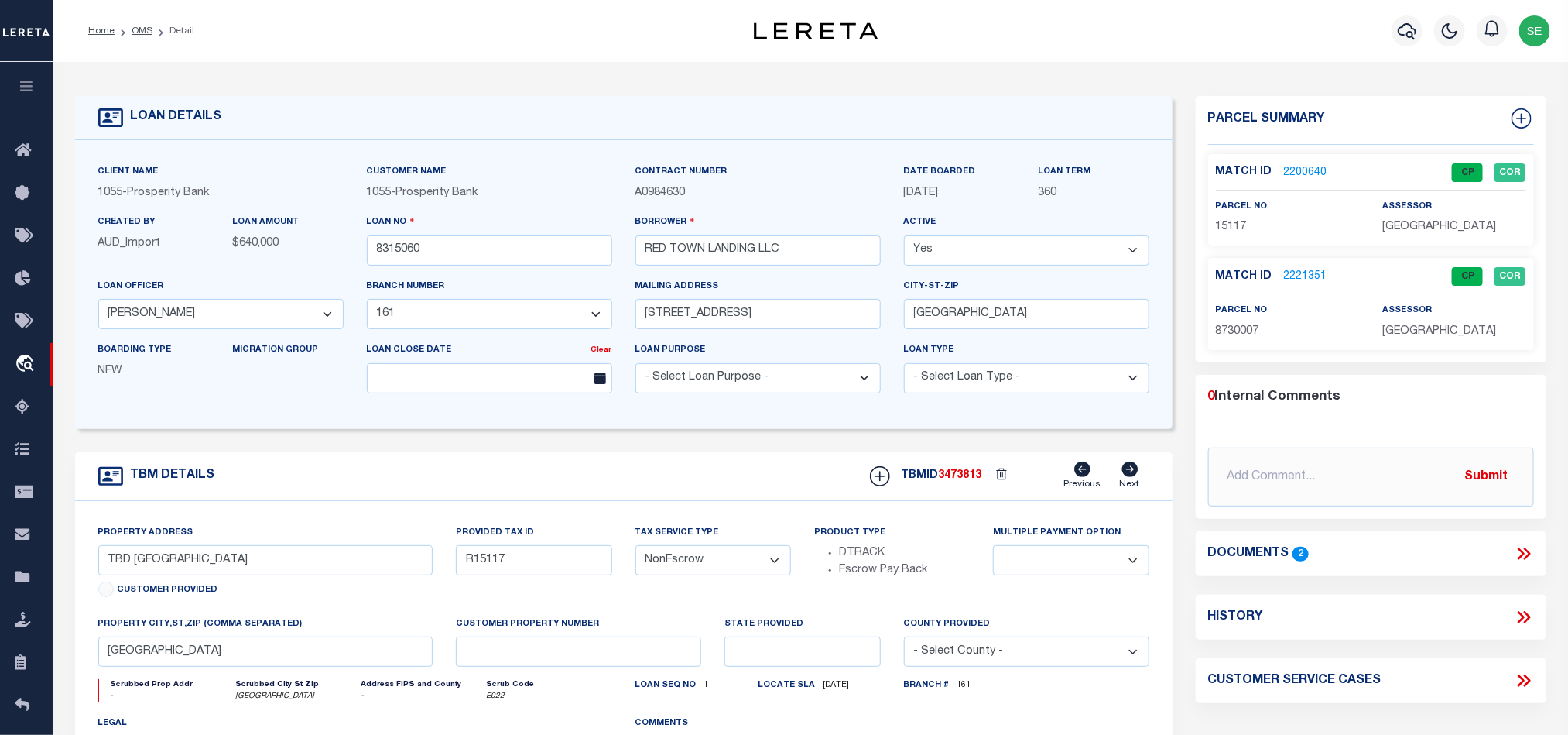
click at [579, 465] on div "TBM DETAILS TBMID 3473813 Previous Next" at bounding box center [624, 476] width 1097 height 49
click at [135, 31] on link "OMS" at bounding box center [142, 31] width 21 height 9
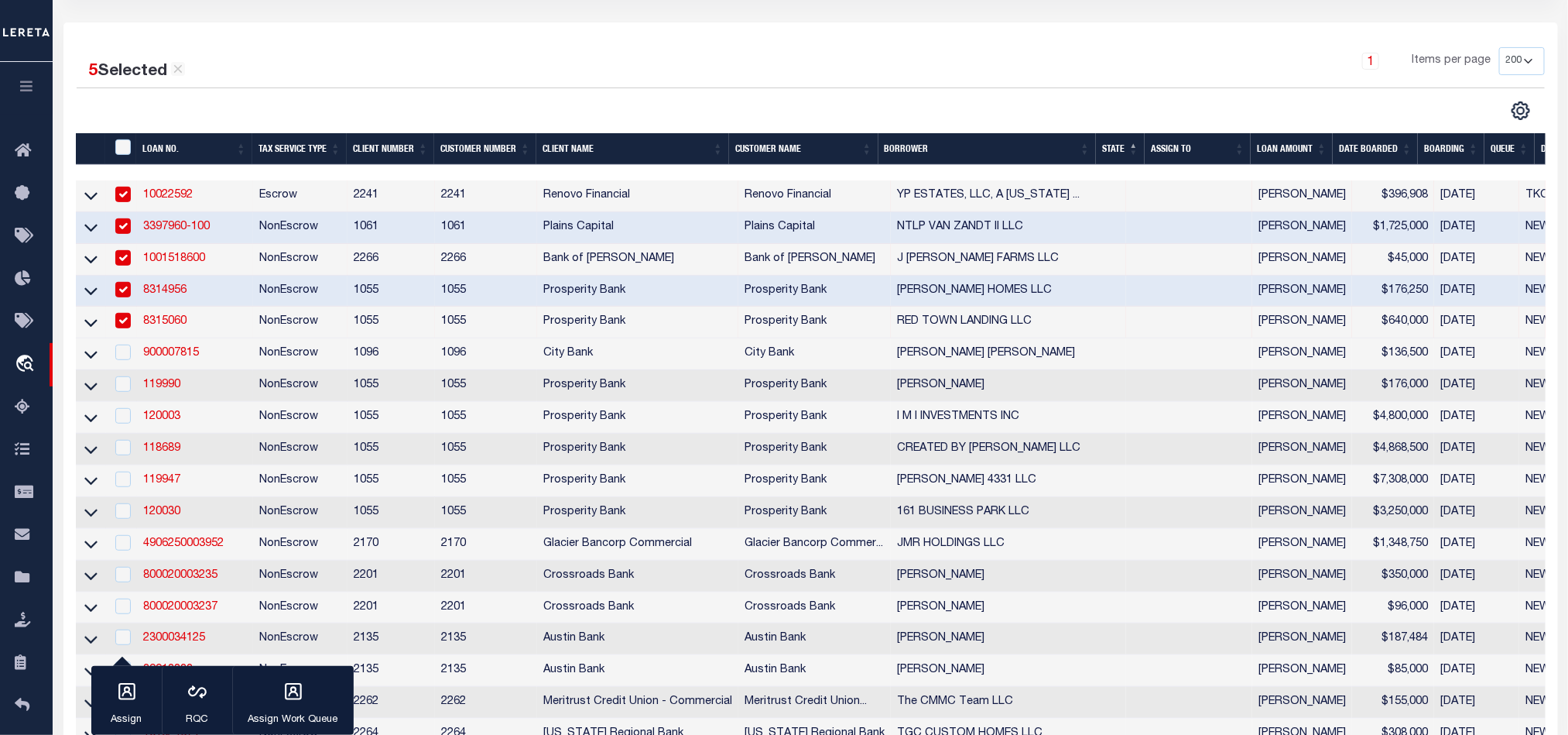
scroll to position [233, 0]
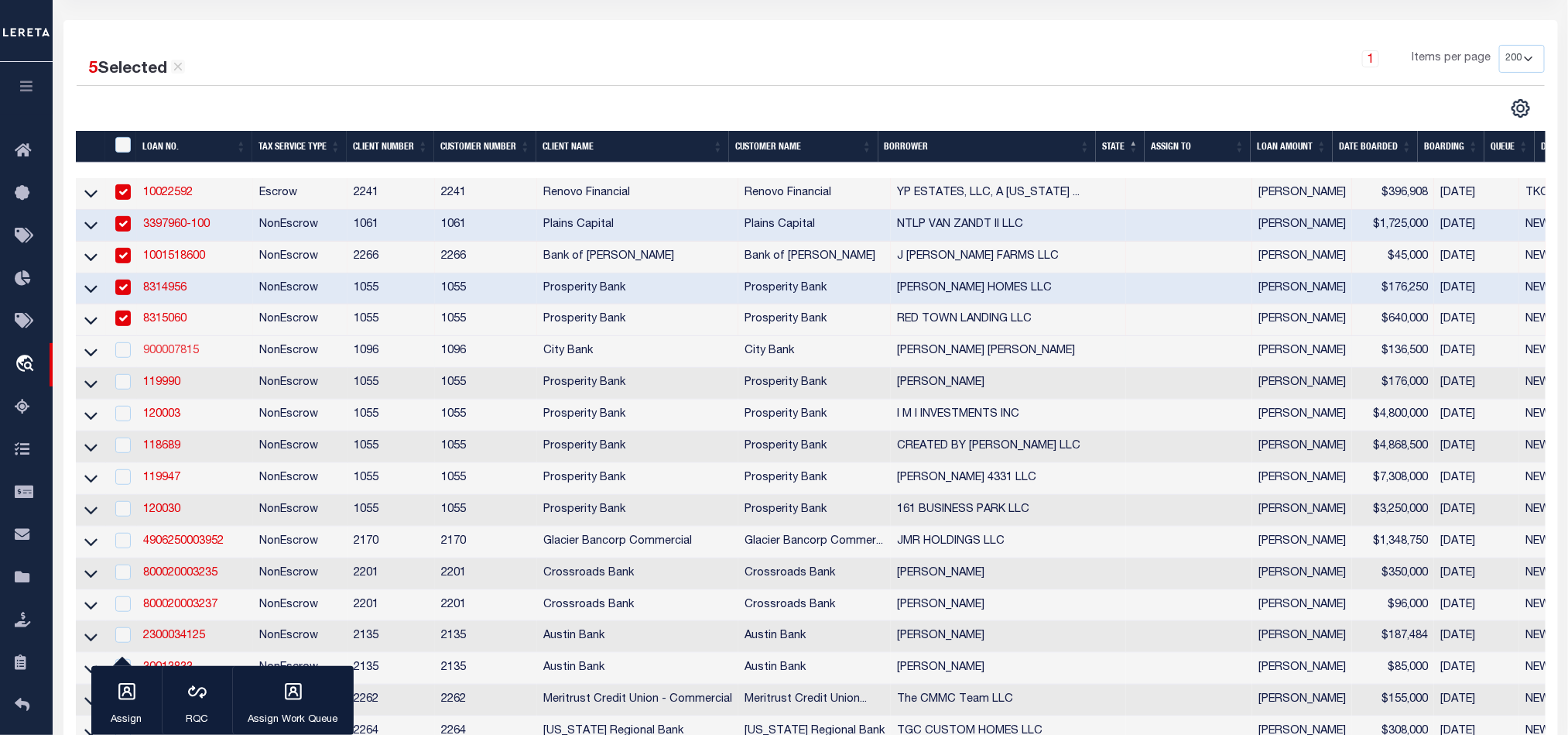
click at [162, 356] on link "900007815" at bounding box center [171, 351] width 56 height 11
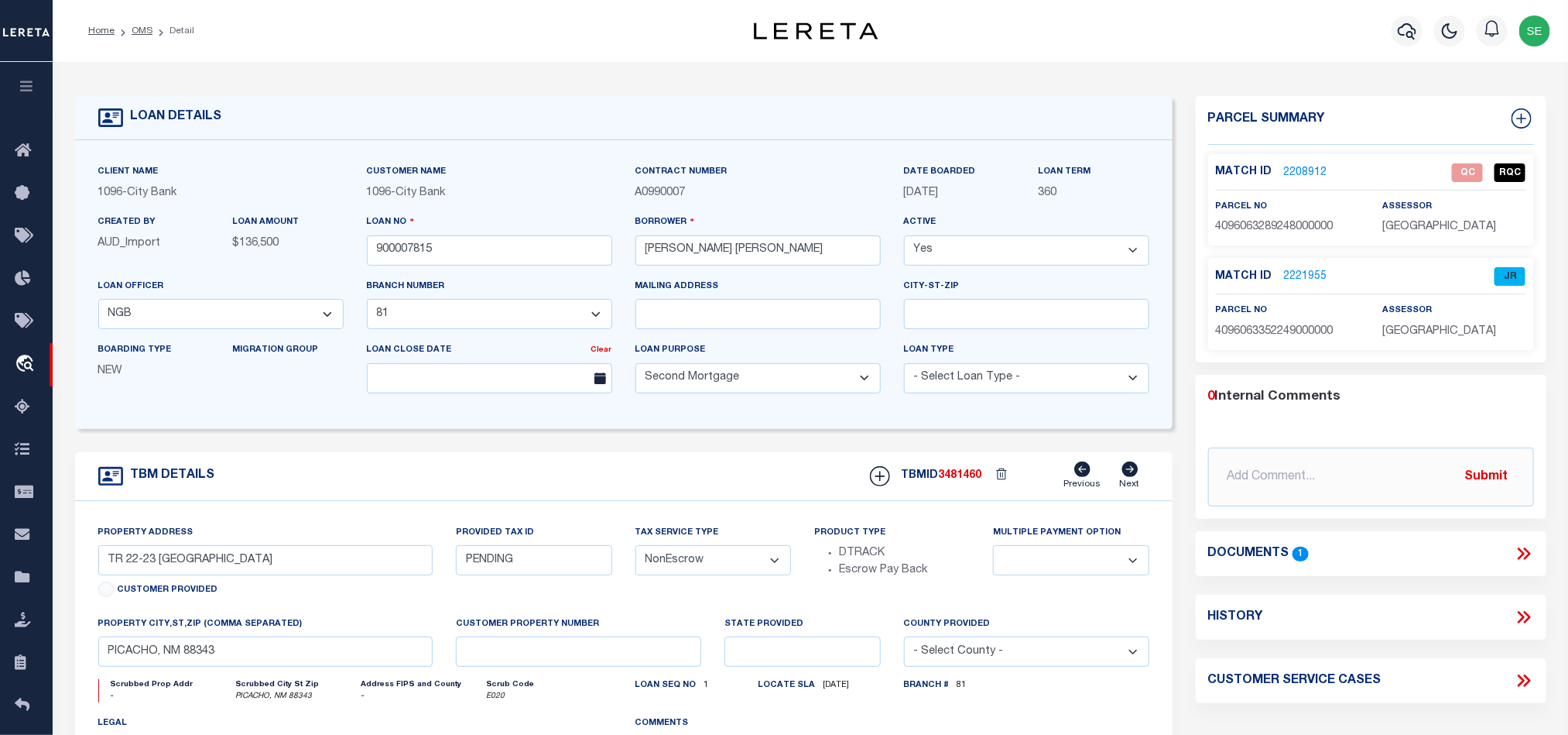
click at [695, 479] on div "TBM DETAILS TBMID 3481460 Previous Next" at bounding box center [624, 476] width 1097 height 49
click at [1290, 226] on span "4096063289248000000" at bounding box center [1274, 227] width 117 height 11
click at [1291, 239] on div "Match ID 2208912 QC RQC parcel no 4096063289248000000" at bounding box center [1371, 200] width 326 height 91
click at [1525, 560] on icon at bounding box center [1526, 554] width 7 height 13
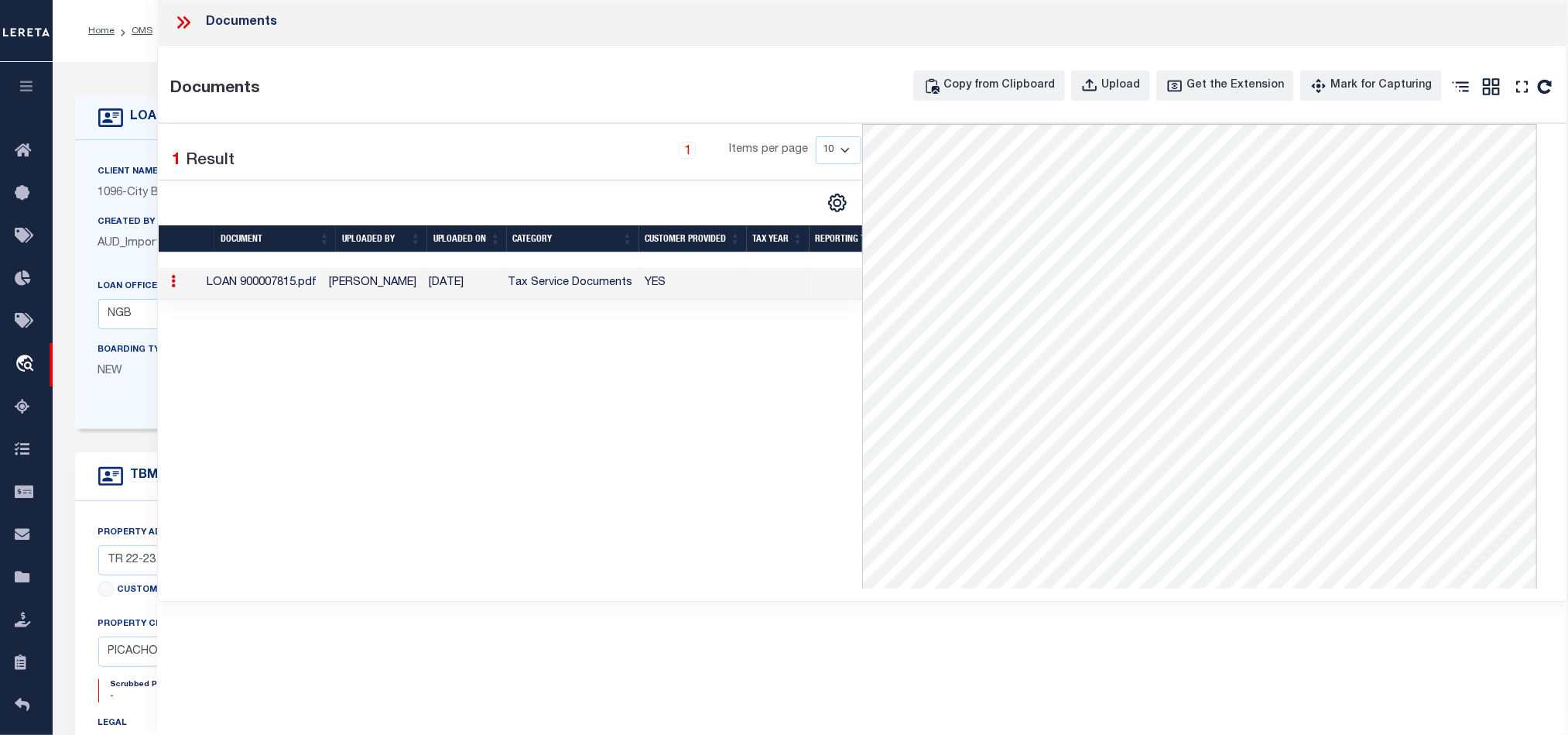
drag, startPoint x: 192, startPoint y: 25, endPoint x: 233, endPoint y: 52, distance: 49.1
click at [192, 25] on icon at bounding box center [184, 23] width 20 height 21
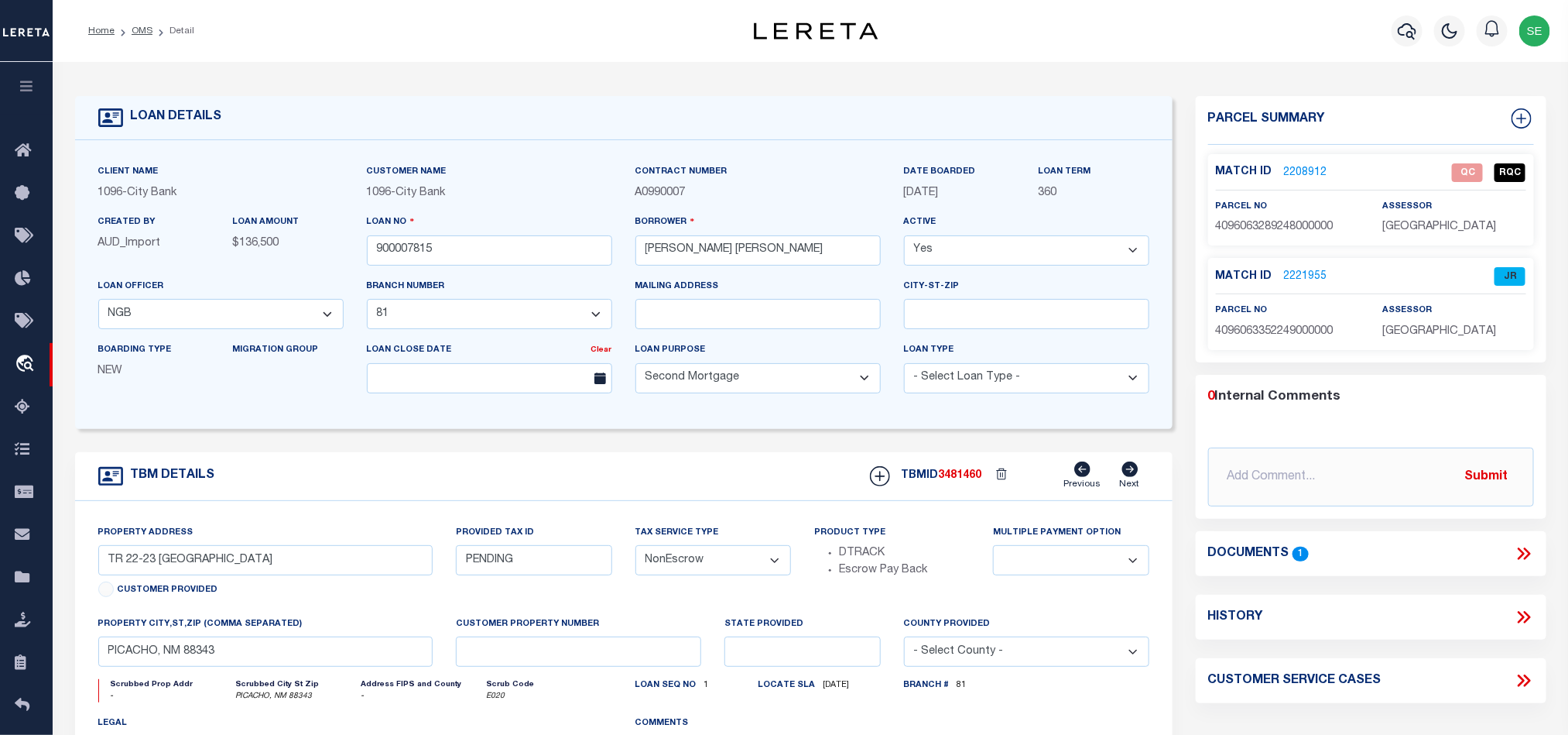
click at [1287, 226] on span "4096063289248000000" at bounding box center [1274, 227] width 117 height 11
click at [1305, 166] on link "2208912" at bounding box center [1305, 173] width 43 height 17
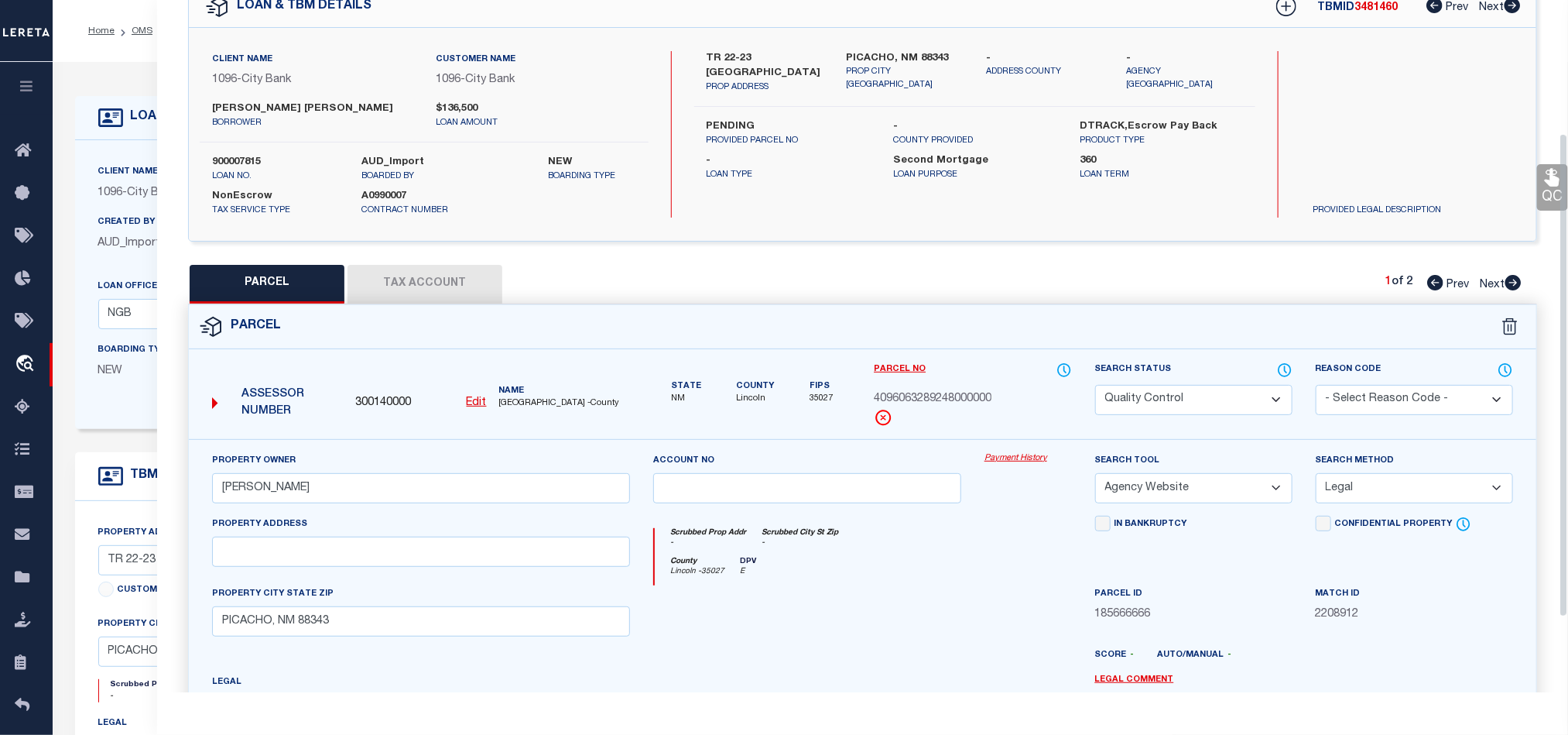
scroll to position [233, 0]
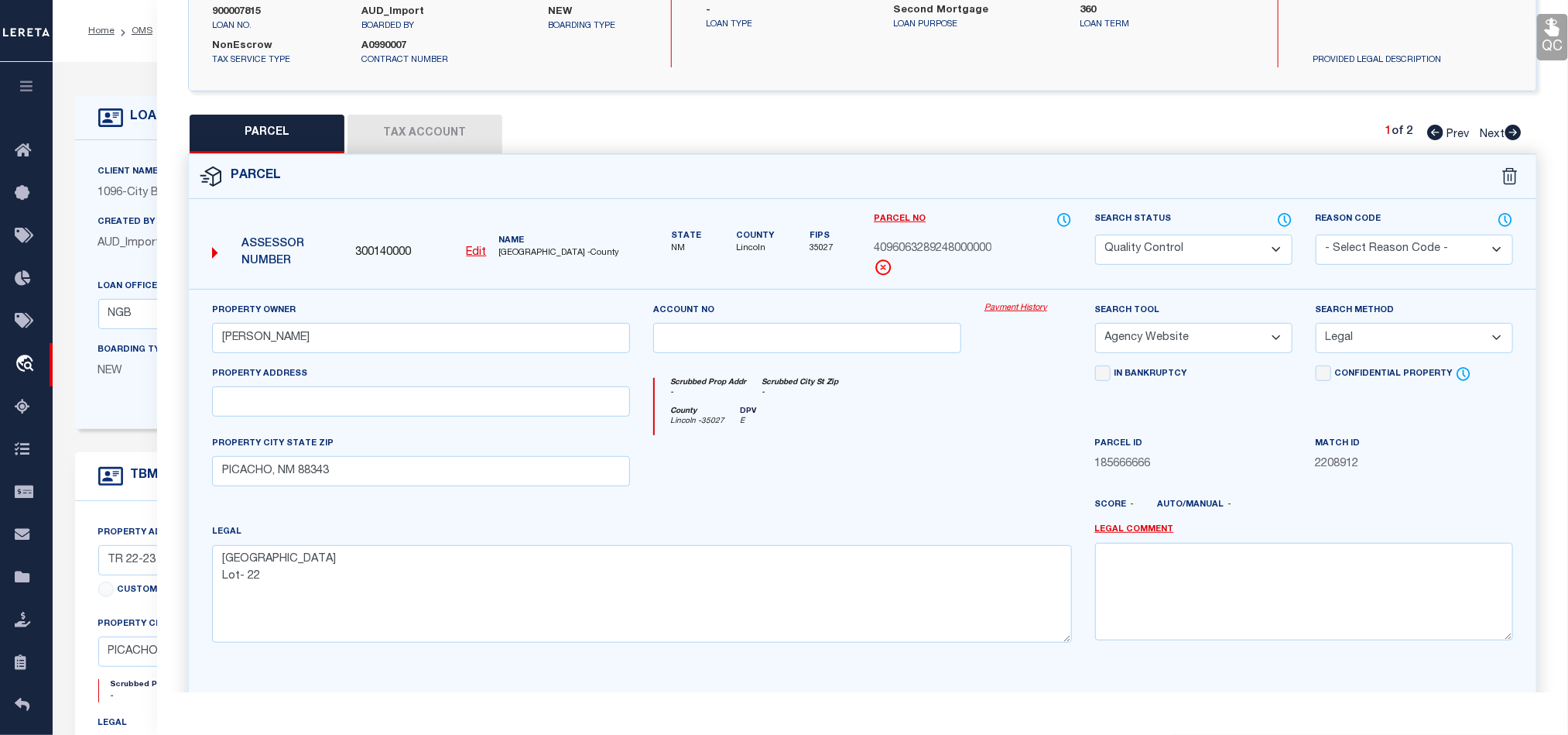
click at [395, 117] on button "Tax Account" at bounding box center [425, 133] width 155 height 39
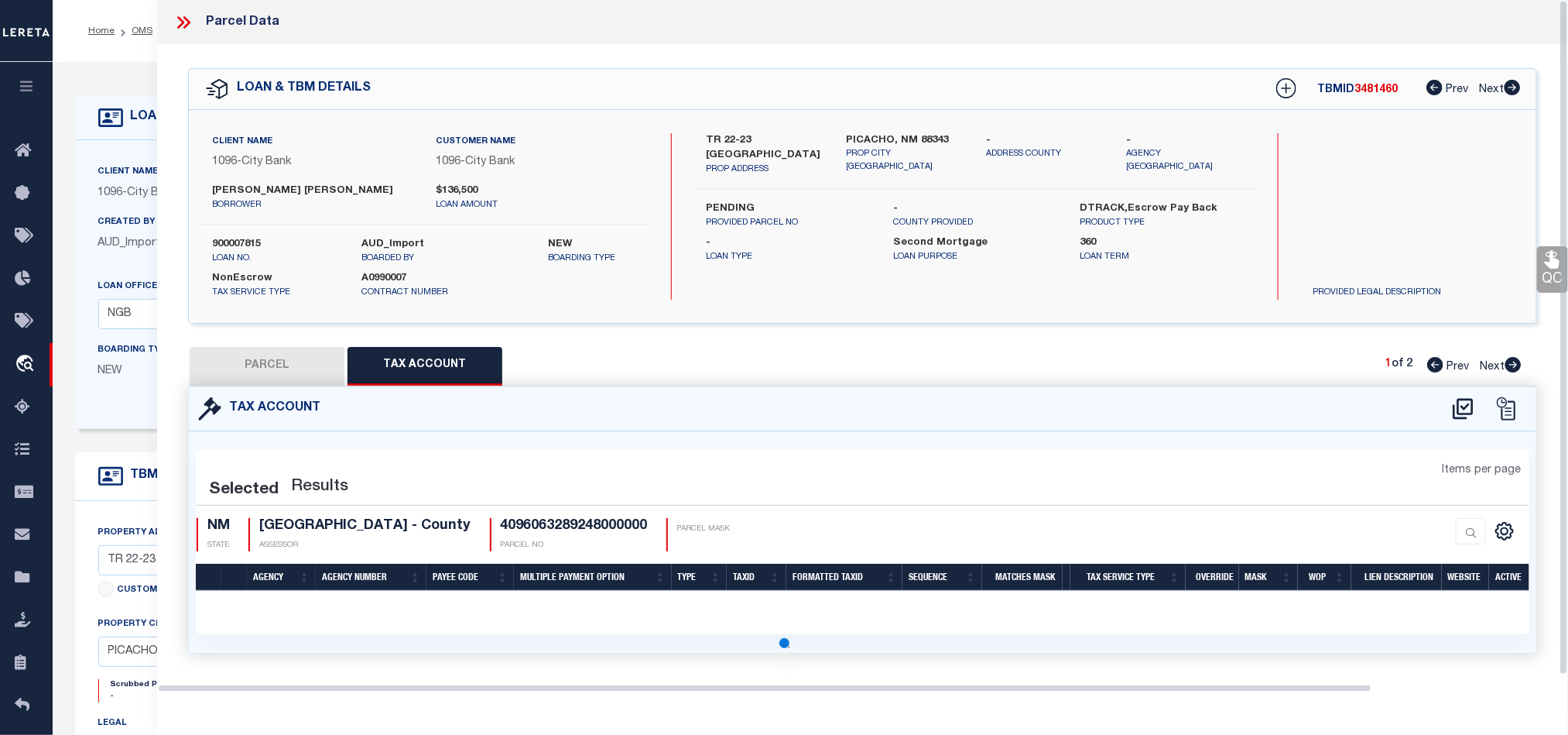
scroll to position [0, 0]
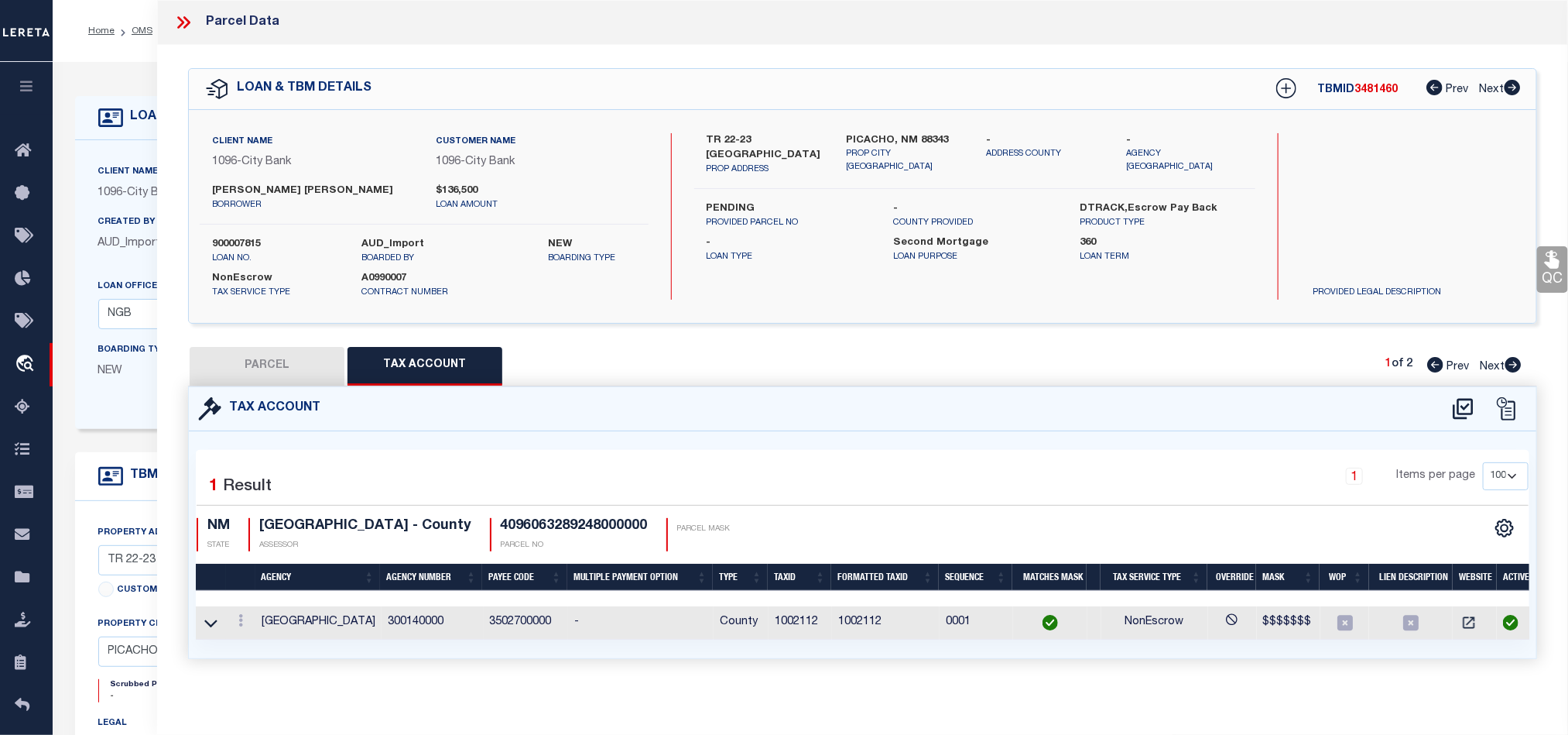
click at [307, 372] on button "PARCEL" at bounding box center [267, 366] width 155 height 39
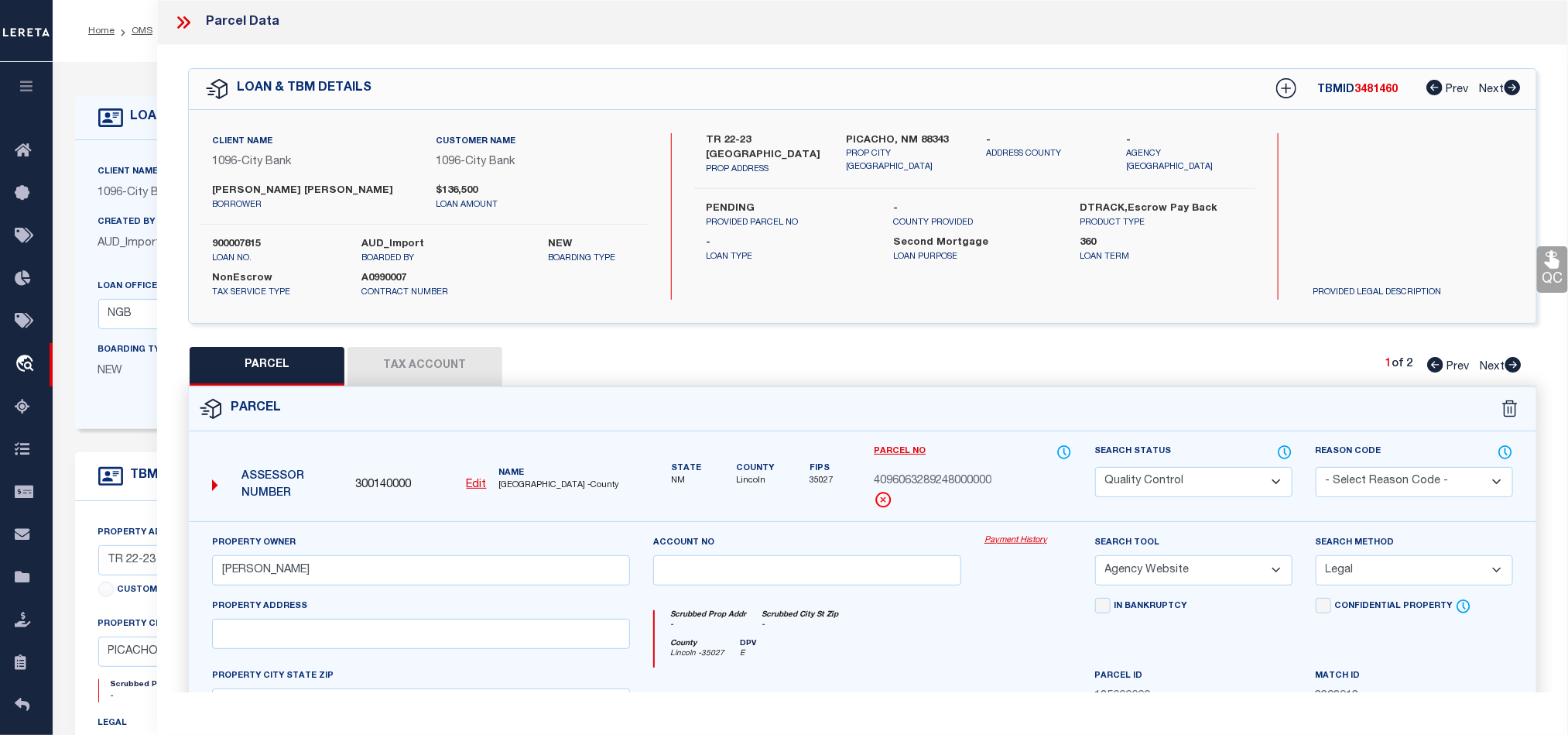
click at [1508, 371] on icon at bounding box center [1514, 365] width 17 height 16
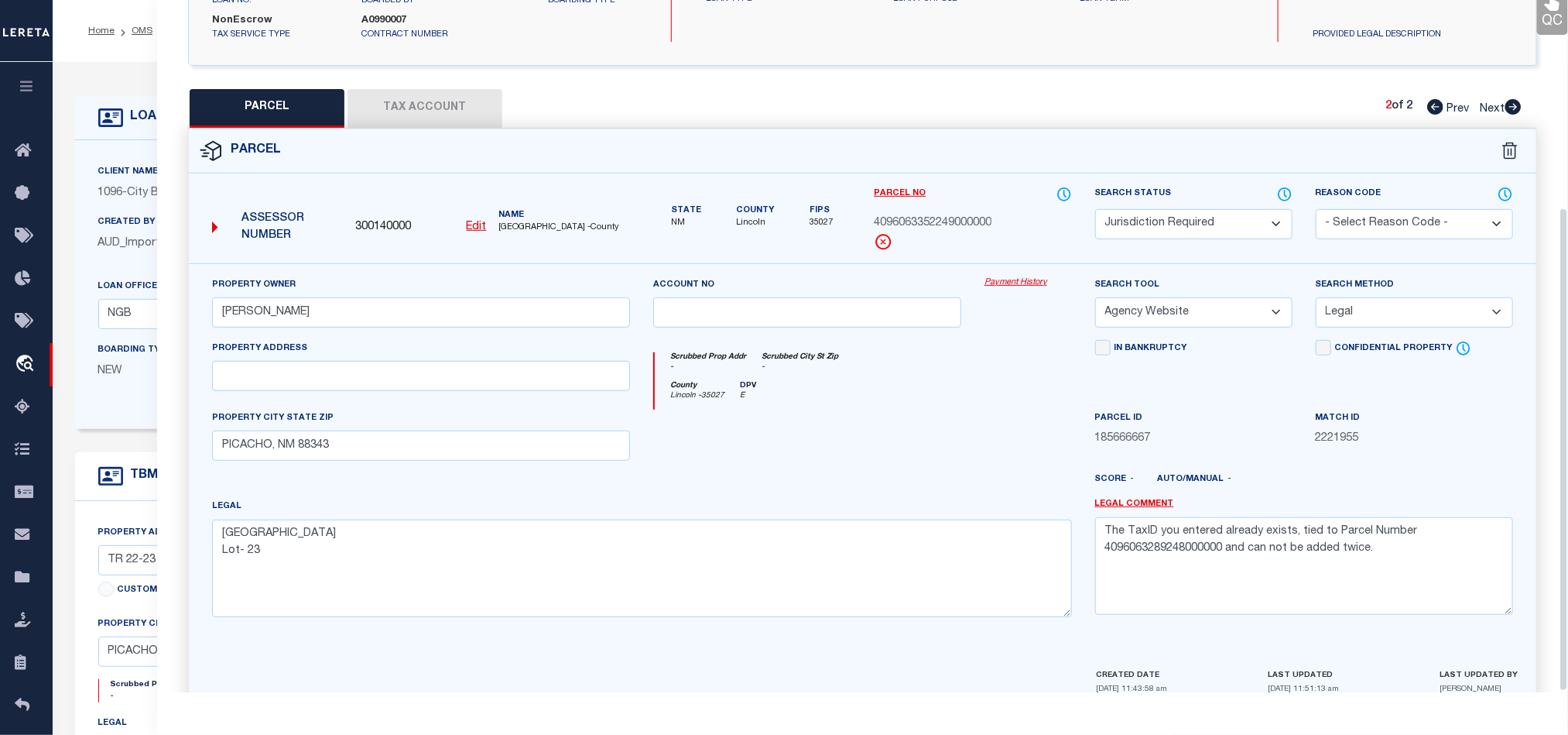
scroll to position [298, 0]
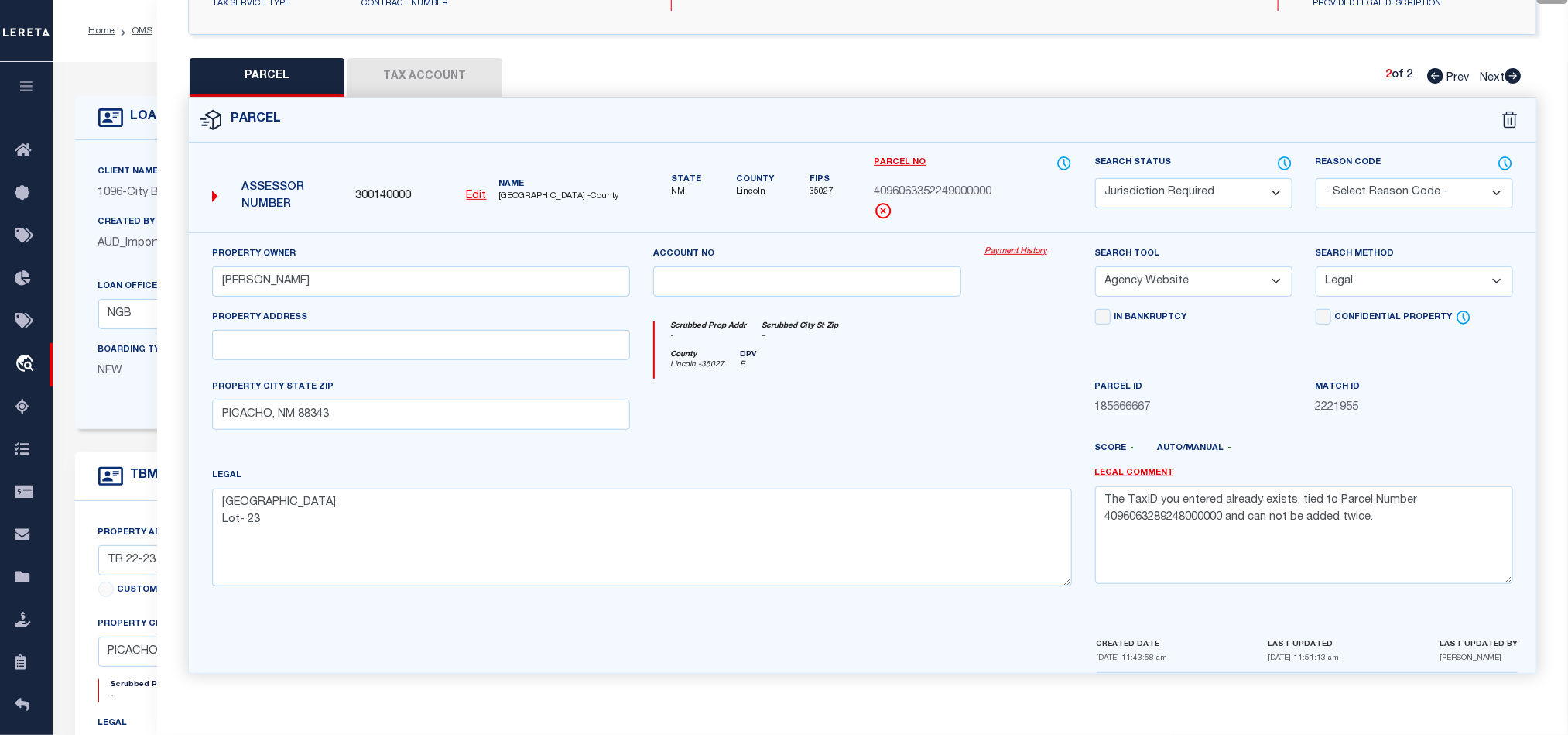
drag, startPoint x: 1436, startPoint y: 67, endPoint x: 534, endPoint y: 170, distance: 907.9
click at [1436, 68] on icon at bounding box center [1435, 76] width 17 height 16
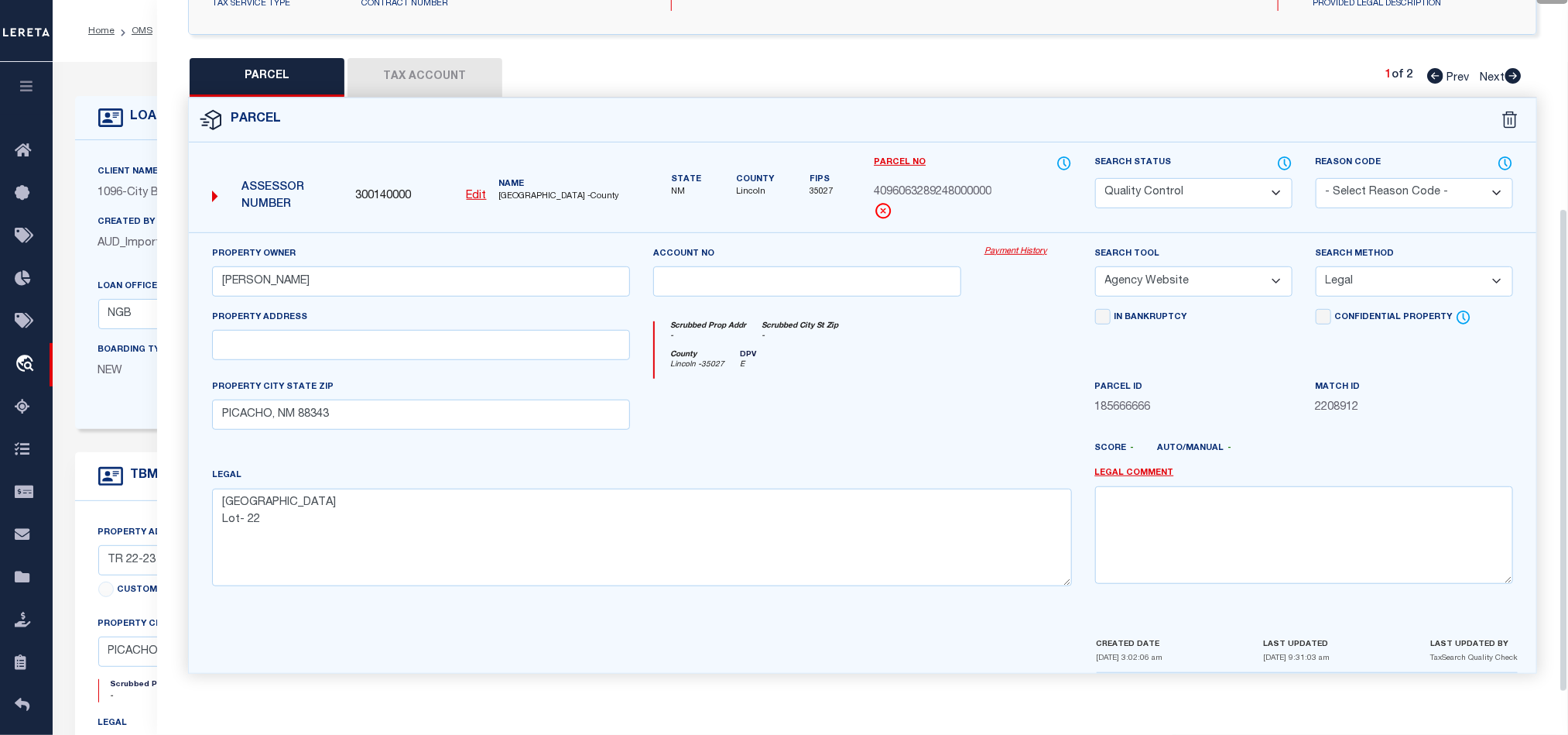
click at [439, 76] on button "Tax Account" at bounding box center [425, 77] width 155 height 39
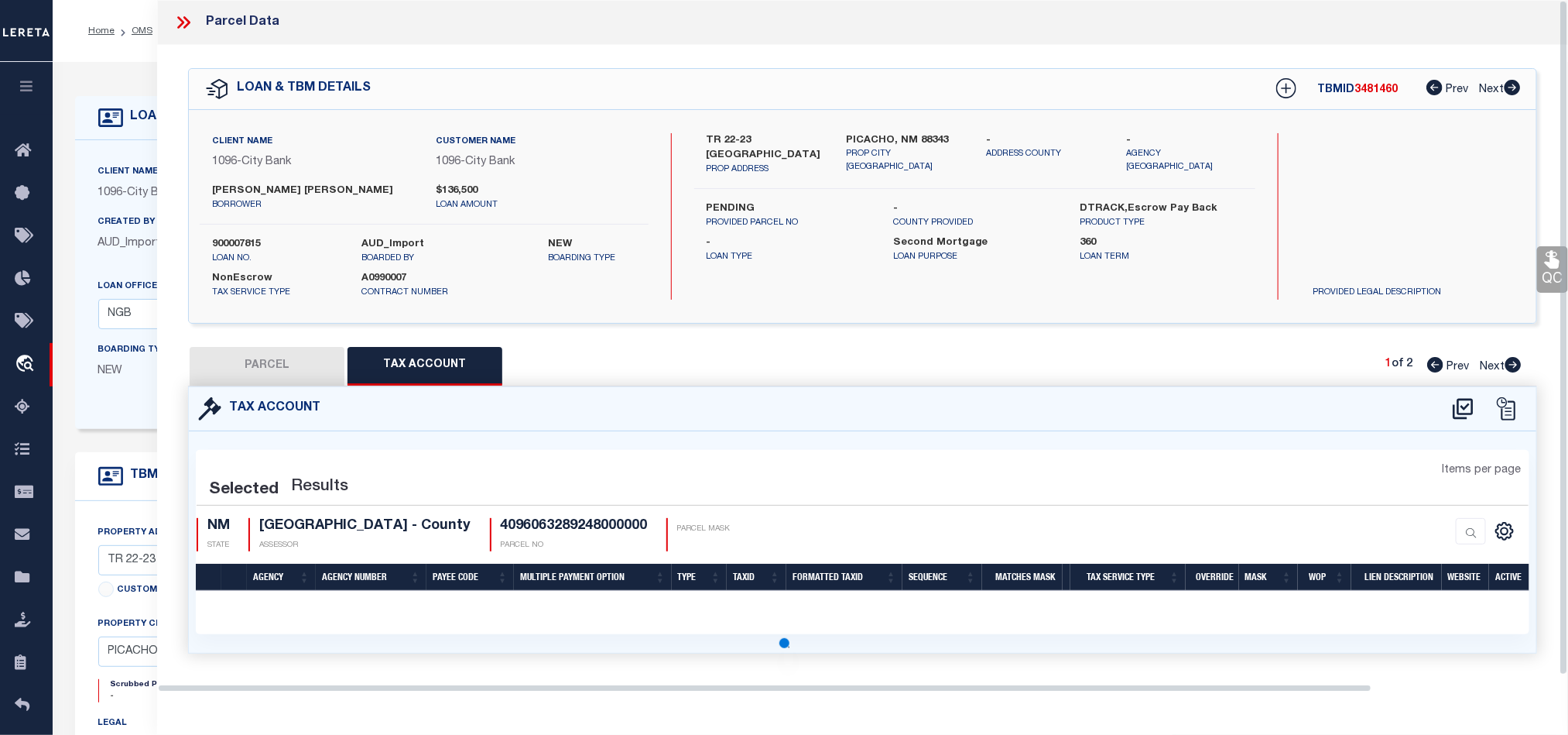
scroll to position [0, 0]
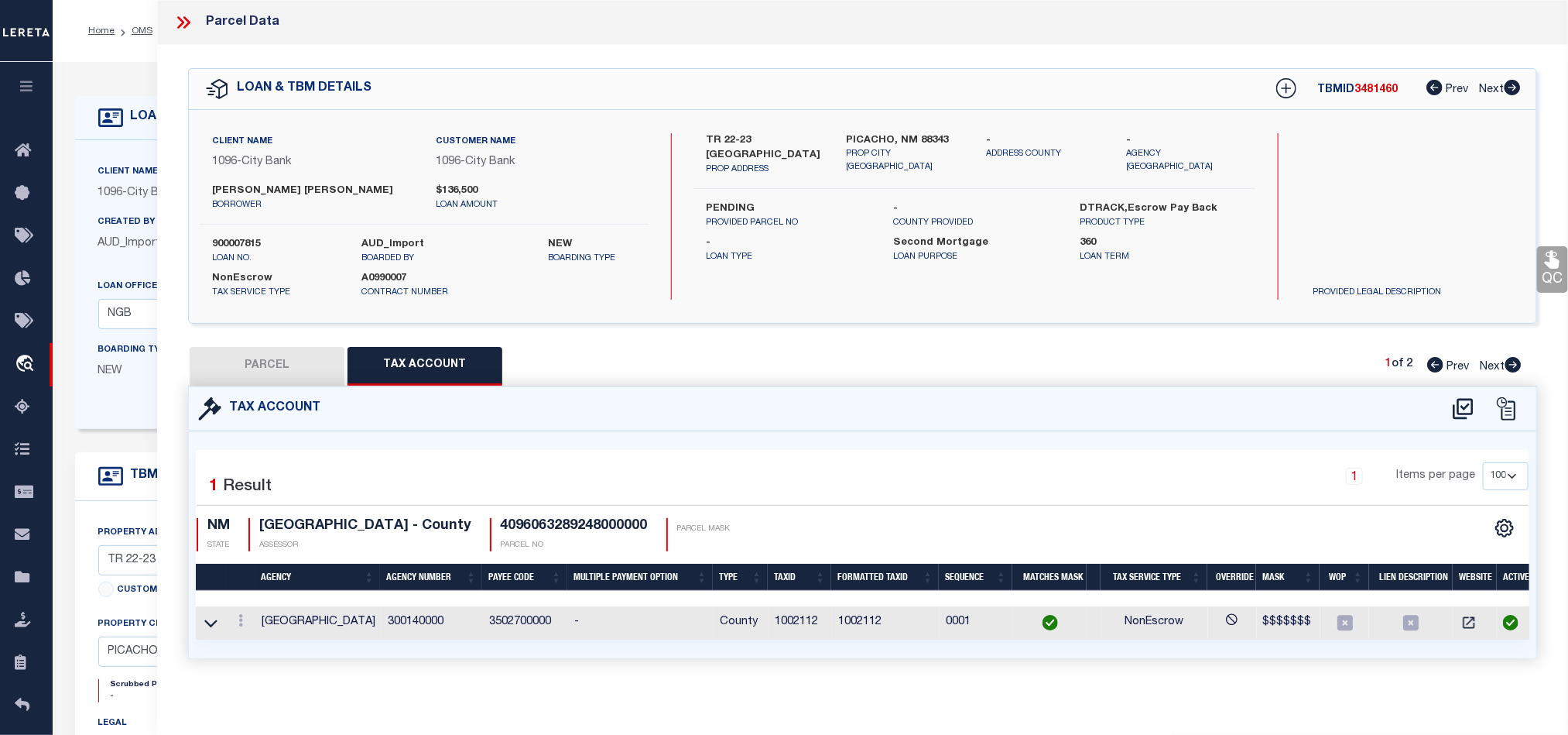
click at [290, 369] on button "PARCEL" at bounding box center [267, 366] width 155 height 39
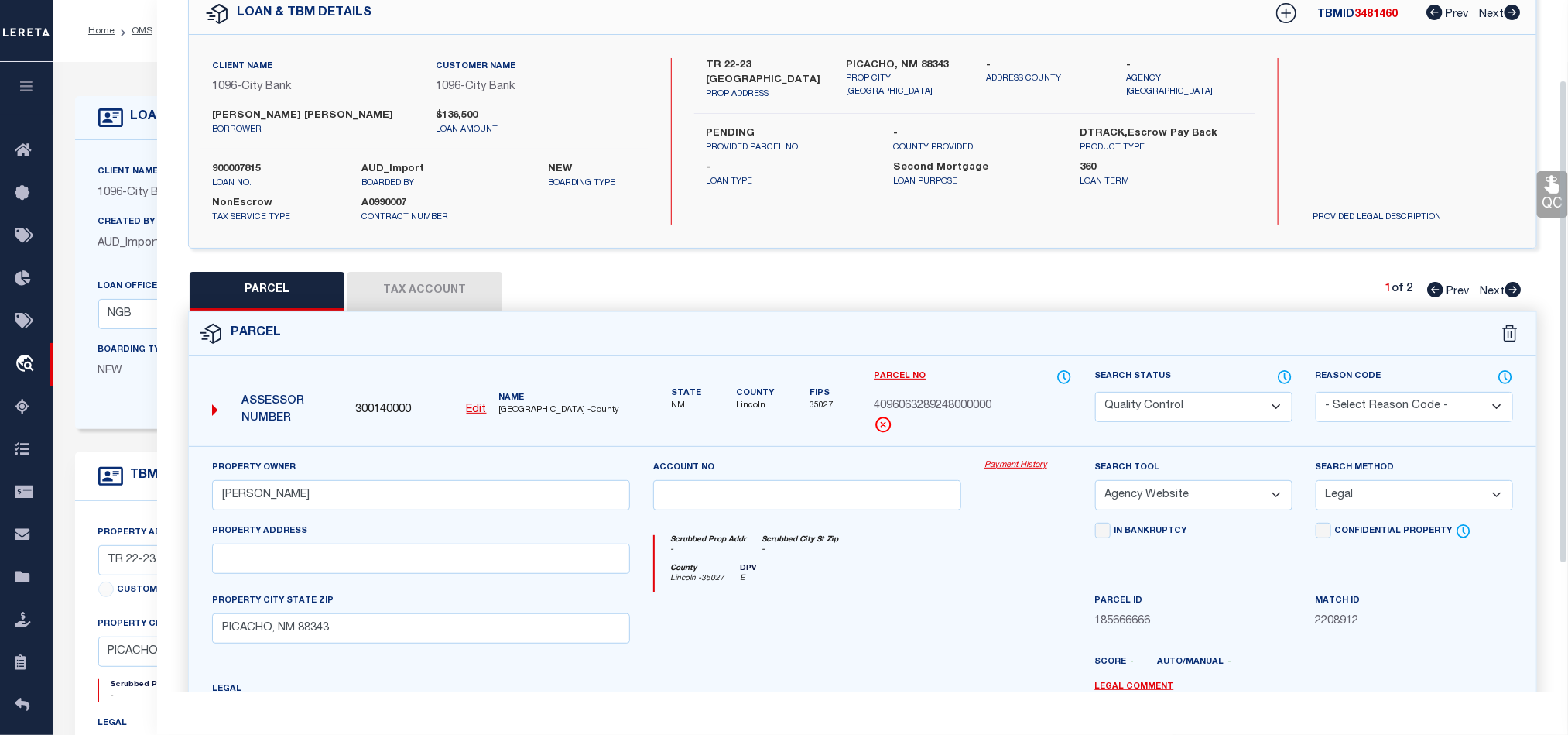
scroll to position [116, 0]
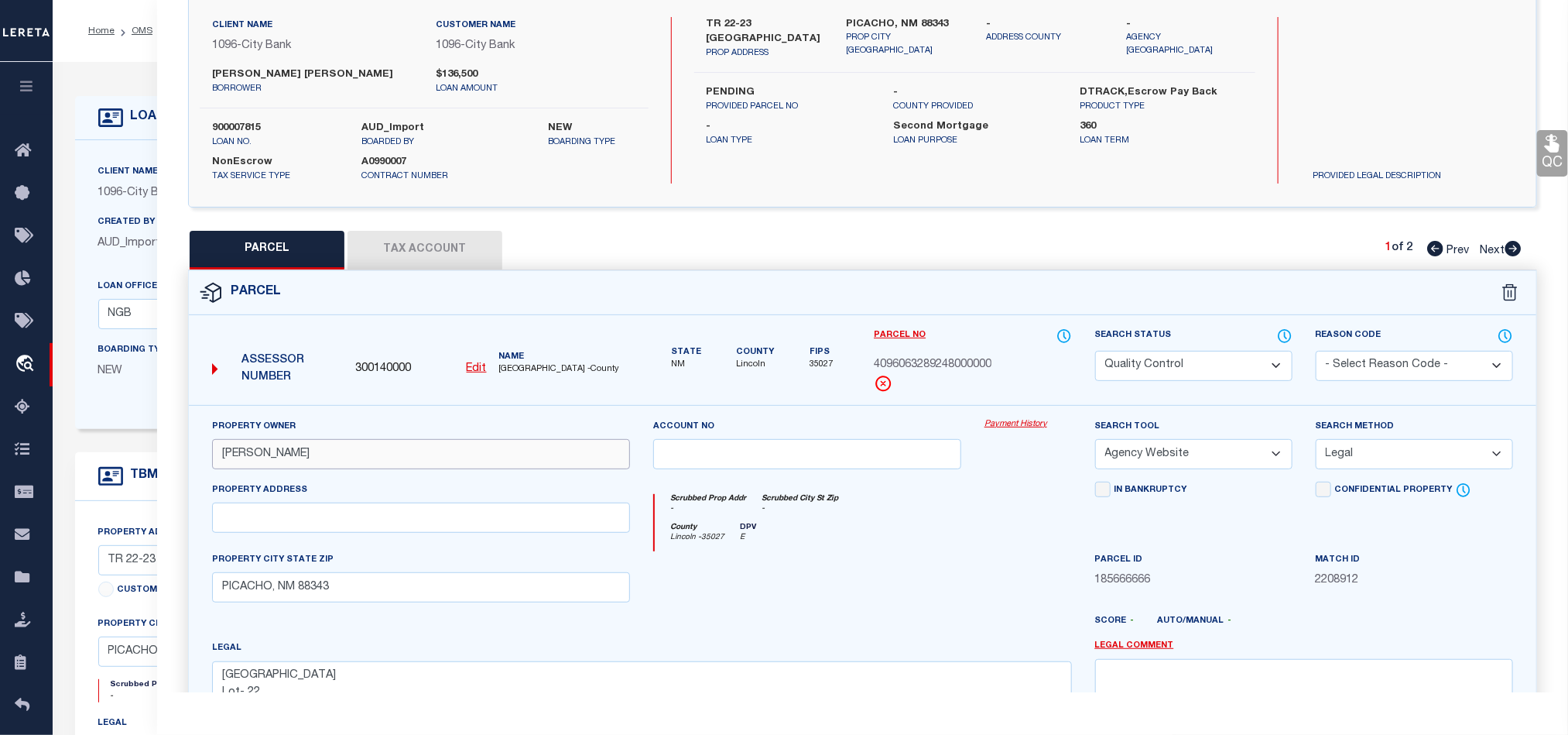
drag, startPoint x: 224, startPoint y: 453, endPoint x: 314, endPoint y: 455, distance: 90.0
click at [314, 455] on input "[PERSON_NAME]" at bounding box center [421, 454] width 418 height 30
drag, startPoint x: 433, startPoint y: 244, endPoint x: 458, endPoint y: 248, distance: 25.3
click at [433, 244] on button "Tax Account" at bounding box center [425, 250] width 155 height 39
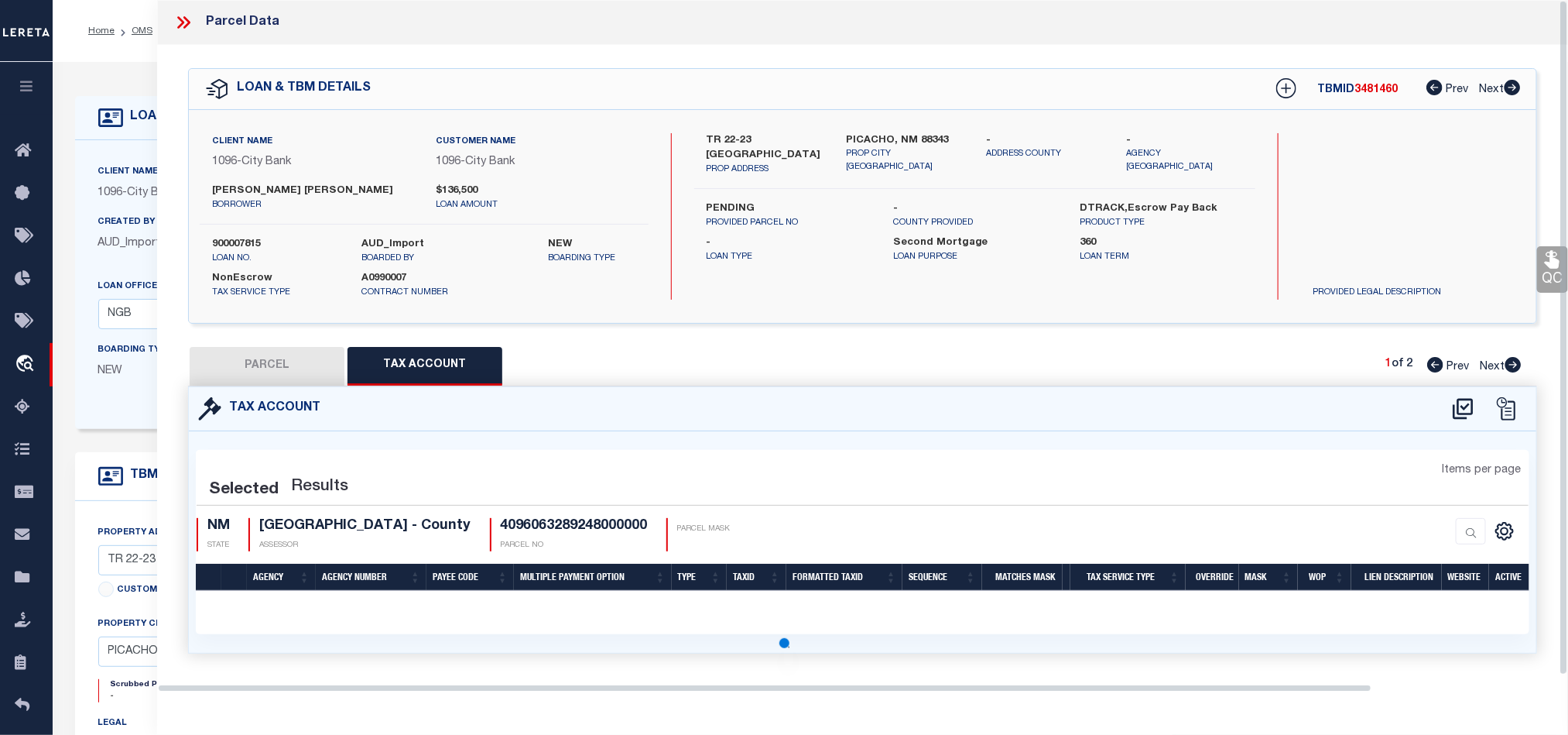
scroll to position [0, 0]
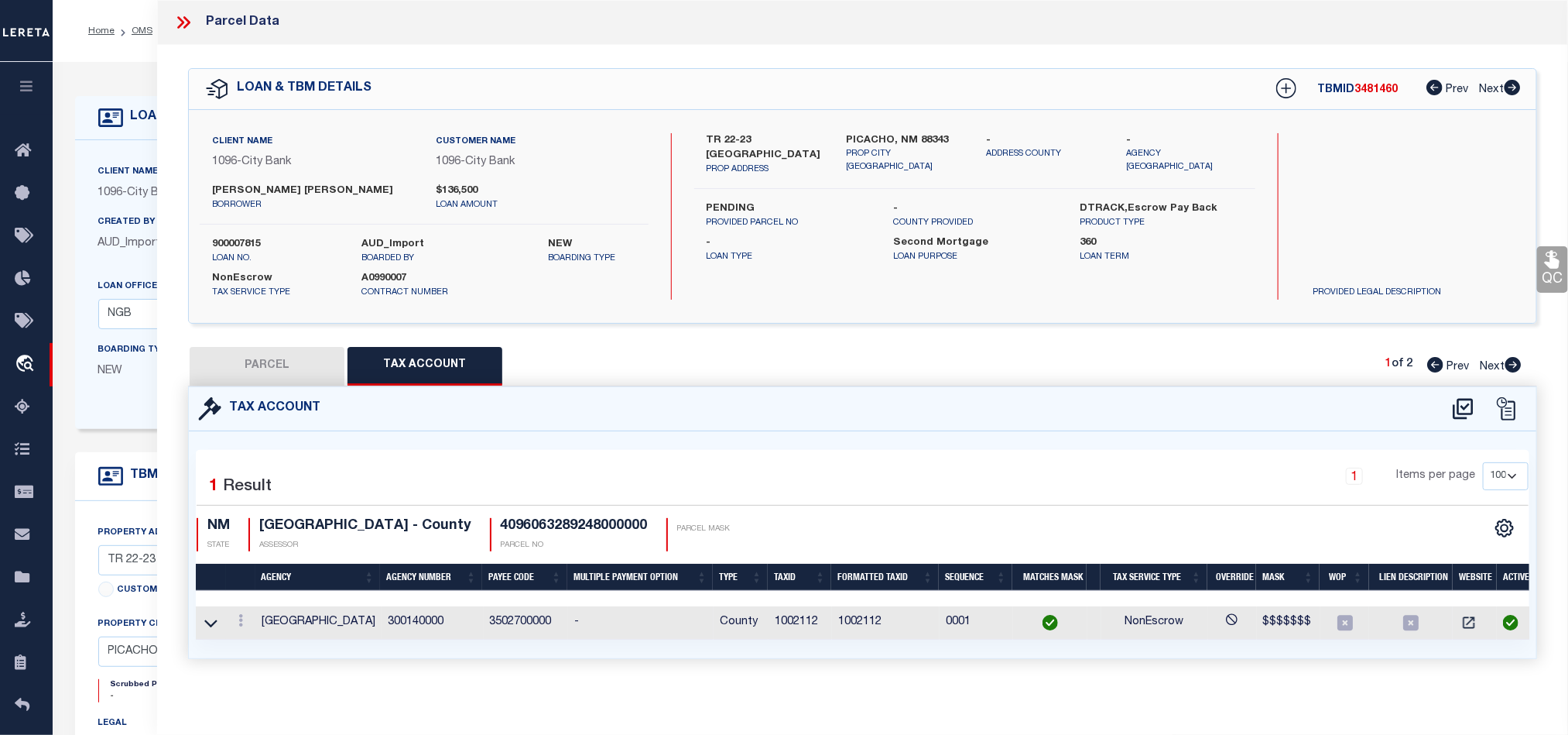
click at [791, 622] on td "1002112" at bounding box center [800, 623] width 64 height 33
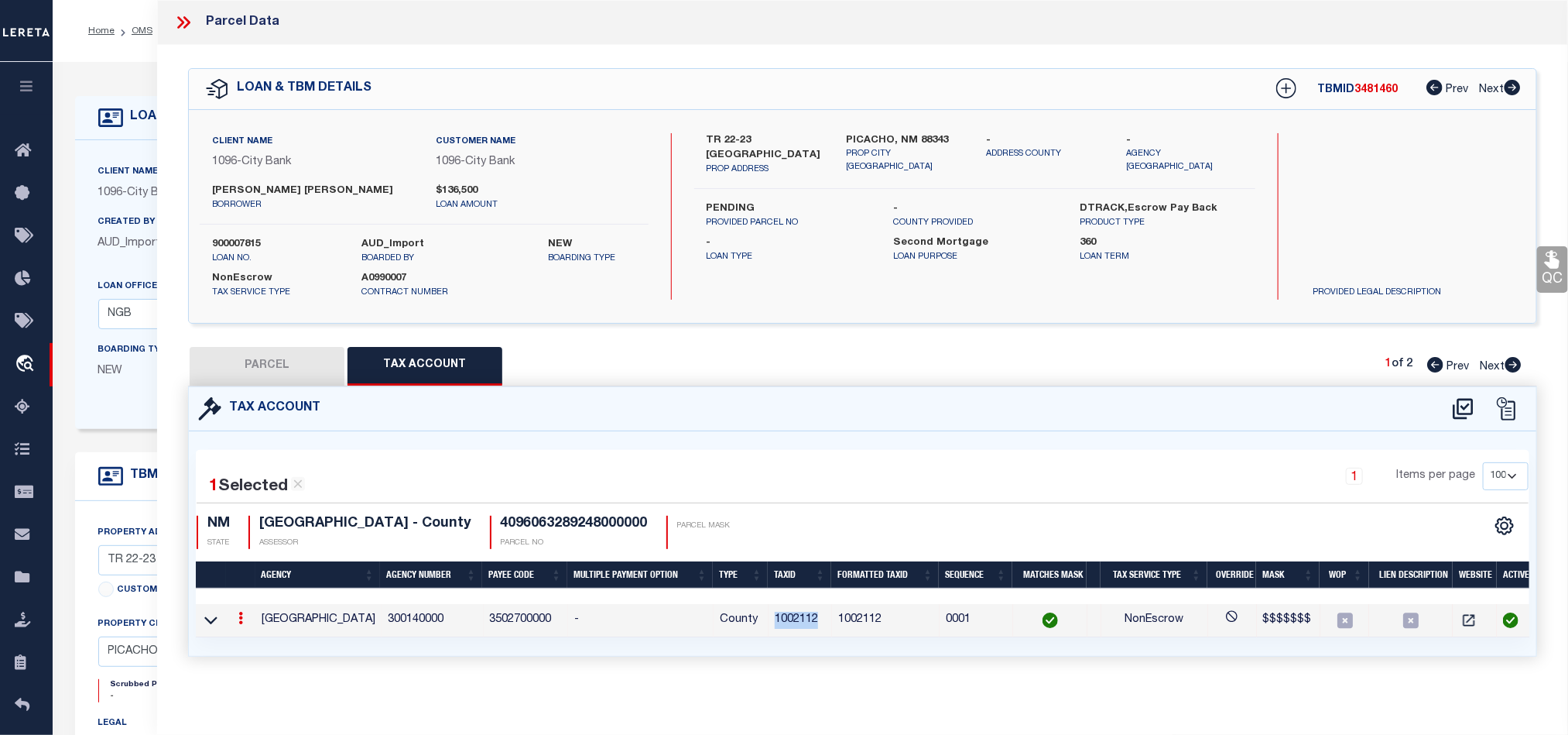
click at [791, 622] on td "1002112" at bounding box center [800, 621] width 64 height 33
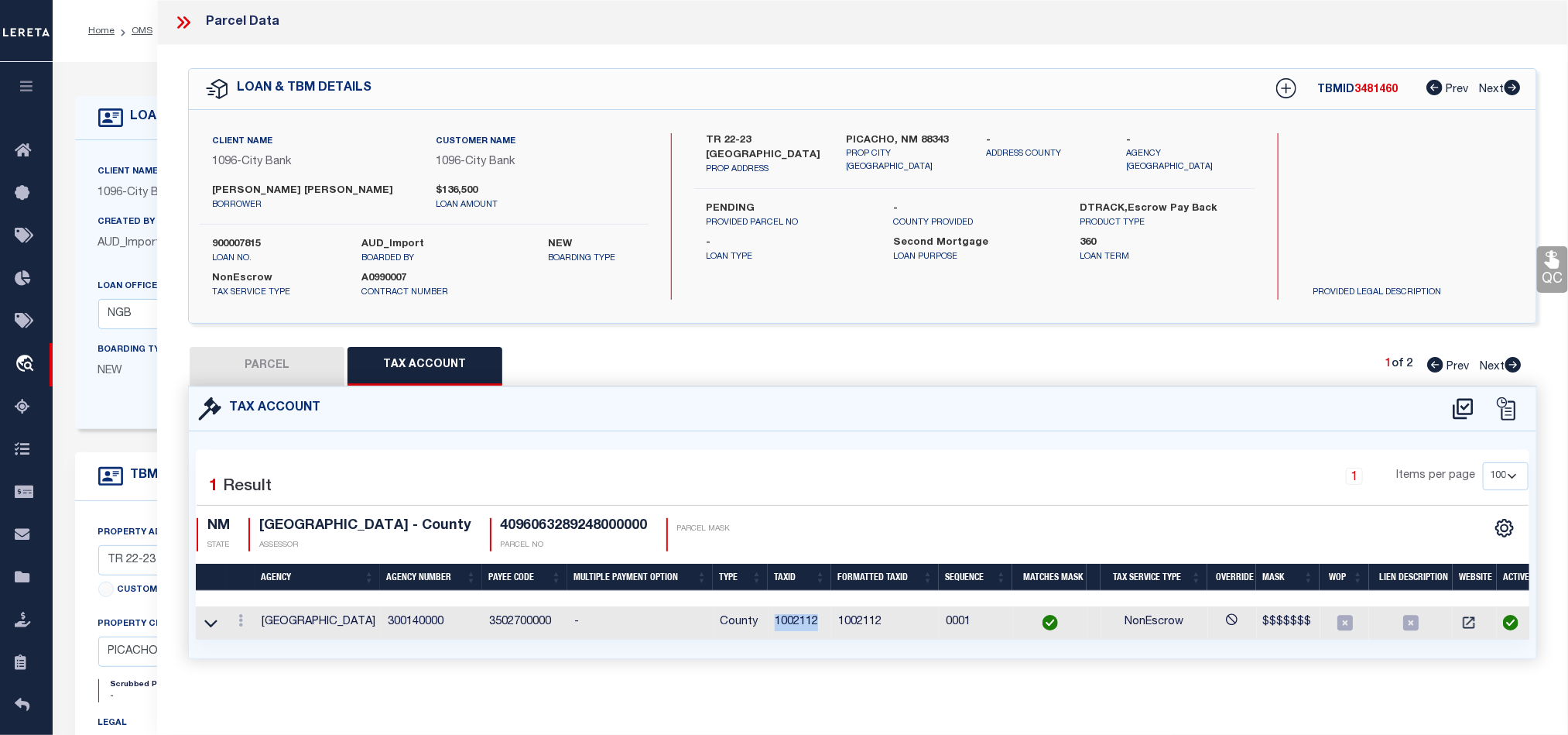
drag, startPoint x: 1512, startPoint y: 367, endPoint x: 1005, endPoint y: 474, distance: 518.2
click at [1512, 367] on icon at bounding box center [1514, 365] width 17 height 16
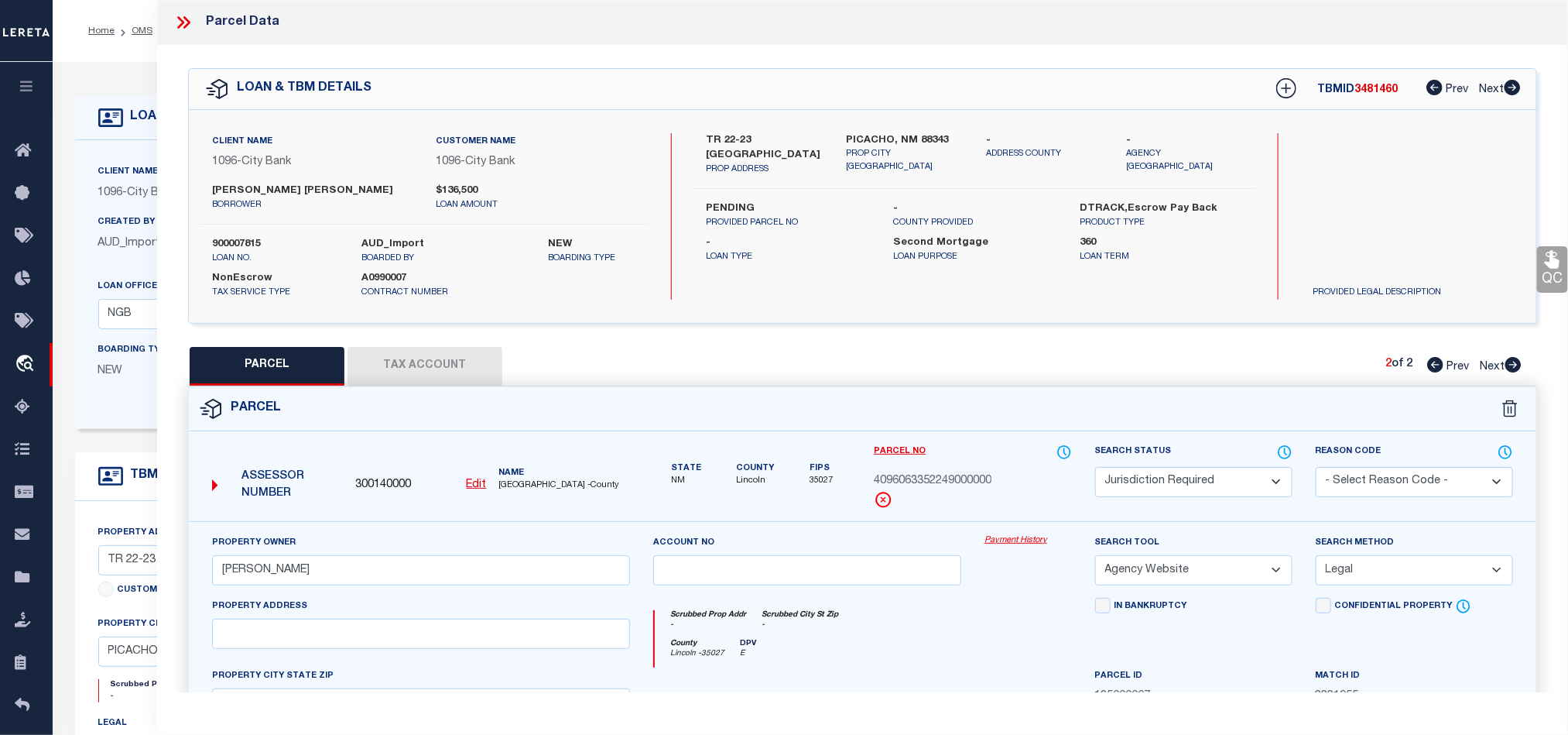
click at [943, 487] on span "4096063352249000000" at bounding box center [932, 482] width 117 height 17
click at [937, 616] on div "Scrubbed Prop Addr - Scrubbed City [GEOGRAPHIC_DATA] -" at bounding box center [863, 625] width 416 height 28
click at [945, 481] on span "4096063352249000000" at bounding box center [932, 482] width 117 height 17
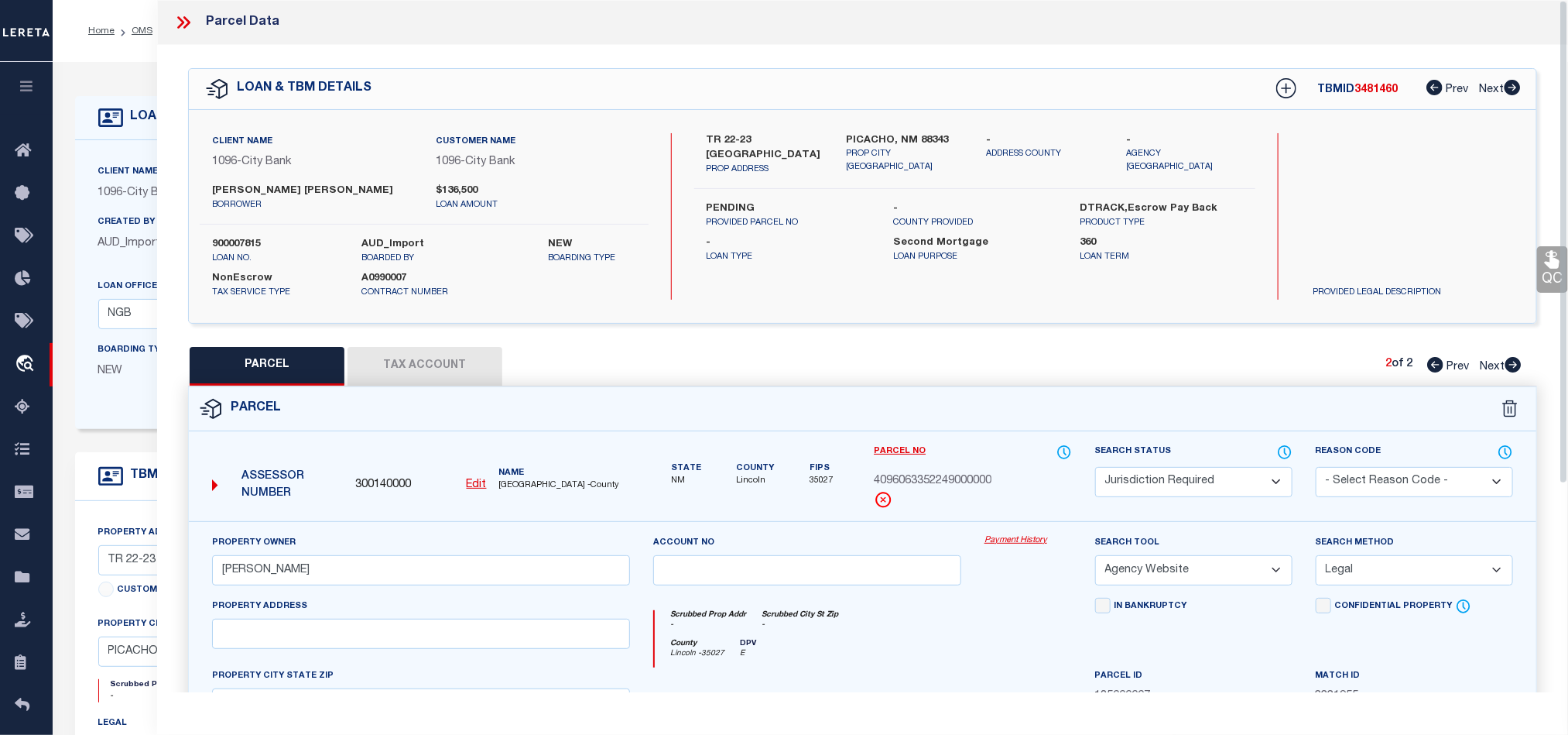
drag, startPoint x: 873, startPoint y: 658, endPoint x: 889, endPoint y: 648, distance: 18.9
click at [873, 658] on div "County [GEOGRAPHIC_DATA] - 35027 DPV E" at bounding box center [863, 653] width 416 height 28
drag, startPoint x: 1430, startPoint y: 370, endPoint x: 1027, endPoint y: 502, distance: 424.1
click at [1430, 370] on icon at bounding box center [1435, 365] width 17 height 16
click at [931, 610] on div "Scrubbed Prop Addr - Scrubbed City [GEOGRAPHIC_DATA] - [GEOGRAPHIC_DATA] - 3502…" at bounding box center [862, 632] width 441 height 69
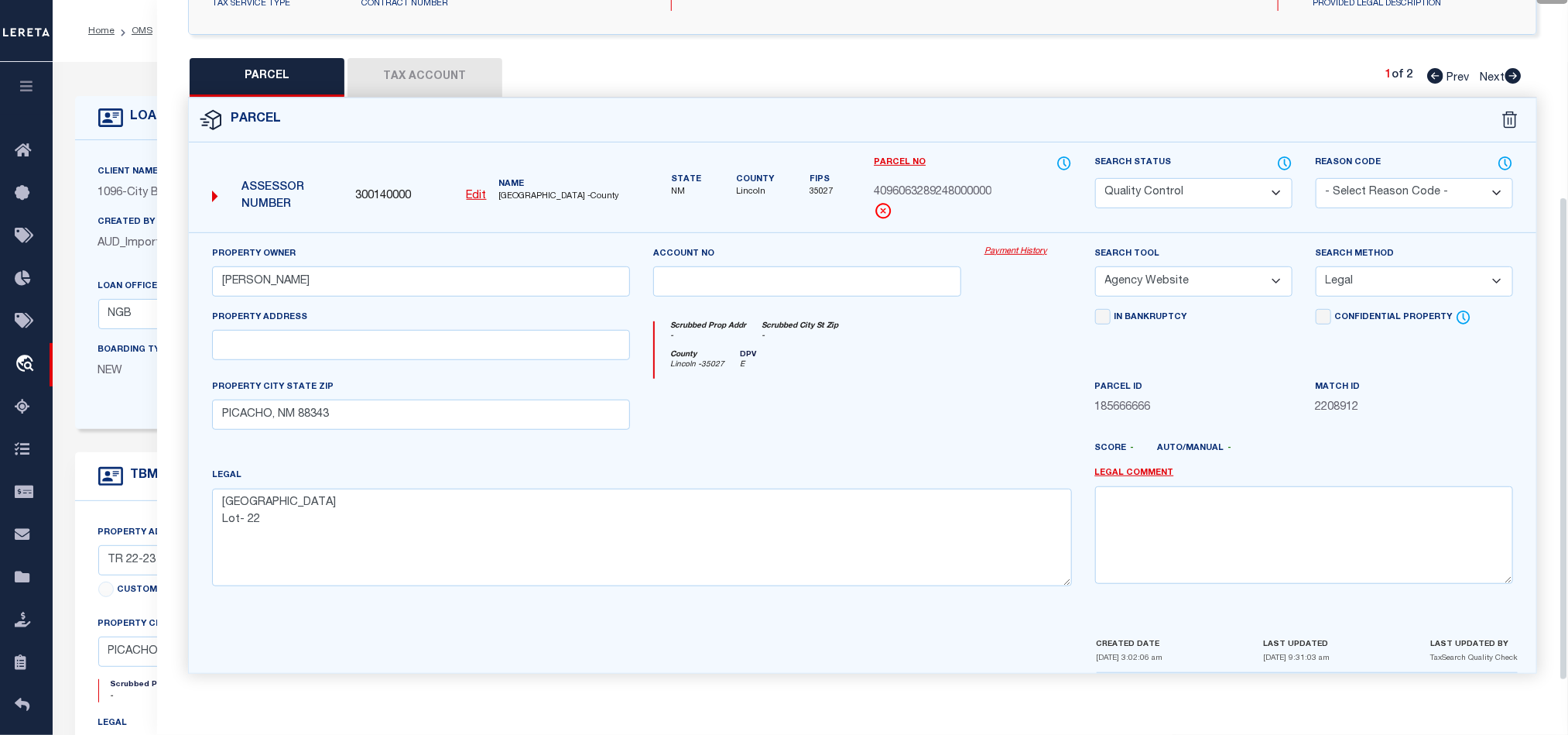
scroll to position [298, 0]
click at [825, 402] on div at bounding box center [807, 410] width 331 height 64
click at [434, 58] on button "Tax Account" at bounding box center [425, 77] width 155 height 39
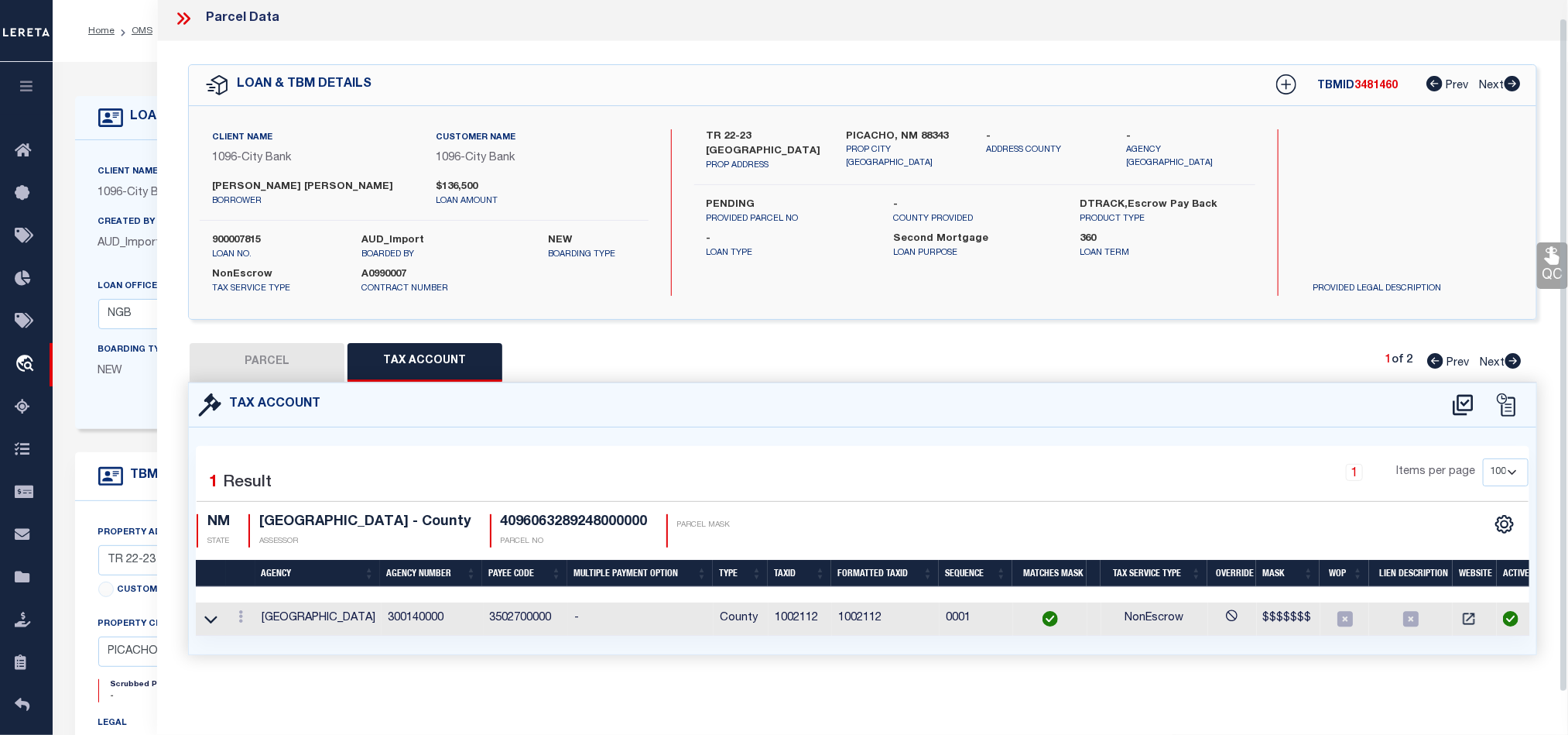
scroll to position [0, 0]
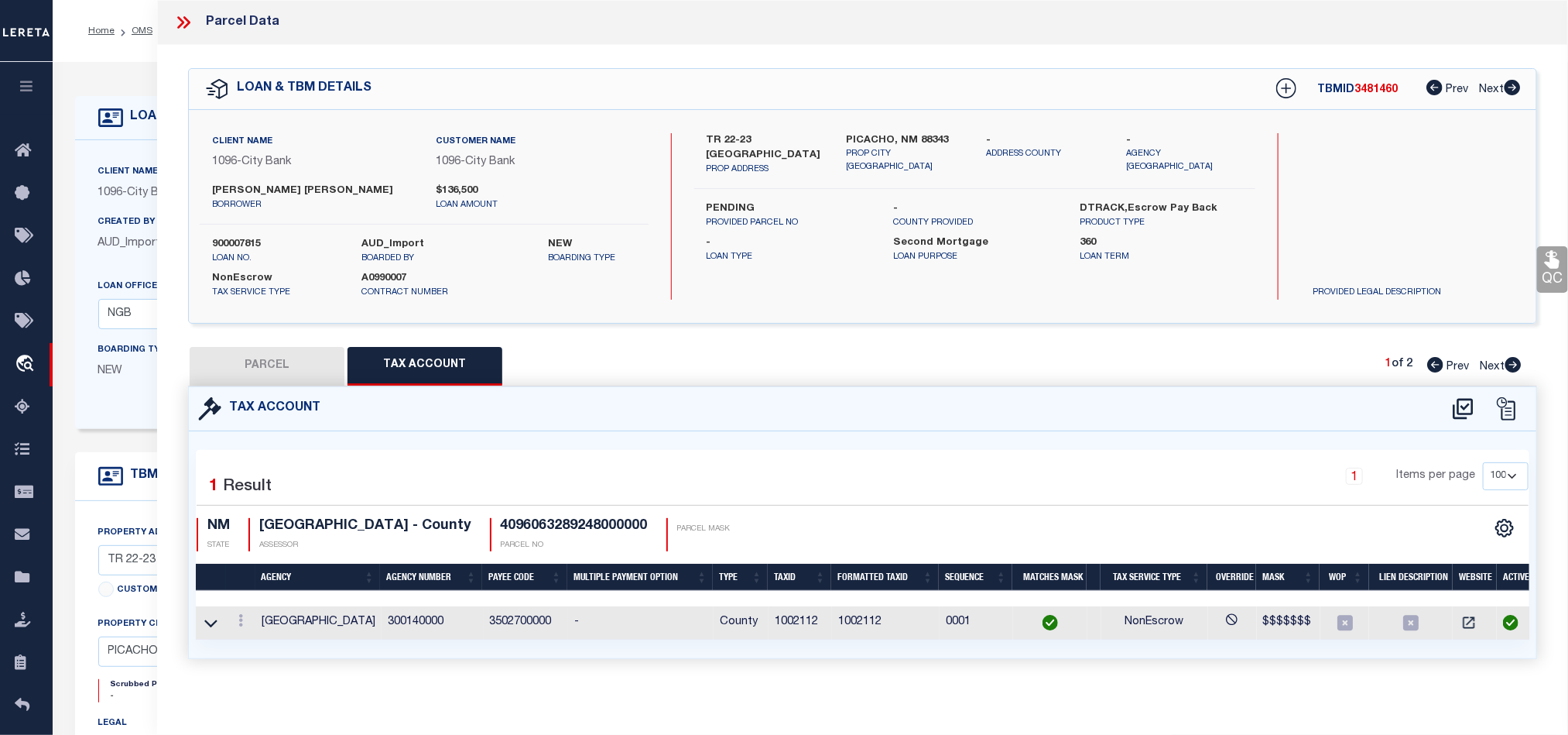
drag, startPoint x: 182, startPoint y: 21, endPoint x: 191, endPoint y: 23, distance: 9.2
click at [182, 21] on icon at bounding box center [181, 23] width 7 height 13
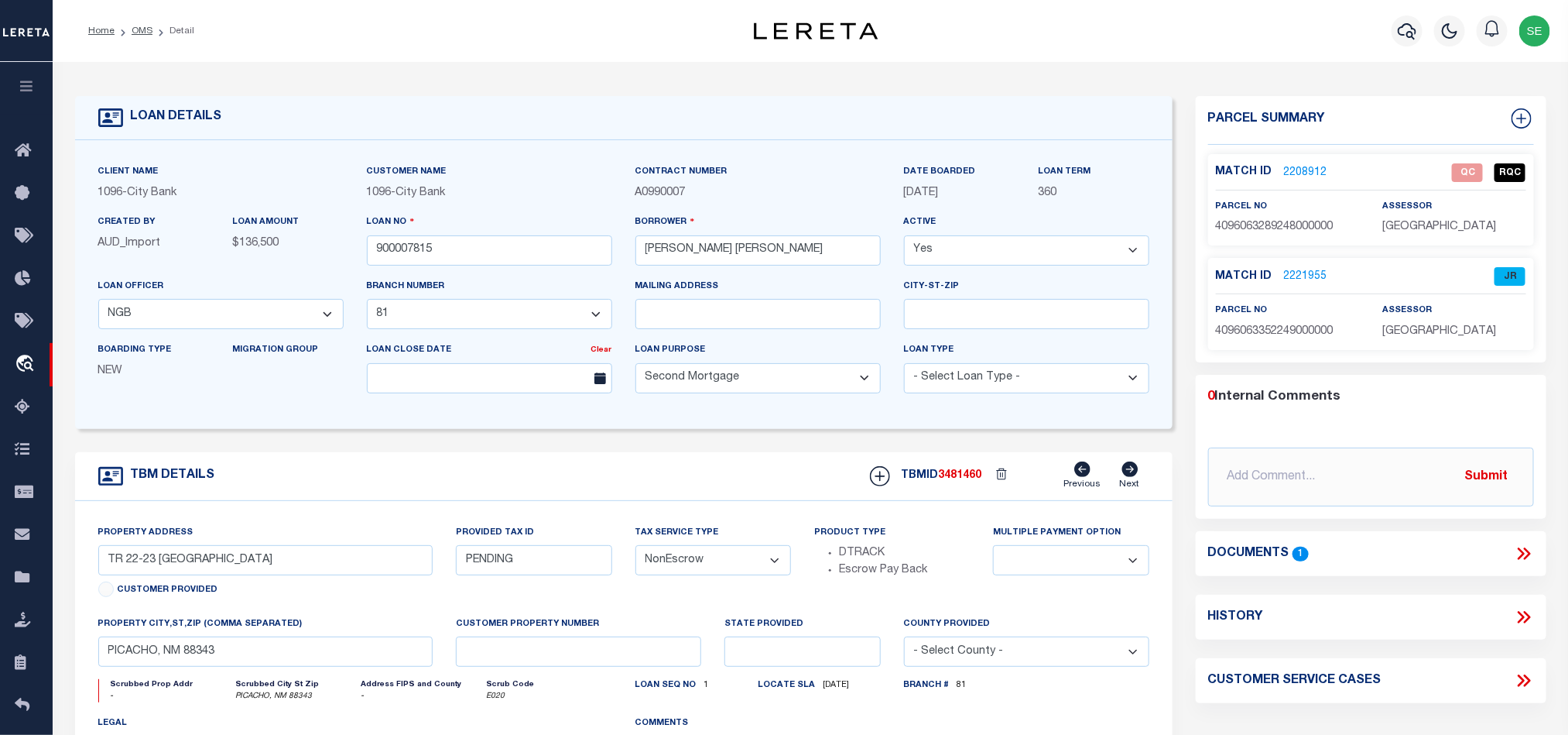
click at [661, 463] on div "TBM DETAILS TBMID 3481460 Previous Next" at bounding box center [624, 476] width 1097 height 49
click at [609, 465] on div "TBM DETAILS TBMID 3481460 Previous Next" at bounding box center [624, 476] width 1097 height 49
click at [1309, 273] on link "2221955" at bounding box center [1305, 277] width 43 height 17
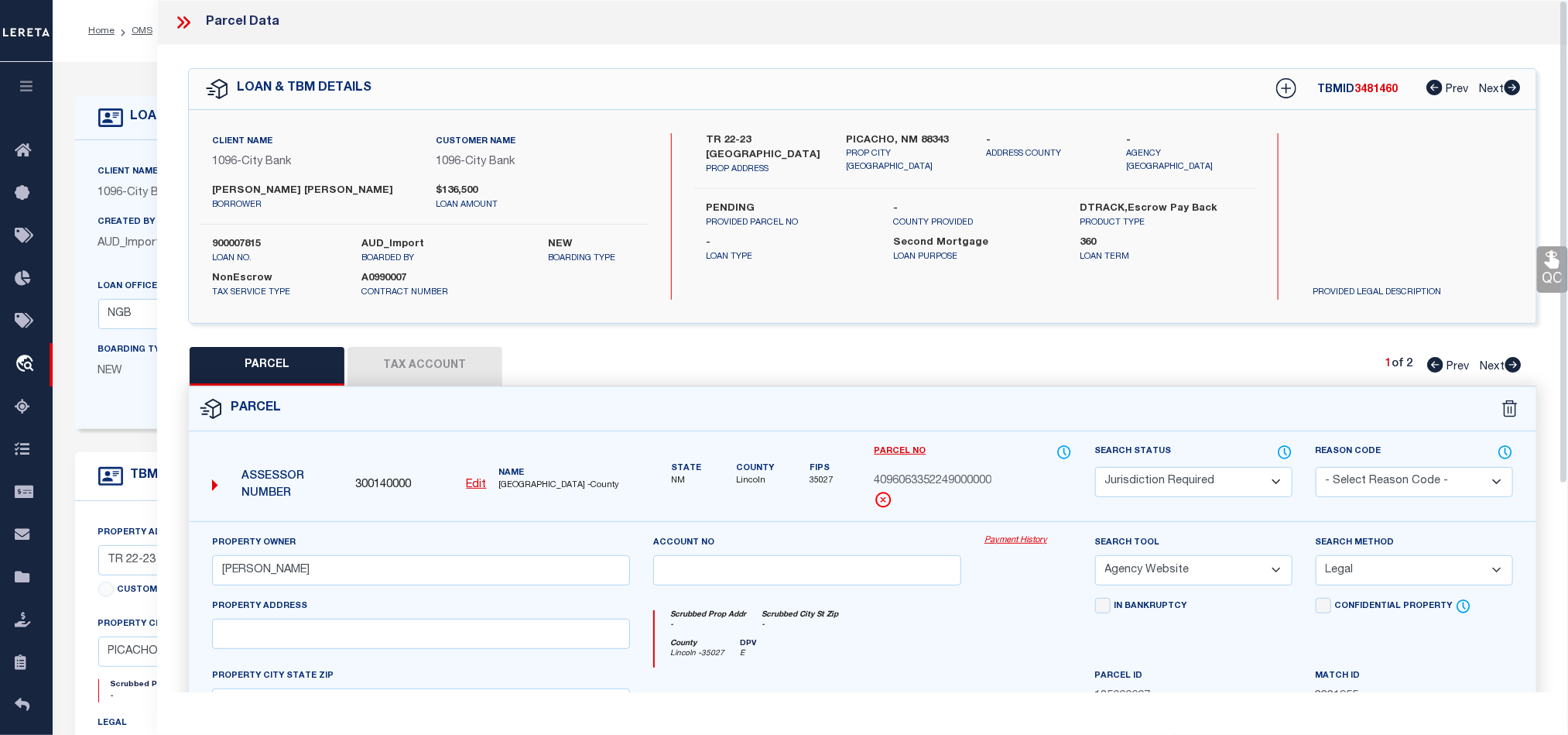
click at [186, 24] on icon at bounding box center [184, 23] width 20 height 21
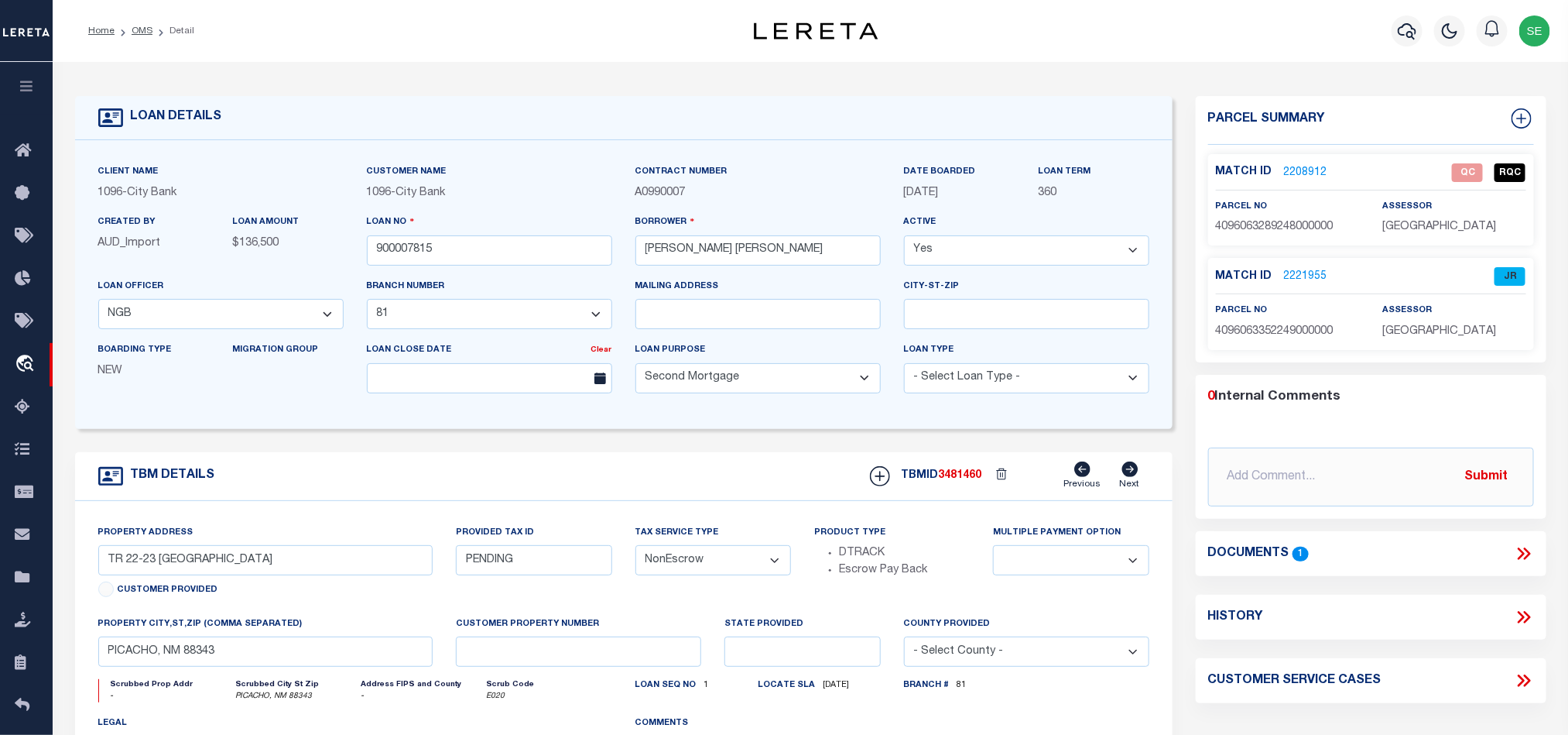
click at [1279, 170] on label "Match ID" at bounding box center [1250, 172] width 68 height 17
click at [1291, 170] on link "2208912" at bounding box center [1305, 173] width 43 height 17
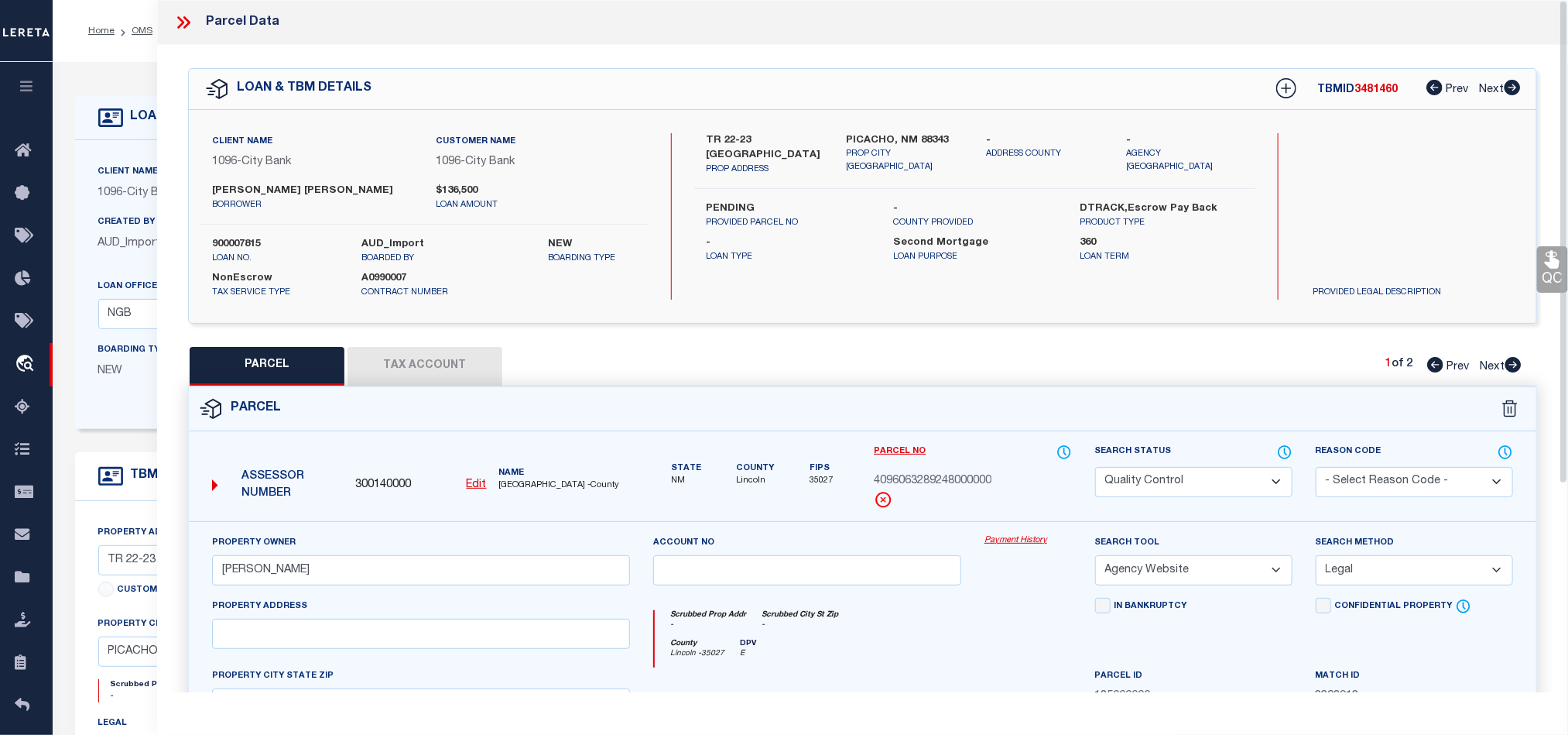
click at [1220, 482] on select "Automated Search Bad Parcel Complete Duplicate Parcel High Dollar Reporting In …" at bounding box center [1194, 482] width 197 height 30
click at [944, 651] on div "County [GEOGRAPHIC_DATA] - 35027 DPV E" at bounding box center [863, 653] width 416 height 28
click at [1550, 279] on link "QC" at bounding box center [1552, 269] width 31 height 47
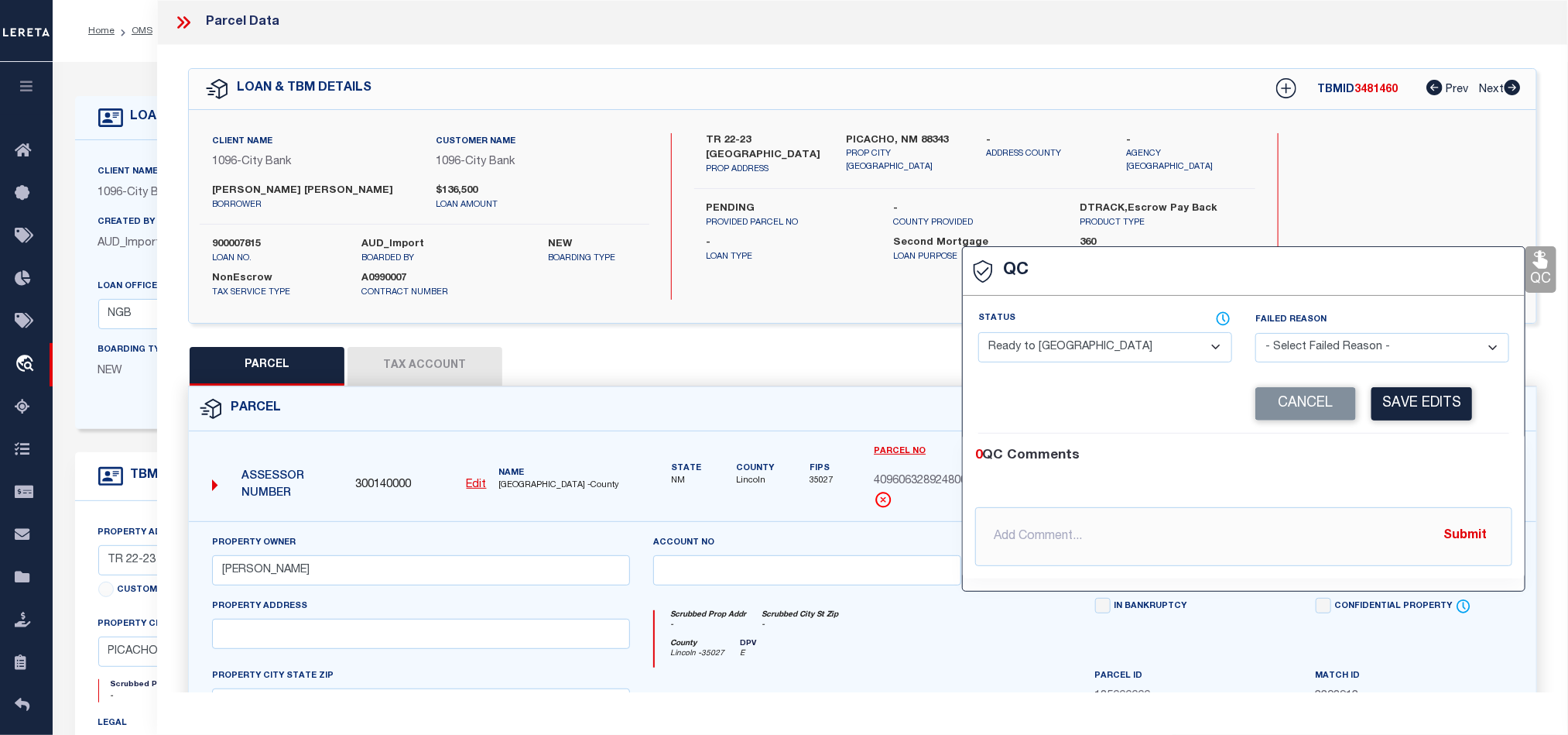
click at [1127, 359] on select "- Select Status - Ready to QC Correct Incorrect" at bounding box center [1105, 347] width 254 height 30
click at [1384, 445] on div "0 QC Comments @[PERSON_NAME] @[PERSON_NAME] @[PERSON_NAME] @[PERSON_NAME] @[PER…" at bounding box center [1243, 506] width 562 height 145
click at [1419, 405] on button "Save Edits" at bounding box center [1422, 404] width 101 height 33
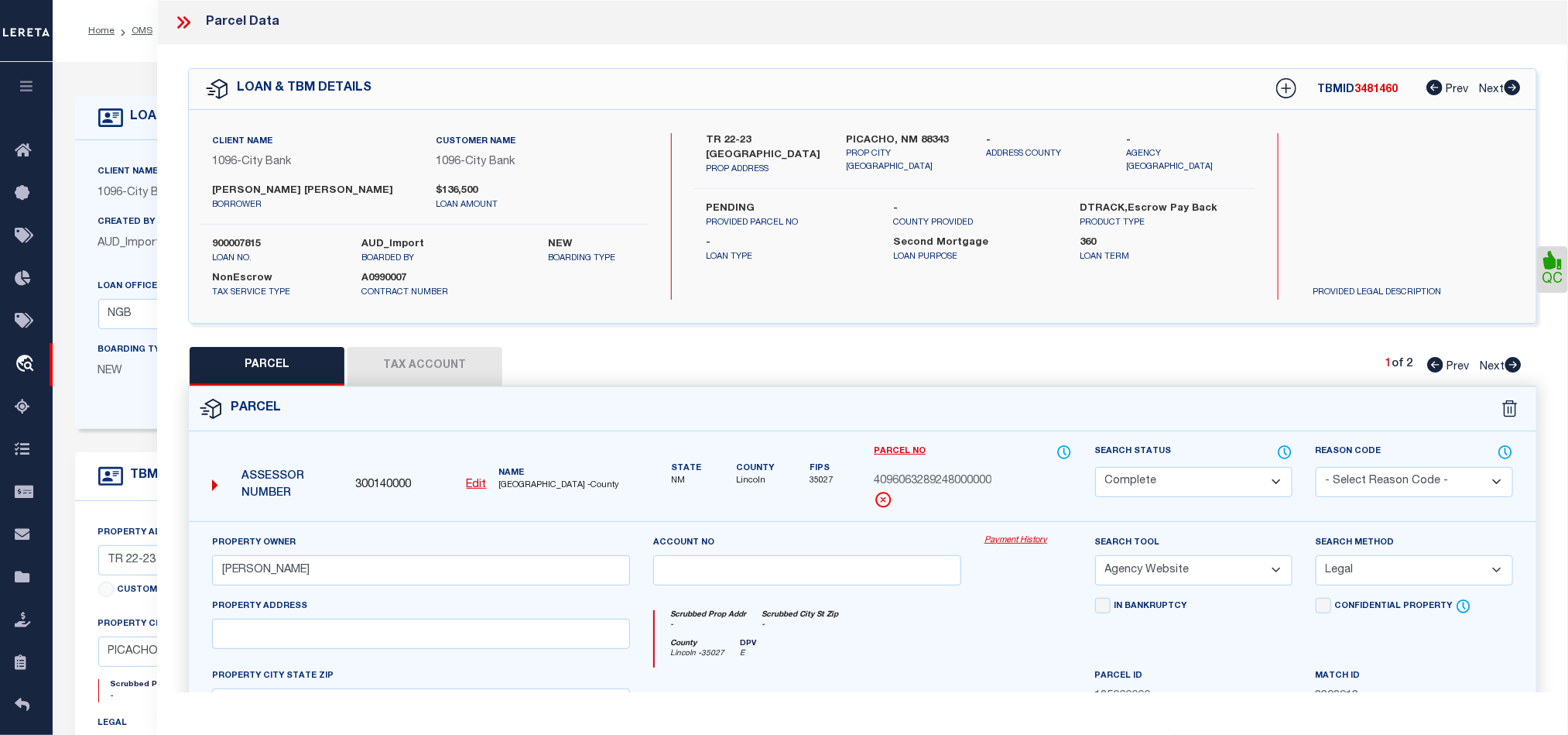
click at [799, 405] on div "Parcel" at bounding box center [862, 409] width 1347 height 44
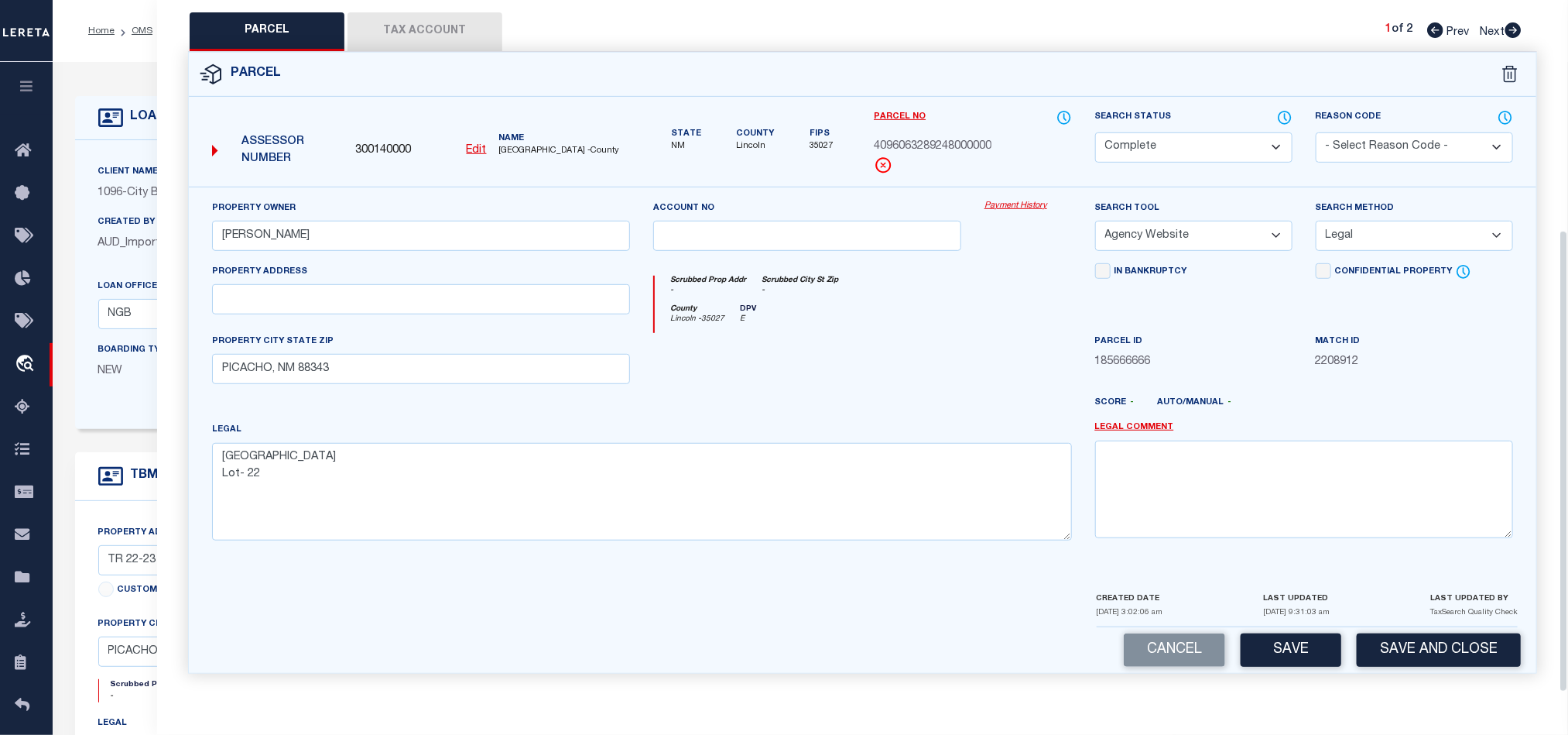
scroll to position [345, 0]
click at [310, 479] on textarea "[GEOGRAPHIC_DATA] Lot- 22" at bounding box center [642, 492] width 860 height 98
click at [1403, 637] on button "Save and Close" at bounding box center [1439, 650] width 164 height 33
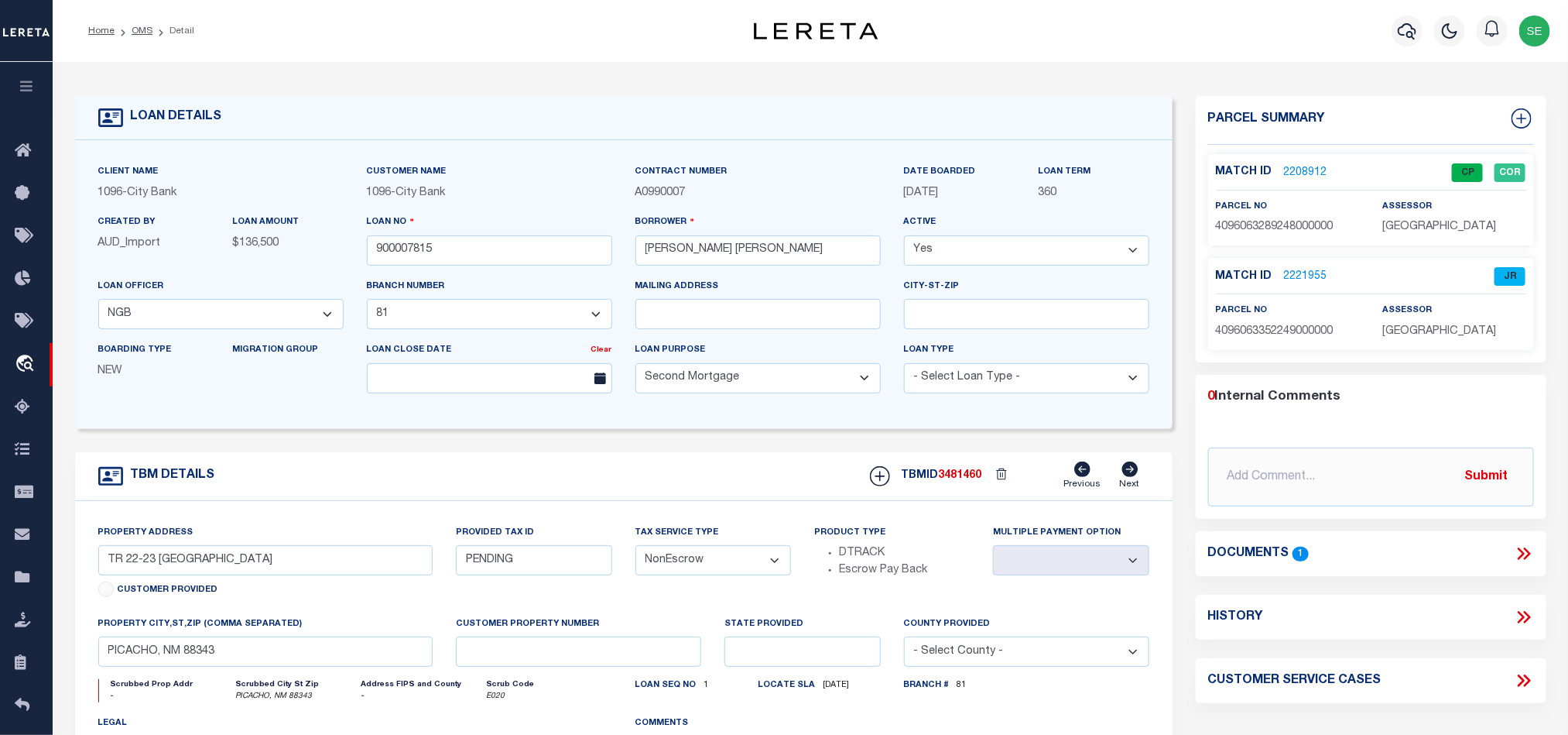
click at [1298, 274] on link "2221955" at bounding box center [1305, 277] width 43 height 17
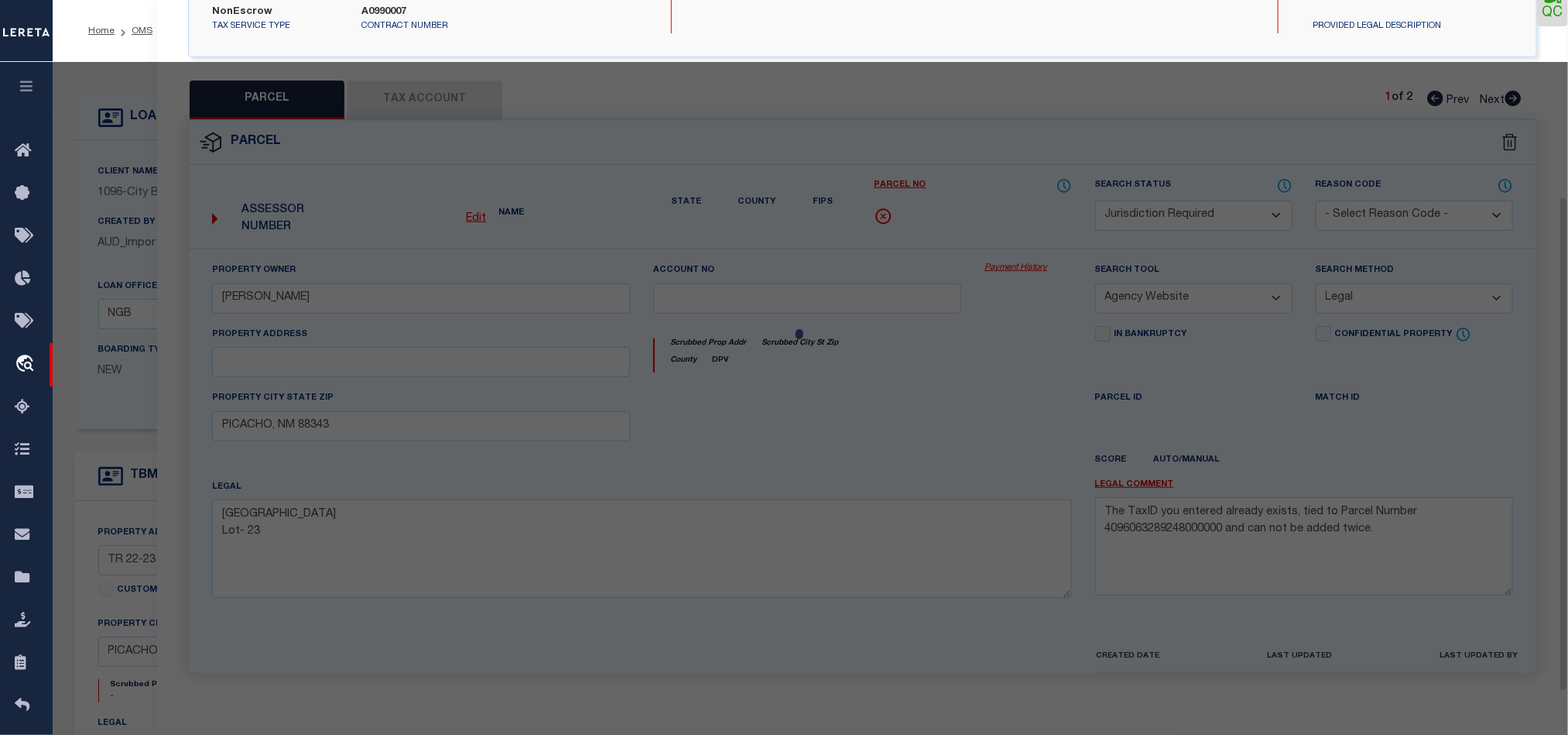
scroll to position [298, 0]
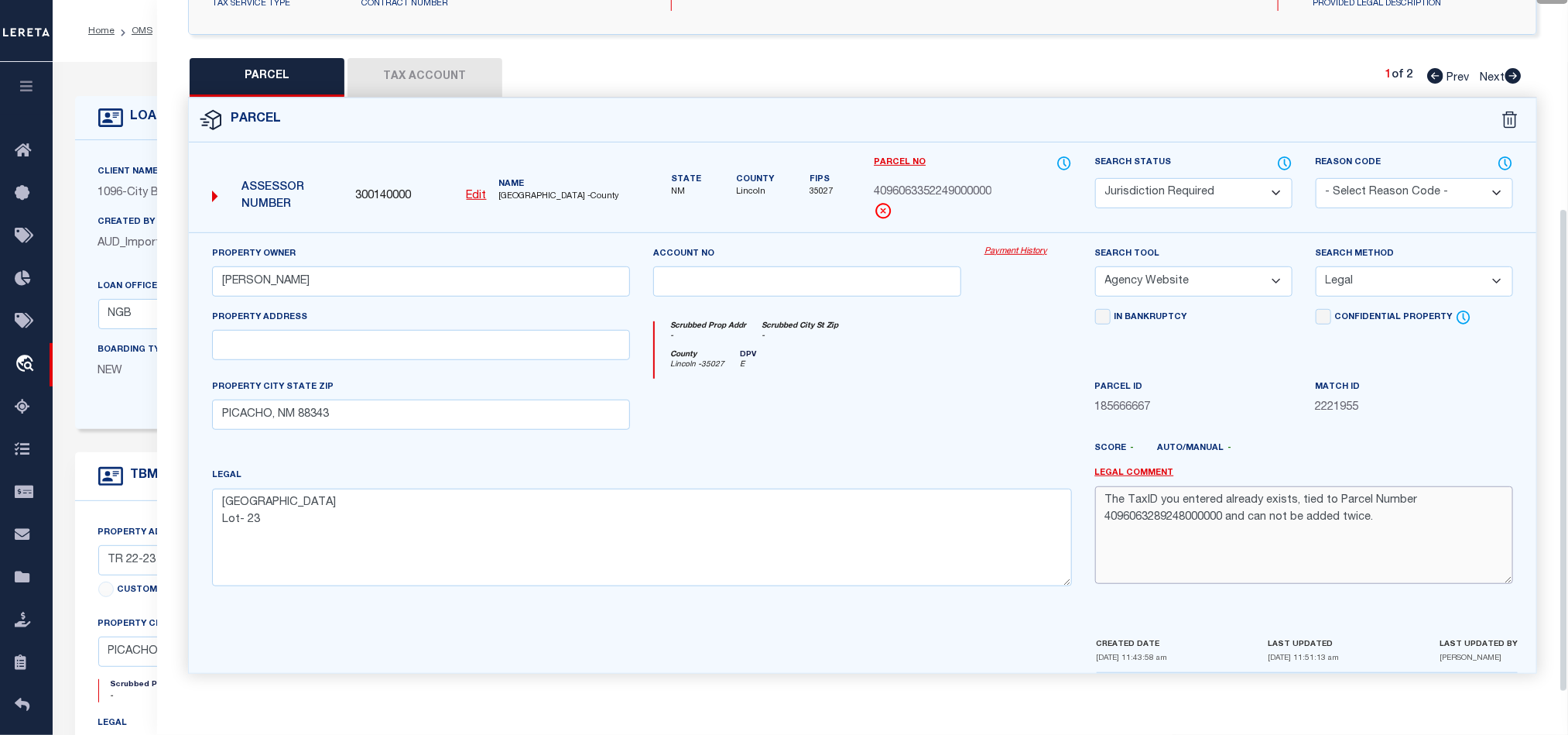
drag, startPoint x: 1403, startPoint y: 523, endPoint x: 809, endPoint y: 456, distance: 597.8
click at [809, 460] on div "Property Owner [PERSON_NAME] Account no Payment History Search Tool -- Select S…" at bounding box center [862, 422] width 1324 height 354
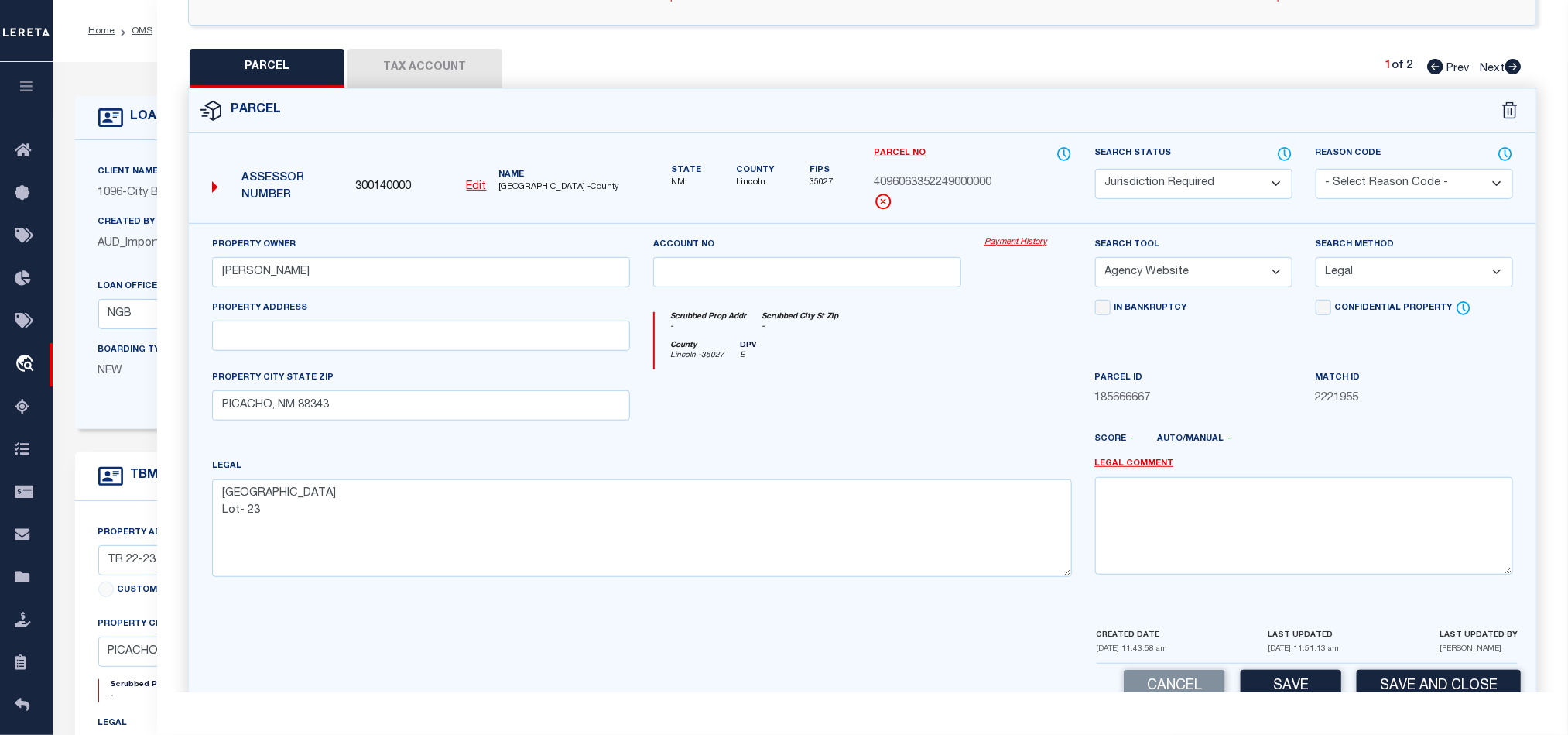
click at [1219, 186] on select "Automated Search Bad Parcel Complete Duplicate Parcel High Dollar Reporting In …" at bounding box center [1194, 184] width 197 height 30
click at [1095, 170] on select "Automated Search Bad Parcel Complete Duplicate Parcel High Dollar Reporting In …" at bounding box center [1194, 184] width 197 height 30
click at [1387, 187] on select "- Select Reason Code - 099 - Other (Provide additional detail) ACT - Agency Cha…" at bounding box center [1414, 184] width 197 height 30
click at [1316, 170] on select "- Select Reason Code - 099 - Other (Provide additional detail) ACT - Agency Cha…" at bounding box center [1414, 184] width 197 height 30
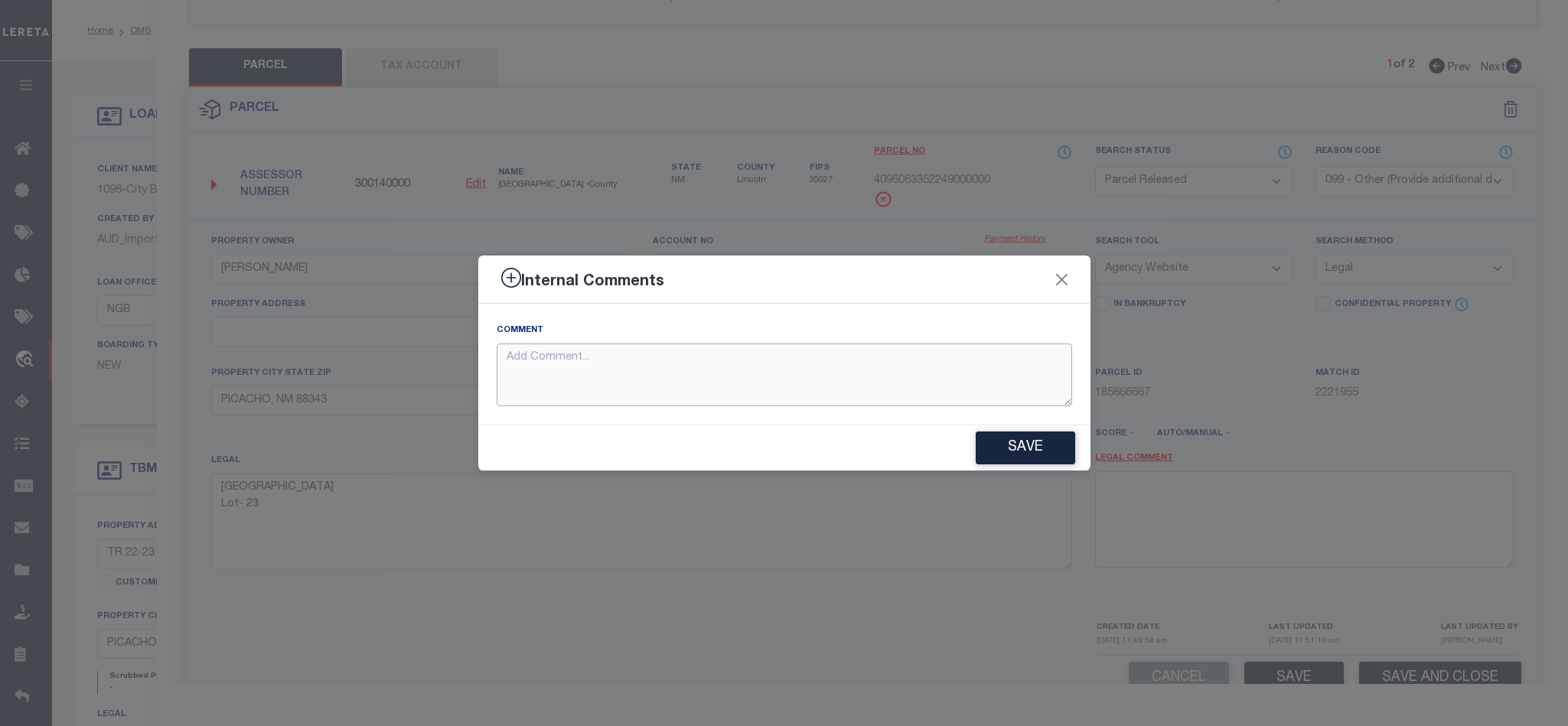
click at [843, 372] on textarea at bounding box center [784, 375] width 575 height 63
paste textarea "Parcel not required."
click at [1022, 443] on button "Save" at bounding box center [1026, 448] width 100 height 33
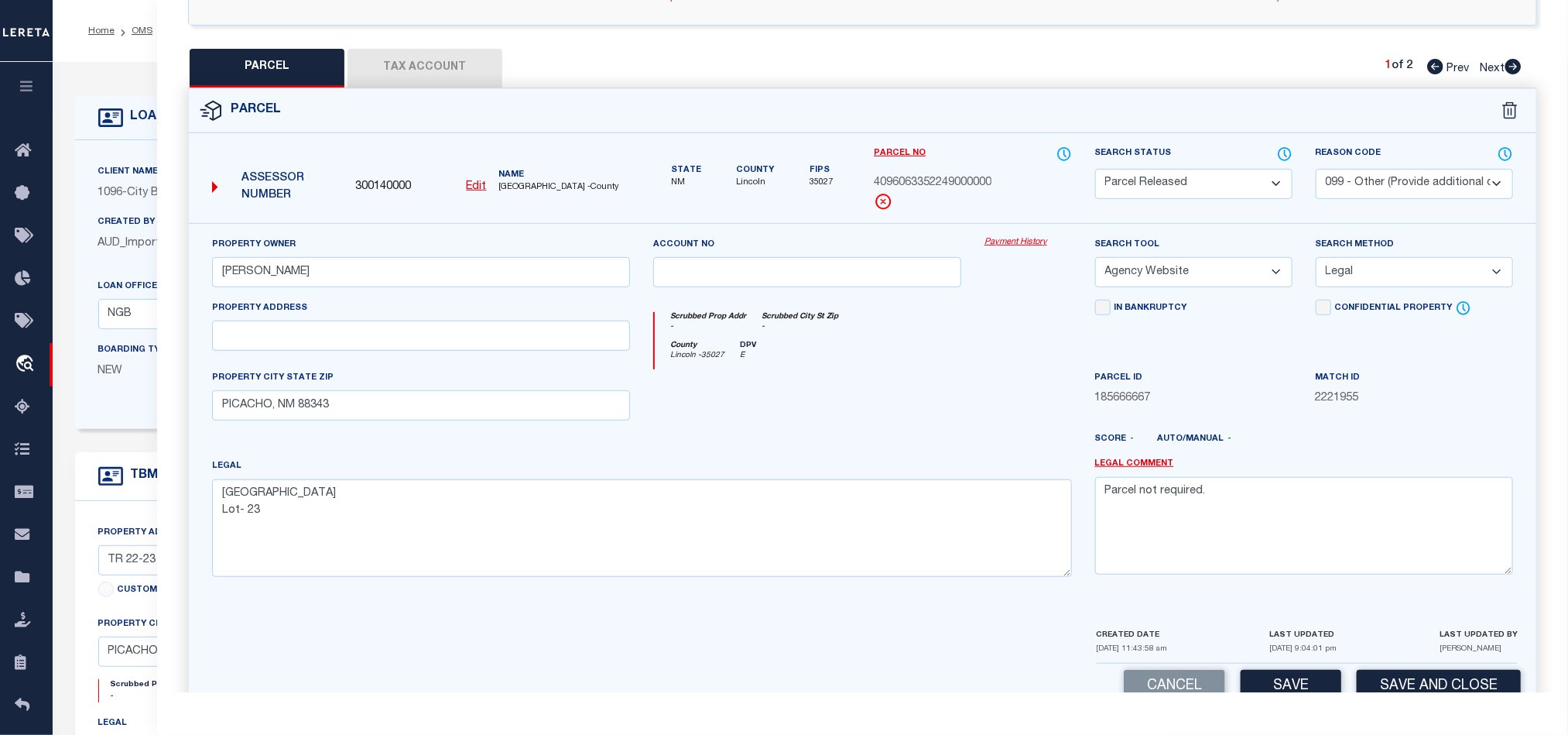
scroll to position [0, 0]
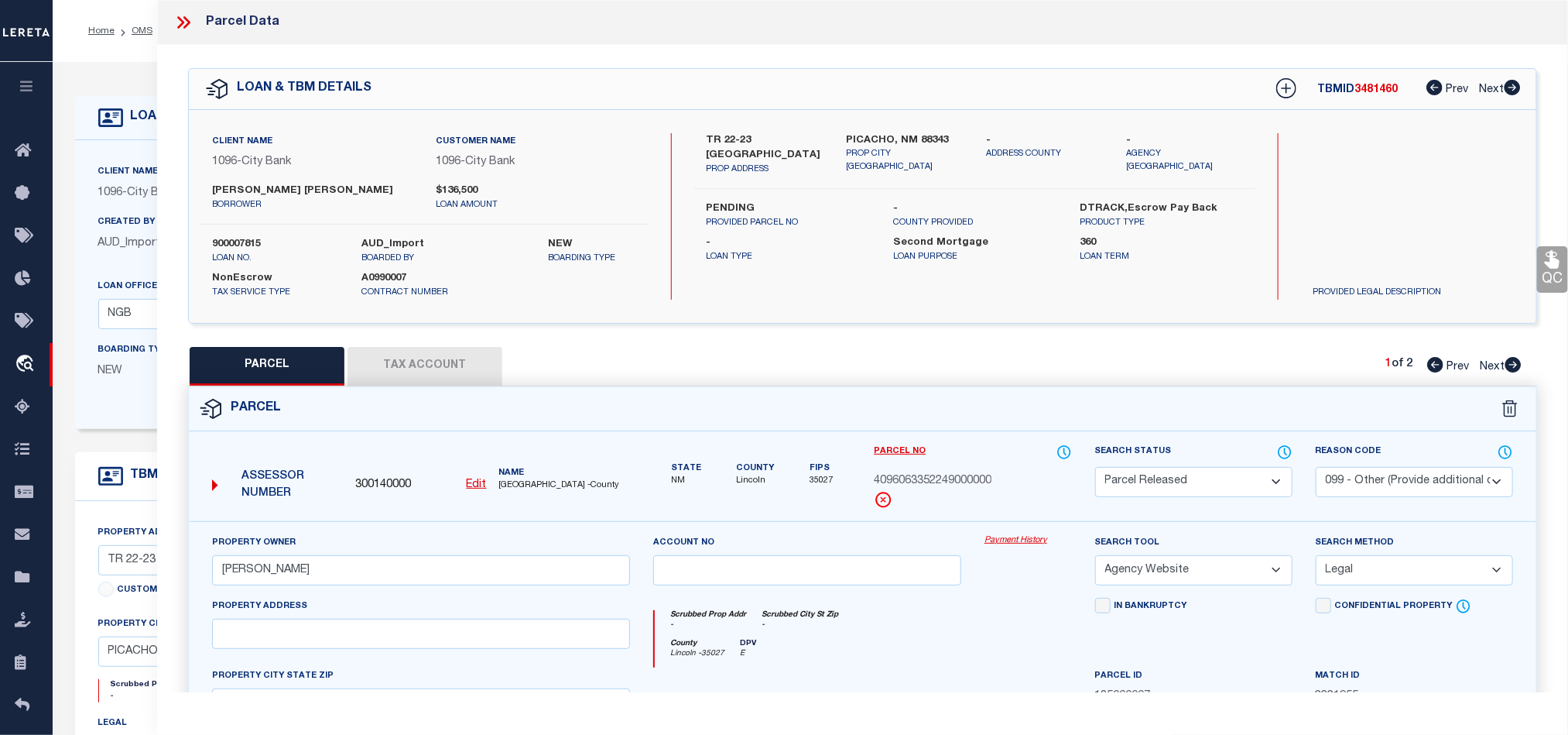
click at [174, 30] on icon at bounding box center [184, 23] width 20 height 21
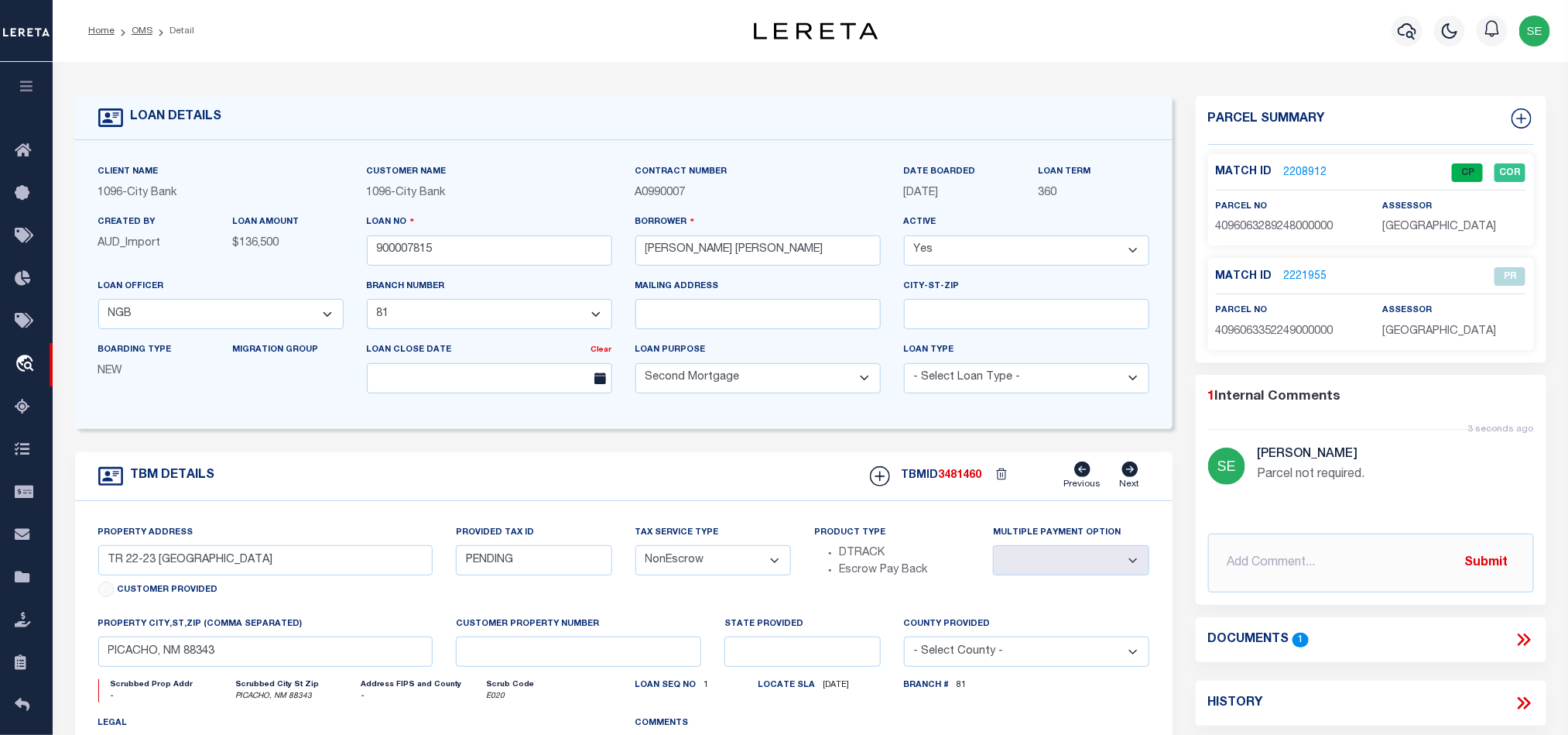
click at [727, 481] on div "TBM DETAILS TBMID 3481460 Previous Next" at bounding box center [624, 476] width 1097 height 49
click at [440, 263] on input "900007815" at bounding box center [489, 250] width 245 height 30
click at [964, 479] on span "3481460" at bounding box center [960, 476] width 43 height 11
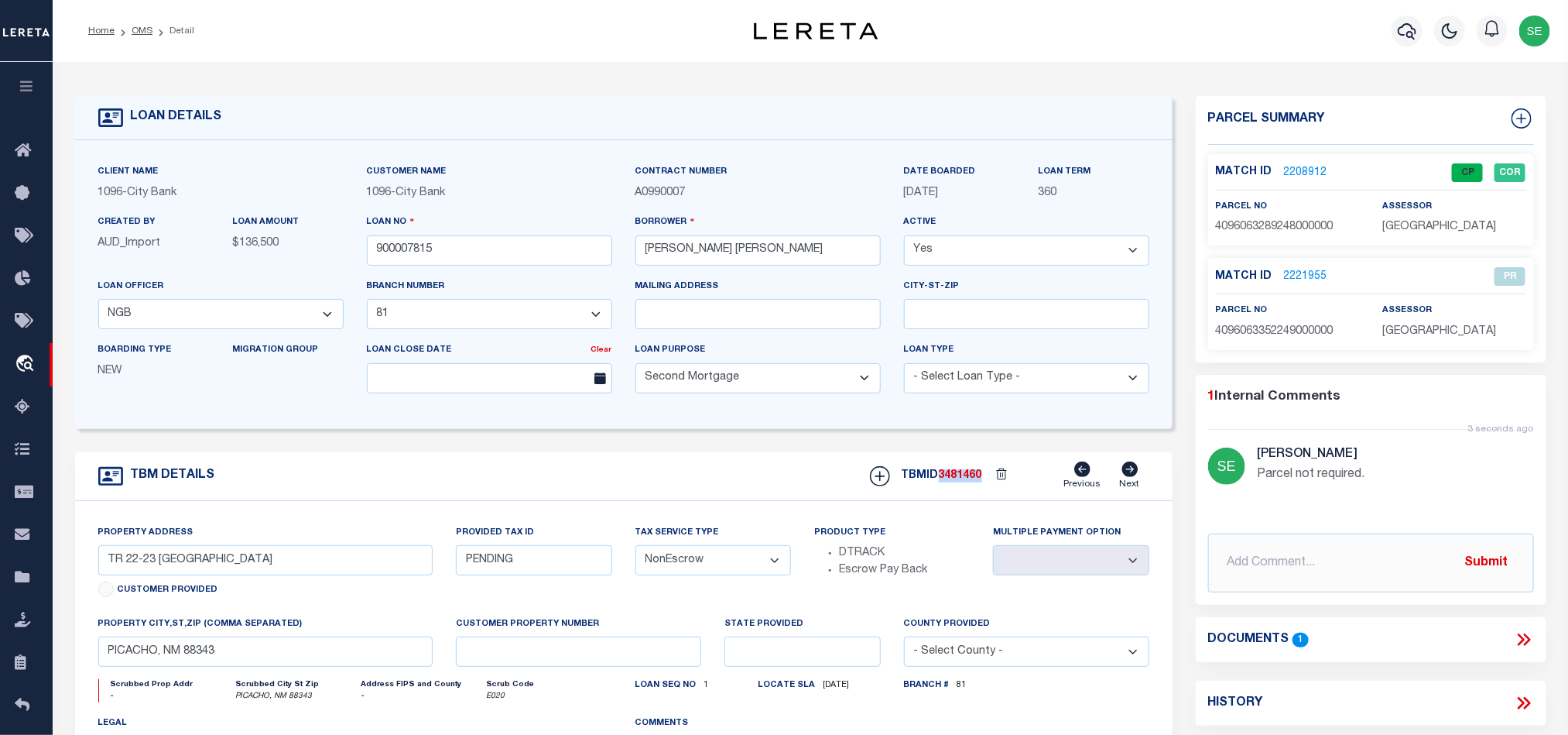
click at [1417, 226] on span "[GEOGRAPHIC_DATA]" at bounding box center [1439, 227] width 114 height 11
click at [1263, 233] on p "4096063289248000000" at bounding box center [1287, 228] width 143 height 17
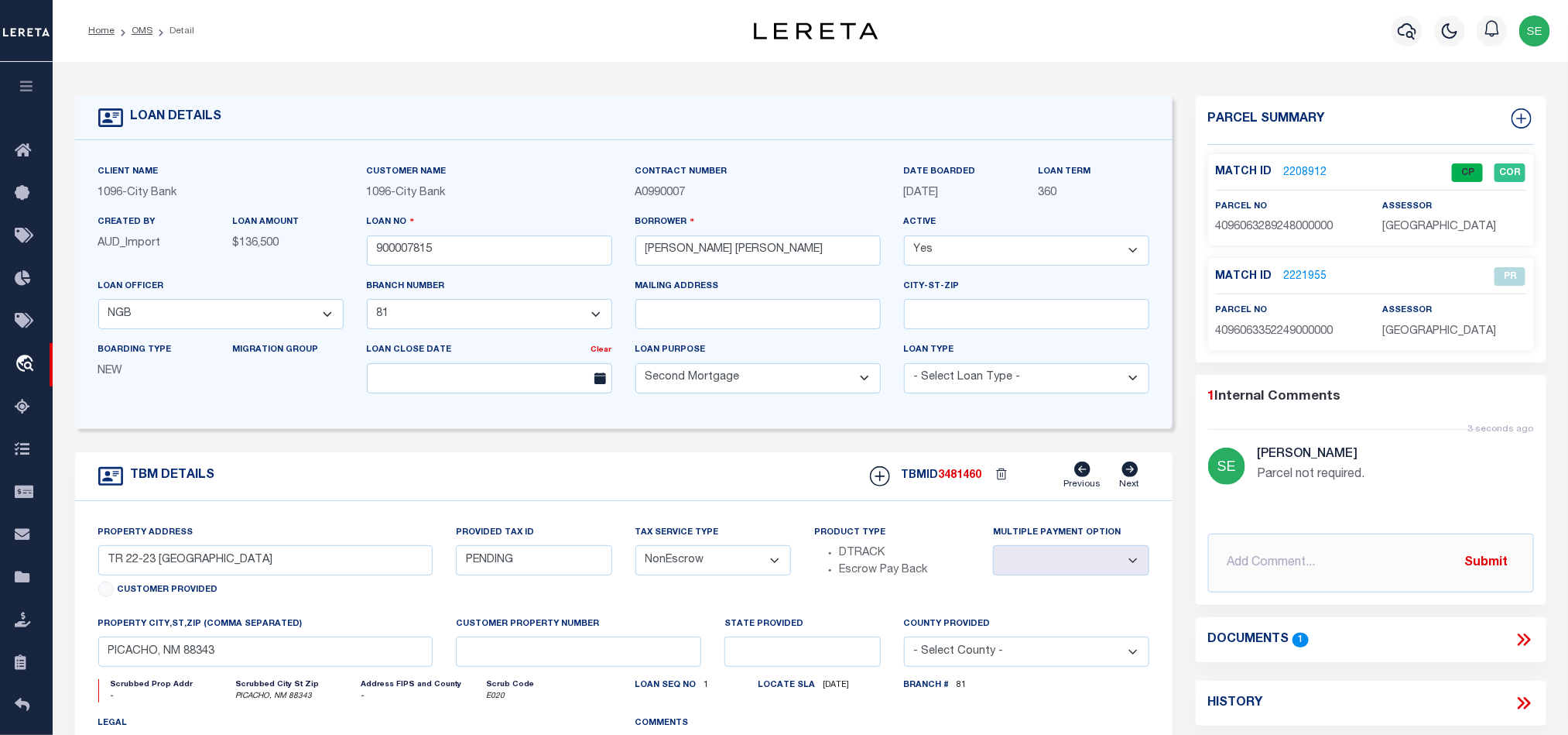
click at [706, 477] on div "TBM DETAILS TBMID 3481460 Previous Next" at bounding box center [624, 476] width 1097 height 49
drag, startPoint x: 147, startPoint y: 33, endPoint x: 803, endPoint y: 212, distance: 680.0
click at [147, 33] on link "OMS" at bounding box center [142, 31] width 21 height 9
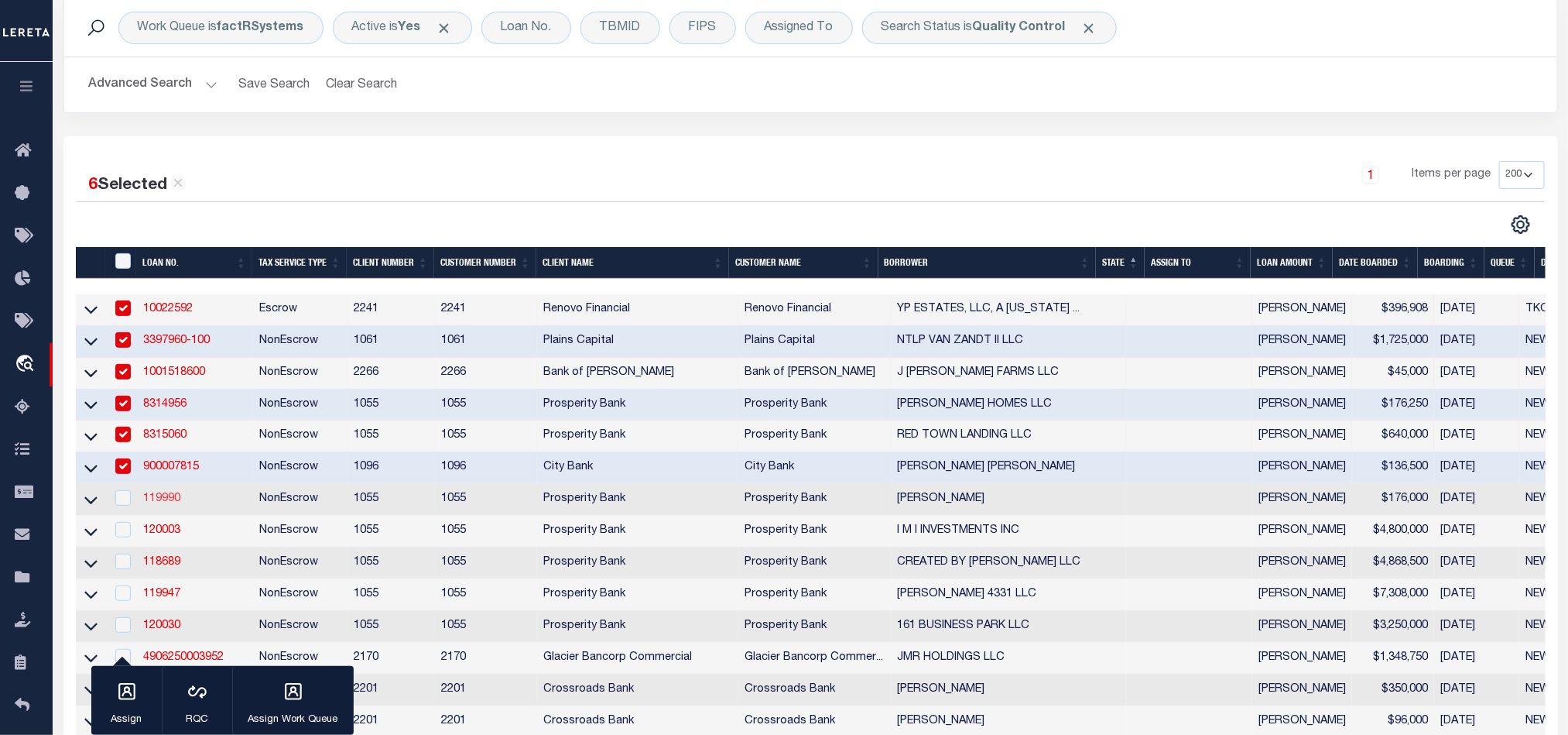
click at [160, 504] on link "119990" at bounding box center [162, 498] width 37 height 11
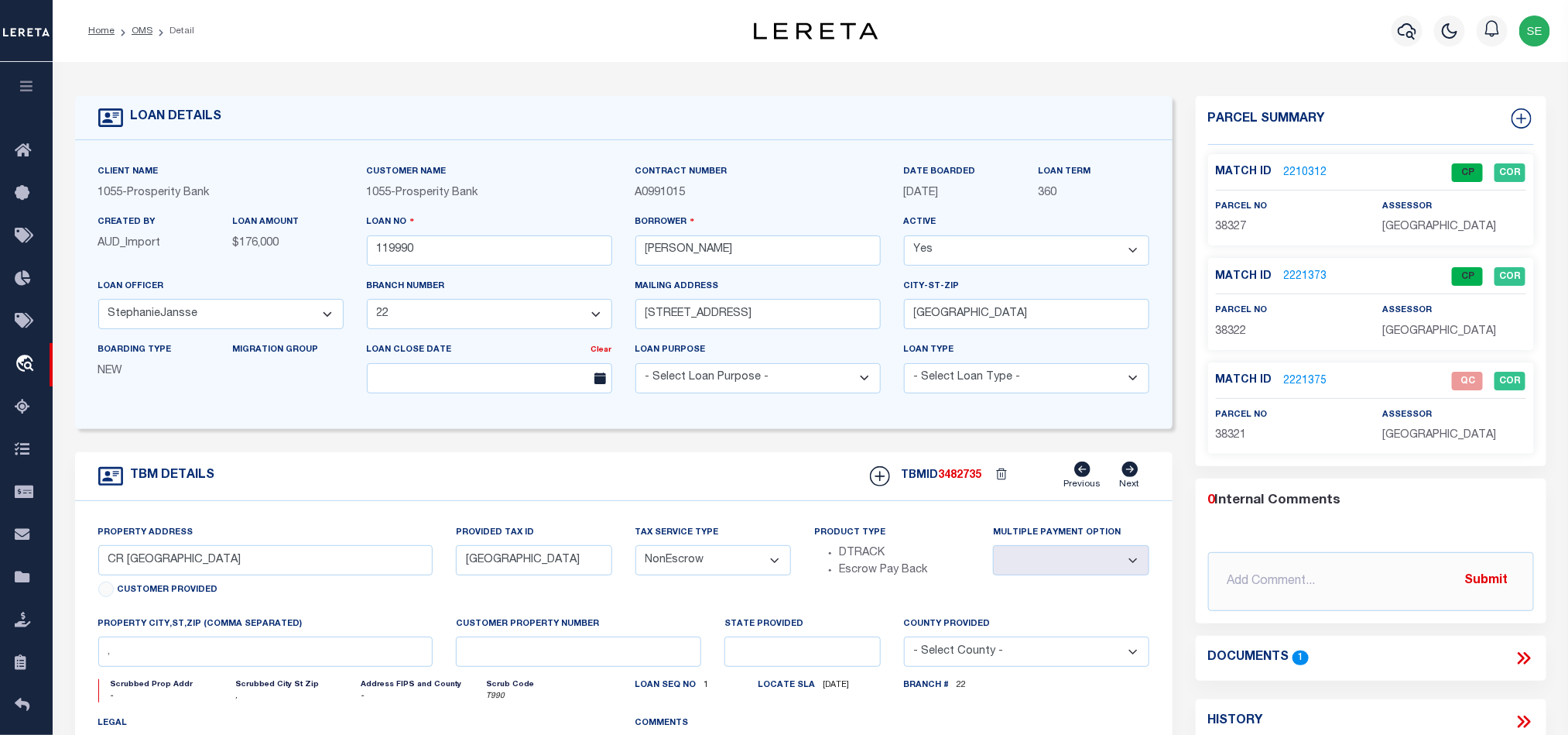
scroll to position [116, 0]
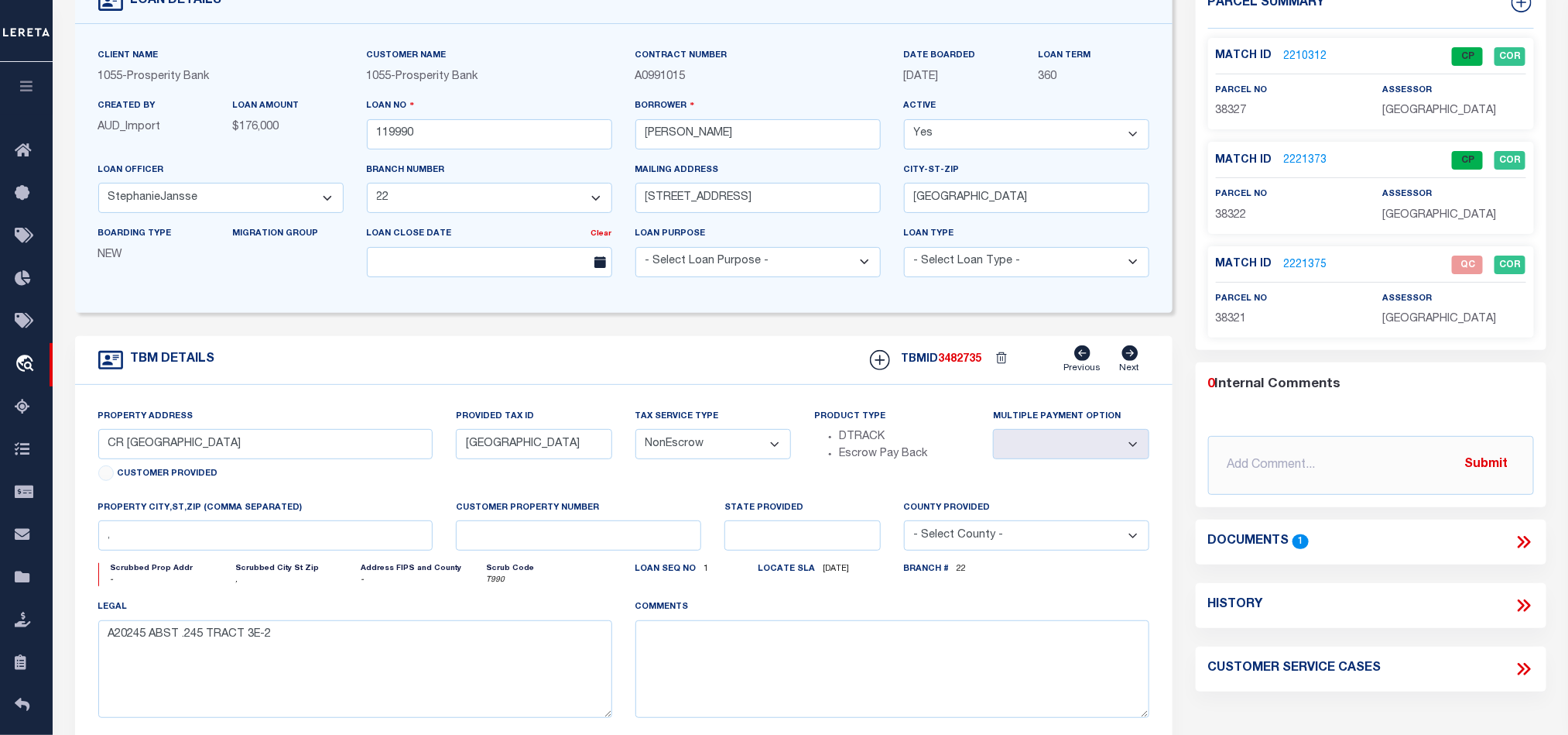
click at [1517, 536] on icon at bounding box center [1524, 542] width 20 height 21
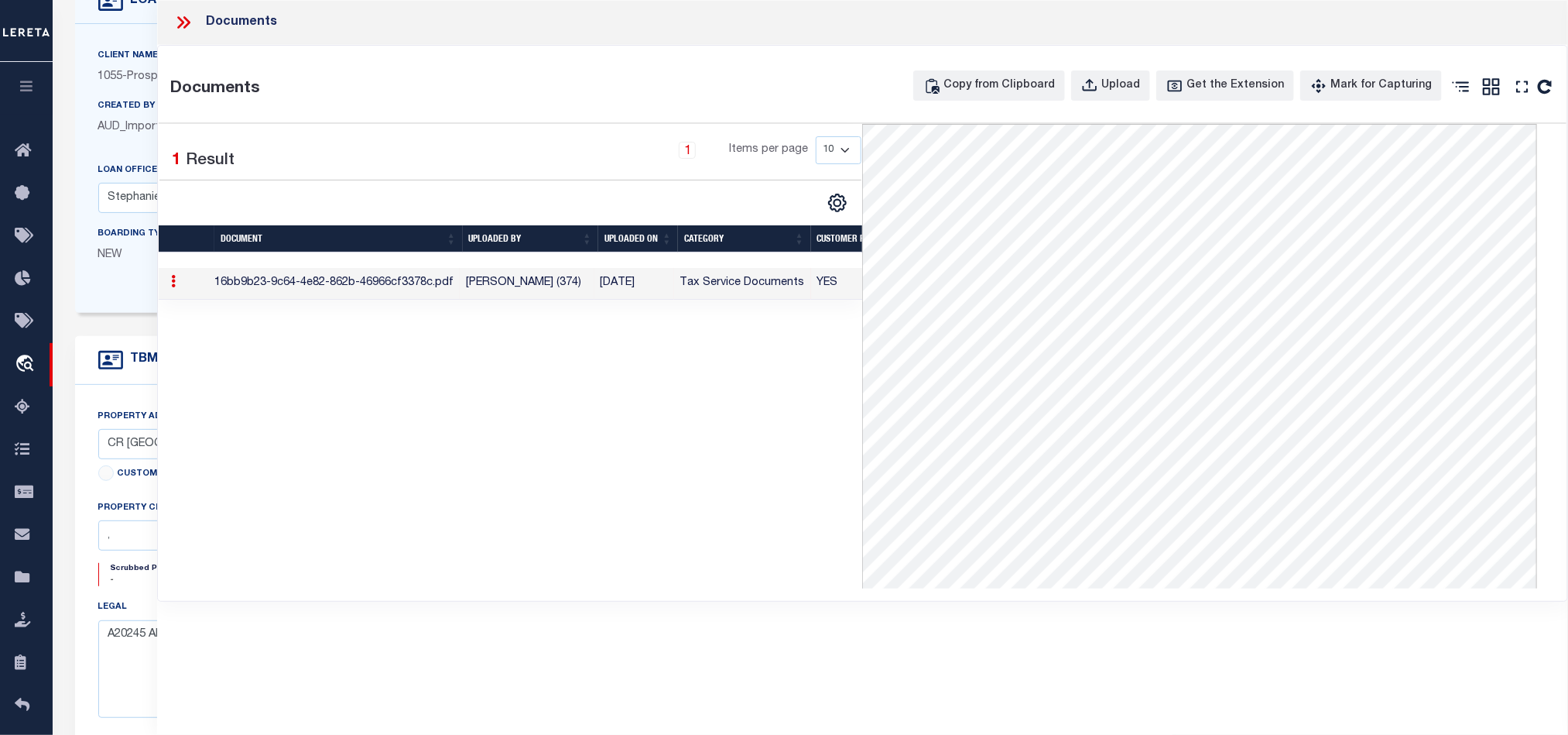
click at [188, 20] on icon at bounding box center [184, 23] width 20 height 21
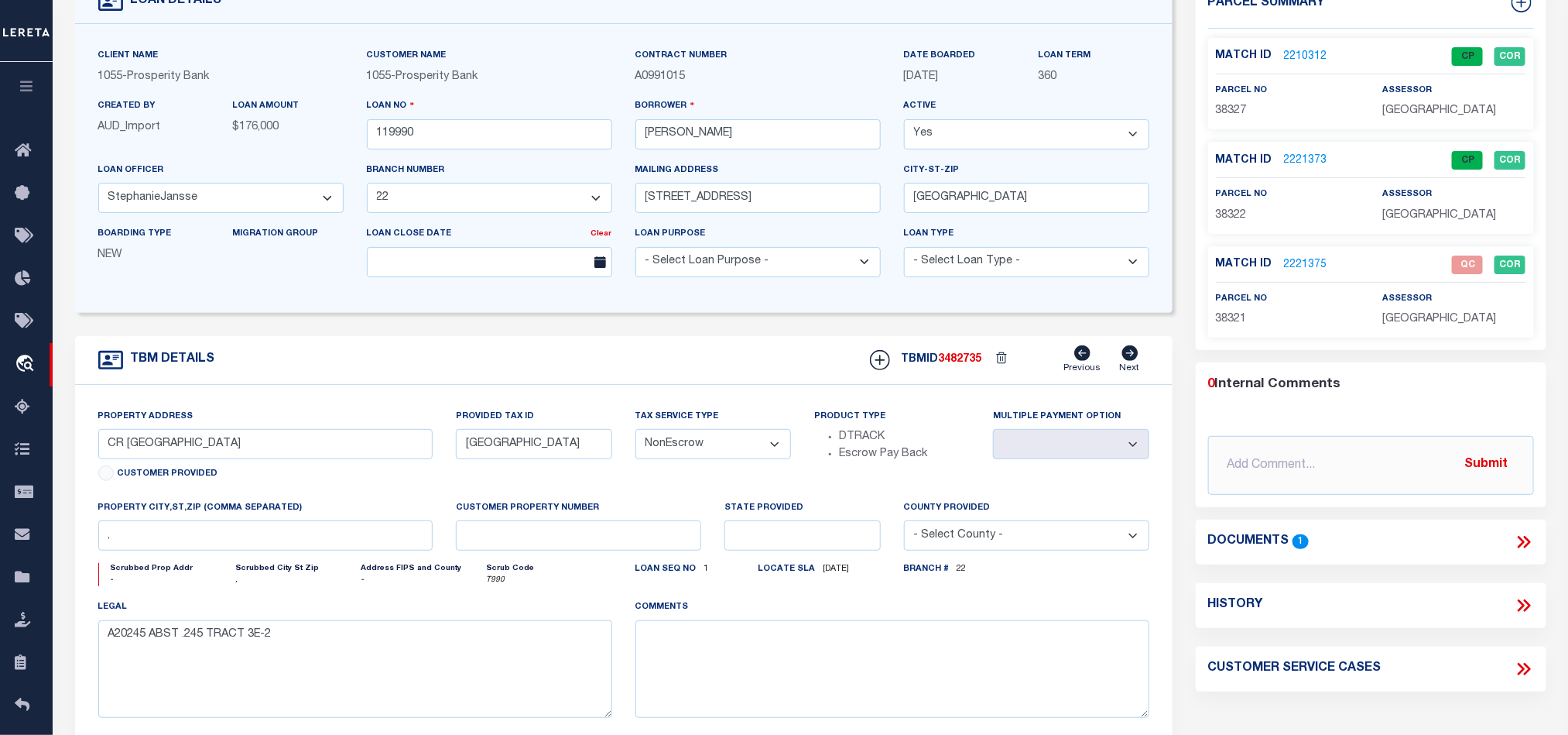
click at [697, 340] on form "LOAN DETAILS Client Name 1055 - Prosperity Bank" at bounding box center [624, 402] width 1097 height 846
click at [1307, 54] on link "2210312" at bounding box center [1305, 57] width 43 height 17
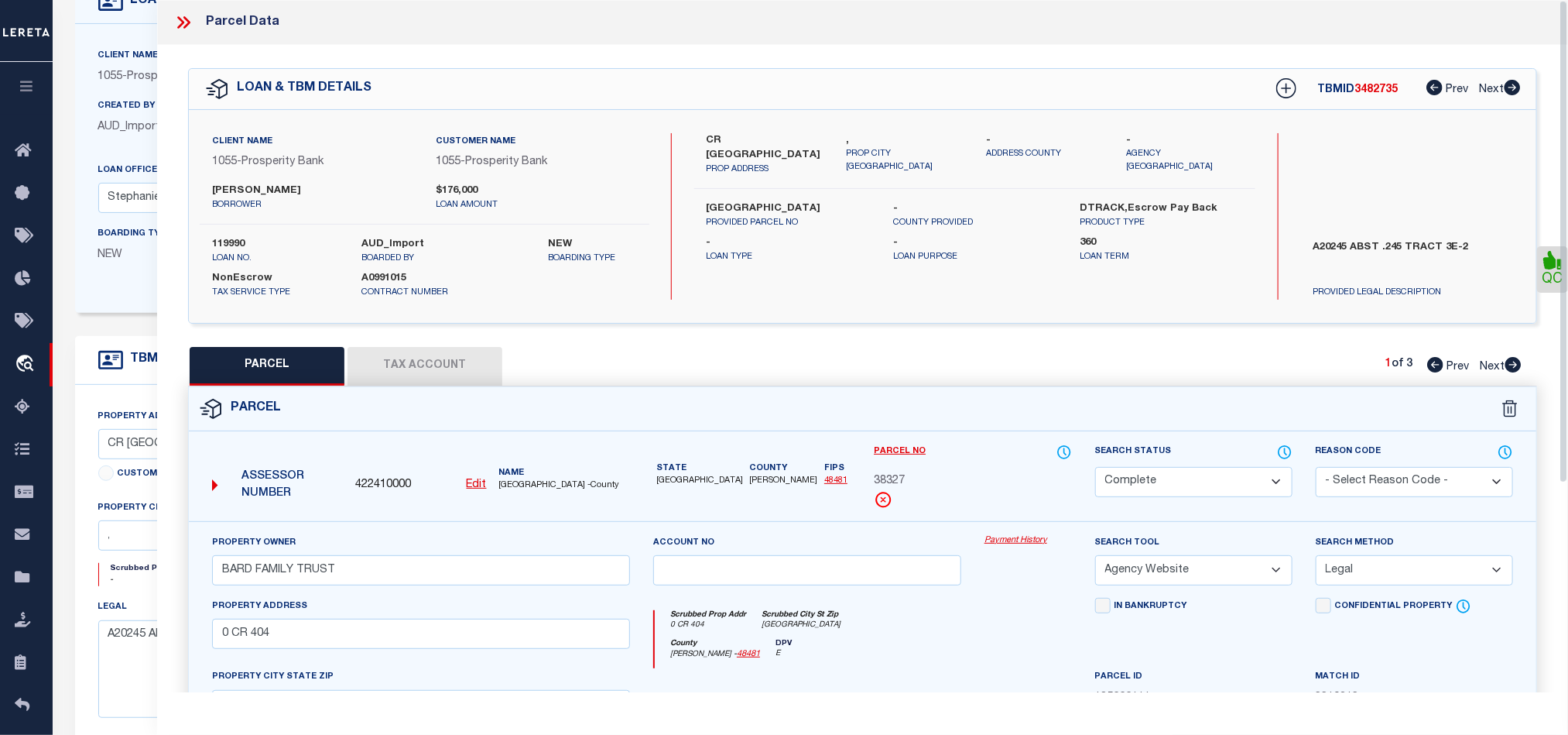
click at [996, 412] on div "Parcel" at bounding box center [862, 409] width 1347 height 44
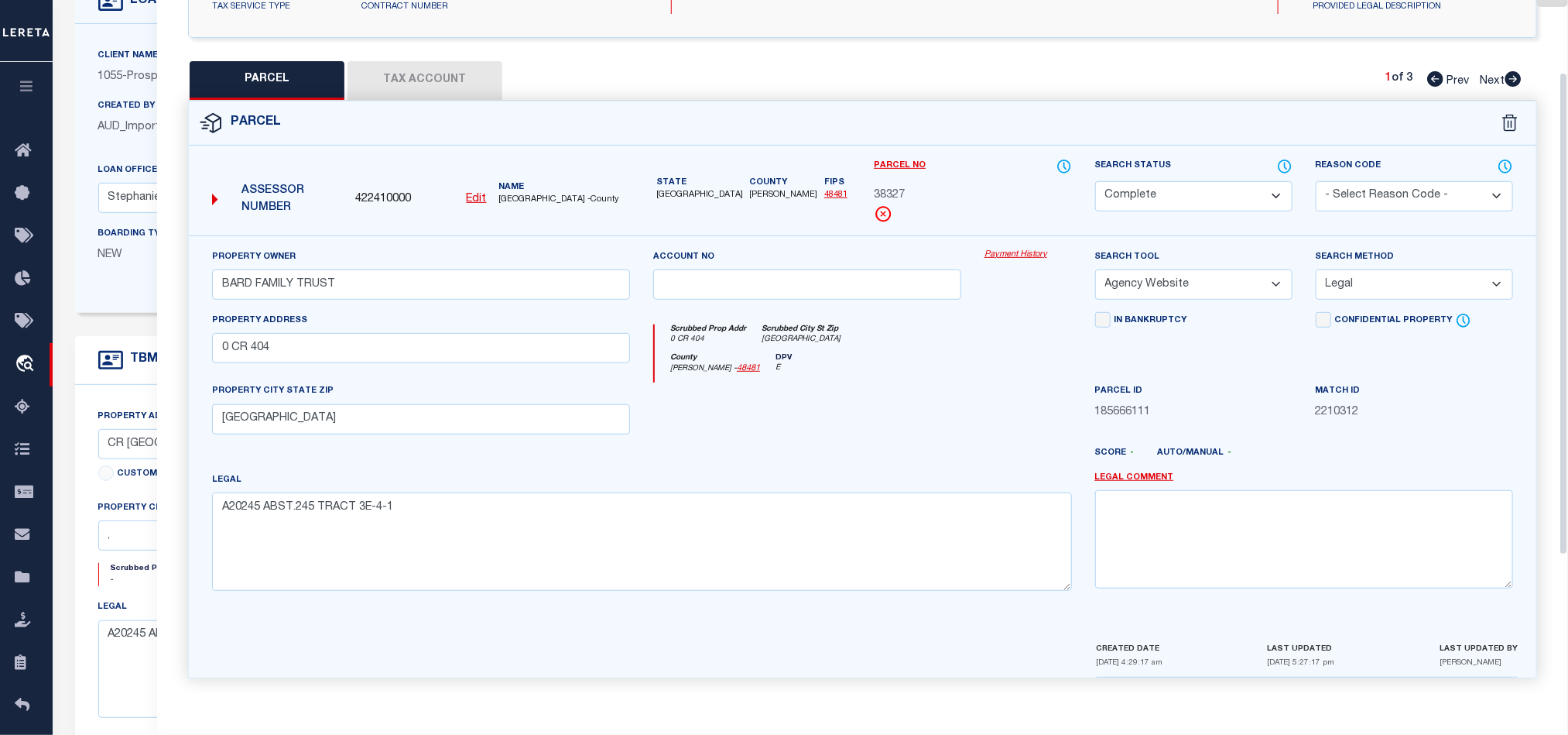
scroll to position [300, 0]
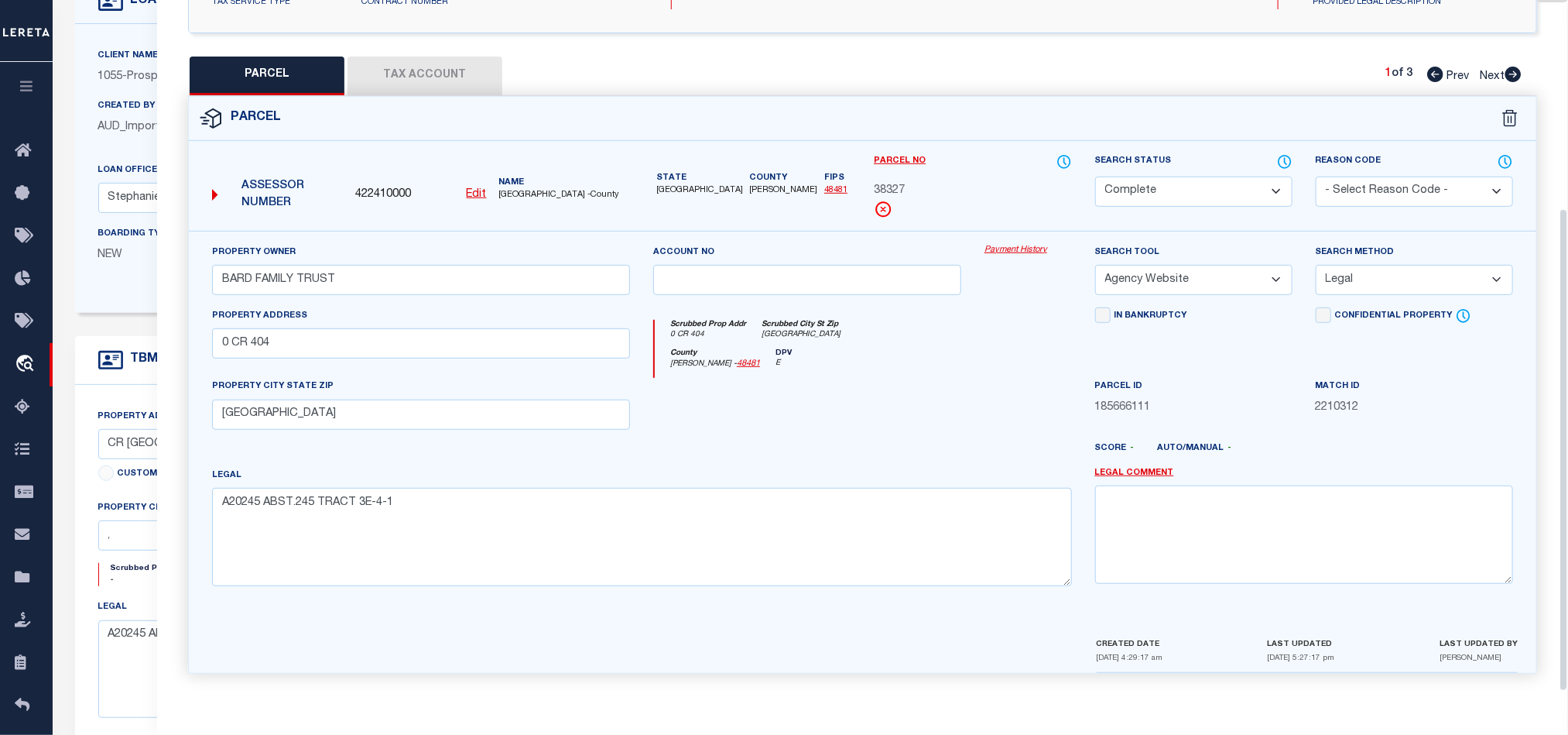
click at [1517, 68] on icon at bounding box center [1514, 74] width 17 height 16
click at [1511, 68] on icon at bounding box center [1514, 74] width 17 height 16
click at [1435, 66] on icon at bounding box center [1435, 74] width 17 height 16
click at [1283, 155] on icon at bounding box center [1285, 162] width 16 height 17
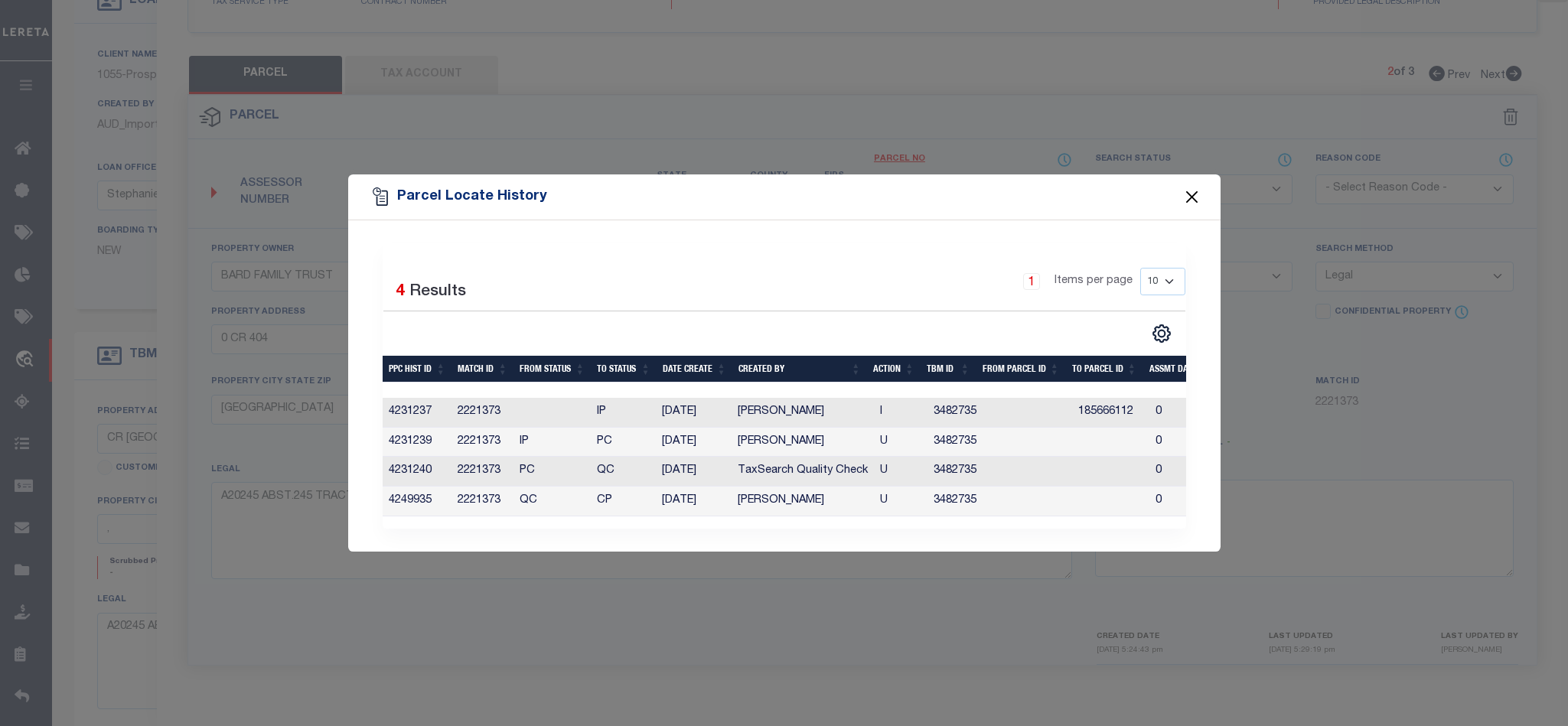
click at [1185, 190] on button "Close" at bounding box center [1192, 198] width 20 height 20
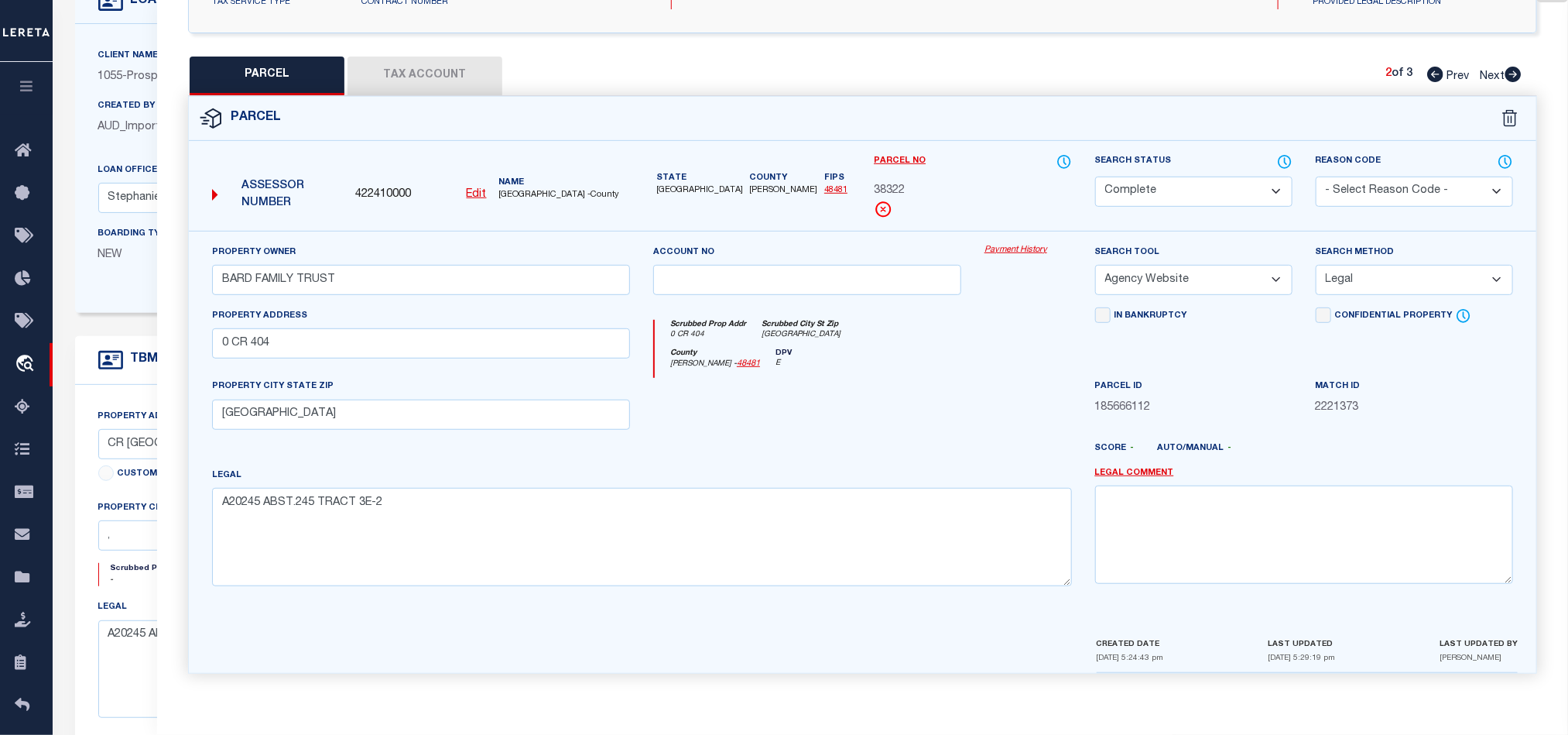
click at [929, 409] on div at bounding box center [807, 409] width 331 height 64
click at [945, 391] on div at bounding box center [807, 409] width 331 height 64
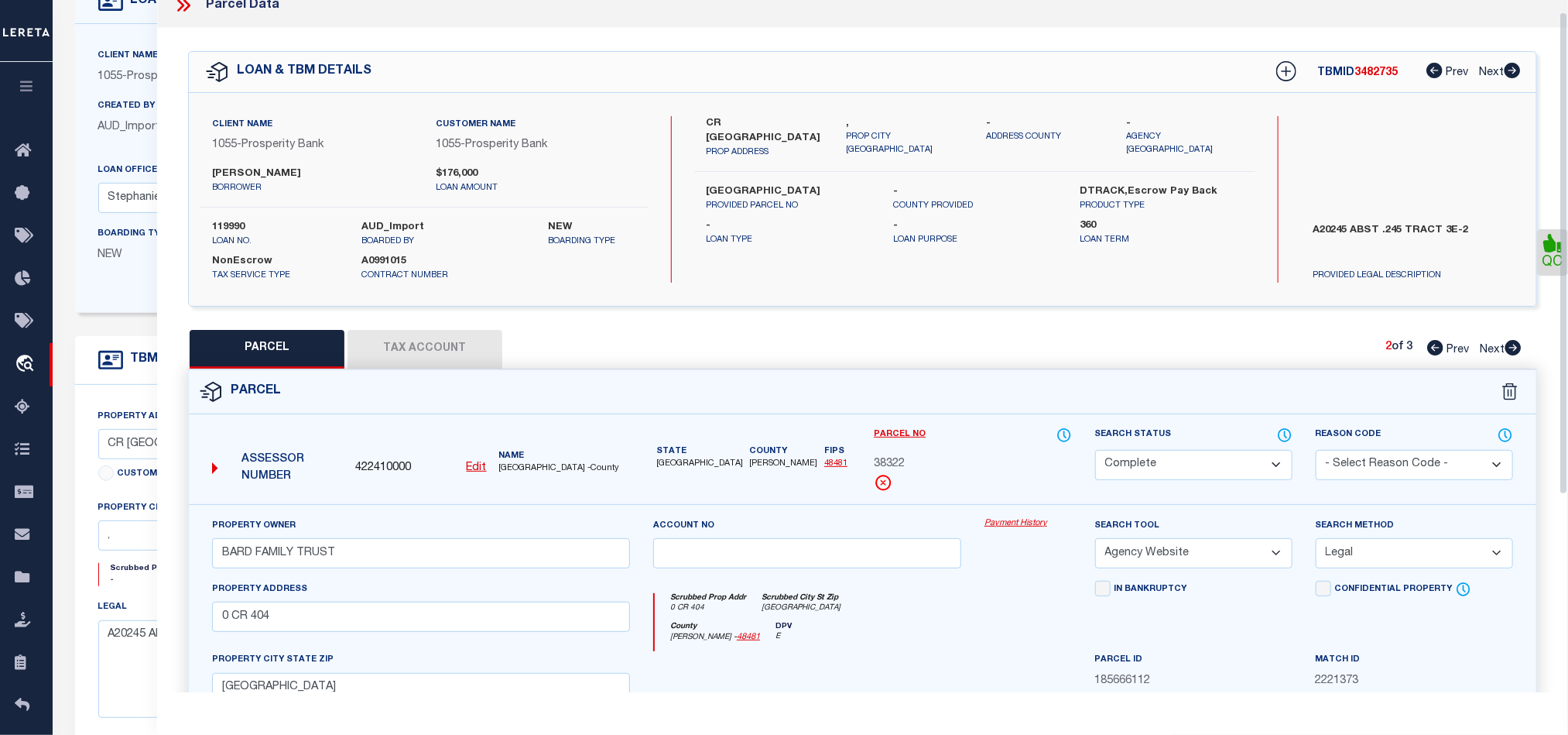
scroll to position [0, 0]
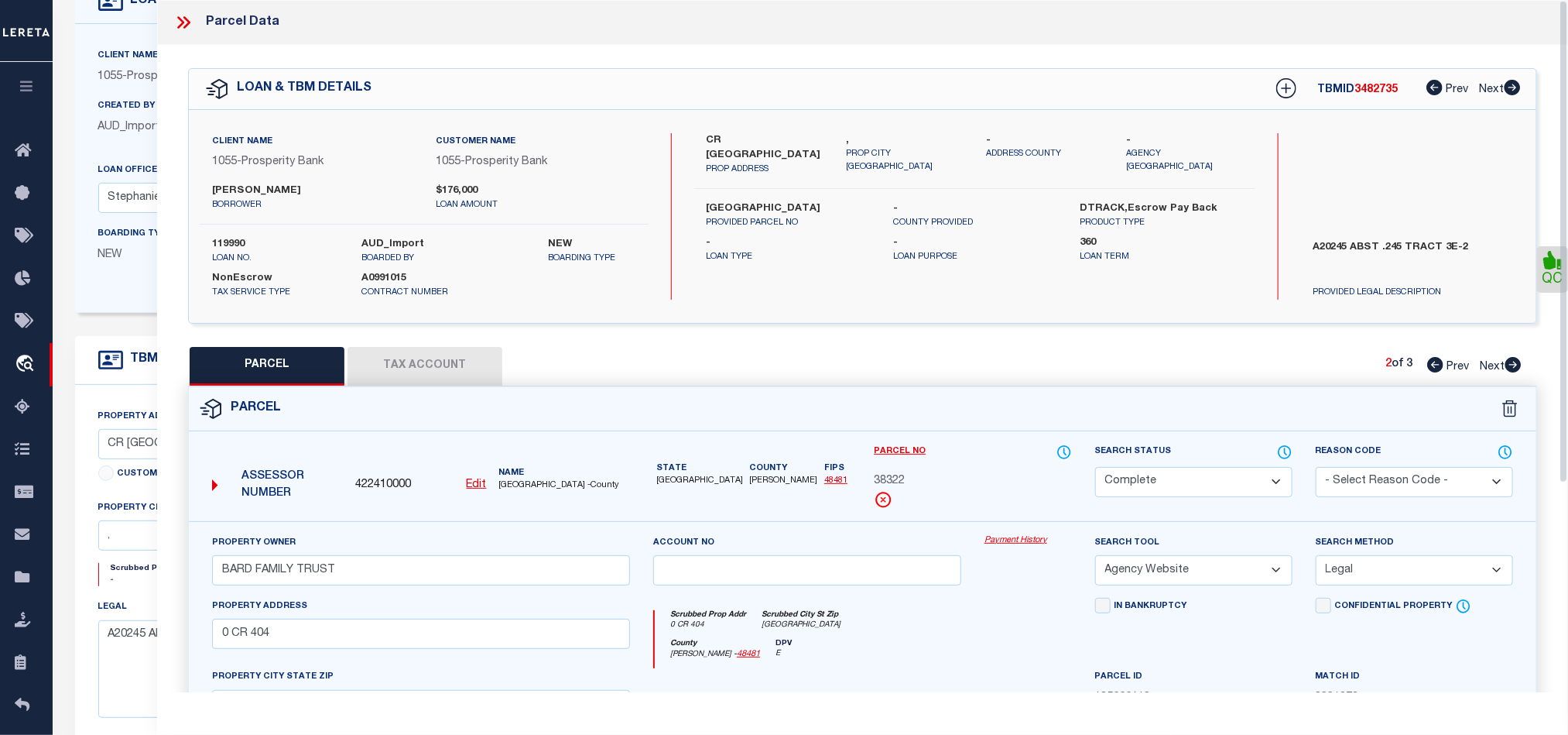
click at [180, 21] on icon at bounding box center [184, 23] width 20 height 21
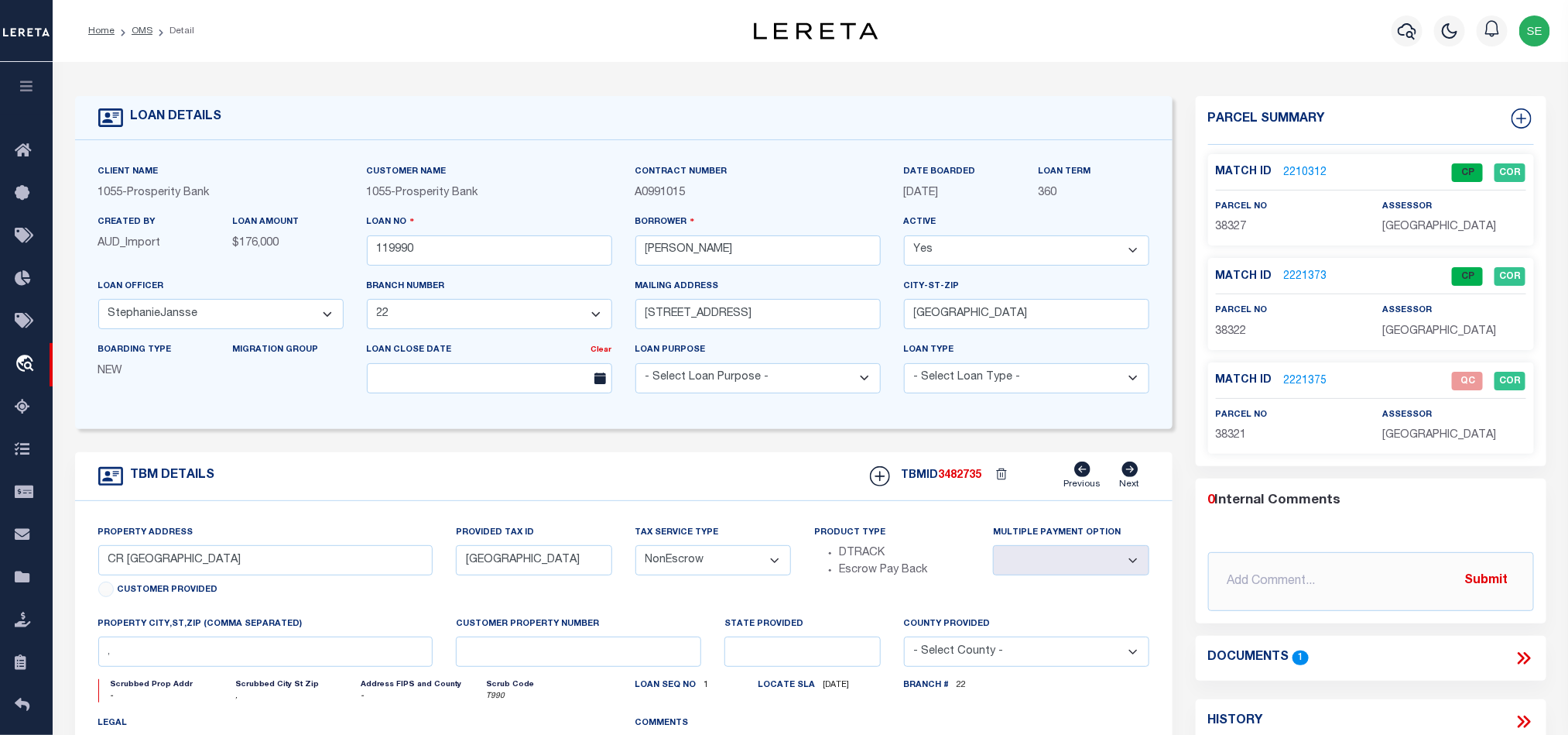
click at [671, 472] on div "TBM DETAILS TBMID 3482735 Previous Next" at bounding box center [624, 476] width 1097 height 49
click at [691, 446] on form "LOAN DETAILS Client Name 1055 - Prosperity Bank" at bounding box center [624, 519] width 1097 height 846
click at [691, 479] on div "TBM DETAILS TBMID 3482735 Previous Next" at bounding box center [624, 476] width 1097 height 49
click at [1413, 432] on span "[GEOGRAPHIC_DATA]" at bounding box center [1439, 435] width 114 height 11
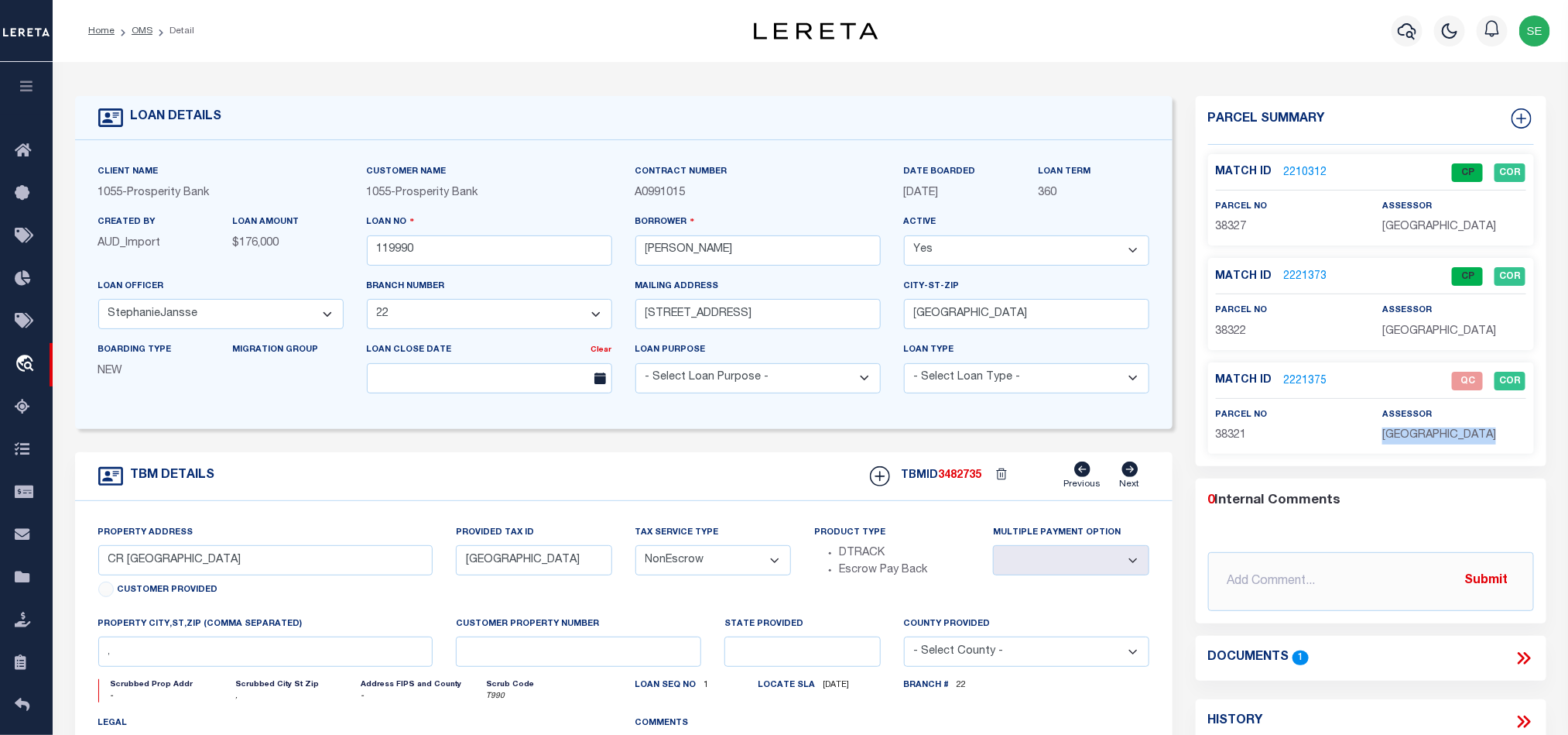
click at [1413, 432] on span "[GEOGRAPHIC_DATA]" at bounding box center [1439, 435] width 114 height 11
click at [1389, 441] on span "[GEOGRAPHIC_DATA]" at bounding box center [1439, 435] width 114 height 11
click at [752, 465] on div "TBM DETAILS TBMID 3482735 Previous Next" at bounding box center [624, 476] width 1097 height 49
click at [791, 469] on div "TBM DETAILS TBMID 3482735 Previous Next" at bounding box center [624, 476] width 1097 height 49
click at [634, 482] on div "TBM DETAILS TBMID 3482735 Previous Next" at bounding box center [624, 476] width 1097 height 49
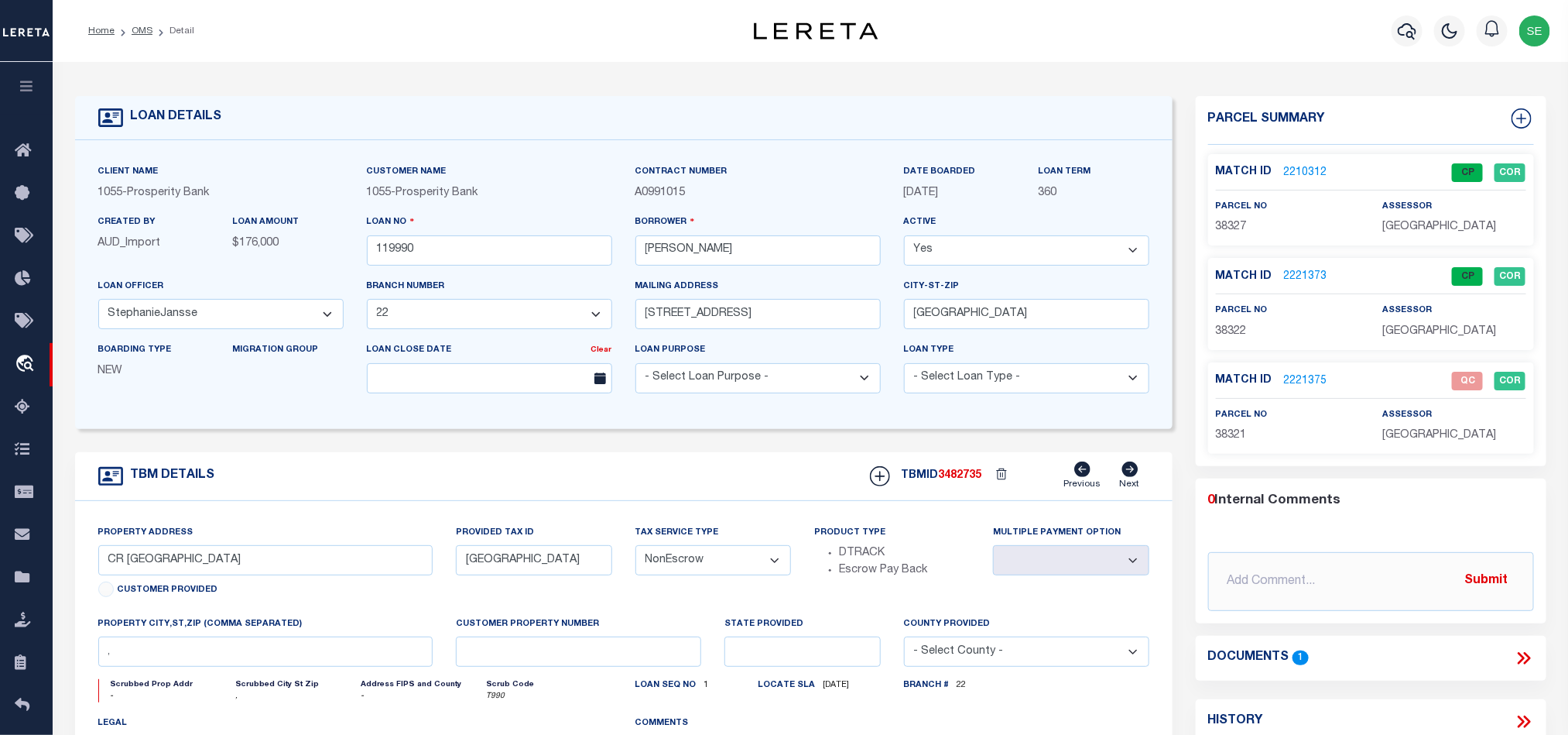
click at [701, 461] on div "TBM DETAILS TBMID 3482735 Previous Next" at bounding box center [624, 476] width 1097 height 49
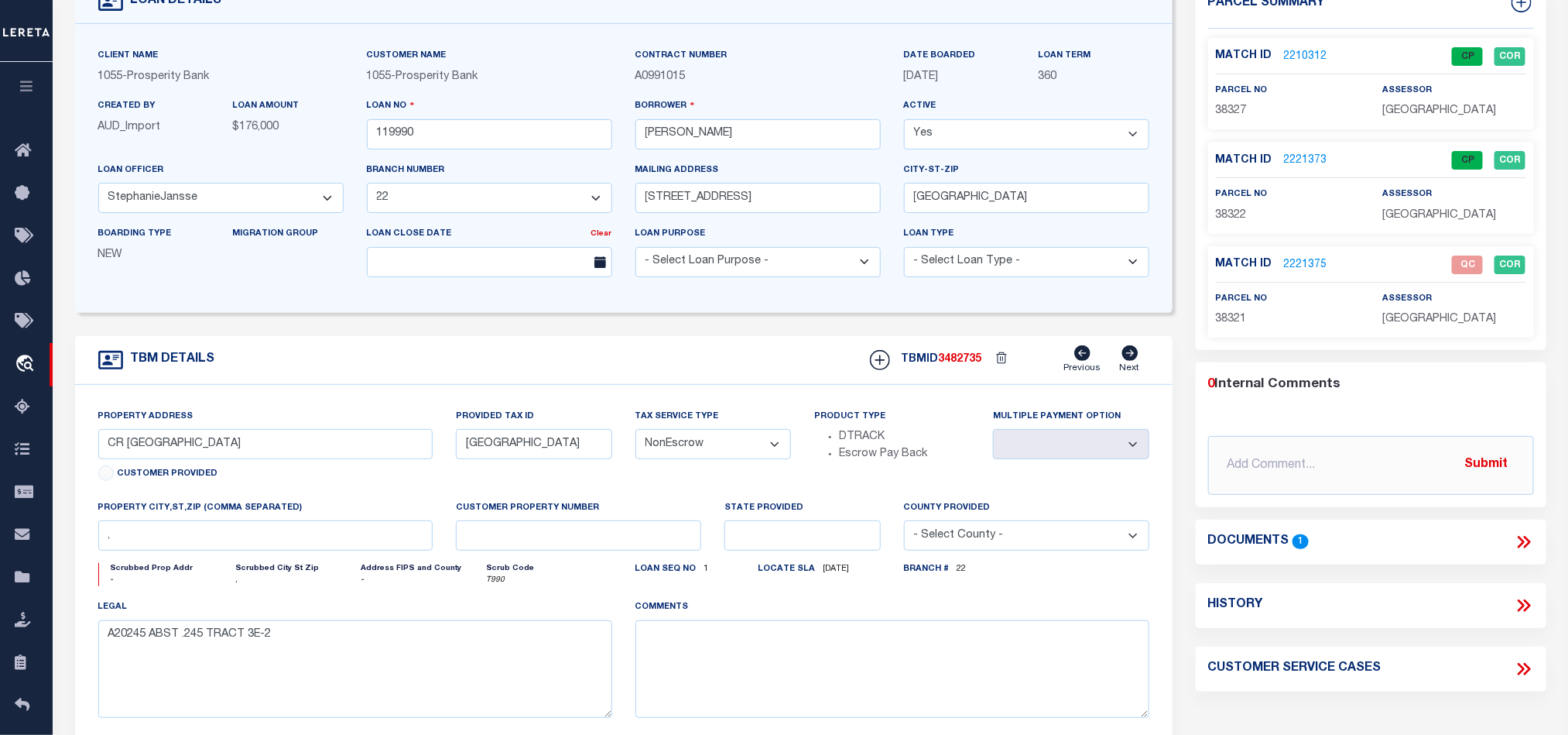
click at [754, 370] on div "TBM DETAILS TBMID 3482735 Previous Next" at bounding box center [624, 360] width 1097 height 49
click at [680, 361] on div "TBM DETAILS TBMID 3482735 Previous Next" at bounding box center [624, 360] width 1097 height 49
click at [697, 382] on div "TBM DETAILS TBMID 3482735 Previous Next" at bounding box center [624, 360] width 1097 height 49
click at [778, 379] on div "TBM DETAILS TBMID 3482735 Previous Next" at bounding box center [624, 360] width 1097 height 49
click at [762, 356] on div "TBM DETAILS TBMID 3482735 Previous Next" at bounding box center [624, 360] width 1097 height 49
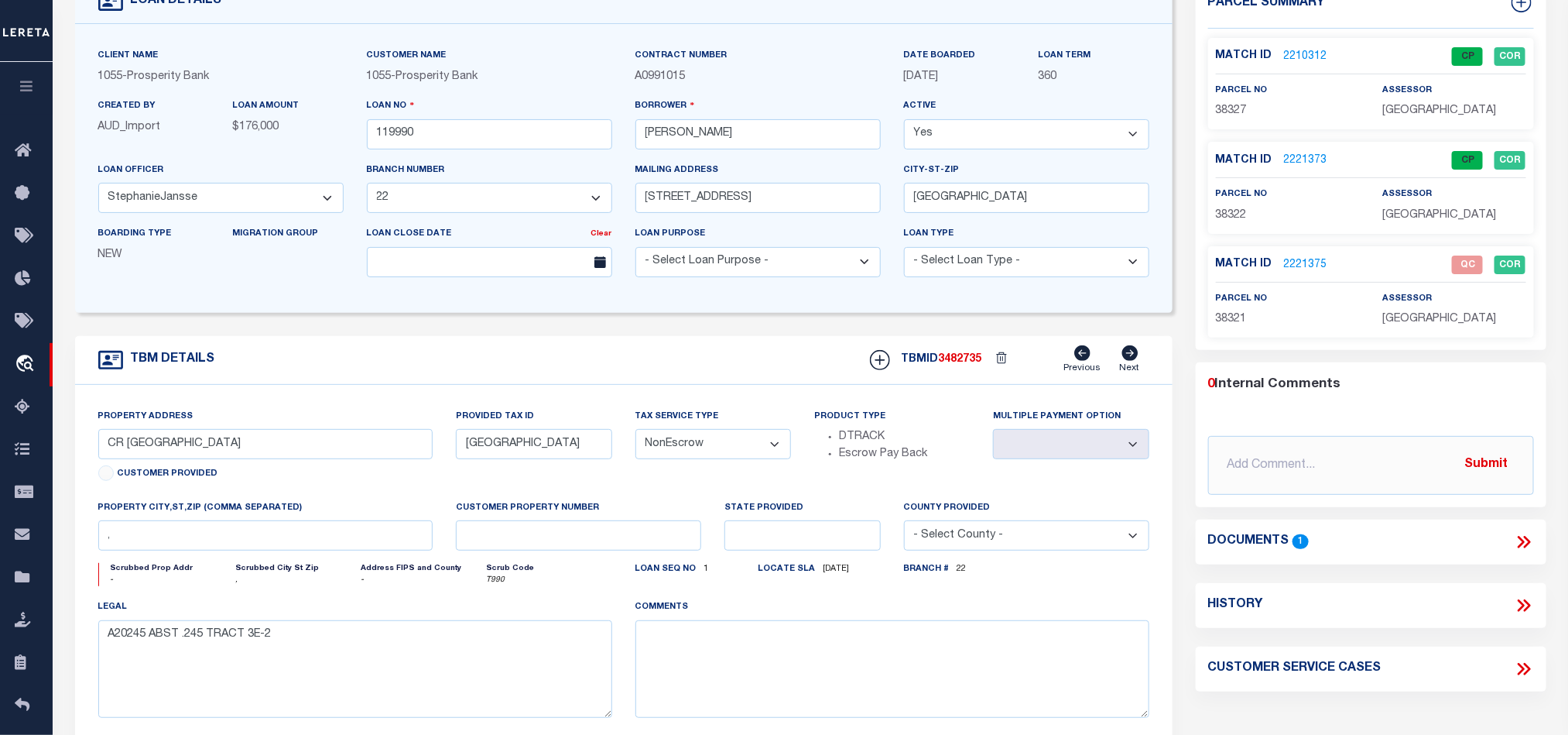
click at [711, 379] on div "TBM DETAILS TBMID 3482735 Previous Next" at bounding box center [624, 360] width 1097 height 49
click at [1231, 324] on span "38321" at bounding box center [1231, 319] width 31 height 11
click at [1361, 319] on div "parcel no 38321" at bounding box center [1287, 309] width 166 height 38
click at [1300, 266] on link "2221375" at bounding box center [1305, 265] width 43 height 17
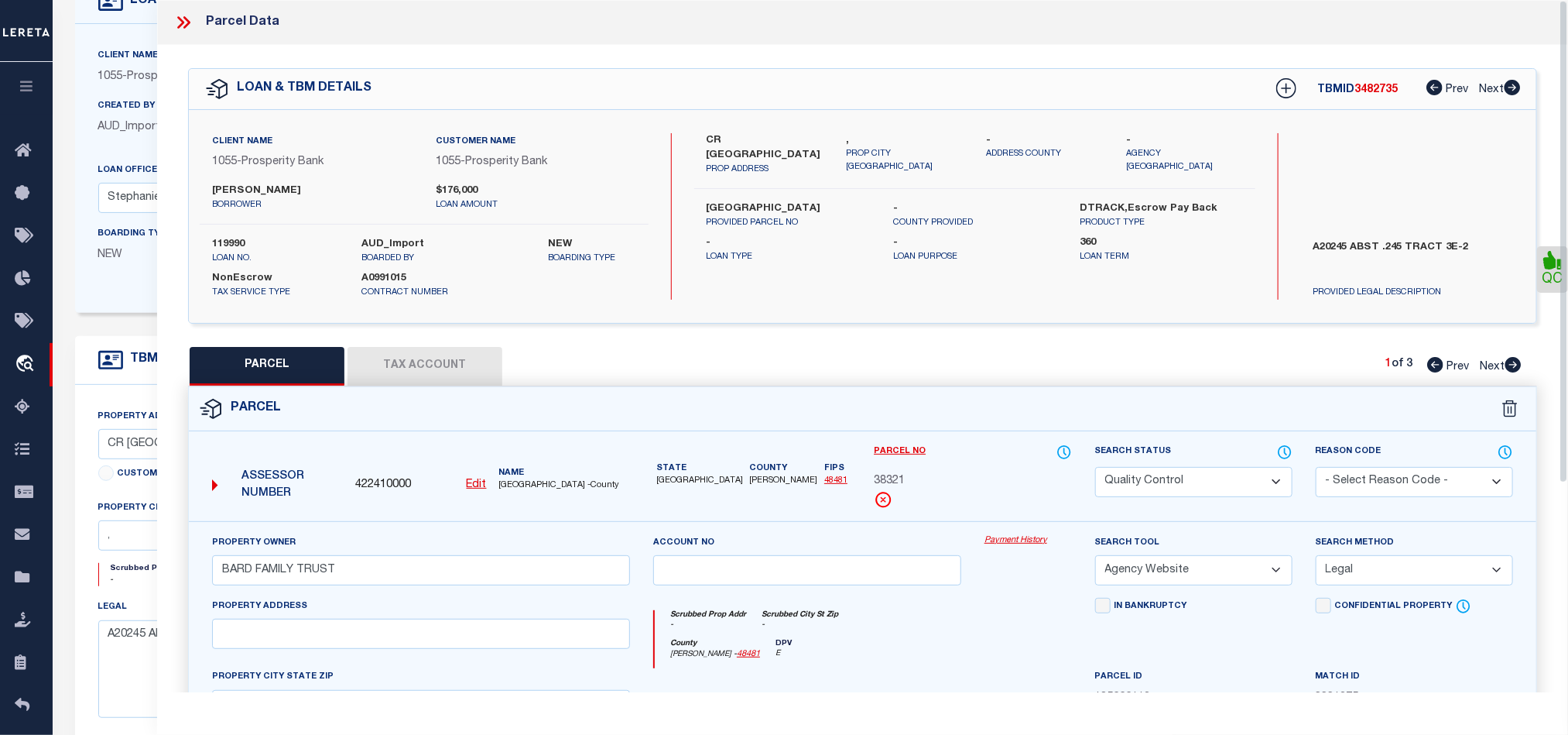
click at [988, 407] on div "Parcel" at bounding box center [862, 409] width 1347 height 44
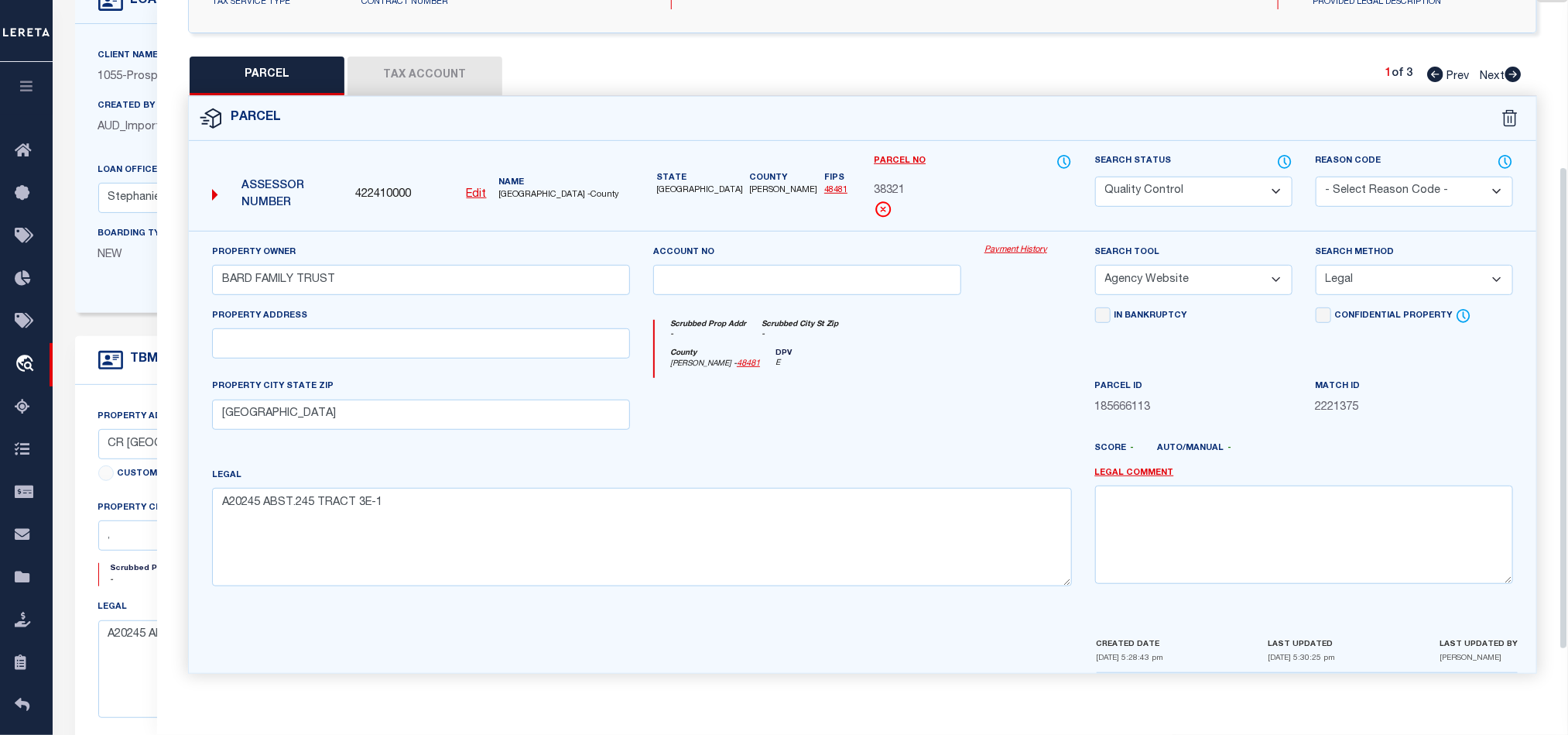
scroll to position [184, 0]
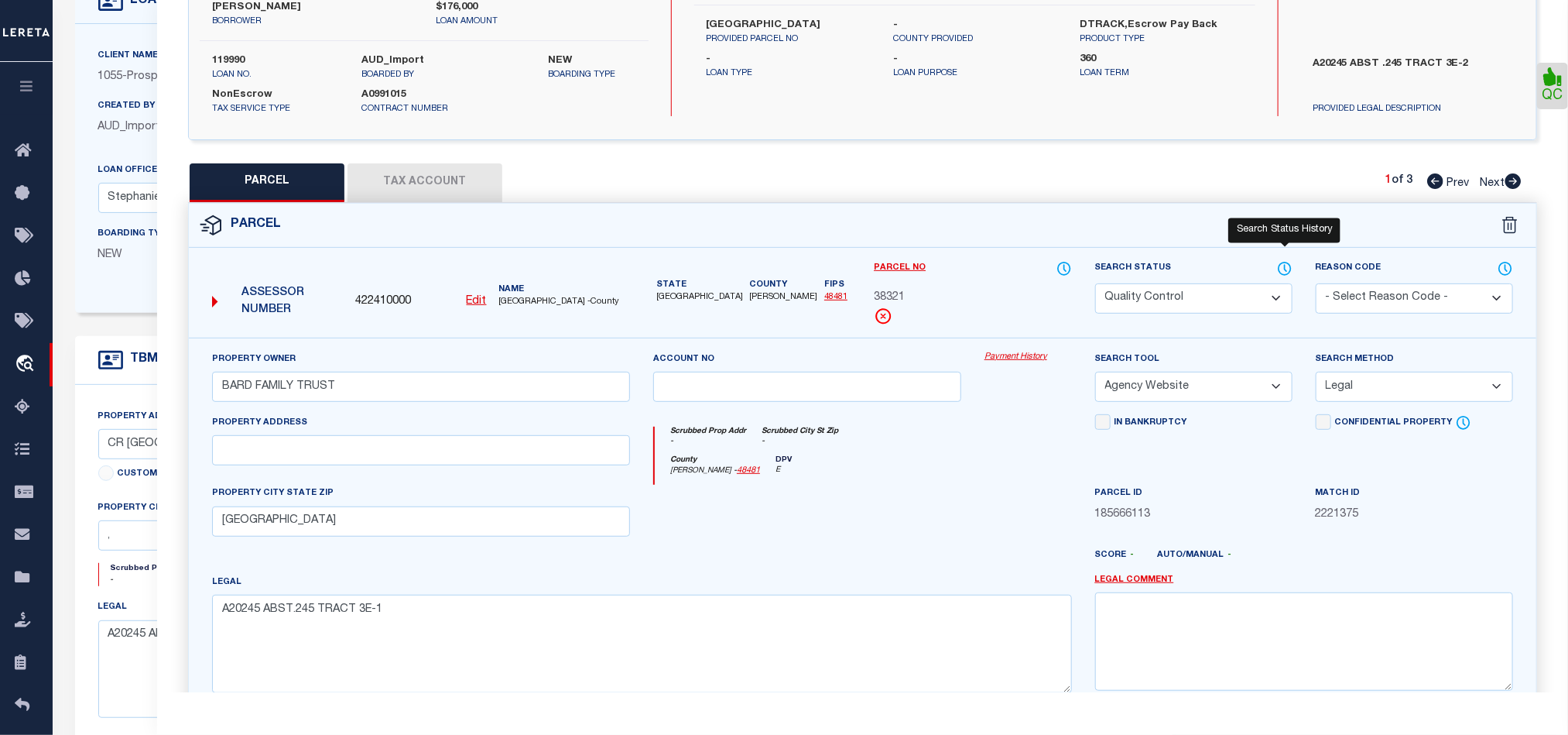
click at [1282, 270] on icon at bounding box center [1285, 269] width 16 height 17
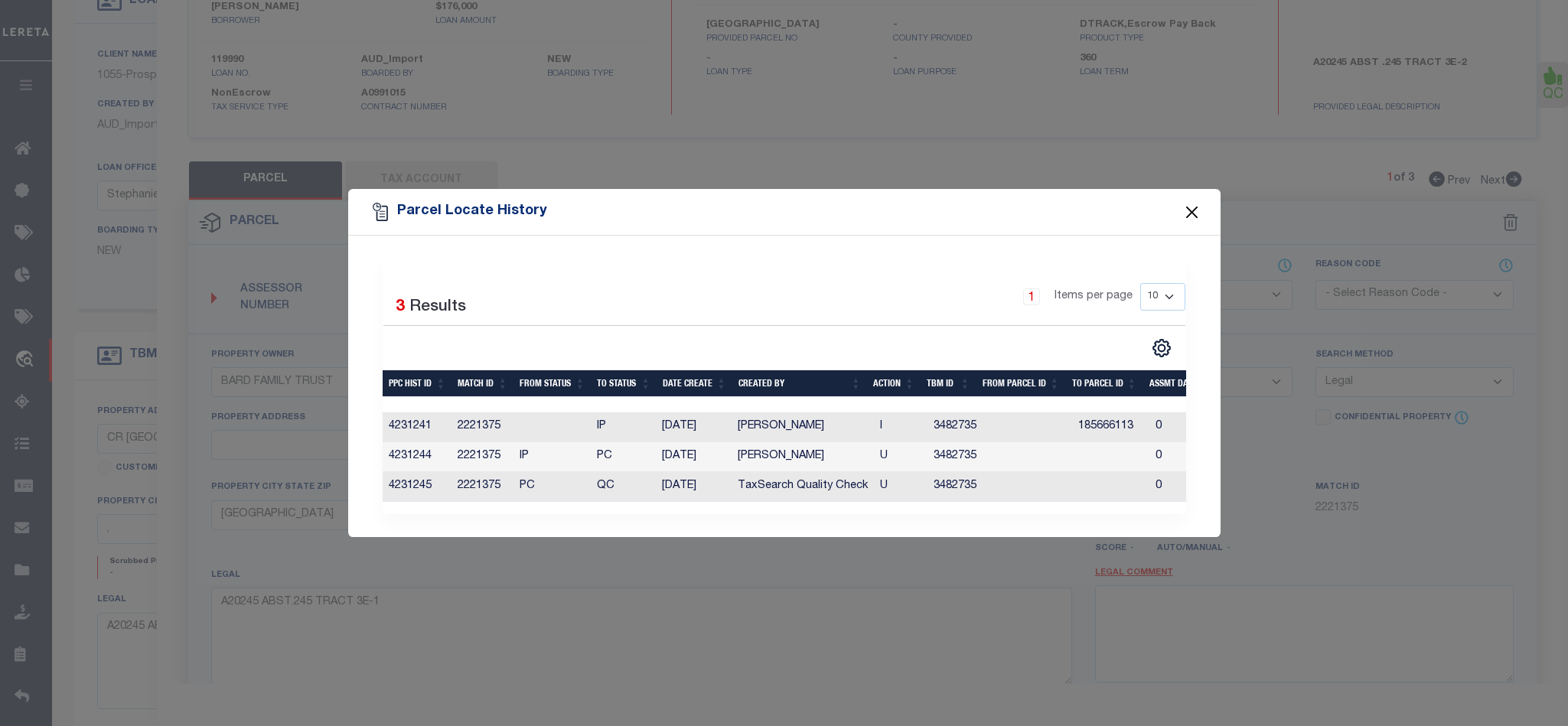
click at [1195, 212] on button "Close" at bounding box center [1192, 212] width 20 height 20
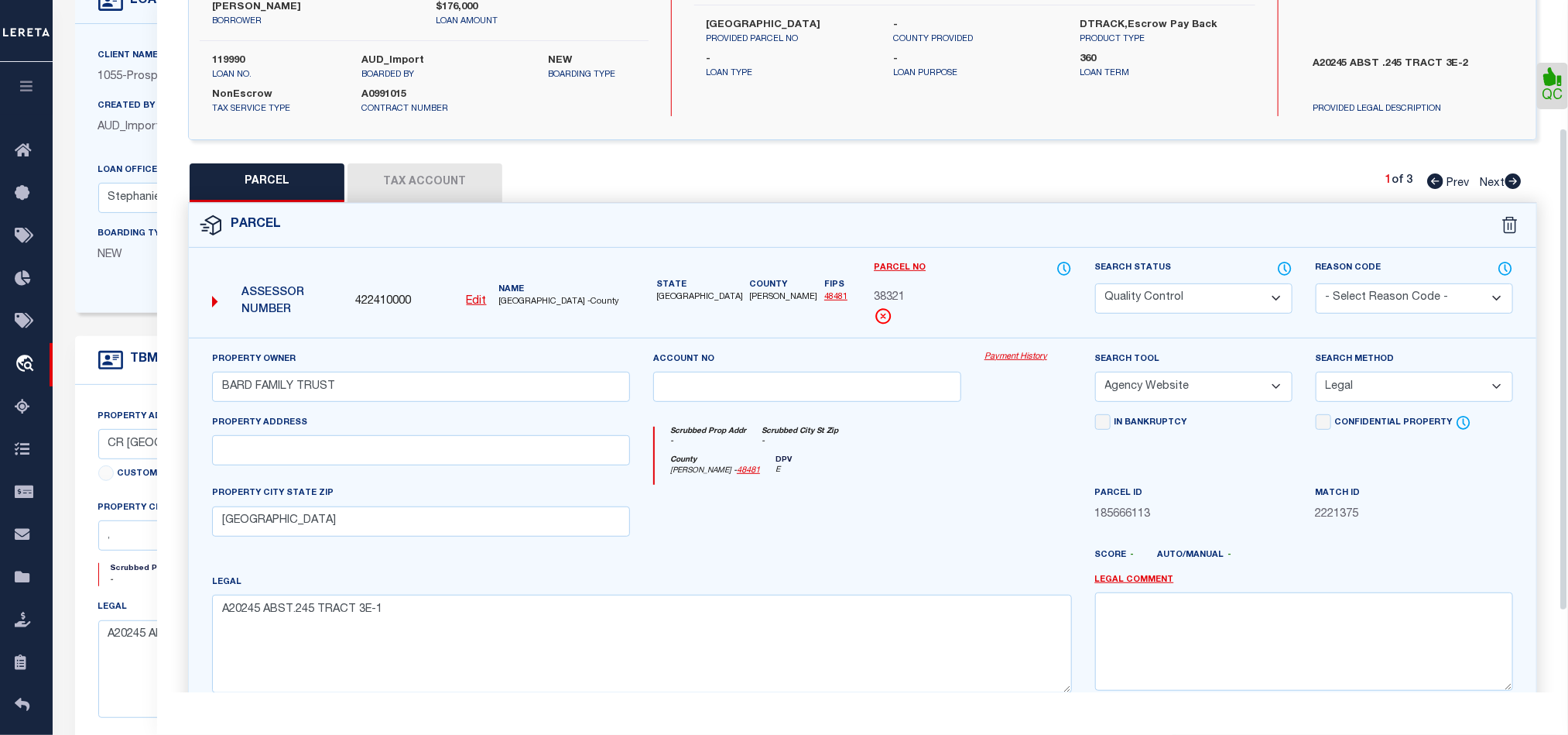
click at [857, 518] on div at bounding box center [807, 517] width 331 height 64
click at [1154, 300] on select "Automated Search Bad Parcel Complete Duplicate Parcel High Dollar Reporting In …" at bounding box center [1194, 298] width 197 height 30
drag, startPoint x: 848, startPoint y: 535, endPoint x: 1256, endPoint y: 352, distance: 447.2
click at [848, 535] on div at bounding box center [807, 517] width 331 height 64
click at [455, 182] on button "Tax Account" at bounding box center [425, 182] width 155 height 39
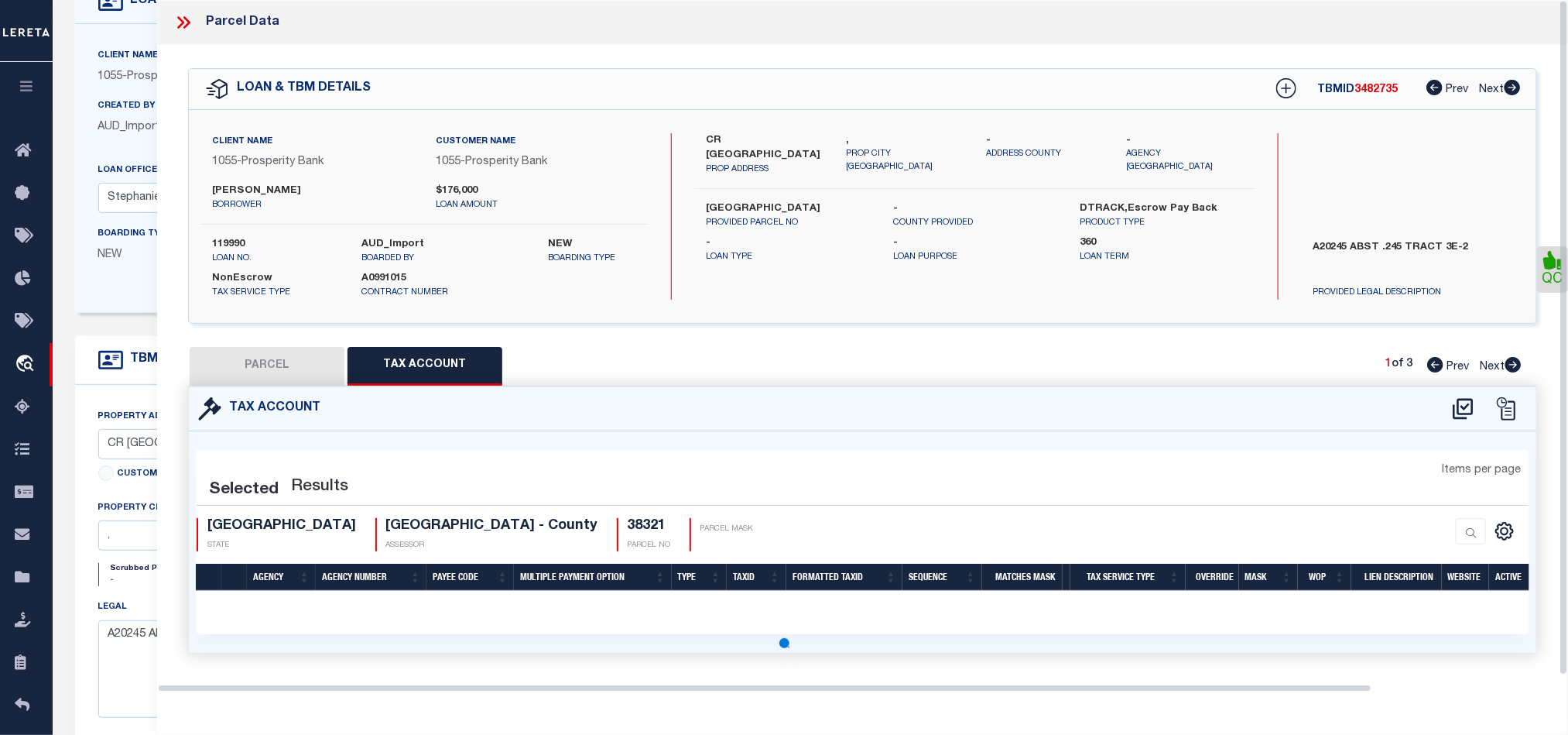
scroll to position [0, 0]
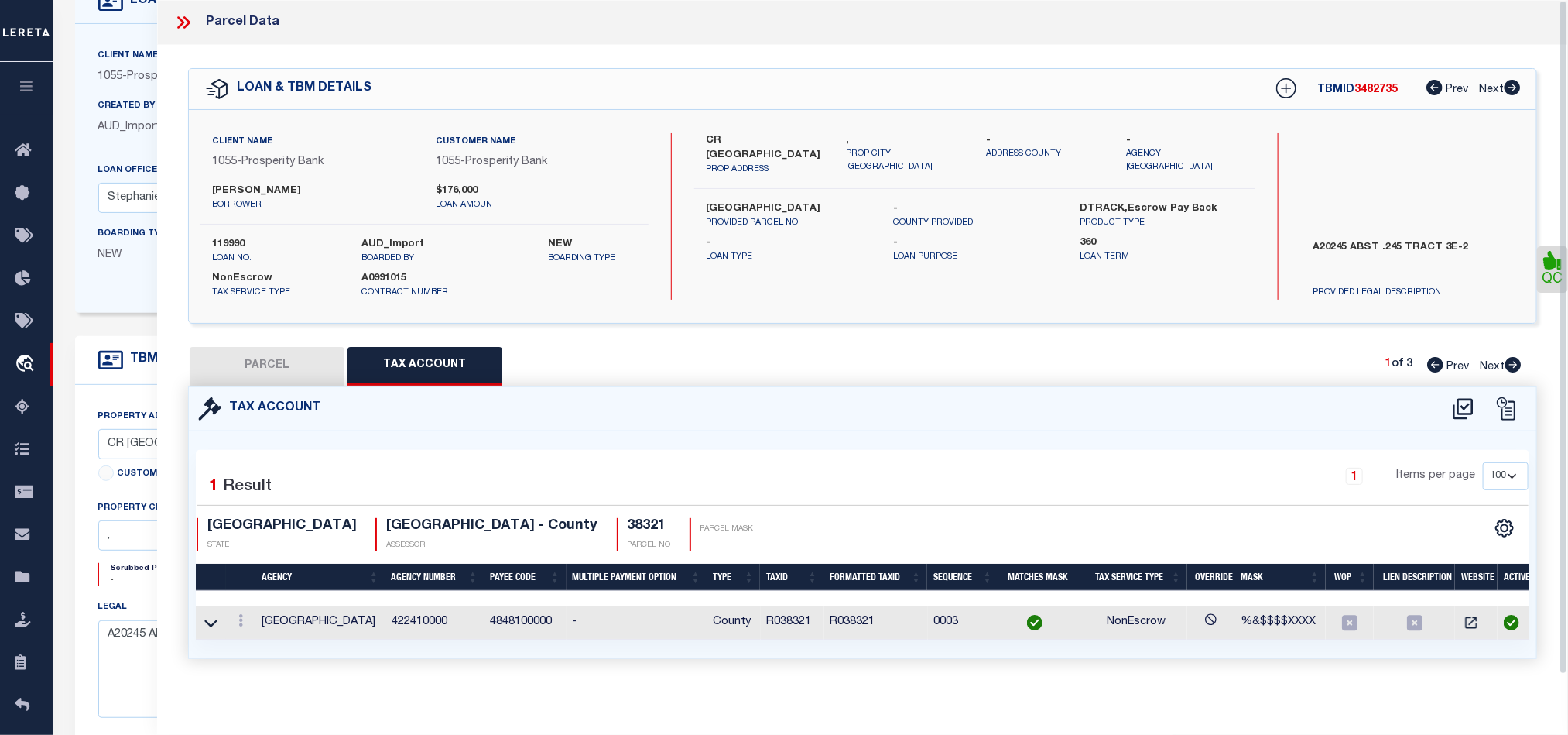
click at [295, 377] on button "PARCEL" at bounding box center [267, 366] width 155 height 39
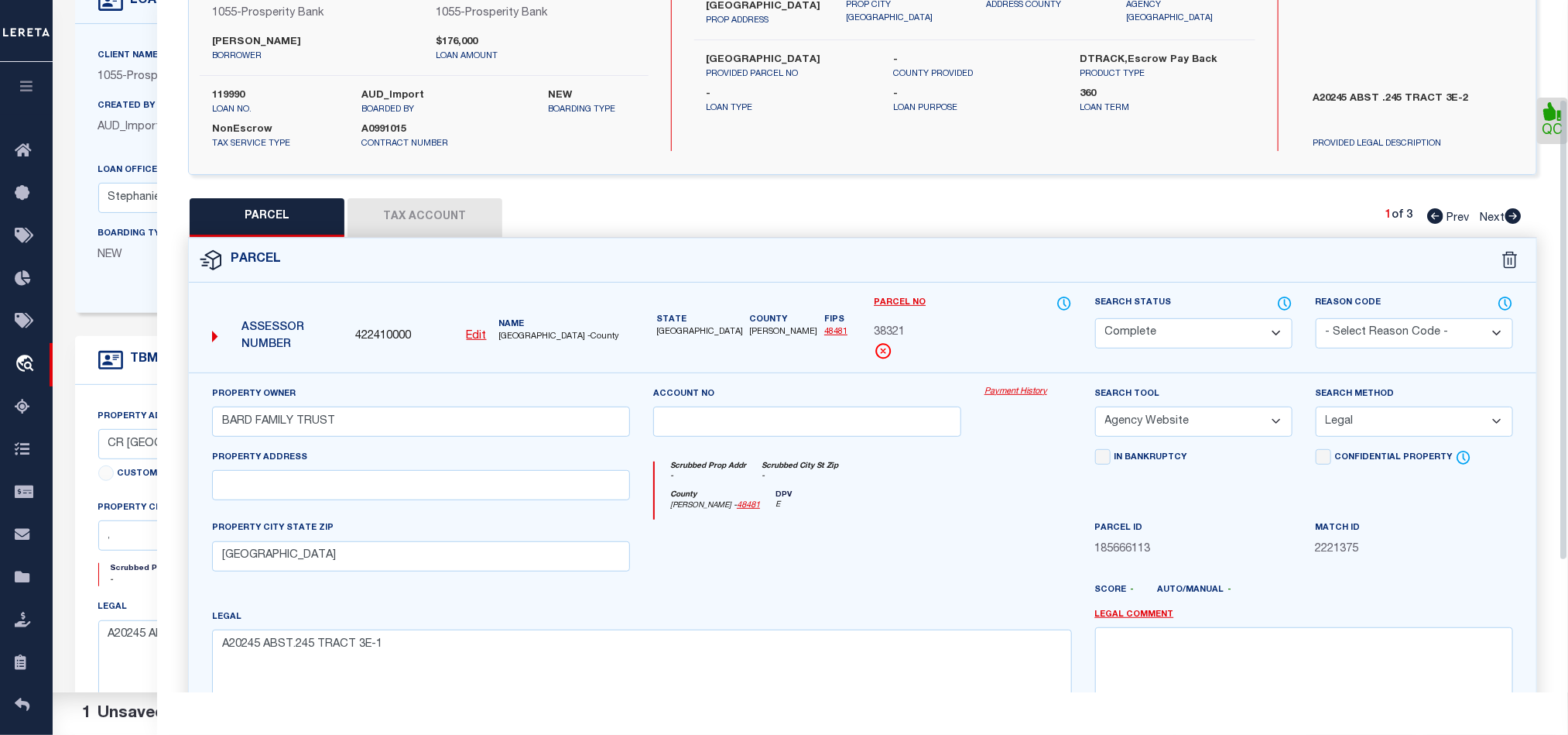
scroll to position [346, 0]
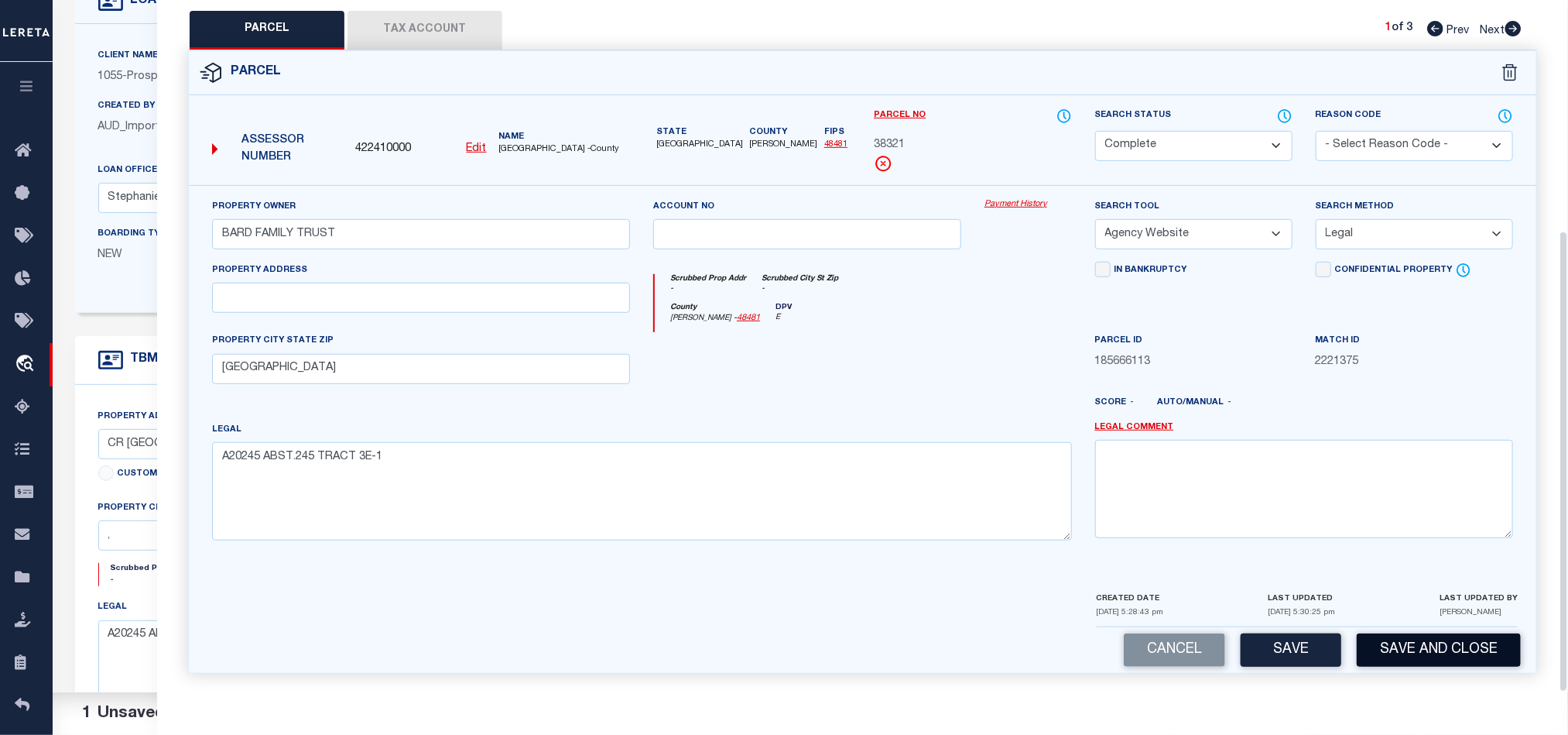
click at [1461, 639] on button "Save and Close" at bounding box center [1439, 650] width 164 height 33
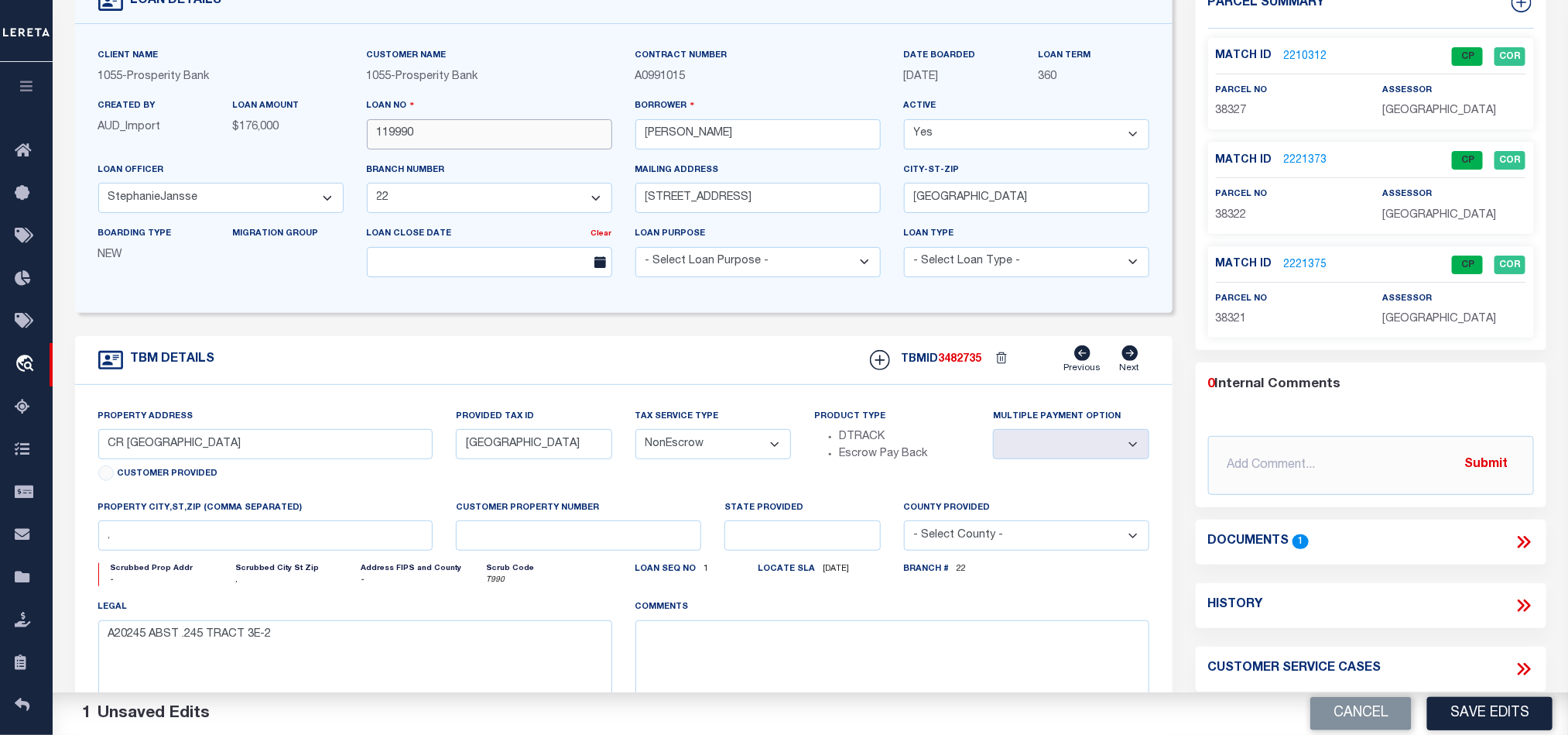
click at [521, 149] on input "119990" at bounding box center [489, 134] width 245 height 30
click at [959, 363] on span "3482735" at bounding box center [960, 360] width 43 height 11
click at [1444, 319] on span "[GEOGRAPHIC_DATA]" at bounding box center [1439, 319] width 114 height 11
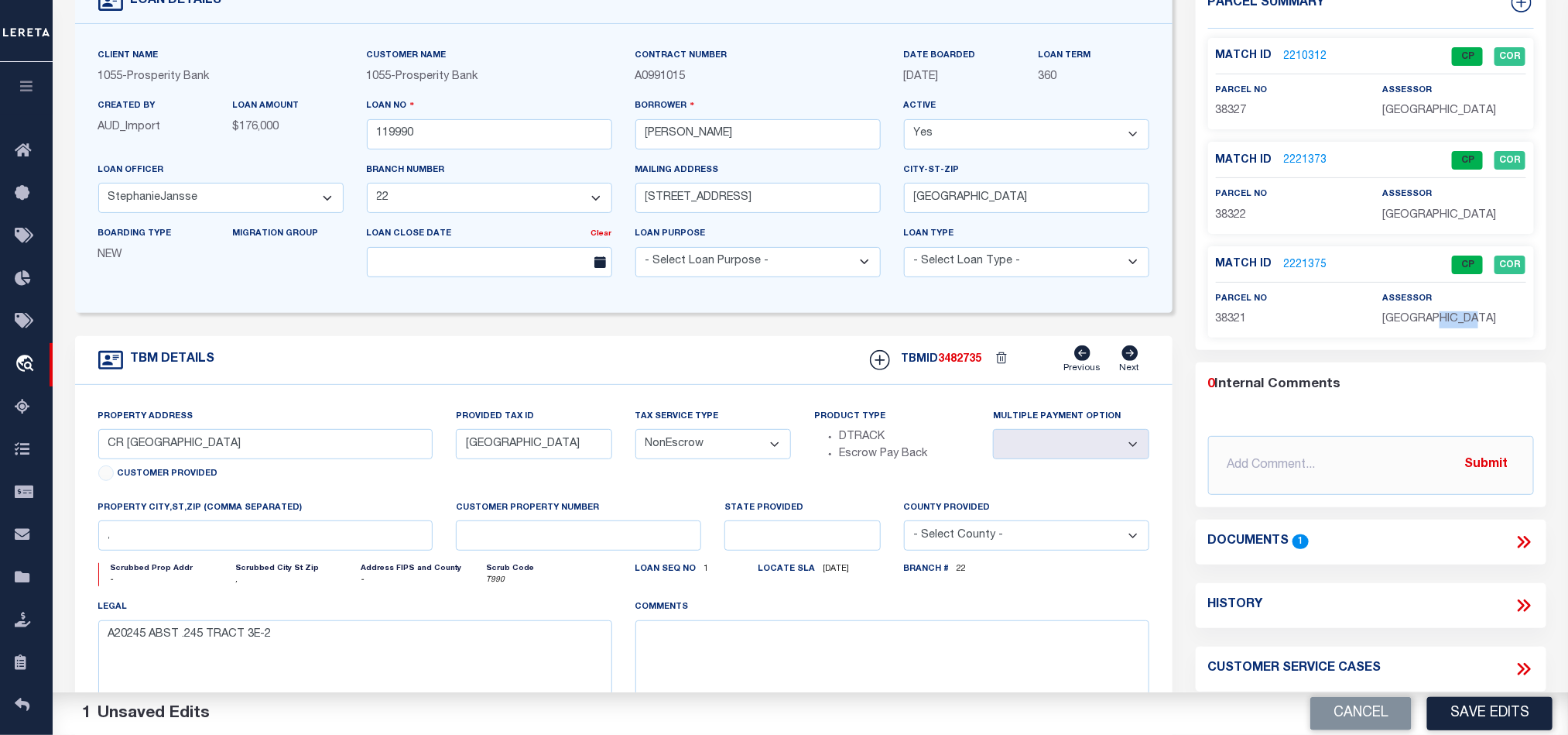
click at [1444, 319] on span "[GEOGRAPHIC_DATA]" at bounding box center [1439, 319] width 114 height 11
click at [1228, 323] on span "38321" at bounding box center [1231, 319] width 31 height 11
click at [460, 138] on input "119990" at bounding box center [489, 134] width 245 height 30
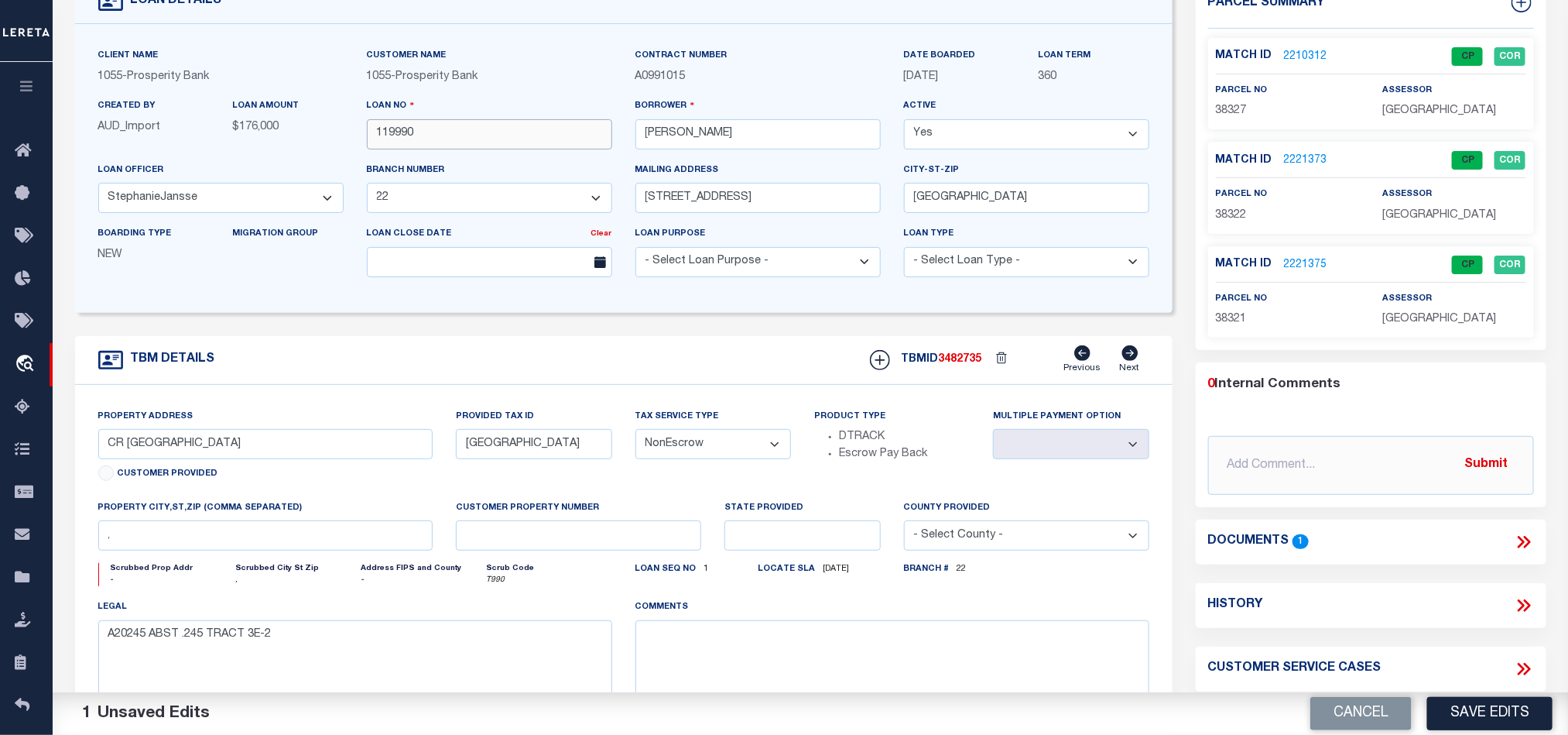
click at [460, 138] on input "119990" at bounding box center [489, 134] width 245 height 30
click at [512, 369] on div "TBM DETAILS TBMID 3482735 Previous Next" at bounding box center [624, 360] width 1097 height 49
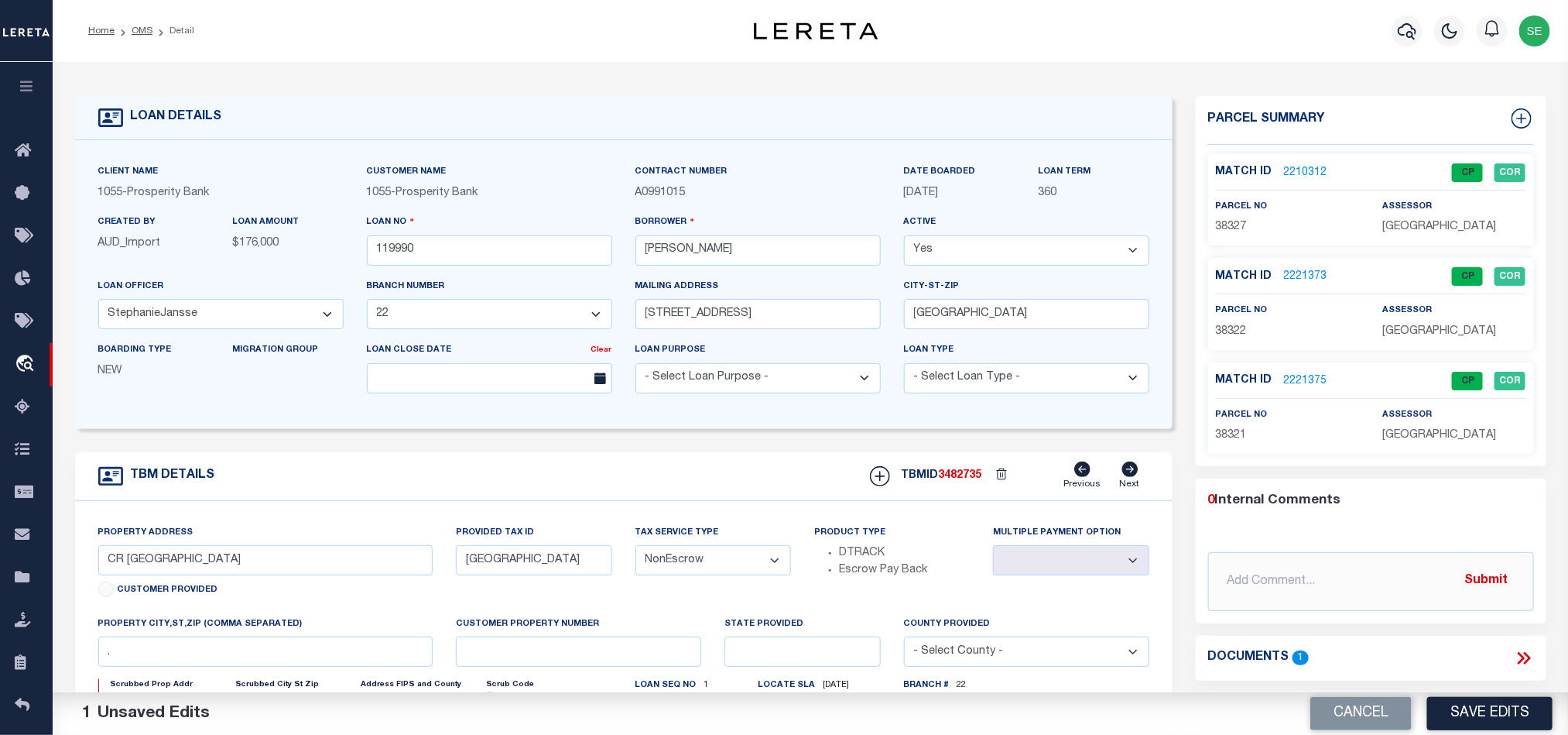
drag, startPoint x: 144, startPoint y: 30, endPoint x: 672, endPoint y: 265, distance: 577.9
click at [144, 30] on link "OMS" at bounding box center [142, 31] width 21 height 9
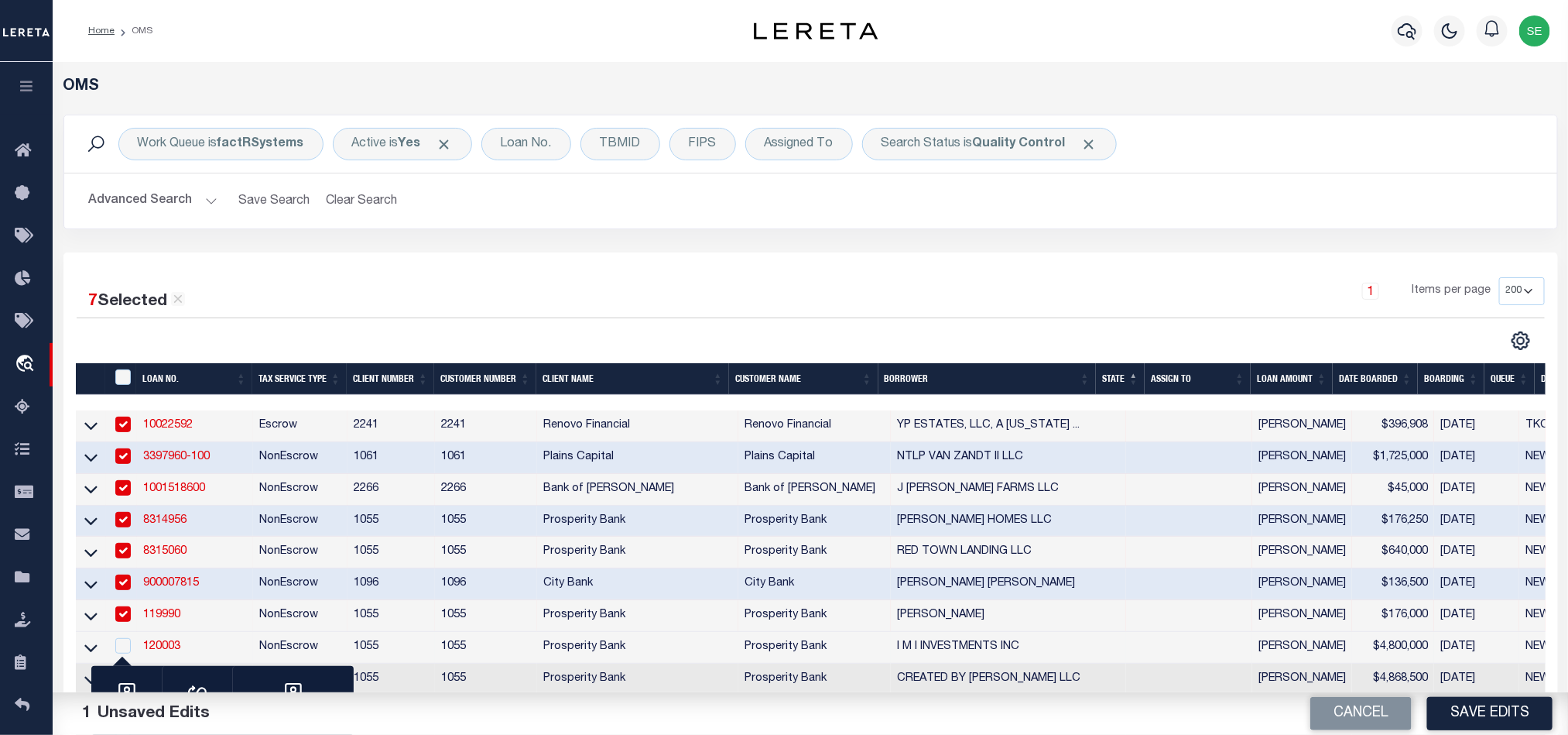
scroll to position [233, 0]
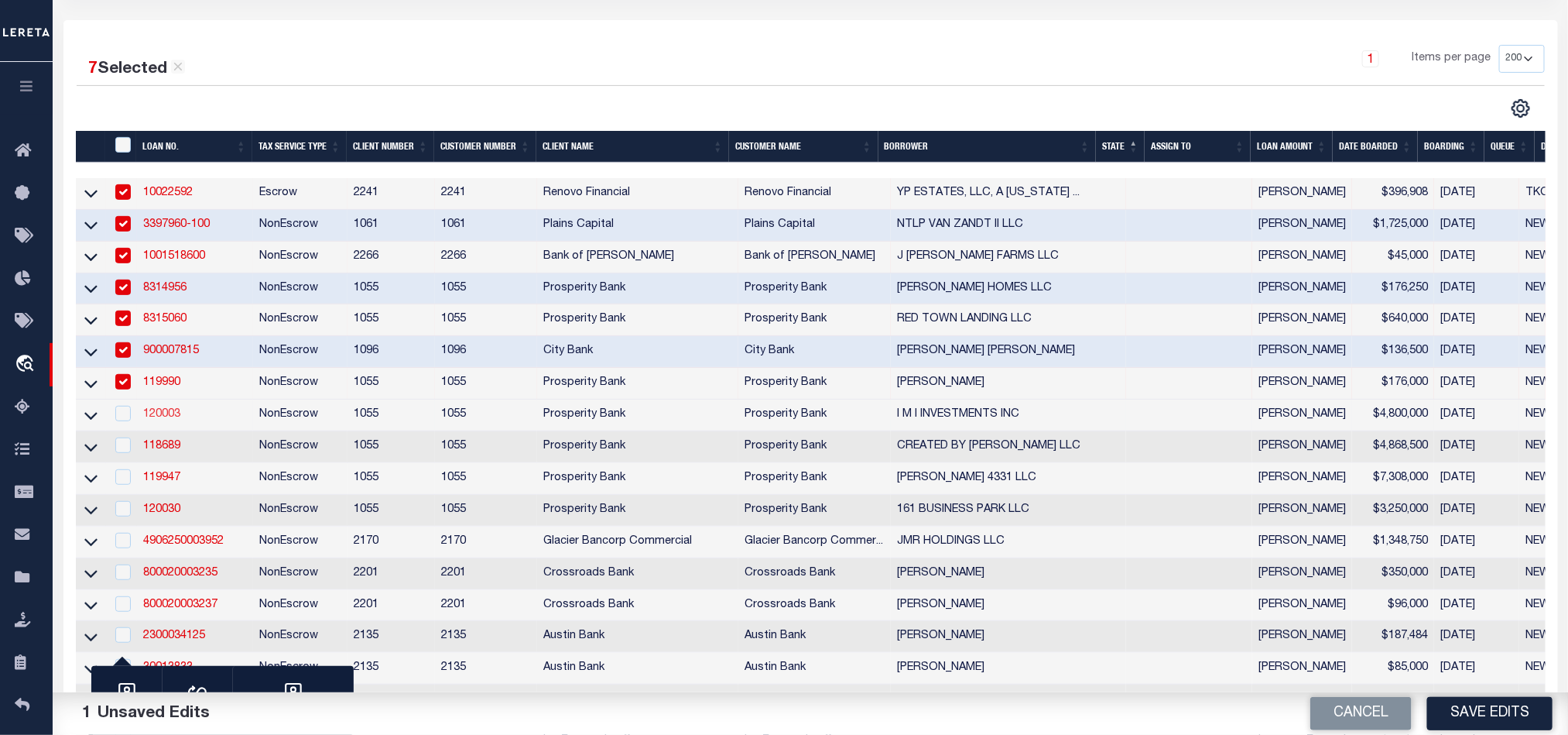
click at [163, 420] on link "120003" at bounding box center [162, 414] width 37 height 11
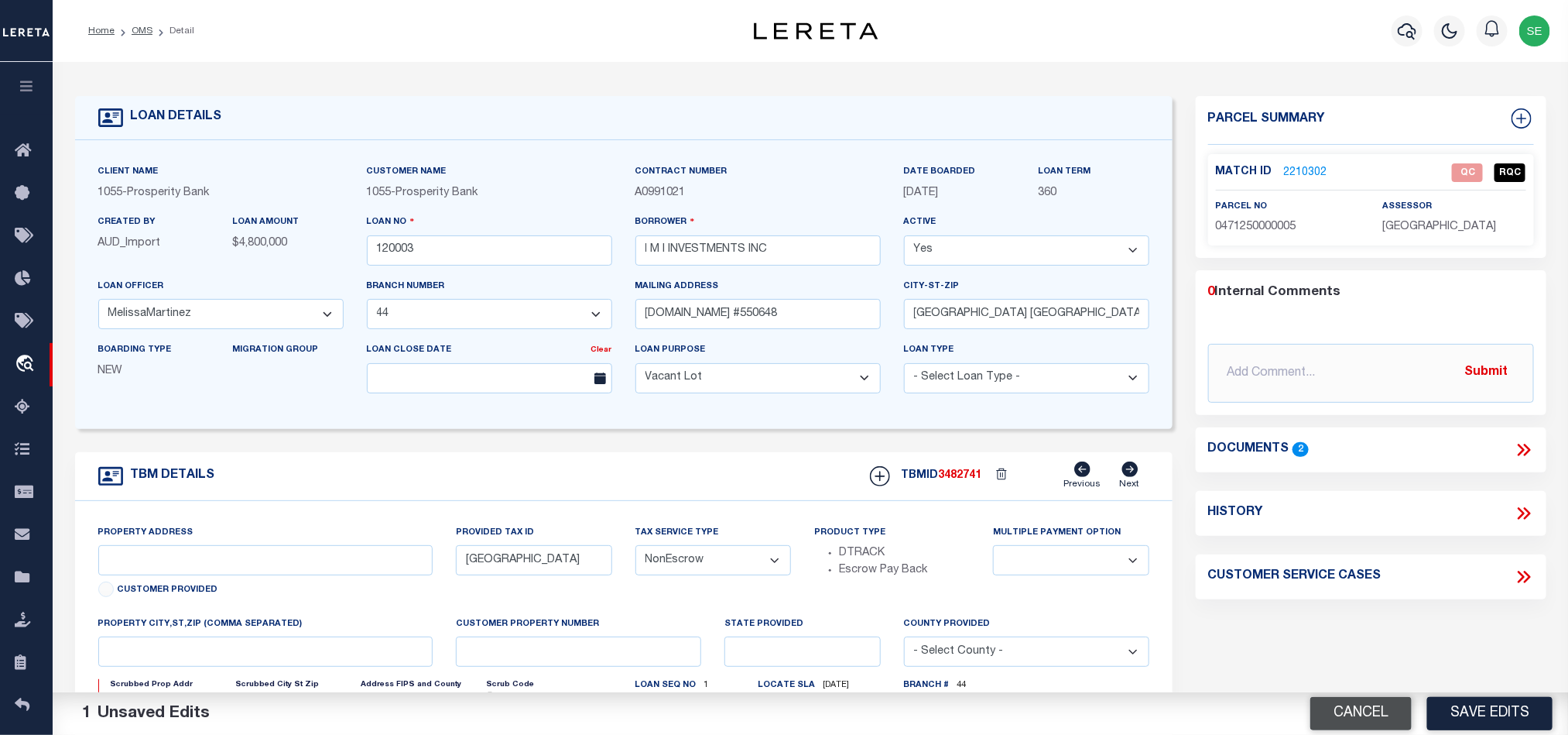
click at [1345, 716] on button "Cancel" at bounding box center [1361, 714] width 102 height 33
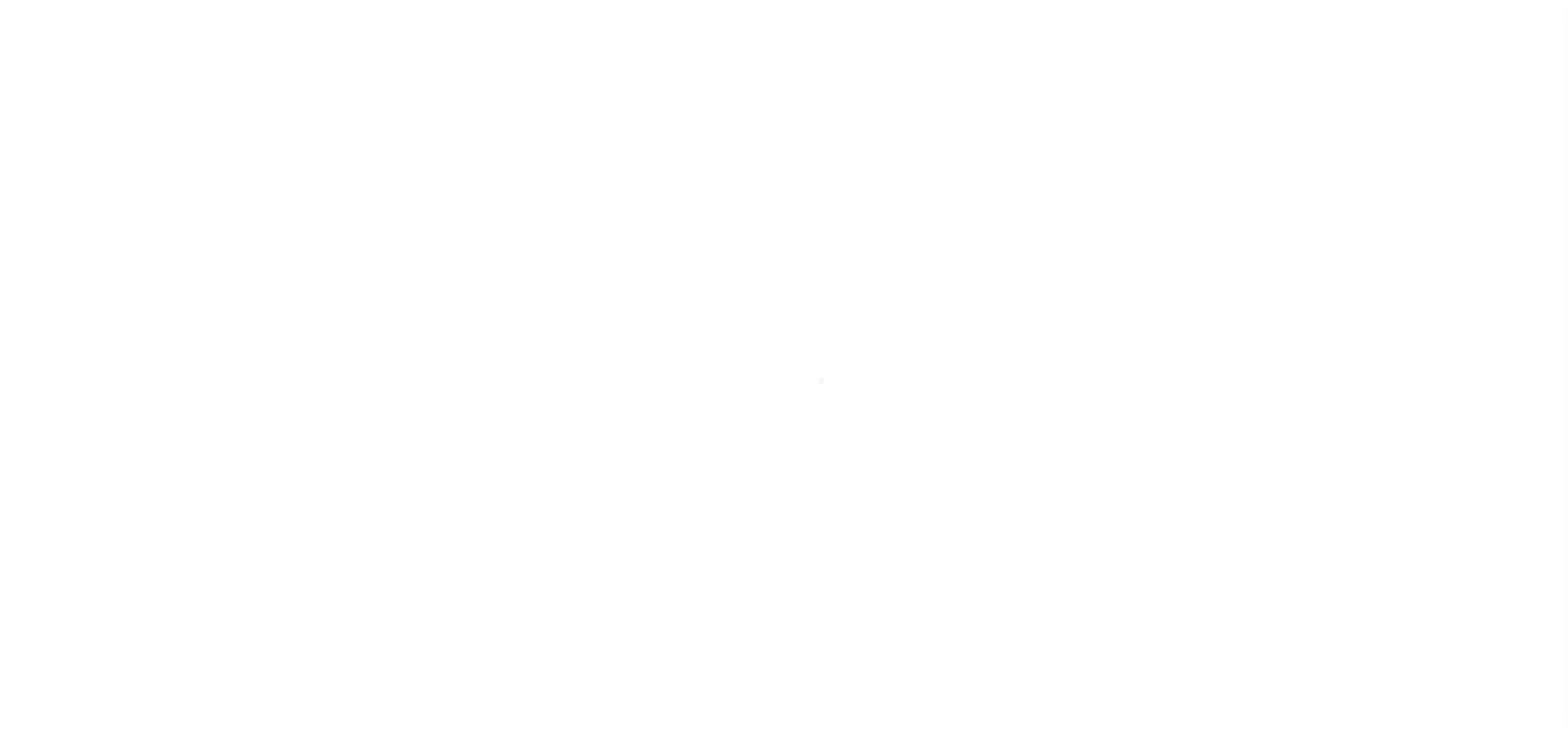
scroll to position [19, 0]
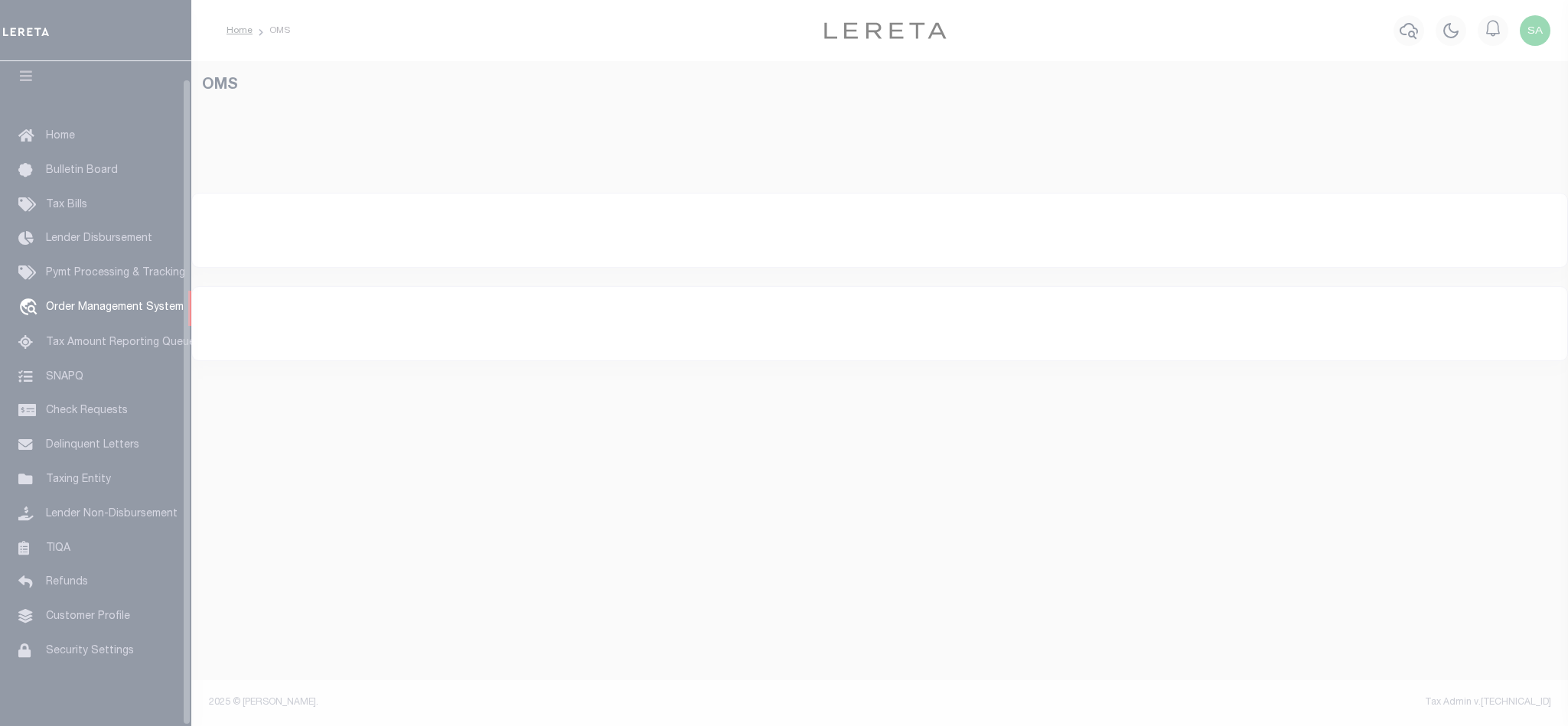
select select "200"
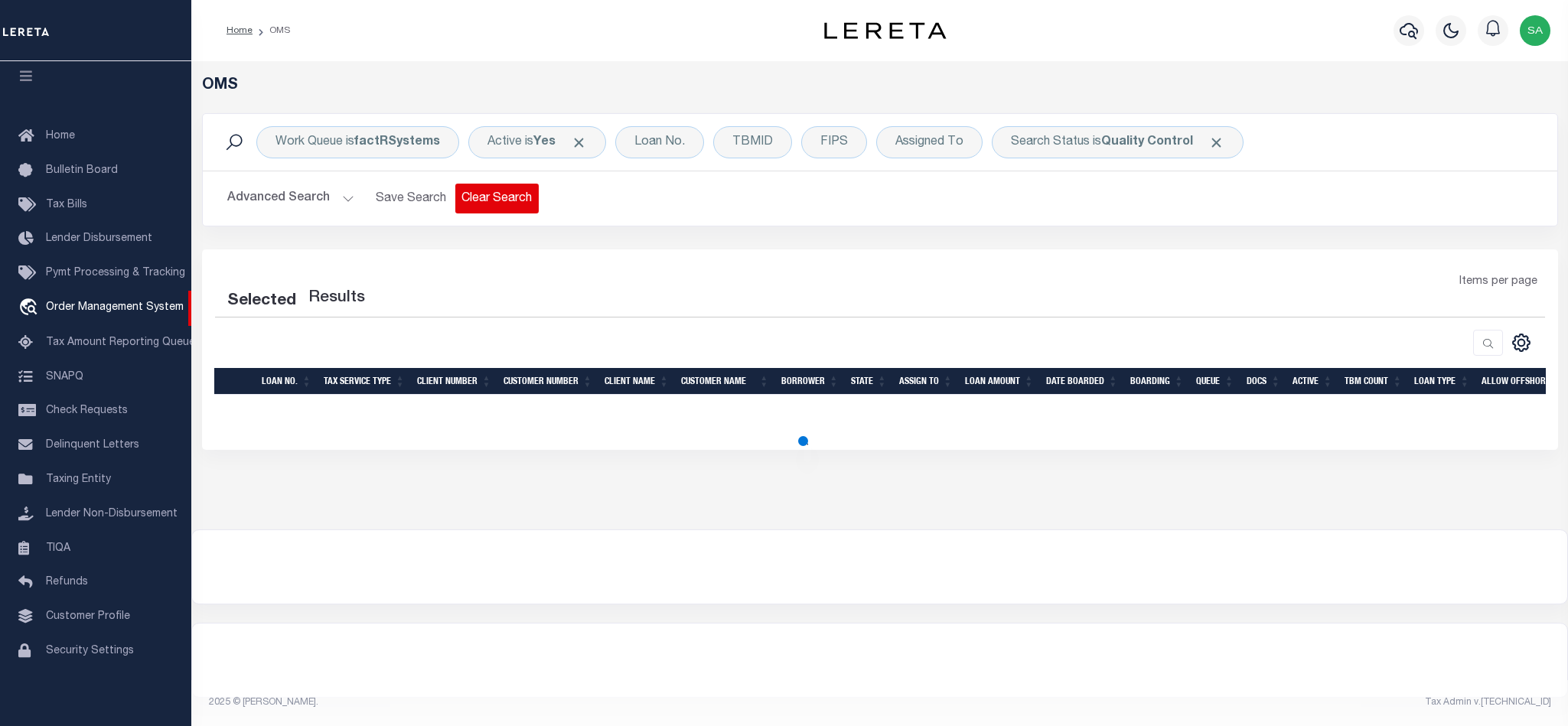
click at [493, 198] on button "Clear Search" at bounding box center [496, 199] width 83 height 30
select select "200"
